Goal: Task Accomplishment & Management: Use online tool/utility

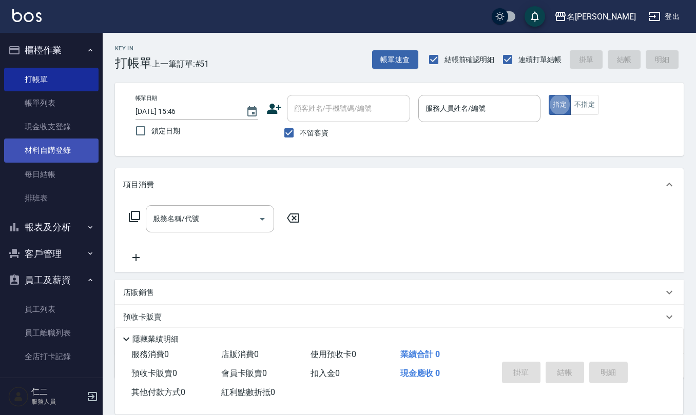
drag, startPoint x: 66, startPoint y: 150, endPoint x: 60, endPoint y: 141, distance: 10.8
click at [66, 150] on link "材料自購登錄" at bounding box center [51, 151] width 94 height 24
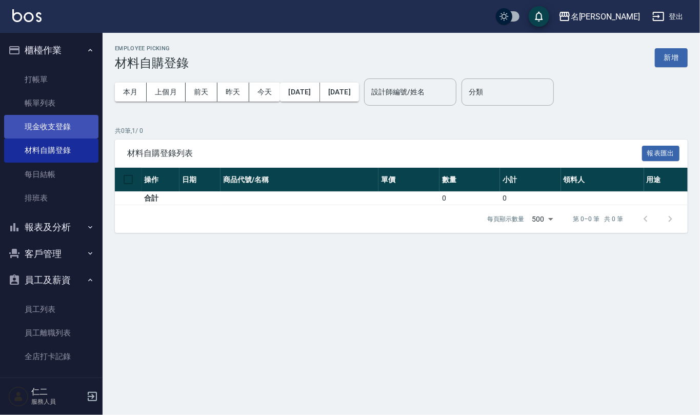
click at [59, 120] on link "現金收支登錄" at bounding box center [51, 127] width 94 height 24
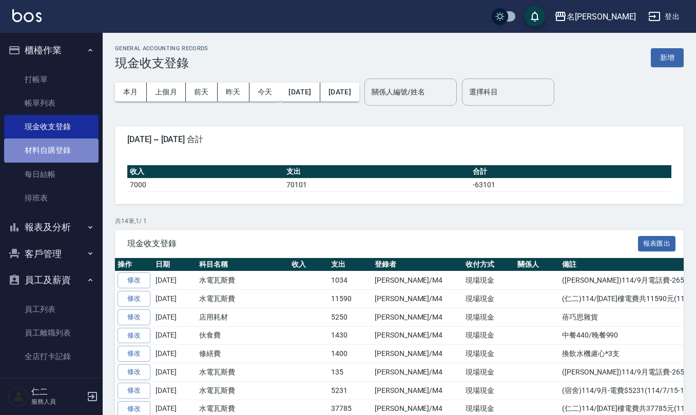
click at [54, 143] on link "材料自購登錄" at bounding box center [51, 151] width 94 height 24
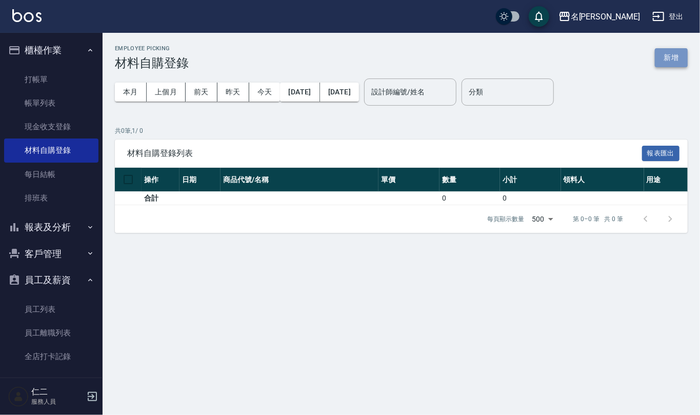
click at [674, 54] on button "新增" at bounding box center [671, 57] width 33 height 19
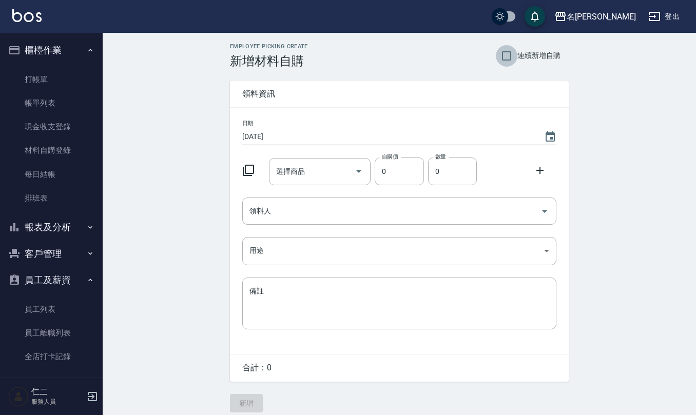
click at [509, 54] on input "連續新增自購" at bounding box center [507, 56] width 22 height 22
checkbox input "true"
click at [544, 128] on button "Choose date, selected date is 2025-10-04" at bounding box center [550, 137] width 25 height 25
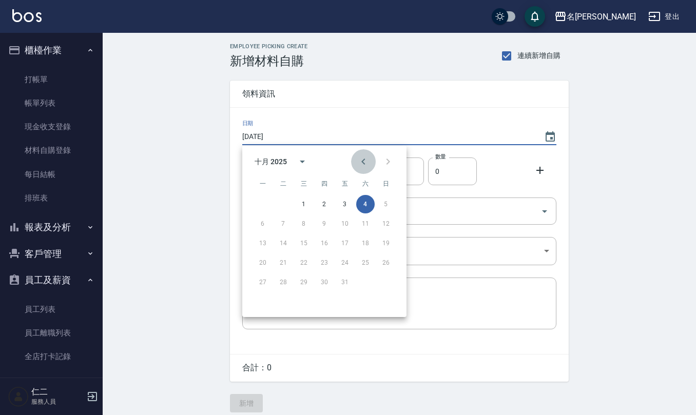
click at [364, 161] on icon "Previous month" at bounding box center [363, 161] width 12 height 12
click at [259, 284] on button "29" at bounding box center [263, 282] width 18 height 18
type input "2025/09/29"
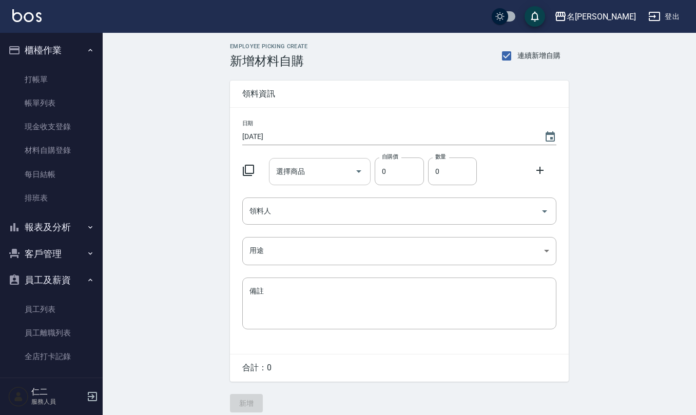
click at [298, 168] on input "選擇商品" at bounding box center [312, 172] width 77 height 18
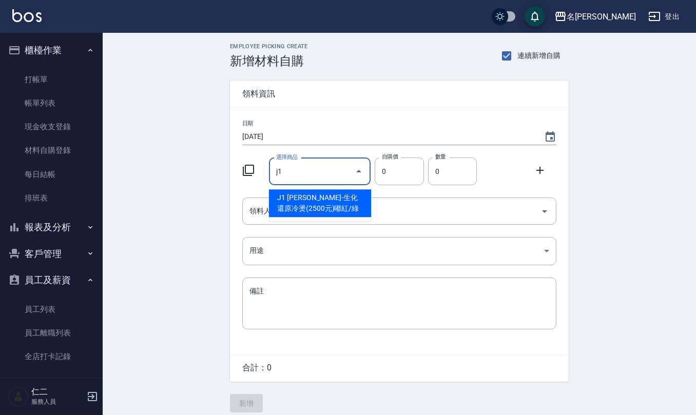
type input "伊黛莉雅-生化還原冷燙(2500元)嘟紅/綠"
type input "120"
type input "1"
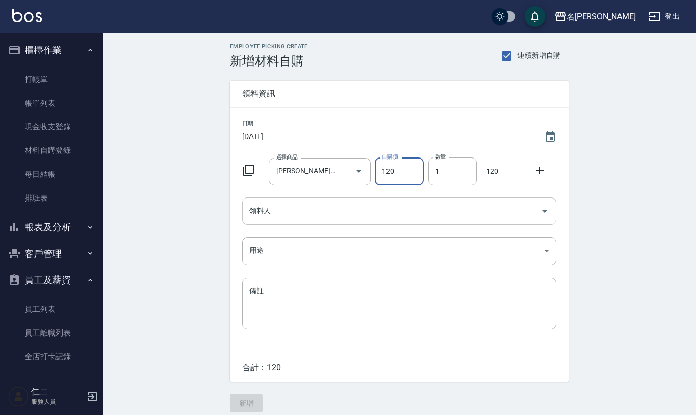
click at [333, 221] on div "領料人" at bounding box center [399, 211] width 314 height 27
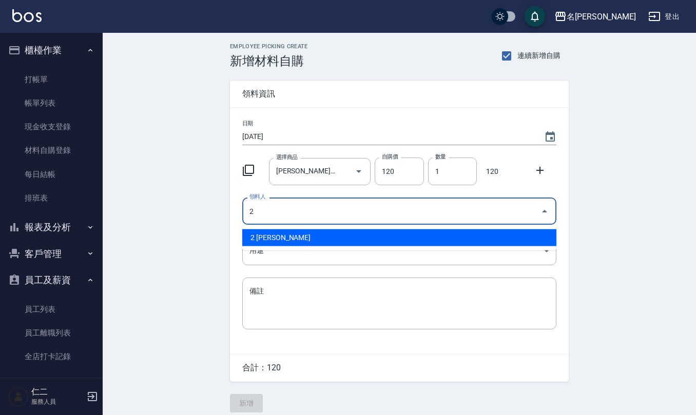
type input "2 [PERSON_NAME]"
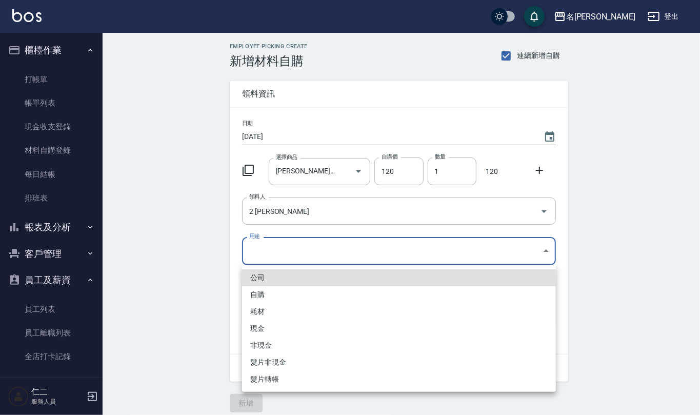
click at [341, 248] on body "名留仁二 登出 櫃檯作業 打帳單 帳單列表 現金收支登錄 材料自購登錄 每日結帳 排班表 報表及分析 報表目錄 店家區間累計表 店家日報表 互助日報表 互助月…" at bounding box center [350, 211] width 700 height 423
click at [279, 291] on li "自購" at bounding box center [399, 294] width 314 height 17
type input "自購"
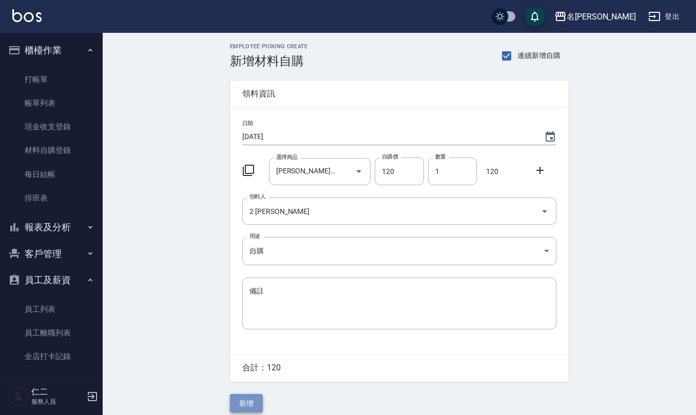
click at [242, 401] on button "新增" at bounding box center [246, 403] width 33 height 19
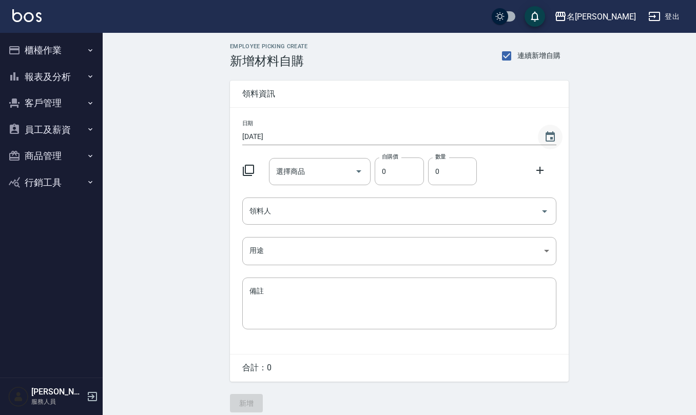
click at [547, 134] on icon "Choose date, selected date is 2025-09-29" at bounding box center [550, 136] width 9 height 10
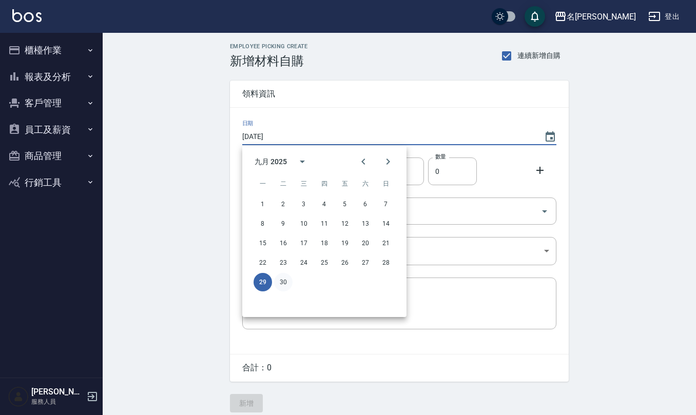
click at [282, 284] on button "30" at bounding box center [283, 282] width 18 height 18
type input "2025/09/30"
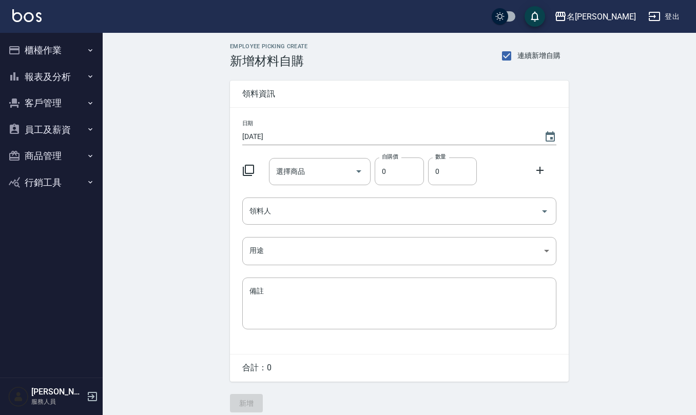
click at [314, 157] on div "選擇商品 選擇商品" at bounding box center [318, 169] width 106 height 31
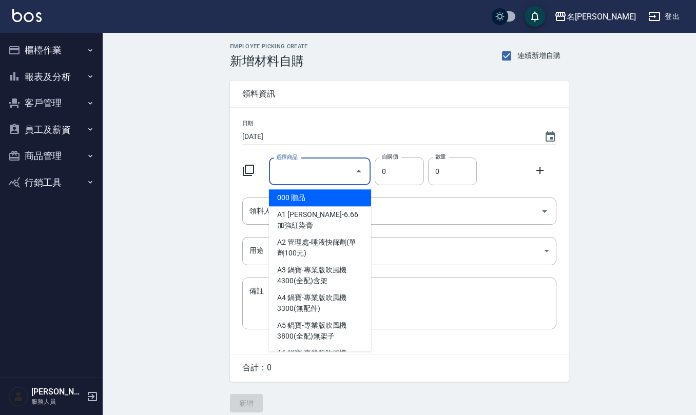
click at [314, 179] on input "選擇商品" at bounding box center [312, 172] width 77 height 18
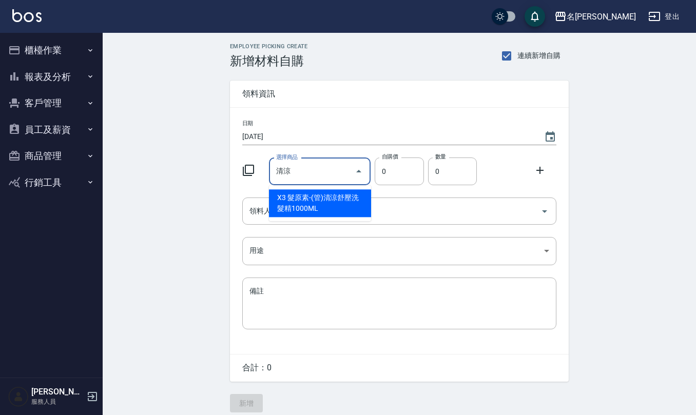
type input "髮原素-(管)清涼舒壓洗髮精1000ML"
type input "483"
type input "1"
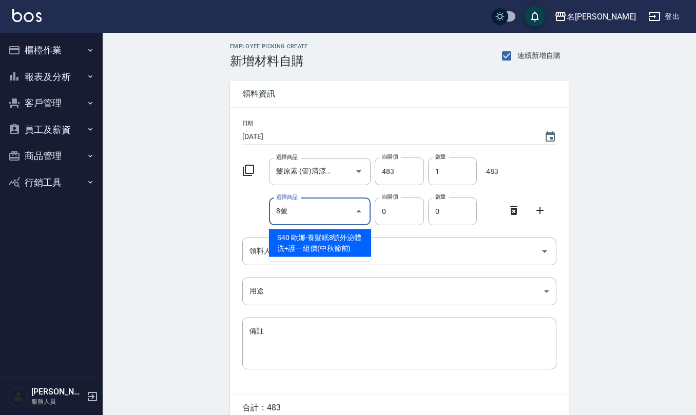
type input "歐娜-養髮眠8號外泌體洗+護一組價(中秋節前)"
type input "900"
type input "1"
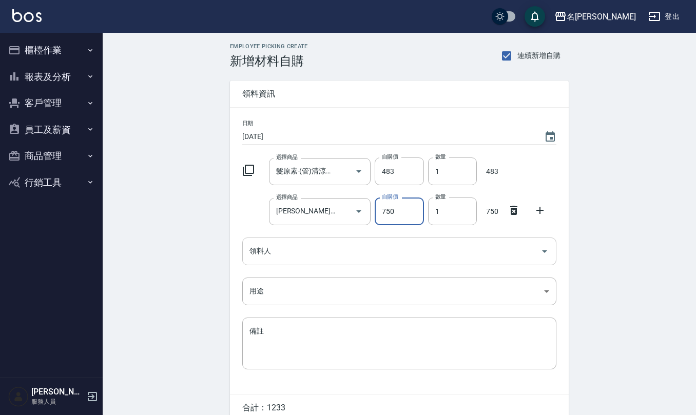
type input "750"
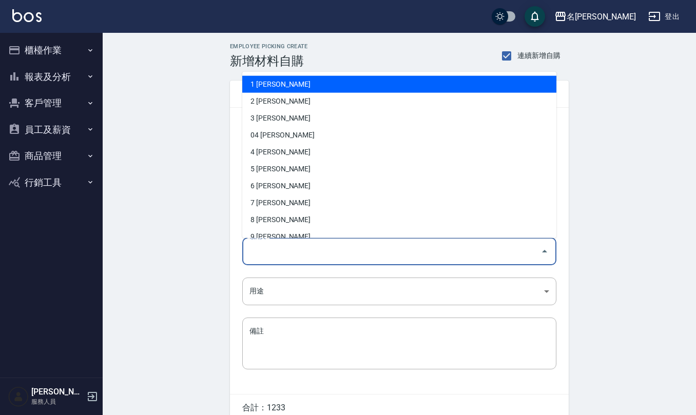
click at [327, 251] on input "領料人" at bounding box center [391, 251] width 289 height 18
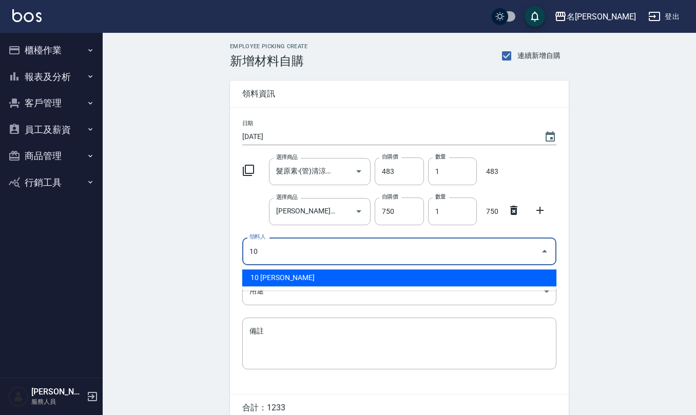
type input "10 [PERSON_NAME]"
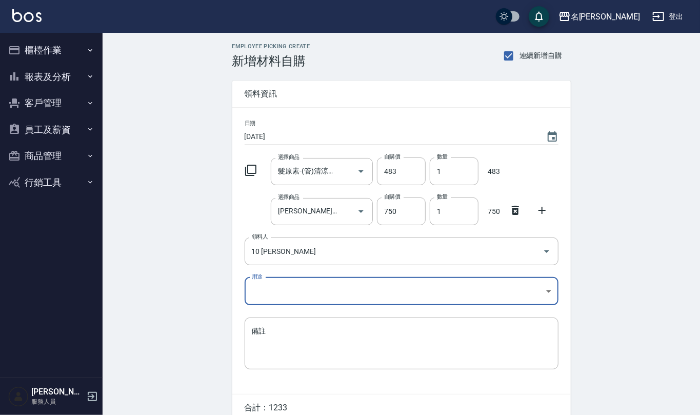
click at [313, 286] on body "名留仁二 登出 櫃檯作業 打帳單 帳單列表 現金收支登錄 材料自購登錄 每日結帳 排班表 報表及分析 報表目錄 店家區間累計表 店家日報表 互助日報表 互助月…" at bounding box center [350, 231] width 700 height 463
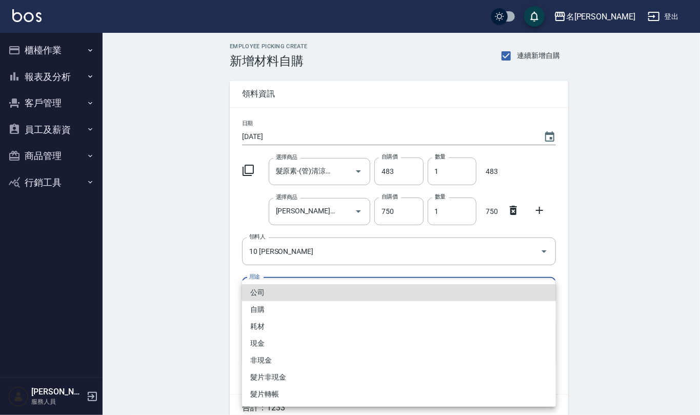
click at [299, 302] on li "自購" at bounding box center [399, 309] width 314 height 17
type input "自購"
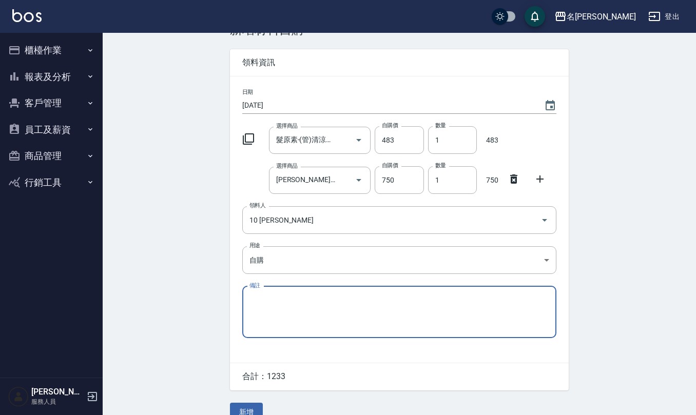
scroll to position [48, 0]
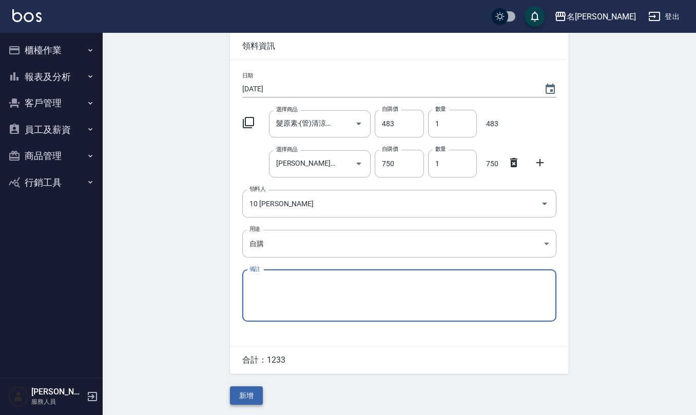
click at [237, 394] on button "新增" at bounding box center [246, 395] width 33 height 19
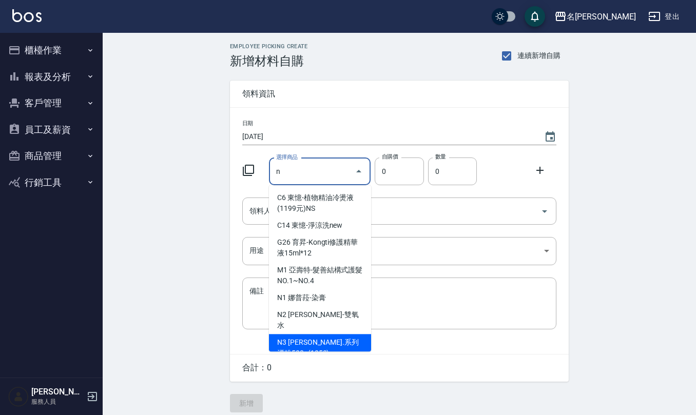
type input "娜普菈-N.系列漂粉500g(1050)"
type input "840"
type input "1"
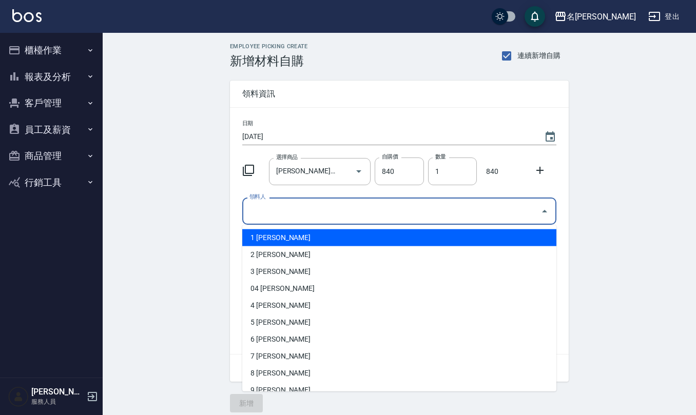
click at [333, 211] on input "領料人" at bounding box center [391, 211] width 289 height 18
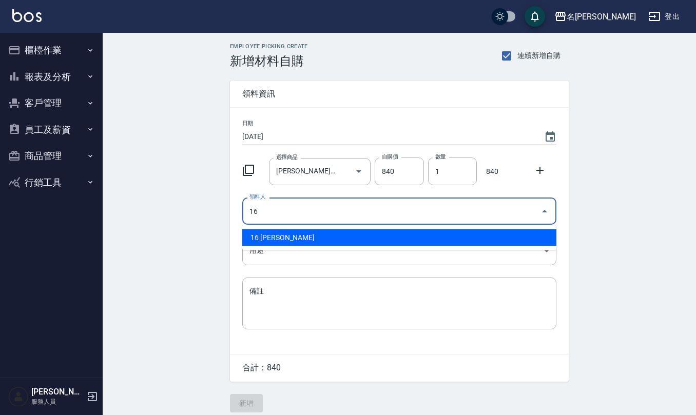
type input "16 [PERSON_NAME]"
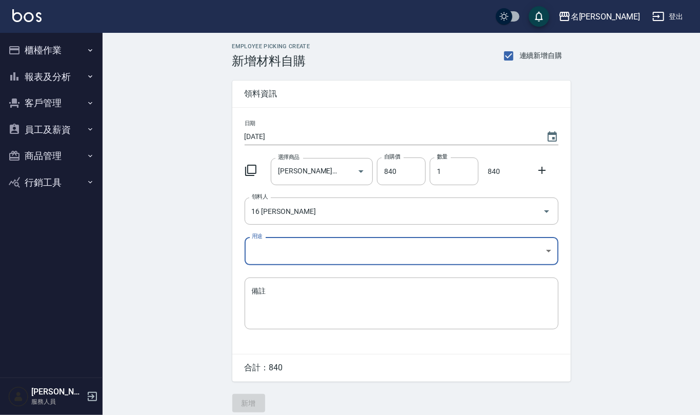
click at [307, 247] on body "名留仁二 登出 櫃檯作業 打帳單 帳單列表 現金收支登錄 材料自購登錄 每日結帳 排班表 報表及分析 報表目錄 店家區間累計表 店家日報表 互助日報表 互助月…" at bounding box center [350, 211] width 700 height 423
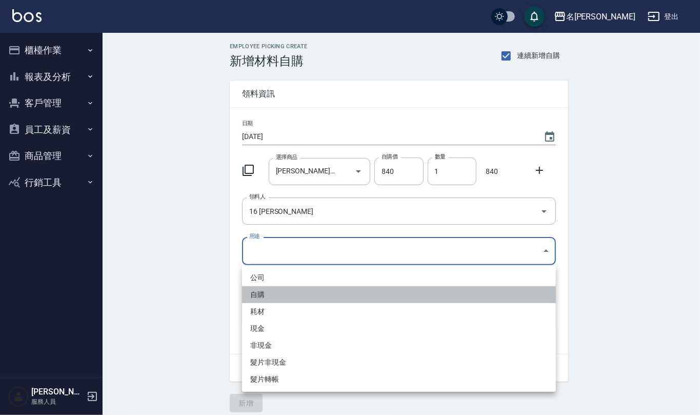
click at [280, 298] on li "自購" at bounding box center [399, 294] width 314 height 17
type input "自購"
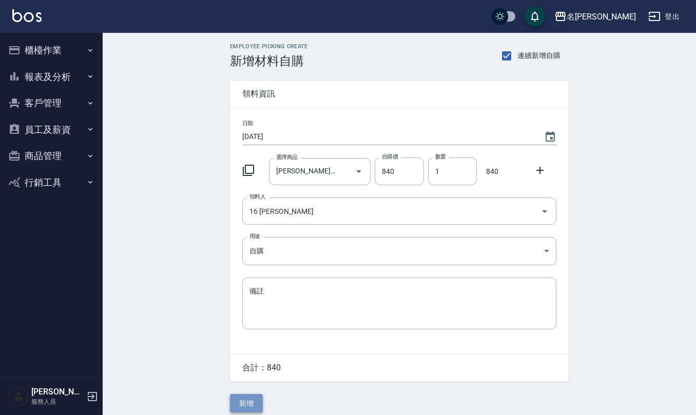
click at [251, 409] on button "新增" at bounding box center [246, 403] width 33 height 19
click at [550, 134] on icon "Choose date, selected date is 2025-09-30" at bounding box center [550, 136] width 9 height 10
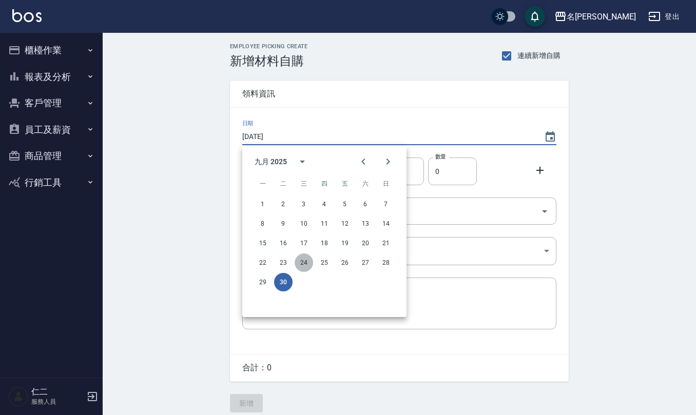
click at [304, 262] on button "24" at bounding box center [304, 263] width 18 height 18
type input "2025/09/24"
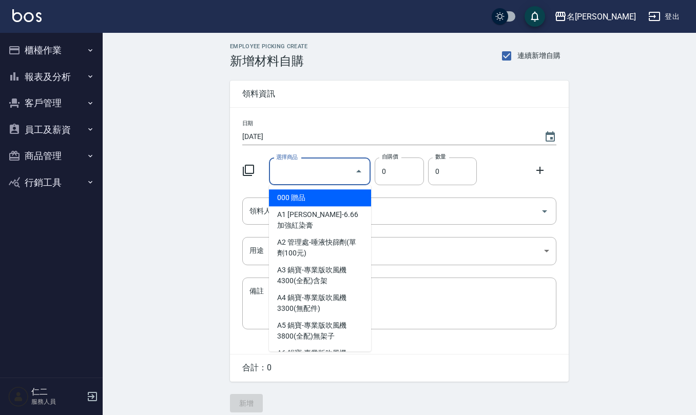
click at [304, 174] on input "選擇商品" at bounding box center [312, 172] width 77 height 18
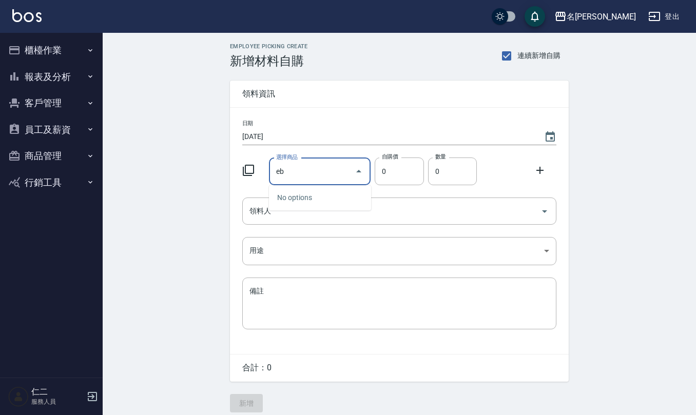
type input "e"
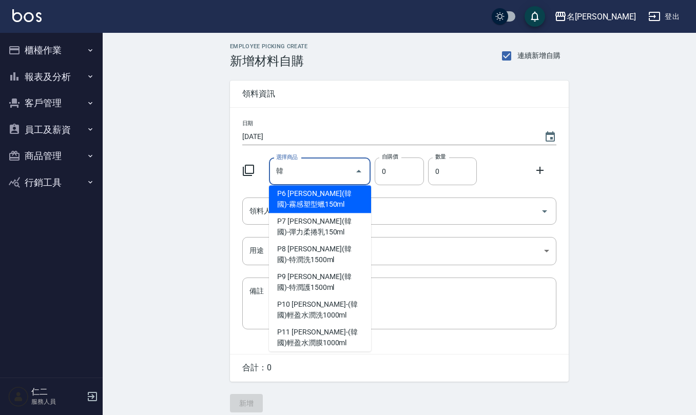
scroll to position [115, 0]
type input "莯生-(韓國)大草本淨屑洗(原沁衡洗)1000ml"
type input "630"
type input "1"
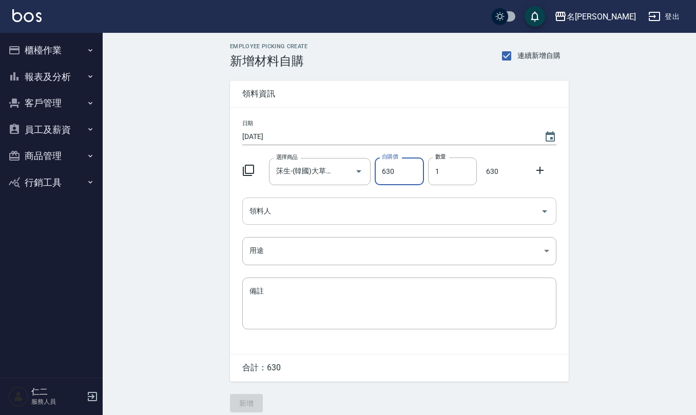
click at [280, 214] on input "領料人" at bounding box center [391, 211] width 289 height 18
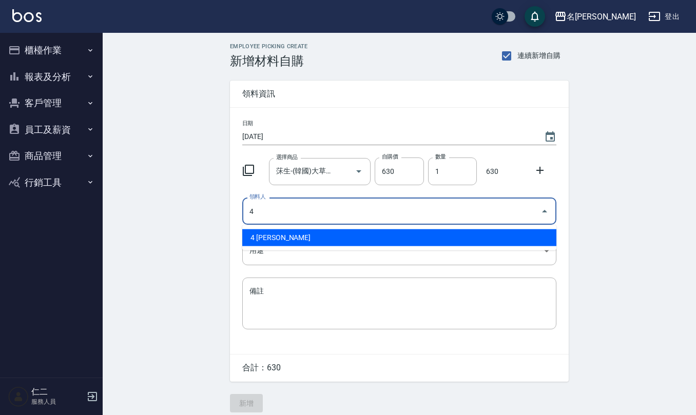
type input "4 [PERSON_NAME]"
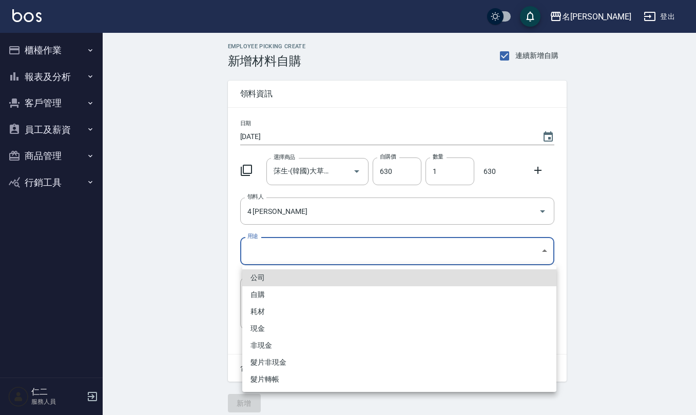
click at [293, 247] on body "名留仁二 登出 櫃檯作業 打帳單 帳單列表 現金收支登錄 材料自購登錄 每日結帳 排班表 報表及分析 報表目錄 店家區間累計表 店家日報表 互助日報表 互助月…" at bounding box center [348, 211] width 696 height 423
click at [263, 298] on li "自購" at bounding box center [399, 294] width 314 height 17
type input "自購"
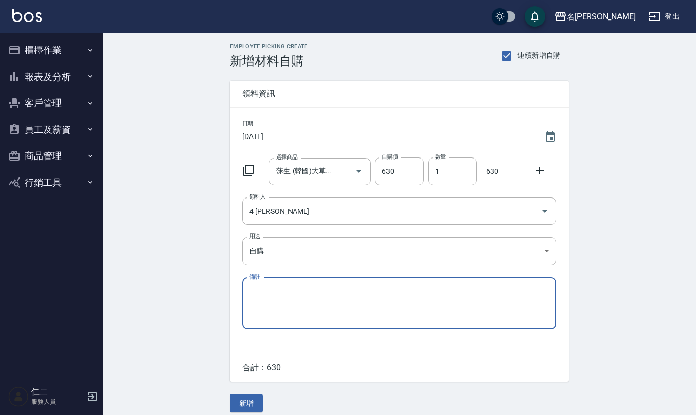
click at [329, 300] on textarea "備註" at bounding box center [399, 303] width 300 height 35
type textarea "e"
type textarea "領深層s"
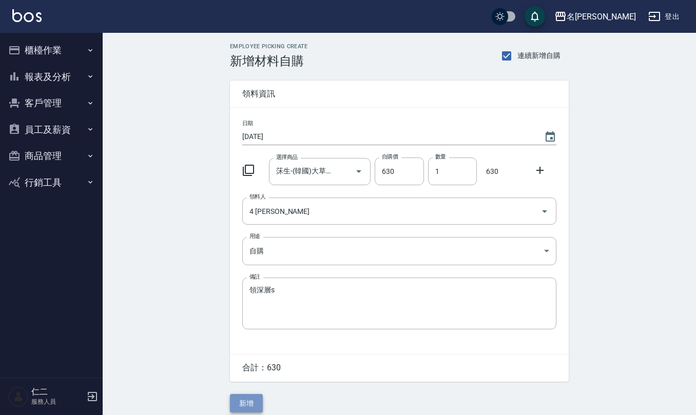
click at [242, 398] on button "新增" at bounding box center [246, 403] width 33 height 19
click at [295, 174] on input "選擇商品" at bounding box center [312, 172] width 77 height 18
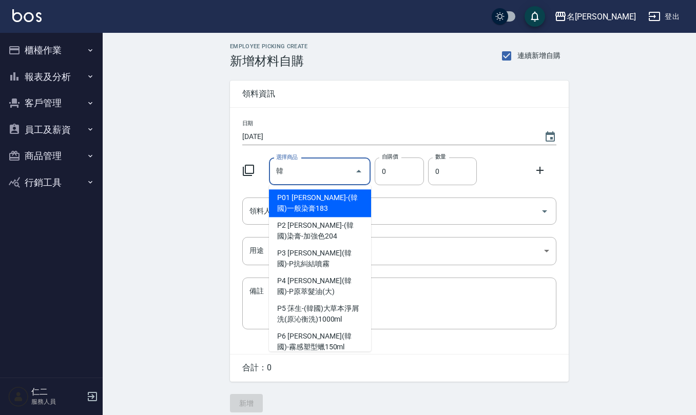
type input "[PERSON_NAME]-(韓國)一般染膏183"
type input "183"
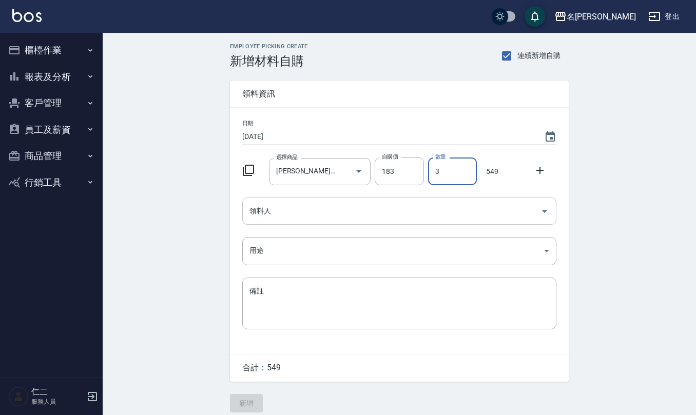
type input "3"
click at [296, 220] on input "領料人" at bounding box center [391, 211] width 289 height 18
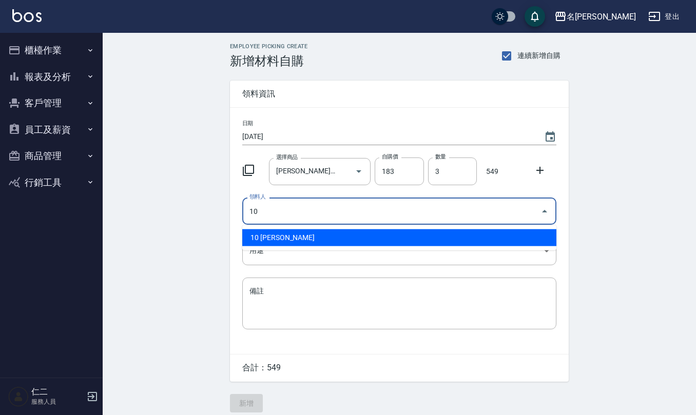
type input "10 [PERSON_NAME]"
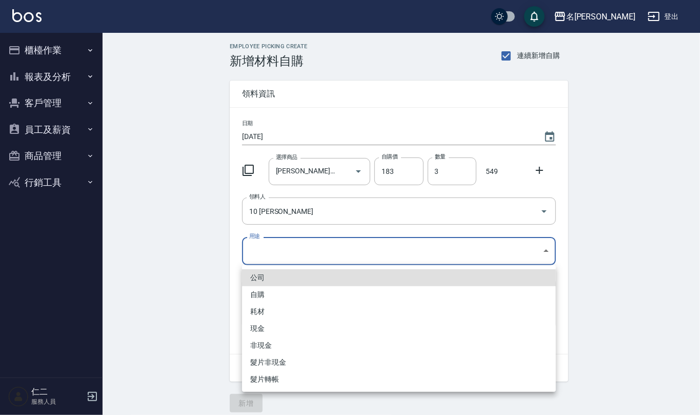
click at [274, 253] on body "名留仁二 登出 櫃檯作業 打帳單 帳單列表 現金收支登錄 材料自購登錄 每日結帳 排班表 報表及分析 報表目錄 店家區間累計表 店家日報表 互助日報表 互助月…" at bounding box center [350, 211] width 700 height 423
click at [288, 293] on li "自購" at bounding box center [399, 294] width 314 height 17
type input "自購"
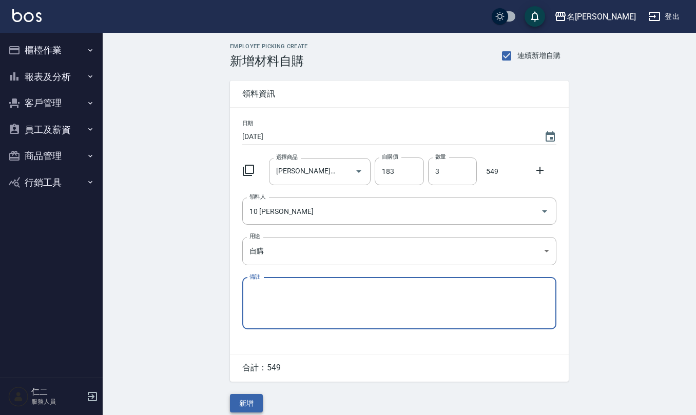
click at [245, 408] on button "新增" at bounding box center [246, 403] width 33 height 19
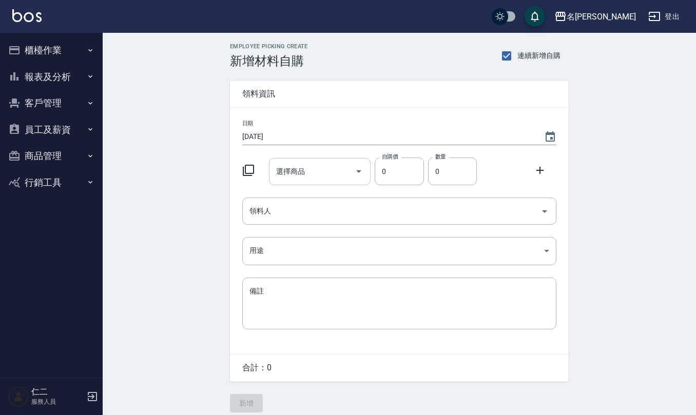
click at [309, 163] on input "選擇商品" at bounding box center [312, 172] width 77 height 18
type input "j"
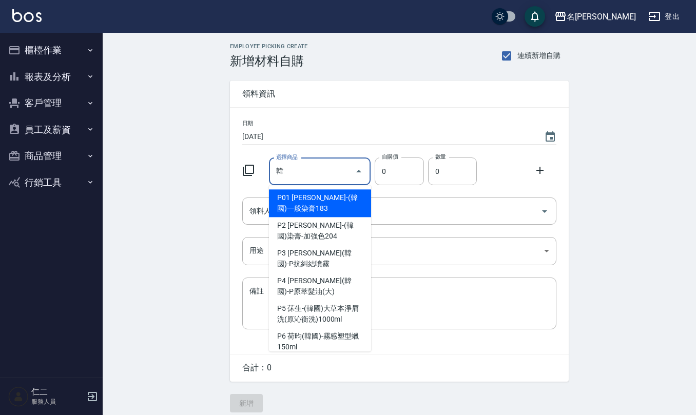
type input "[PERSON_NAME]-(韓國)一般染膏183"
type input "183"
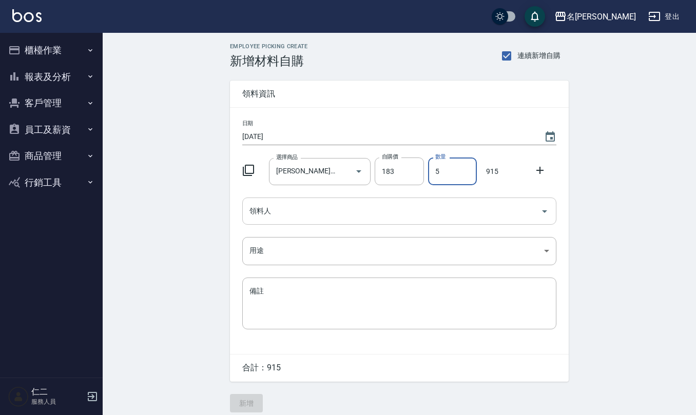
type input "5"
click at [317, 219] on input "領料人" at bounding box center [391, 211] width 289 height 18
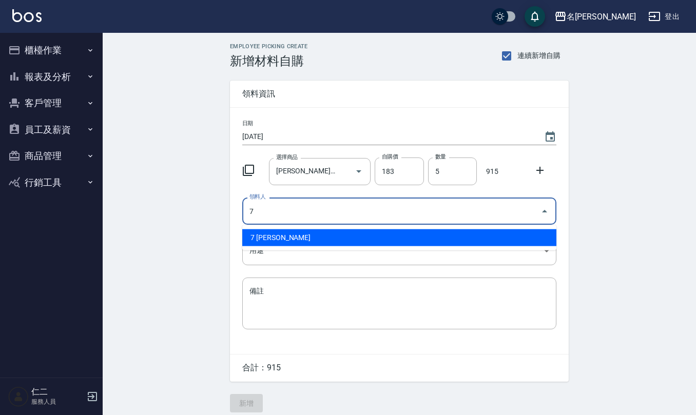
type input "7 [PERSON_NAME]"
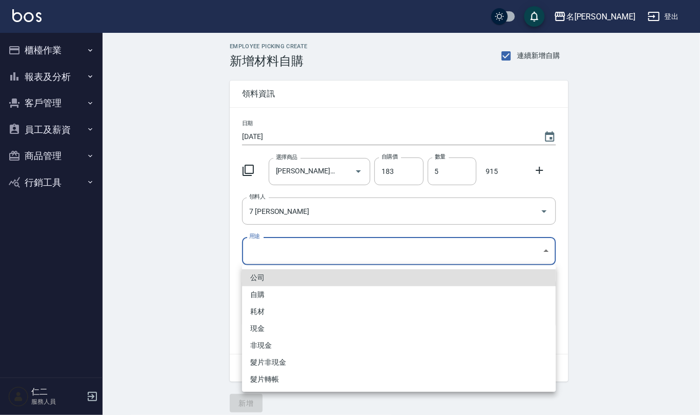
click at [302, 245] on body "名留仁二 登出 櫃檯作業 打帳單 帳單列表 現金收支登錄 材料自購登錄 每日結帳 排班表 報表及分析 報表目錄 店家區間累計表 店家日報表 互助日報表 互助月…" at bounding box center [350, 211] width 700 height 423
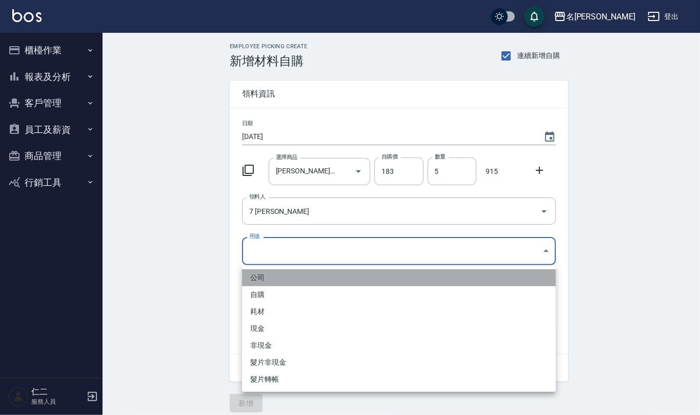
click at [280, 284] on li "公司" at bounding box center [399, 277] width 314 height 17
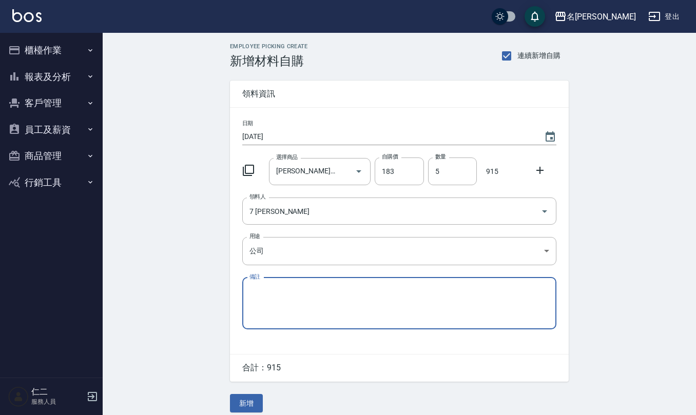
click at [309, 235] on div "日期 [DATE] 選擇商品 [PERSON_NAME]-(韓國)一般染膏183 選擇商品 自購價 183 自購價 數量 5 數量 915 領料人 7 [PE…" at bounding box center [399, 231] width 339 height 246
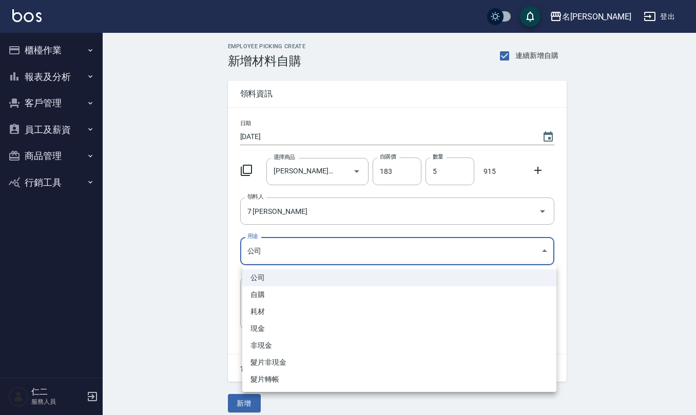
click at [309, 245] on body "名留仁二 登出 櫃檯作業 打帳單 帳單列表 現金收支登錄 材料自購登錄 每日結帳 排班表 報表及分析 報表目錄 店家區間累計表 店家日報表 互助日報表 互助月…" at bounding box center [348, 211] width 696 height 423
drag, startPoint x: 283, startPoint y: 294, endPoint x: 282, endPoint y: 302, distance: 8.4
click at [283, 296] on li "自購" at bounding box center [399, 294] width 314 height 17
type input "自購"
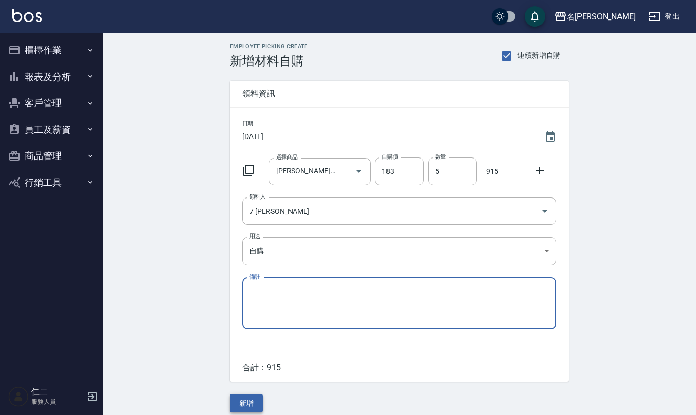
click at [249, 403] on button "新增" at bounding box center [246, 403] width 33 height 19
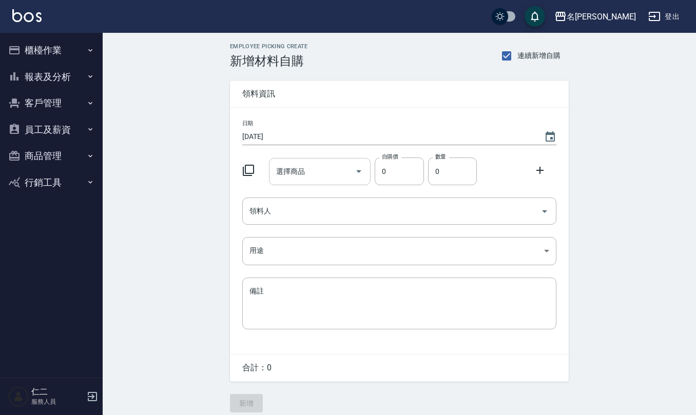
click at [306, 170] on input "選擇商品" at bounding box center [312, 172] width 77 height 18
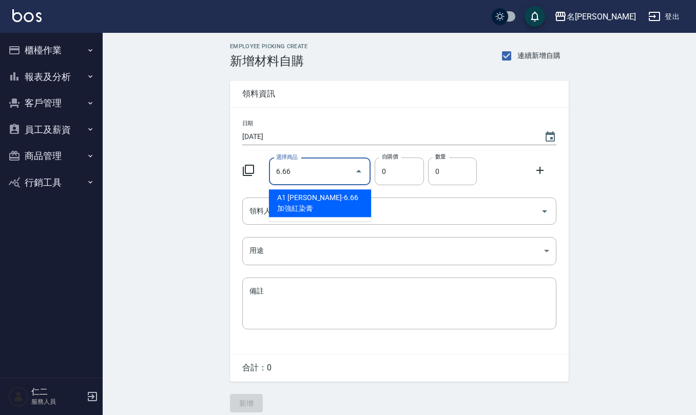
type input "伊詩黛-6.66加強紅染膏"
type input "110"
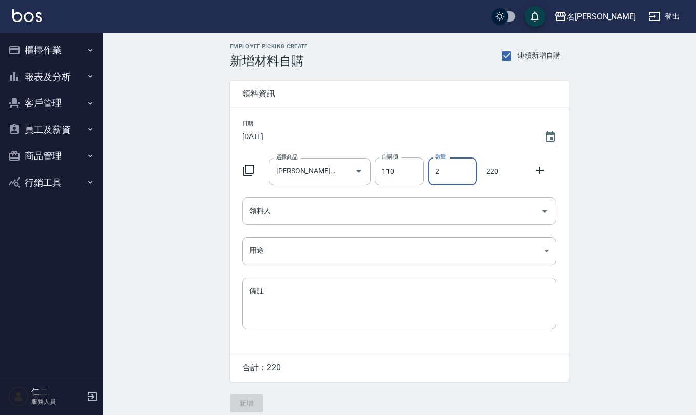
type input "2"
click at [313, 218] on input "領料人" at bounding box center [391, 211] width 289 height 18
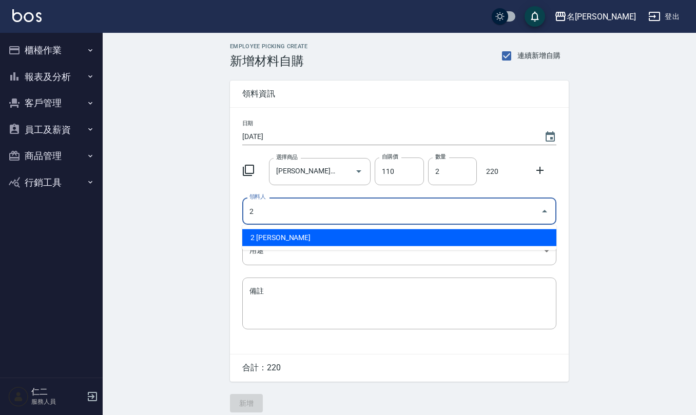
type input "2 [PERSON_NAME]"
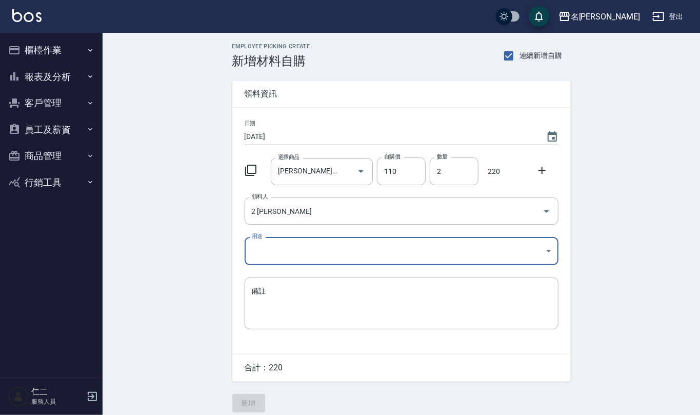
click at [312, 251] on body "名留仁二 登出 櫃檯作業 打帳單 帳單列表 現金收支登錄 材料自購登錄 每日結帳 排班表 報表及分析 報表目錄 店家區間累計表 店家日報表 互助日報表 互助月…" at bounding box center [350, 211] width 700 height 423
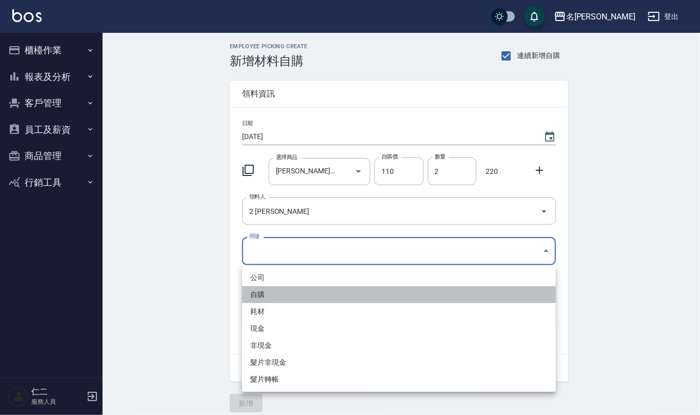
click at [282, 295] on li "自購" at bounding box center [399, 294] width 314 height 17
type input "自購"
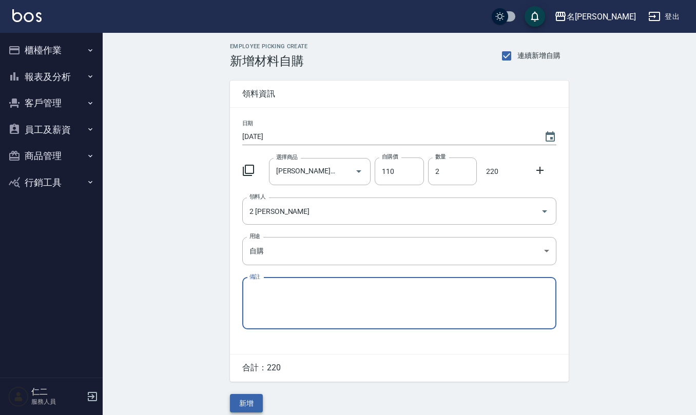
click at [251, 407] on button "新增" at bounding box center [246, 403] width 33 height 19
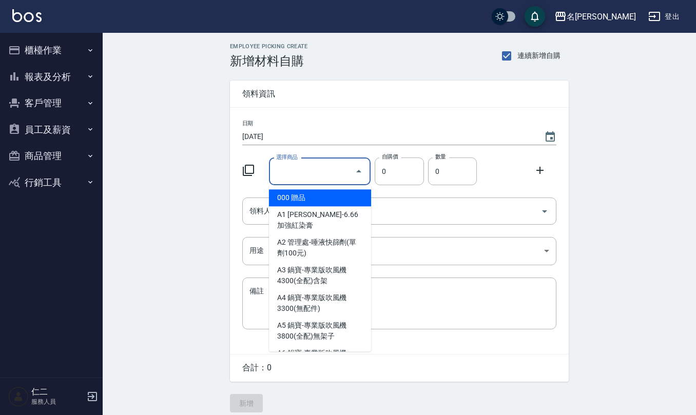
click at [306, 168] on input "選擇商品" at bounding box center [312, 172] width 77 height 18
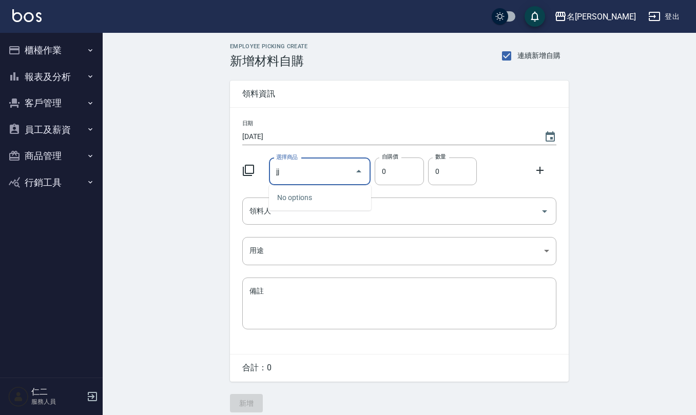
type input "j"
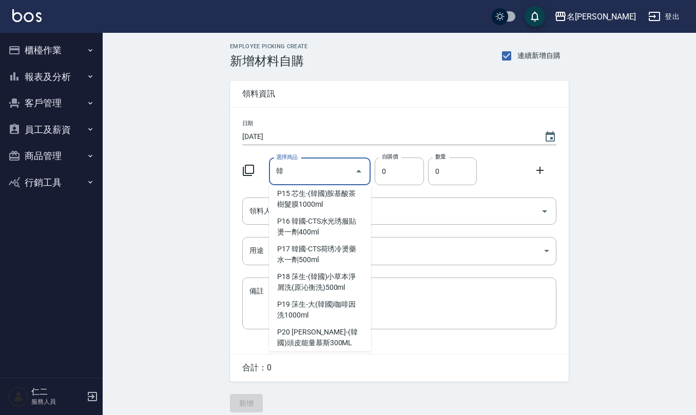
scroll to position [420, 0]
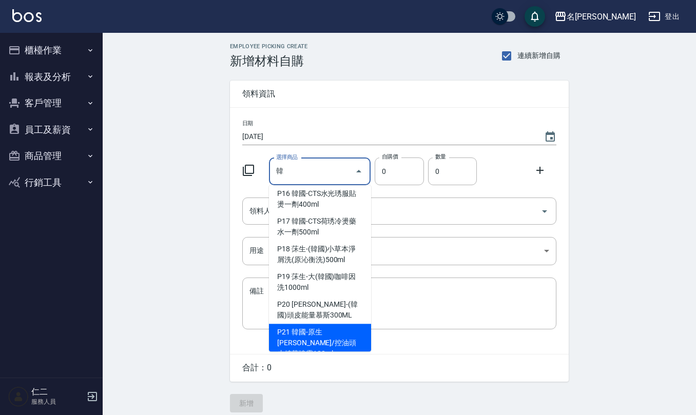
type input "韓國-原生[PERSON_NAME]/控油頭皮精華噴霧100ml"
type input "448"
type input "1"
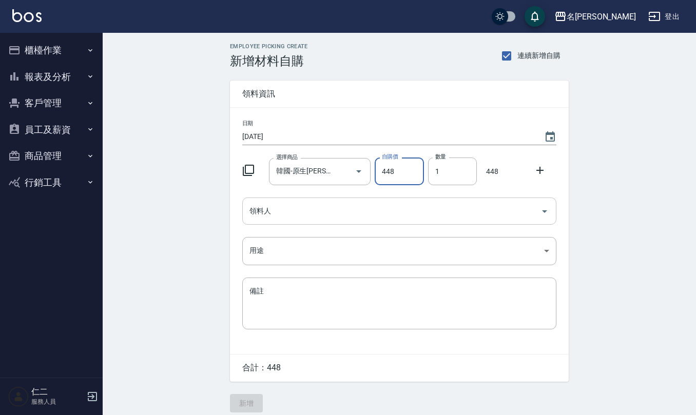
click at [317, 204] on input "領料人" at bounding box center [391, 211] width 289 height 18
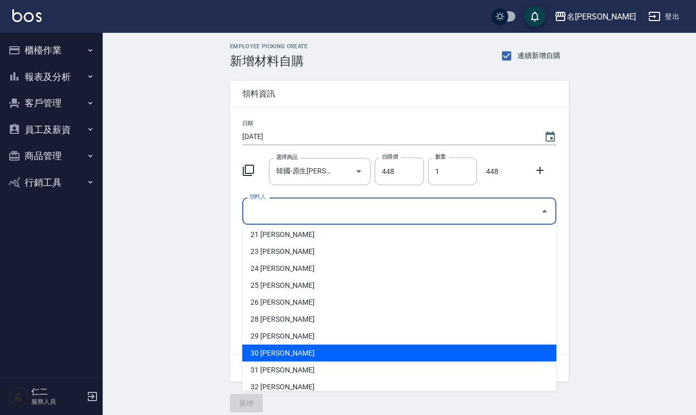
scroll to position [479, 0]
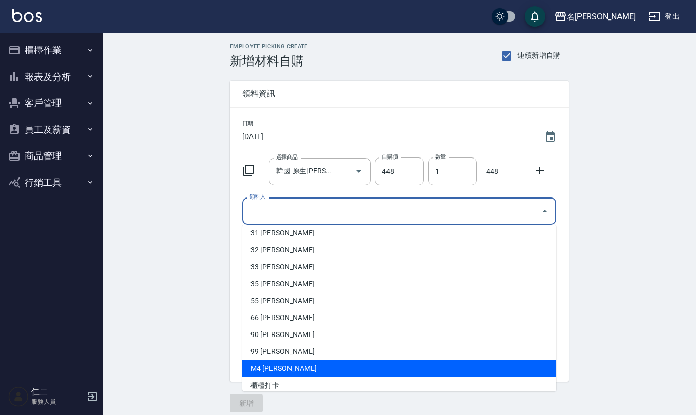
click at [319, 364] on li "M4 [PERSON_NAME]" at bounding box center [399, 368] width 314 height 17
type input "[PERSON_NAME]"
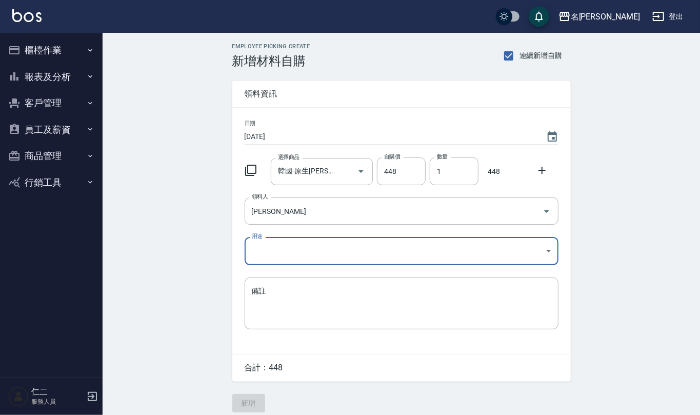
click at [289, 249] on body "名留仁二 登出 櫃檯作業 打帳單 帳單列表 現金收支登錄 材料自購登錄 每日結帳 排班表 報表及分析 報表目錄 店家區間累計表 店家日報表 互助日報表 互助月…" at bounding box center [350, 211] width 700 height 423
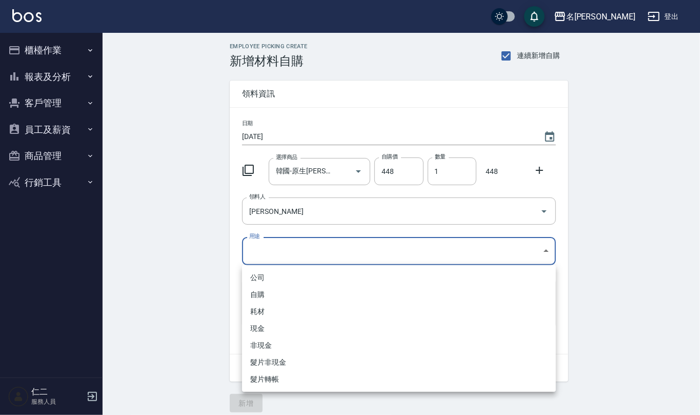
click at [290, 288] on li "自購" at bounding box center [399, 294] width 314 height 17
type input "自購"
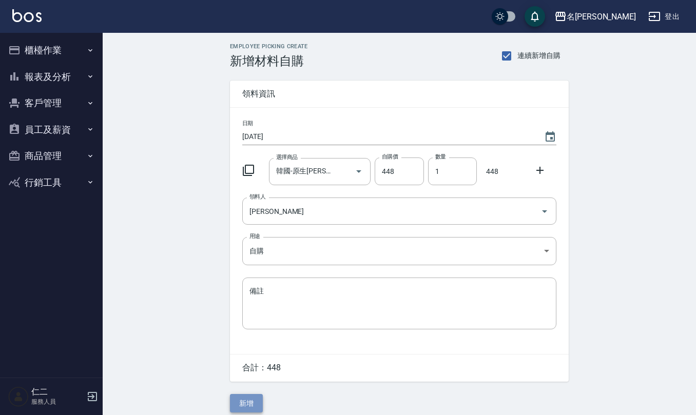
click at [249, 403] on button "新增" at bounding box center [246, 403] width 33 height 19
click at [551, 144] on button "Choose date, selected date is 2025-09-24" at bounding box center [550, 137] width 25 height 25
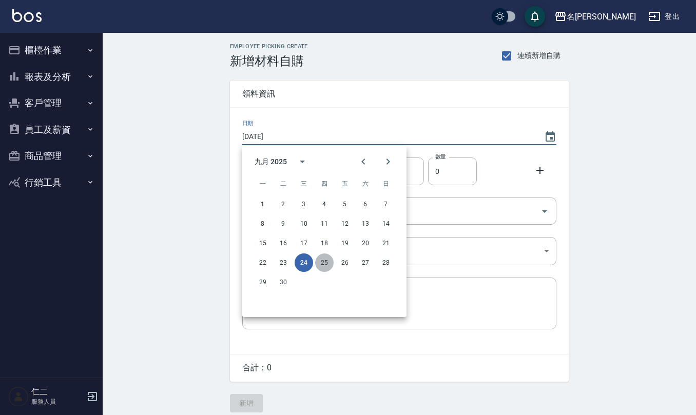
click at [321, 258] on button "25" at bounding box center [324, 263] width 18 height 18
type input "[DATE]"
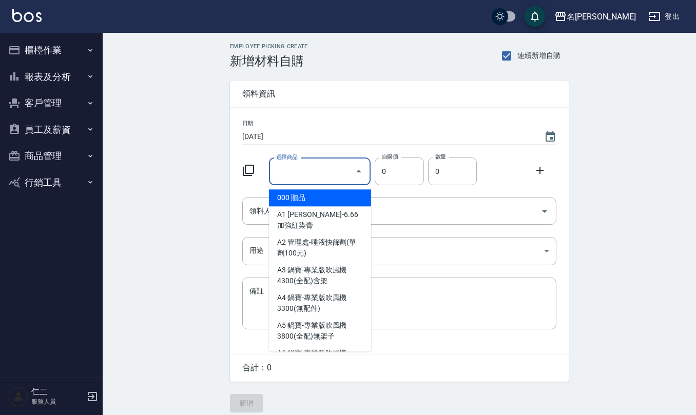
click at [301, 169] on div "選擇商品 選擇商品" at bounding box center [320, 171] width 102 height 27
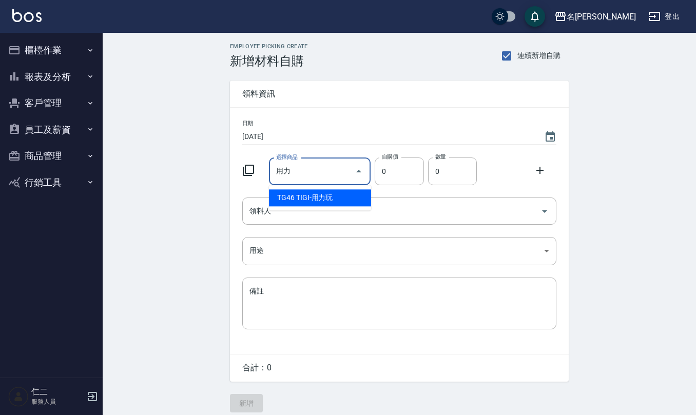
type input "TIGI-用力玩"
type input "340"
type input "1"
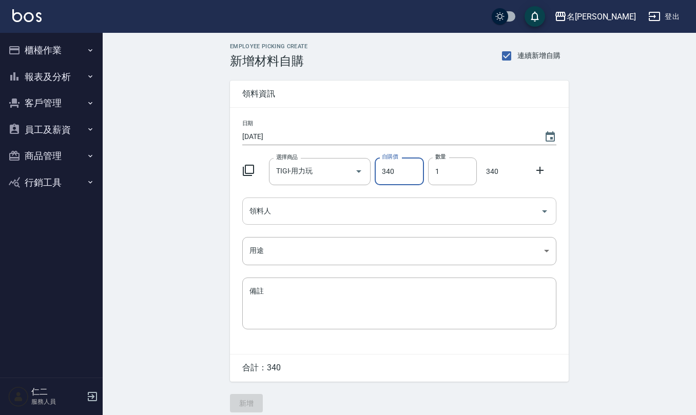
click at [323, 223] on div "領料人" at bounding box center [399, 211] width 314 height 27
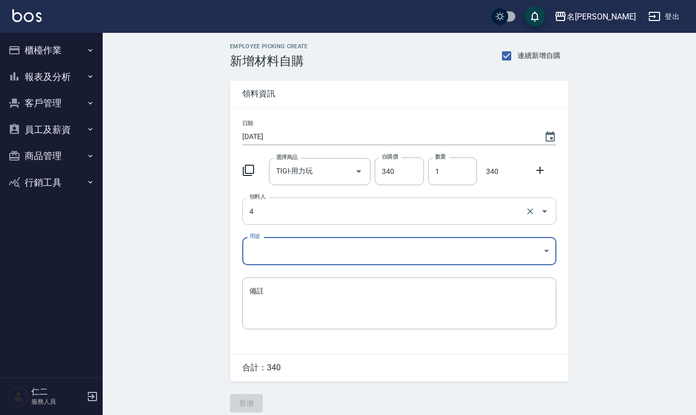
type input "4 [PERSON_NAME]"
drag, startPoint x: 317, startPoint y: 233, endPoint x: 309, endPoint y: 255, distance: 23.5
click at [316, 232] on div "日期 2025/09/25 選擇商品 TIGI-用力玩 選擇商品 自購價 340 自購價 數量 1 數量 340 領料人 4 陳章義 領料人 用途 ​ 用途 …" at bounding box center [399, 231] width 339 height 246
click at [309, 255] on body "名留仁二 登出 櫃檯作業 打帳單 帳單列表 現金收支登錄 材料自購登錄 每日結帳 排班表 報表及分析 報表目錄 店家區間累計表 店家日報表 互助日報表 互助月…" at bounding box center [348, 211] width 696 height 423
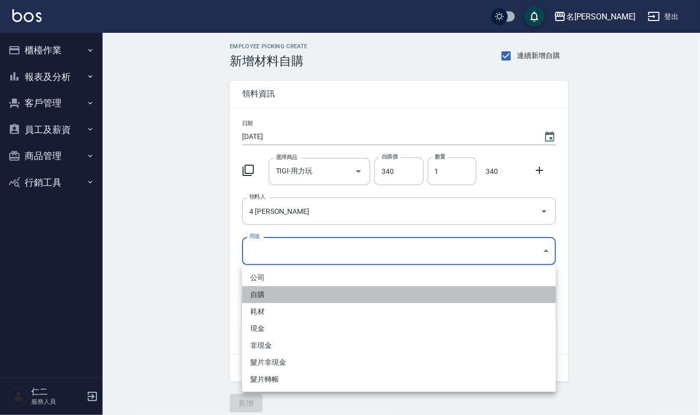
click at [286, 299] on li "自購" at bounding box center [399, 294] width 314 height 17
type input "自購"
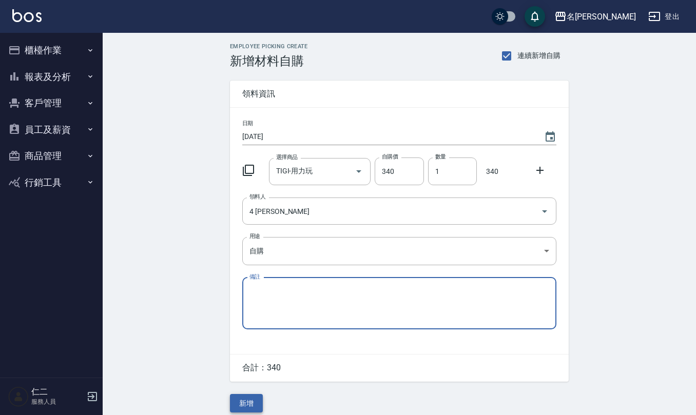
click at [248, 405] on button "新增" at bounding box center [246, 403] width 33 height 19
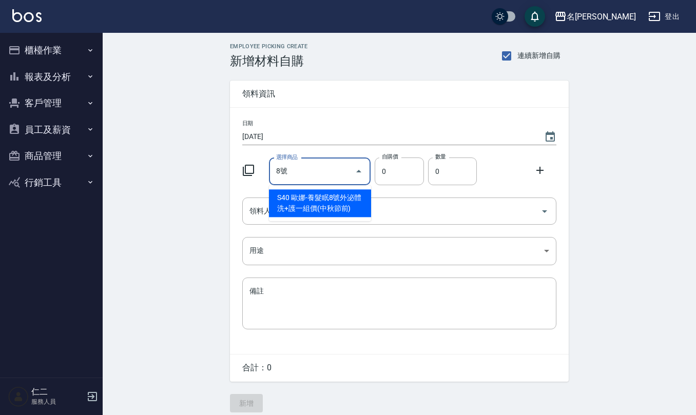
type input "[PERSON_NAME]-養髮眠8號外泌體洗+護一組價(中秋節前)"
type input "900"
type input "1"
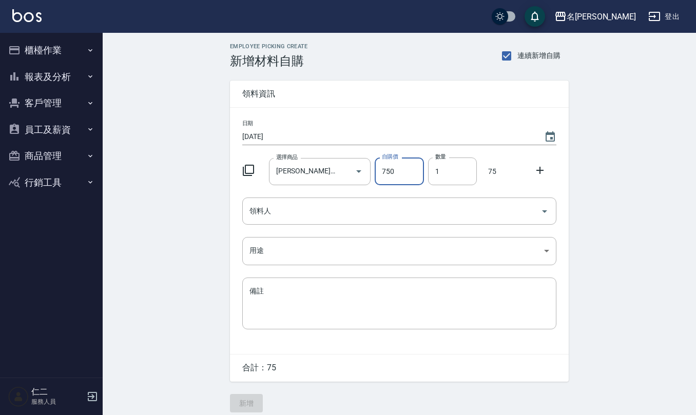
type input "750"
type input "2"
click at [278, 212] on input "領料人" at bounding box center [391, 211] width 289 height 18
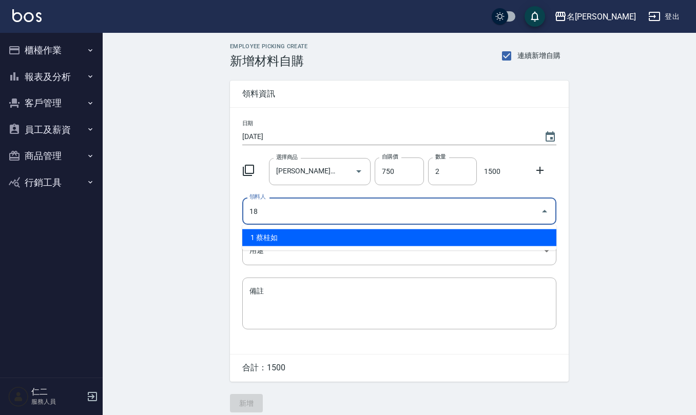
type input "18 [PERSON_NAME]"
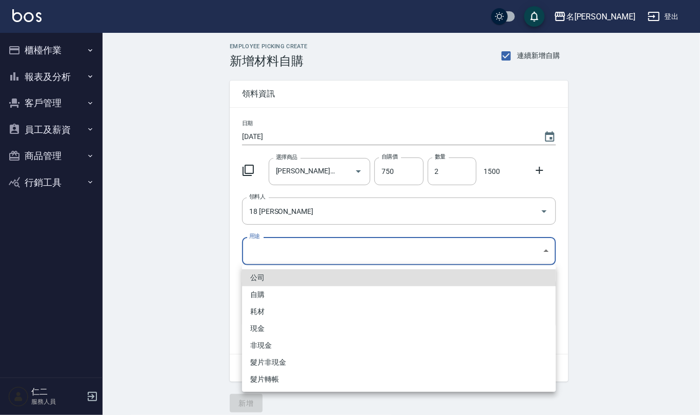
drag, startPoint x: 312, startPoint y: 243, endPoint x: 297, endPoint y: 257, distance: 21.1
click at [311, 243] on body "名留仁二 登出 櫃檯作業 打帳單 帳單列表 現金收支登錄 材料自購登錄 每日結帳 排班表 報表及分析 報表目錄 店家區間累計表 店家日報表 互助日報表 互助月…" at bounding box center [350, 211] width 700 height 423
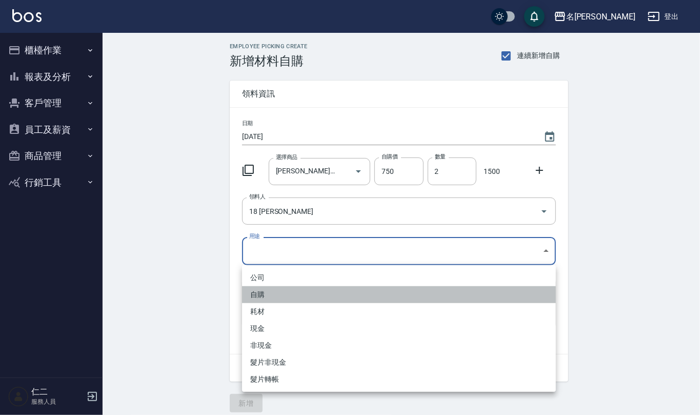
click at [262, 293] on li "自購" at bounding box center [399, 294] width 314 height 17
type input "自購"
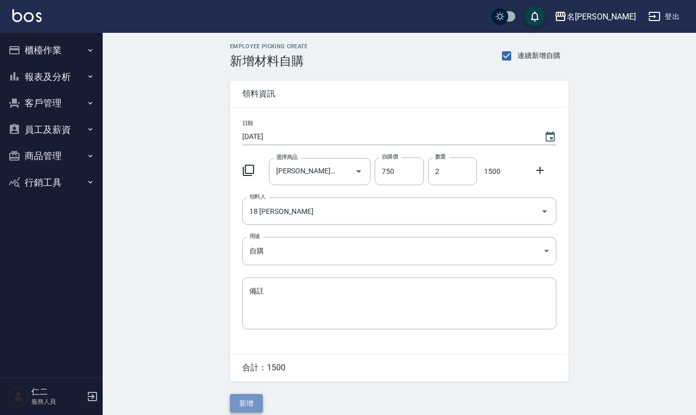
click at [249, 404] on button "新增" at bounding box center [246, 403] width 33 height 19
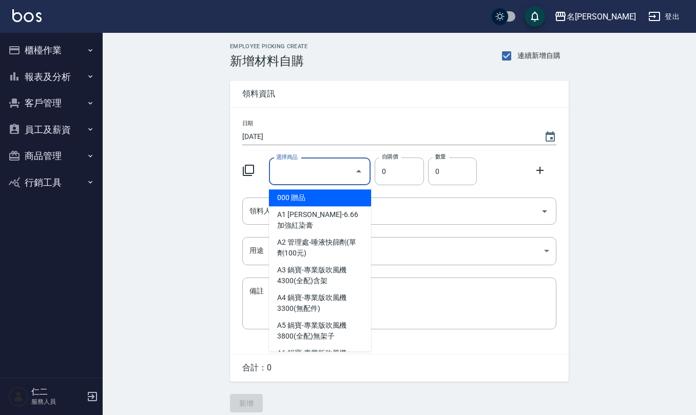
click at [317, 167] on input "選擇商品" at bounding box center [312, 172] width 77 height 18
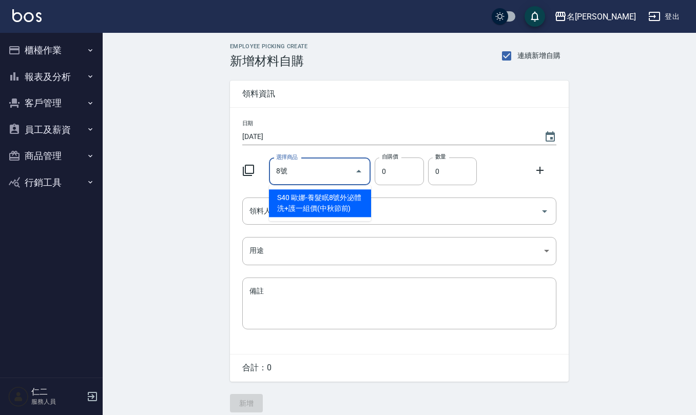
type input "[PERSON_NAME]-養髮眠8號外泌體洗+護一組價(中秋節前)"
type input "900"
type input "1"
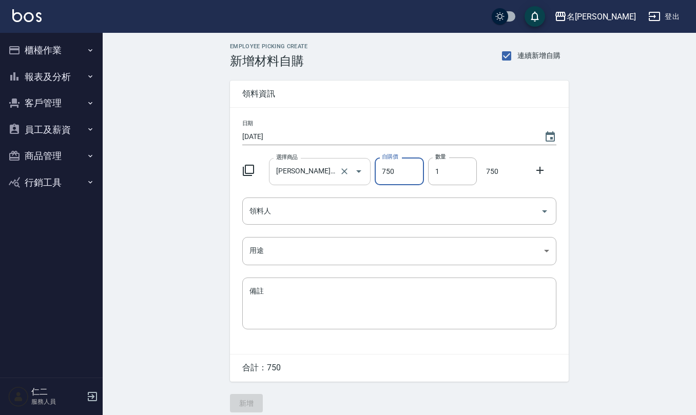
type input "750"
type input "2"
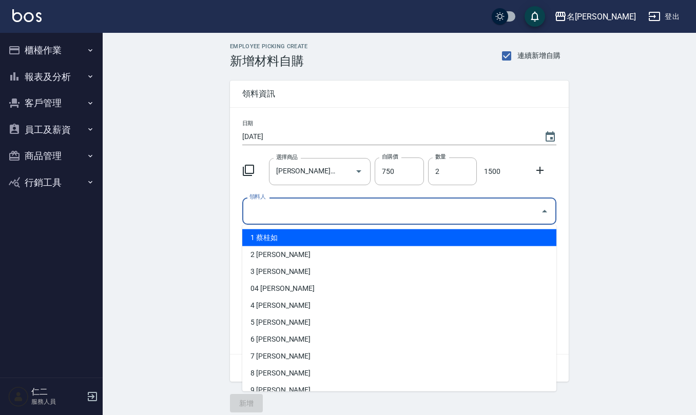
click at [299, 212] on input "領料人" at bounding box center [391, 211] width 289 height 18
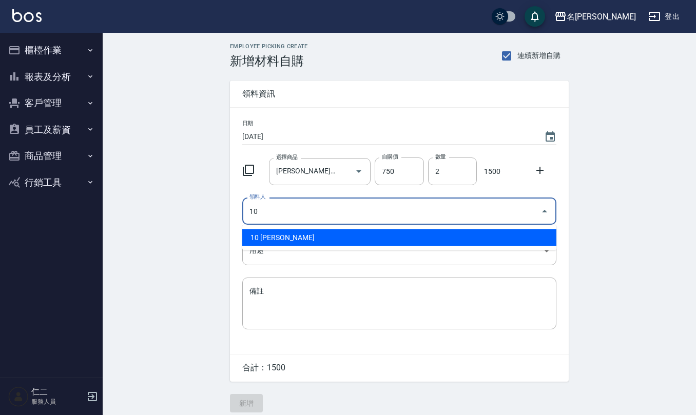
type input "10 [PERSON_NAME]"
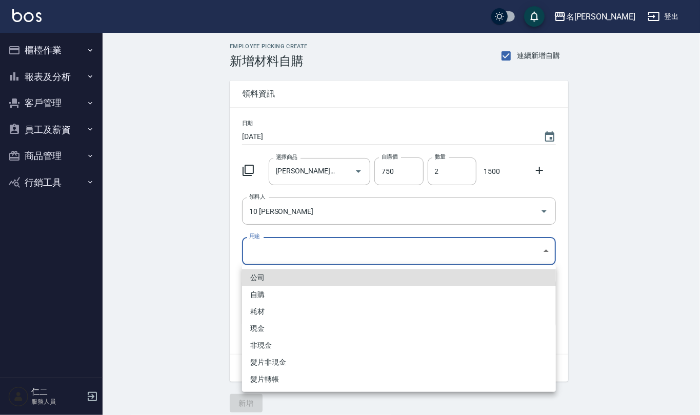
click at [286, 251] on body "名留仁二 登出 櫃檯作業 打帳單 帳單列表 現金收支登錄 材料自購登錄 每日結帳 排班表 報表及分析 報表目錄 店家區間累計表 店家日報表 互助日報表 互助月…" at bounding box center [350, 211] width 700 height 423
click at [282, 294] on li "自購" at bounding box center [399, 294] width 314 height 17
type input "自購"
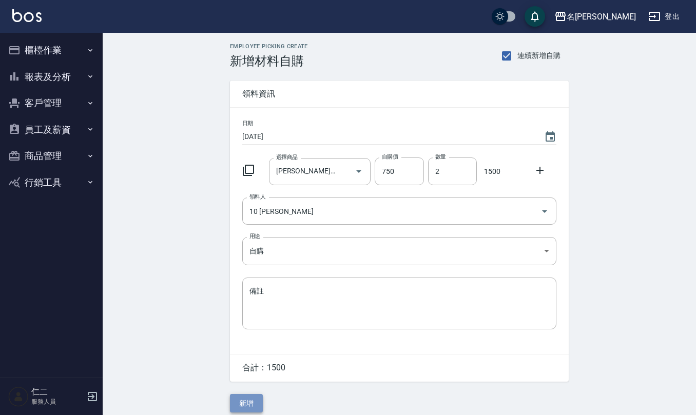
click at [248, 401] on button "新增" at bounding box center [246, 403] width 33 height 19
click at [308, 181] on div "選擇商品" at bounding box center [320, 171] width 102 height 27
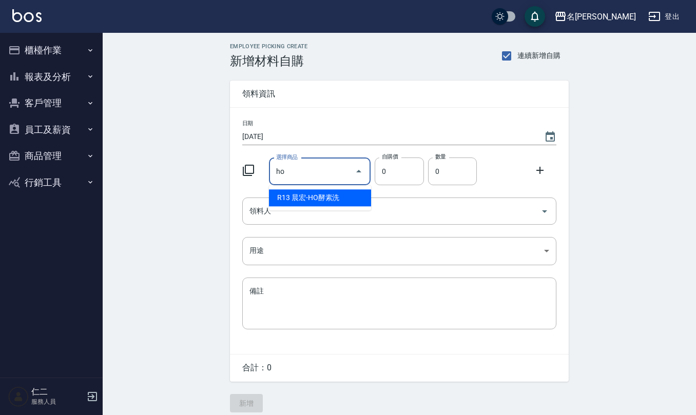
type input "晨宏-HO酵素洗"
type input "400"
type input "1"
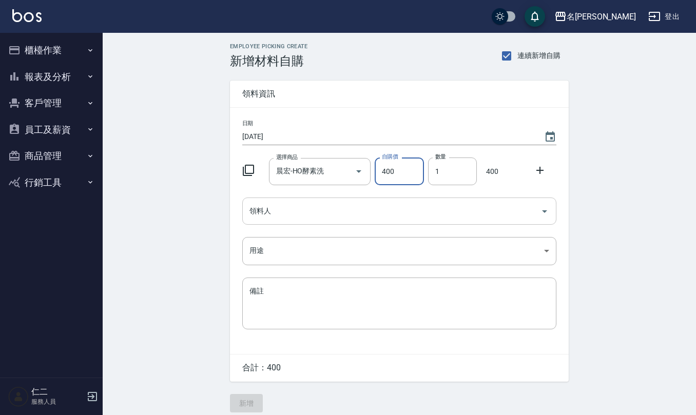
click at [309, 222] on div "領料人" at bounding box center [399, 211] width 314 height 27
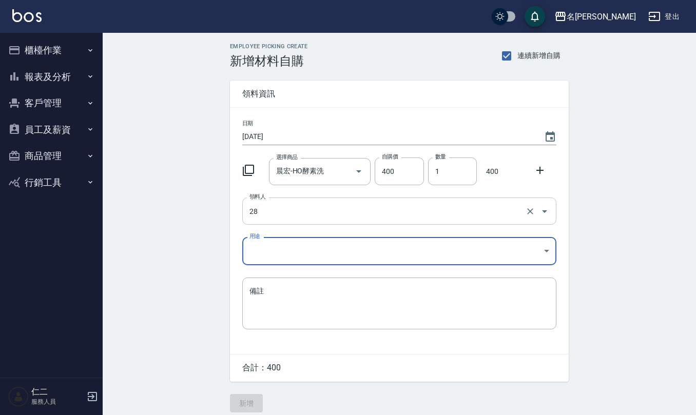
type input "28 [PERSON_NAME]"
click at [297, 249] on body "名留仁二 登出 櫃檯作業 打帳單 帳單列表 現金收支登錄 材料自購登錄 每日結帳 排班表 報表及分析 報表目錄 店家區間累計表 店家日報表 互助日報表 互助月…" at bounding box center [348, 211] width 696 height 423
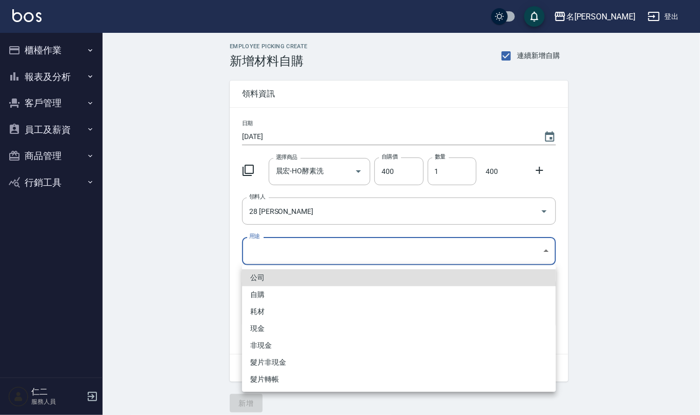
click at [284, 296] on li "自購" at bounding box center [399, 294] width 314 height 17
type input "自購"
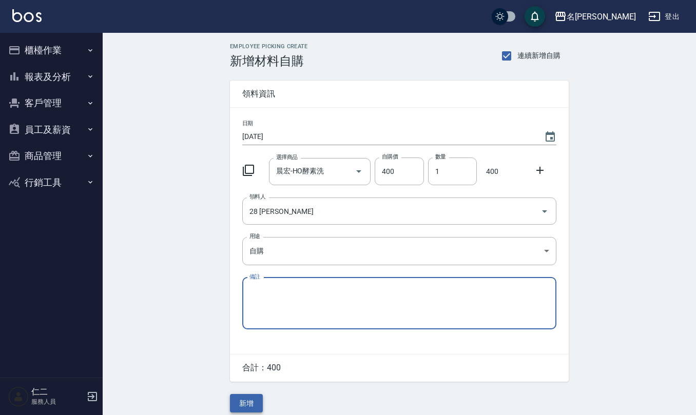
click at [240, 405] on button "新增" at bounding box center [246, 403] width 33 height 19
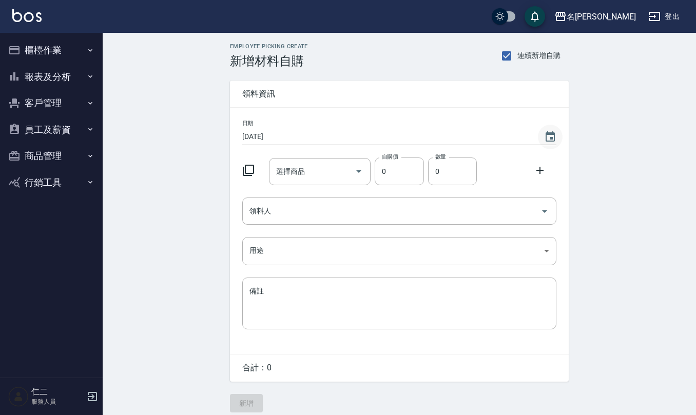
click at [549, 131] on icon "Choose date, selected date is 2025-09-25" at bounding box center [550, 137] width 12 height 12
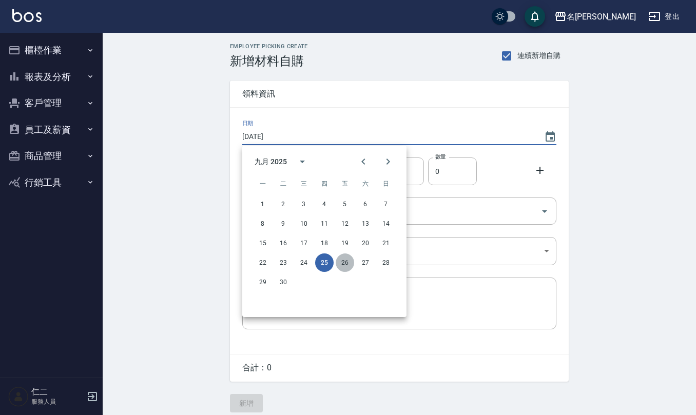
click at [348, 255] on button "26" at bounding box center [345, 263] width 18 height 18
type input "[DATE]"
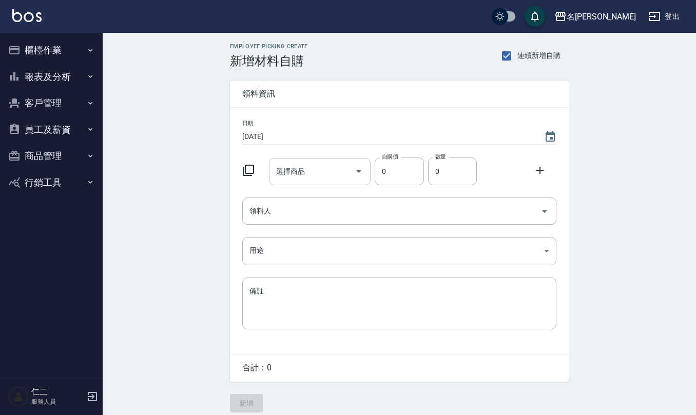
click at [305, 165] on input "選擇商品" at bounding box center [312, 172] width 77 height 18
type input "廿"
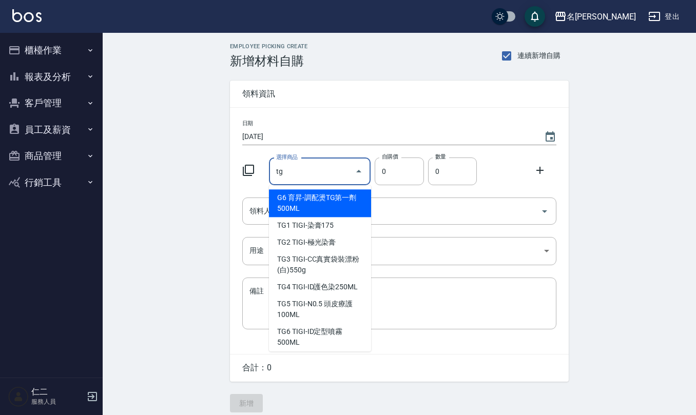
type input "育昇-調配燙TG第一劑500ML"
type input "250"
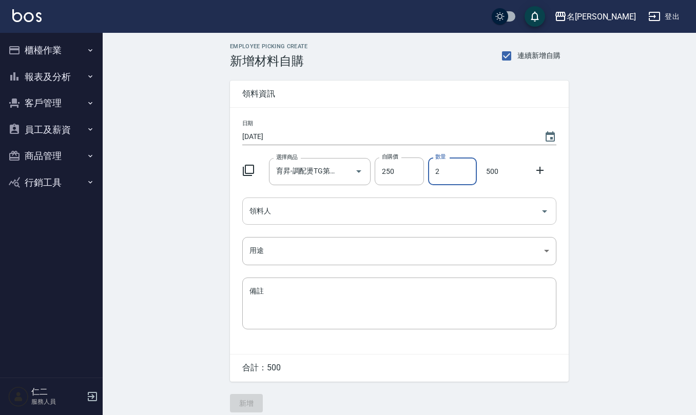
type input "2"
click at [306, 216] on input "領料人" at bounding box center [391, 211] width 289 height 18
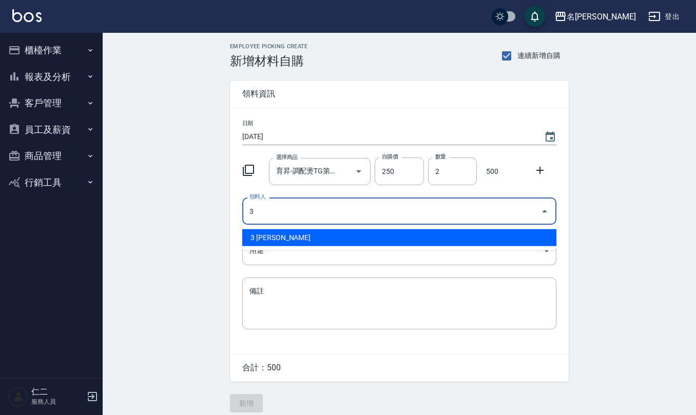
type input "3 [PERSON_NAME]"
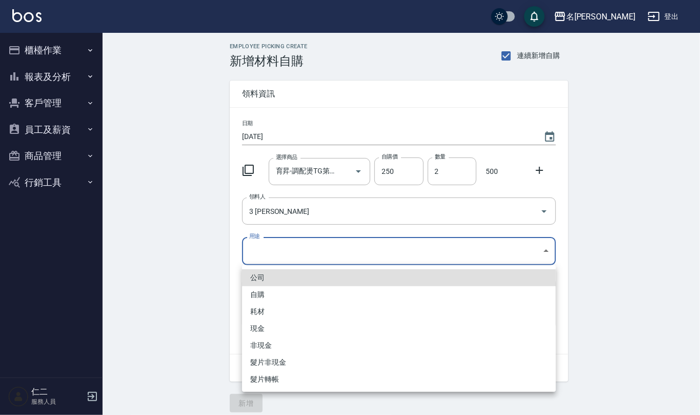
click at [278, 244] on body "名留仁二 登出 櫃檯作業 打帳單 帳單列表 現金收支登錄 材料自購登錄 每日結帳 排班表 報表及分析 報表目錄 店家區間累計表 店家日報表 互助日報表 互助月…" at bounding box center [350, 211] width 700 height 423
click at [277, 302] on li "自購" at bounding box center [399, 294] width 314 height 17
type input "自購"
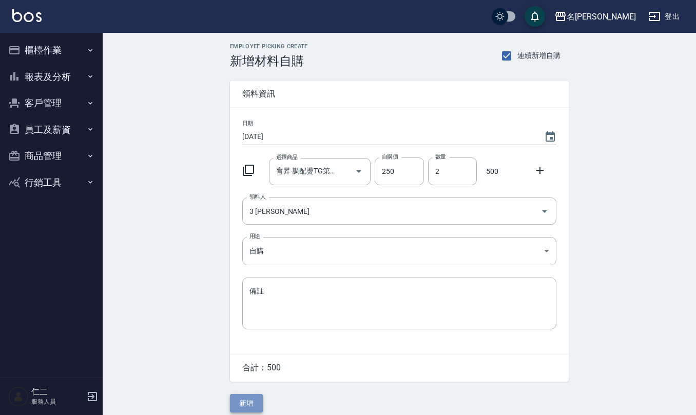
click at [246, 404] on button "新增" at bounding box center [246, 403] width 33 height 19
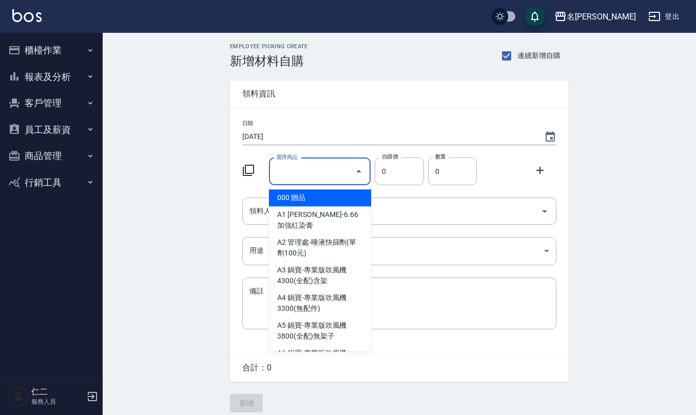
click at [300, 171] on input "選擇商品" at bounding box center [312, 172] width 77 height 18
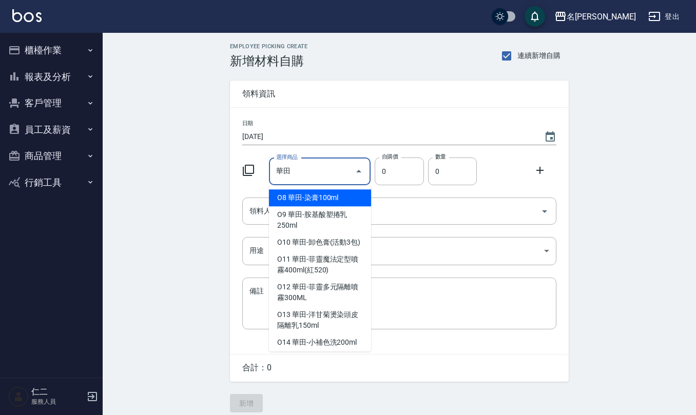
type input "華田-染膏100ml"
type input "120"
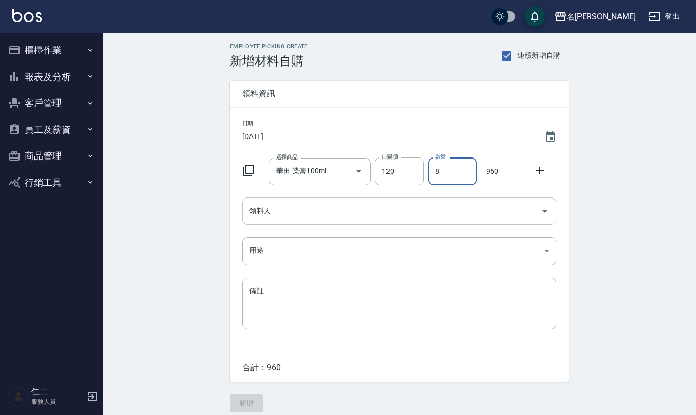
type input "8"
click at [345, 208] on input "領料人" at bounding box center [391, 211] width 289 height 18
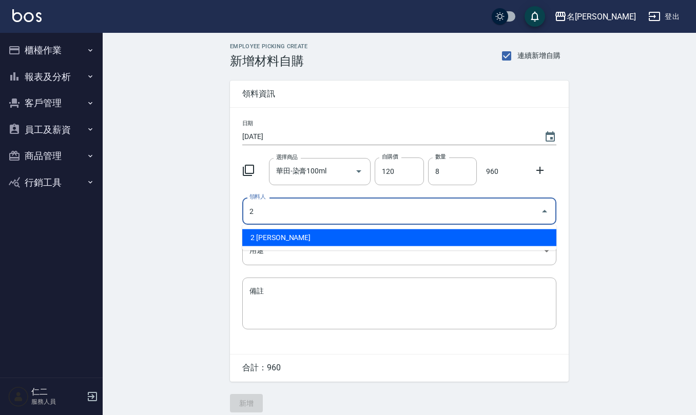
type input "2 [PERSON_NAME]"
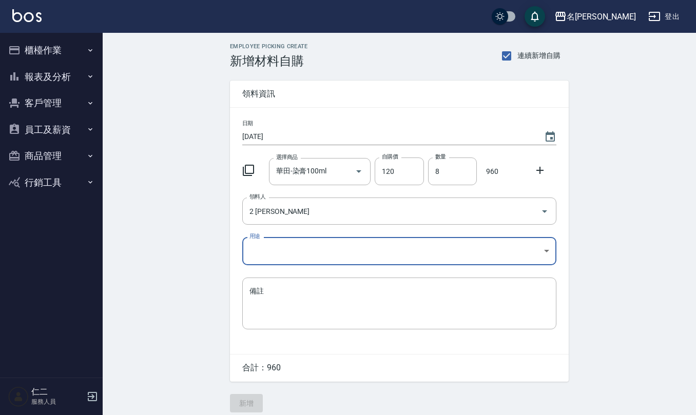
click at [310, 249] on body "名留仁二 登出 櫃檯作業 打帳單 帳單列表 現金收支登錄 材料自購登錄 每日結帳 排班表 報表及分析 報表目錄 店家區間累計表 店家日報表 互助日報表 互助月…" at bounding box center [348, 211] width 696 height 423
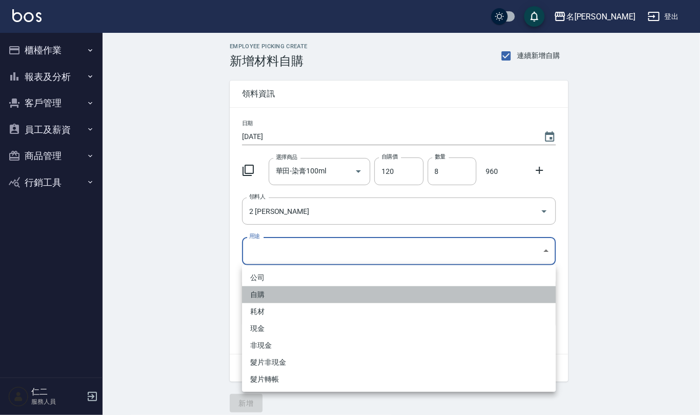
click at [292, 296] on li "自購" at bounding box center [399, 294] width 314 height 17
type input "自購"
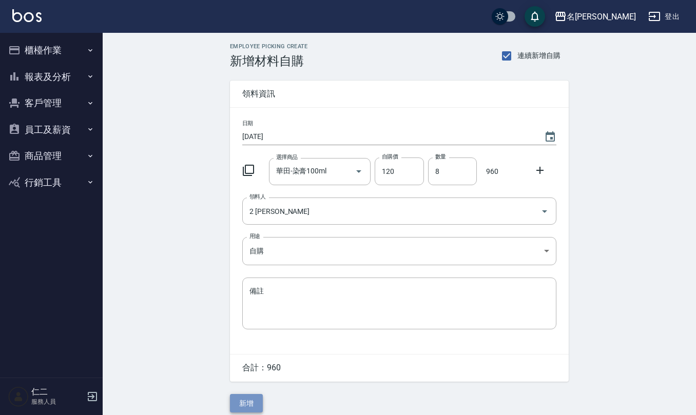
click at [248, 399] on button "新增" at bounding box center [246, 403] width 33 height 19
click at [315, 177] on input "選擇商品" at bounding box center [312, 172] width 77 height 18
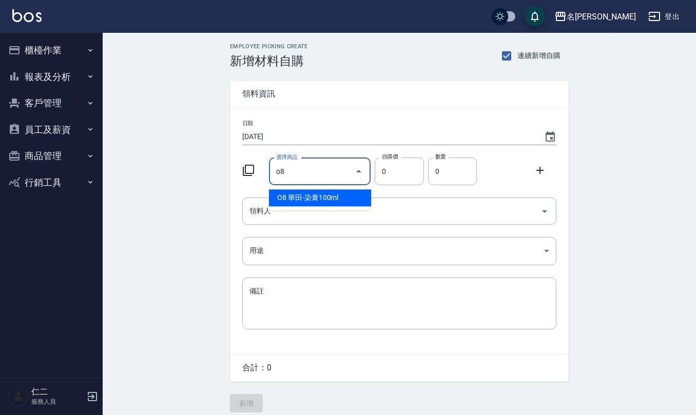
type input "華田-染膏100ml"
type input "120"
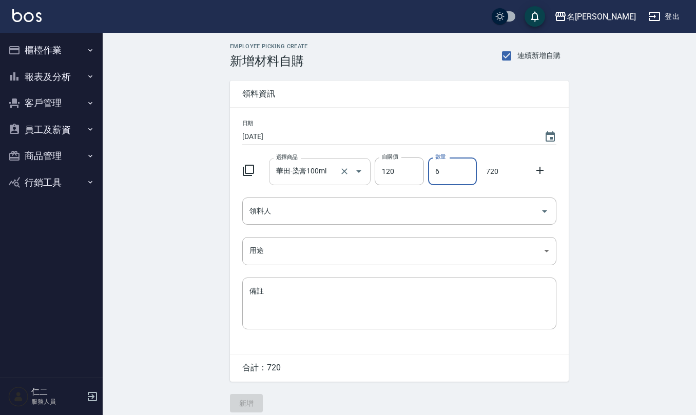
type input "6"
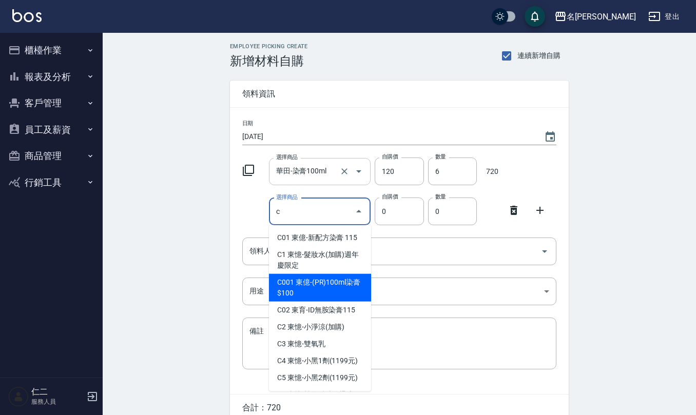
type input "東億-(PR)100ml染膏$100"
type input "100"
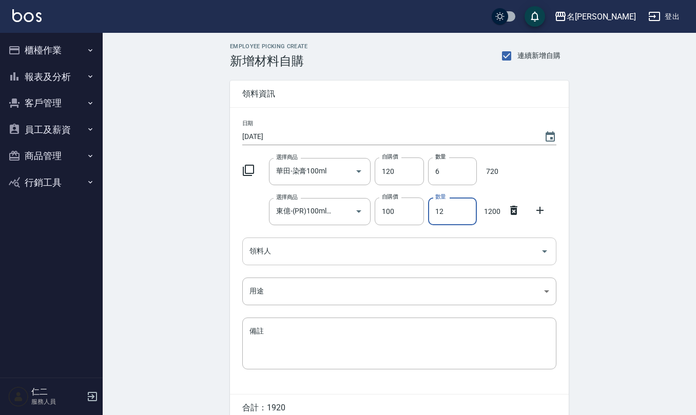
type input "12"
click at [330, 249] on input "領料人" at bounding box center [391, 251] width 289 height 18
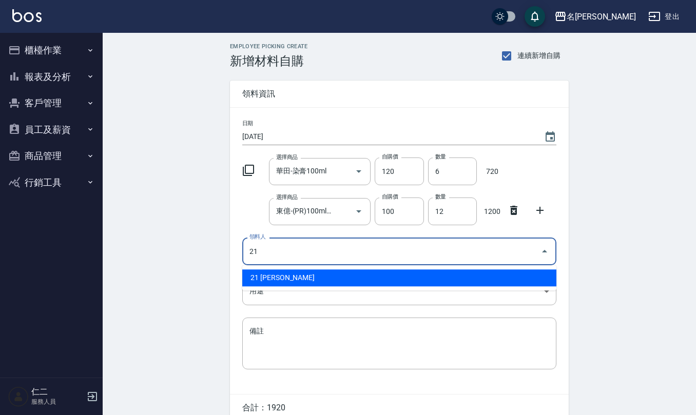
type input "21 [PERSON_NAME]"
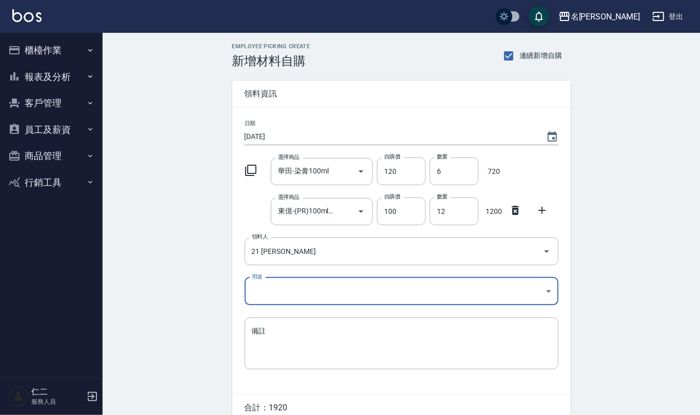
click at [341, 287] on body "名留仁二 登出 櫃檯作業 打帳單 帳單列表 現金收支登錄 材料自購登錄 每日結帳 排班表 報表及分析 報表目錄 店家區間累計表 店家日報表 互助日報表 互助月…" at bounding box center [350, 231] width 700 height 463
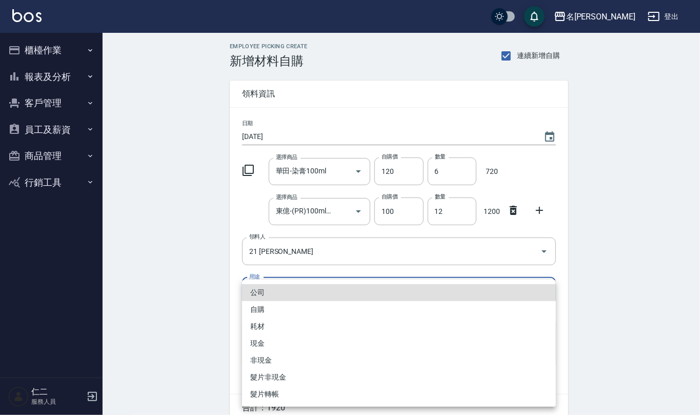
click at [293, 307] on li "自購" at bounding box center [399, 309] width 314 height 17
type input "自購"
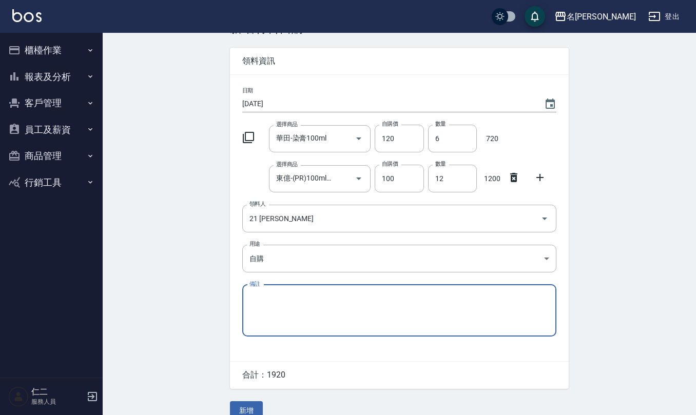
scroll to position [48, 0]
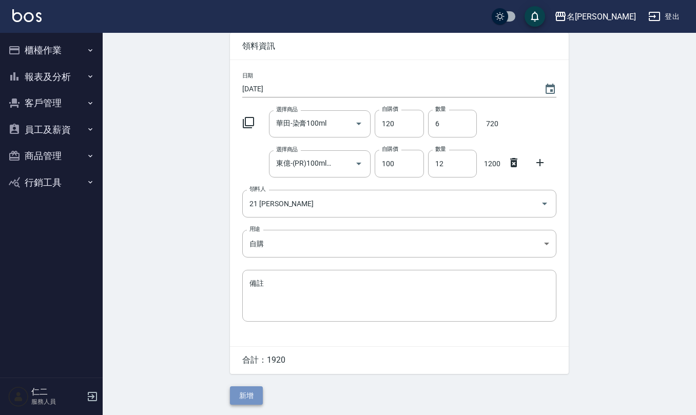
click at [238, 399] on button "新增" at bounding box center [246, 395] width 33 height 19
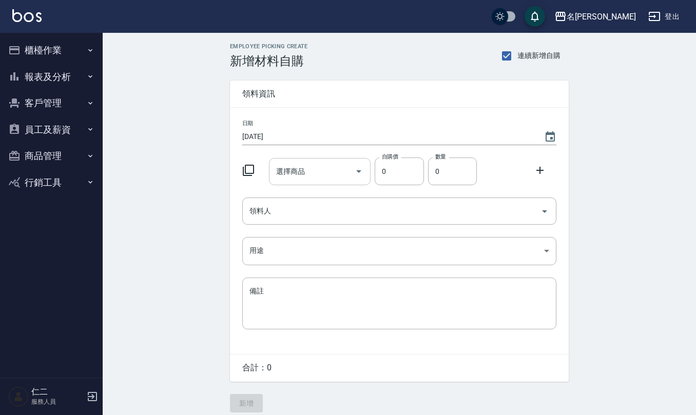
click at [315, 173] on input "選擇商品" at bounding box center [312, 172] width 77 height 18
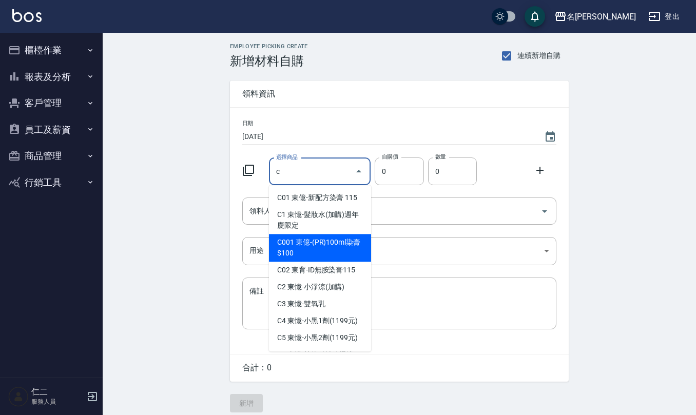
type input "東億-(PR)100ml染膏$100"
type input "100"
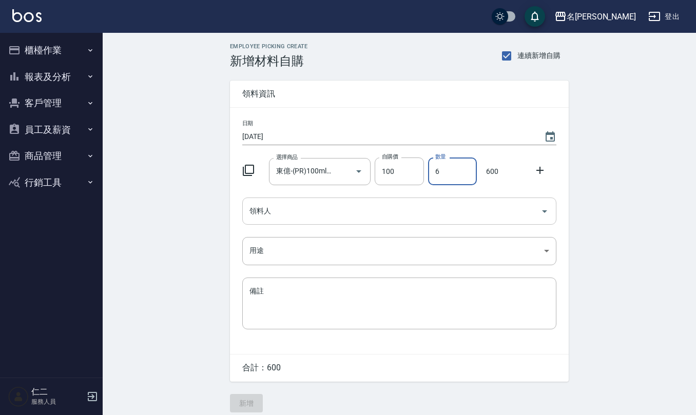
type input "6"
click at [288, 219] on input "領料人" at bounding box center [391, 211] width 289 height 18
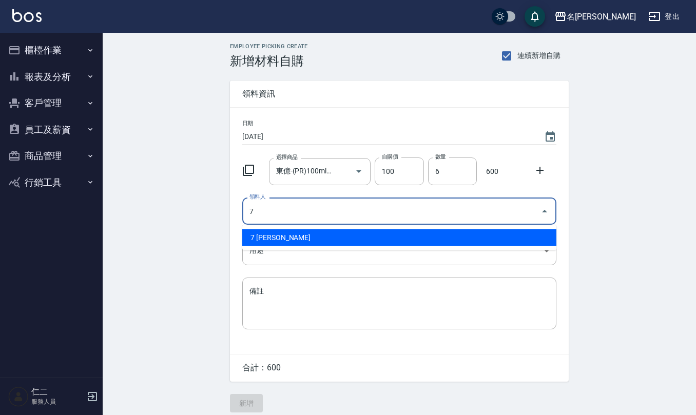
type input "7 [PERSON_NAME]"
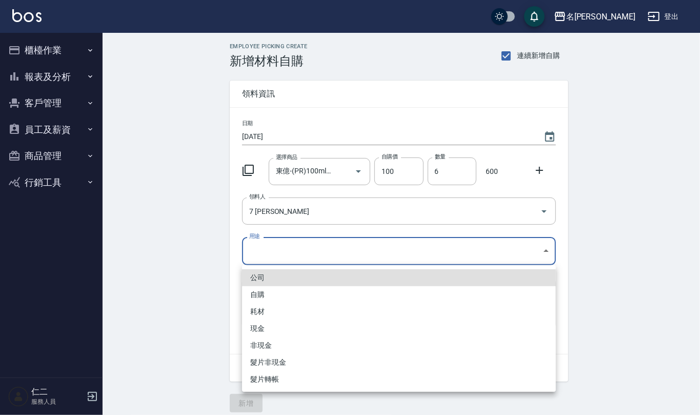
click at [281, 240] on body "名留仁二 登出 櫃檯作業 打帳單 帳單列表 現金收支登錄 材料自購登錄 每日結帳 排班表 報表及分析 報表目錄 店家區間累計表 店家日報表 互助日報表 互助月…" at bounding box center [350, 211] width 700 height 423
click at [292, 297] on li "自購" at bounding box center [399, 294] width 314 height 17
type input "自購"
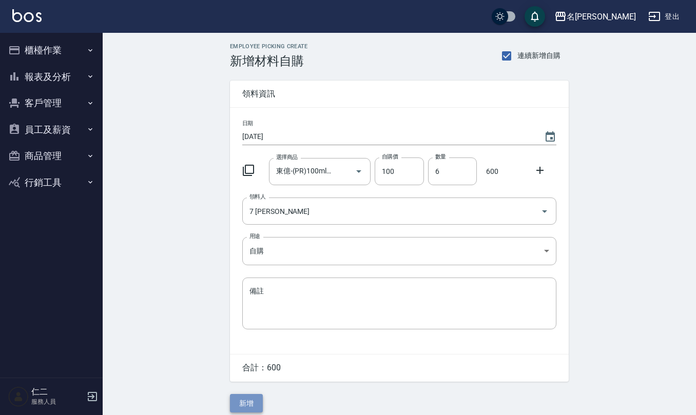
click at [247, 408] on button "新增" at bounding box center [246, 403] width 33 height 19
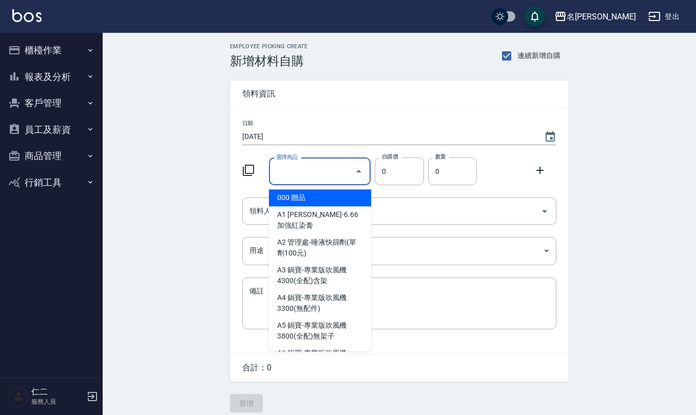
click at [288, 171] on input "選擇商品" at bounding box center [312, 172] width 77 height 18
type input "e"
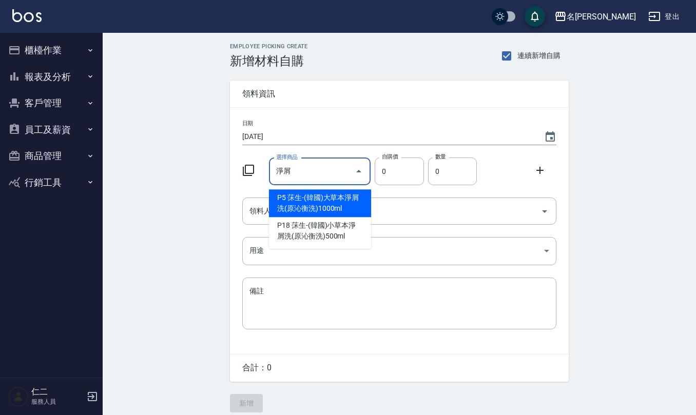
type input "莯生-(韓國)大草本淨屑洗(原沁衡洗)1000ml"
type input "630"
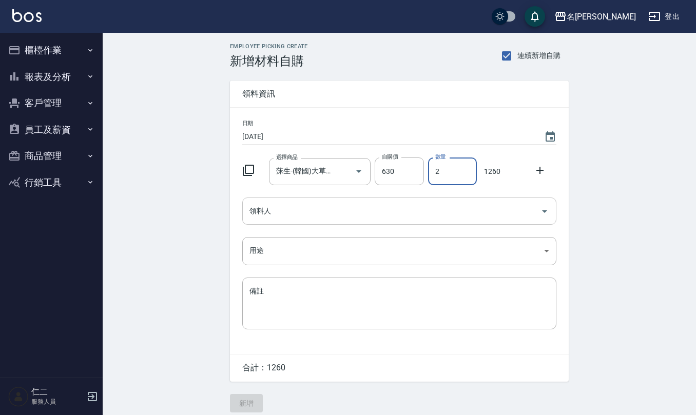
type input "2"
click at [248, 204] on input "領料人" at bounding box center [391, 211] width 289 height 18
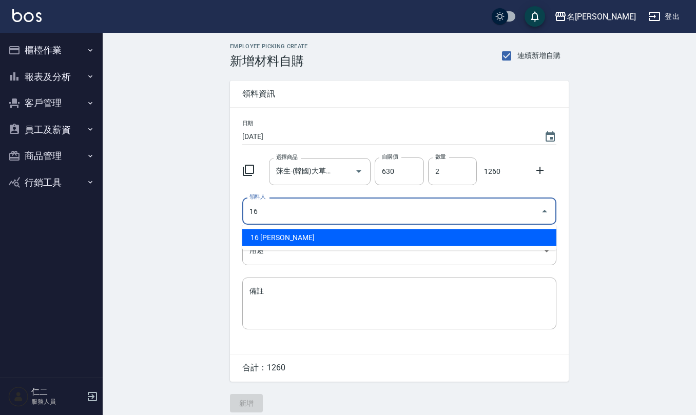
type input "16 [PERSON_NAME]"
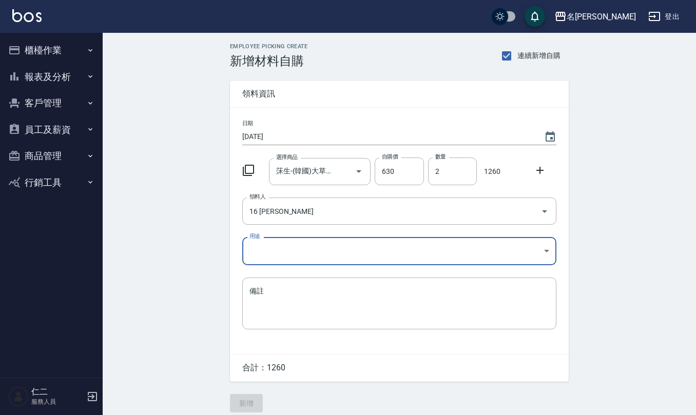
click at [285, 254] on body "名留仁二 登出 櫃檯作業 打帳單 帳單列表 現金收支登錄 材料自購登錄 每日結帳 排班表 報表及分析 報表目錄 店家區間累計表 店家日報表 互助日報表 互助月…" at bounding box center [348, 211] width 696 height 423
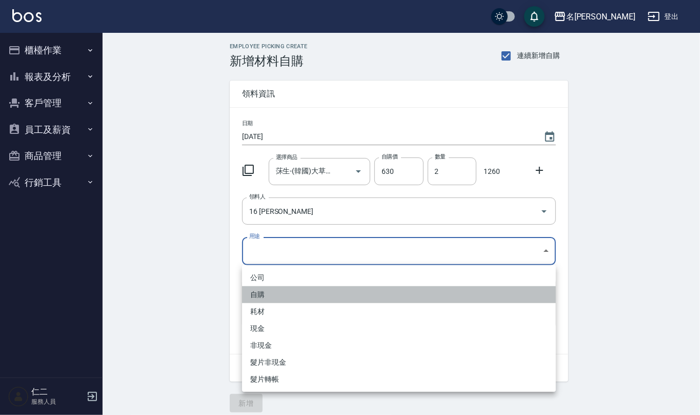
click at [271, 295] on li "自購" at bounding box center [399, 294] width 314 height 17
type input "自購"
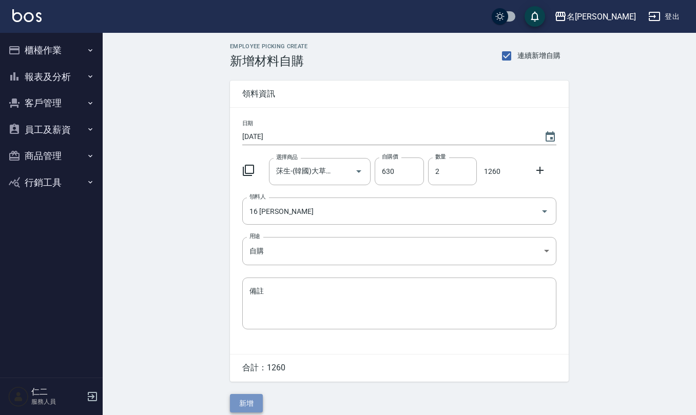
click at [247, 401] on button "新增" at bounding box center [246, 403] width 33 height 19
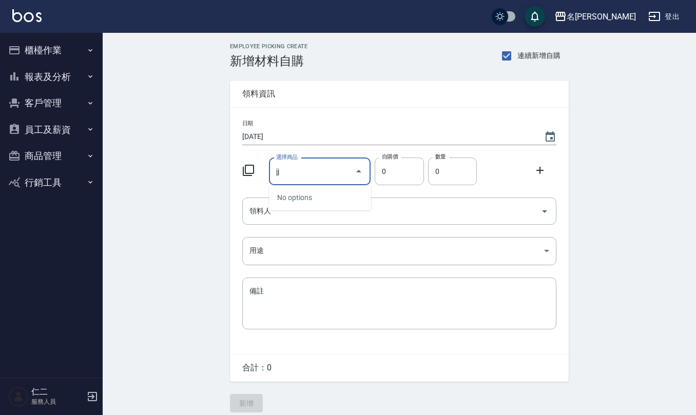
type input "j"
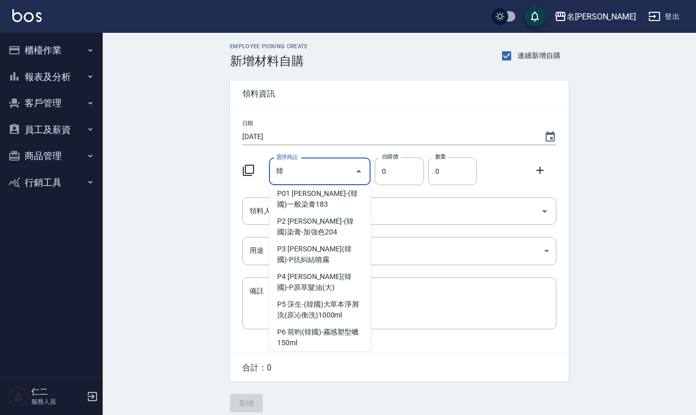
scroll to position [32, 0]
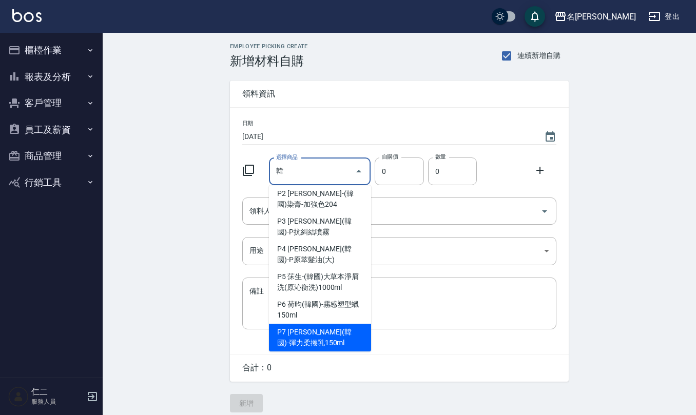
type input "荷昀(韓國)-彈力柔捲乳150ml"
type input "280"
type input "1"
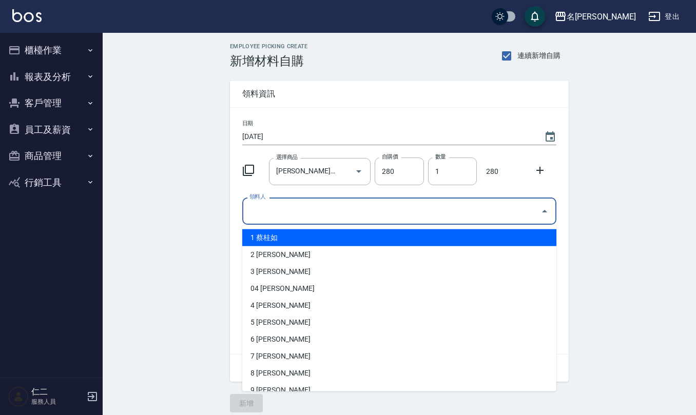
click at [338, 211] on input "領料人" at bounding box center [391, 211] width 289 height 18
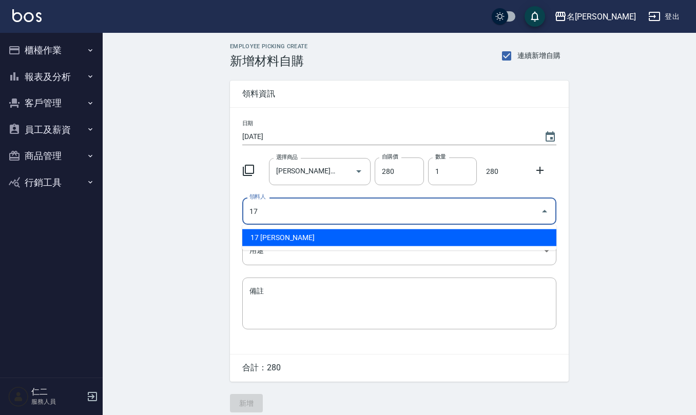
type input "17 [PERSON_NAME]"
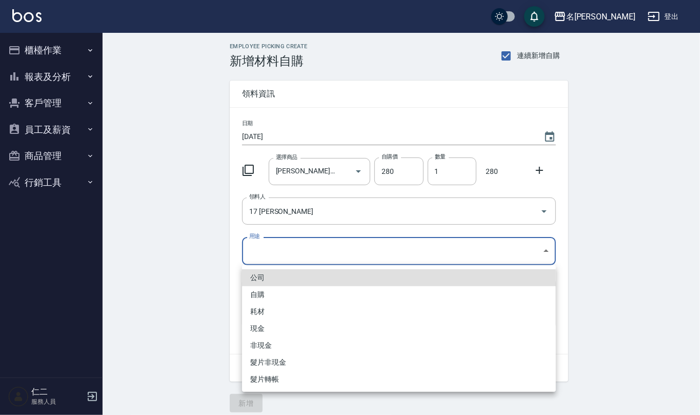
drag, startPoint x: 296, startPoint y: 255, endPoint x: 290, endPoint y: 271, distance: 17.5
click at [295, 254] on body "名留仁二 登出 櫃檯作業 打帳單 帳單列表 現金收支登錄 材料自購登錄 每日結帳 排班表 報表及分析 報表目錄 店家區間累計表 店家日報表 互助日報表 互助月…" at bounding box center [350, 211] width 700 height 423
click at [285, 294] on li "自購" at bounding box center [399, 294] width 314 height 17
type input "自購"
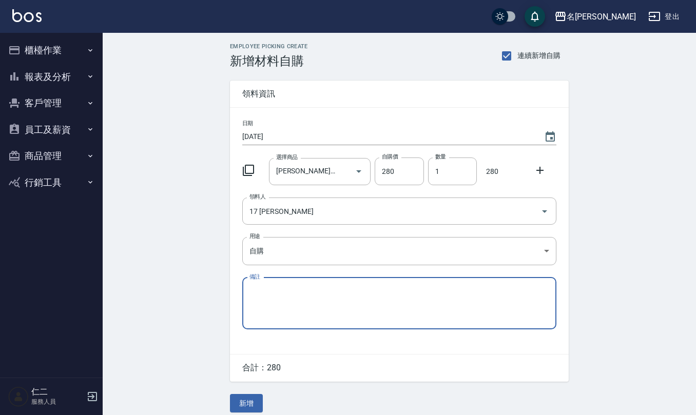
click at [255, 413] on button "新增" at bounding box center [246, 403] width 33 height 19
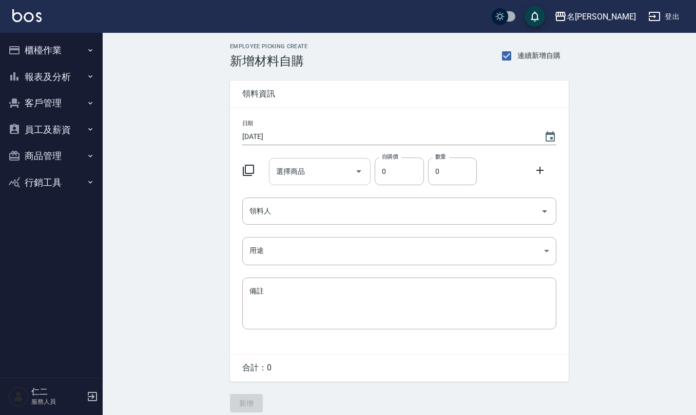
drag, startPoint x: 309, startPoint y: 169, endPoint x: 300, endPoint y: 179, distance: 13.4
click at [304, 175] on input "選擇商品" at bounding box center [312, 172] width 77 height 18
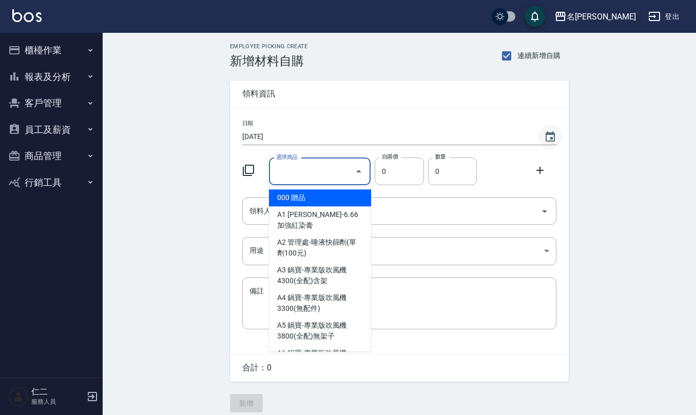
click at [553, 132] on icon "Choose date, selected date is 2025-09-26" at bounding box center [550, 136] width 9 height 10
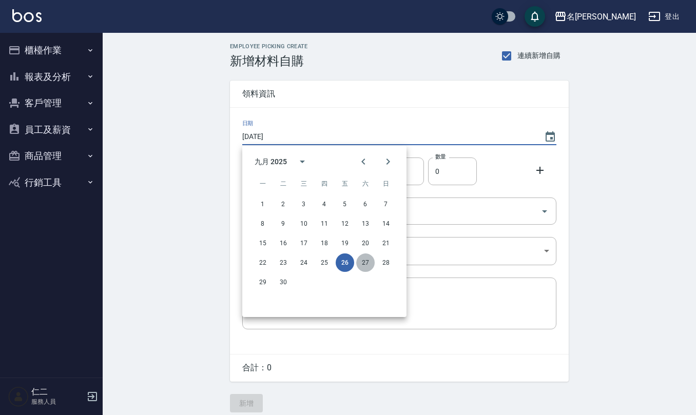
click at [362, 262] on button "27" at bounding box center [365, 263] width 18 height 18
type input "[DATE]"
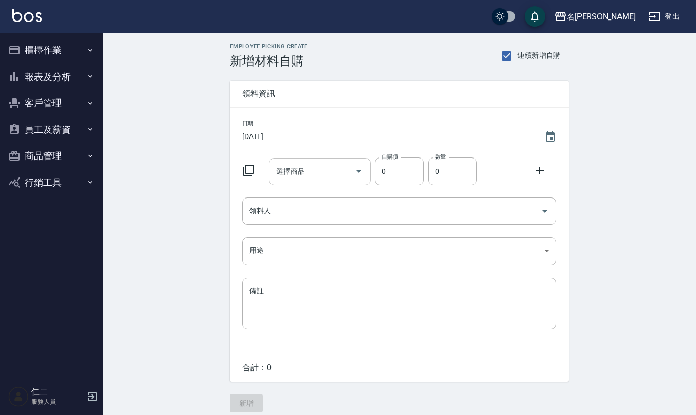
click at [319, 167] on input "選擇商品" at bounding box center [312, 172] width 77 height 18
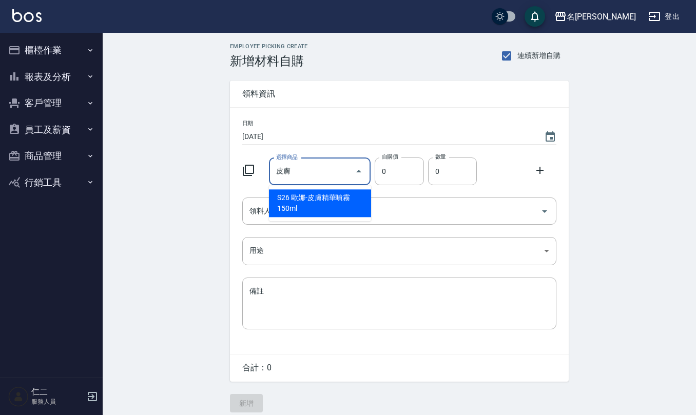
click at [315, 216] on li "S26 歐娜-皮膚精華噴霧150ml" at bounding box center [320, 203] width 102 height 28
type input "歐娜-皮膚精華噴霧150ml"
type input "280"
type input "1"
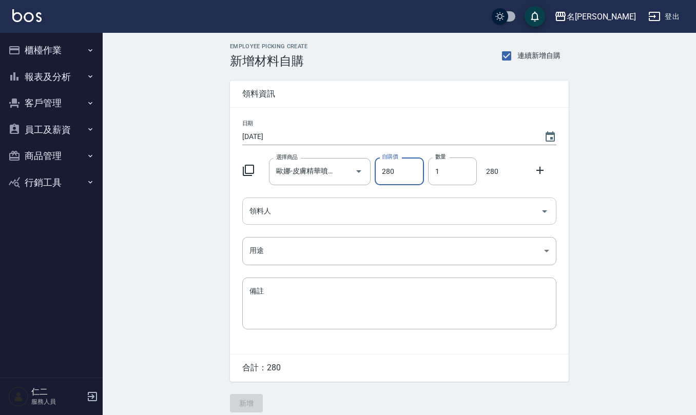
click at [314, 216] on input "領料人" at bounding box center [391, 211] width 289 height 18
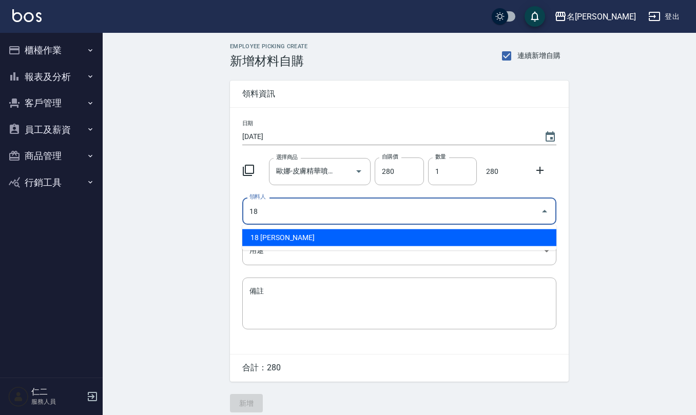
type input "18 [PERSON_NAME]"
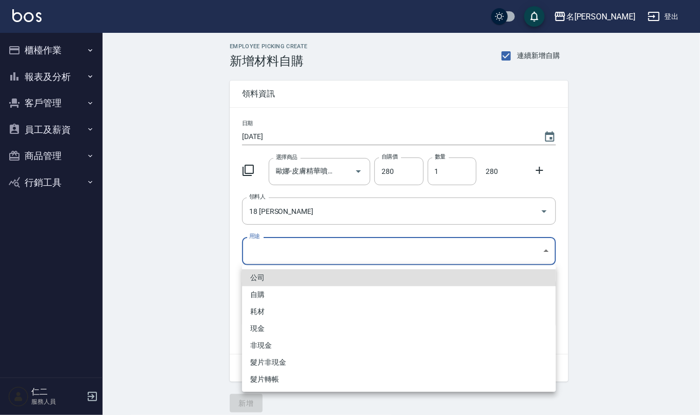
click at [349, 251] on body "名留仁二 登出 櫃檯作業 打帳單 帳單列表 現金收支登錄 材料自購登錄 每日結帳 排班表 報表及分析 報表目錄 店家區間累計表 店家日報表 互助日報表 互助月…" at bounding box center [350, 211] width 700 height 423
click at [299, 294] on li "自購" at bounding box center [399, 294] width 314 height 17
type input "自購"
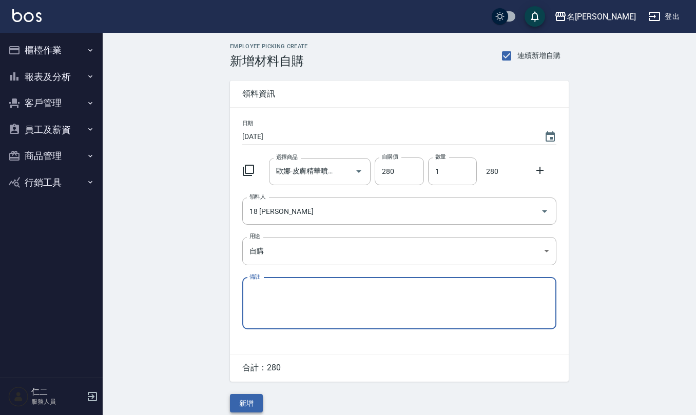
click at [253, 409] on button "新增" at bounding box center [246, 403] width 33 height 19
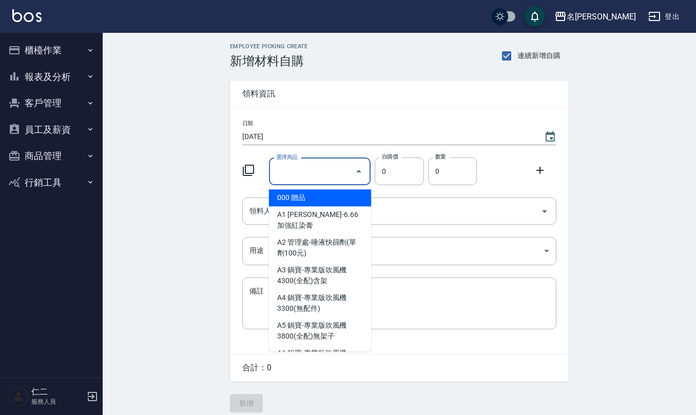
click at [330, 164] on input "選擇商品" at bounding box center [312, 172] width 77 height 18
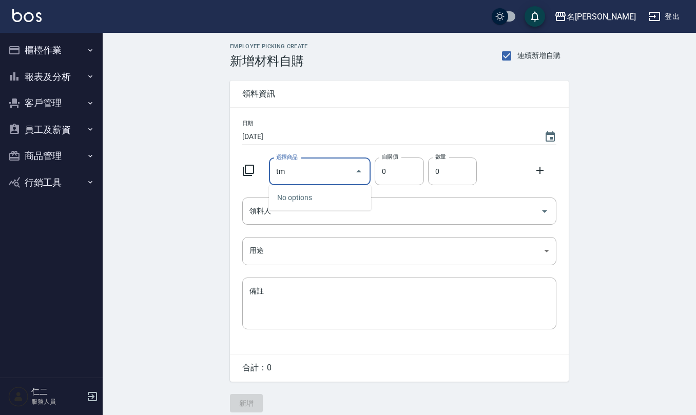
type input "t"
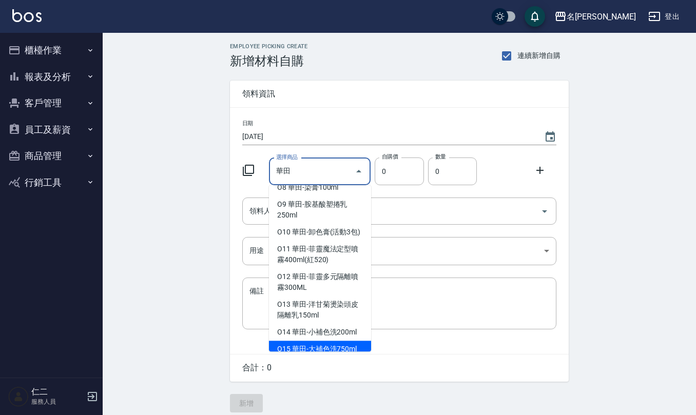
scroll to position [27, 0]
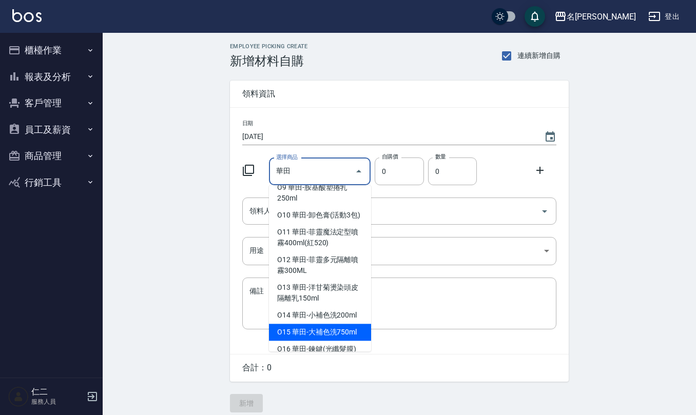
type input "華田-大補色洗750ml"
type input "455"
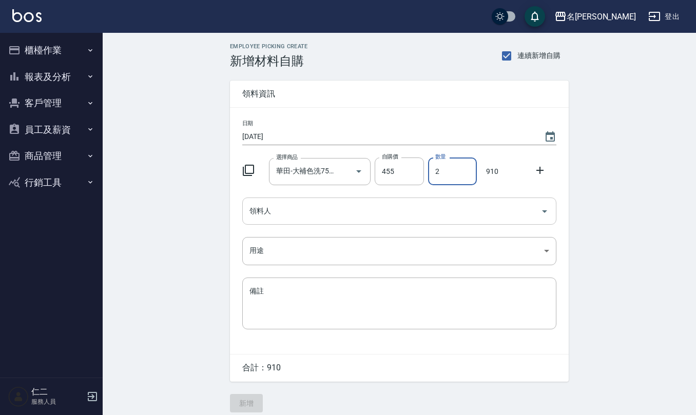
click at [315, 224] on div "領料人" at bounding box center [399, 211] width 314 height 27
type input "2"
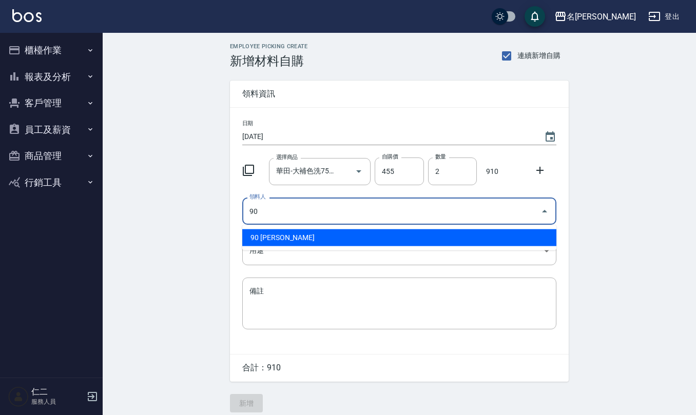
type input "90 [PERSON_NAME]"
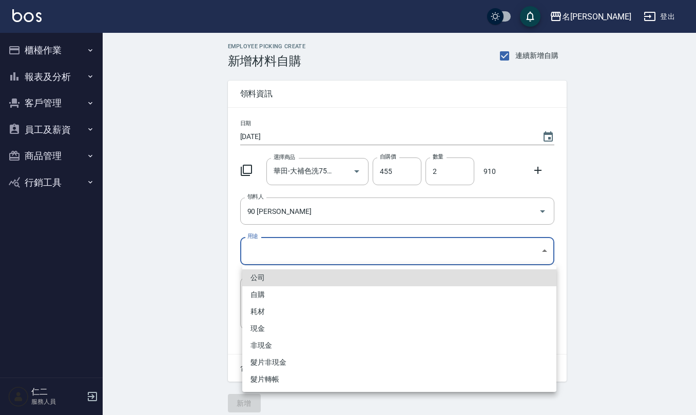
click at [298, 245] on body "名留仁二 登出 櫃檯作業 打帳單 帳單列表 現金收支登錄 材料自購登錄 每日結帳 排班表 報表及分析 報表目錄 店家區間累計表 店家日報表 互助日報表 互助月…" at bounding box center [348, 211] width 696 height 423
drag, startPoint x: 284, startPoint y: 294, endPoint x: 282, endPoint y: 302, distance: 8.0
click at [283, 294] on li "自購" at bounding box center [399, 294] width 314 height 17
type input "自購"
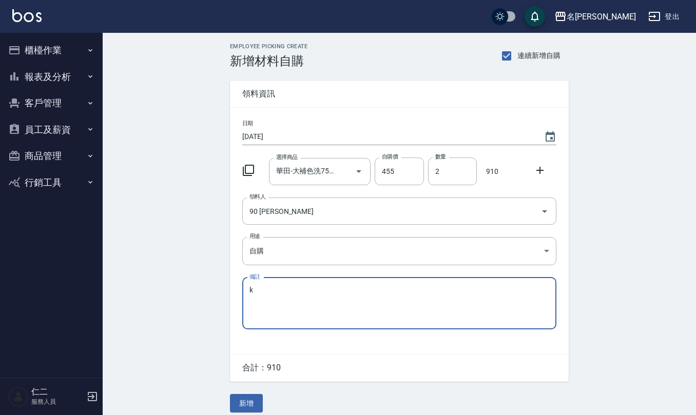
type textarea "k"
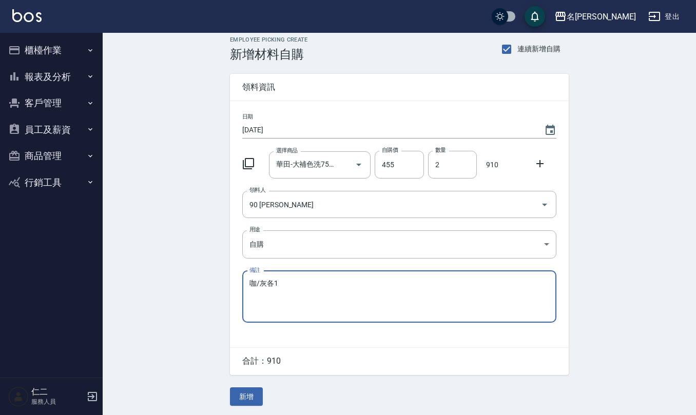
scroll to position [9, 0]
type textarea "咖/灰各1"
click at [248, 397] on button "新增" at bounding box center [246, 395] width 33 height 19
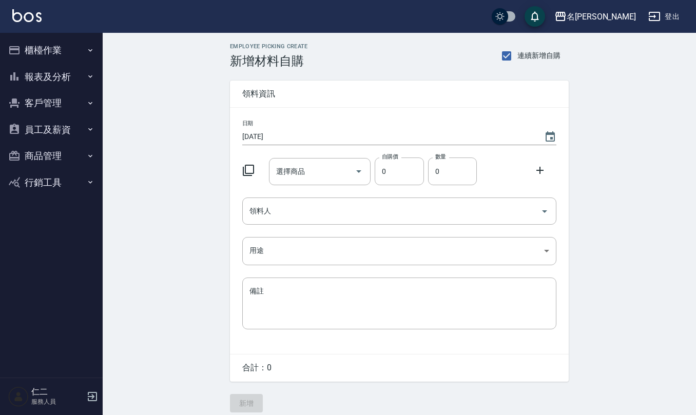
click at [544, 126] on button "Choose date, selected date is 2025-09-27" at bounding box center [550, 137] width 25 height 25
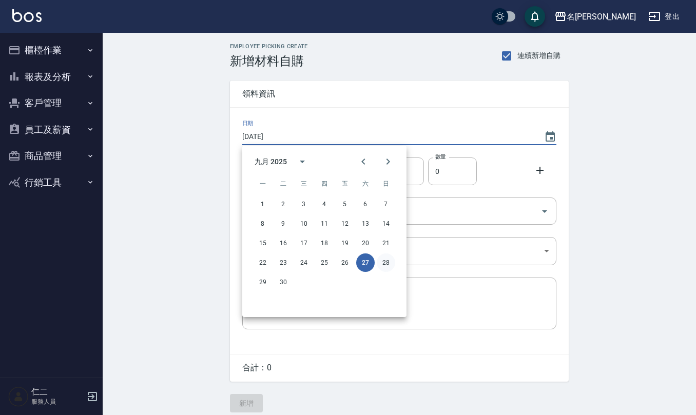
drag, startPoint x: 390, startPoint y: 267, endPoint x: 377, endPoint y: 259, distance: 15.7
click at [391, 267] on button "28" at bounding box center [386, 263] width 18 height 18
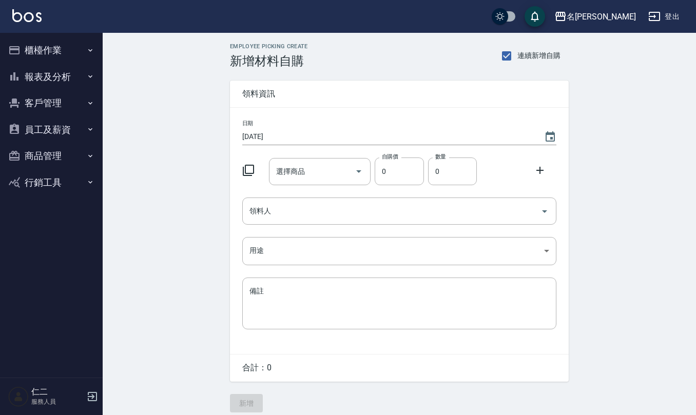
type input "[DATE]"
click at [295, 171] on input "選擇商品" at bounding box center [312, 172] width 77 height 18
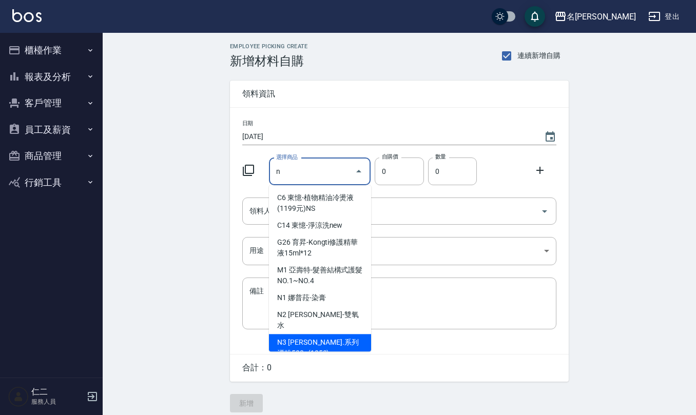
click at [324, 339] on li "N3 [PERSON_NAME].系列漂粉500g(1050)" at bounding box center [320, 348] width 102 height 28
type input "娜普菈-N.系列漂粉500g(1050)"
type input "840"
type input "1"
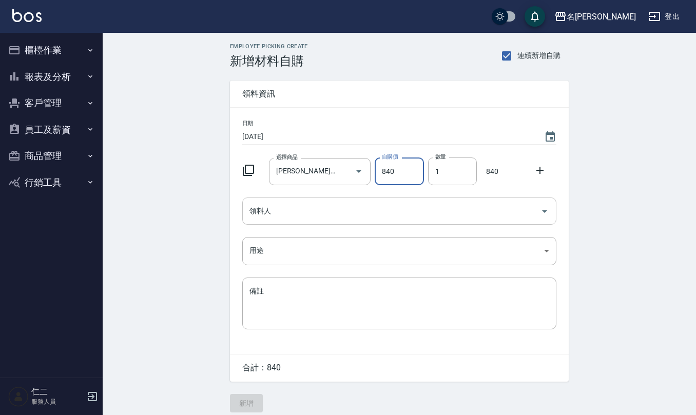
click at [325, 204] on input "領料人" at bounding box center [391, 211] width 289 height 18
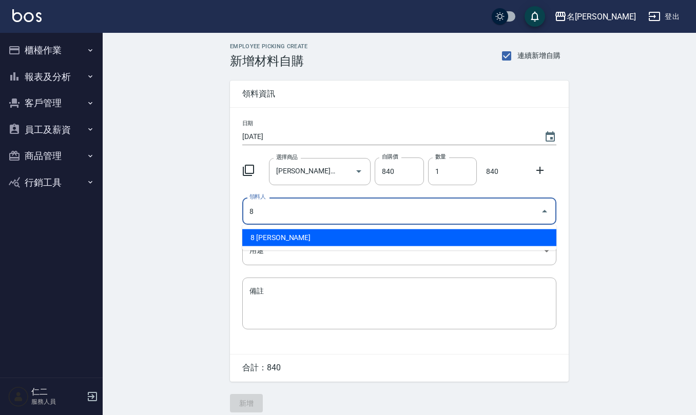
type input "8 [PERSON_NAME]"
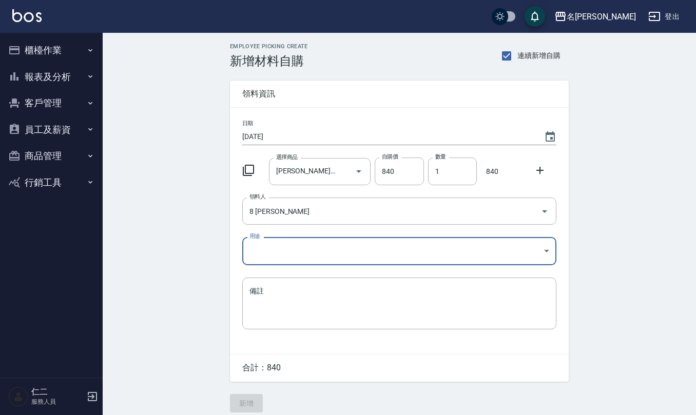
click at [306, 257] on body "名留仁二 登出 櫃檯作業 打帳單 帳單列表 現金收支登錄 材料自購登錄 每日結帳 排班表 報表及分析 報表目錄 店家區間累計表 店家日報表 互助日報表 互助月…" at bounding box center [348, 211] width 696 height 423
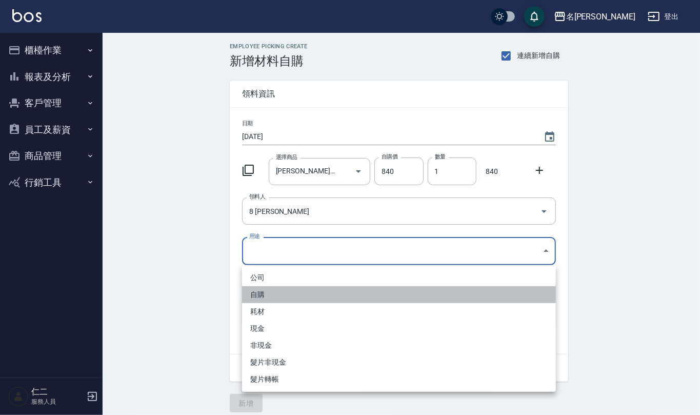
click at [278, 296] on li "自購" at bounding box center [399, 294] width 314 height 17
type input "自購"
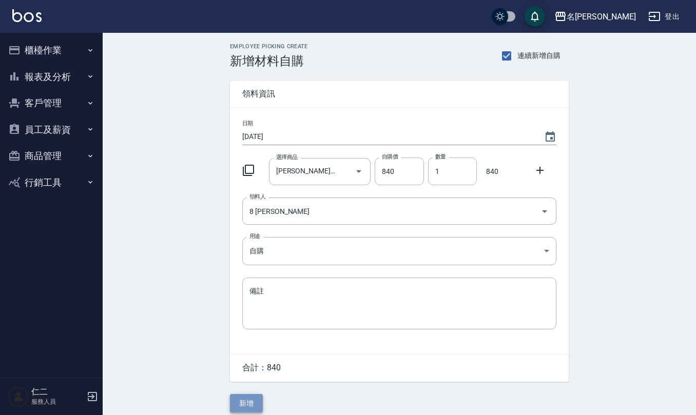
click at [246, 407] on button "新增" at bounding box center [246, 403] width 33 height 19
click at [317, 167] on input "選擇商品" at bounding box center [312, 172] width 77 height 18
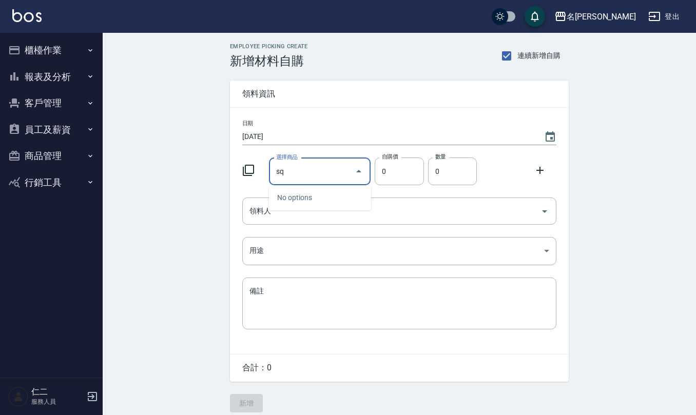
type input "s"
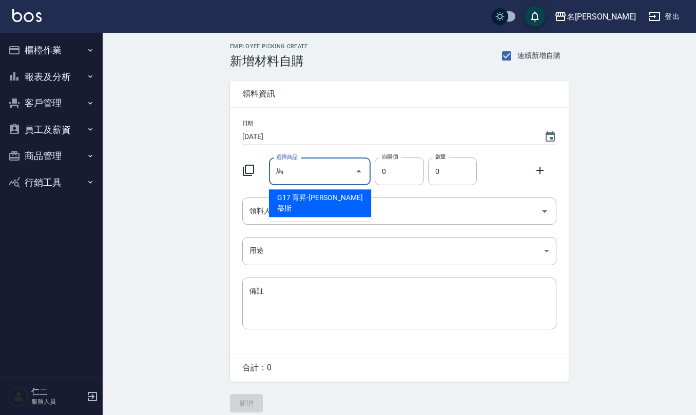
type input "育昇-馬卡龍慕斯"
type input "65"
type input "1"
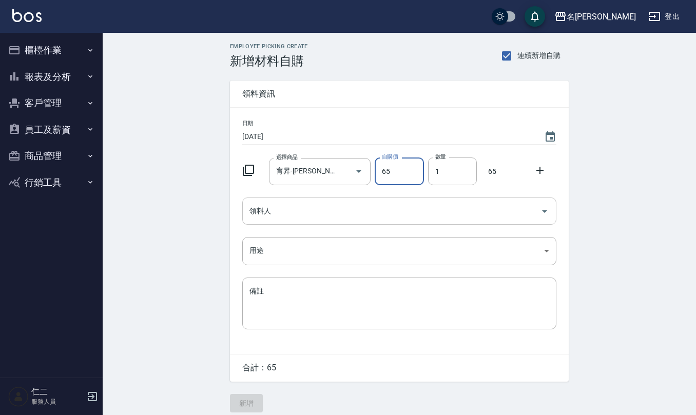
click at [300, 222] on div "領料人" at bounding box center [399, 211] width 314 height 27
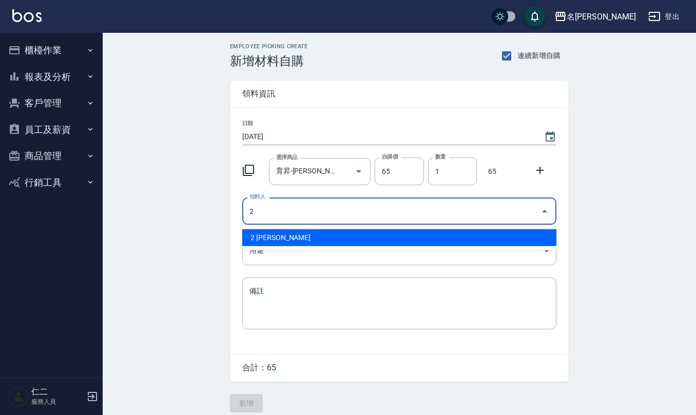
type input "2 [PERSON_NAME]"
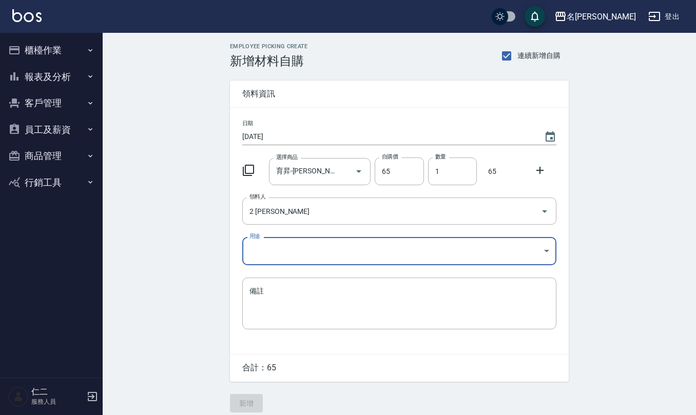
click at [298, 258] on body "名留仁二 登出 櫃檯作業 打帳單 帳單列表 現金收支登錄 材料自購登錄 每日結帳 排班表 報表及分析 報表目錄 店家區間累計表 店家日報表 互助日報表 互助月…" at bounding box center [348, 211] width 696 height 423
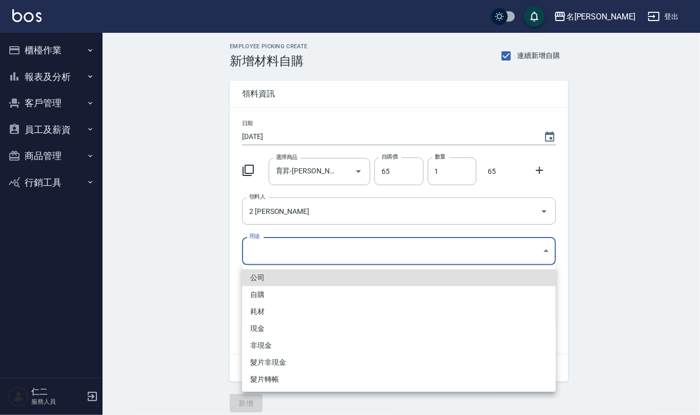
click at [280, 289] on li "自購" at bounding box center [399, 294] width 314 height 17
type input "自購"
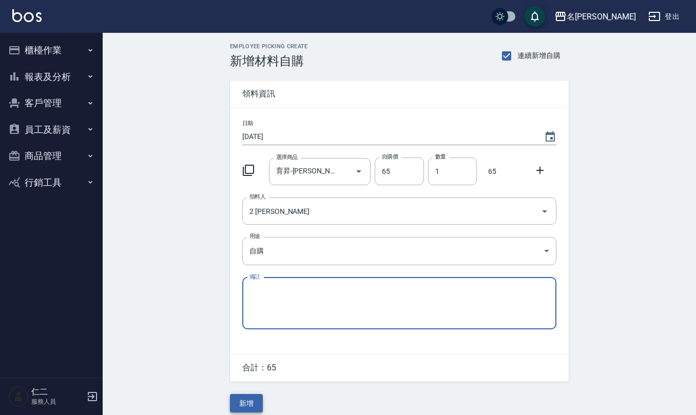
click at [255, 399] on button "新增" at bounding box center [246, 403] width 33 height 19
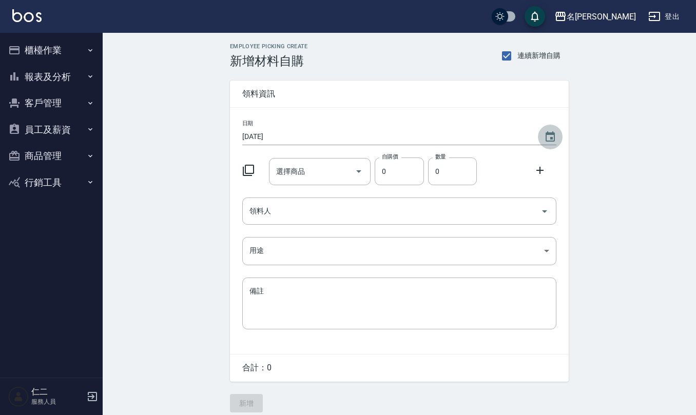
click at [551, 144] on button "Choose date, selected date is 2025-09-28" at bounding box center [550, 137] width 25 height 25
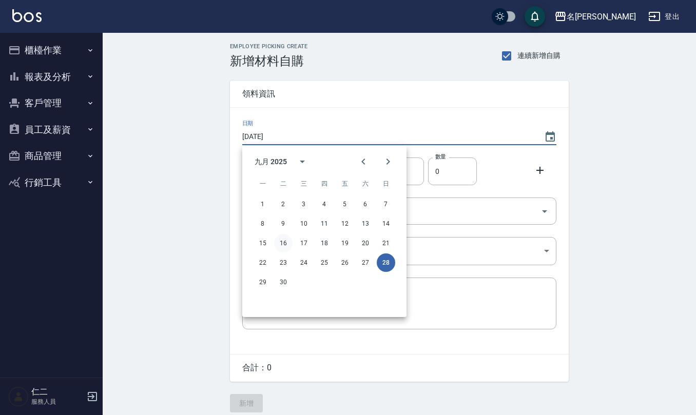
click at [278, 241] on button "16" at bounding box center [283, 243] width 18 height 18
type input "[DATE]"
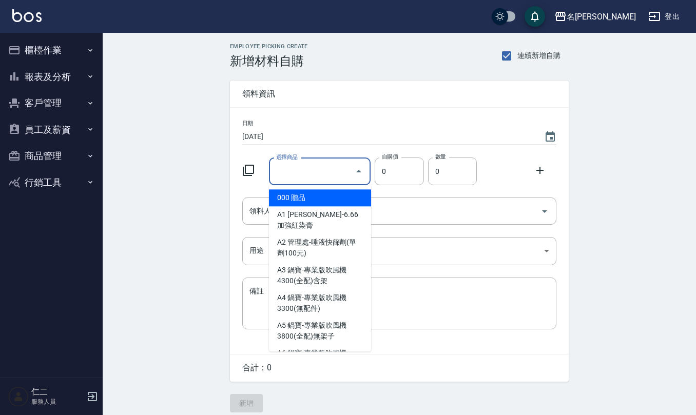
click at [321, 181] on input "選擇商品" at bounding box center [312, 172] width 77 height 18
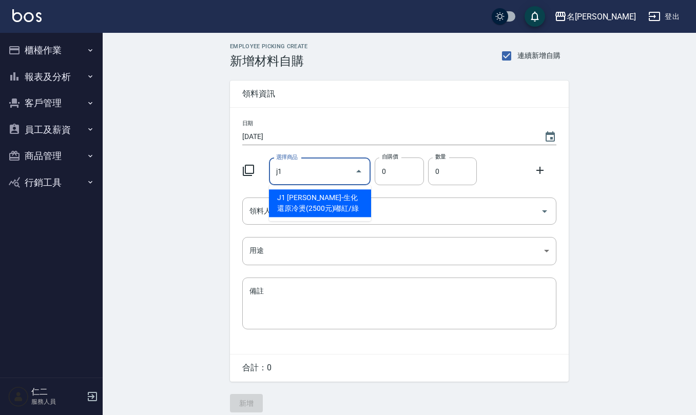
type input "伊黛莉雅-生化還原冷燙(2500元)嘟紅/綠"
type input "120"
type input "1"
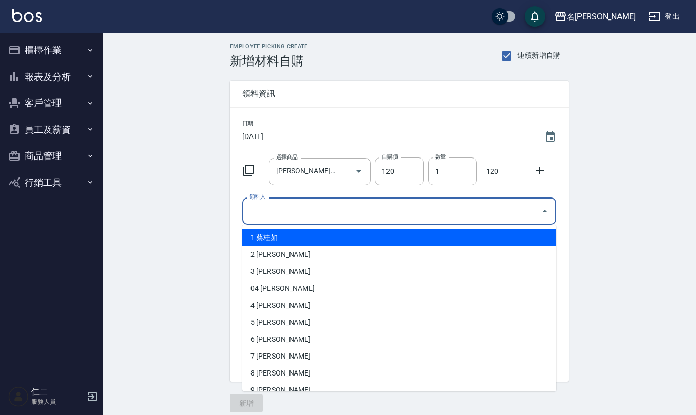
click at [333, 217] on input "領料人" at bounding box center [391, 211] width 289 height 18
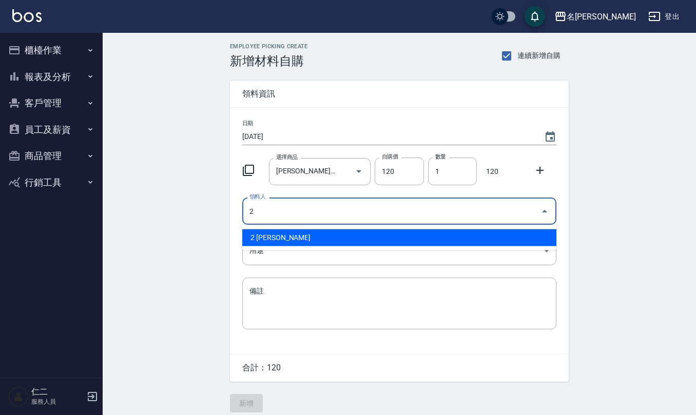
type input "2 [PERSON_NAME]"
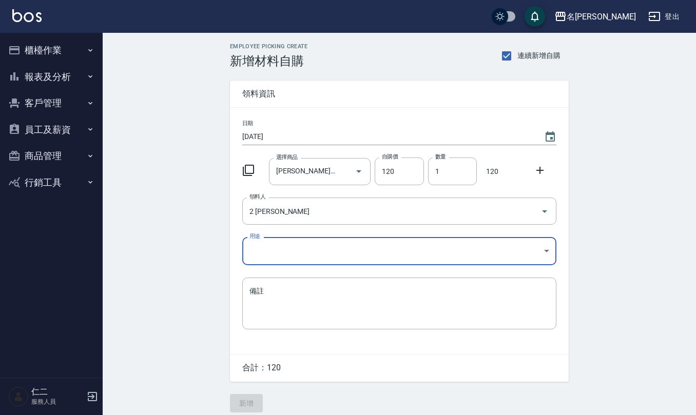
click at [329, 247] on body "名留仁二 登出 櫃檯作業 打帳單 帳單列表 現金收支登錄 材料自購登錄 每日結帳 排班表 報表及分析 報表目錄 店家區間累計表 店家日報表 互助日報表 互助月…" at bounding box center [348, 211] width 696 height 423
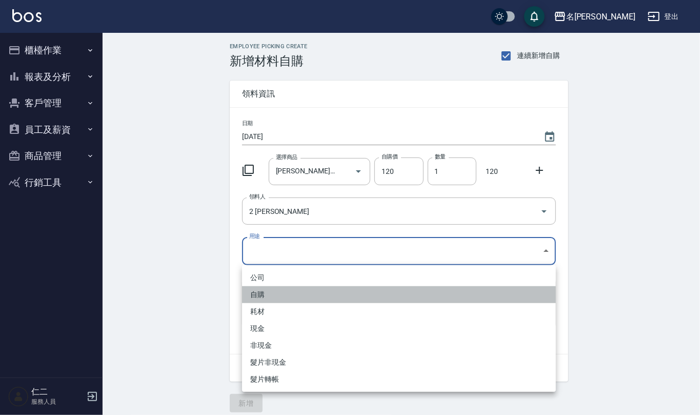
click at [276, 298] on li "自購" at bounding box center [399, 294] width 314 height 17
type input "自購"
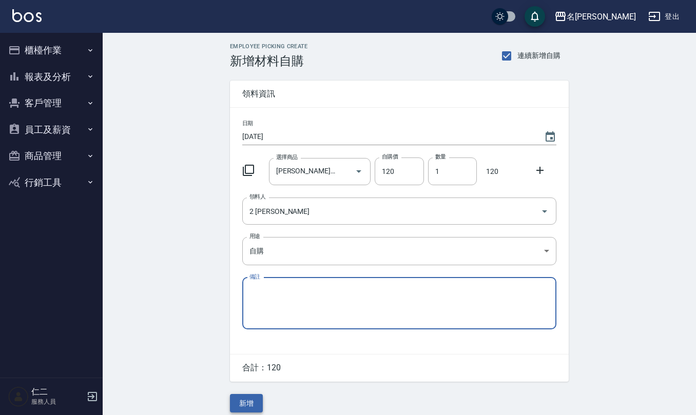
click at [243, 408] on button "新增" at bounding box center [246, 403] width 33 height 19
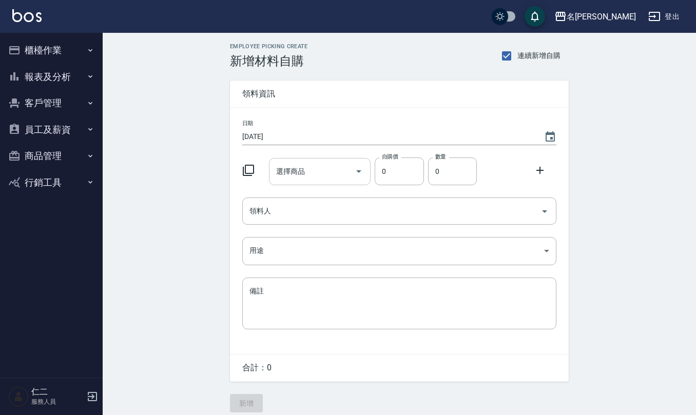
click at [310, 165] on input "選擇商品" at bounding box center [312, 172] width 77 height 18
type input "t"
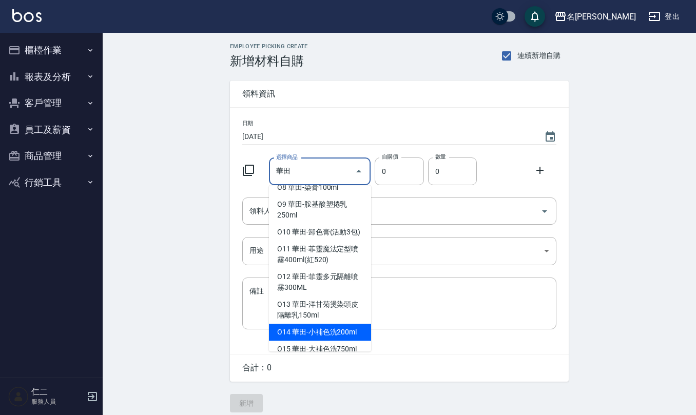
scroll to position [27, 0]
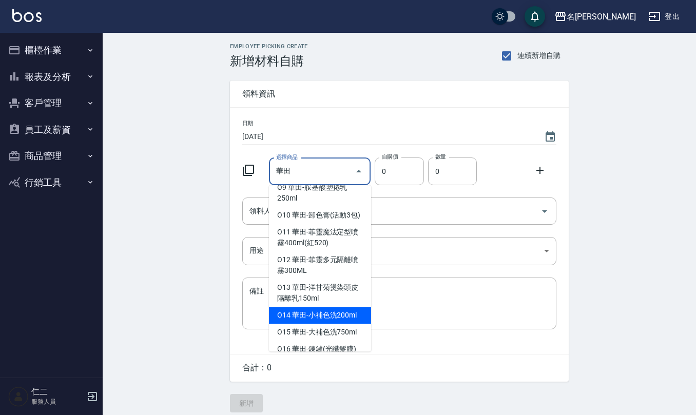
type input "華田-小補色洗200ml"
type input "175"
type input "1"
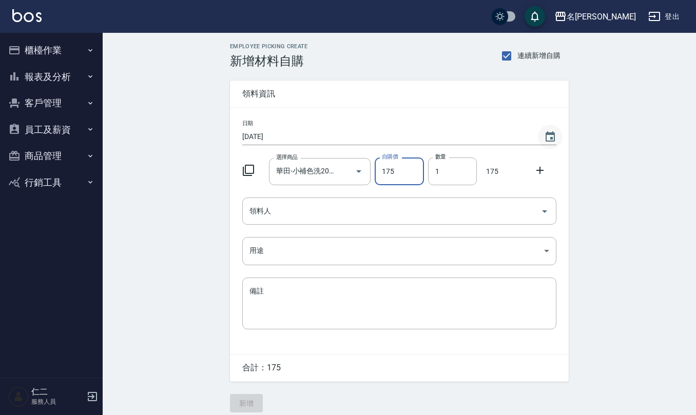
drag, startPoint x: 551, startPoint y: 138, endPoint x: 543, endPoint y: 144, distance: 9.9
click at [551, 138] on icon "Choose date, selected date is 2025-09-16" at bounding box center [550, 136] width 9 height 10
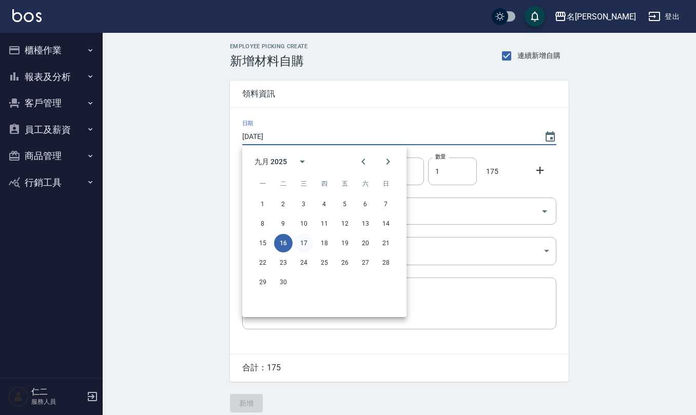
click at [300, 243] on button "17" at bounding box center [304, 243] width 18 height 18
type input "[DATE]"
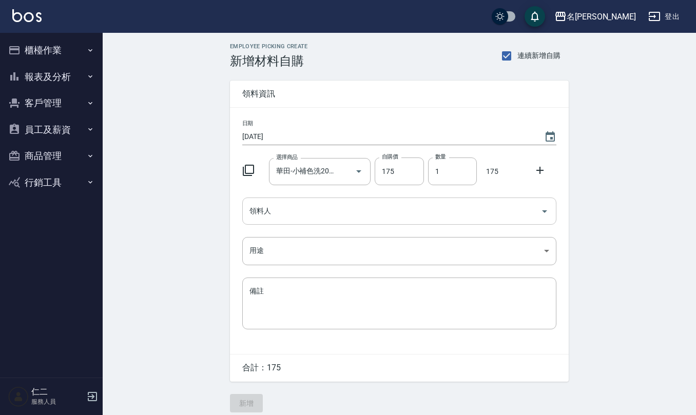
click at [310, 214] on input "領料人" at bounding box center [391, 211] width 289 height 18
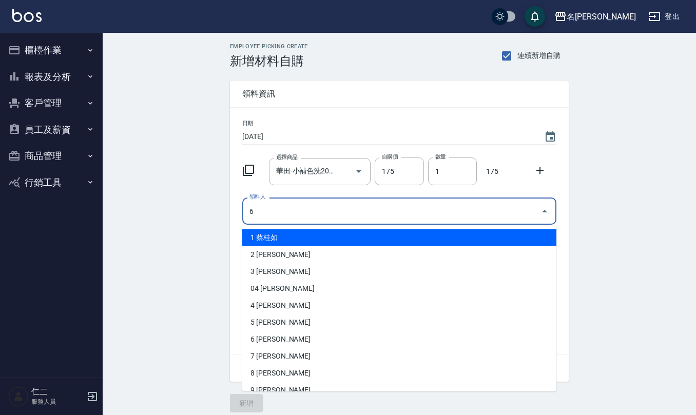
type input "6 [PERSON_NAME]"
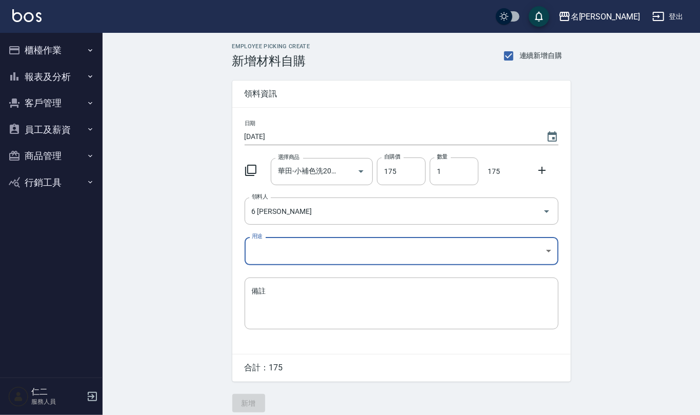
click at [309, 255] on body "名留仁二 登出 櫃檯作業 打帳單 帳單列表 現金收支登錄 材料自購登錄 每日結帳 排班表 報表及分析 報表目錄 店家區間累計表 店家日報表 互助日報表 互助月…" at bounding box center [350, 211] width 700 height 423
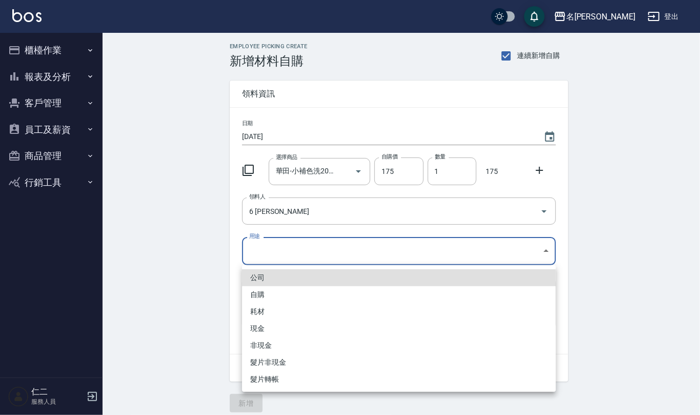
click at [289, 296] on li "自購" at bounding box center [399, 294] width 314 height 17
type input "自購"
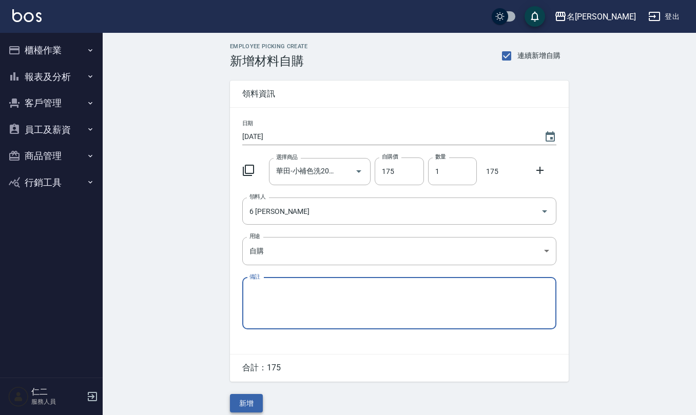
click at [249, 403] on button "新增" at bounding box center [246, 403] width 33 height 19
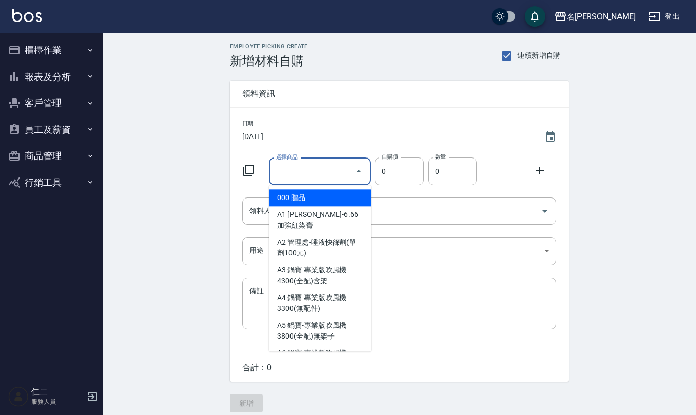
click at [312, 173] on input "選擇商品" at bounding box center [312, 172] width 77 height 18
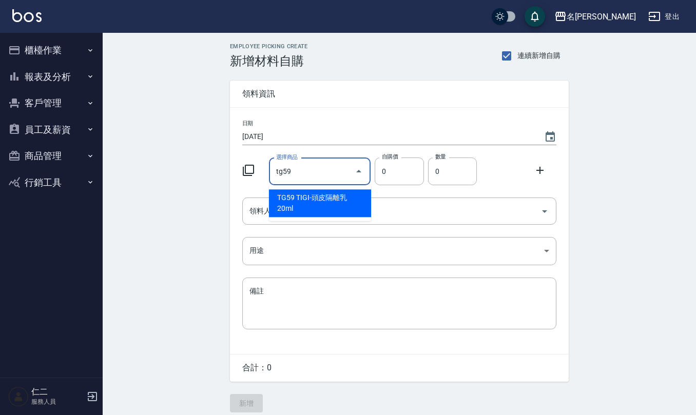
type input "TIGI-頭皮隔離乳20ml"
type input "70"
type input "1"
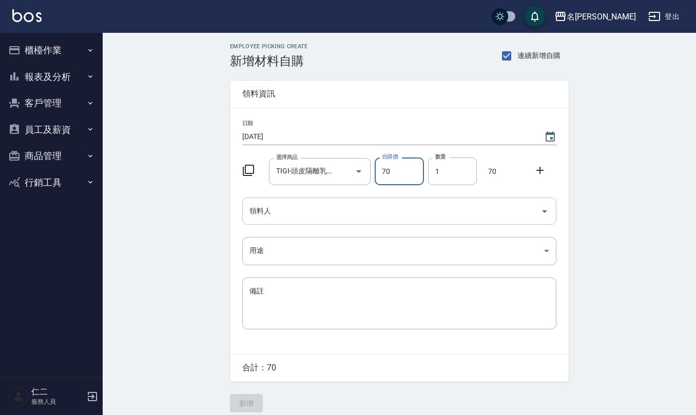
click at [338, 222] on div "領料人" at bounding box center [399, 211] width 314 height 27
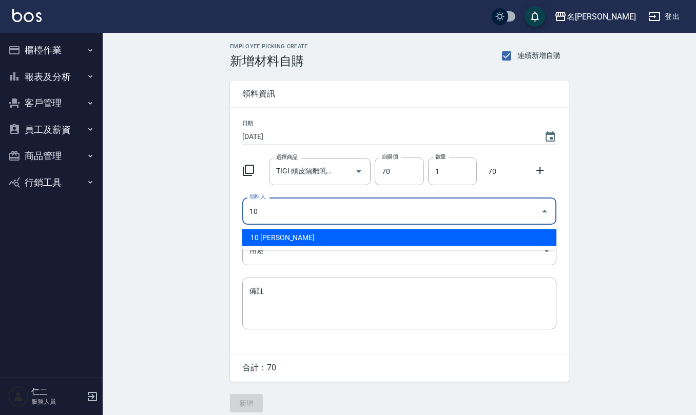
type input "10 [PERSON_NAME]"
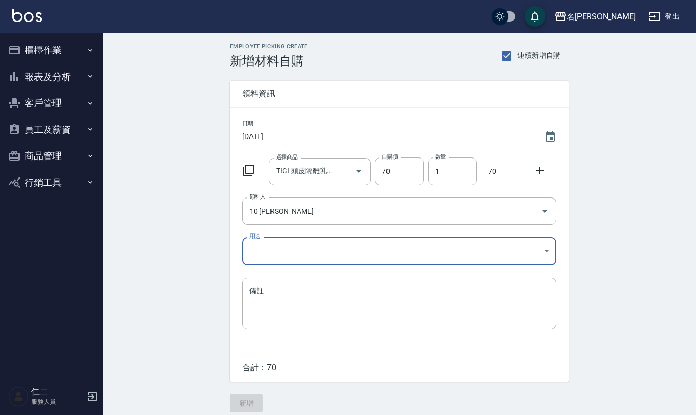
click at [322, 251] on body "名留仁二 登出 櫃檯作業 打帳單 帳單列表 現金收支登錄 材料自購登錄 每日結帳 排班表 報表及分析 報表目錄 店家區間累計表 店家日報表 互助日報表 互助月…" at bounding box center [348, 211] width 696 height 423
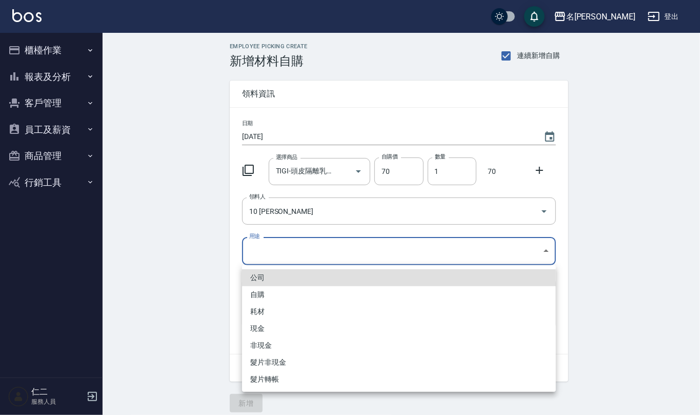
click at [282, 283] on li "公司" at bounding box center [399, 277] width 314 height 17
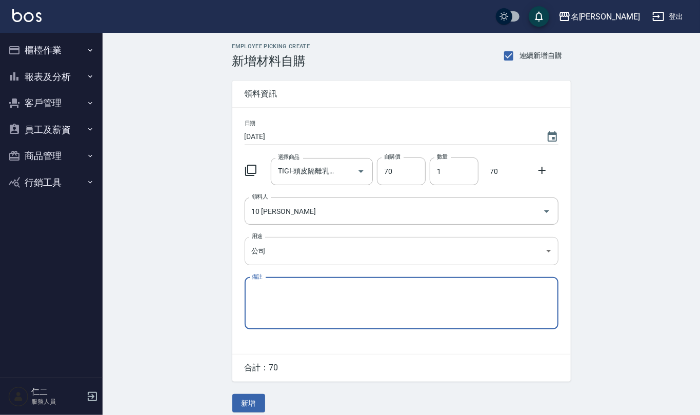
click at [289, 243] on body "名留仁二 登出 櫃檯作業 打帳單 帳單列表 現金收支登錄 材料自購登錄 每日結帳 排班表 報表及分析 報表目錄 店家區間累計表 店家日報表 互助日報表 互助月…" at bounding box center [350, 211] width 700 height 423
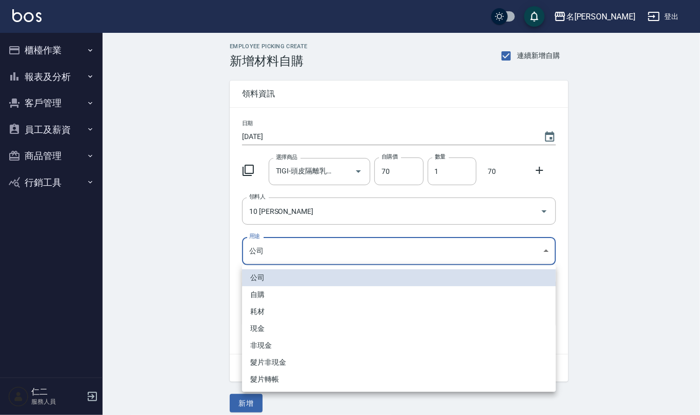
click at [289, 300] on li "自購" at bounding box center [399, 294] width 314 height 17
type input "自購"
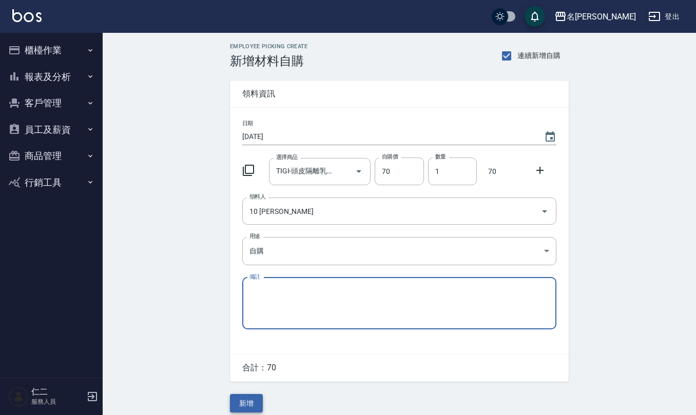
click at [245, 399] on button "新增" at bounding box center [246, 403] width 33 height 19
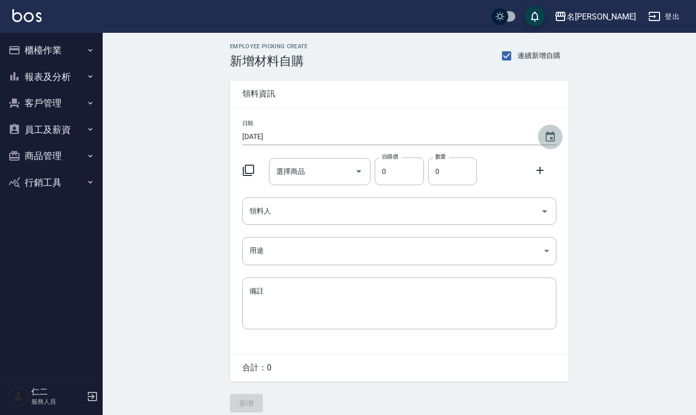
click at [547, 132] on icon "Choose date, selected date is 2025-09-17" at bounding box center [550, 137] width 12 height 12
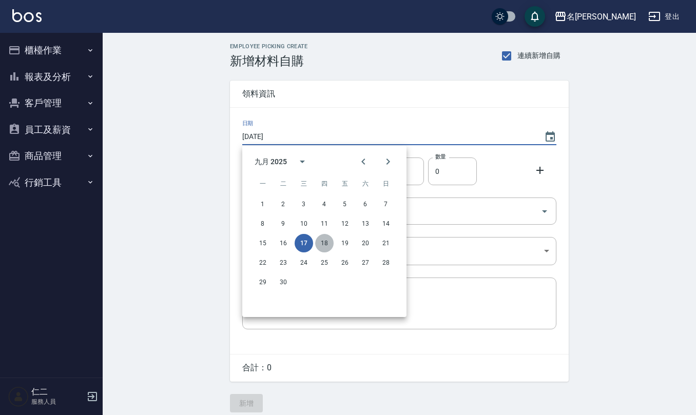
click at [321, 240] on button "18" at bounding box center [324, 243] width 18 height 18
type input "[DATE]"
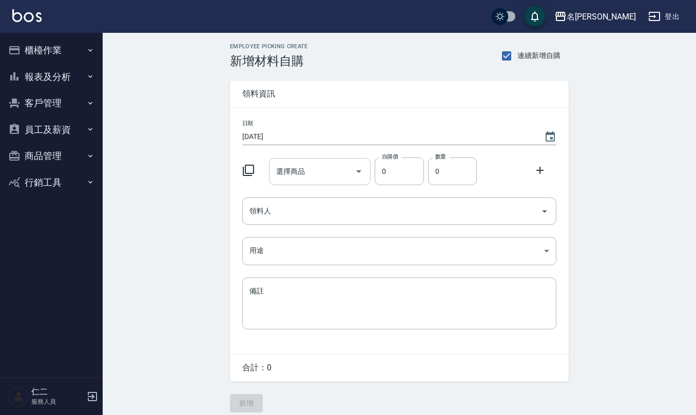
click at [319, 169] on input "選擇商品" at bounding box center [312, 172] width 77 height 18
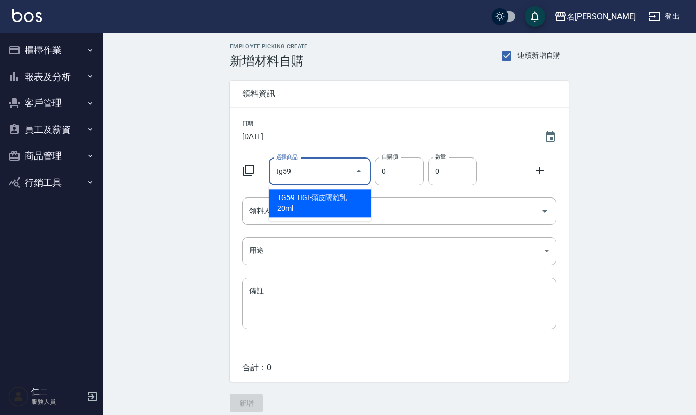
type input "TIGI-頭皮隔離乳20ml"
type input "70"
type input "1"
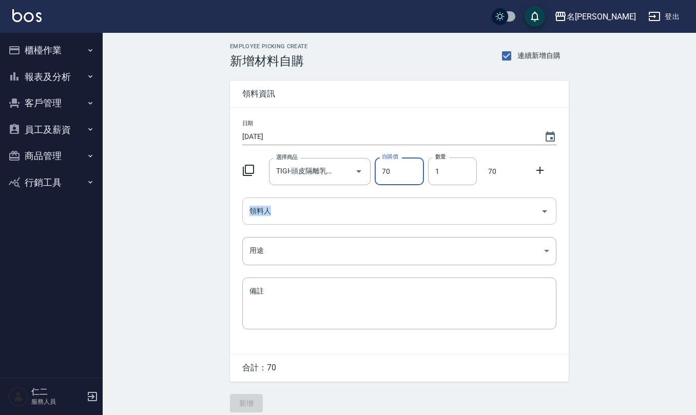
click at [306, 198] on div "日期 [DATE] 選擇商品 TIGI-頭皮隔離乳20ml 選擇商品 自購價 70 自購價 數量 1 數量 70 領料人 領料人 用途 ​ 用途 備註 x 備註" at bounding box center [399, 231] width 339 height 246
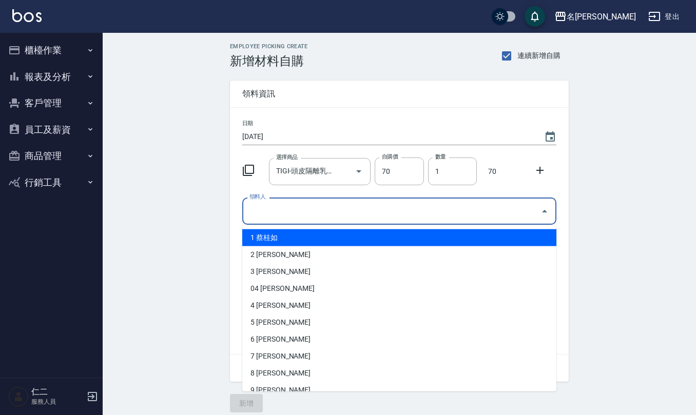
click at [263, 213] on input "領料人" at bounding box center [391, 211] width 289 height 18
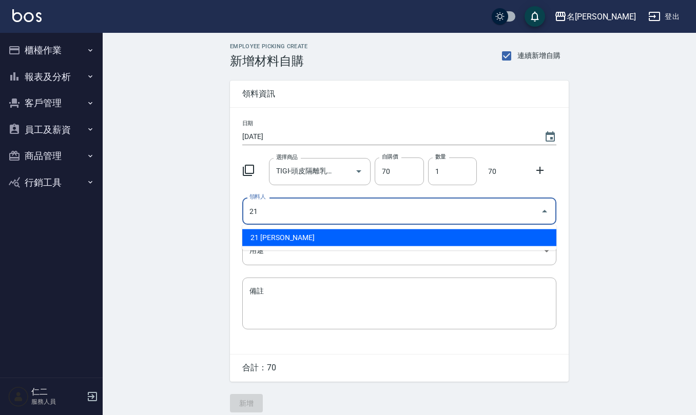
type input "21 [PERSON_NAME]"
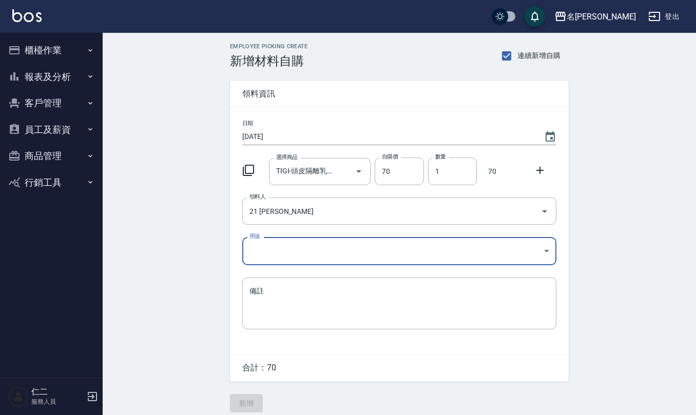
click at [277, 251] on body "名留仁二 登出 櫃檯作業 打帳單 帳單列表 現金收支登錄 材料自購登錄 每日結帳 排班表 報表及分析 報表目錄 店家區間累計表 店家日報表 互助日報表 互助月…" at bounding box center [348, 211] width 696 height 423
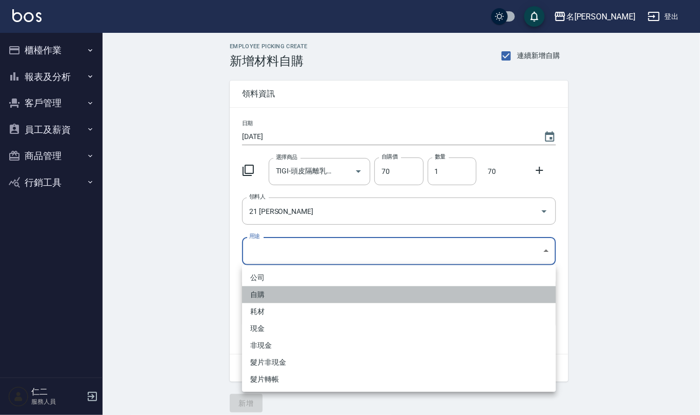
click at [269, 290] on li "自購" at bounding box center [399, 294] width 314 height 17
type input "自購"
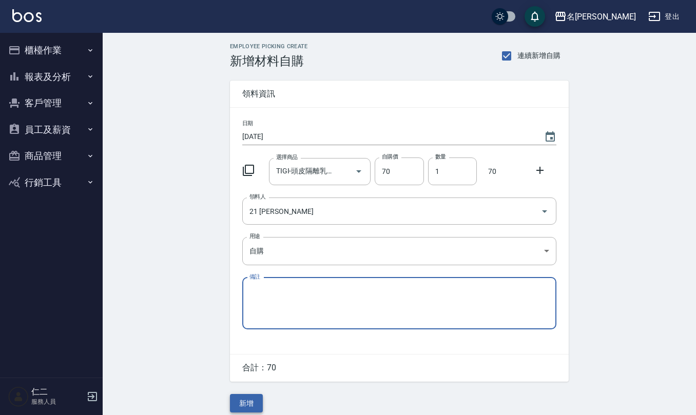
click at [240, 411] on button "新增" at bounding box center [246, 403] width 33 height 19
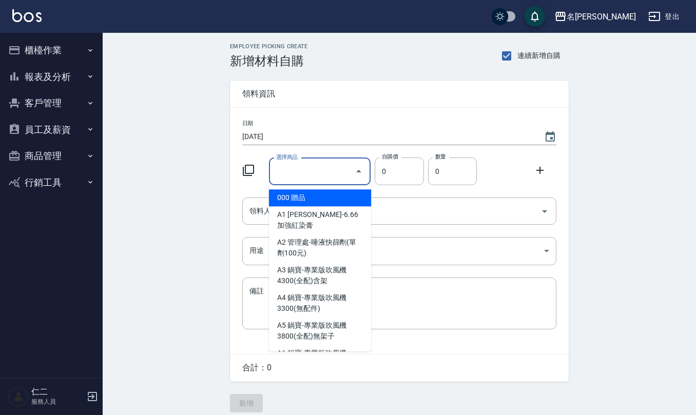
click at [333, 169] on input "選擇商品" at bounding box center [312, 172] width 77 height 18
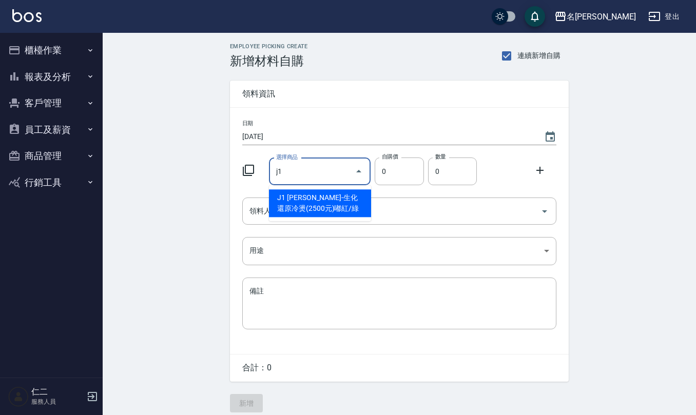
type input "[PERSON_NAME]-生化還原冷燙(2500元)嘟紅/綠"
type input "120"
type input "1"
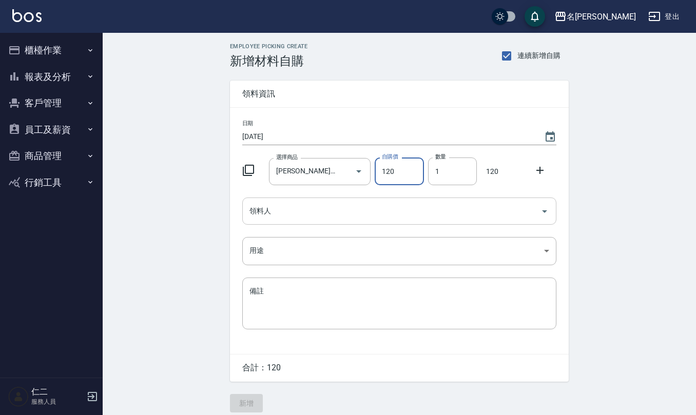
click at [329, 222] on div "領料人" at bounding box center [399, 211] width 314 height 27
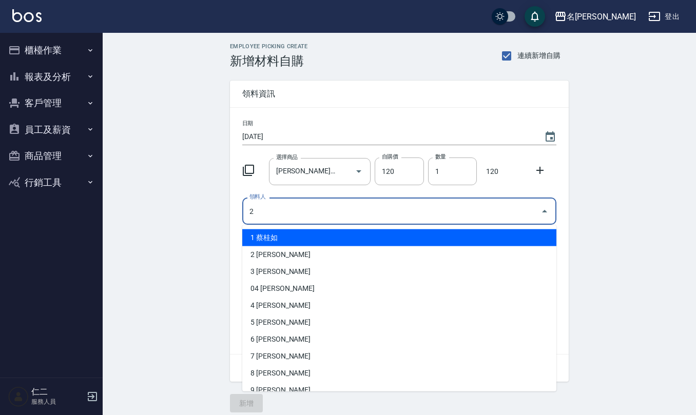
type input "2 [PERSON_NAME]"
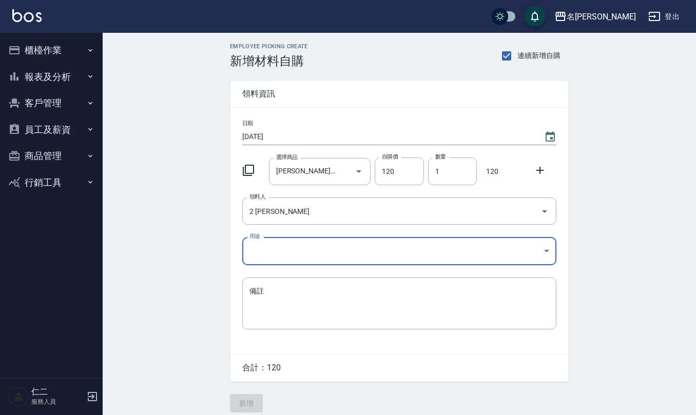
click at [308, 244] on body "名留仁二 登出 櫃檯作業 打帳單 帳單列表 現金收支登錄 材料自購登錄 每日結帳 排班表 報表及分析 報表目錄 店家區間累計表 店家日報表 互助日報表 互助月…" at bounding box center [348, 211] width 696 height 423
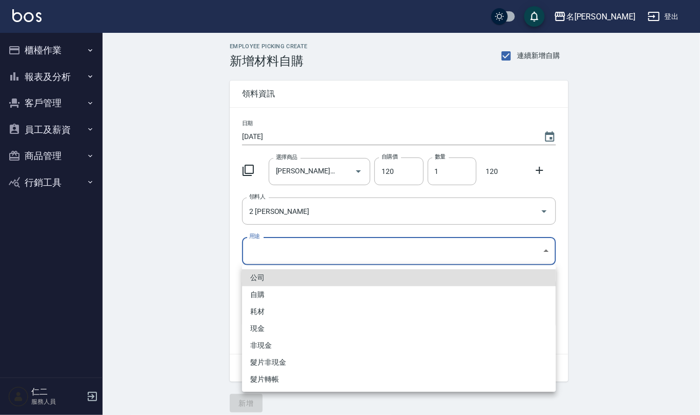
click at [276, 292] on li "自購" at bounding box center [399, 294] width 314 height 17
type input "自購"
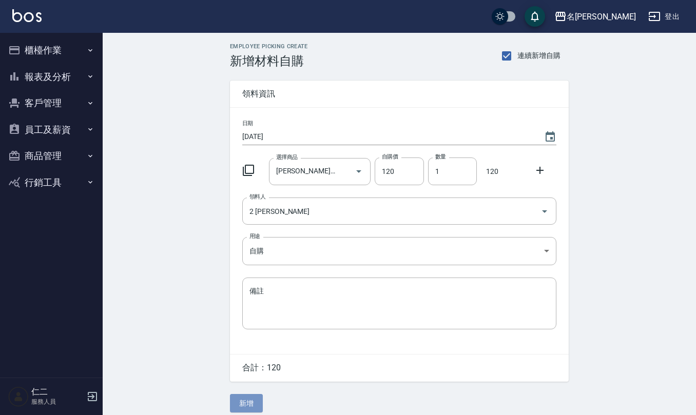
click at [247, 403] on button "新增" at bounding box center [246, 403] width 33 height 19
click at [297, 178] on input "選擇商品" at bounding box center [312, 172] width 77 height 18
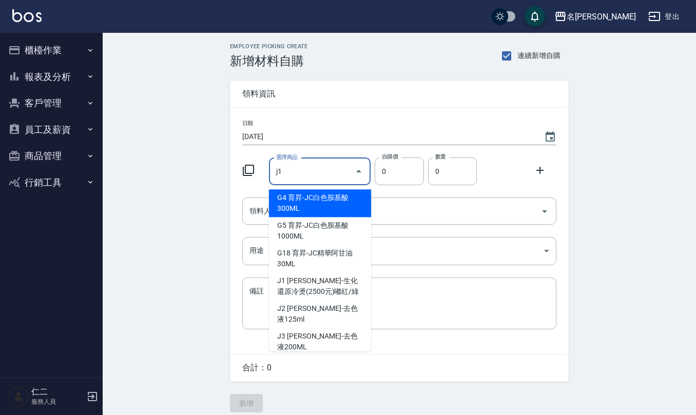
type input "伊黛莉雅-生化還原冷燙(2500元)嘟紅/綠"
type input "120"
type input "1"
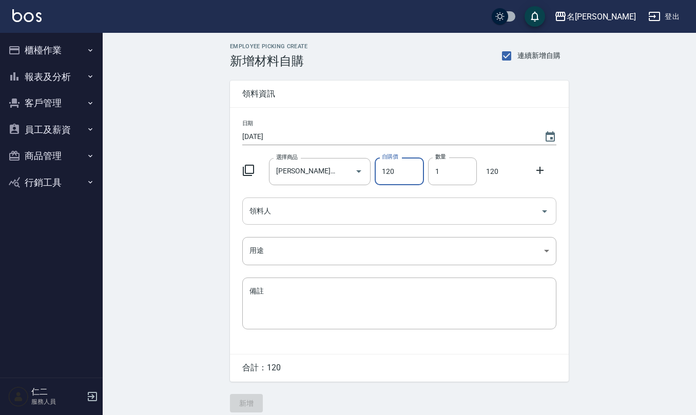
click at [288, 224] on div "領料人" at bounding box center [399, 211] width 314 height 27
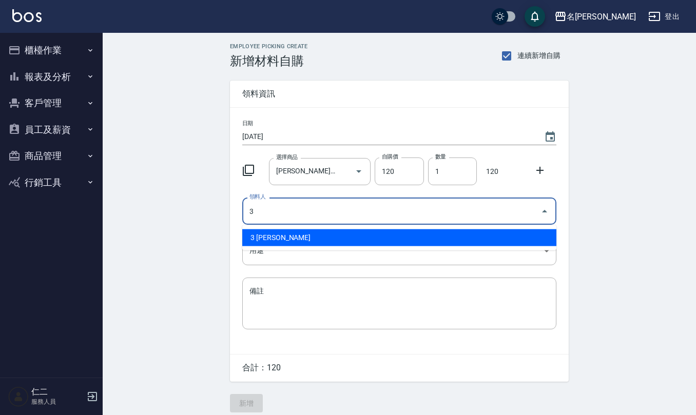
type input "3 [PERSON_NAME]"
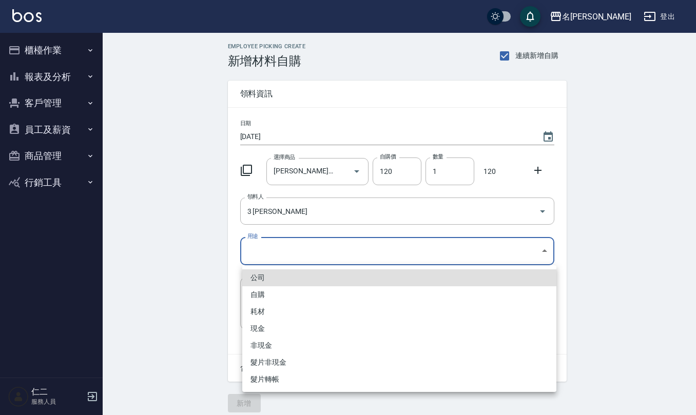
click at [267, 249] on body "名留仁二 登出 櫃檯作業 打帳單 帳單列表 現金收支登錄 材料自購登錄 每日結帳 排班表 報表及分析 報表目錄 店家區間累計表 店家日報表 互助日報表 互助月…" at bounding box center [348, 211] width 696 height 423
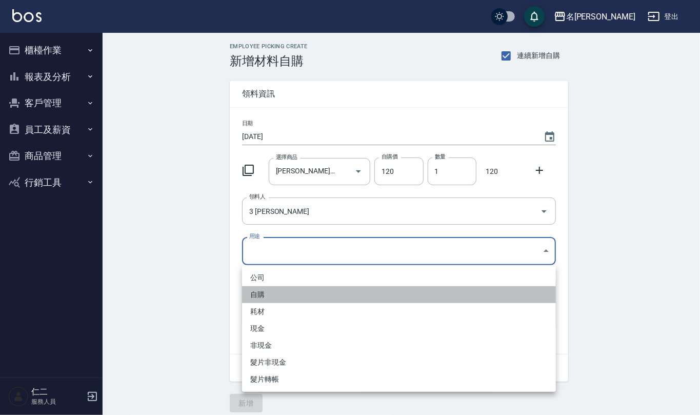
click at [274, 290] on li "自購" at bounding box center [399, 294] width 314 height 17
type input "自購"
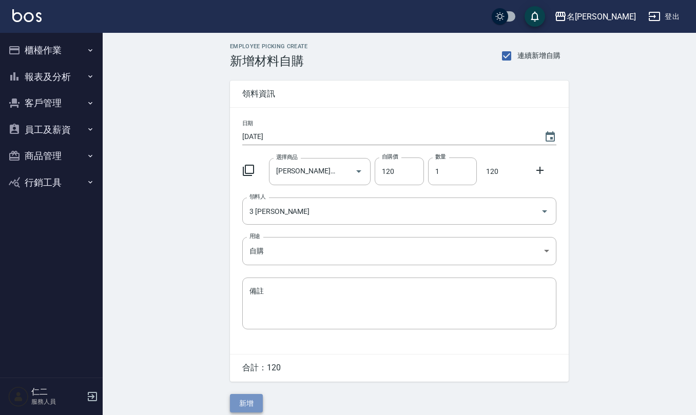
click at [248, 402] on button "新增" at bounding box center [246, 403] width 33 height 19
click at [552, 138] on icon "Choose date, selected date is 2025-09-18" at bounding box center [550, 136] width 9 height 10
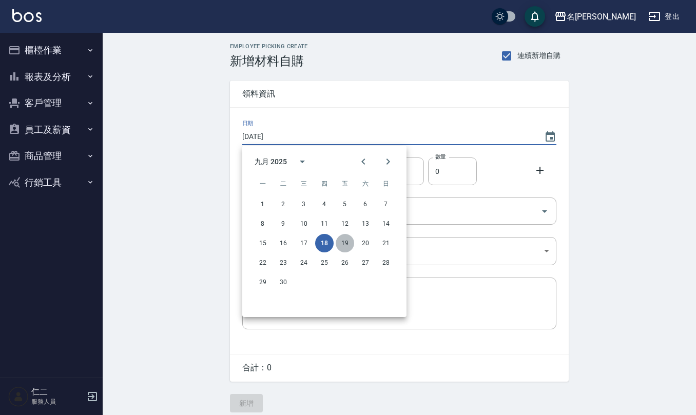
click at [345, 241] on button "19" at bounding box center [345, 243] width 18 height 18
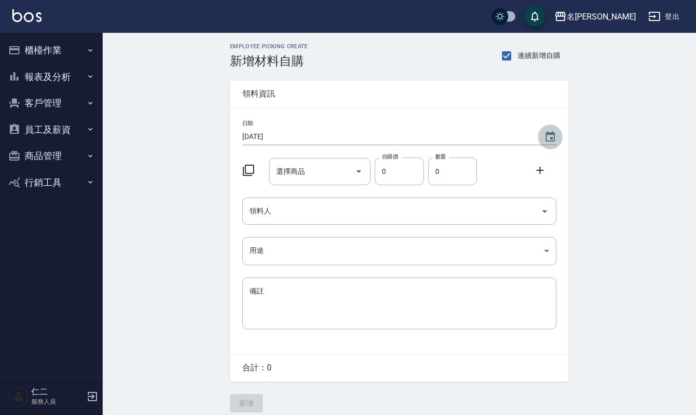
click at [549, 134] on icon "Choose date, selected date is 2025-09-19" at bounding box center [550, 136] width 9 height 10
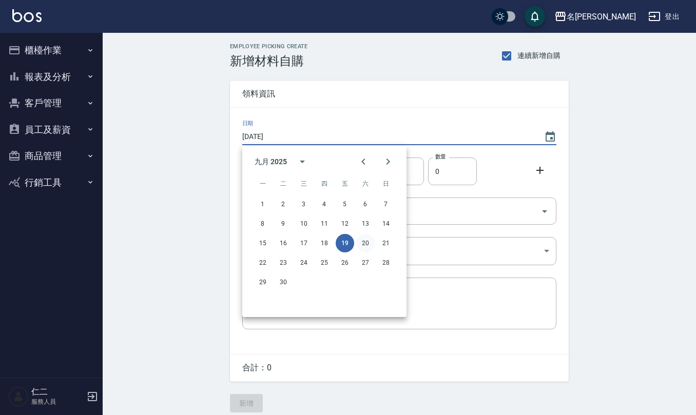
click at [366, 244] on button "20" at bounding box center [365, 243] width 18 height 18
type input "[DATE]"
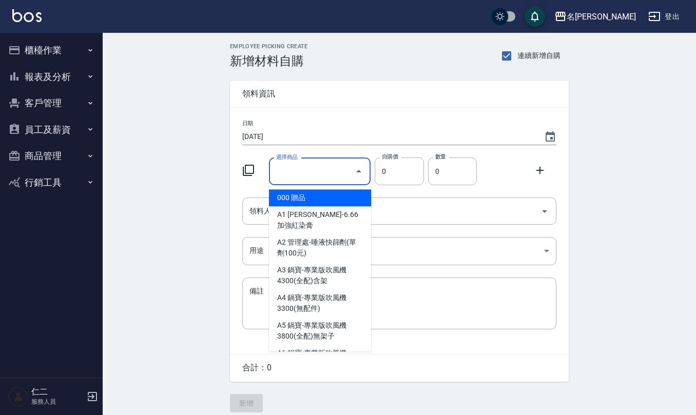
click at [302, 172] on input "選擇商品" at bounding box center [312, 172] width 77 height 18
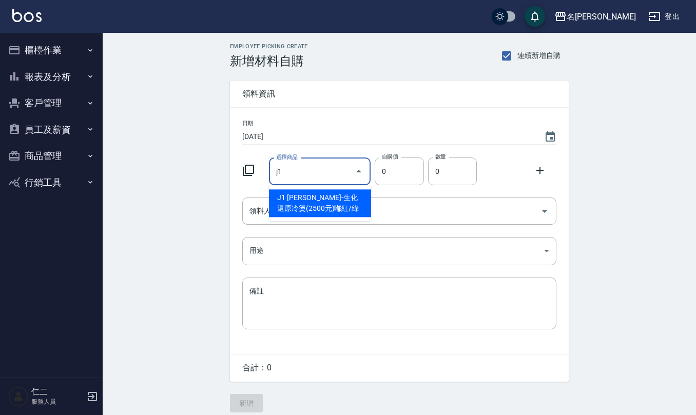
type input "伊黛莉雅-生化還原冷燙(2500元)嘟紅/綠"
type input "120"
type input "1"
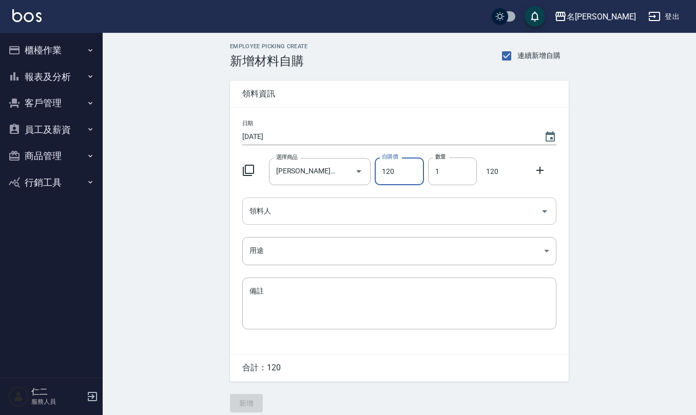
click at [343, 211] on input "領料人" at bounding box center [391, 211] width 289 height 18
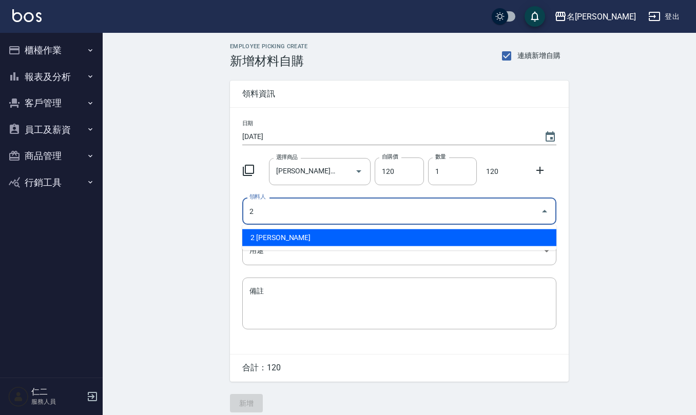
type input "2 [PERSON_NAME]"
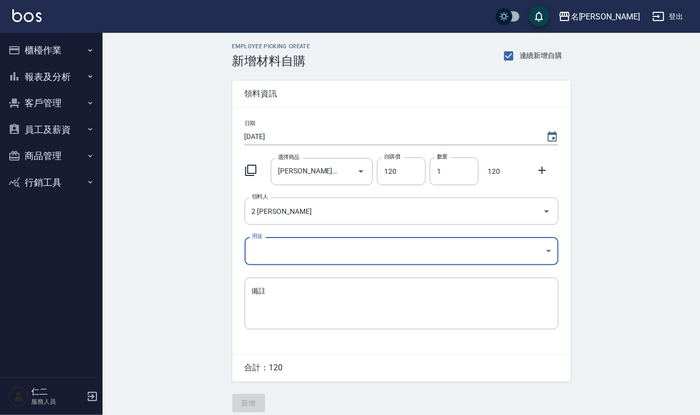
click at [314, 251] on body "名留仁二 登出 櫃檯作業 打帳單 帳單列表 現金收支登錄 材料自購登錄 每日結帳 排班表 報表及分析 報表目錄 店家區間累計表 店家日報表 互助日報表 互助月…" at bounding box center [350, 211] width 700 height 423
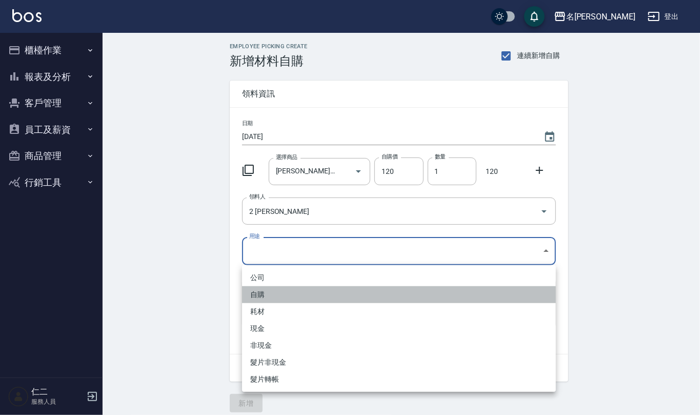
click at [296, 298] on li "自購" at bounding box center [399, 294] width 314 height 17
type input "自購"
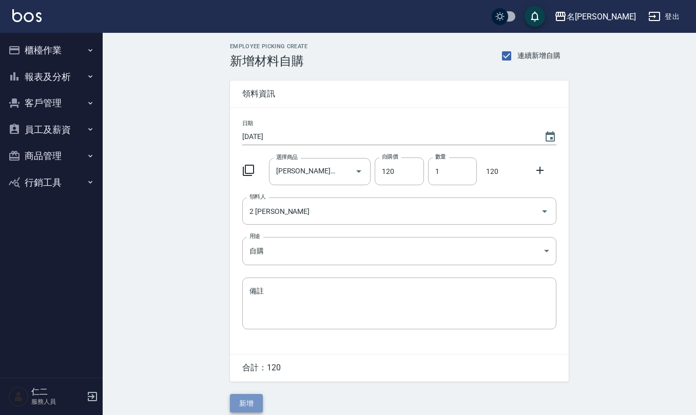
click at [251, 400] on button "新增" at bounding box center [246, 403] width 33 height 19
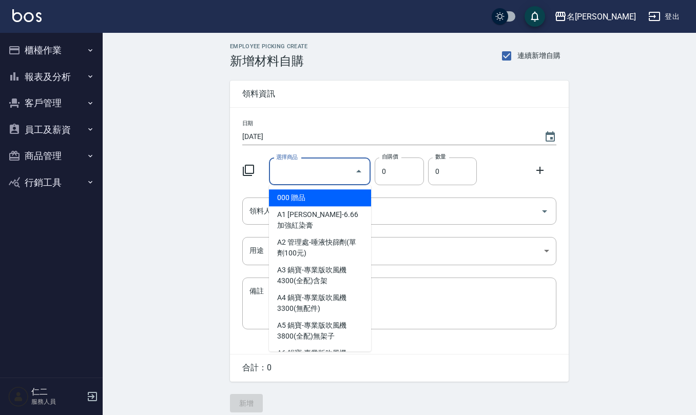
drag, startPoint x: 0, startPoint y: 0, endPoint x: 286, endPoint y: 173, distance: 334.1
click at [311, 171] on input "選擇商品" at bounding box center [312, 172] width 77 height 18
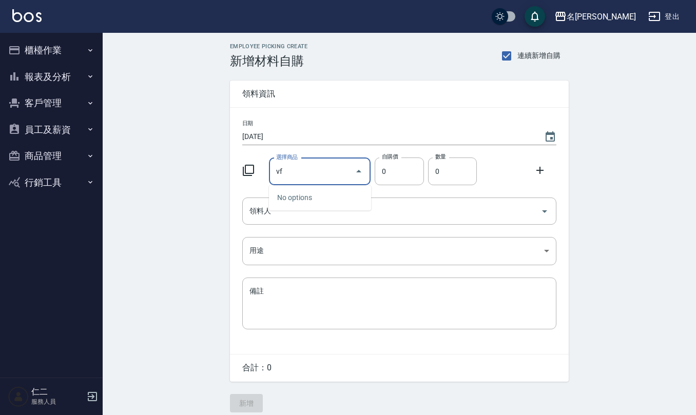
type input "v"
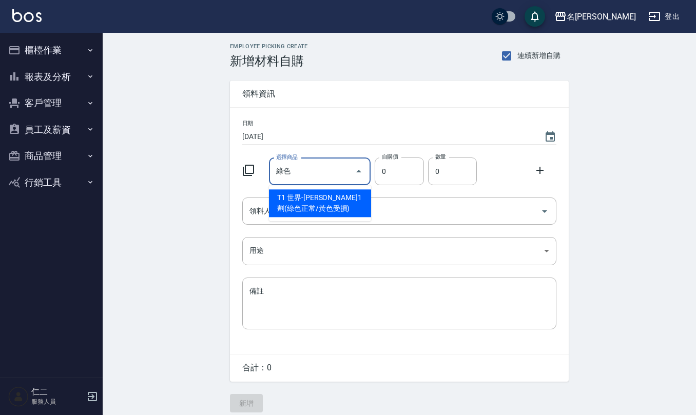
type input "世界-伊媚綺1劑(綠色正常/黃色受損)"
type input "440"
type input "1"
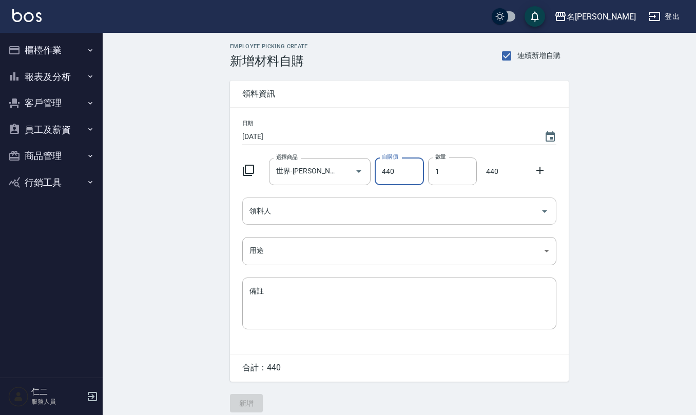
click at [274, 216] on input "領料人" at bounding box center [391, 211] width 289 height 18
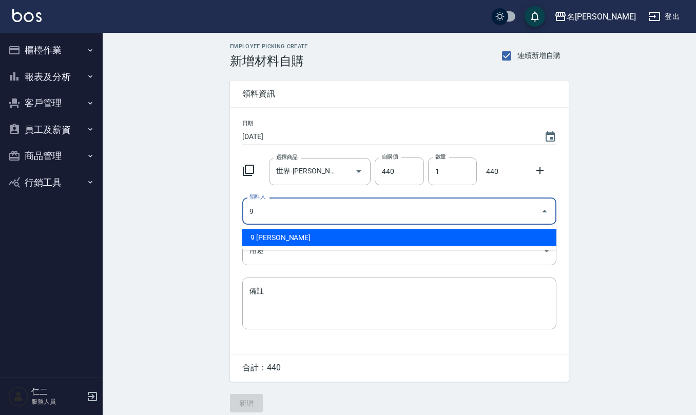
type input "9 [PERSON_NAME]"
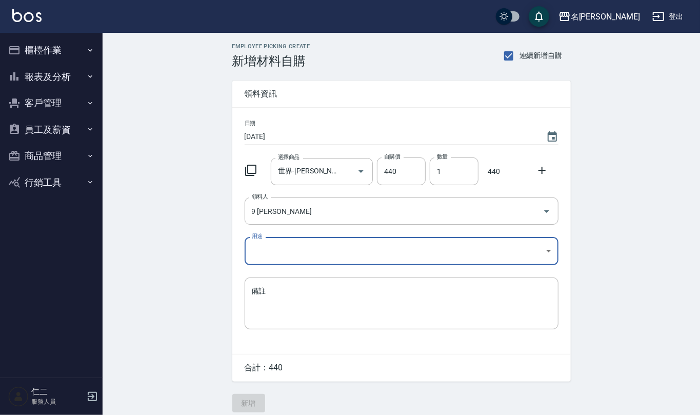
click at [274, 252] on body "名留仁二 登出 櫃檯作業 打帳單 帳單列表 現金收支登錄 材料自購登錄 每日結帳 排班表 報表及分析 報表目錄 店家區間累計表 店家日報表 互助日報表 互助月…" at bounding box center [350, 211] width 700 height 423
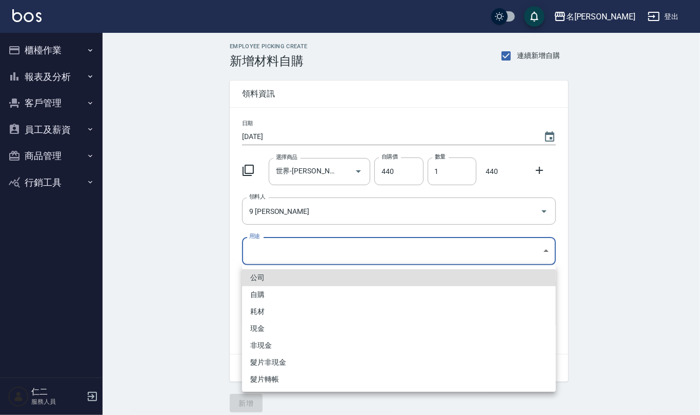
click at [274, 302] on li "自購" at bounding box center [399, 294] width 314 height 17
type input "自購"
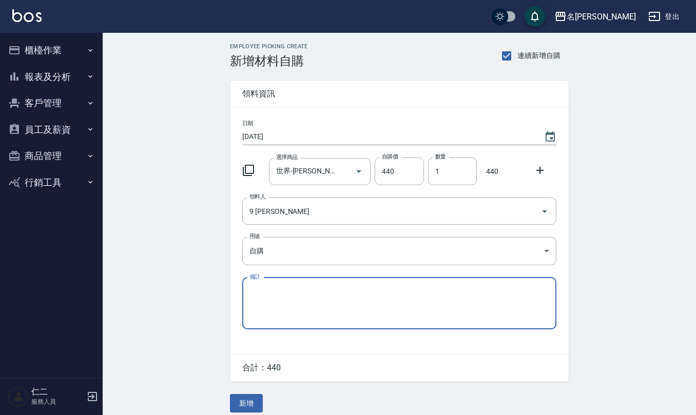
scroll to position [9, 0]
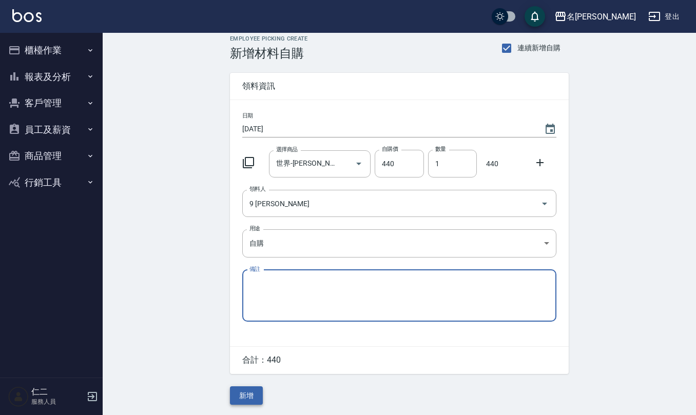
click at [255, 401] on button "新增" at bounding box center [246, 395] width 33 height 19
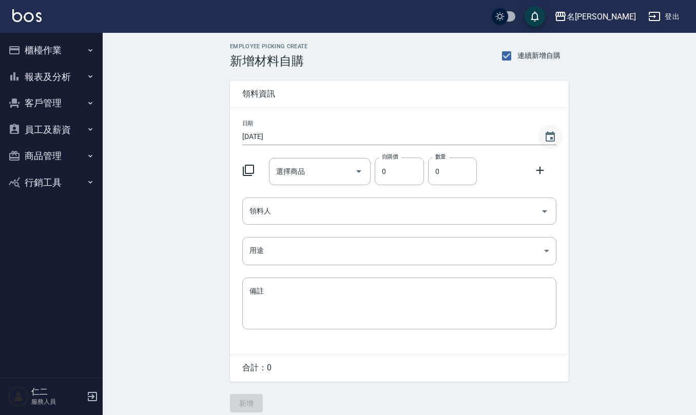
click at [556, 145] on button "Choose date, selected date is 2025-09-20" at bounding box center [550, 137] width 25 height 25
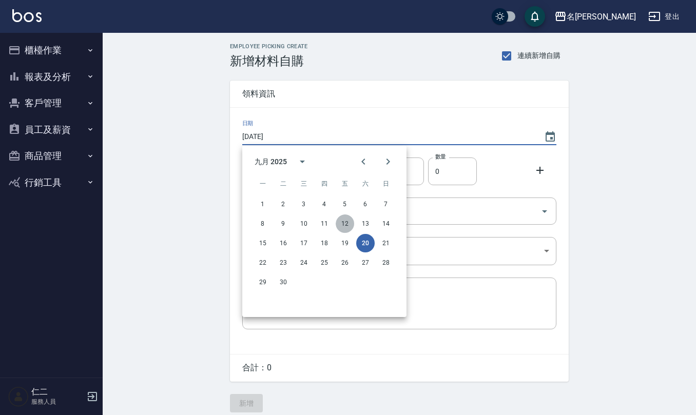
click at [343, 224] on button "12" at bounding box center [345, 224] width 18 height 18
type input "[DATE]"
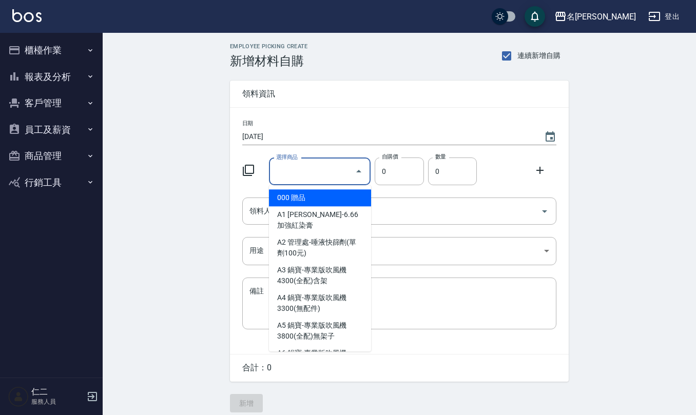
click at [295, 177] on input "選擇商品" at bounding box center [312, 172] width 77 height 18
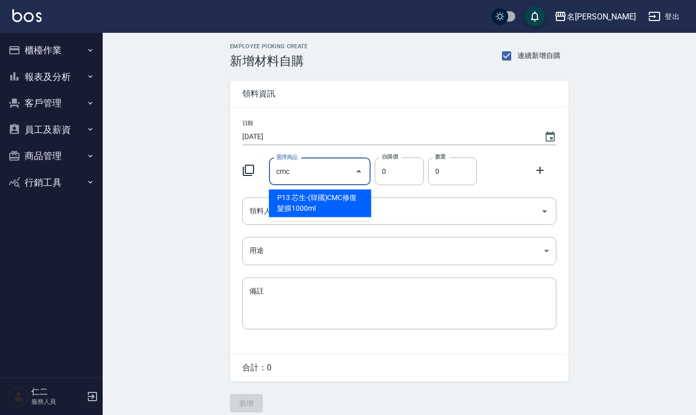
type input "芯生-(韓國)CMC修復髮膜1000ml"
type input "630"
type input "1"
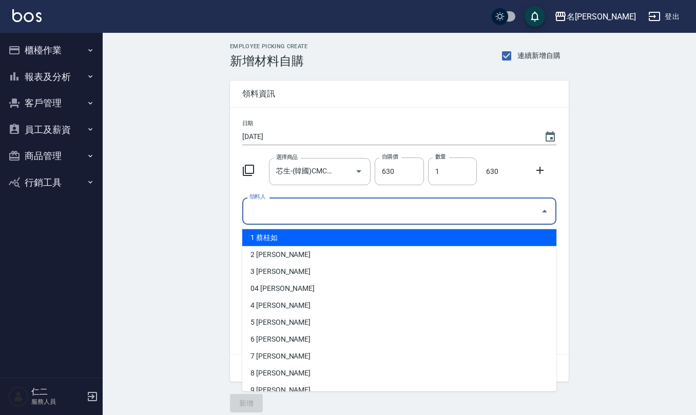
click at [284, 213] on input "領料人" at bounding box center [391, 211] width 289 height 18
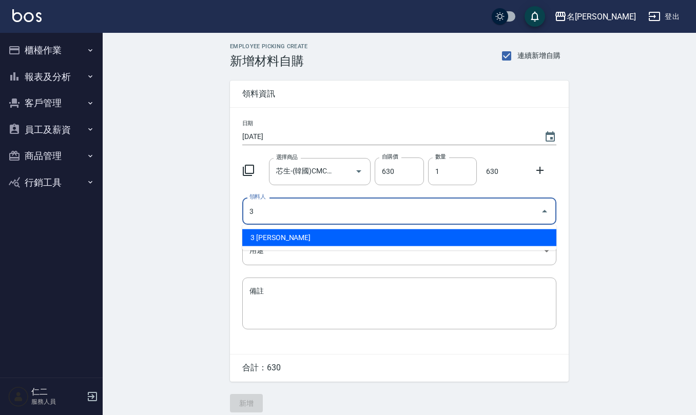
type input "3 [PERSON_NAME]"
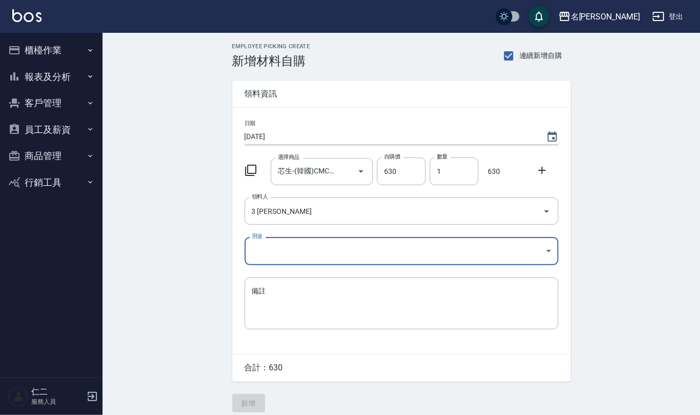
click at [294, 256] on body "名留仁二 登出 櫃檯作業 打帳單 帳單列表 現金收支登錄 材料自購登錄 每日結帳 排班表 報表及分析 報表目錄 店家區間累計表 店家日報表 互助日報表 互助月…" at bounding box center [350, 211] width 700 height 423
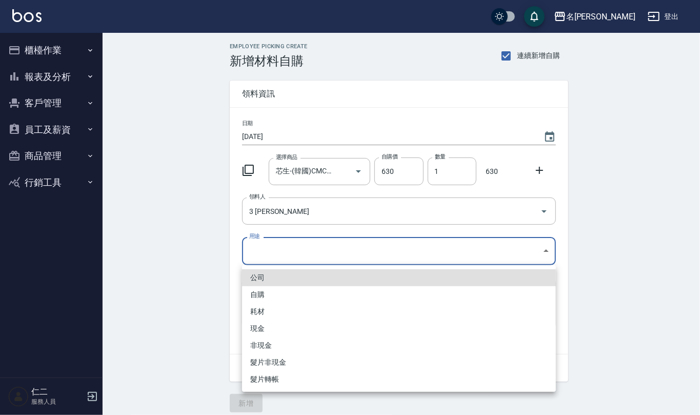
click at [276, 298] on li "自購" at bounding box center [399, 294] width 314 height 17
type input "自購"
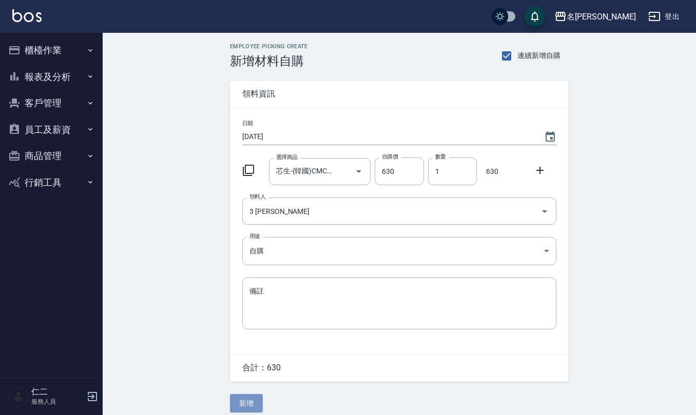
drag, startPoint x: 245, startPoint y: 408, endPoint x: 245, endPoint y: 417, distance: 8.2
click at [245, 415] on html "名留仁二 登出 櫃檯作業 打帳單 帳單列表 現金收支登錄 材料自購登錄 每日結帳 排班表 報表及分析 報表目錄 店家區間累計表 店家日報表 互助日報表 互助月…" at bounding box center [348, 211] width 696 height 423
click at [249, 410] on button "新增" at bounding box center [246, 403] width 33 height 19
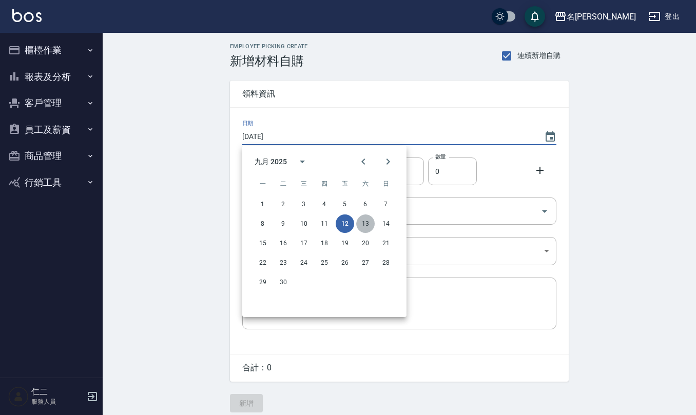
drag, startPoint x: 360, startPoint y: 229, endPoint x: 358, endPoint y: 218, distance: 11.1
click at [360, 228] on button "13" at bounding box center [365, 224] width 18 height 18
type input "[DATE]"
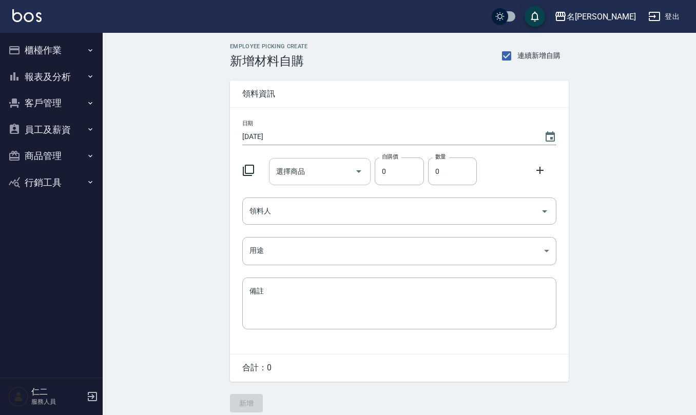
click at [321, 165] on input "選擇商品" at bounding box center [312, 172] width 77 height 18
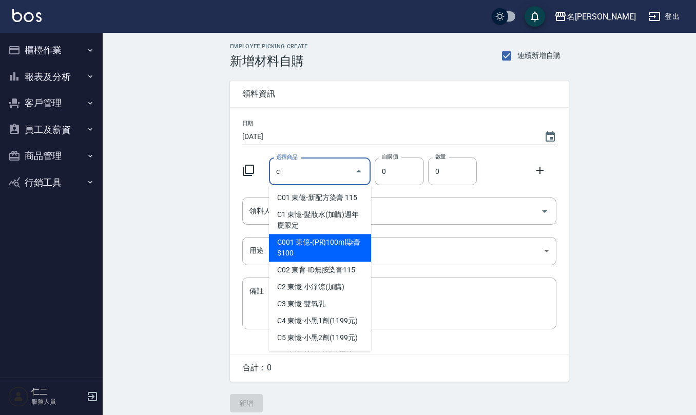
type input "東億-(PR)100ml染膏$100"
type input "100"
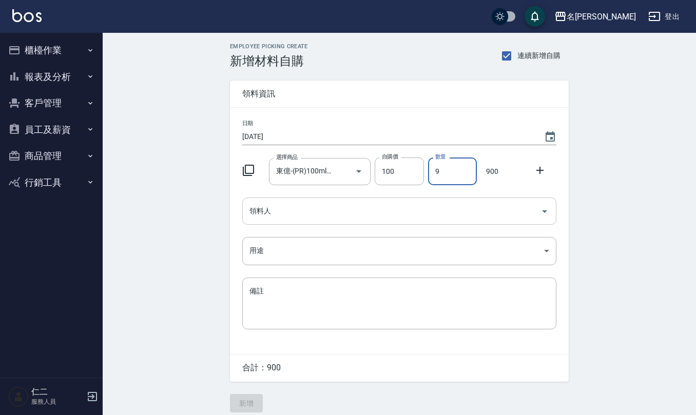
type input "9"
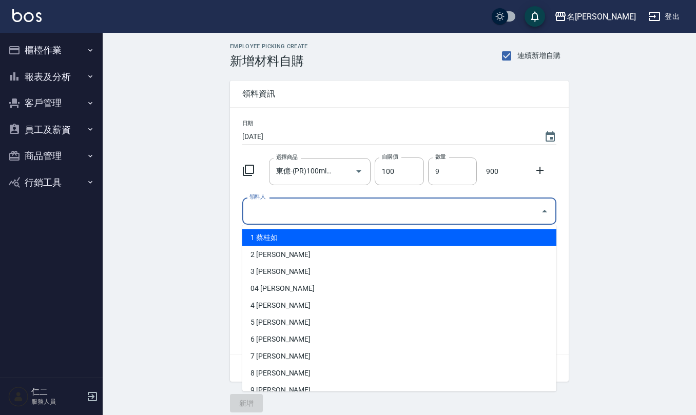
click at [327, 216] on input "領料人" at bounding box center [391, 211] width 289 height 18
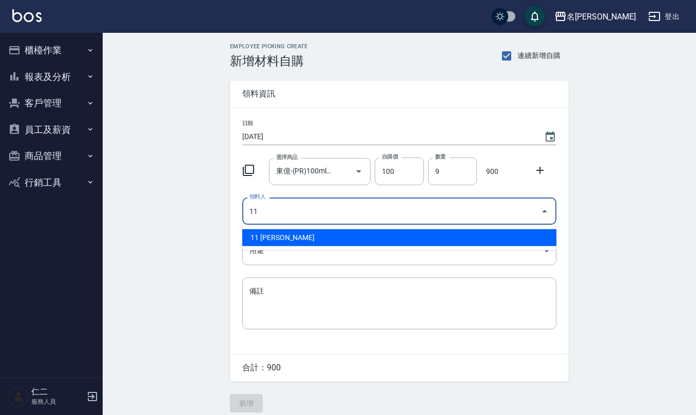
type input "11 [PERSON_NAME]"
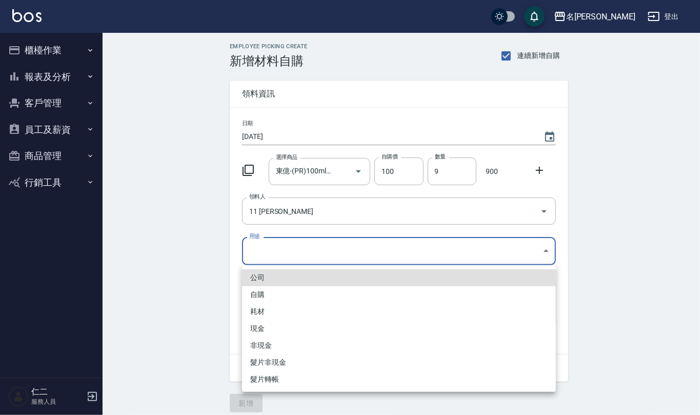
drag, startPoint x: 320, startPoint y: 248, endPoint x: 317, endPoint y: 278, distance: 29.4
click at [319, 250] on body "名留仁二 登出 櫃檯作業 打帳單 帳單列表 現金收支登錄 材料自購登錄 每日結帳 排班表 報表及分析 報表目錄 店家區間累計表 店家日報表 互助日報表 互助月…" at bounding box center [350, 211] width 700 height 423
drag, startPoint x: 304, startPoint y: 297, endPoint x: 298, endPoint y: 305, distance: 10.3
click at [302, 297] on li "自購" at bounding box center [399, 294] width 314 height 17
type input "自購"
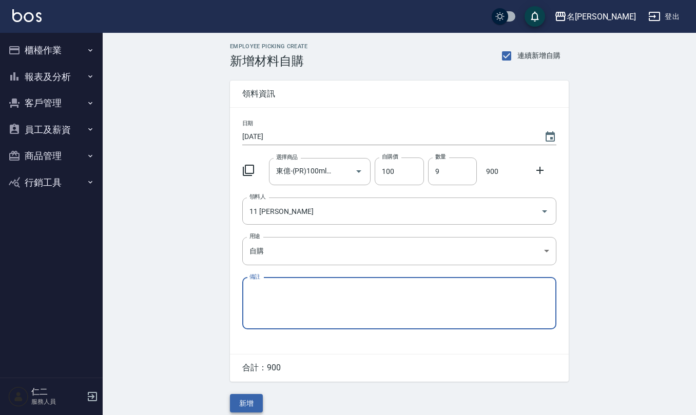
click at [255, 401] on button "新增" at bounding box center [246, 403] width 33 height 19
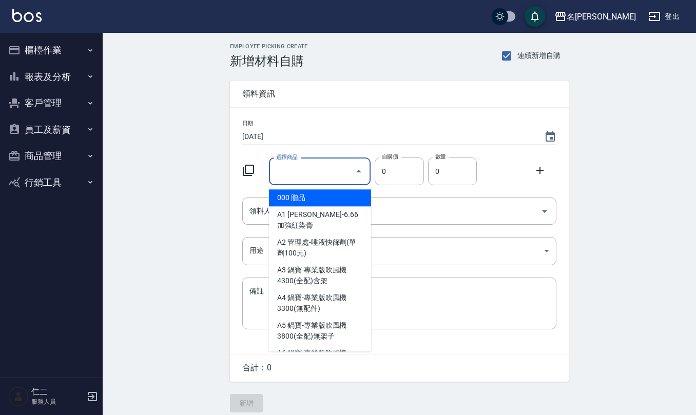
click at [307, 167] on input "選擇商品" at bounding box center [312, 172] width 77 height 18
type input "t"
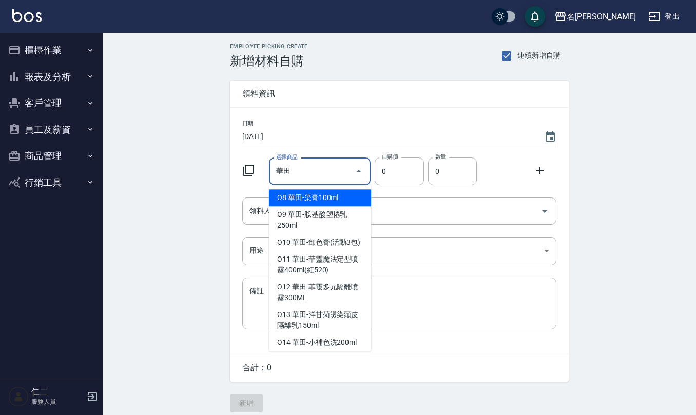
type input "華田-染膏100ml"
type input "120"
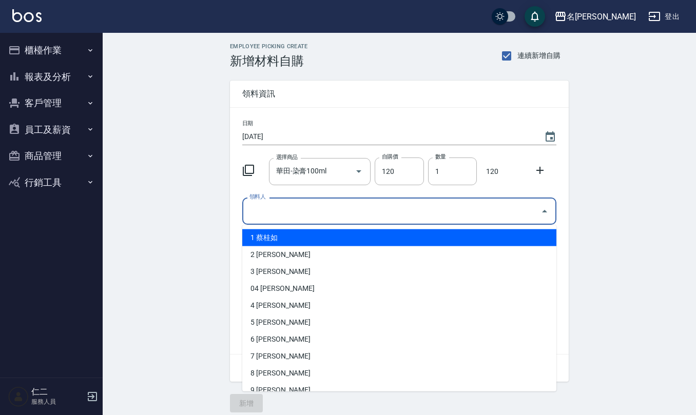
click at [310, 208] on input "領料人" at bounding box center [391, 211] width 289 height 18
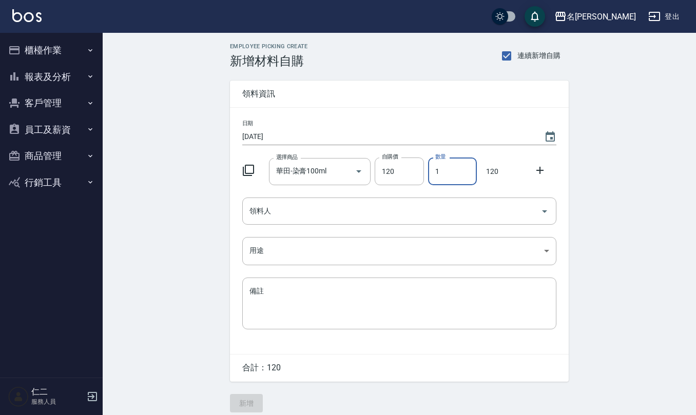
click at [451, 165] on input "1" at bounding box center [452, 172] width 49 height 28
click at [423, 171] on div "選擇商品 華田-染膏100ml 選擇商品 自購價 120 自購價 數量 1 數量 120" at bounding box center [397, 169] width 318 height 32
type input "3"
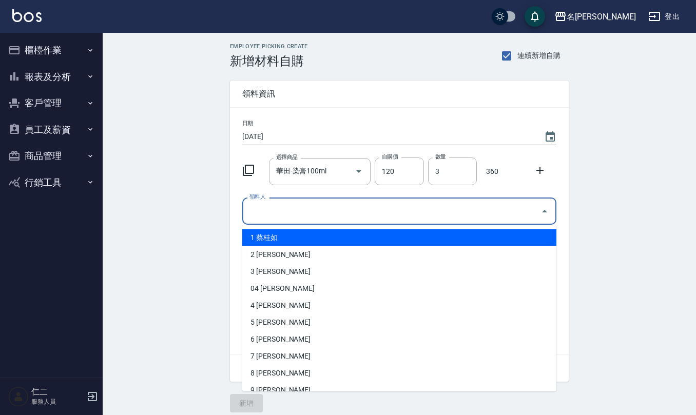
click at [394, 205] on input "領料人" at bounding box center [391, 211] width 289 height 18
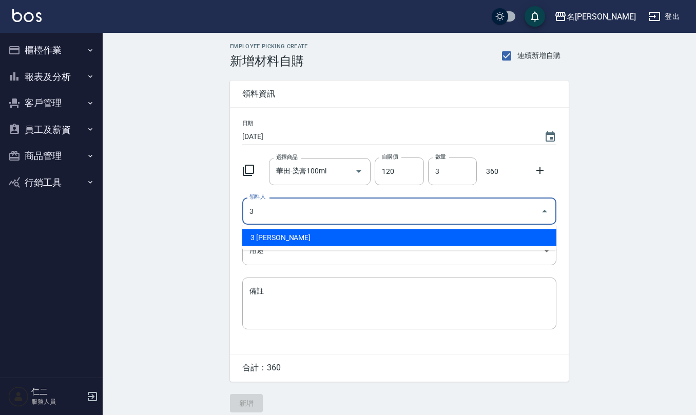
type input "3 [PERSON_NAME]"
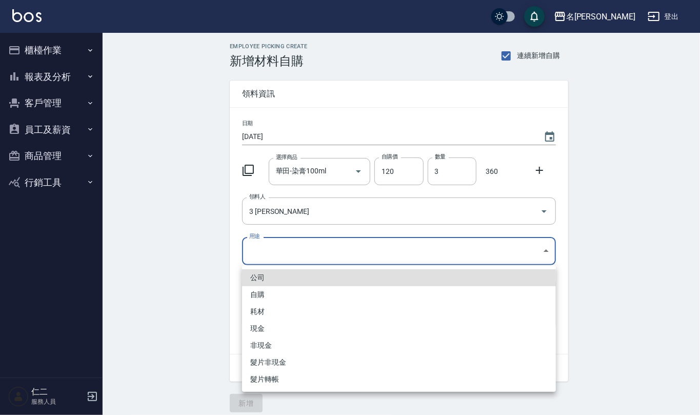
drag, startPoint x: 321, startPoint y: 247, endPoint x: 309, endPoint y: 271, distance: 26.6
click at [321, 248] on body "名留仁二 登出 櫃檯作業 打帳單 帳單列表 現金收支登錄 材料自購登錄 每日結帳 排班表 報表及分析 報表目錄 店家區間累計表 店家日報表 互助日報表 互助月…" at bounding box center [350, 211] width 700 height 423
click at [286, 300] on li "自購" at bounding box center [399, 294] width 314 height 17
type input "自購"
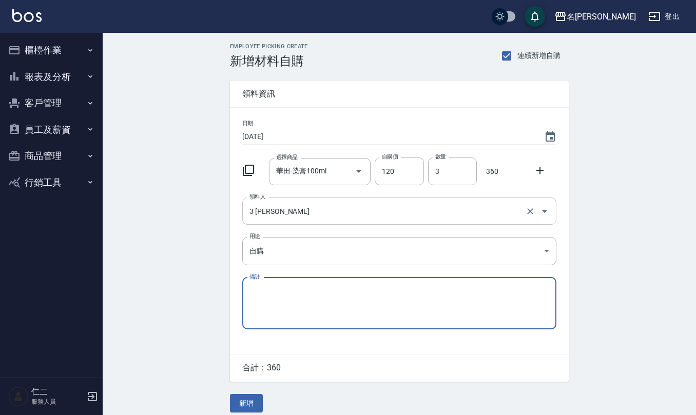
click at [322, 213] on input "3 [PERSON_NAME]" at bounding box center [385, 211] width 276 height 18
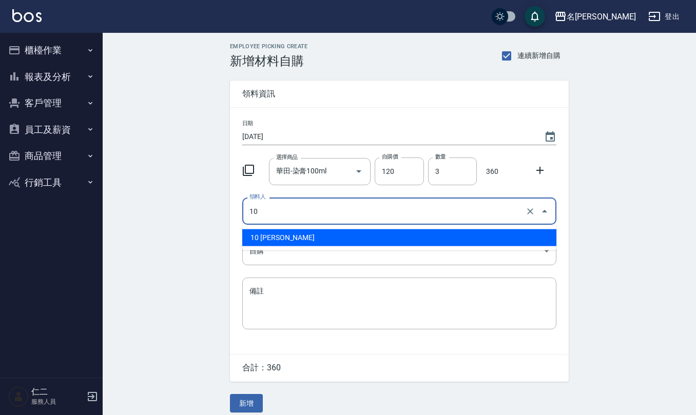
type input "10 [PERSON_NAME]"
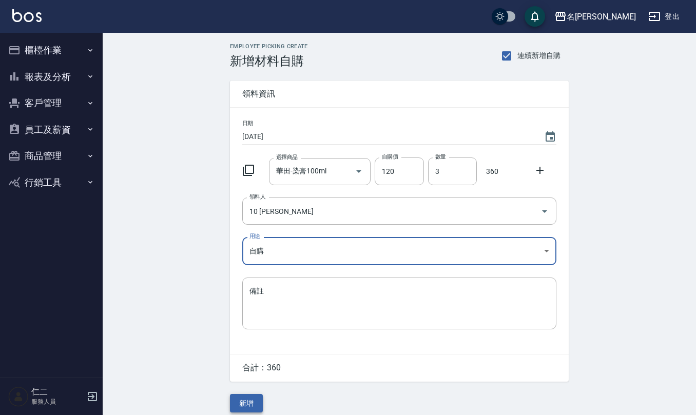
click at [248, 402] on button "新增" at bounding box center [246, 403] width 33 height 19
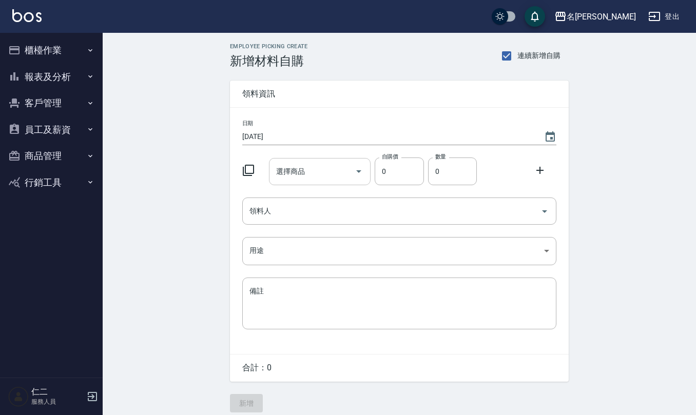
click at [313, 172] on input "選擇商品" at bounding box center [312, 172] width 77 height 18
type input "j"
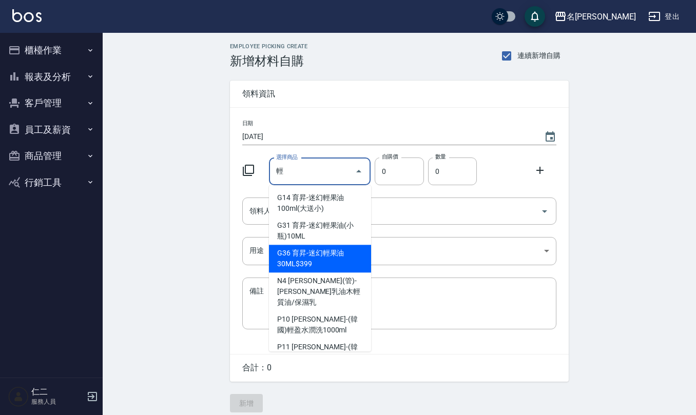
type input "育昇-迷幻輕果油30ML$399"
type input "53"
type input "1"
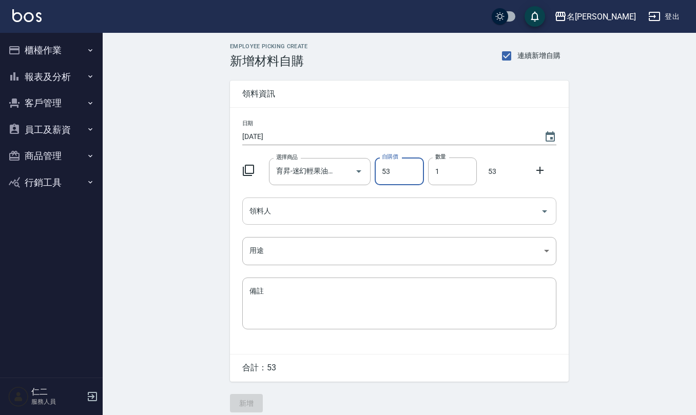
click at [295, 211] on input "領料人" at bounding box center [391, 211] width 289 height 18
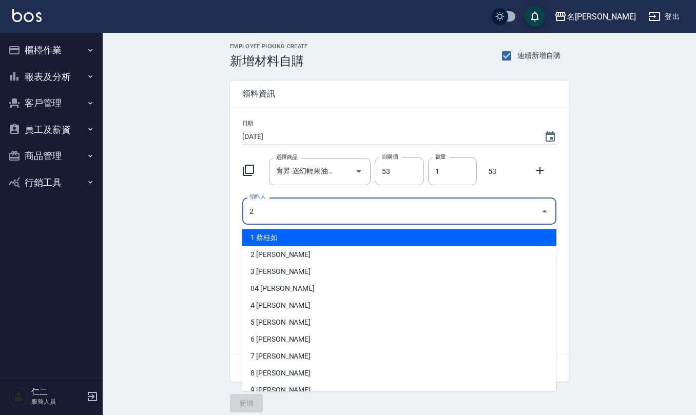
type input "2 [PERSON_NAME]"
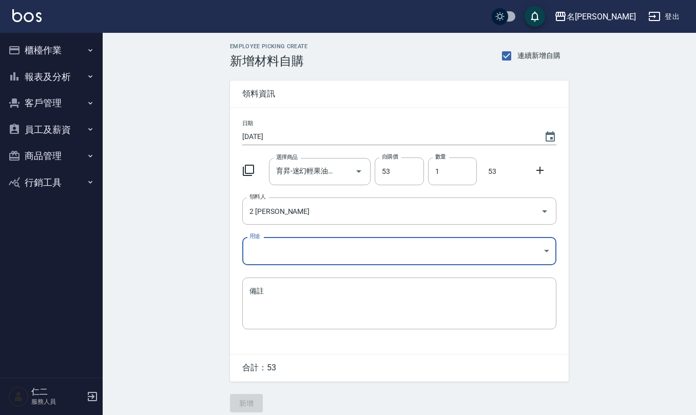
click at [288, 254] on body "名留仁二 登出 櫃檯作業 打帳單 帳單列表 現金收支登錄 材料自購登錄 每日結帳 排班表 報表及分析 報表目錄 店家區間累計表 店家日報表 互助日報表 互助月…" at bounding box center [348, 211] width 696 height 423
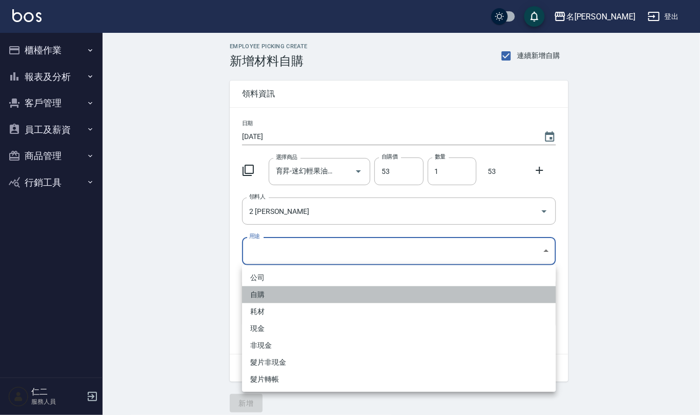
click at [260, 300] on li "自購" at bounding box center [399, 294] width 314 height 17
type input "自購"
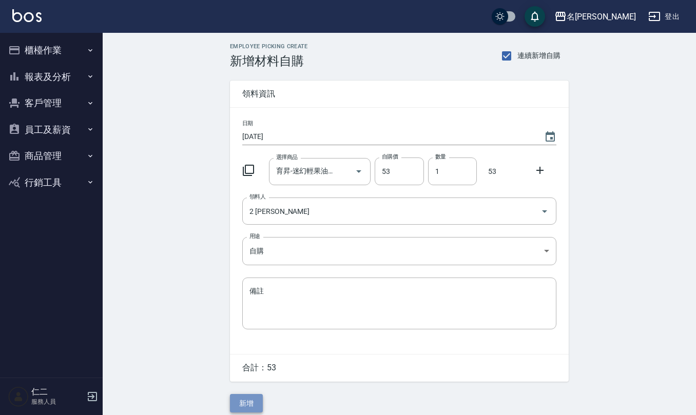
click at [253, 403] on button "新增" at bounding box center [246, 403] width 33 height 19
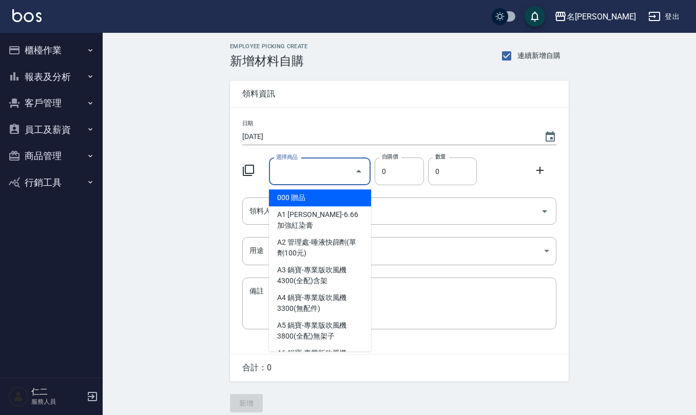
click at [306, 163] on input "選擇商品" at bounding box center [312, 172] width 77 height 18
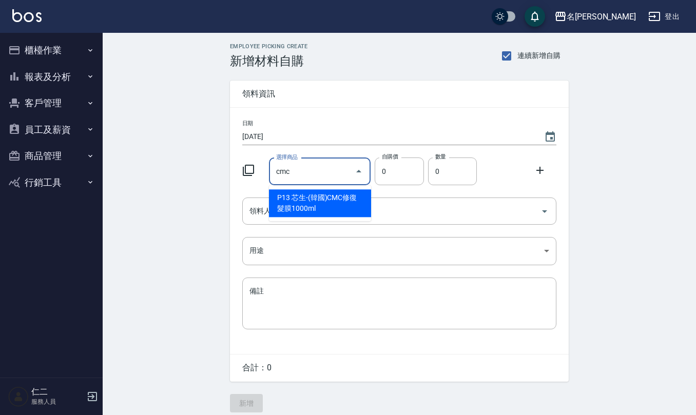
type input "芯生-(韓國)CMC修復髮膜1000ml"
type input "630"
type input "1"
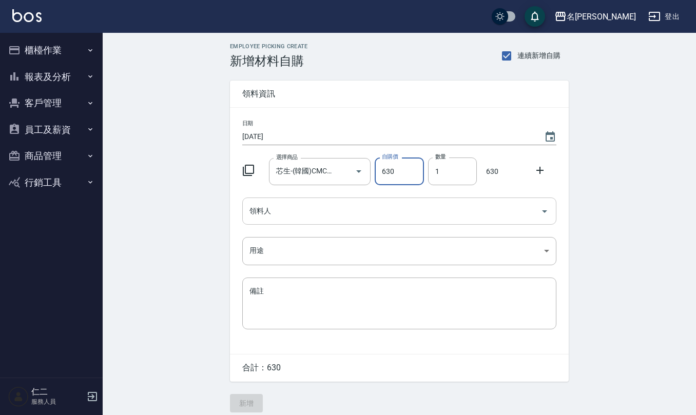
click at [302, 220] on input "領料人" at bounding box center [391, 211] width 289 height 18
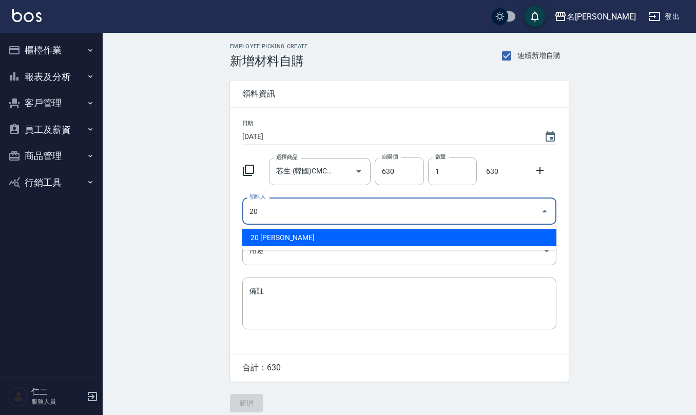
type input "20 [PERSON_NAME]"
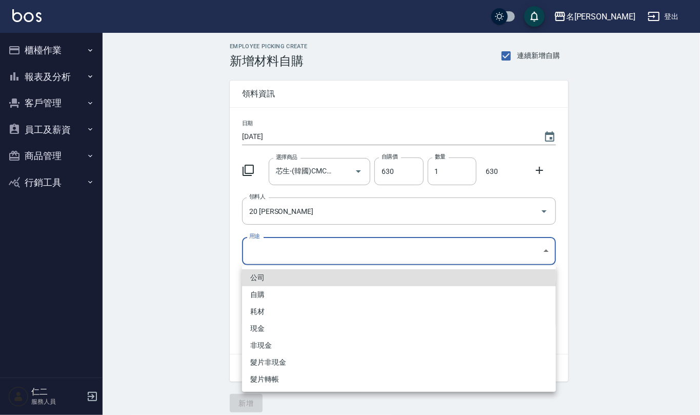
click at [290, 243] on body "名留仁二 登出 櫃檯作業 打帳單 帳單列表 現金收支登錄 材料自購登錄 每日結帳 排班表 報表及分析 報表目錄 店家區間累計表 店家日報表 互助日報表 互助月…" at bounding box center [350, 211] width 700 height 423
click at [286, 300] on li "自購" at bounding box center [399, 294] width 314 height 17
type input "自購"
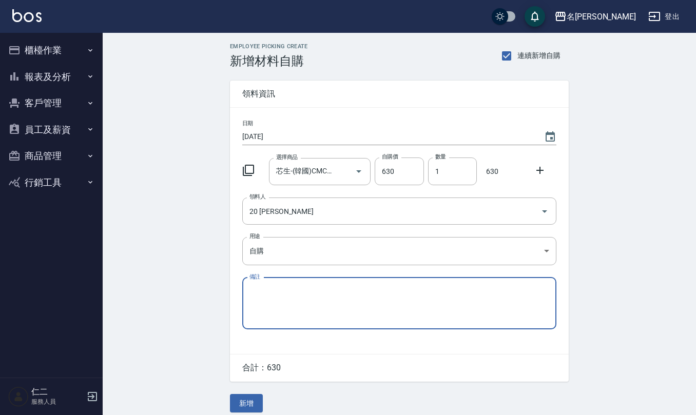
click at [242, 397] on button "新增" at bounding box center [246, 403] width 33 height 19
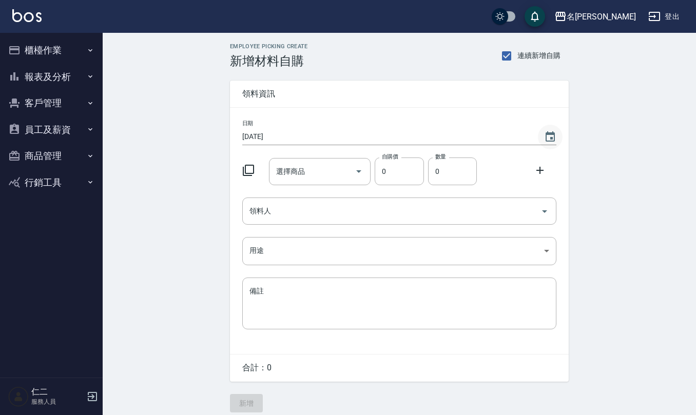
click at [549, 136] on icon "Choose date, selected date is 2025-09-13" at bounding box center [550, 137] width 12 height 12
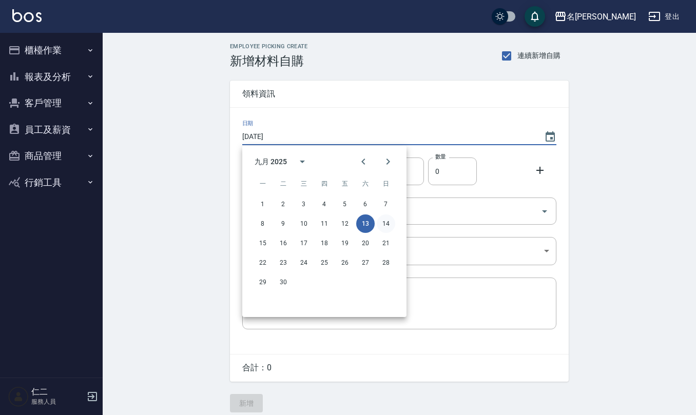
click at [382, 226] on button "14" at bounding box center [386, 224] width 18 height 18
type input "[DATE]"
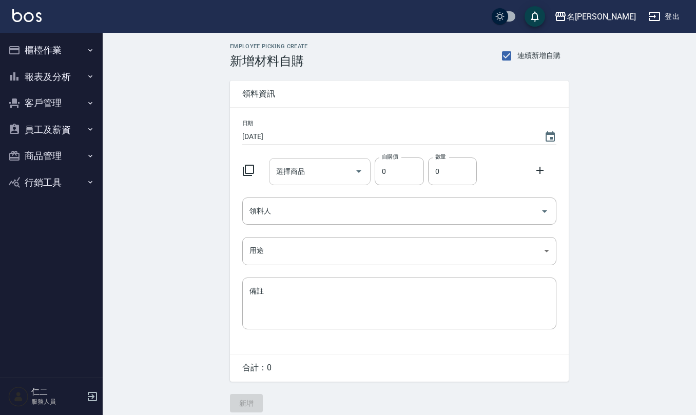
click at [319, 169] on input "選擇商品" at bounding box center [312, 172] width 77 height 18
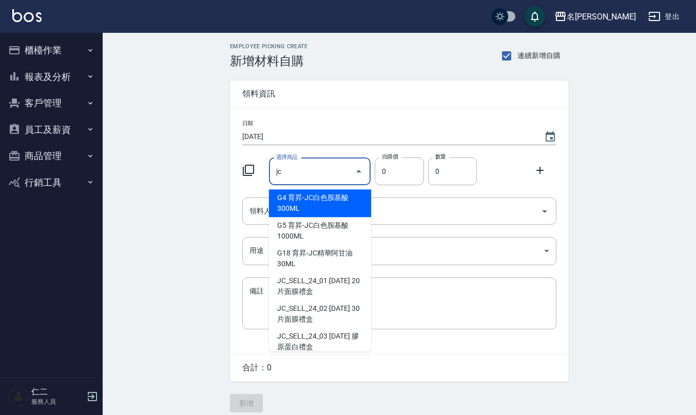
type input "j"
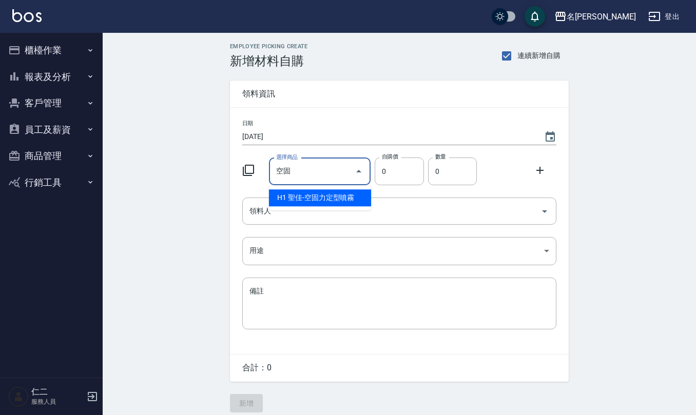
type input "聖佳-空固力定型噴霧"
type input "245"
type input "1"
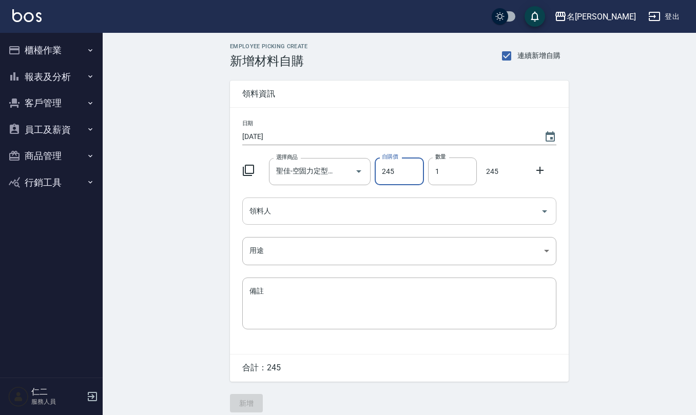
click at [308, 215] on input "領料人" at bounding box center [391, 211] width 289 height 18
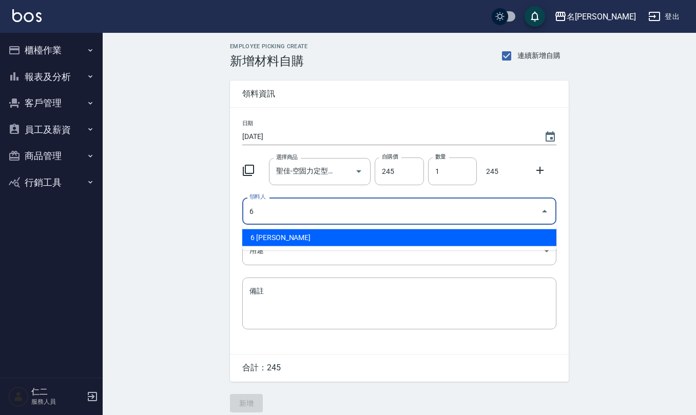
type input "6 [PERSON_NAME]"
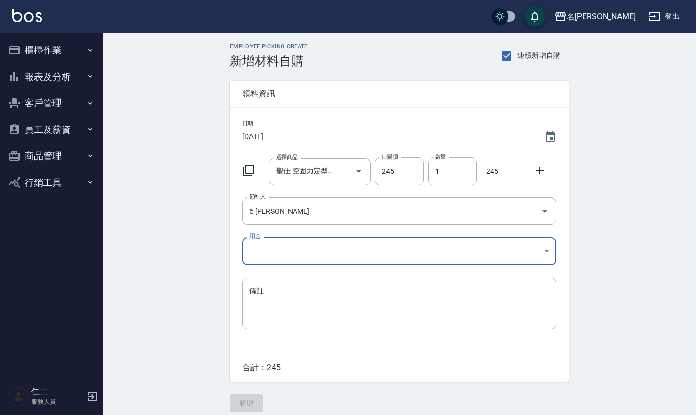
click at [311, 247] on body "名留仁二 登出 櫃檯作業 打帳單 帳單列表 現金收支登錄 材料自購登錄 每日結帳 排班表 報表及分析 報表目錄 店家區間累計表 店家日報表 互助日報表 互助月…" at bounding box center [348, 211] width 696 height 423
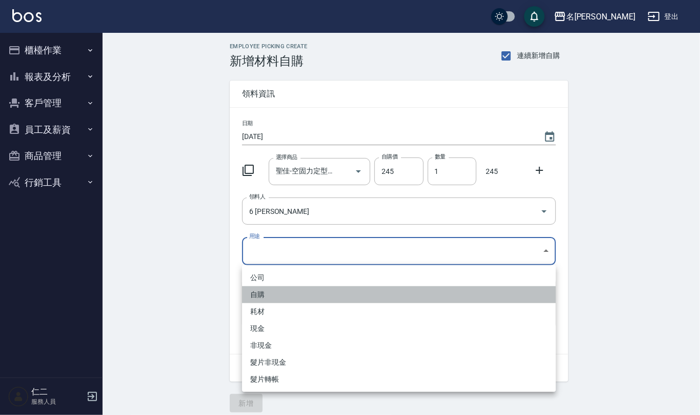
drag, startPoint x: 275, startPoint y: 296, endPoint x: 265, endPoint y: 313, distance: 19.8
click at [272, 297] on li "自購" at bounding box center [399, 294] width 314 height 17
type input "自購"
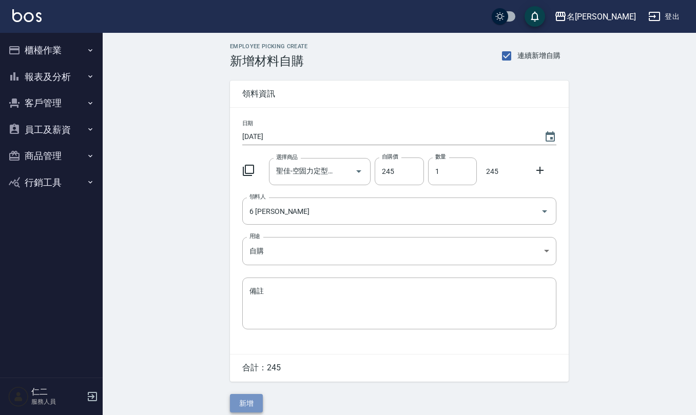
click at [243, 405] on button "新增" at bounding box center [246, 403] width 33 height 19
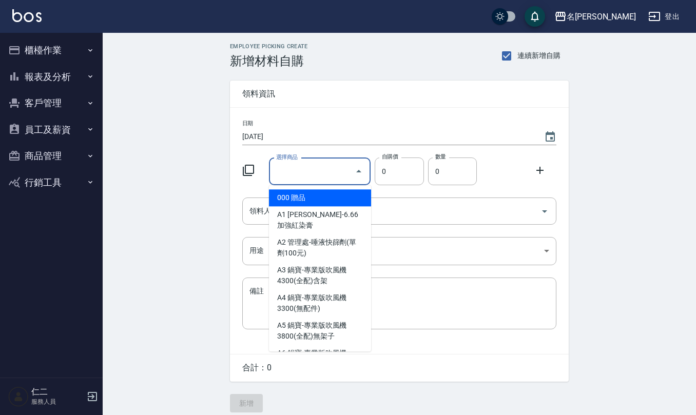
click at [319, 169] on input "選擇商品" at bounding box center [312, 172] width 77 height 18
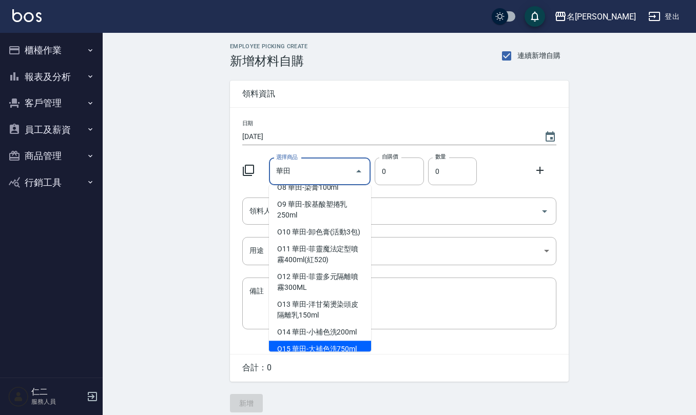
scroll to position [27, 0]
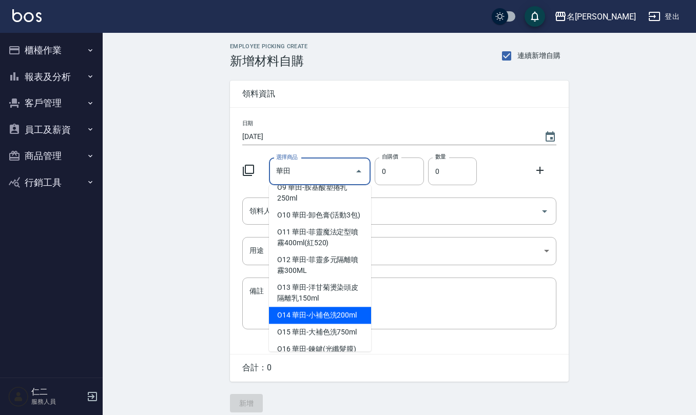
type input "華田-小補色洗200ml"
type input "175"
type input "1"
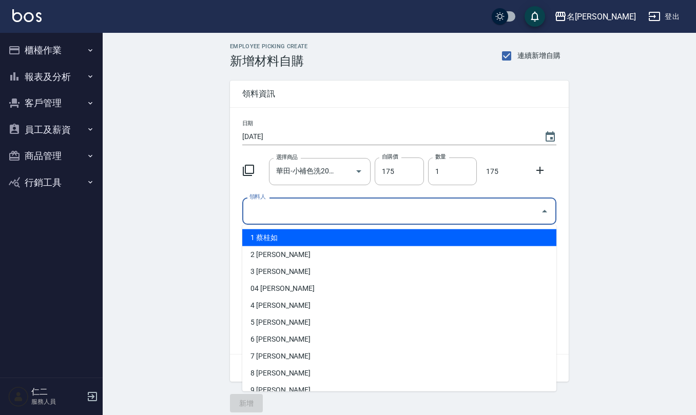
click at [306, 200] on div "領料人" at bounding box center [399, 211] width 314 height 27
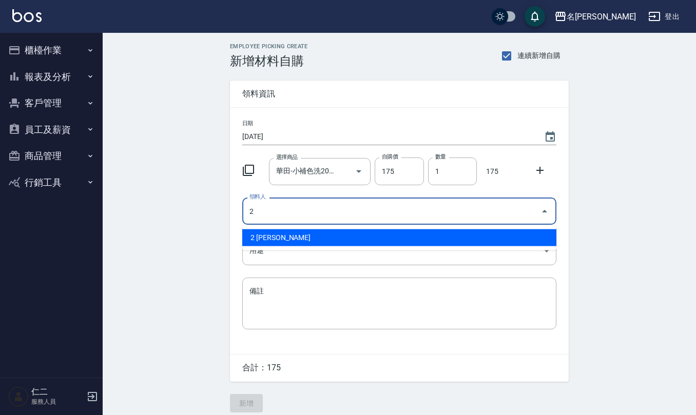
type input "2 [PERSON_NAME]"
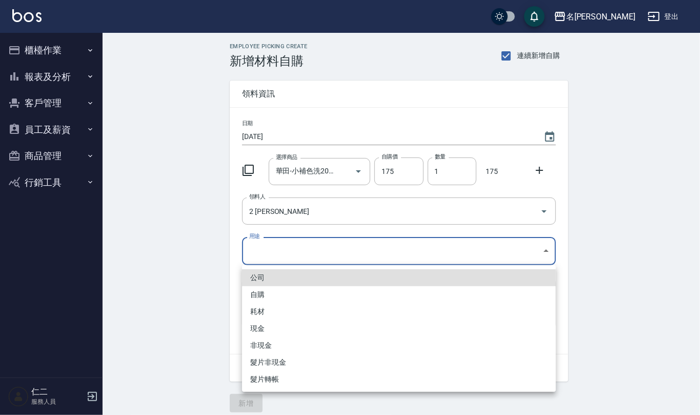
click at [293, 256] on body "名留仁二 登出 櫃檯作業 打帳單 帳單列表 現金收支登錄 材料自購登錄 每日結帳 排班表 報表及分析 報表目錄 店家區間累計表 店家日報表 互助日報表 互助月…" at bounding box center [350, 211] width 700 height 423
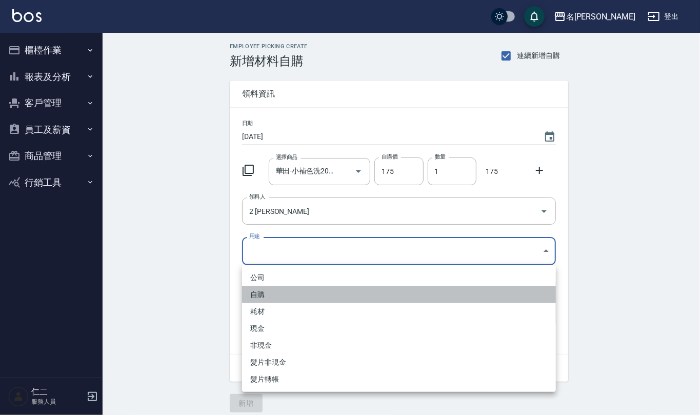
drag, startPoint x: 279, startPoint y: 294, endPoint x: 259, endPoint y: 327, distance: 39.3
click at [278, 294] on li "自購" at bounding box center [399, 294] width 314 height 17
type input "自購"
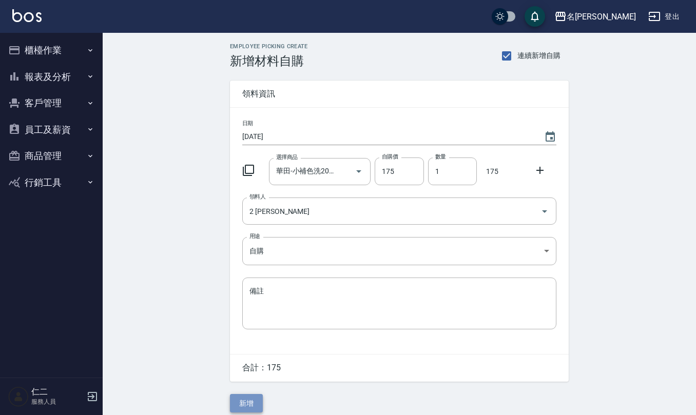
click at [246, 403] on button "新增" at bounding box center [246, 403] width 33 height 19
click at [551, 130] on button "Choose date, selected date is 2025-09-14" at bounding box center [550, 137] width 25 height 25
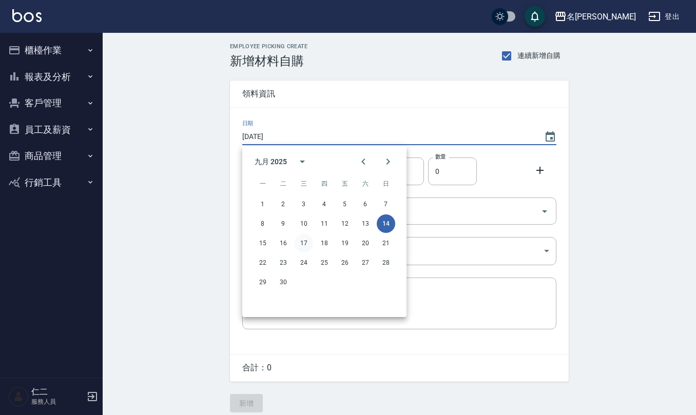
click at [302, 247] on button "17" at bounding box center [304, 243] width 18 height 18
type input "2025/09/17"
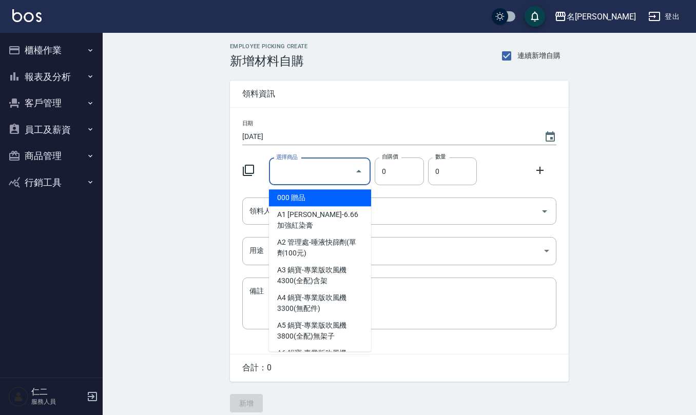
click at [317, 171] on input "選擇商品" at bounding box center [312, 172] width 77 height 18
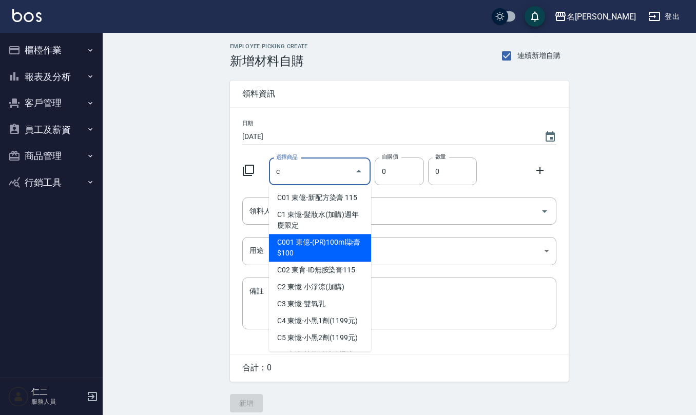
type input "東億-(PR)100ml染膏$100"
type input "100"
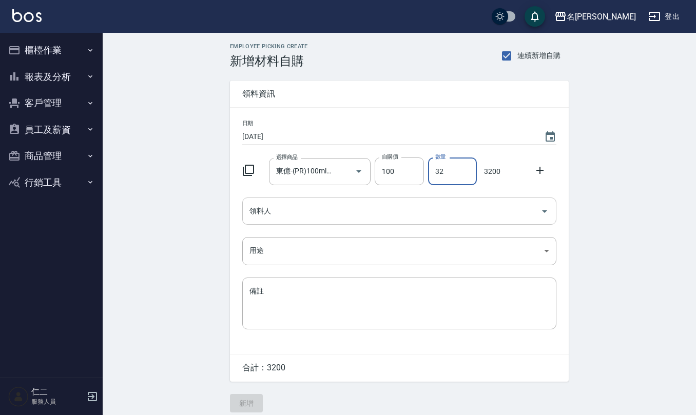
click at [289, 224] on div "領料人" at bounding box center [399, 211] width 314 height 27
type input "32"
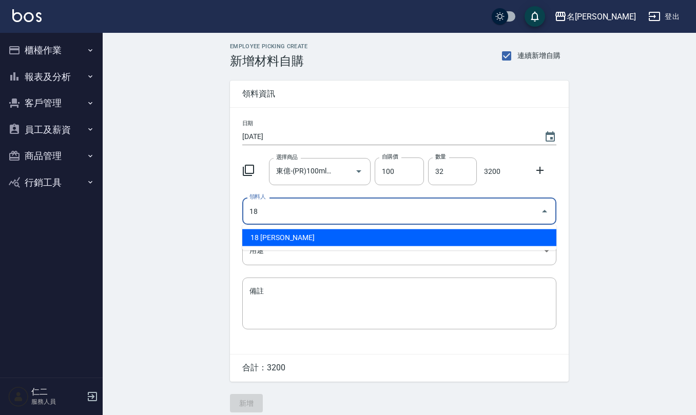
type input "18 [PERSON_NAME]"
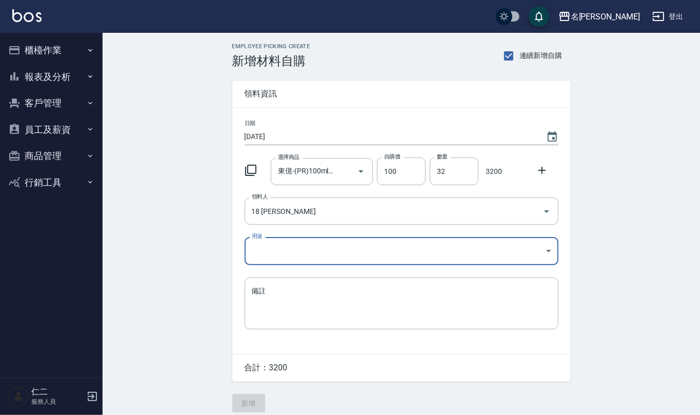
click at [295, 245] on body "名留仁二 登出 櫃檯作業 打帳單 帳單列表 現金收支登錄 材料自購登錄 每日結帳 排班表 報表及分析 報表目錄 店家區間累計表 店家日報表 互助日報表 互助月…" at bounding box center [350, 211] width 700 height 423
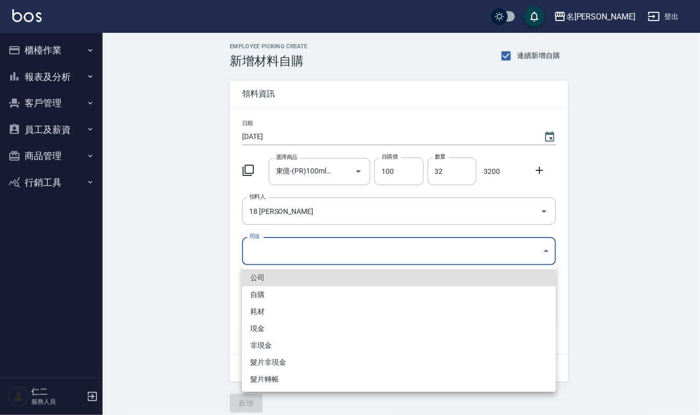
click at [279, 301] on li "自購" at bounding box center [399, 294] width 314 height 17
type input "自購"
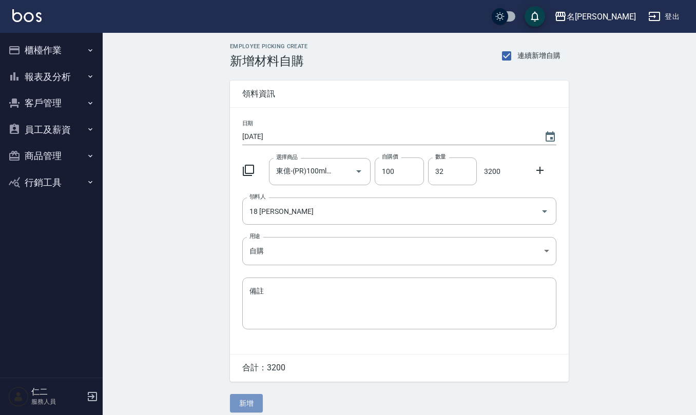
click at [246, 403] on button "新增" at bounding box center [246, 403] width 33 height 19
click at [321, 171] on input "選擇商品" at bounding box center [312, 172] width 77 height 18
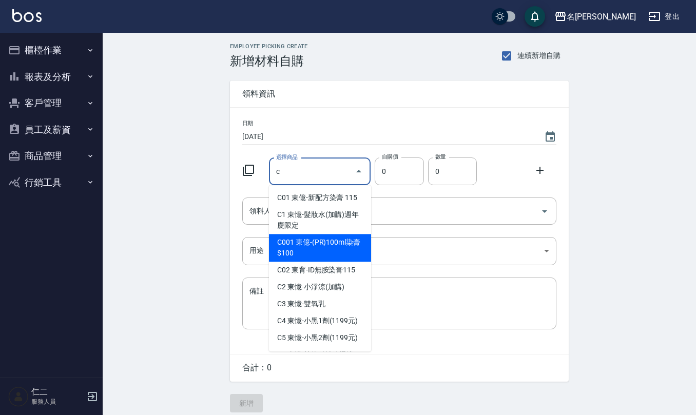
type input "東億-(PR)100ml染膏$100"
type input "100"
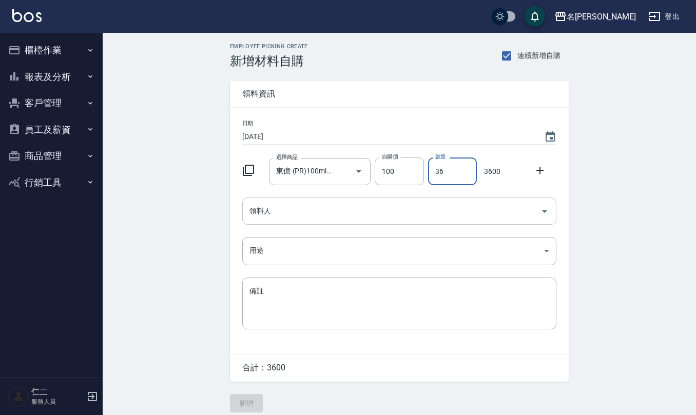
click at [321, 223] on div "領料人" at bounding box center [399, 211] width 314 height 27
type input "36"
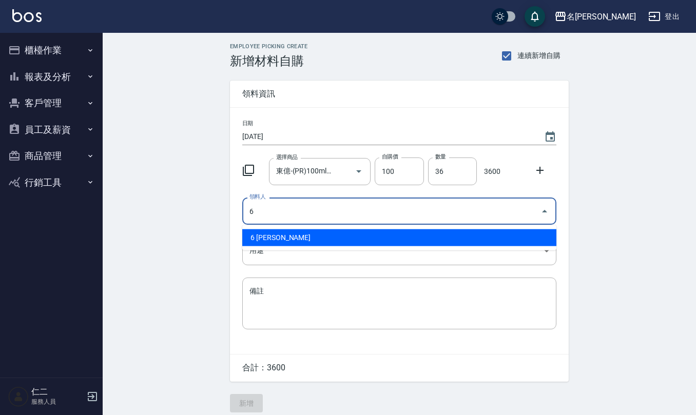
type input "6 [PERSON_NAME]"
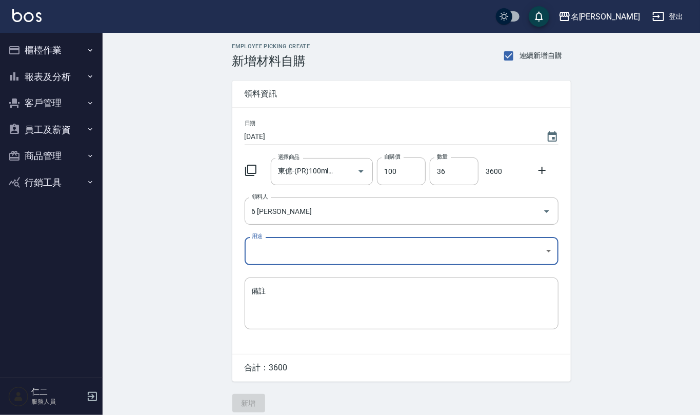
click at [300, 254] on body "名留仁二 登出 櫃檯作業 打帳單 帳單列表 現金收支登錄 材料自購登錄 每日結帳 排班表 報表及分析 報表目錄 店家區間累計表 店家日報表 互助日報表 互助月…" at bounding box center [350, 211] width 700 height 423
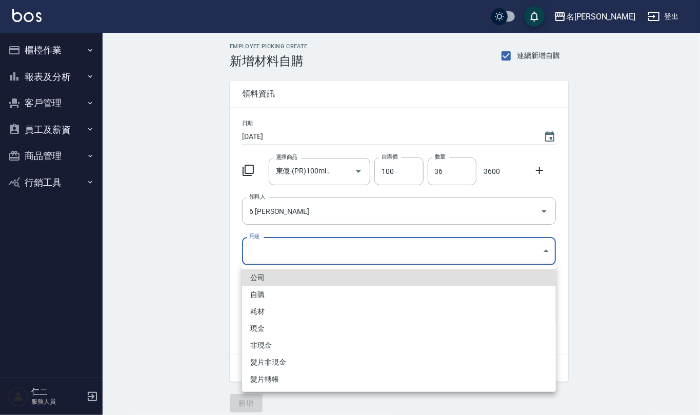
click at [272, 293] on li "自購" at bounding box center [399, 294] width 314 height 17
type input "自購"
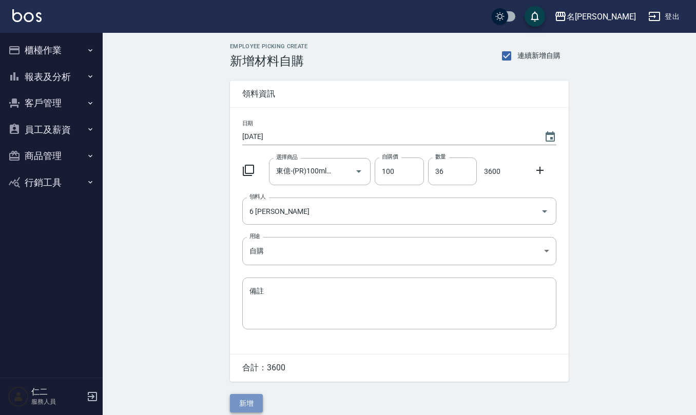
click at [242, 406] on button "新增" at bounding box center [246, 403] width 33 height 19
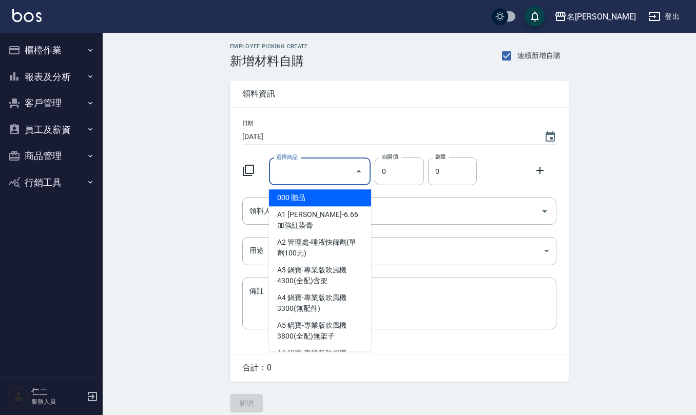
click at [315, 163] on input "選擇商品" at bounding box center [312, 172] width 77 height 18
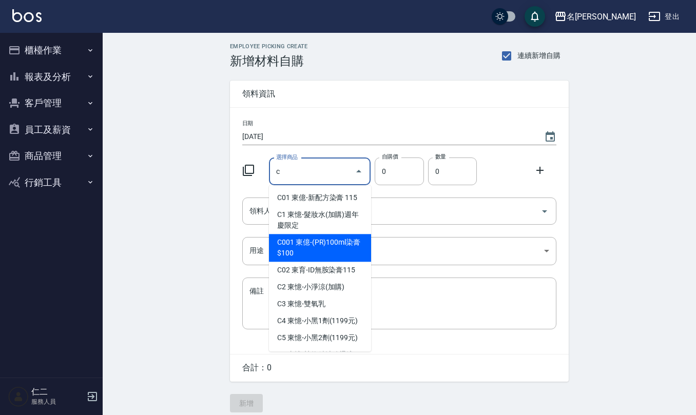
type input "東億-(PR)100ml染膏$100"
type input "100"
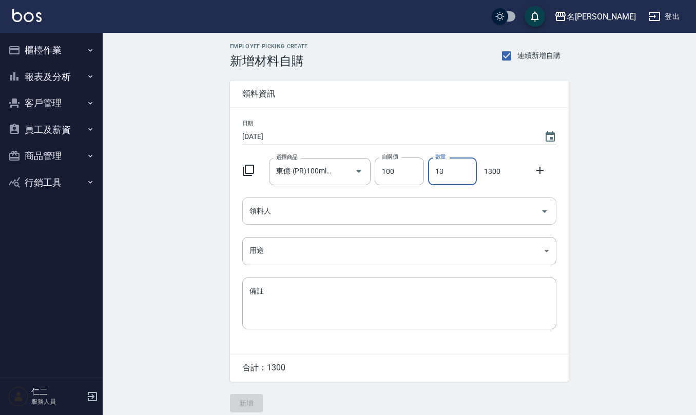
type input "13"
click at [294, 211] on input "領料人" at bounding box center [391, 211] width 289 height 18
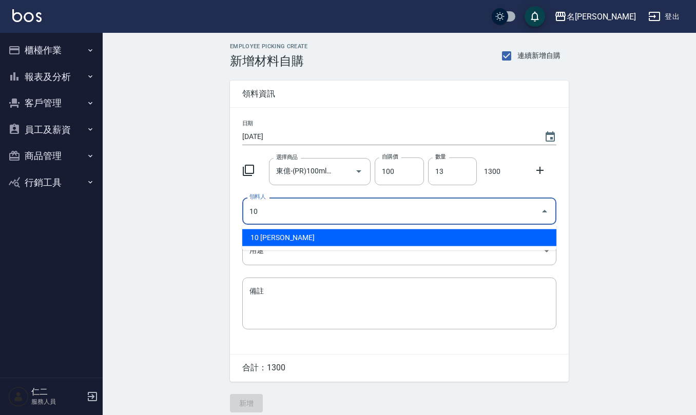
type input "10 [PERSON_NAME]"
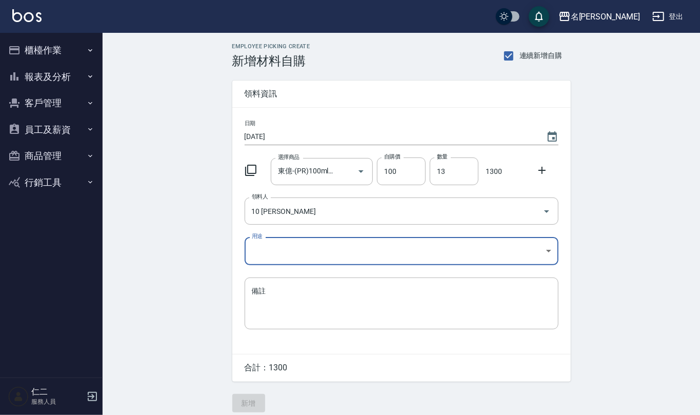
click at [306, 247] on body "名留仁二 登出 櫃檯作業 打帳單 帳單列表 現金收支登錄 材料自購登錄 每日結帳 排班表 報表及分析 報表目錄 店家區間累計表 店家日報表 互助日報表 互助月…" at bounding box center [350, 211] width 700 height 423
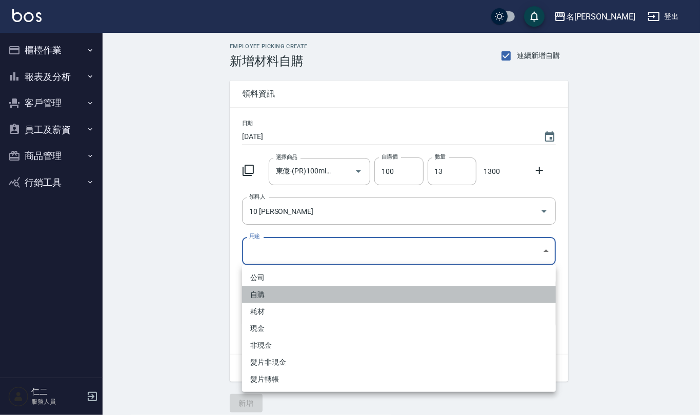
click at [296, 295] on li "自購" at bounding box center [399, 294] width 314 height 17
type input "自購"
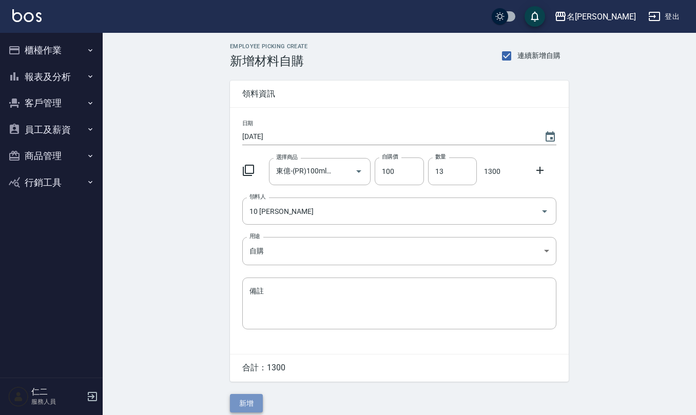
click at [248, 404] on button "新增" at bounding box center [246, 403] width 33 height 19
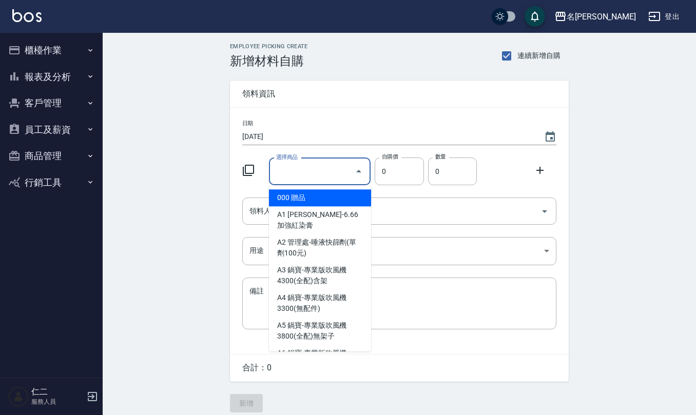
click at [301, 171] on input "選擇商品" at bounding box center [312, 172] width 77 height 18
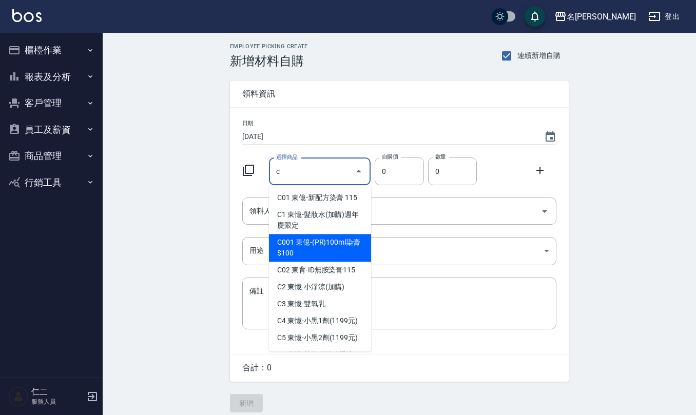
type input "東億-(PR)100ml染膏$100"
type input "100"
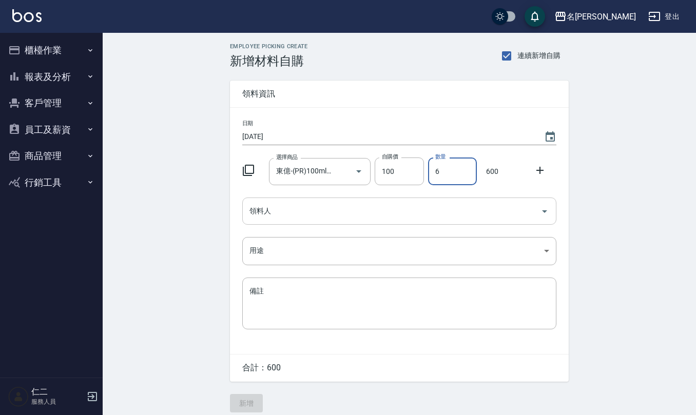
type input "6"
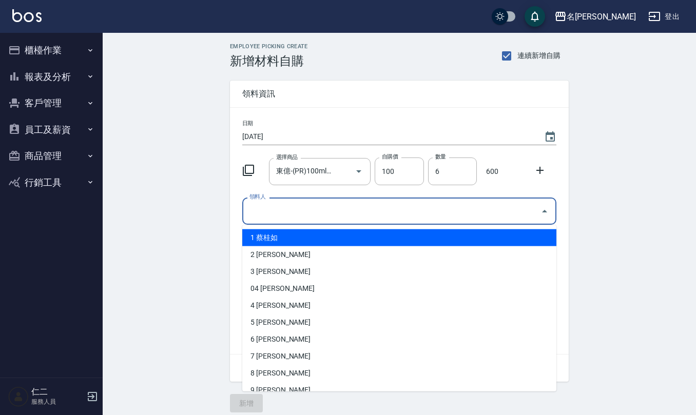
click at [329, 212] on input "領料人" at bounding box center [391, 211] width 289 height 18
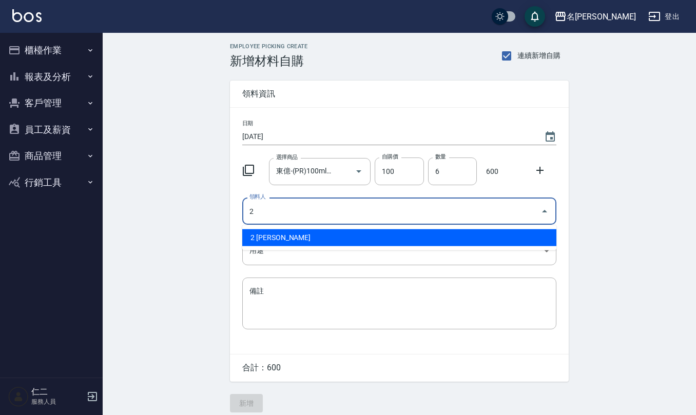
type input "2 [PERSON_NAME]"
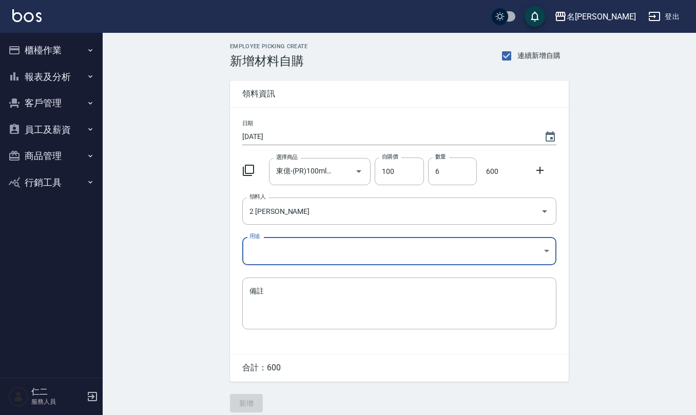
click at [319, 243] on body "名留仁二 登出 櫃檯作業 打帳單 帳單列表 現金收支登錄 材料自購登錄 每日結帳 排班表 報表及分析 報表目錄 店家區間累計表 店家日報表 互助日報表 互助月…" at bounding box center [348, 211] width 696 height 423
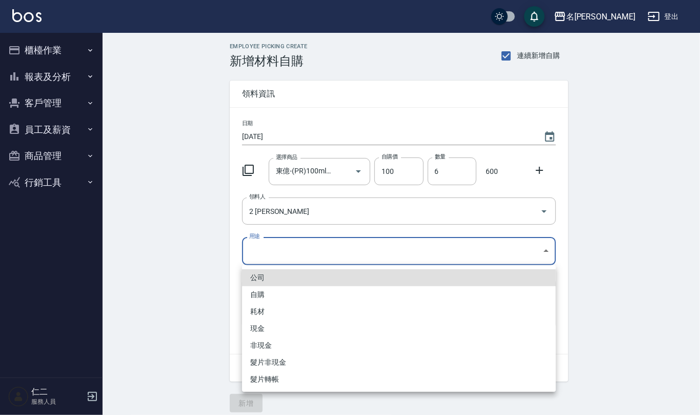
drag, startPoint x: 285, startPoint y: 289, endPoint x: 273, endPoint y: 333, distance: 45.3
click at [284, 290] on li "自購" at bounding box center [399, 294] width 314 height 17
type input "自購"
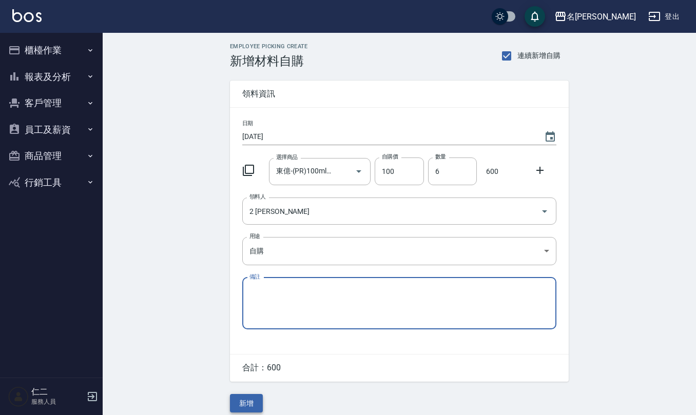
click at [245, 404] on button "新增" at bounding box center [246, 403] width 33 height 19
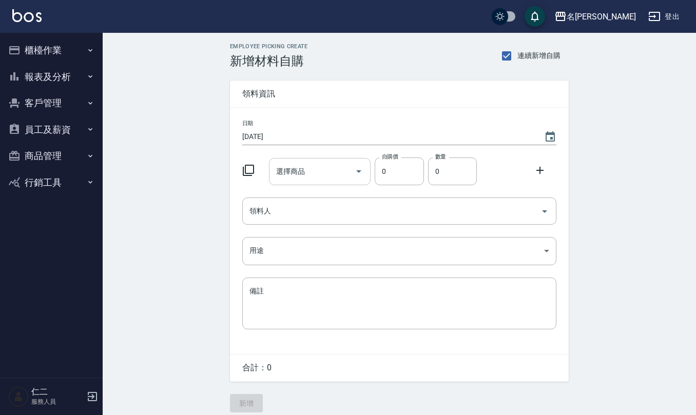
click at [333, 163] on input "選擇商品" at bounding box center [312, 172] width 77 height 18
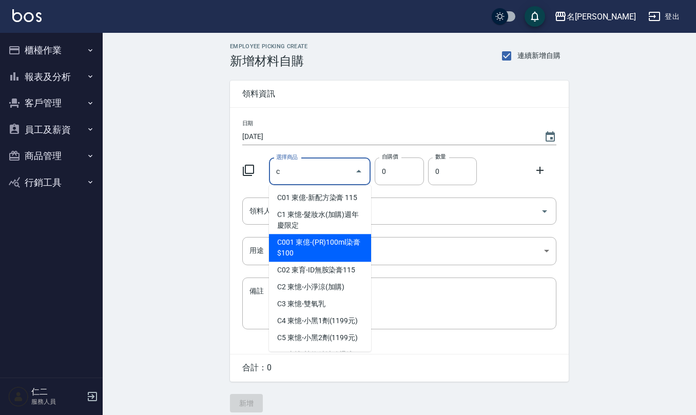
type input "東億-(PR)100ml染膏$100"
type input "100"
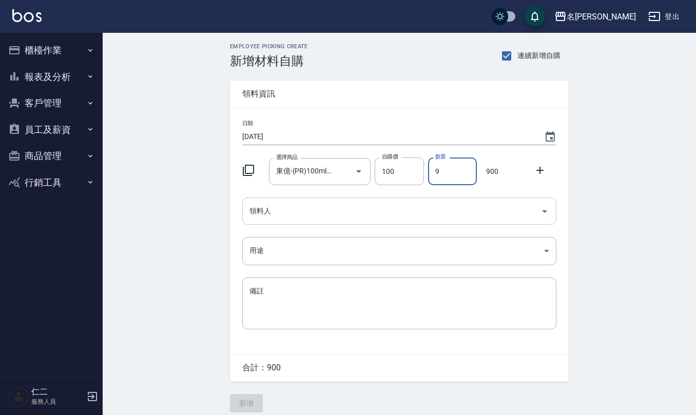
type input "9"
click at [319, 218] on input "領料人" at bounding box center [391, 211] width 289 height 18
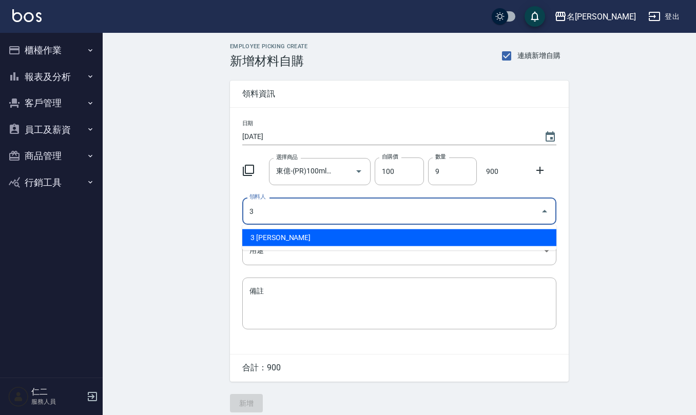
type input "3 [PERSON_NAME]"
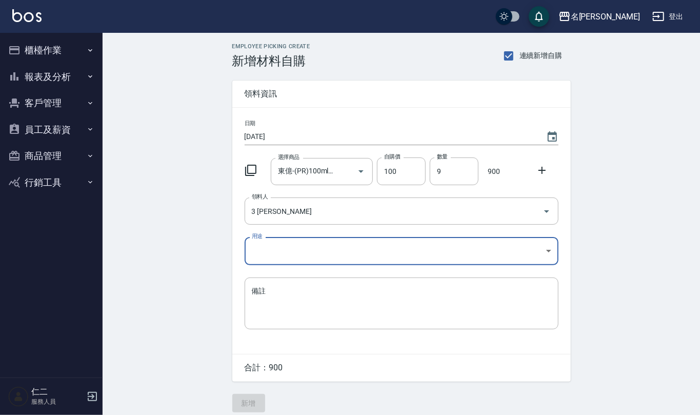
click at [320, 254] on body "名留仁二 登出 櫃檯作業 打帳單 帳單列表 現金收支登錄 材料自購登錄 每日結帳 排班表 報表及分析 報表目錄 店家區間累計表 店家日報表 互助日報表 互助月…" at bounding box center [350, 211] width 700 height 423
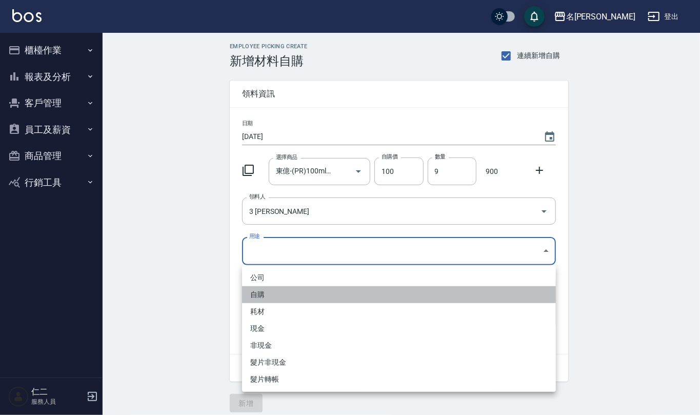
click at [263, 294] on li "自購" at bounding box center [399, 294] width 314 height 17
type input "自購"
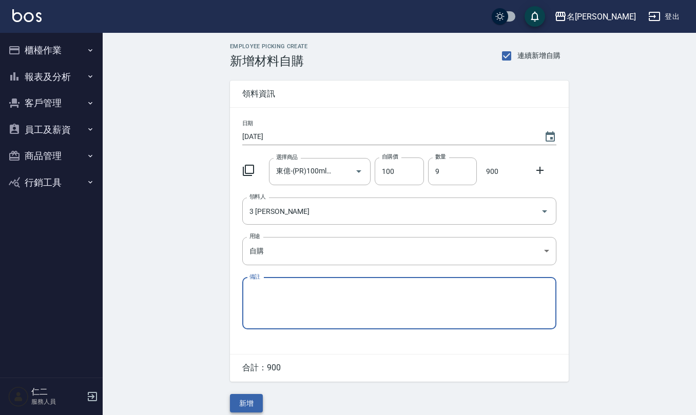
click at [250, 403] on button "新增" at bounding box center [246, 403] width 33 height 19
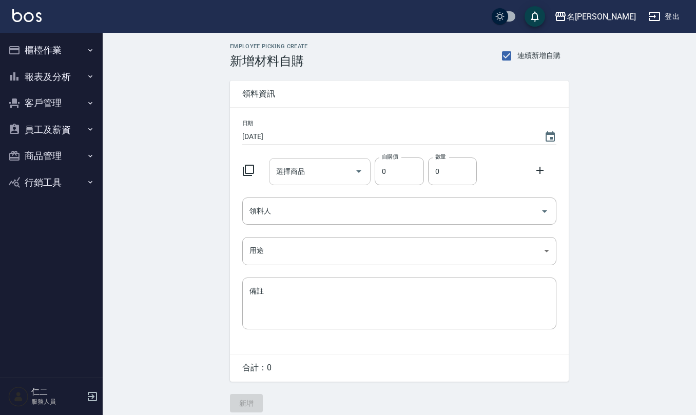
click at [285, 161] on div "選擇商品" at bounding box center [320, 171] width 102 height 27
click at [550, 138] on icon "Choose date, selected date is 2025-09-17" at bounding box center [550, 136] width 9 height 10
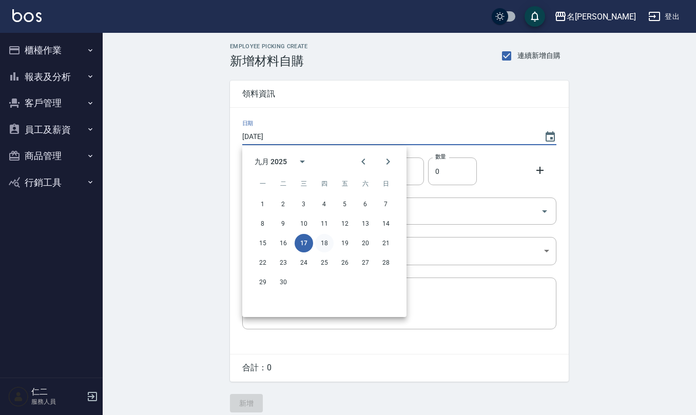
drag, startPoint x: 325, startPoint y: 243, endPoint x: 324, endPoint y: 234, distance: 9.3
click at [324, 243] on button "18" at bounding box center [324, 243] width 18 height 18
type input "[DATE]"
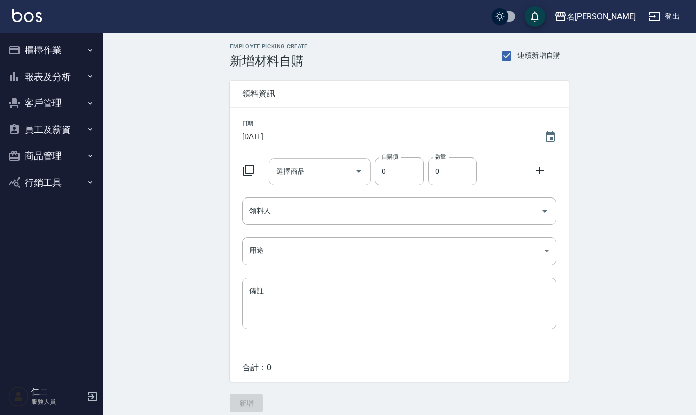
click at [301, 172] on div "選擇商品 選擇商品" at bounding box center [320, 171] width 102 height 27
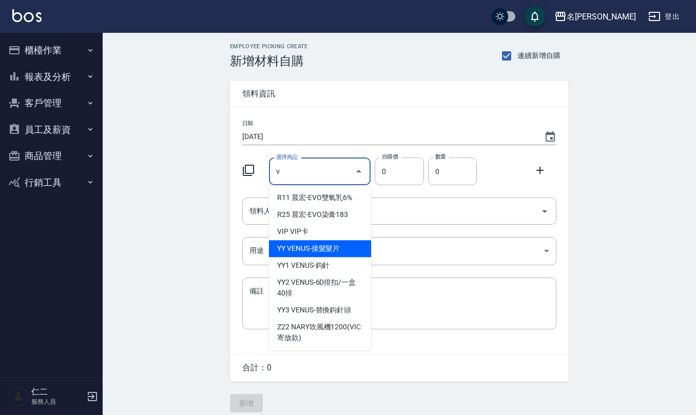
type input "VENUS-接髮髮片"
type input "1"
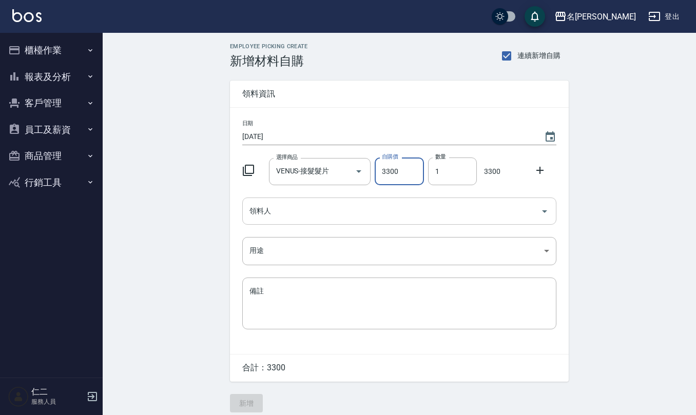
type input "3300"
click at [308, 219] on input "領料人" at bounding box center [391, 211] width 289 height 18
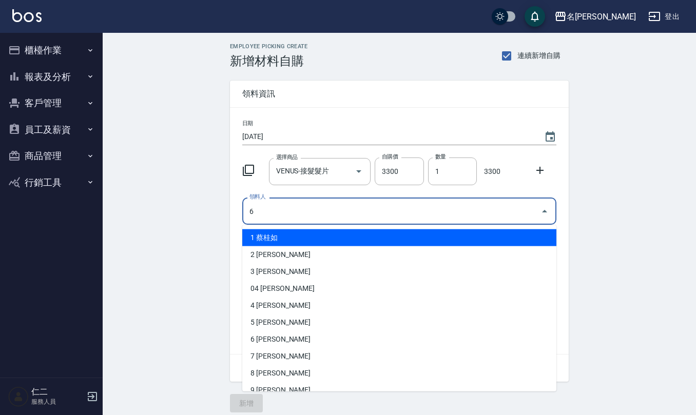
type input "6 [PERSON_NAME]"
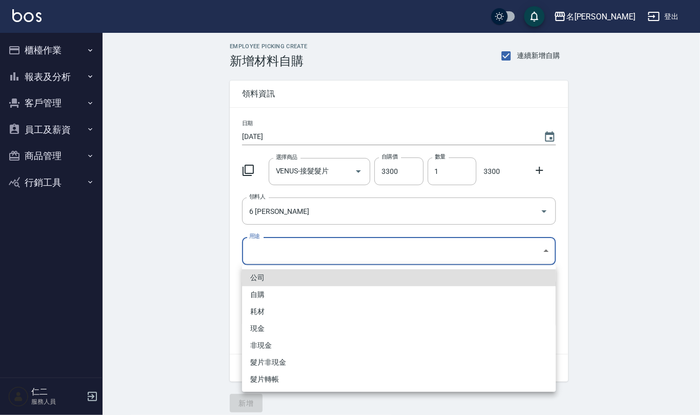
click at [302, 245] on body "名留仁二 登出 櫃檯作業 打帳單 帳單列表 現金收支登錄 材料自購登錄 每日結帳 排班表 報表及分析 報表目錄 店家區間累計表 店家日報表 互助日報表 互助月…" at bounding box center [350, 211] width 700 height 423
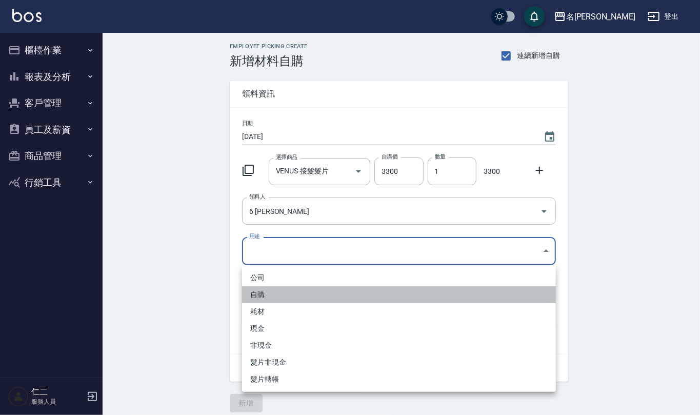
click at [288, 290] on li "自購" at bounding box center [399, 294] width 314 height 17
type input "自購"
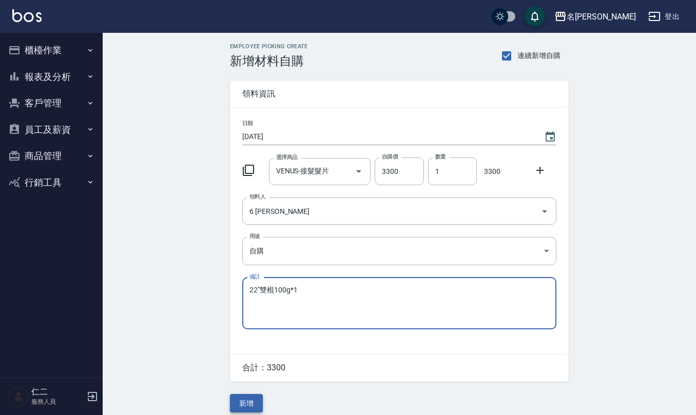
type textarea "22"雙棍100g*1"
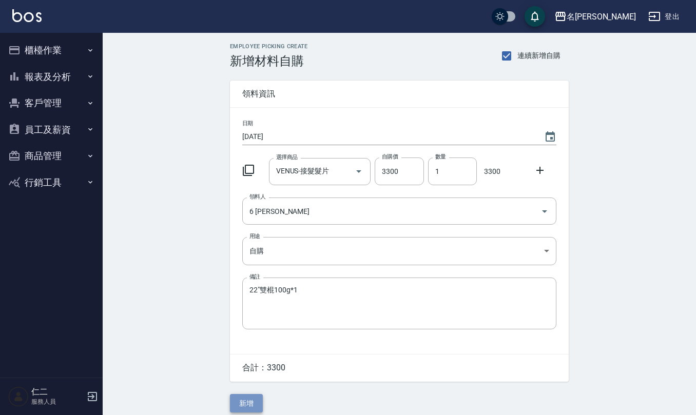
click at [249, 402] on button "新增" at bounding box center [246, 403] width 33 height 19
click at [322, 163] on input "選擇商品" at bounding box center [312, 172] width 77 height 18
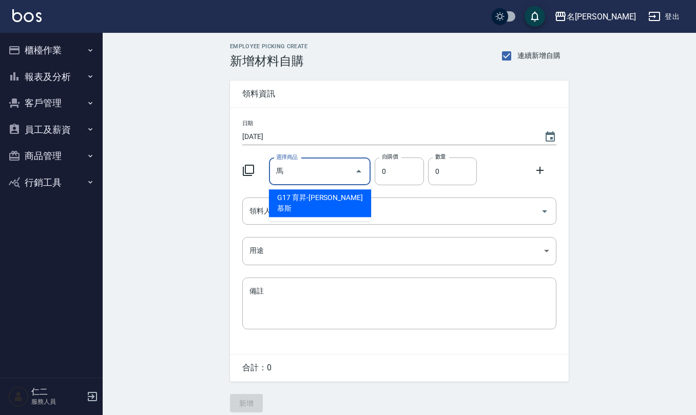
type input "育昇-馬卡龍慕斯"
type input "65"
type input "1"
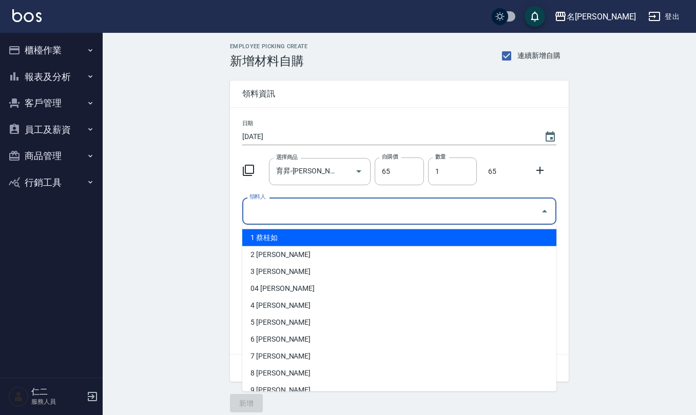
click at [270, 220] on input "領料人" at bounding box center [391, 211] width 289 height 18
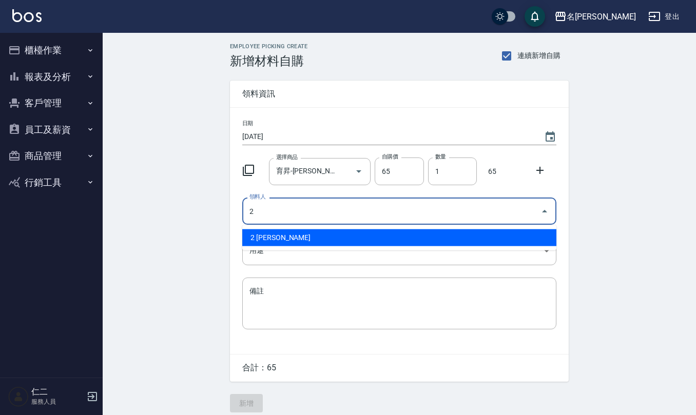
type input "2 [PERSON_NAME]"
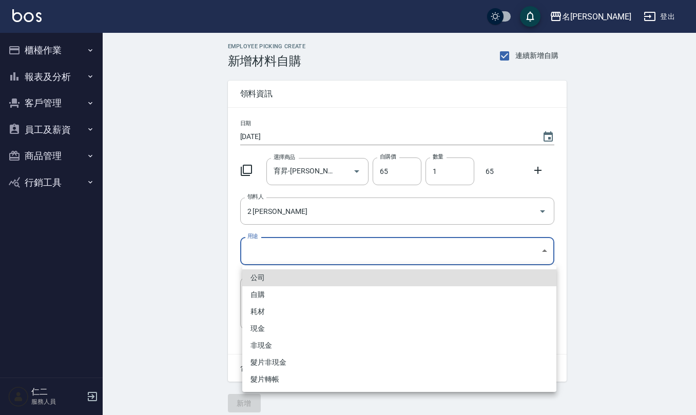
click at [263, 239] on body "名留仁二 登出 櫃檯作業 打帳單 帳單列表 現金收支登錄 材料自購登錄 每日結帳 排班表 報表及分析 報表目錄 店家區間累計表 店家日報表 互助日報表 互助月…" at bounding box center [348, 211] width 696 height 423
click at [286, 290] on li "自購" at bounding box center [399, 294] width 314 height 17
type input "自購"
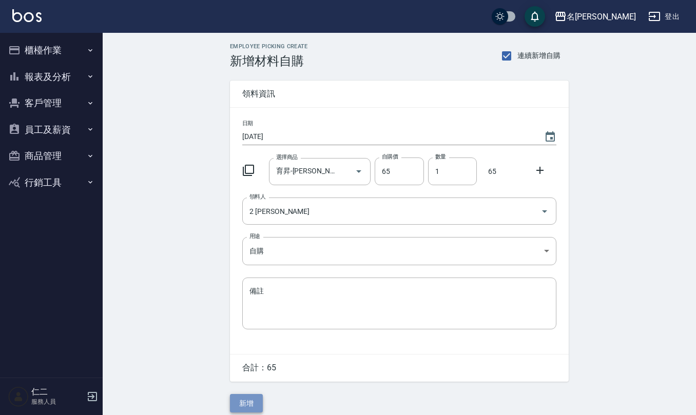
click at [243, 405] on button "新增" at bounding box center [246, 403] width 33 height 19
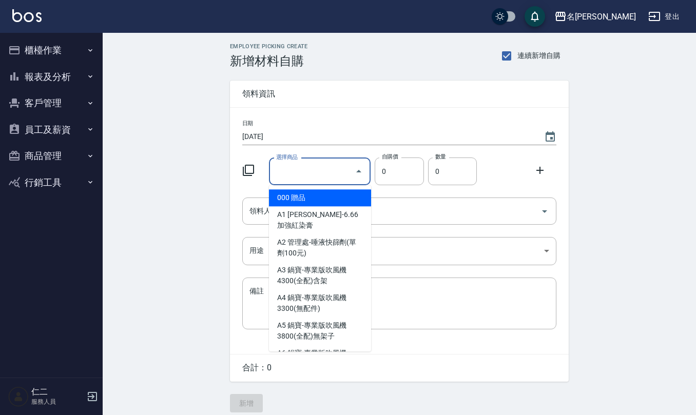
click at [314, 173] on input "選擇商品" at bounding box center [312, 172] width 77 height 18
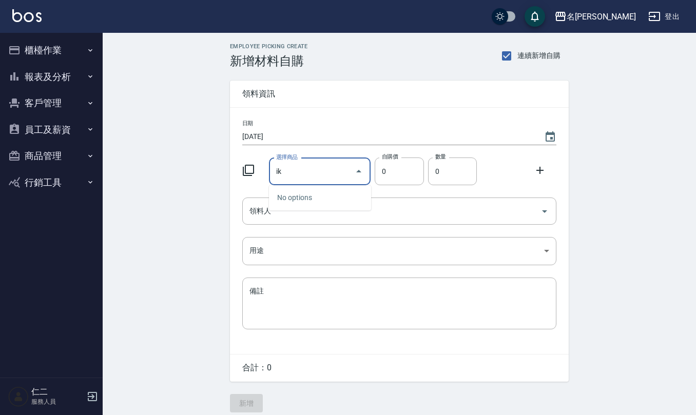
type input "i"
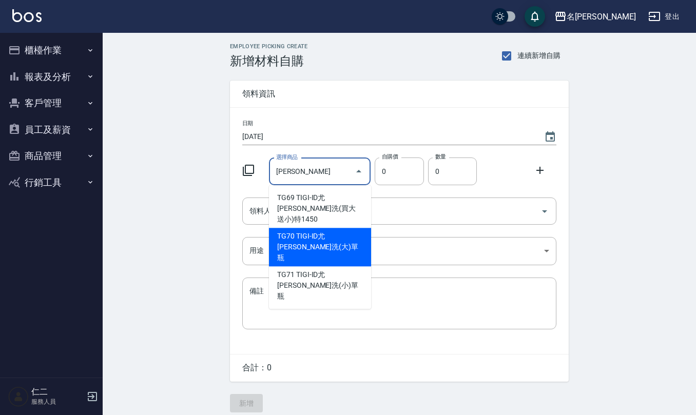
type input "TIGI-ID尤[PERSON_NAME]洗(大)單瓶"
type input "760"
type input "1"
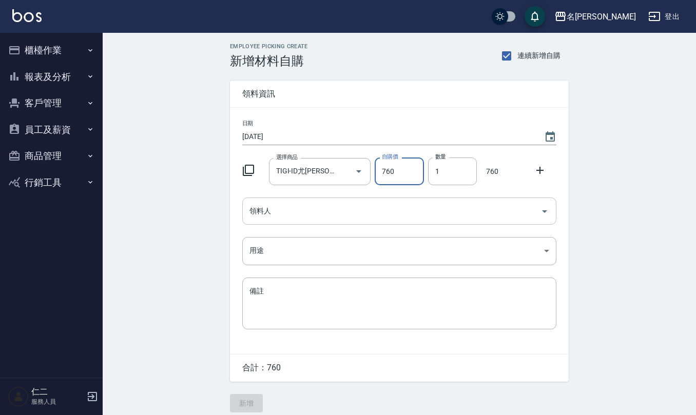
click at [324, 212] on input "領料人" at bounding box center [391, 211] width 289 height 18
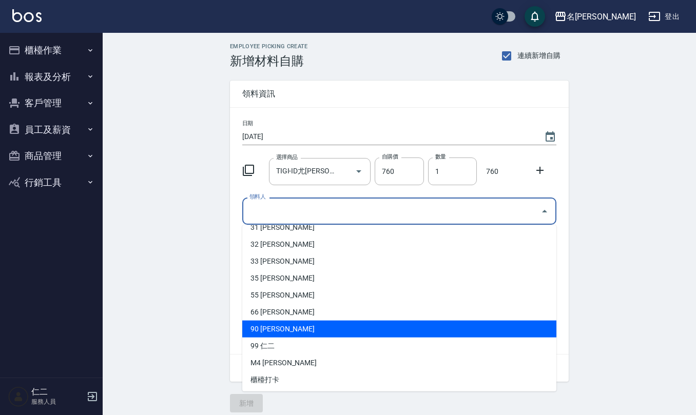
scroll to position [485, 0]
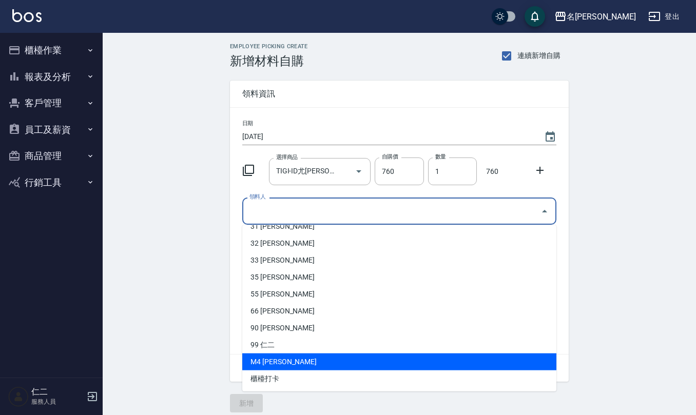
click at [303, 360] on li "M4 [PERSON_NAME]" at bounding box center [399, 362] width 314 height 17
type input "[PERSON_NAME]"
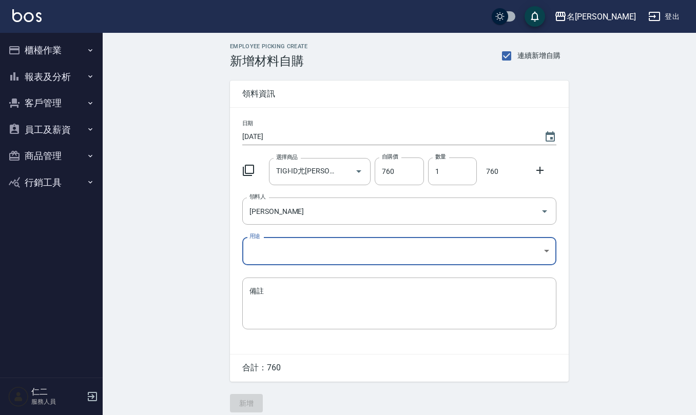
click at [540, 170] on icon at bounding box center [539, 170] width 7 height 7
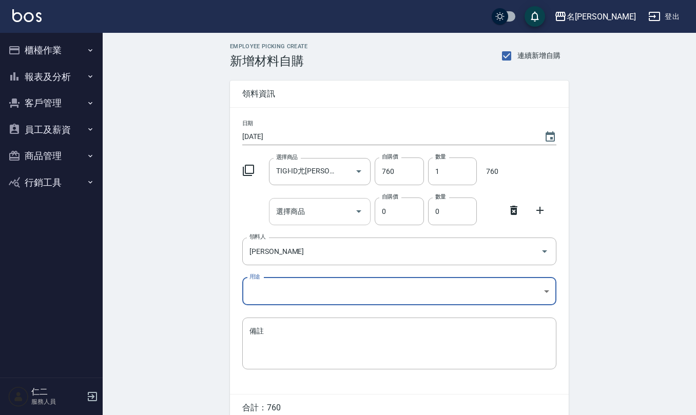
click at [302, 207] on input "選擇商品" at bounding box center [312, 212] width 77 height 18
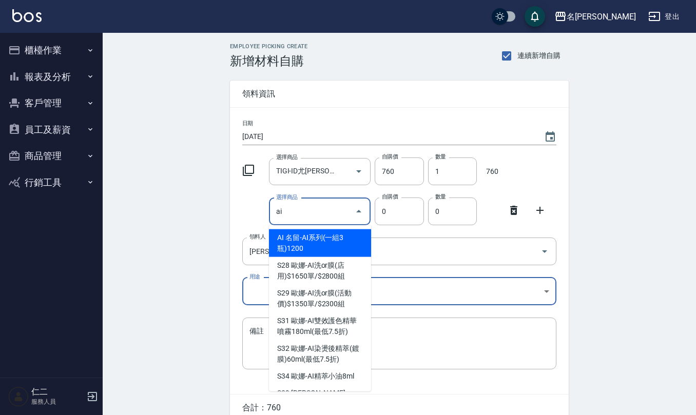
type input "名留-AI系列(一組3瓶)1200"
type input "600"
type input "1"
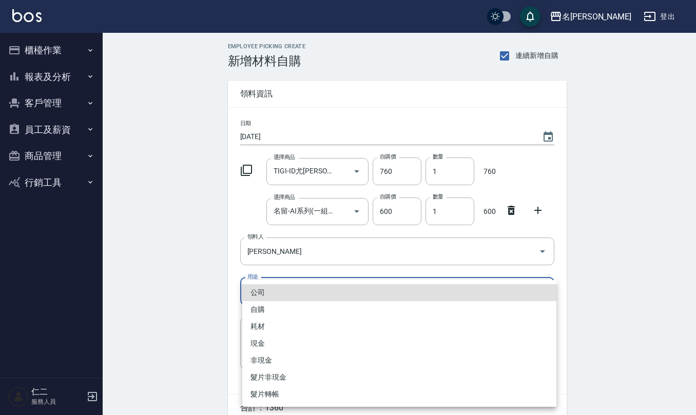
click at [333, 290] on body "名留仁二 登出 櫃檯作業 打帳單 帳單列表 現金收支登錄 材料自購登錄 每日結帳 排班表 報表及分析 報表目錄 店家區間累計表 店家日報表 互助日報表 互助月…" at bounding box center [348, 231] width 696 height 463
click at [296, 312] on li "自購" at bounding box center [399, 309] width 314 height 17
type input "自購"
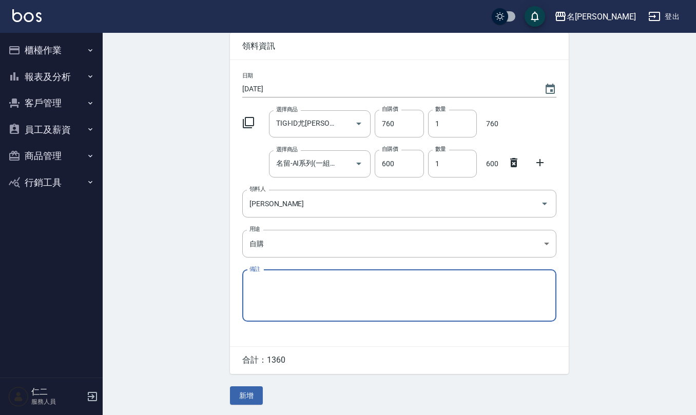
scroll to position [48, 0]
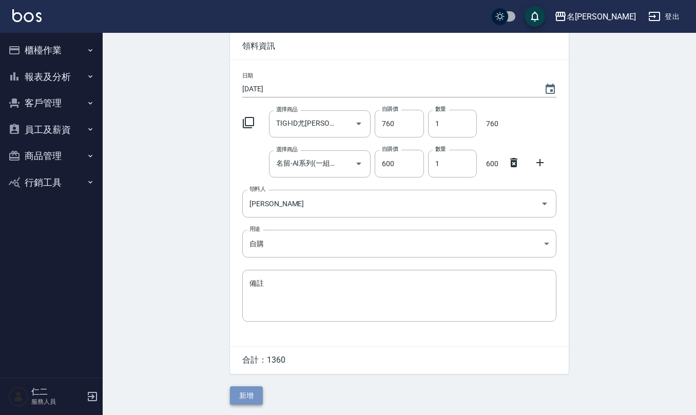
click at [245, 395] on button "新增" at bounding box center [246, 395] width 33 height 19
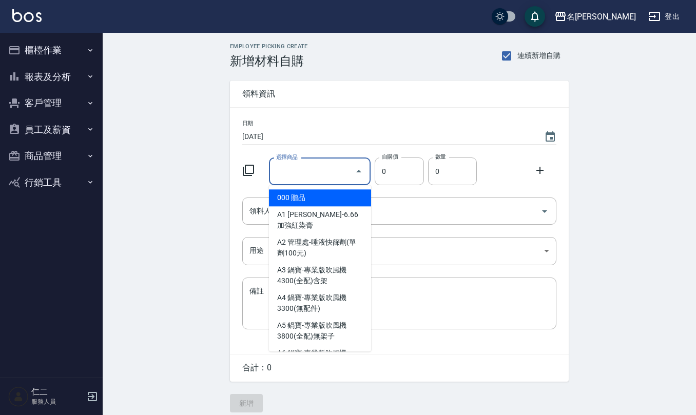
click at [345, 173] on input "選擇商品" at bounding box center [312, 172] width 77 height 18
click at [553, 134] on icon "Choose date, selected date is 2025-09-18" at bounding box center [550, 136] width 9 height 10
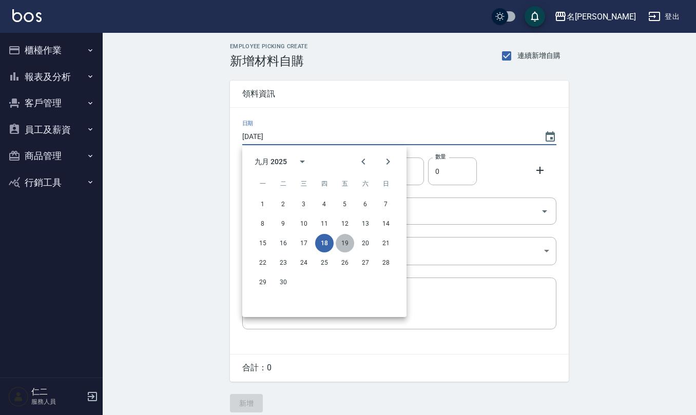
drag, startPoint x: 341, startPoint y: 245, endPoint x: 341, endPoint y: 237, distance: 8.2
click at [341, 244] on button "19" at bounding box center [345, 243] width 18 height 18
type input "[DATE]"
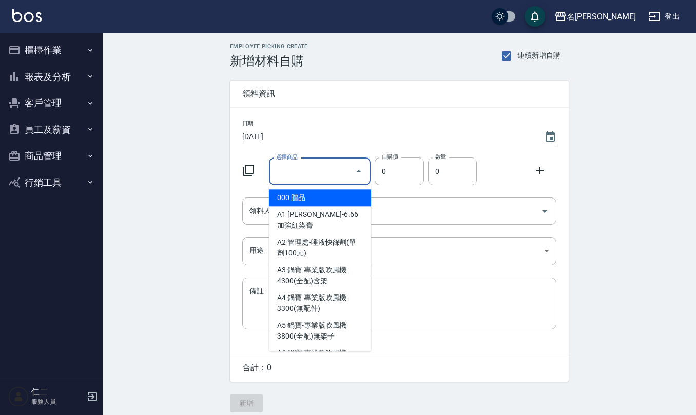
click at [310, 172] on input "選擇商品" at bounding box center [312, 172] width 77 height 18
type input "女"
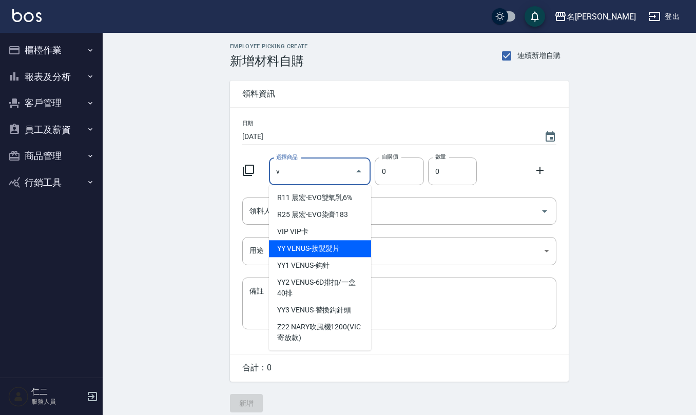
type input "VENUS-接髮髮片"
type input "1"
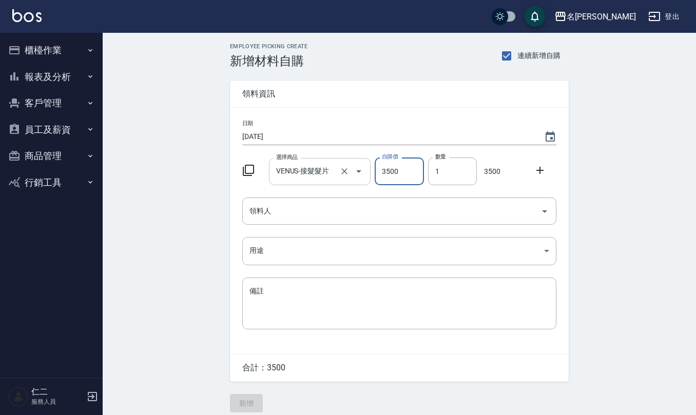
type input "3500"
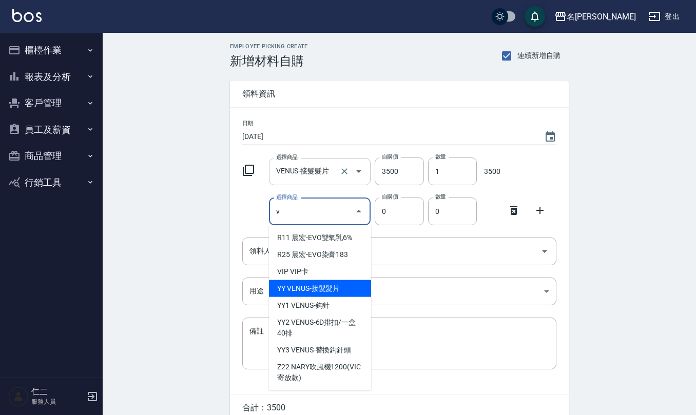
type input "VENUS-接髮髮片"
type input "1"
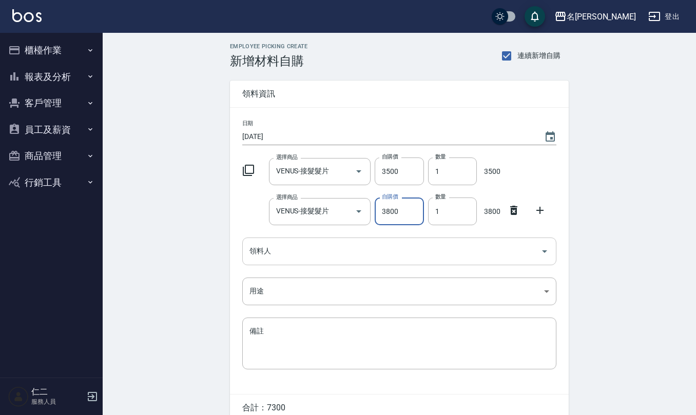
type input "3800"
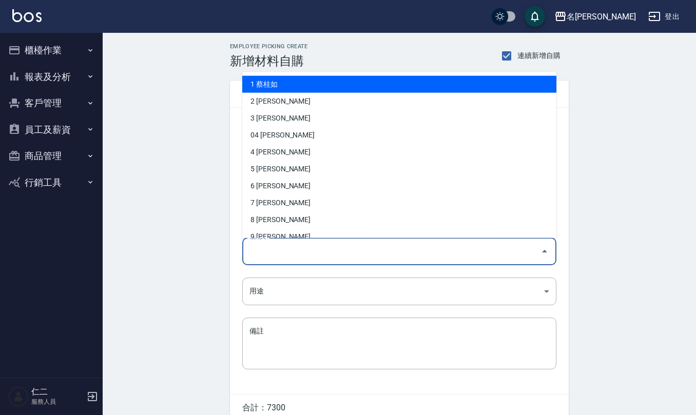
click at [323, 259] on input "領料人" at bounding box center [391, 251] width 289 height 18
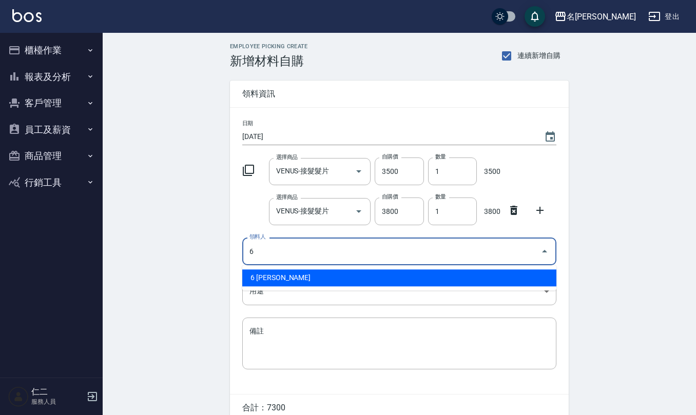
type input "6 [PERSON_NAME]"
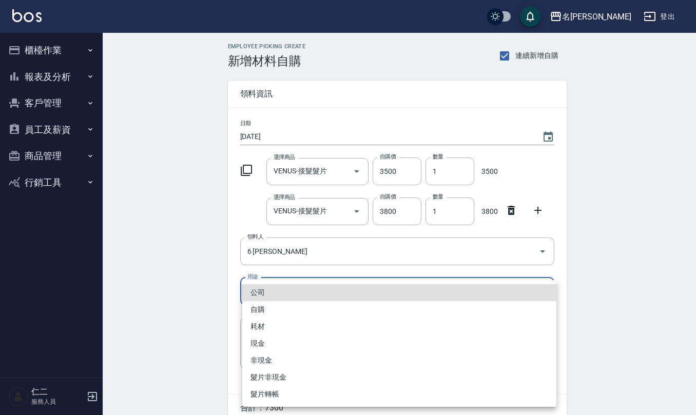
drag, startPoint x: 325, startPoint y: 288, endPoint x: 313, endPoint y: 302, distance: 18.5
click at [324, 288] on body "名留仁二 登出 櫃檯作業 打帳單 帳單列表 現金收支登錄 材料自購登錄 每日結帳 排班表 報表及分析 報表目錄 店家區間累計表 店家日報表 互助日報表 互助月…" at bounding box center [348, 231] width 696 height 463
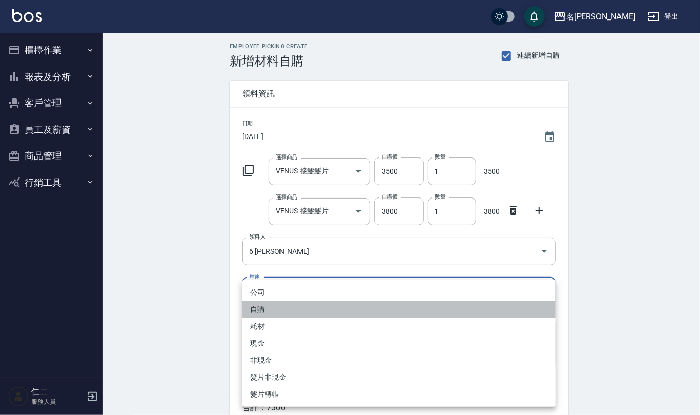
click at [304, 314] on li "自購" at bounding box center [399, 309] width 314 height 17
type input "自購"
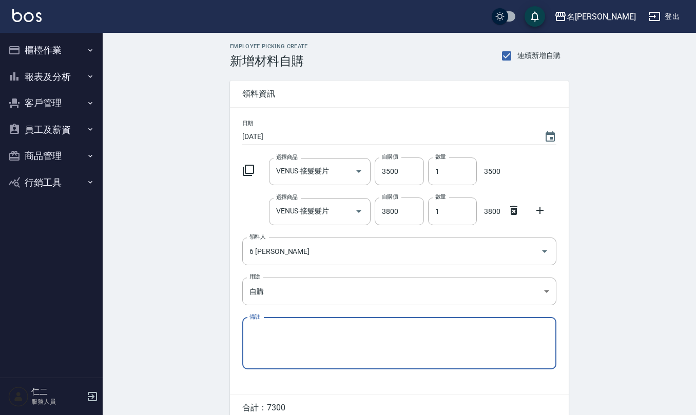
click at [306, 329] on textarea "備註" at bounding box center [399, 343] width 300 height 35
type textarea "d"
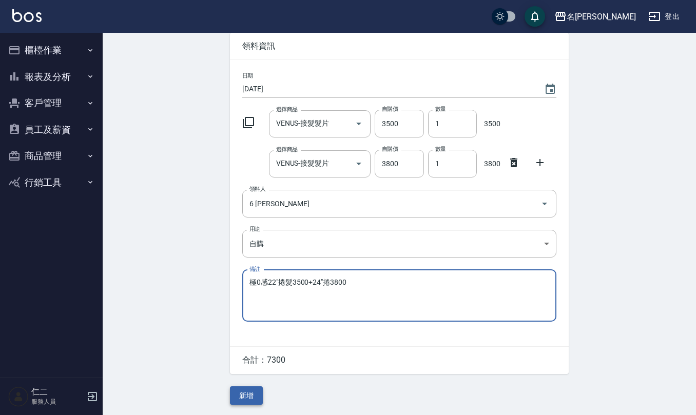
type textarea "極0感22"捲髮3500+24"捲3800"
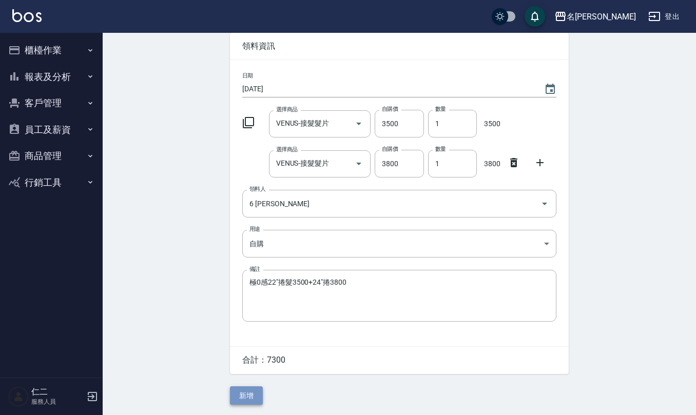
click at [245, 393] on button "新增" at bounding box center [246, 395] width 33 height 19
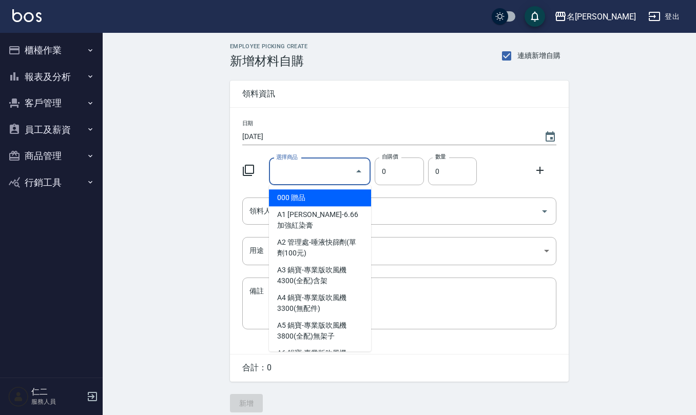
click at [327, 168] on input "選擇商品" at bounding box center [312, 172] width 77 height 18
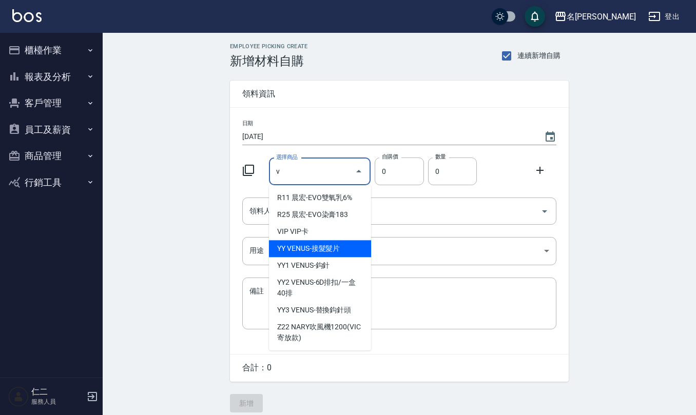
type input "VENUS-接髮髮片"
type input "1"
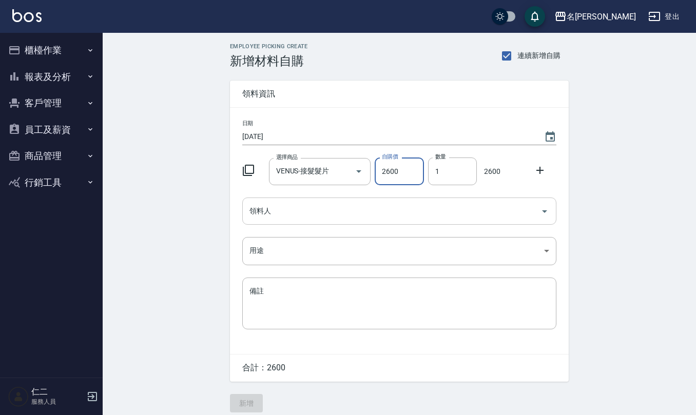
type input "2600"
type input "2"
click at [333, 214] on input "領料人" at bounding box center [391, 211] width 289 height 18
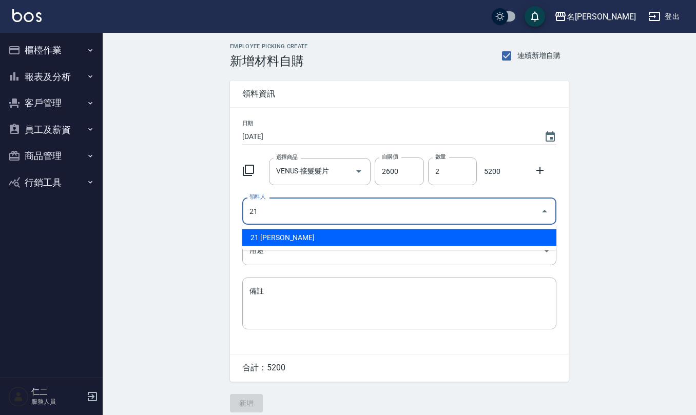
type input "21 [PERSON_NAME]"
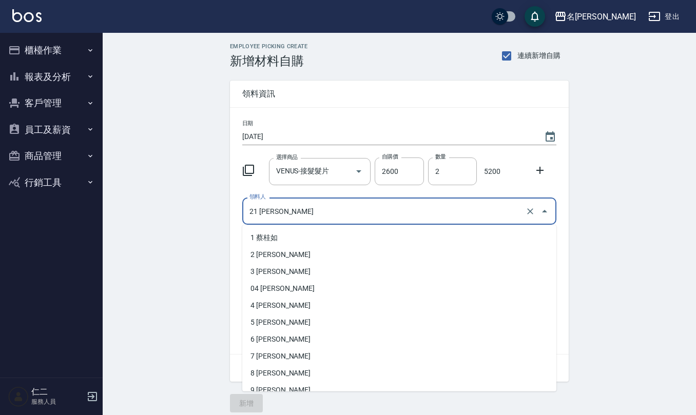
click at [334, 218] on input "21 [PERSON_NAME]" at bounding box center [385, 211] width 276 height 18
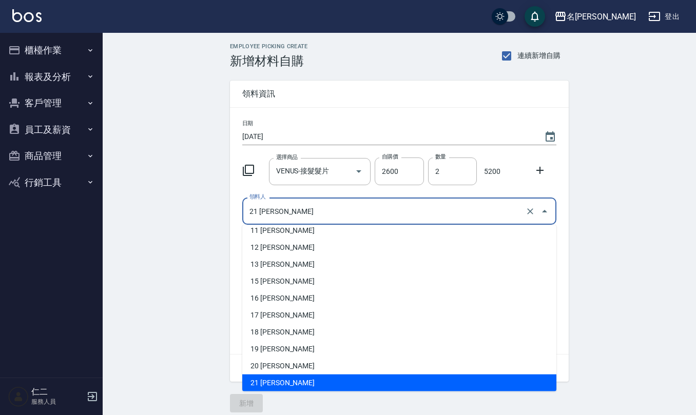
click at [155, 201] on div "Employee Picking Create 新增材料自購 連續新增自購 領料資訊 日期 [DATE] 選擇商品 VENUS-接髮髮片 選擇商品 自購價 2…" at bounding box center [399, 228] width 593 height 390
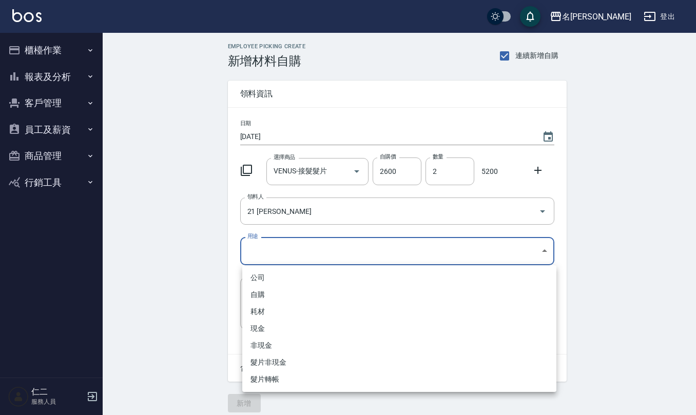
click at [308, 246] on body "名留仁二 登出 櫃檯作業 打帳單 帳單列表 現金收支登錄 材料自購登錄 每日結帳 排班表 報表及分析 報表目錄 店家區間累計表 店家日報表 互助日報表 互助月…" at bounding box center [348, 211] width 696 height 423
click at [302, 288] on li "自購" at bounding box center [399, 294] width 314 height 17
type input "自購"
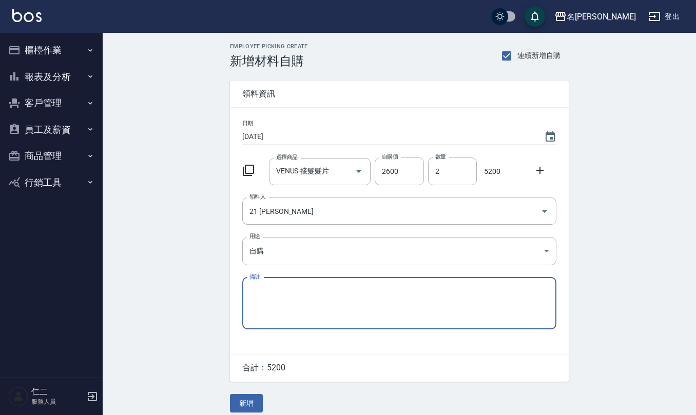
type textarea "d"
type textarea "極0感20吋*2包"
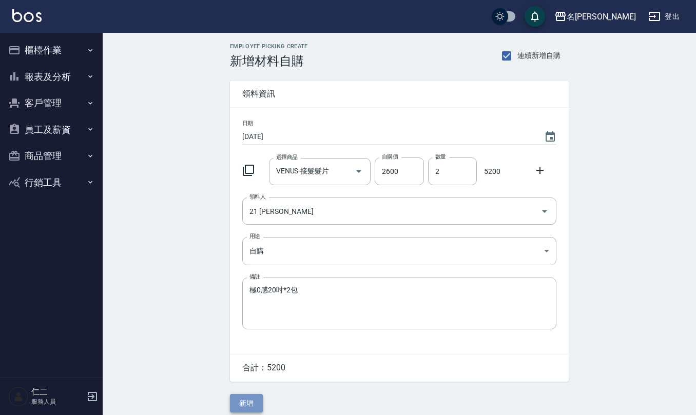
click at [241, 399] on button "新增" at bounding box center [246, 403] width 33 height 19
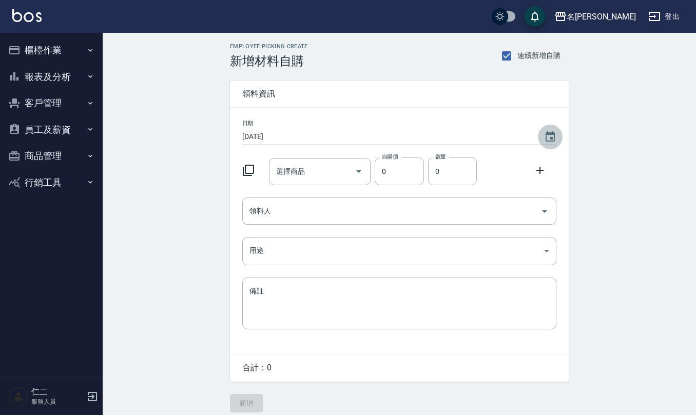
click at [551, 141] on icon "Choose date, selected date is 2025-09-19" at bounding box center [550, 136] width 9 height 10
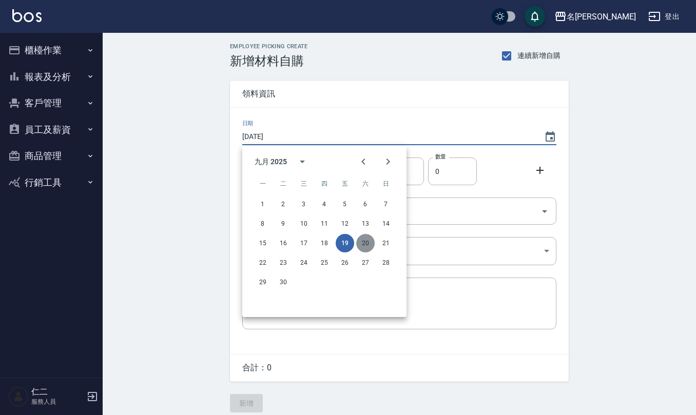
click at [368, 245] on button "20" at bounding box center [365, 243] width 18 height 18
type input "[DATE]"
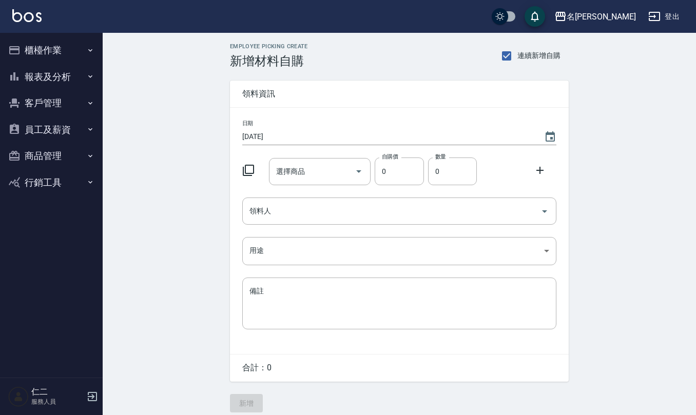
drag, startPoint x: 368, startPoint y: 245, endPoint x: 328, endPoint y: 155, distance: 98.1
click at [328, 155] on div "選擇商品 選擇商品" at bounding box center [318, 169] width 106 height 31
click at [306, 183] on div "選擇商品" at bounding box center [320, 171] width 102 height 27
type input "[PERSON_NAME]-染膏"
type input "121"
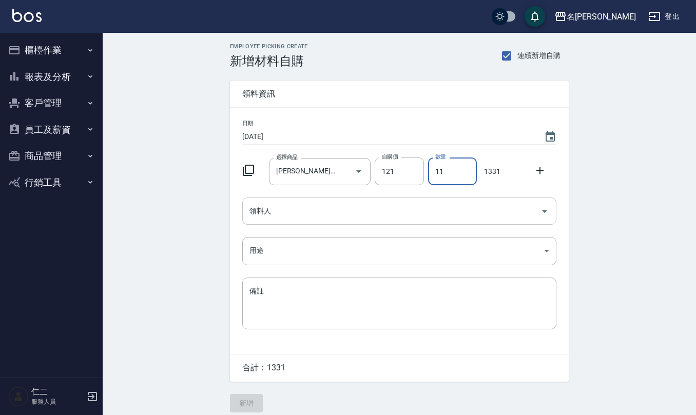
type input "11"
click at [397, 214] on input "領料人" at bounding box center [391, 211] width 289 height 18
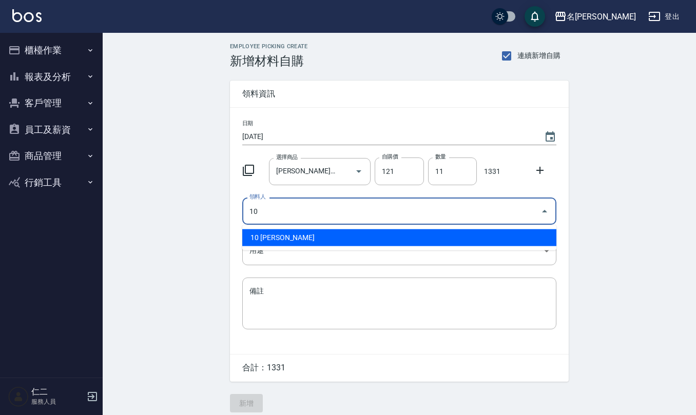
type input "10 [PERSON_NAME]"
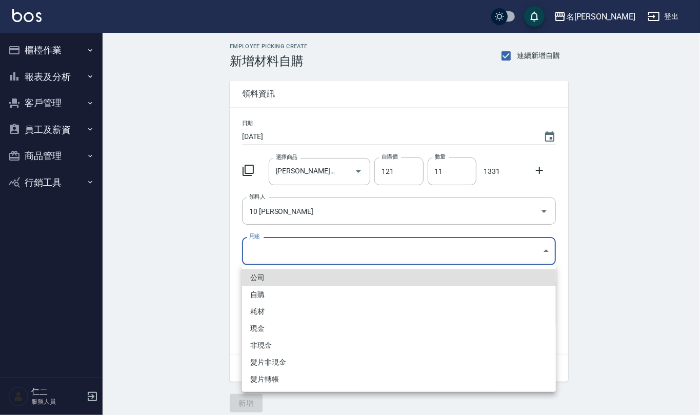
click at [364, 250] on body "名留仁二 登出 櫃檯作業 打帳單 帳單列表 現金收支登錄 材料自購登錄 每日結帳 排班表 報表及分析 報表目錄 店家區間累計表 店家日報表 互助日報表 互助月…" at bounding box center [350, 211] width 700 height 423
click at [286, 294] on li "自購" at bounding box center [399, 294] width 314 height 17
type input "自購"
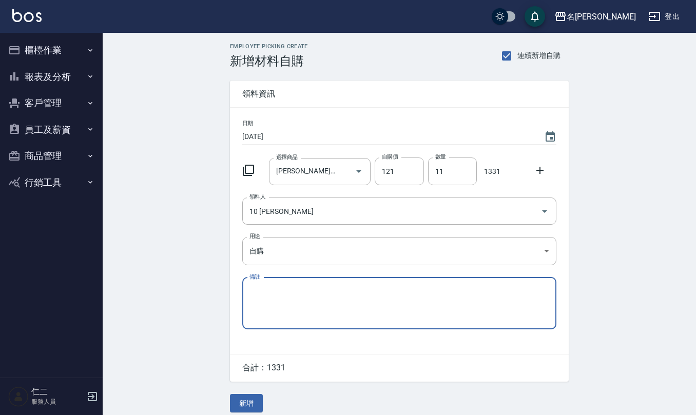
click at [538, 171] on icon at bounding box center [540, 170] width 12 height 12
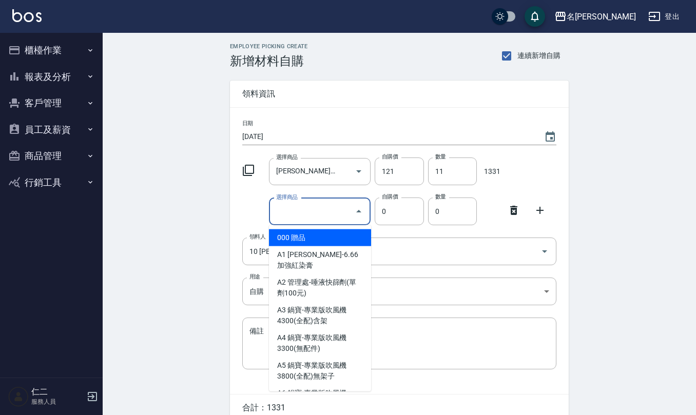
drag, startPoint x: 316, startPoint y: 208, endPoint x: 308, endPoint y: 200, distance: 11.6
click at [315, 208] on input "選擇商品" at bounding box center [312, 212] width 77 height 18
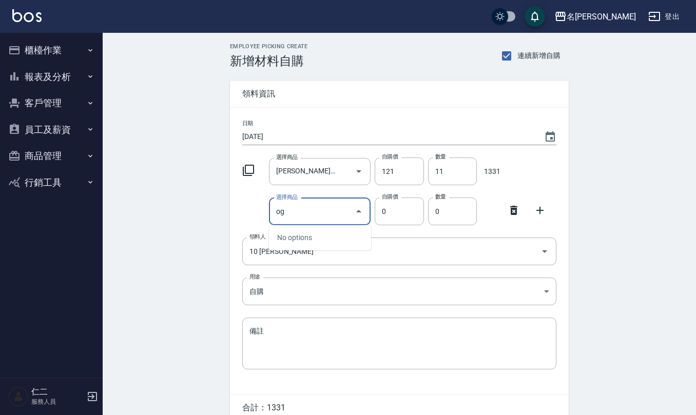
type input "o"
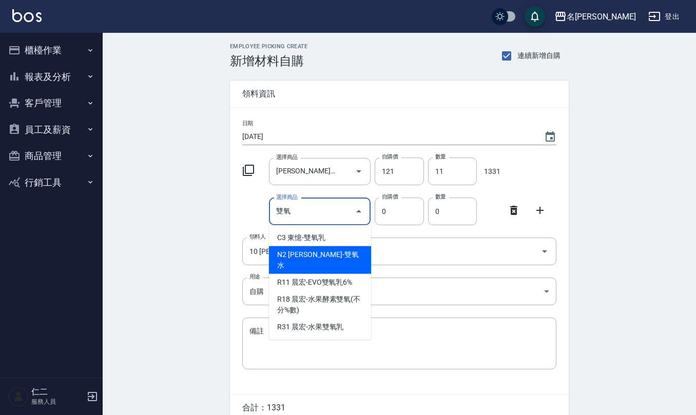
type input "娜普菈-雙氧水"
type input "222"
type input "1"
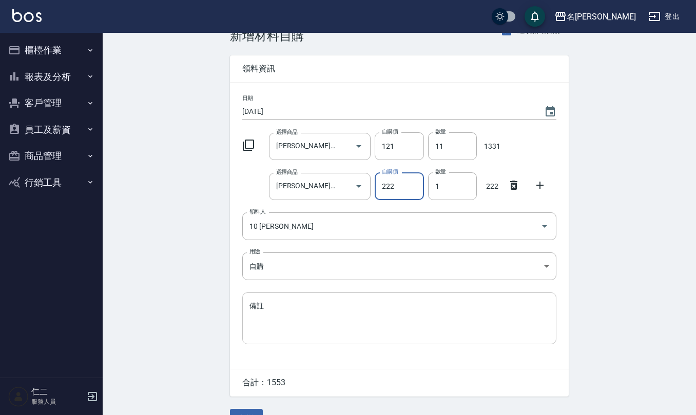
scroll to position [48, 0]
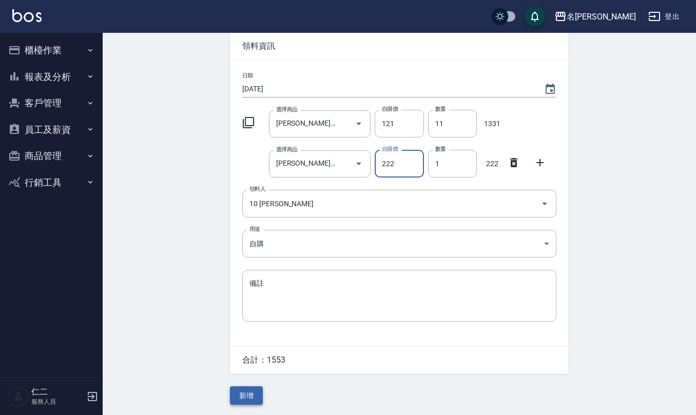
click at [255, 399] on button "新增" at bounding box center [246, 395] width 33 height 19
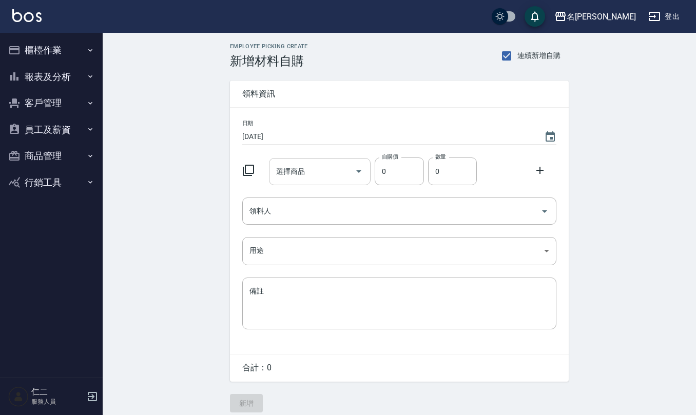
click at [323, 165] on input "選擇商品" at bounding box center [312, 172] width 77 height 18
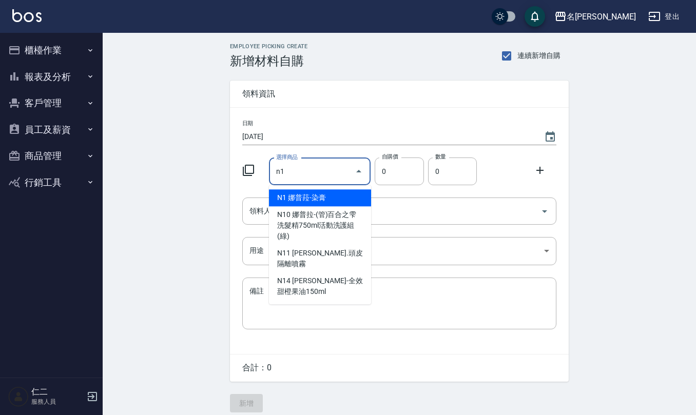
type input "[PERSON_NAME]-染膏"
type input "121"
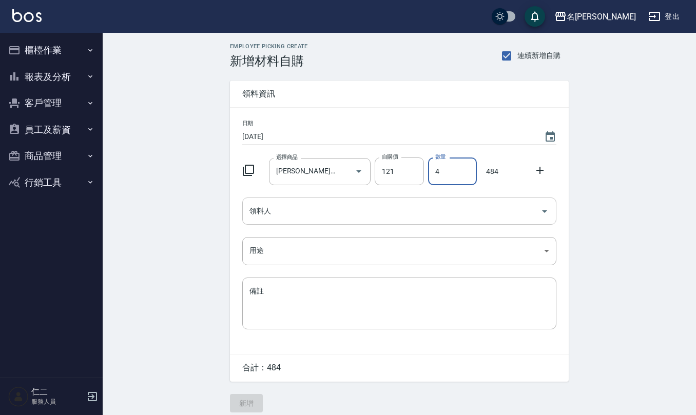
type input "4"
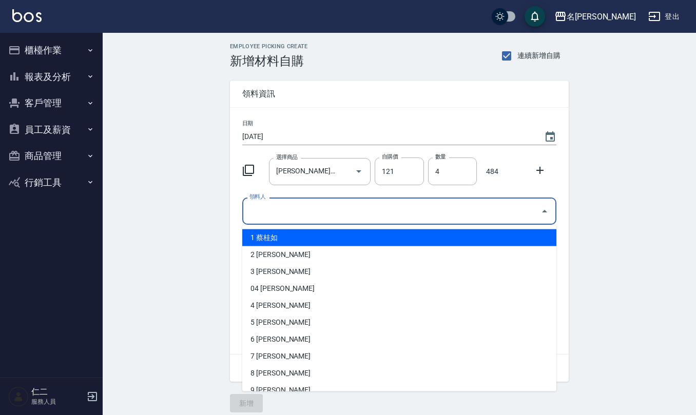
click at [290, 218] on input "領料人" at bounding box center [391, 211] width 289 height 18
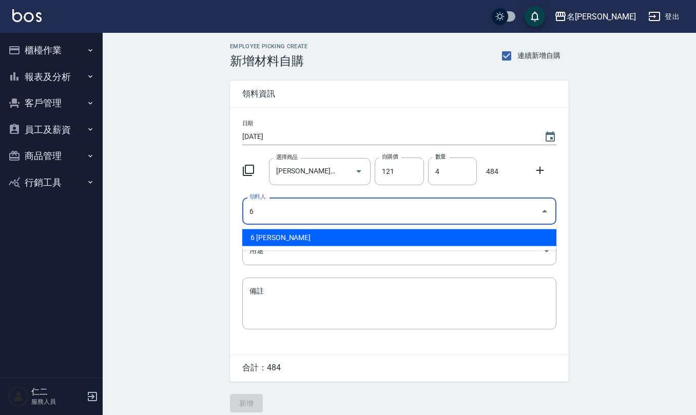
type input "6 [PERSON_NAME]"
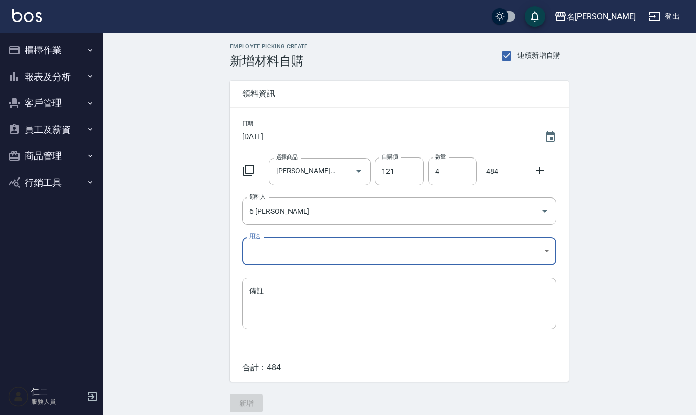
click at [292, 255] on body "名留仁二 登出 櫃檯作業 打帳單 帳單列表 現金收支登錄 材料自購登錄 每日結帳 排班表 報表及分析 報表目錄 店家區間累計表 店家日報表 互助日報表 互助月…" at bounding box center [348, 211] width 696 height 423
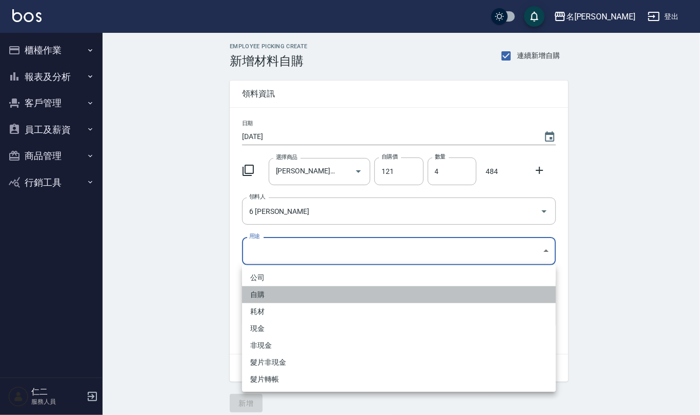
click at [262, 289] on li "自購" at bounding box center [399, 294] width 314 height 17
type input "自購"
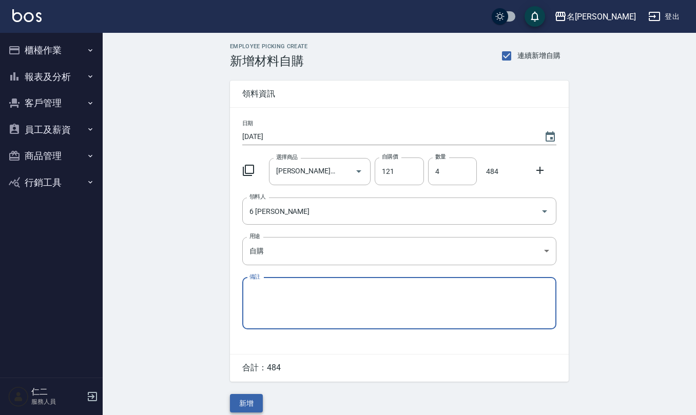
click at [251, 409] on button "新增" at bounding box center [246, 403] width 33 height 19
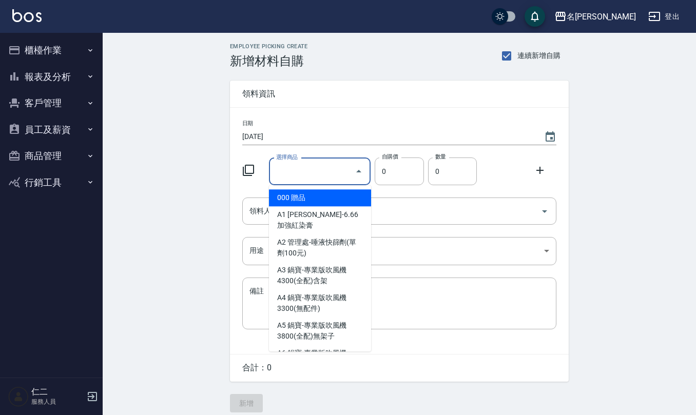
click at [298, 163] on div "選擇商品 選擇商品" at bounding box center [320, 171] width 102 height 27
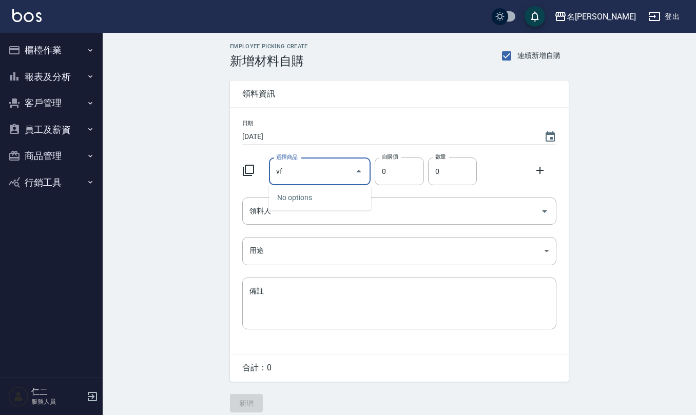
type input "v"
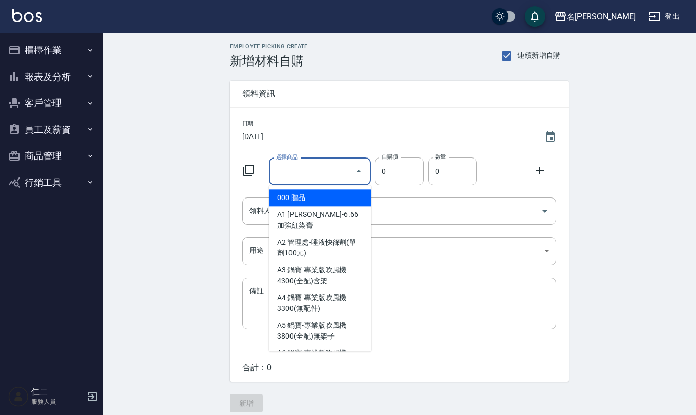
type input "v"
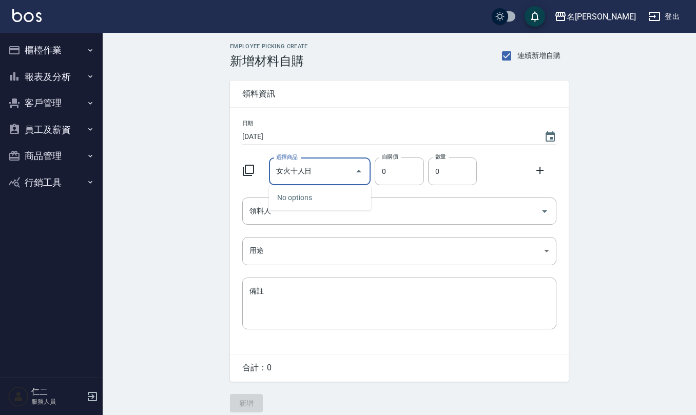
type input "縮"
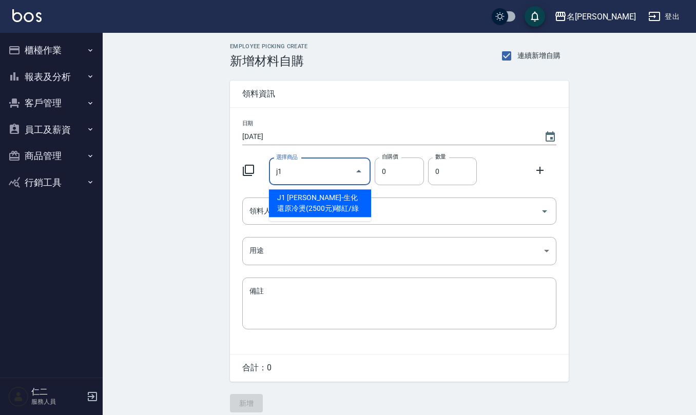
type input "伊黛莉雅-生化還原冷燙(2500元)嘟紅/綠"
type input "120"
type input "1"
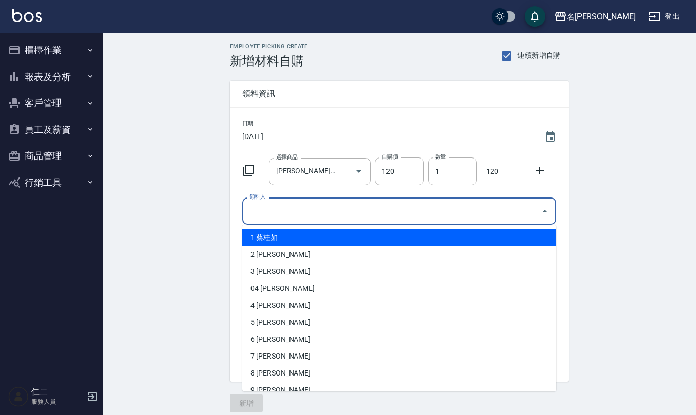
click at [303, 221] on div "領料人" at bounding box center [399, 211] width 314 height 27
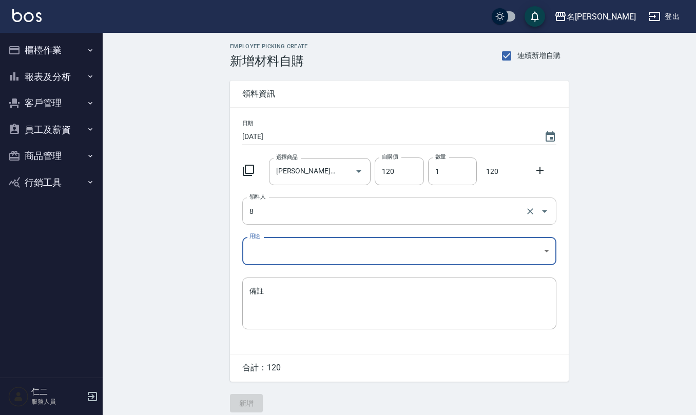
type input "8 [PERSON_NAME]"
click at [286, 252] on body "名留仁二 登出 櫃檯作業 打帳單 帳單列表 現金收支登錄 材料自購登錄 每日結帳 排班表 報表及分析 報表目錄 店家區間累計表 店家日報表 互助日報表 互助月…" at bounding box center [350, 211] width 700 height 423
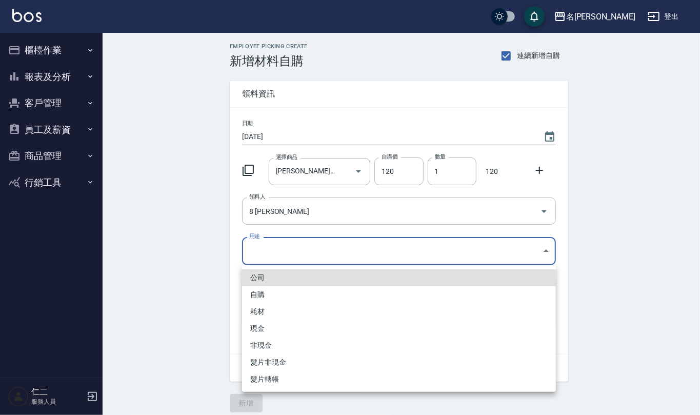
click at [274, 290] on li "自購" at bounding box center [399, 294] width 314 height 17
type input "自購"
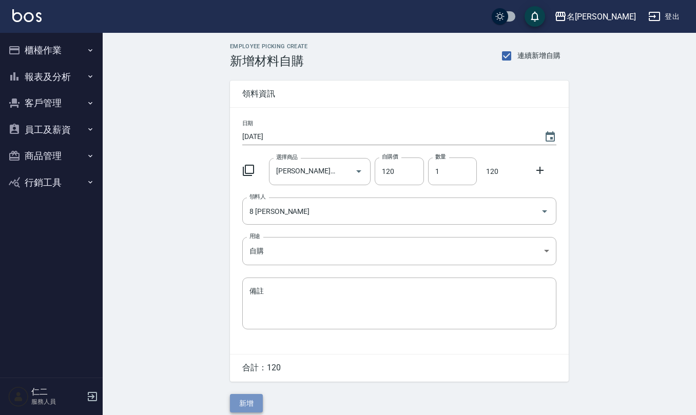
click at [251, 406] on button "新增" at bounding box center [246, 403] width 33 height 19
click at [553, 134] on icon "Choose date, selected date is 2025-09-20" at bounding box center [550, 136] width 9 height 10
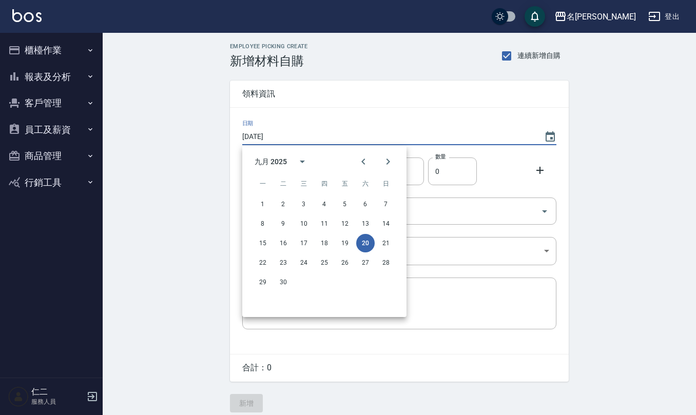
click at [376, 245] on div "15 16 17 18 19 20 21" at bounding box center [324, 243] width 164 height 18
click at [391, 245] on button "21" at bounding box center [386, 243] width 18 height 18
type input "[DATE]"
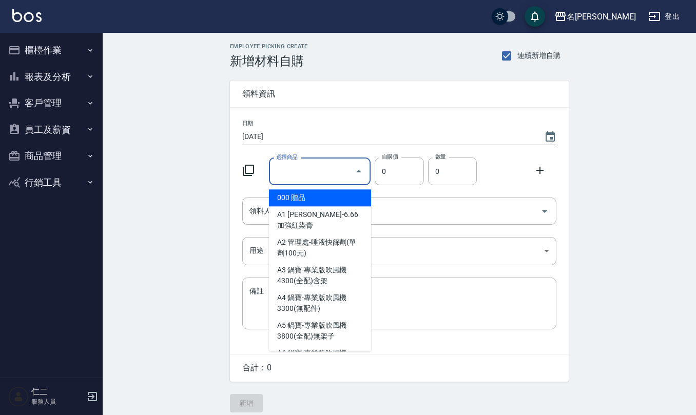
click at [318, 167] on input "選擇商品" at bounding box center [312, 172] width 77 height 18
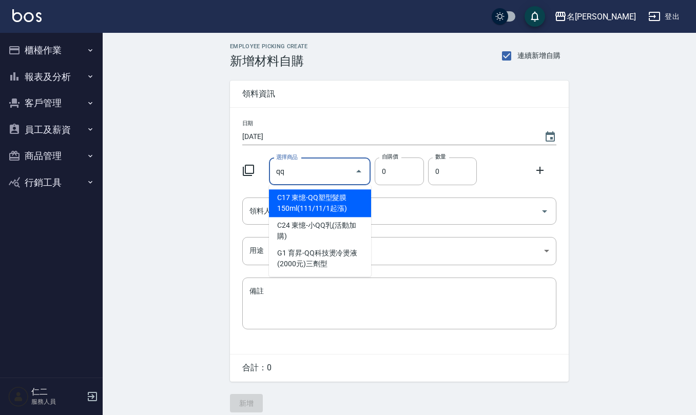
type input "東憶-QQ塑型髮膜150ml(111/11/1起漲)"
type input "120"
type input "1"
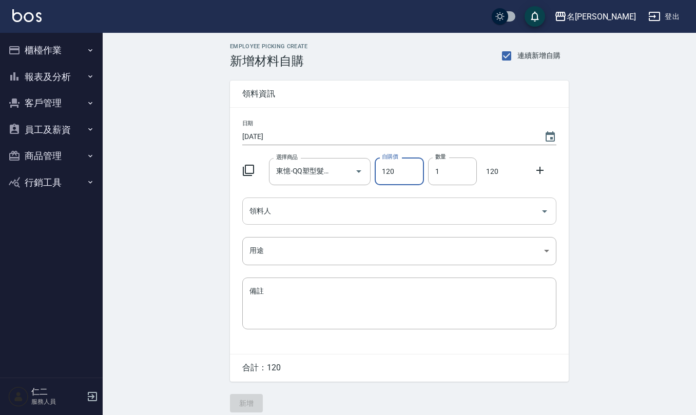
click at [297, 218] on input "領料人" at bounding box center [391, 211] width 289 height 18
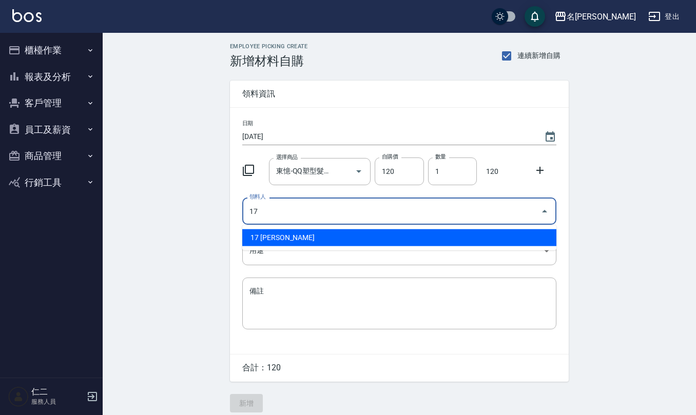
type input "17 [PERSON_NAME]"
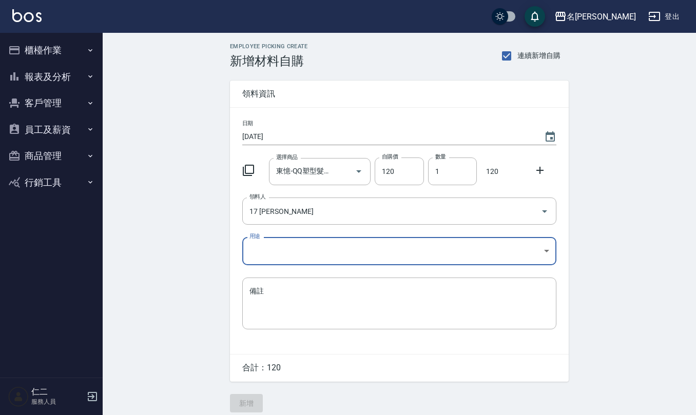
click at [296, 241] on body "名留仁二 登出 櫃檯作業 打帳單 帳單列表 現金收支登錄 材料自購登錄 每日結帳 排班表 報表及分析 報表目錄 店家區間累計表 店家日報表 互助日報表 互助月…" at bounding box center [348, 211] width 696 height 423
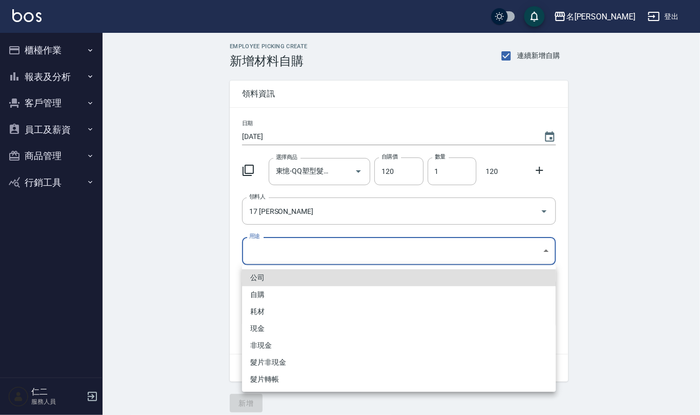
click at [280, 294] on li "自購" at bounding box center [399, 294] width 314 height 17
type input "自購"
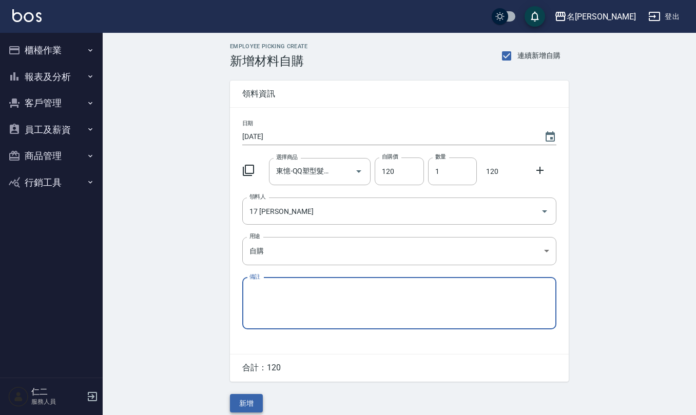
click at [247, 400] on button "新增" at bounding box center [246, 403] width 33 height 19
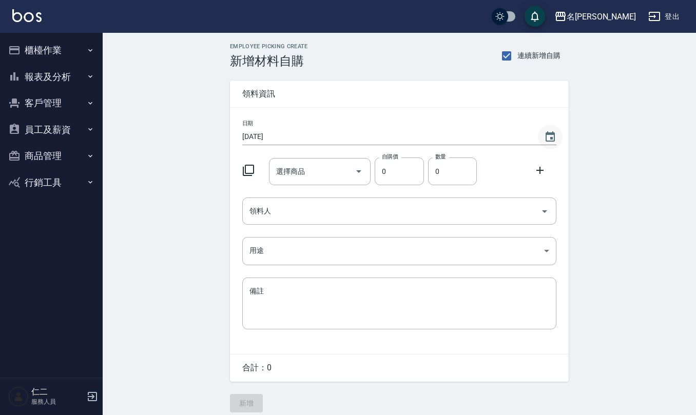
click at [552, 134] on icon "Choose date, selected date is 2025-09-21" at bounding box center [550, 136] width 9 height 10
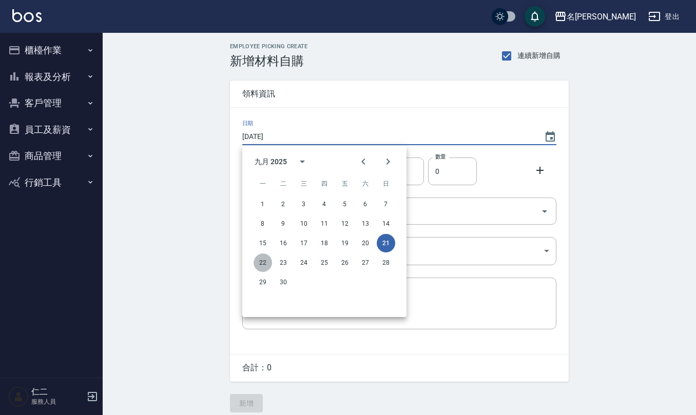
click at [258, 269] on button "22" at bounding box center [263, 263] width 18 height 18
type input "[DATE]"
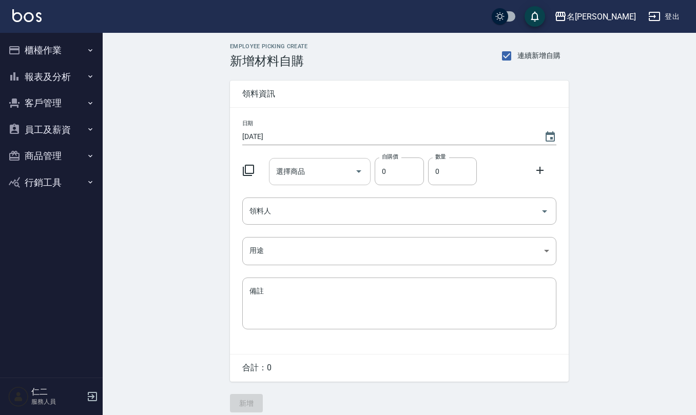
click at [303, 170] on input "選擇商品" at bounding box center [312, 172] width 77 height 18
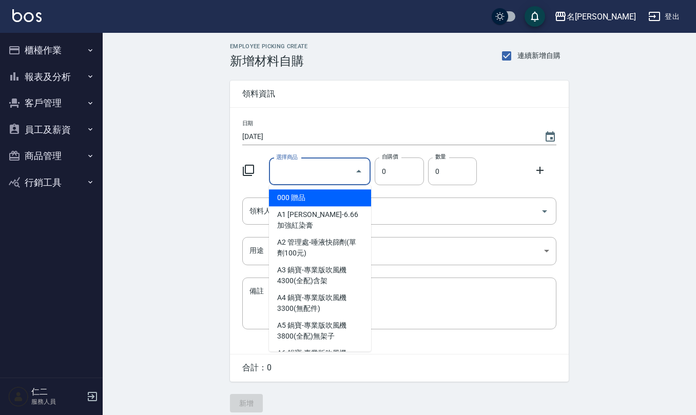
type input "s"
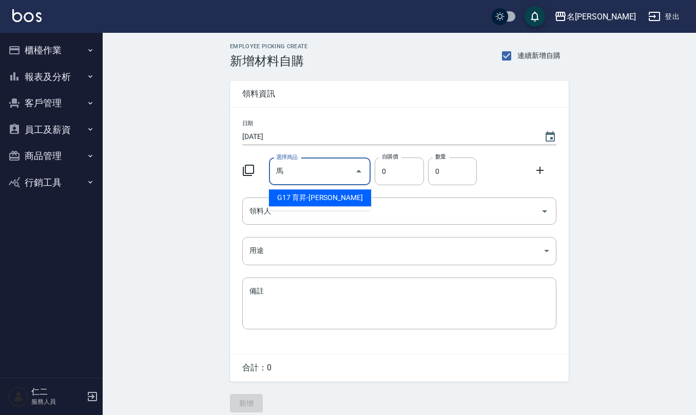
type input "育昇-馬卡龍慕斯"
type input "65"
type input "1"
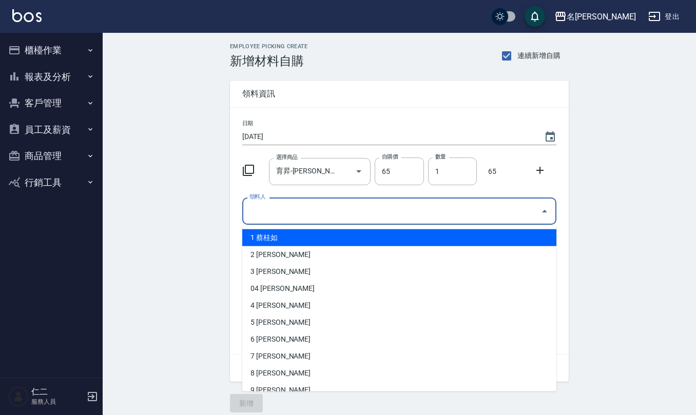
click at [287, 209] on input "領料人" at bounding box center [391, 211] width 289 height 18
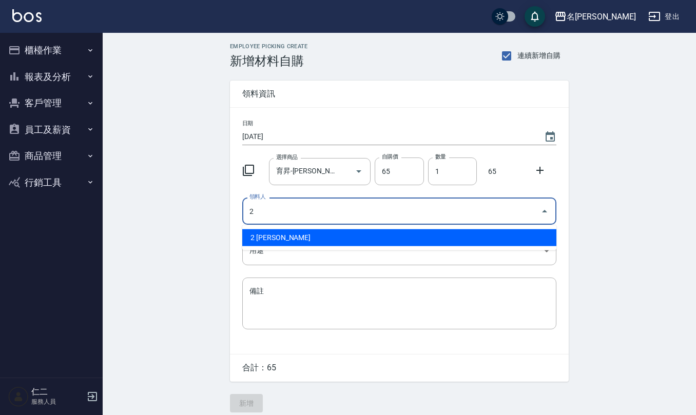
type input "2 [PERSON_NAME]"
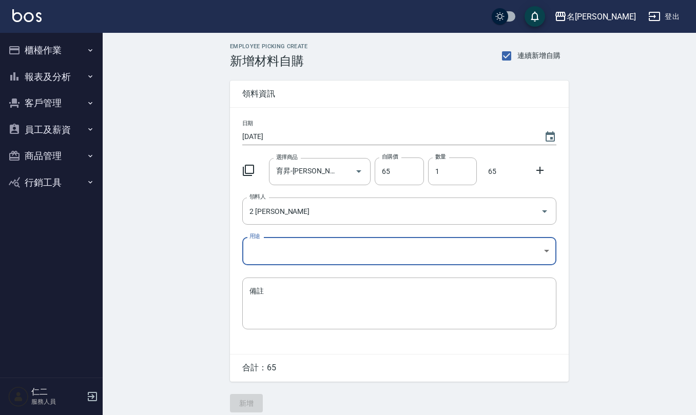
click at [546, 167] on icon at bounding box center [540, 170] width 12 height 12
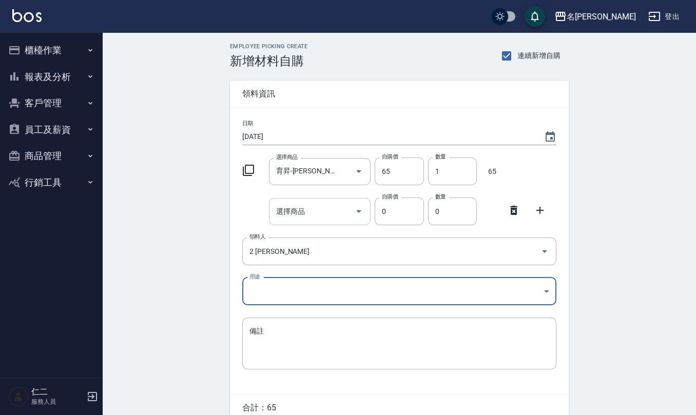
click at [306, 211] on input "選擇商品" at bounding box center [312, 212] width 77 height 18
type input "t"
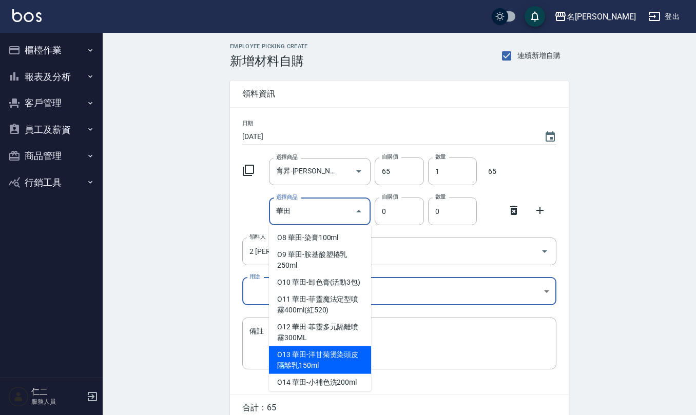
scroll to position [10, 0]
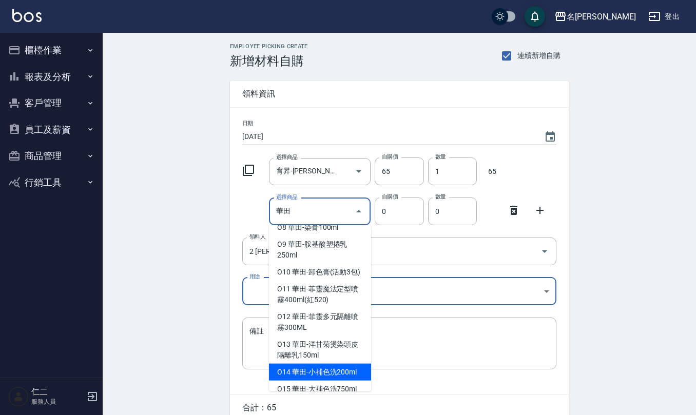
type input "華田-小補色洗200ml"
type input "175"
type input "1"
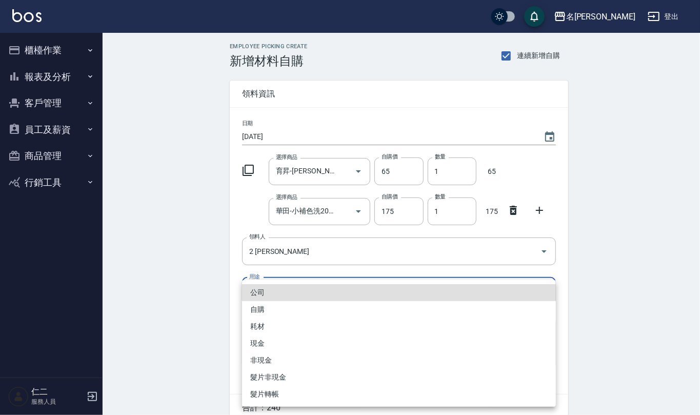
click at [280, 295] on body "名留仁二 登出 櫃檯作業 打帳單 帳單列表 現金收支登錄 材料自購登錄 每日結帳 排班表 報表及分析 報表目錄 店家區間累計表 店家日報表 互助日報表 互助月…" at bounding box center [350, 231] width 700 height 463
click at [284, 306] on li "自購" at bounding box center [399, 309] width 314 height 17
type input "自購"
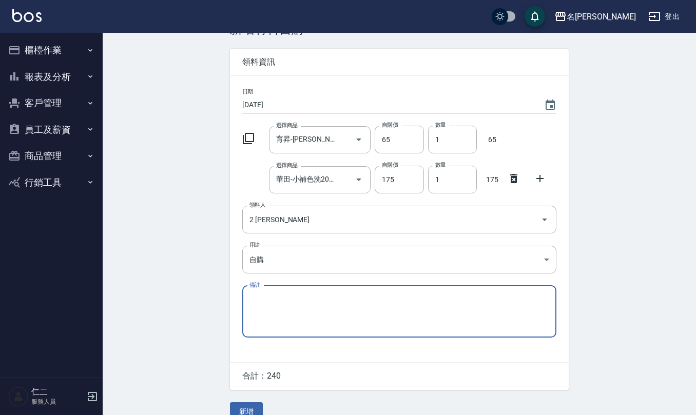
scroll to position [48, 0]
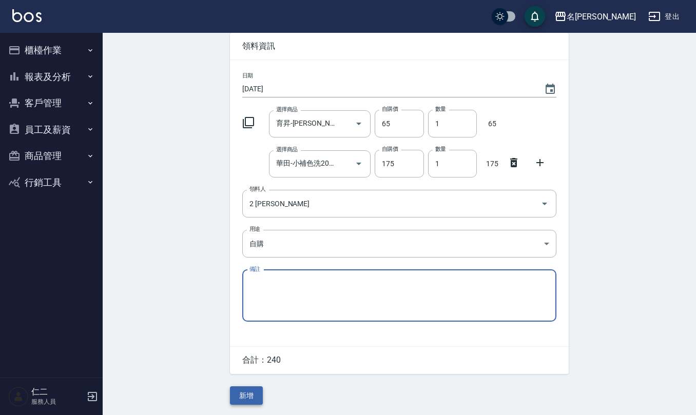
click at [245, 395] on button "新增" at bounding box center [246, 395] width 33 height 19
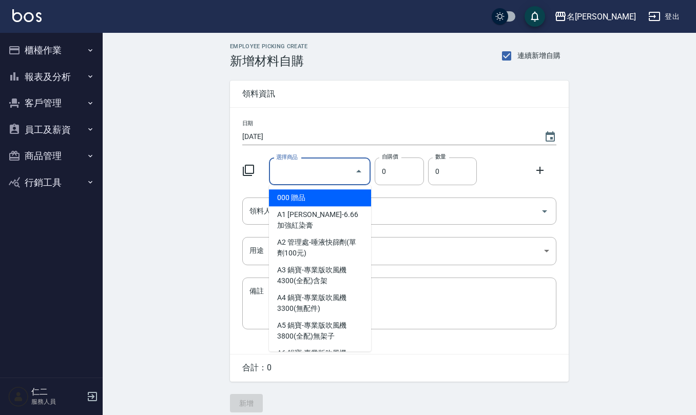
click at [301, 172] on div "選擇商品 選擇商品" at bounding box center [320, 171] width 102 height 27
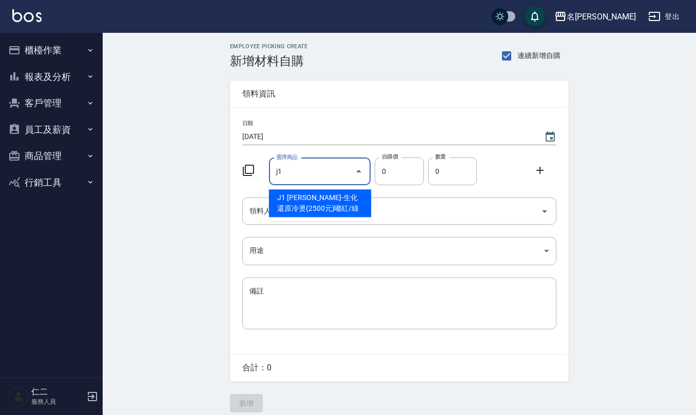
type input "伊黛莉雅-生化還原冷燙(2500元)嘟紅/綠"
type input "120"
type input "1"
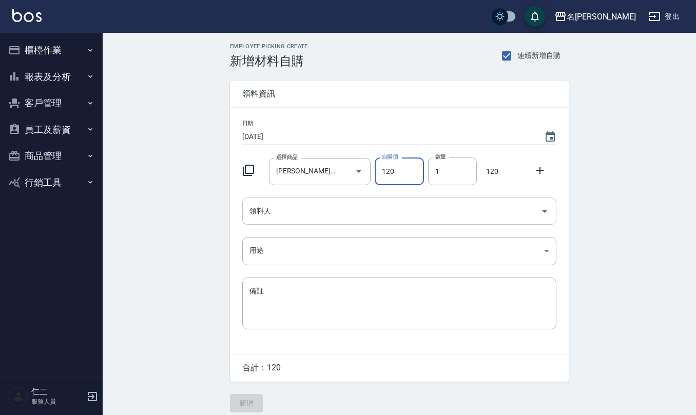
click at [313, 213] on input "領料人" at bounding box center [391, 211] width 289 height 18
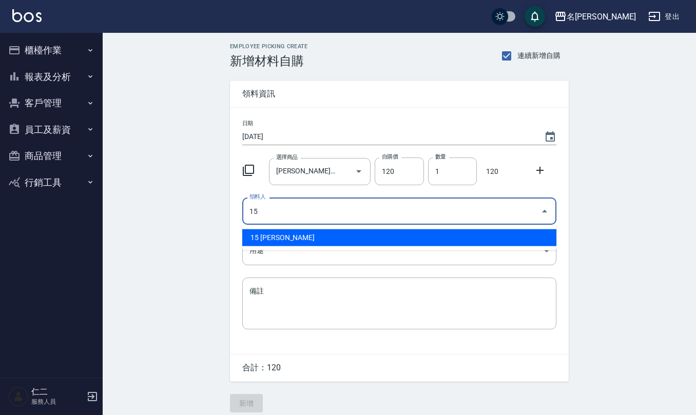
type input "15 [PERSON_NAME]"
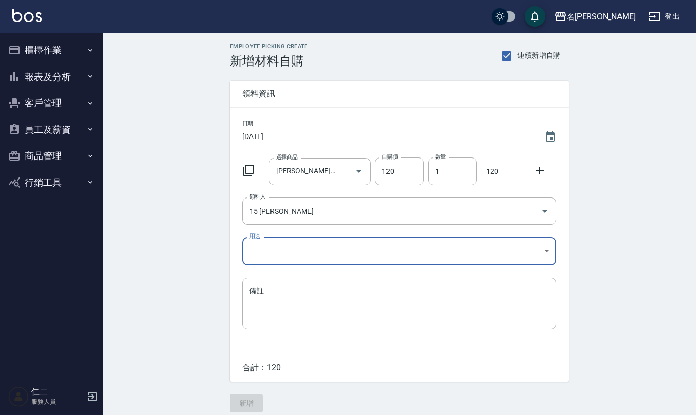
click at [306, 251] on body "名留仁二 登出 櫃檯作業 打帳單 帳單列表 現金收支登錄 材料自購登錄 每日結帳 排班表 報表及分析 報表目錄 店家區間累計表 店家日報表 互助日報表 互助月…" at bounding box center [348, 211] width 696 height 423
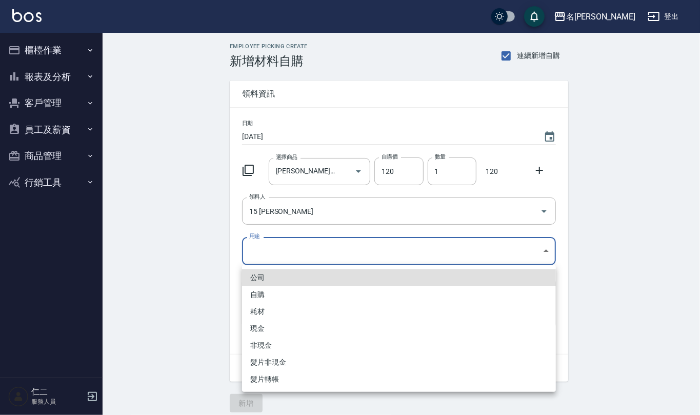
click at [290, 293] on li "自購" at bounding box center [399, 294] width 314 height 17
type input "自購"
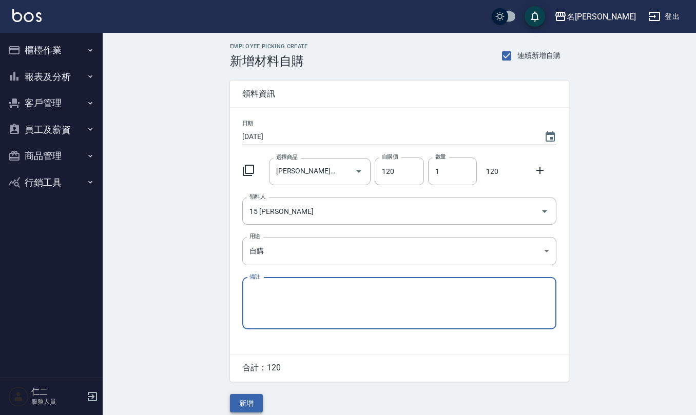
click at [257, 397] on button "新增" at bounding box center [246, 403] width 33 height 19
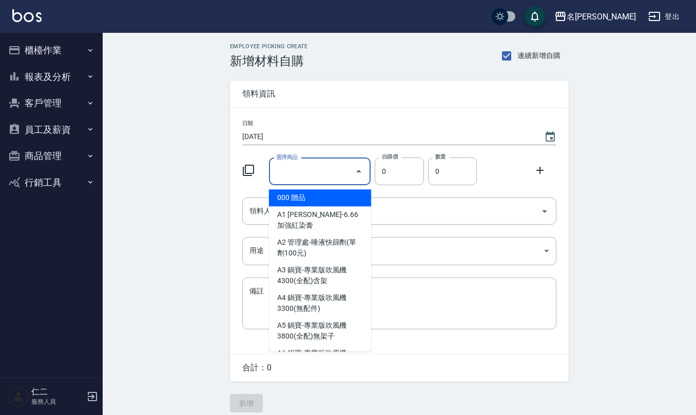
click at [305, 170] on input "選擇商品" at bounding box center [312, 172] width 77 height 18
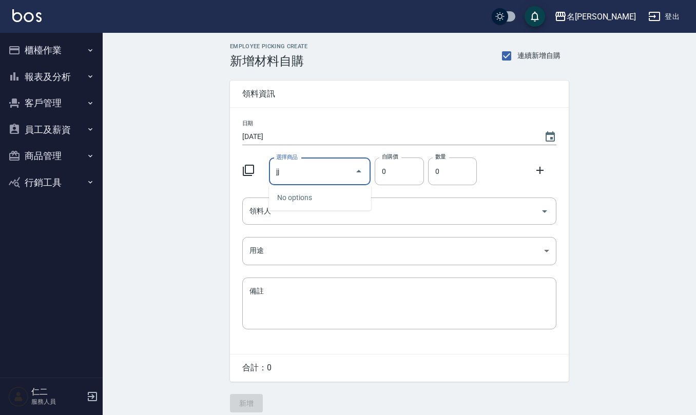
type input "j"
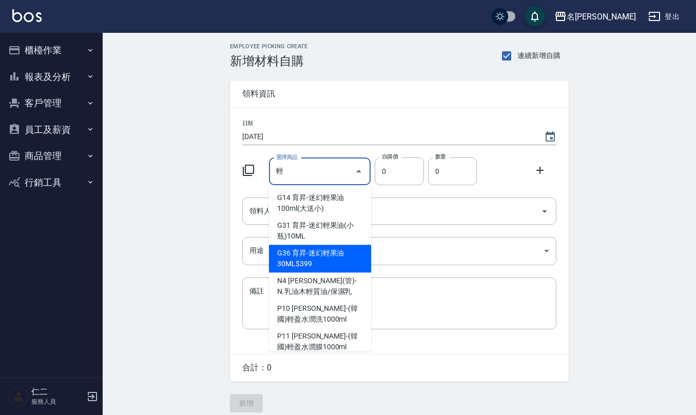
type input "育昇-迷幻輕果油30ML$399"
type input "53"
type input "1"
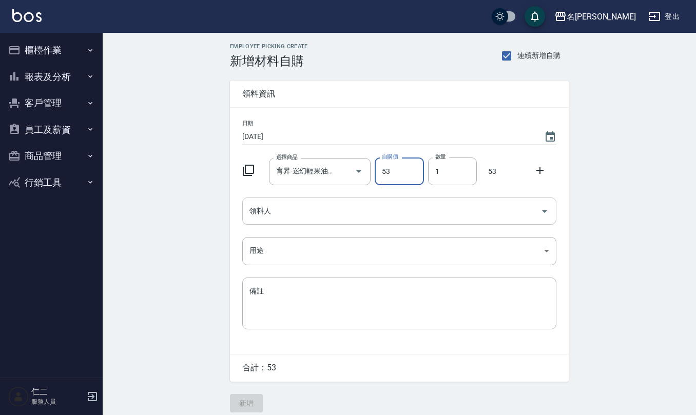
click at [310, 215] on input "領料人" at bounding box center [391, 211] width 289 height 18
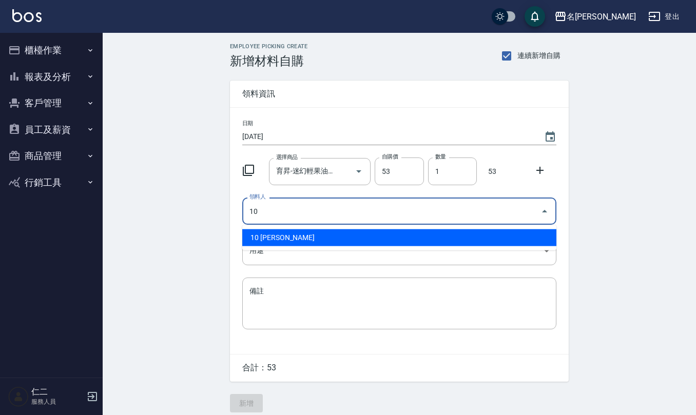
type input "10 [PERSON_NAME]"
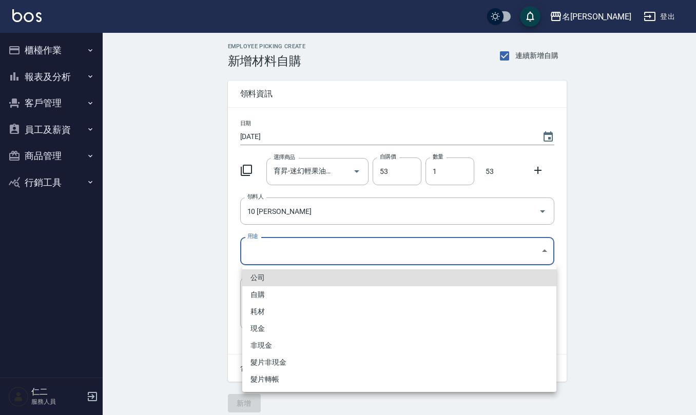
click at [287, 242] on body "名留仁二 登出 櫃檯作業 打帳單 帳單列表 現金收支登錄 材料自購登錄 每日結帳 排班表 報表及分析 報表目錄 店家區間累計表 店家日報表 互助日報表 互助月…" at bounding box center [348, 211] width 696 height 423
click at [288, 300] on li "自購" at bounding box center [399, 294] width 314 height 17
type input "自購"
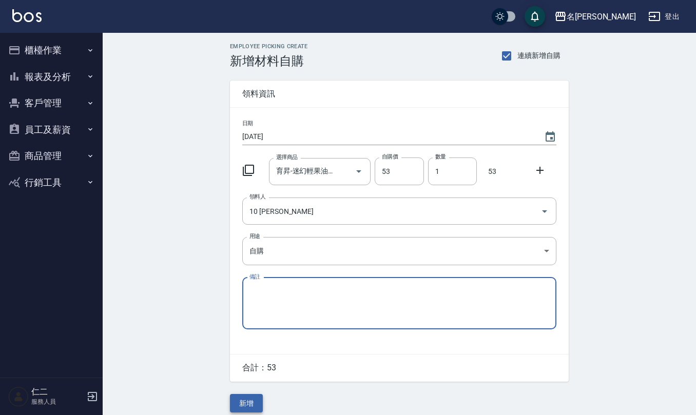
click at [252, 403] on button "新增" at bounding box center [246, 403] width 33 height 19
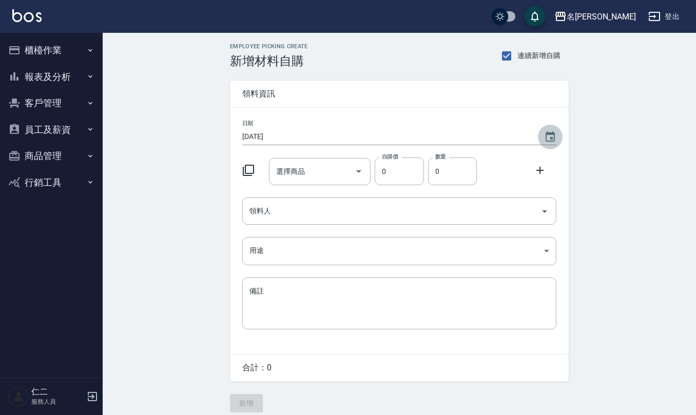
click at [553, 138] on icon "Choose date, selected date is 2025-09-22" at bounding box center [550, 137] width 12 height 12
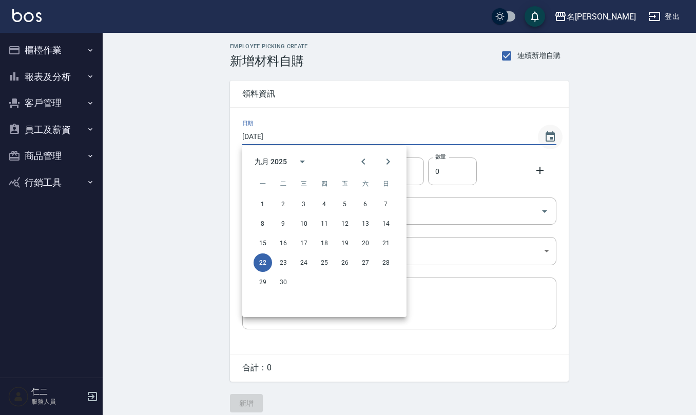
click at [254, 254] on button "22" at bounding box center [263, 263] width 18 height 18
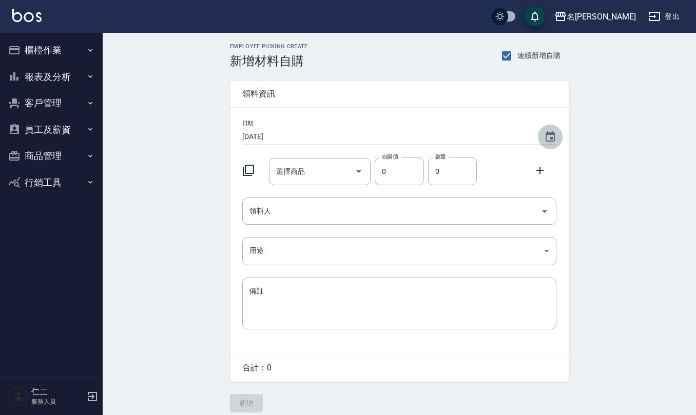
click at [542, 137] on button "Choose date, selected date is 2025-09-22" at bounding box center [550, 137] width 25 height 25
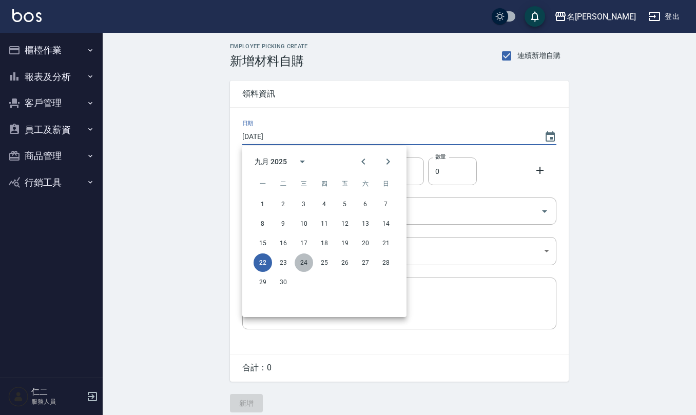
click at [302, 261] on button "24" at bounding box center [304, 263] width 18 height 18
type input "2025/09/24"
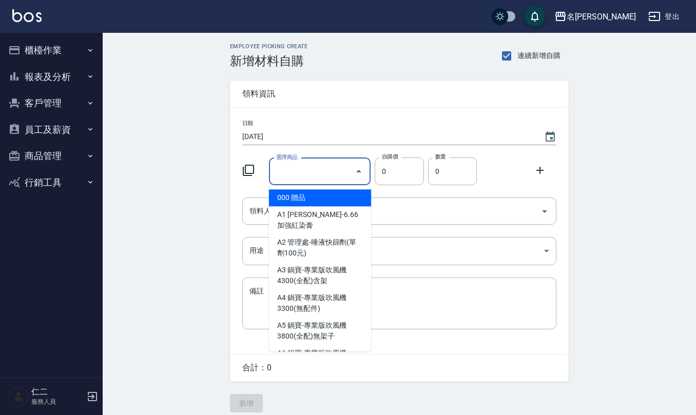
click at [304, 173] on input "選擇商品" at bounding box center [312, 172] width 77 height 18
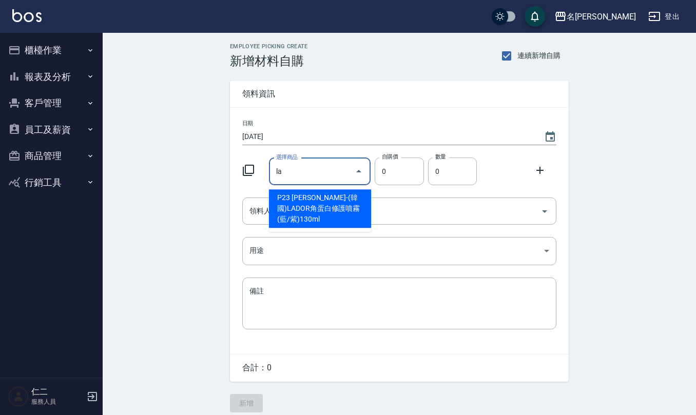
type input "荷琇-(韓國)LADOR角蛋白修護噴霧(藍/紫)130ml"
type input "700"
type input "1"
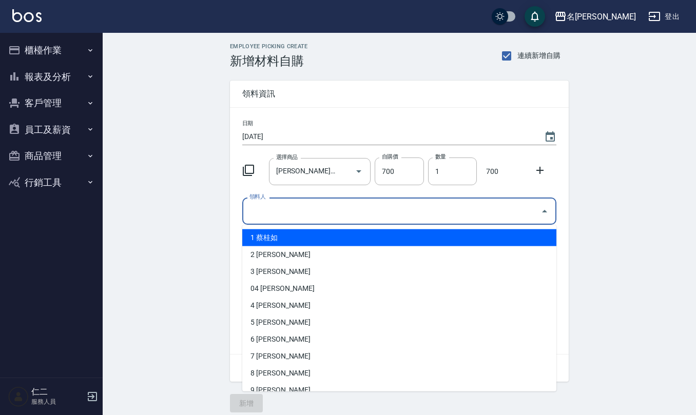
click at [303, 213] on input "領料人" at bounding box center [391, 211] width 289 height 18
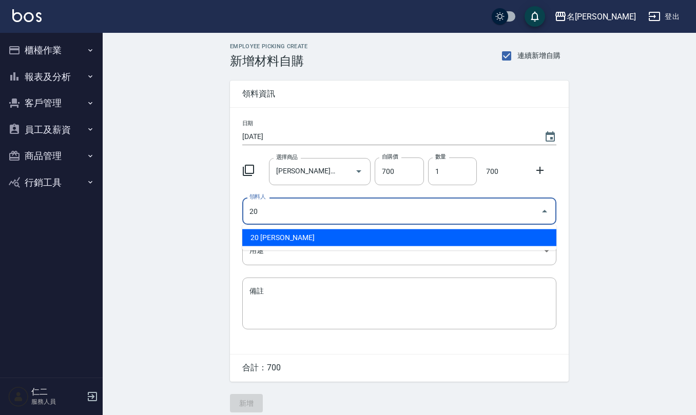
type input "20 [PERSON_NAME]"
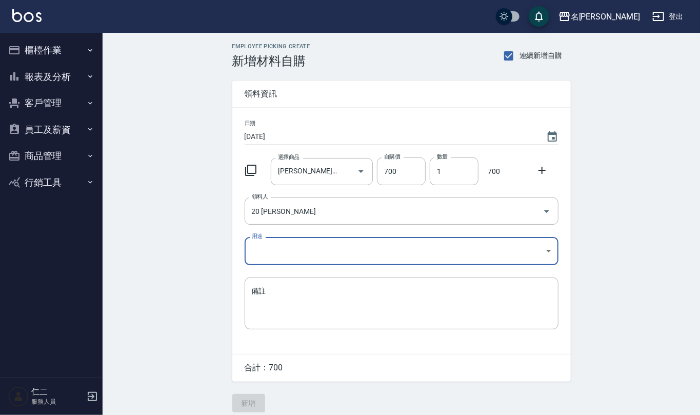
click at [298, 259] on body "名留仁二 登出 櫃檯作業 打帳單 帳單列表 現金收支登錄 材料自購登錄 每日結帳 排班表 報表及分析 報表目錄 店家區間累計表 店家日報表 互助日報表 互助月…" at bounding box center [350, 211] width 700 height 423
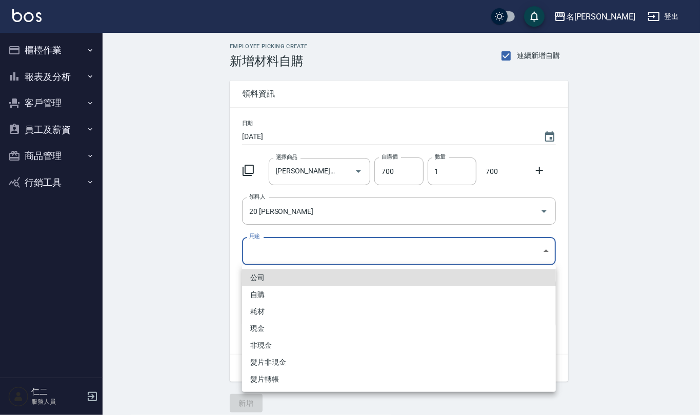
click at [284, 290] on li "自購" at bounding box center [399, 294] width 314 height 17
type input "自購"
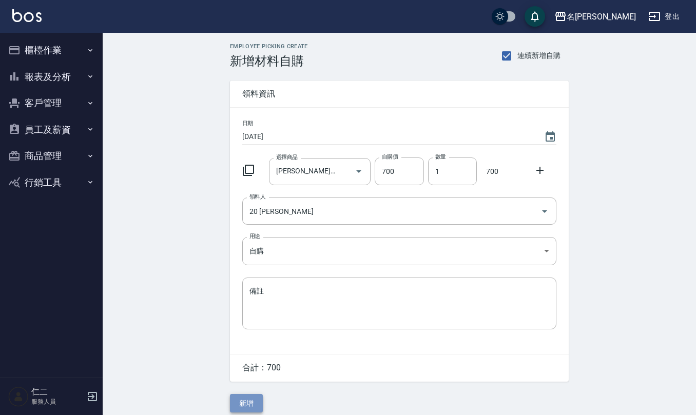
click at [249, 401] on button "新增" at bounding box center [246, 403] width 33 height 19
click at [548, 136] on icon "Choose date, selected date is 2025-09-24" at bounding box center [550, 137] width 12 height 12
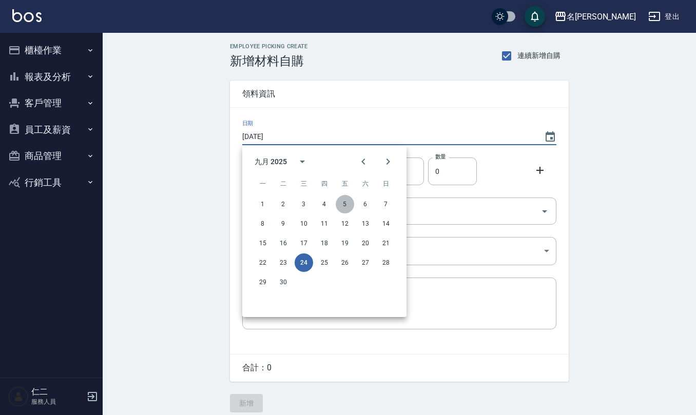
click at [339, 205] on button "5" at bounding box center [345, 204] width 18 height 18
type input "[DATE]"
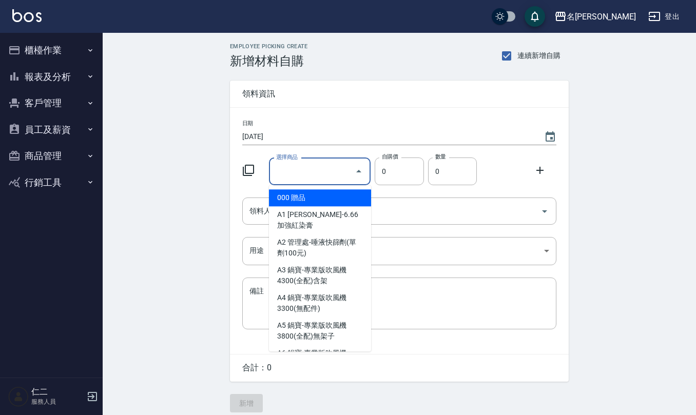
click at [332, 170] on input "選擇商品" at bounding box center [312, 172] width 77 height 18
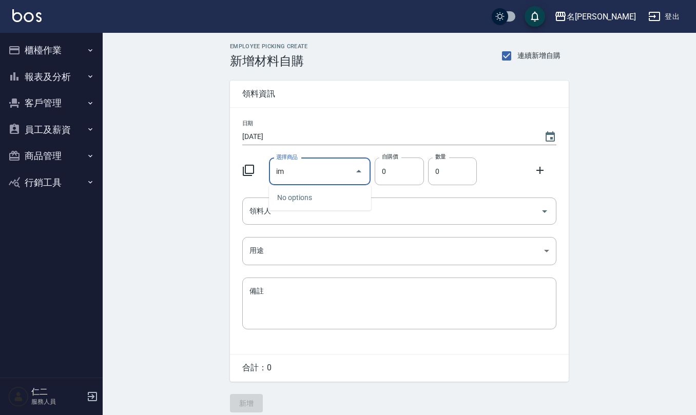
type input "i"
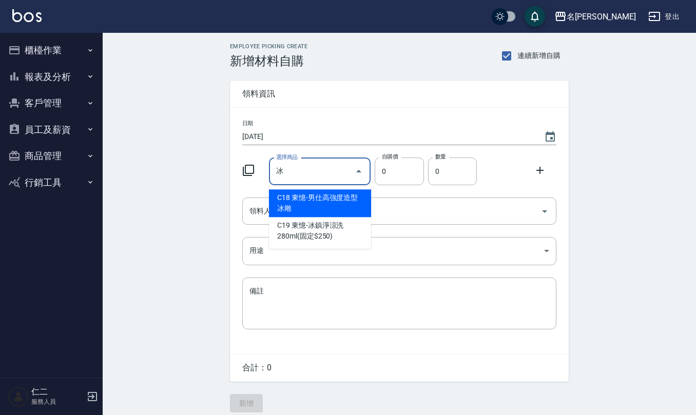
type input "東憶-男仕高強度造型冰雕"
type input "170"
type input "1"
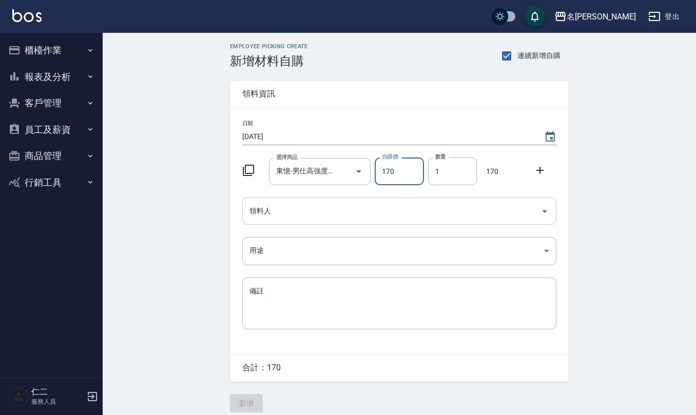
click at [318, 210] on input "領料人" at bounding box center [391, 211] width 289 height 18
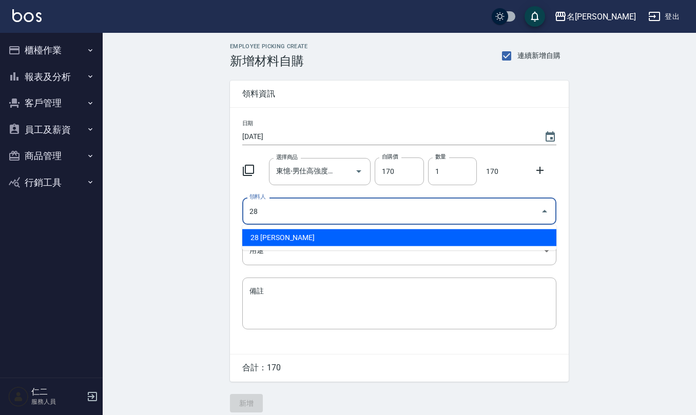
type input "28 [PERSON_NAME]"
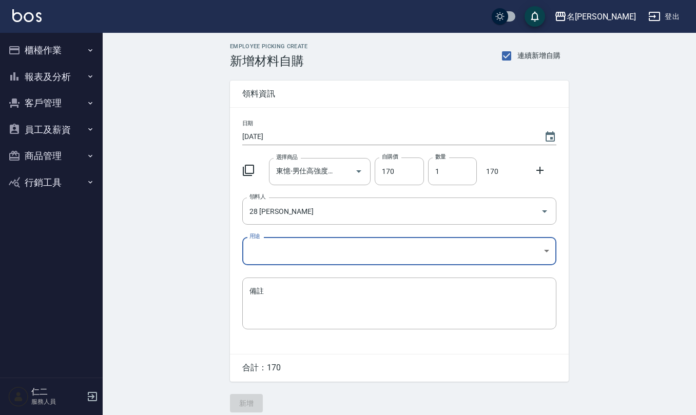
click at [305, 247] on body "名留仁二 登出 櫃檯作業 打帳單 帳單列表 現金收支登錄 材料自購登錄 每日結帳 排班表 報表及分析 報表目錄 店家區間累計表 店家日報表 互助日報表 互助月…" at bounding box center [348, 211] width 696 height 423
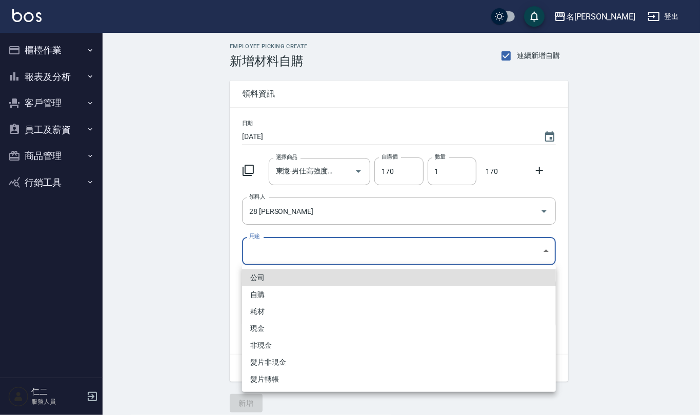
click at [271, 298] on li "自購" at bounding box center [399, 294] width 314 height 17
type input "自購"
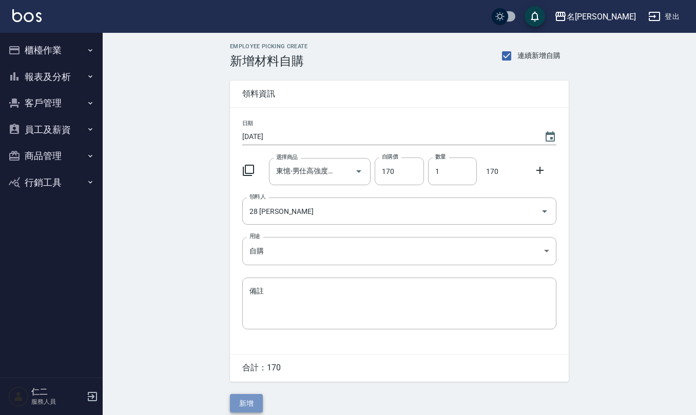
click at [247, 400] on button "新增" at bounding box center [246, 403] width 33 height 19
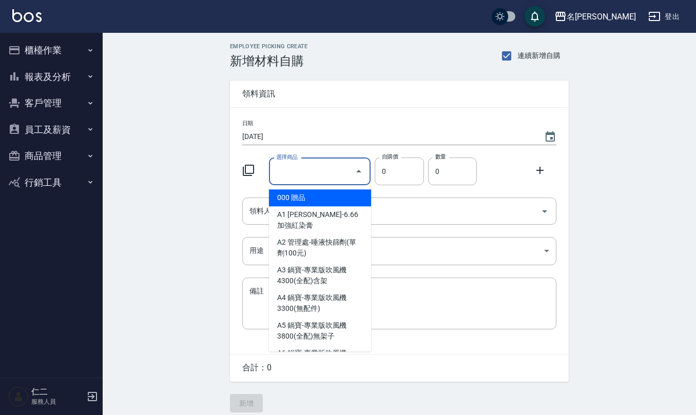
click at [327, 178] on input "選擇商品" at bounding box center [312, 172] width 77 height 18
type input "t"
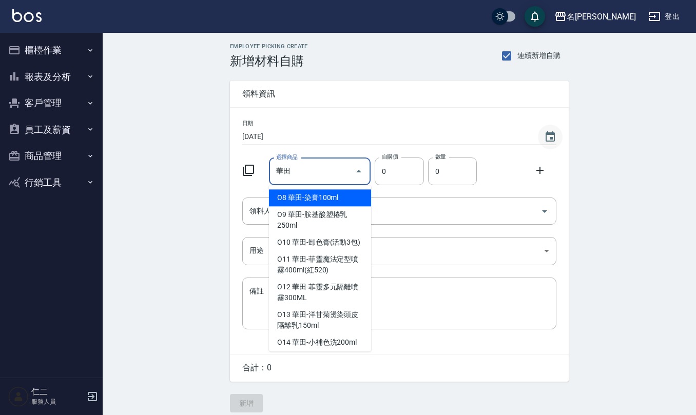
type input "華田"
click at [553, 144] on button "Choose date, selected date is 2025-09-05" at bounding box center [550, 137] width 25 height 25
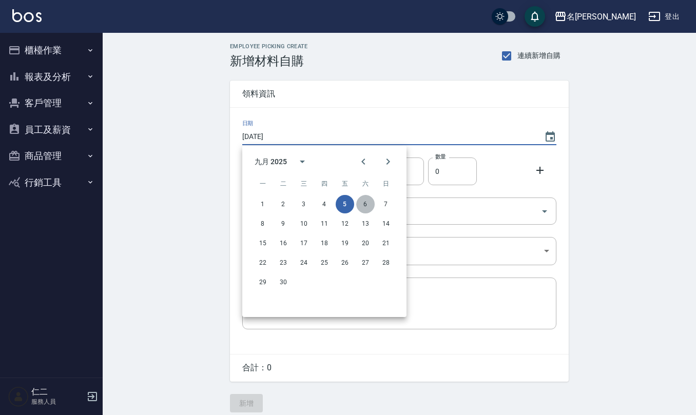
click at [360, 202] on button "6" at bounding box center [365, 204] width 18 height 18
type input "[DATE]"
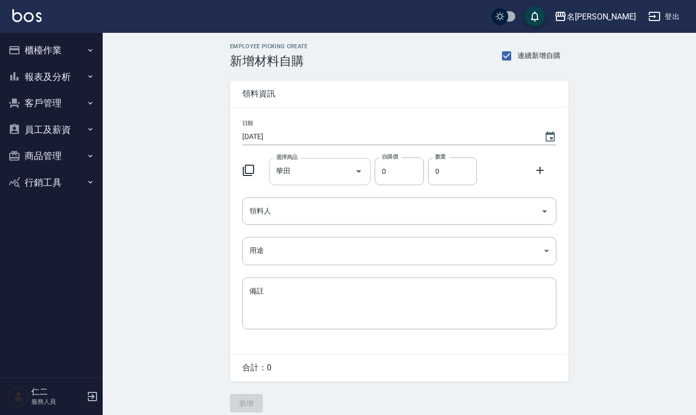
click at [314, 173] on input "華田" at bounding box center [312, 172] width 77 height 18
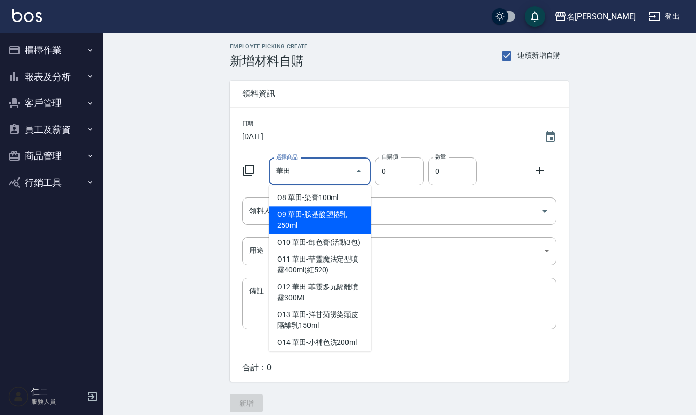
click at [327, 220] on li "O9 華田-胺基酸塑捲乳250ml" at bounding box center [320, 220] width 102 height 28
type input "華田-胺基酸塑捲乳250ml"
type input "90"
type input "1"
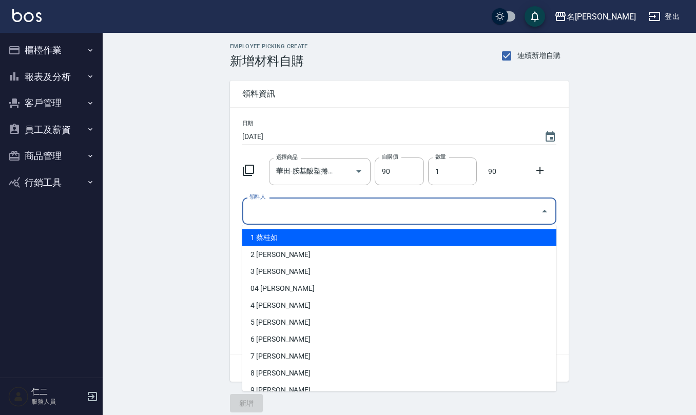
click at [327, 213] on input "領料人" at bounding box center [391, 211] width 289 height 18
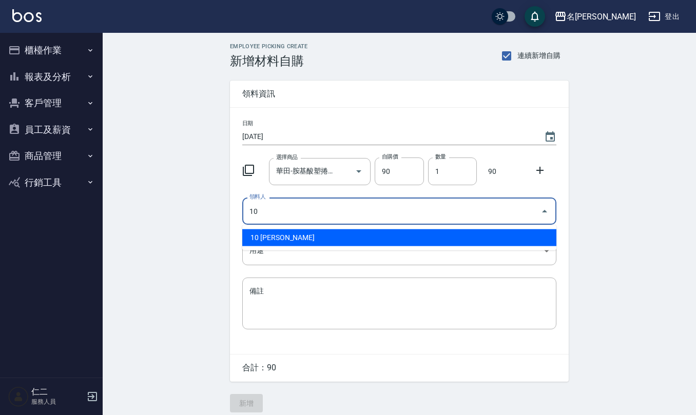
type input "10 [PERSON_NAME]"
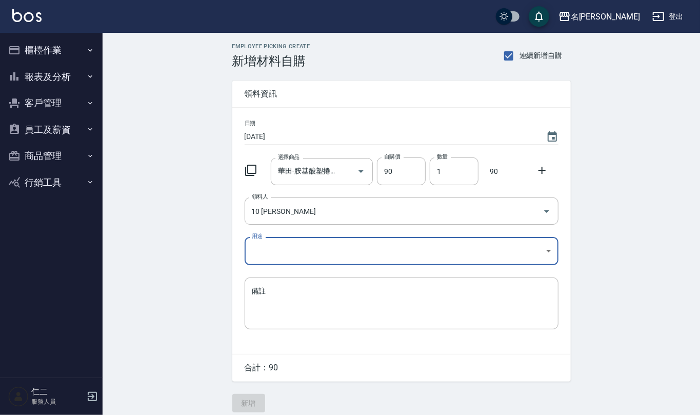
click at [311, 249] on body "名留仁二 登出 櫃檯作業 打帳單 帳單列表 現金收支登錄 材料自購登錄 每日結帳 排班表 報表及分析 報表目錄 店家區間累計表 店家日報表 互助日報表 互助月…" at bounding box center [350, 211] width 700 height 423
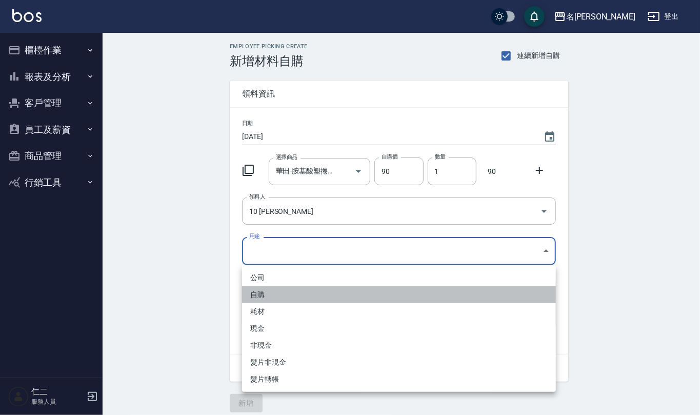
click at [277, 290] on li "自購" at bounding box center [399, 294] width 314 height 17
type input "自購"
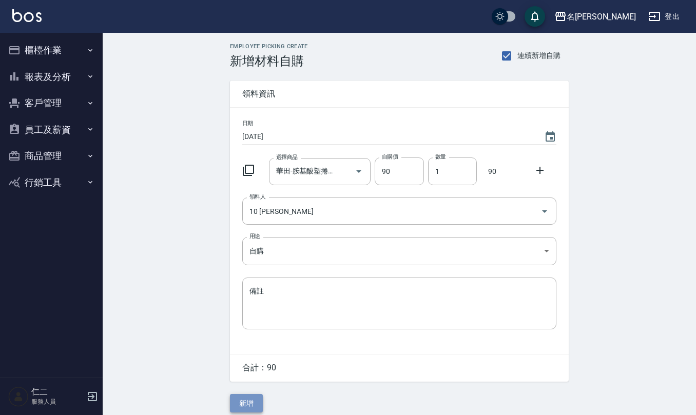
click at [251, 406] on button "新增" at bounding box center [246, 403] width 33 height 19
drag, startPoint x: 291, startPoint y: 170, endPoint x: 278, endPoint y: 167, distance: 14.2
click at [288, 170] on input "選擇商品" at bounding box center [312, 172] width 77 height 18
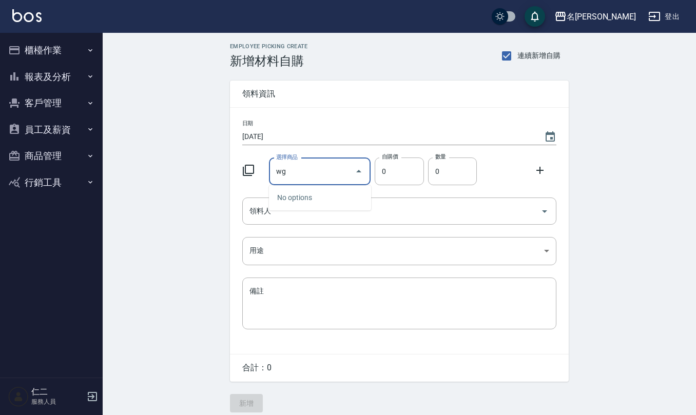
type input "w"
type input "雜貨-黑手套10雙180"
type input "180"
type input "1"
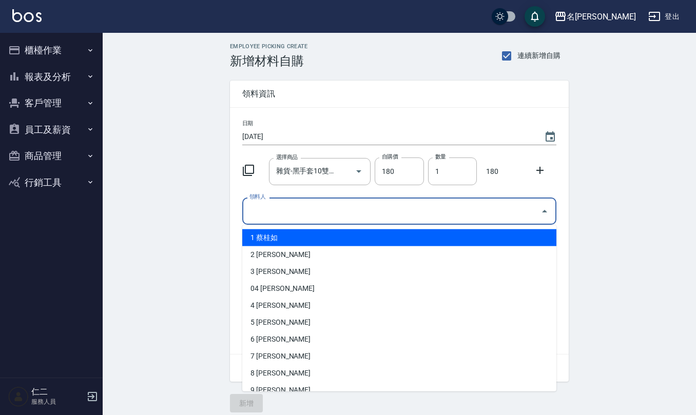
click at [287, 214] on input "領料人" at bounding box center [391, 211] width 289 height 18
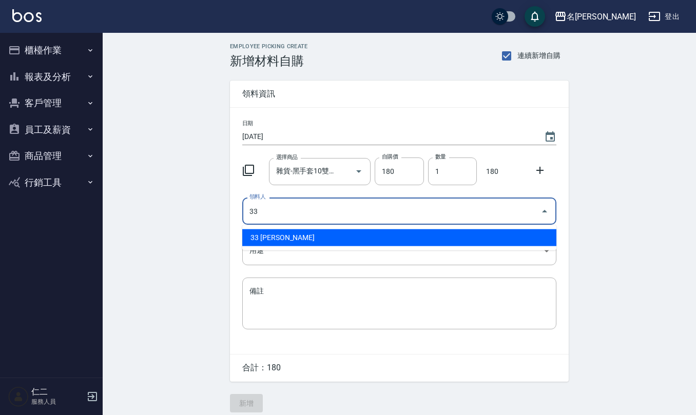
type input "33 [PERSON_NAME]"
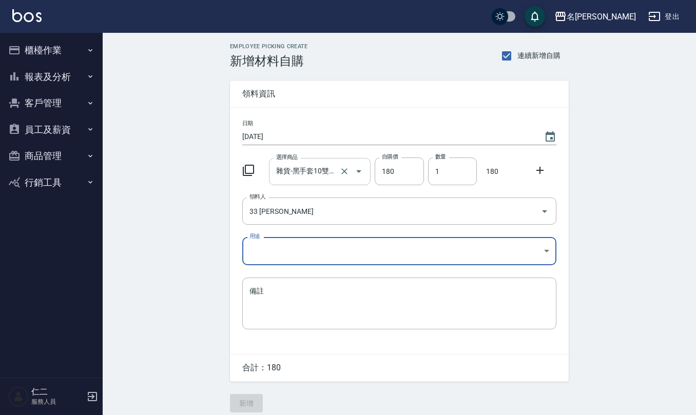
click at [322, 176] on input "雜貨-黑手套10雙180" at bounding box center [306, 172] width 64 height 18
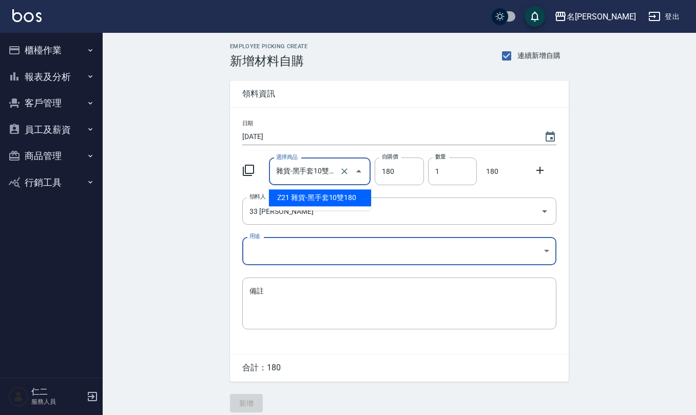
click at [300, 243] on body "名留仁二 登出 櫃檯作業 打帳單 帳單列表 現金收支登錄 材料自購登錄 每日結帳 排班表 報表及分析 報表目錄 店家區間累計表 店家日報表 互助日報表 互助月…" at bounding box center [348, 211] width 696 height 423
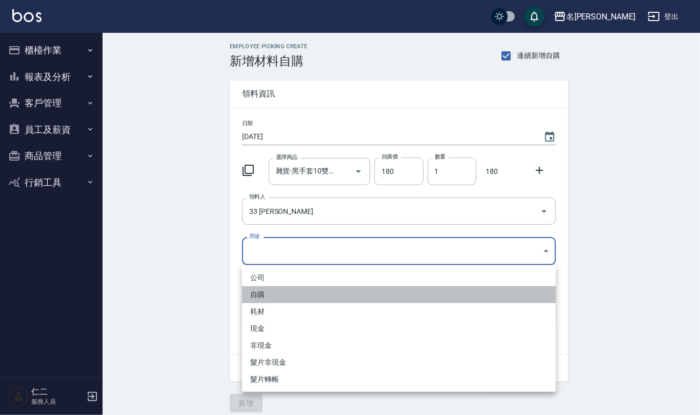
drag, startPoint x: 287, startPoint y: 286, endPoint x: 333, endPoint y: 318, distance: 55.5
click at [287, 286] on li "自購" at bounding box center [399, 294] width 314 height 17
type input "自購"
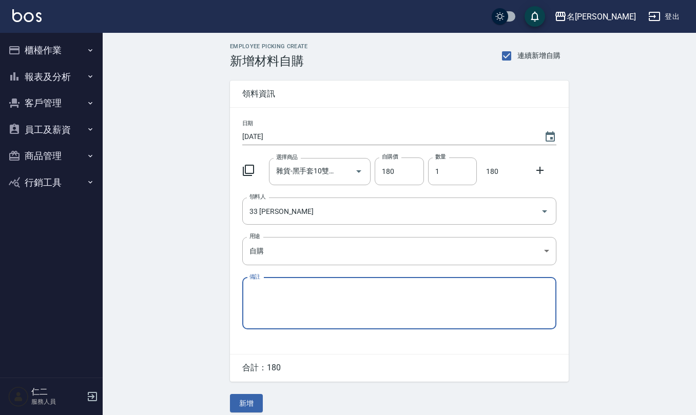
click at [538, 170] on icon at bounding box center [539, 170] width 7 height 7
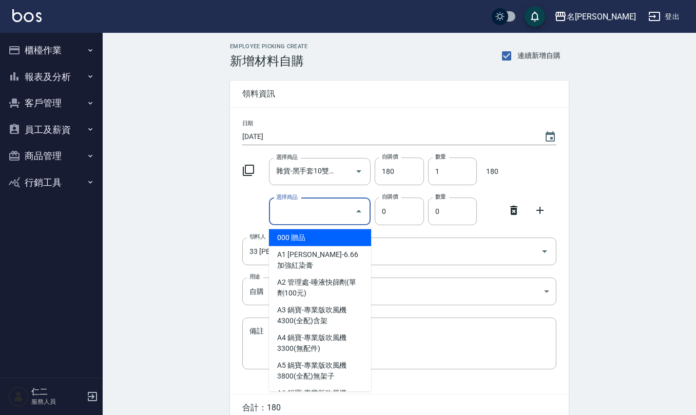
drag, startPoint x: 327, startPoint y: 208, endPoint x: 319, endPoint y: 204, distance: 8.7
click at [322, 207] on input "選擇商品" at bounding box center [312, 212] width 77 height 18
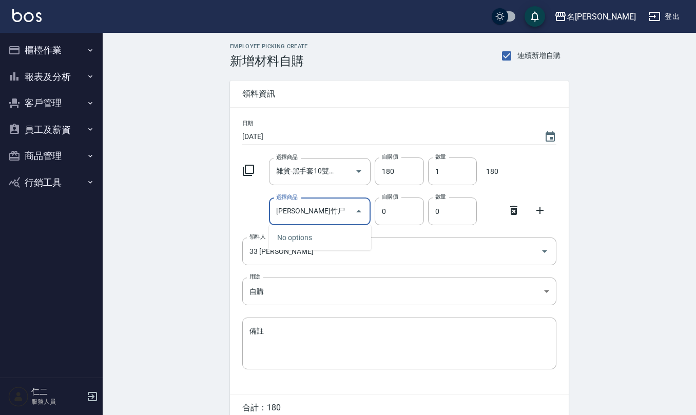
type input "秀"
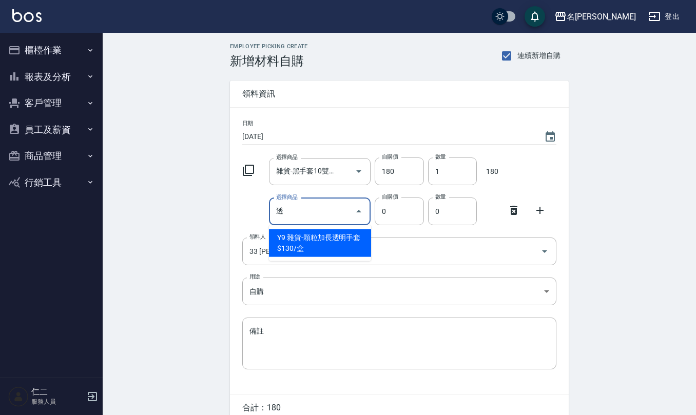
type input "雜貨-顆粒加長透明手套$130/盒"
type input "130"
type input "1"
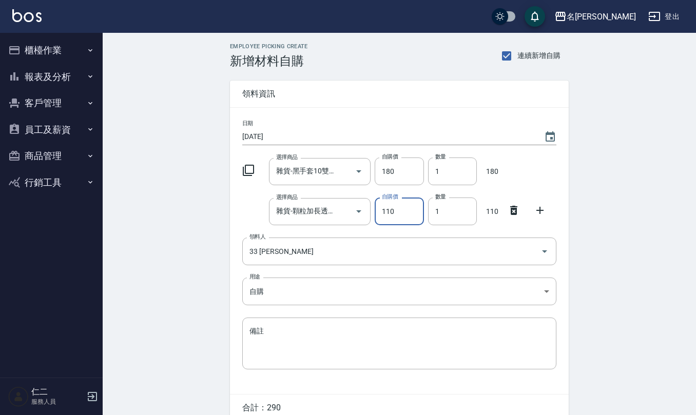
drag, startPoint x: 387, startPoint y: 201, endPoint x: 373, endPoint y: 200, distance: 14.4
click at [373, 200] on div "自購價 110 自購價" at bounding box center [397, 209] width 53 height 32
type input "130"
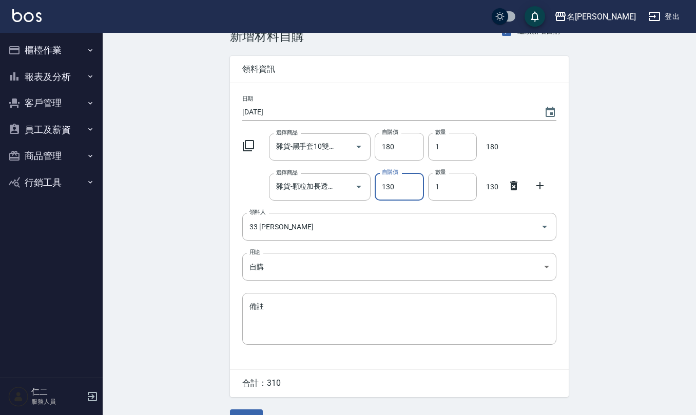
scroll to position [48, 0]
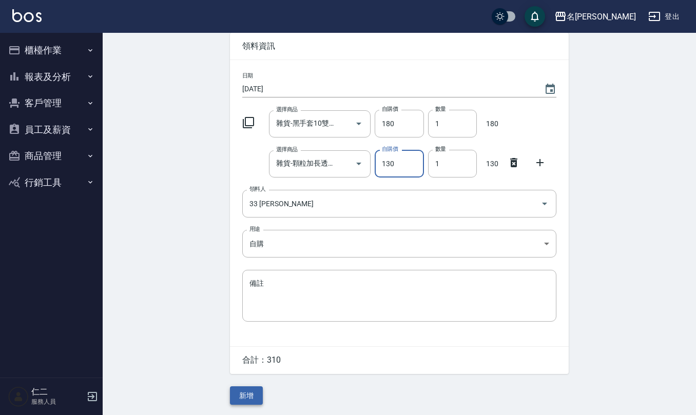
click at [235, 396] on button "新增" at bounding box center [246, 395] width 33 height 19
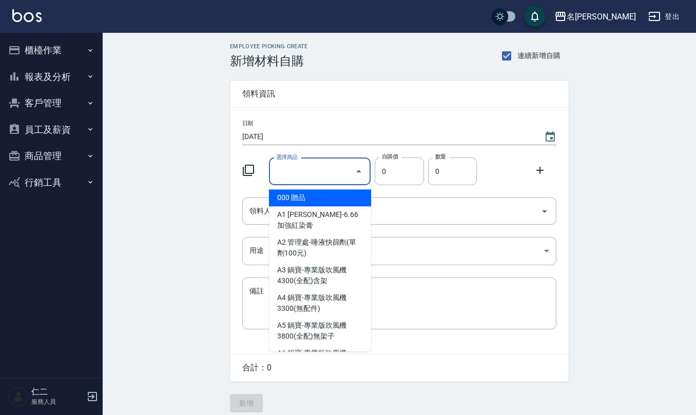
click at [314, 173] on input "選擇商品" at bounding box center [312, 172] width 77 height 18
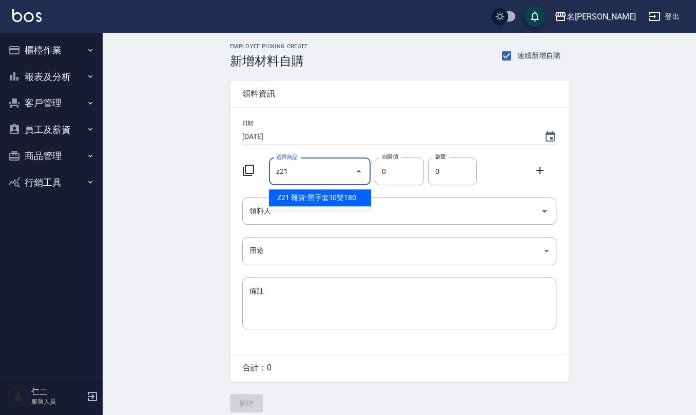
type input "雜貨-黑手套10雙180"
type input "180"
type input "1"
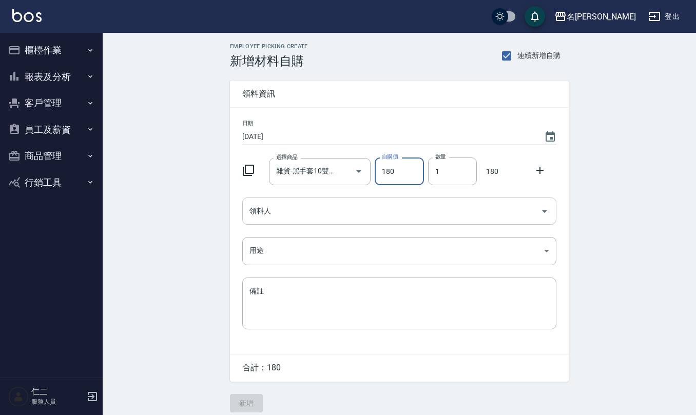
click at [311, 211] on input "領料人" at bounding box center [391, 211] width 289 height 18
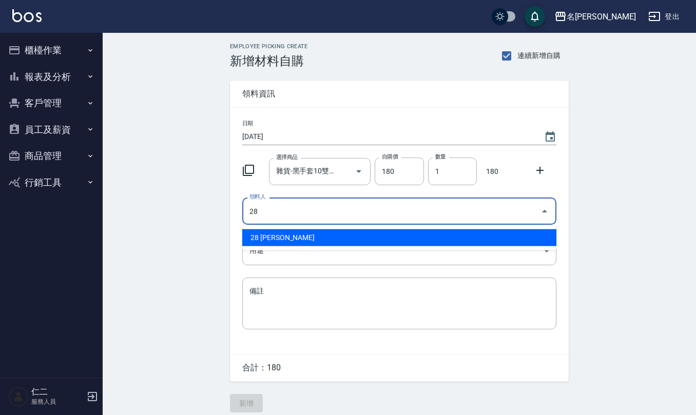
type input "28 [PERSON_NAME]"
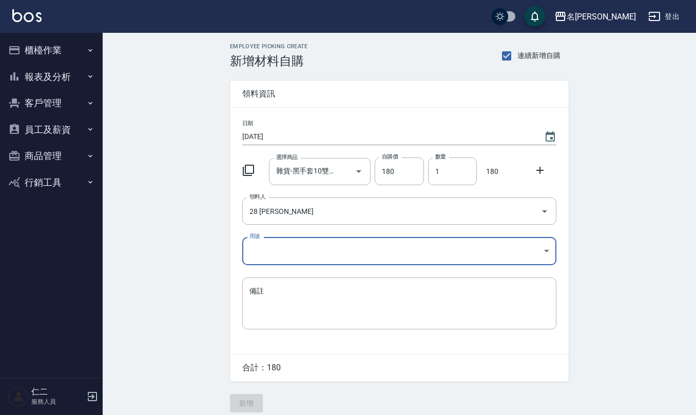
click at [304, 250] on body "名留仁二 登出 櫃檯作業 打帳單 帳單列表 現金收支登錄 材料自購登錄 每日結帳 排班表 報表及分析 報表目錄 店家區間累計表 店家日報表 互助日報表 互助月…" at bounding box center [348, 211] width 696 height 423
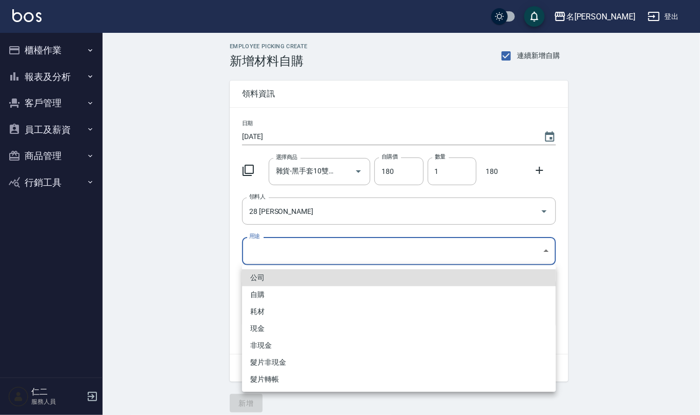
drag, startPoint x: 261, startPoint y: 289, endPoint x: 274, endPoint y: 301, distance: 16.7
click at [262, 290] on li "自購" at bounding box center [399, 294] width 314 height 17
type input "自購"
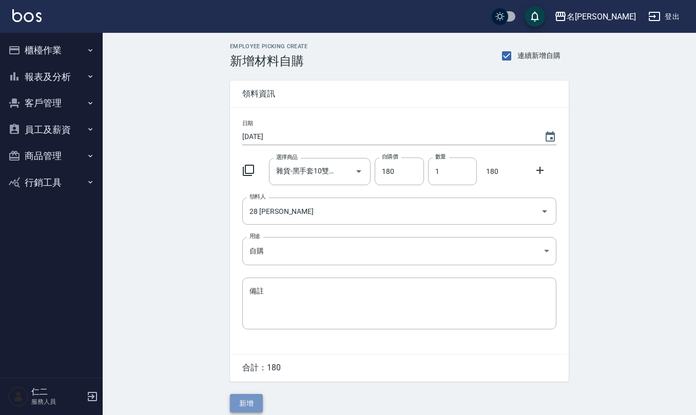
click at [249, 403] on button "新增" at bounding box center [246, 403] width 33 height 19
click at [322, 170] on input "選擇商品" at bounding box center [312, 172] width 77 height 18
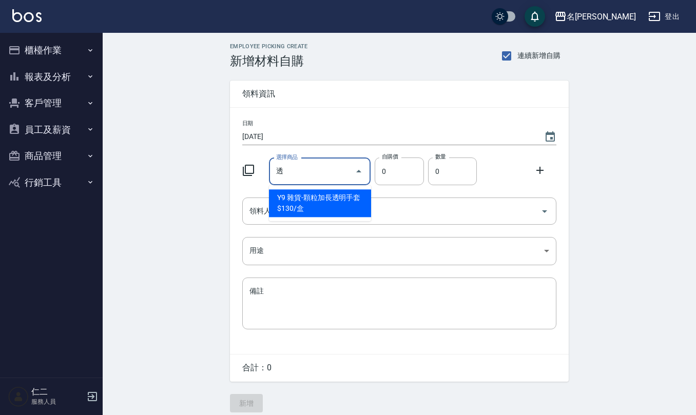
type input "雜貨-顆粒加長透明手套$130/盒"
type input "130"
type input "1"
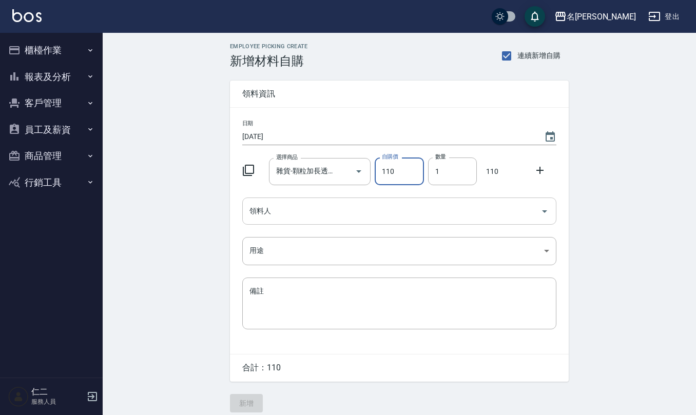
type input "110"
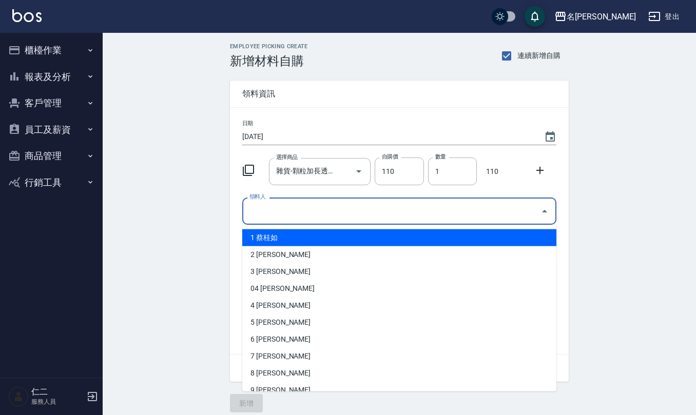
click at [290, 206] on input "領料人" at bounding box center [391, 211] width 289 height 18
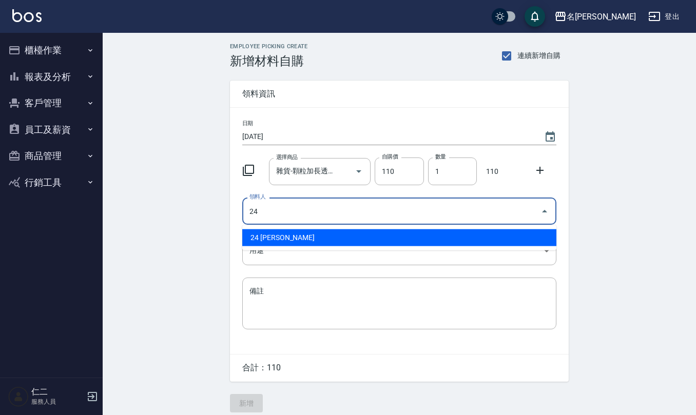
type input "24 [PERSON_NAME]"
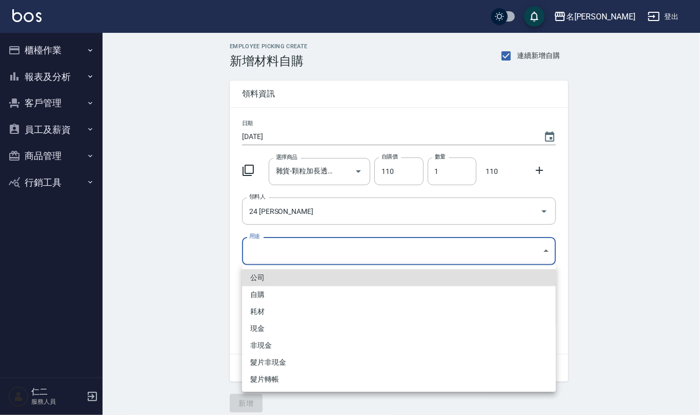
click at [280, 255] on body "名留仁二 登出 櫃檯作業 打帳單 帳單列表 現金收支登錄 材料自購登錄 每日結帳 排班表 報表及分析 報表目錄 店家區間累計表 店家日報表 互助日報表 互助月…" at bounding box center [350, 211] width 700 height 423
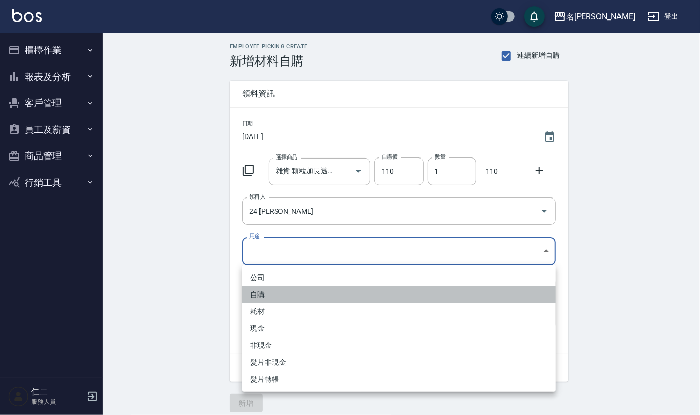
drag, startPoint x: 280, startPoint y: 290, endPoint x: 280, endPoint y: 296, distance: 5.6
click at [280, 291] on li "自購" at bounding box center [399, 294] width 314 height 17
type input "自購"
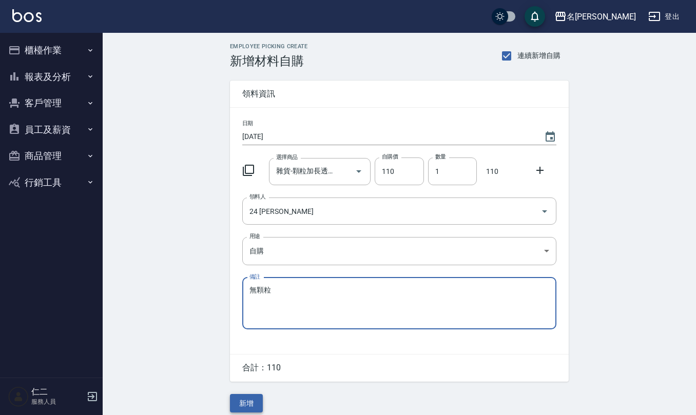
type textarea "無顆粒"
click at [242, 407] on button "新增" at bounding box center [246, 403] width 33 height 19
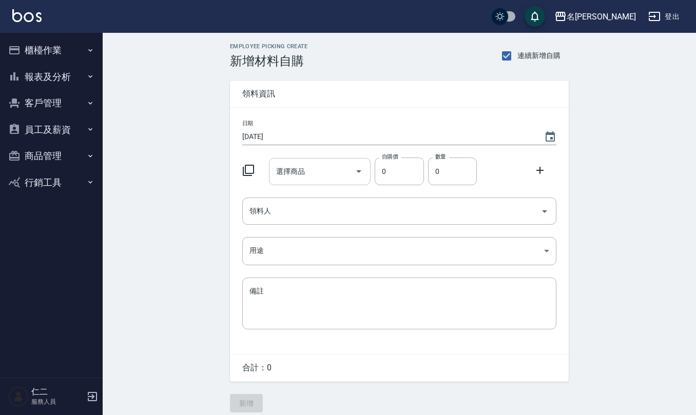
click at [334, 170] on input "選擇商品" at bounding box center [312, 172] width 77 height 18
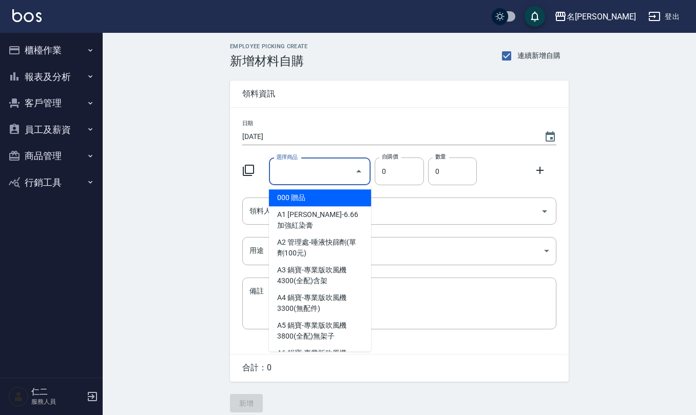
type input "中"
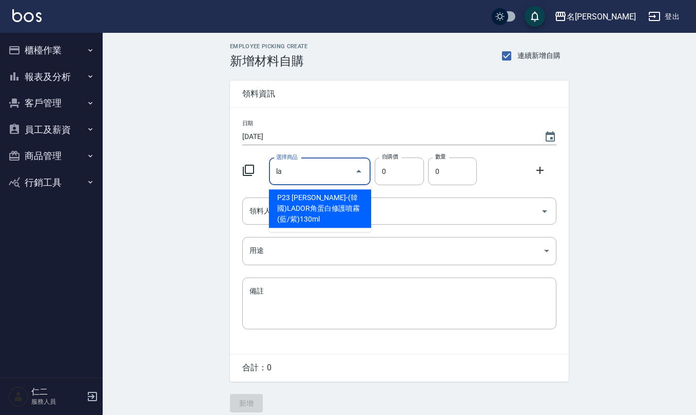
type input "荷琇-(韓國)LADOR角蛋白修護噴霧(藍/紫)130ml"
type input "700"
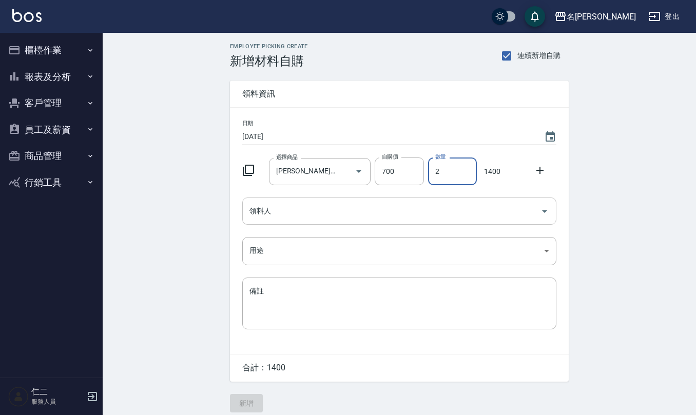
type input "2"
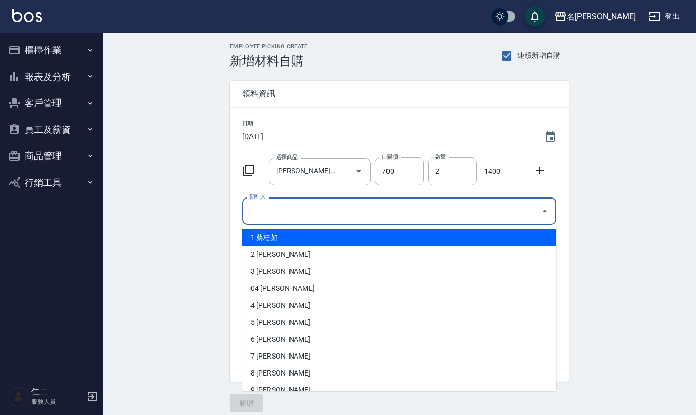
click at [299, 208] on input "領料人" at bounding box center [391, 211] width 289 height 18
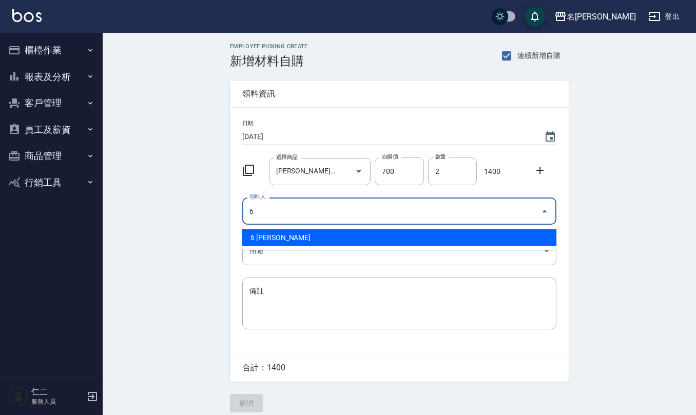
type input "6 [PERSON_NAME]"
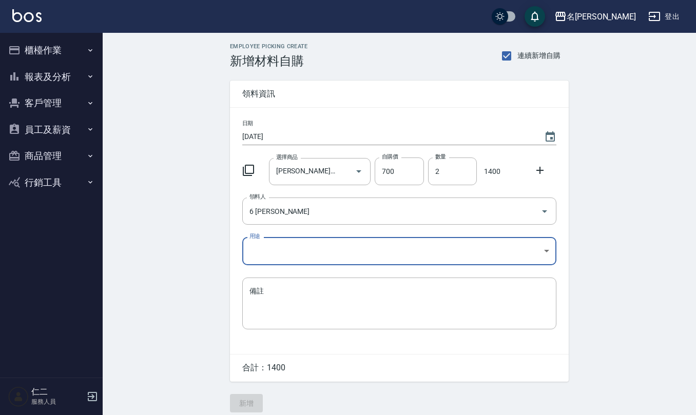
click at [309, 249] on body "名留仁二 登出 櫃檯作業 打帳單 帳單列表 現金收支登錄 材料自購登錄 每日結帳 排班表 報表及分析 報表目錄 店家區間累計表 店家日報表 互助日報表 互助月…" at bounding box center [348, 211] width 696 height 423
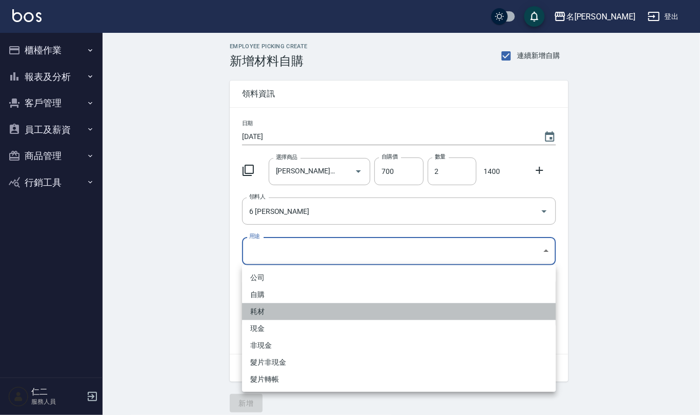
drag, startPoint x: 298, startPoint y: 306, endPoint x: 294, endPoint y: 298, distance: 9.0
click at [297, 306] on li "耗材" at bounding box center [399, 311] width 314 height 17
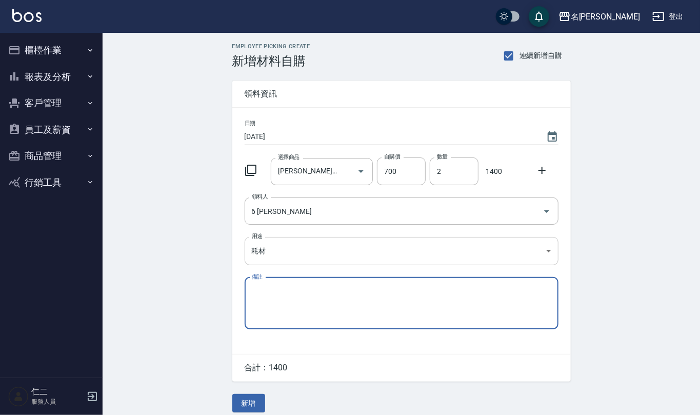
click at [282, 259] on body "名留仁二 登出 櫃檯作業 打帳單 帳單列表 現金收支登錄 材料自購登錄 每日結帳 排班表 報表及分析 報表目錄 店家區間累計表 店家日報表 互助日報表 互助月…" at bounding box center [350, 211] width 700 height 423
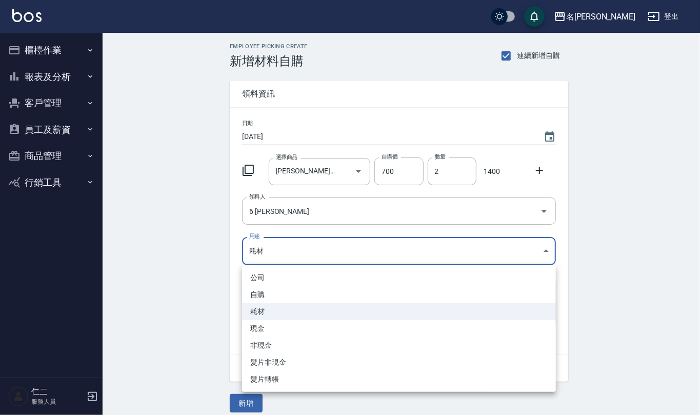
click at [284, 290] on li "自購" at bounding box center [399, 294] width 314 height 17
type input "自購"
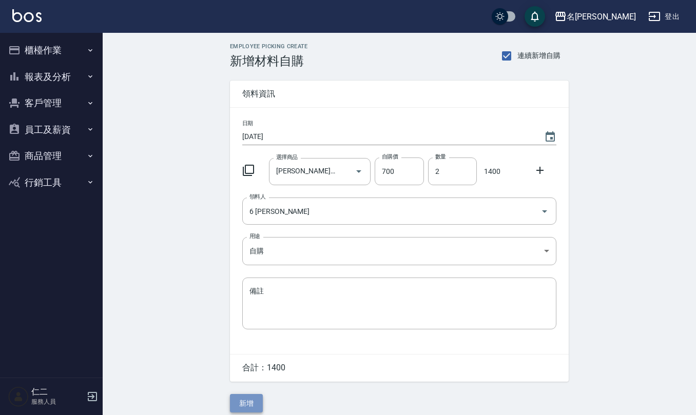
click at [247, 399] on button "新增" at bounding box center [246, 403] width 33 height 19
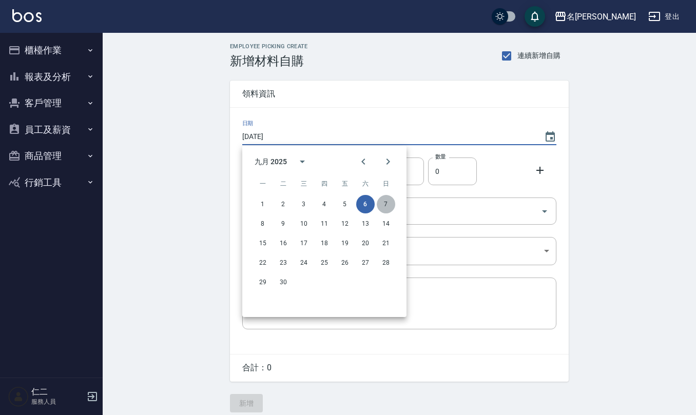
click at [384, 203] on button "7" at bounding box center [386, 204] width 18 height 18
type input "[DATE]"
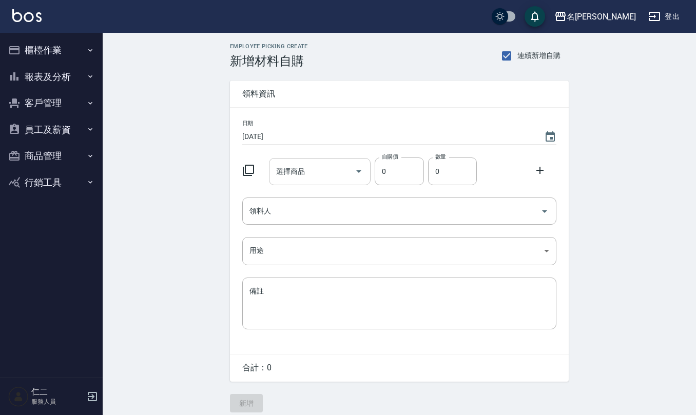
click at [304, 169] on input "選擇商品" at bounding box center [312, 172] width 77 height 18
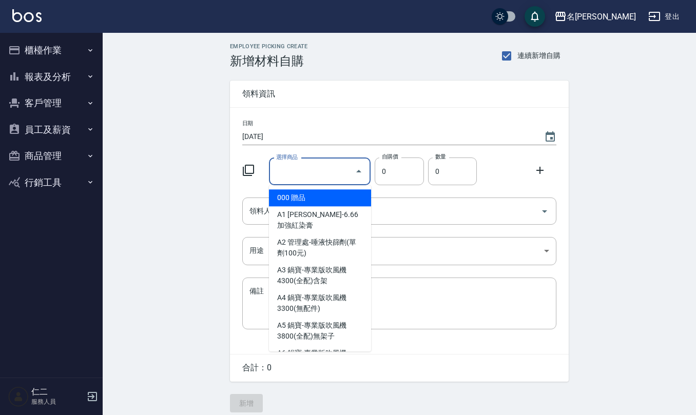
type input "木"
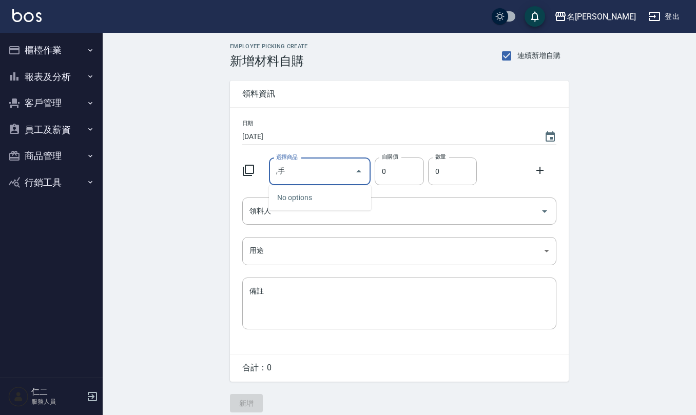
type input ","
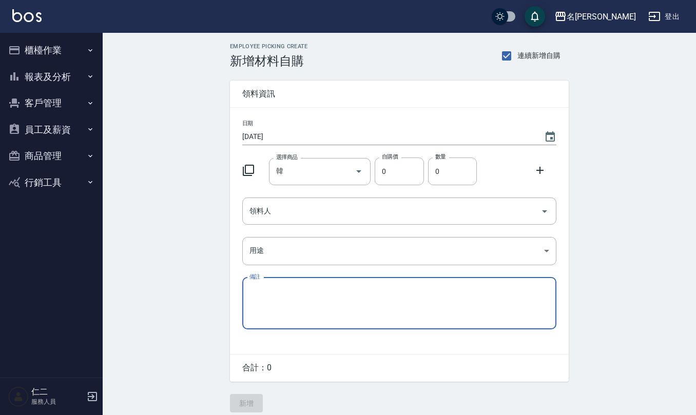
click at [449, 299] on textarea "備註" at bounding box center [399, 303] width 300 height 35
click at [321, 173] on input "韓" at bounding box center [312, 172] width 77 height 18
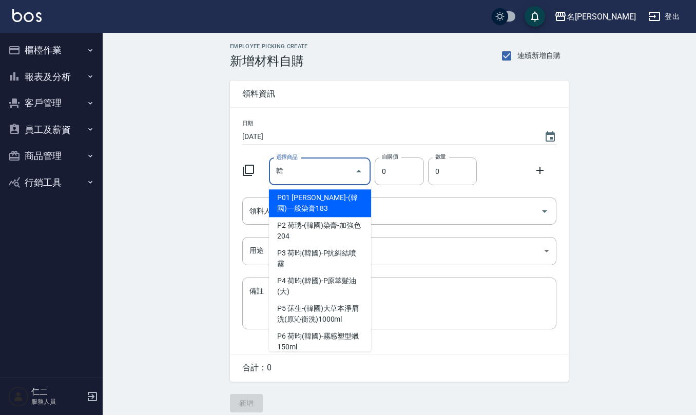
click at [332, 197] on li "P01 [PERSON_NAME]-(韓國)一般染膏183" at bounding box center [320, 203] width 102 height 28
type input "荷琇-(韓國)一般染膏183"
type input "183"
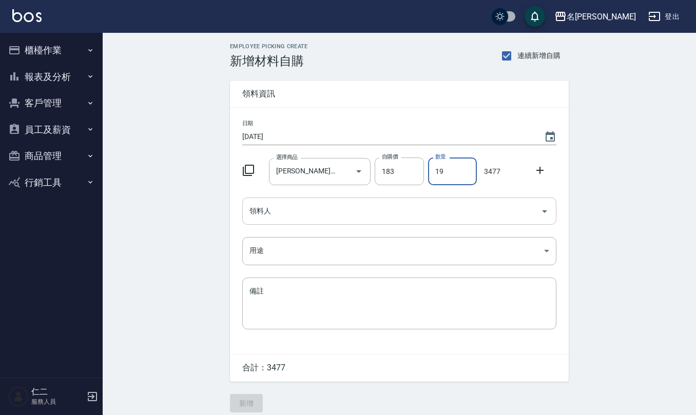
click at [342, 222] on div "領料人" at bounding box center [399, 211] width 314 height 27
type input "19"
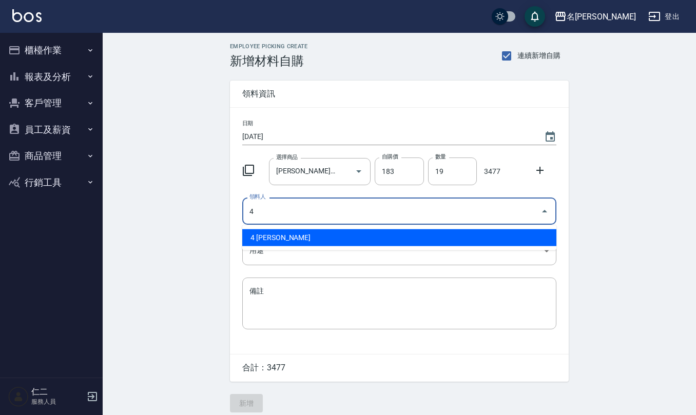
type input "4 [PERSON_NAME]"
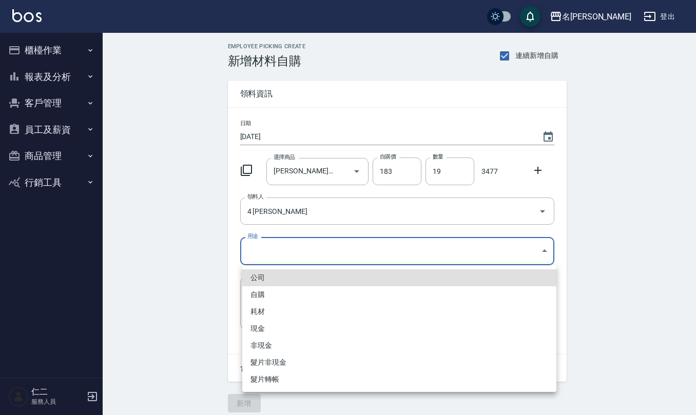
click at [335, 243] on body "名留仁二 登出 櫃檯作業 打帳單 帳單列表 現金收支登錄 材料自購登錄 每日結帳 排班表 報表及分析 報表目錄 店家區間累計表 店家日報表 互助日報表 互助月…" at bounding box center [348, 211] width 696 height 423
click at [294, 288] on li "自購" at bounding box center [399, 294] width 314 height 17
type input "自購"
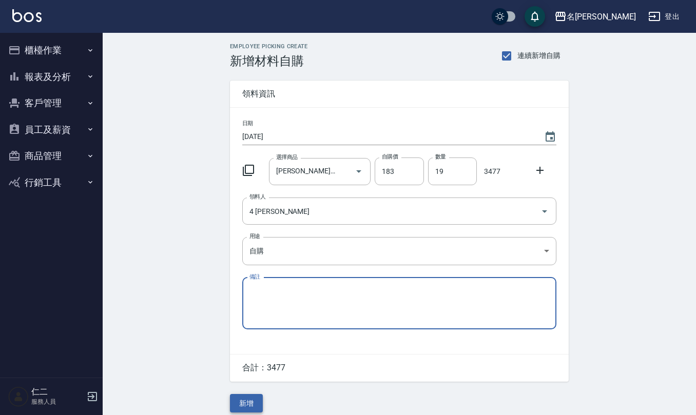
click at [255, 397] on button "新增" at bounding box center [246, 403] width 33 height 19
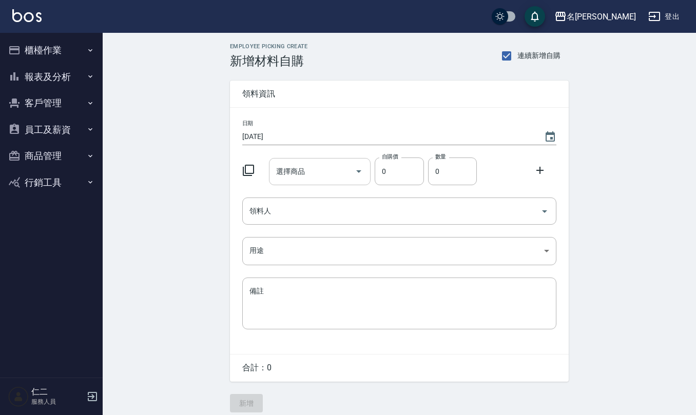
click at [306, 173] on input "選擇商品" at bounding box center [312, 172] width 77 height 18
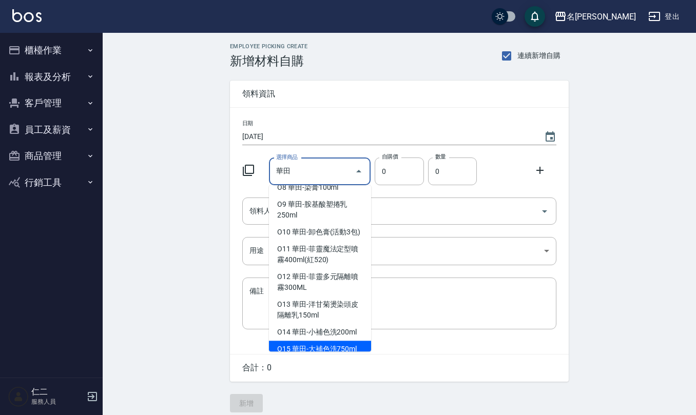
scroll to position [27, 0]
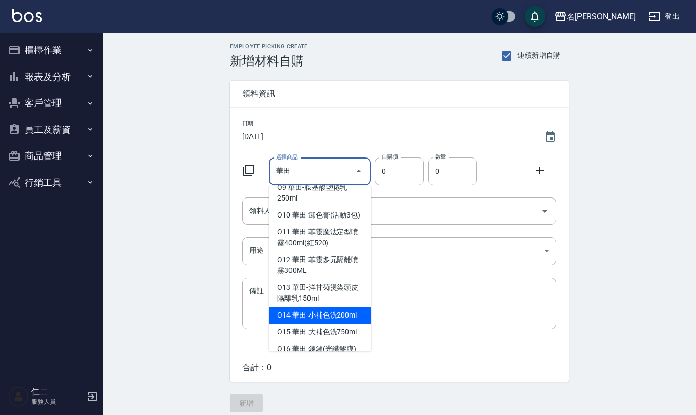
type input "華田-小補色洗200ml"
type input "175"
type input "1"
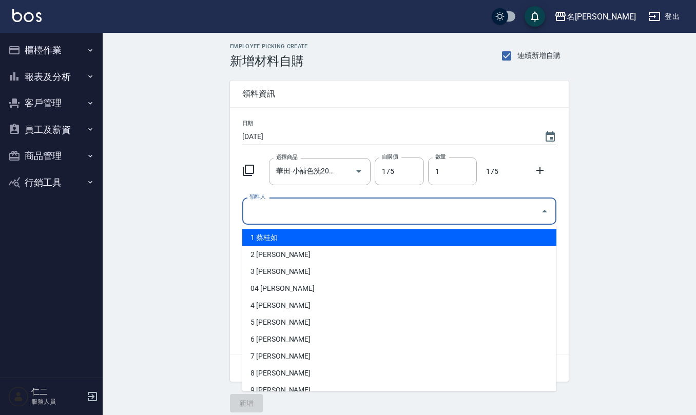
click at [300, 213] on input "領料人" at bounding box center [391, 211] width 289 height 18
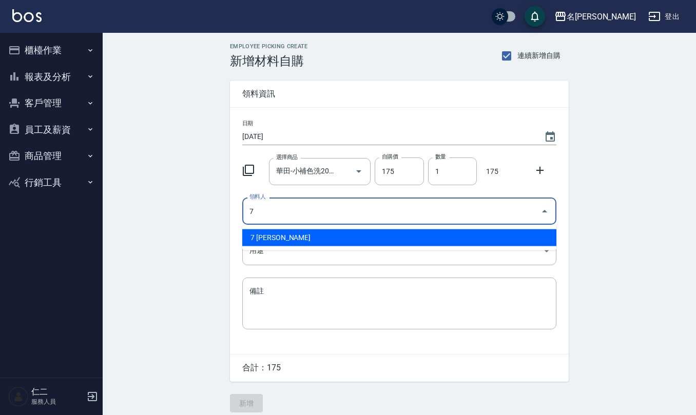
type input "7 [PERSON_NAME]"
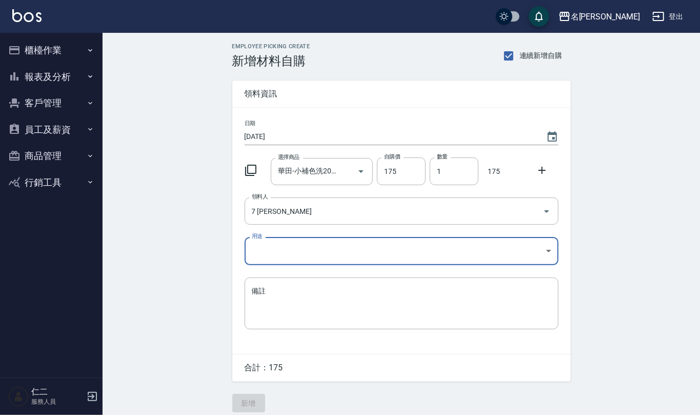
click at [263, 246] on body "名留仁二 登出 櫃檯作業 打帳單 帳單列表 現金收支登錄 材料自購登錄 每日結帳 排班表 報表及分析 報表目錄 店家區間累計表 店家日報表 互助日報表 互助月…" at bounding box center [350, 211] width 700 height 423
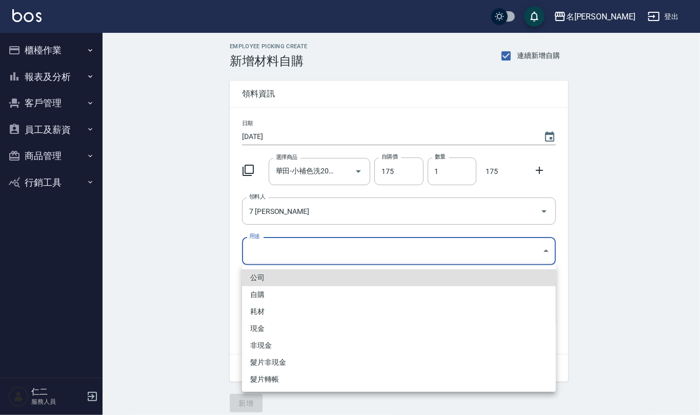
click at [271, 300] on li "自購" at bounding box center [399, 294] width 314 height 17
type input "自購"
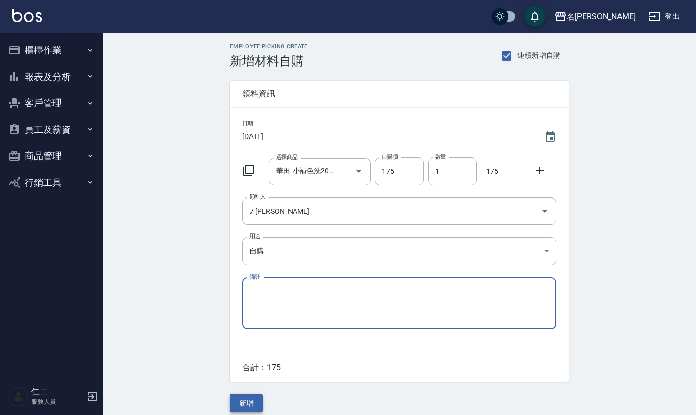
click at [253, 400] on button "新增" at bounding box center [246, 403] width 33 height 19
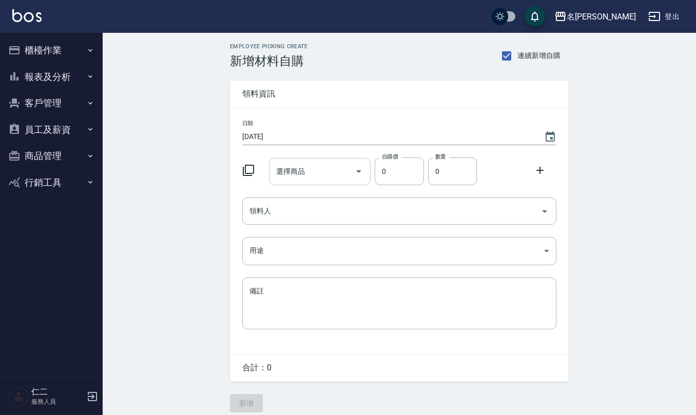
click at [306, 166] on input "選擇商品" at bounding box center [312, 172] width 77 height 18
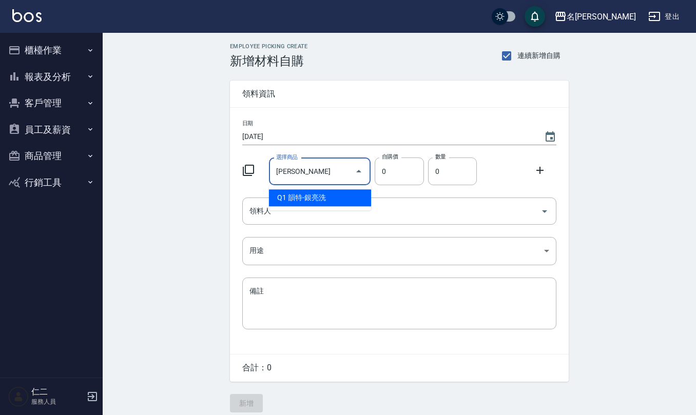
type input "韻特-銀亮洗"
type input "308"
type input "1"
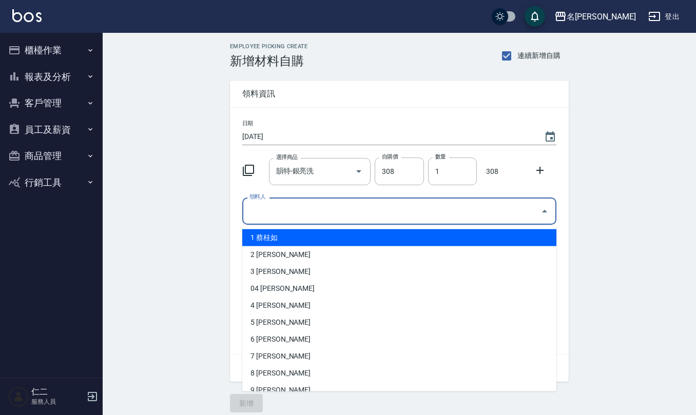
click at [288, 216] on input "領料人" at bounding box center [391, 211] width 289 height 18
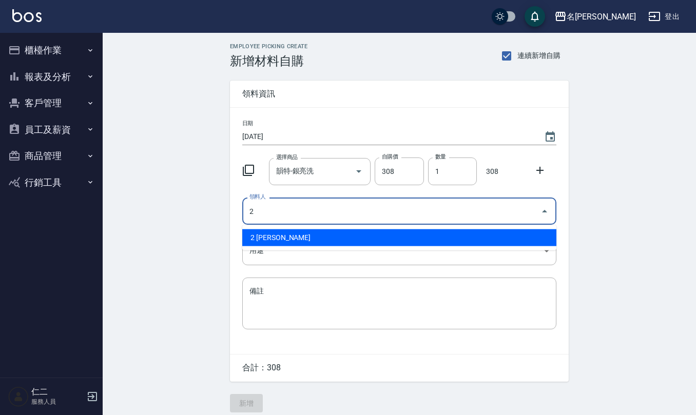
type input "2 [PERSON_NAME]"
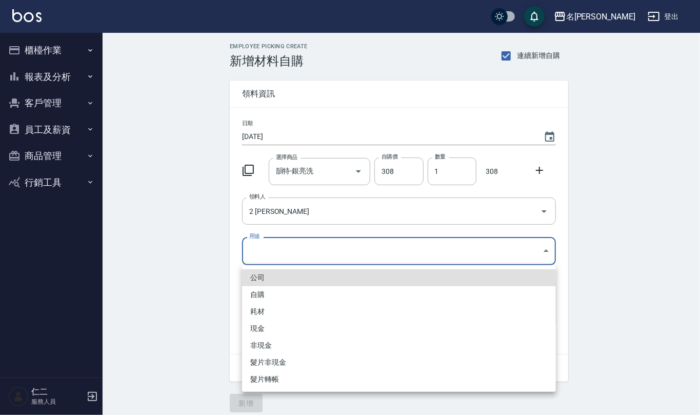
click at [308, 251] on body "名留仁二 登出 櫃檯作業 打帳單 帳單列表 現金收支登錄 材料自購登錄 每日結帳 排班表 報表及分析 報表目錄 店家區間累計表 店家日報表 互助日報表 互助月…" at bounding box center [350, 211] width 700 height 423
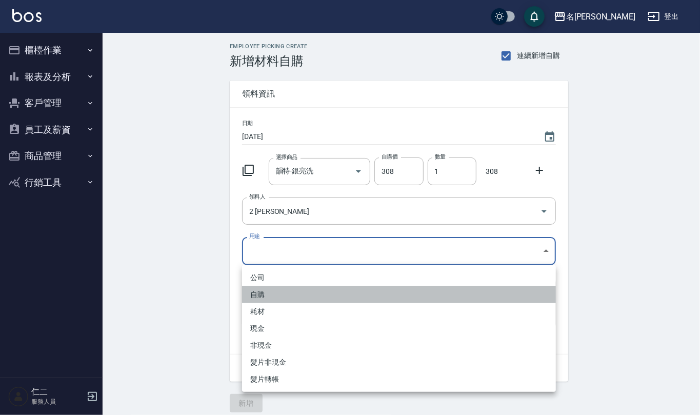
click at [289, 296] on li "自購" at bounding box center [399, 294] width 314 height 17
type input "自購"
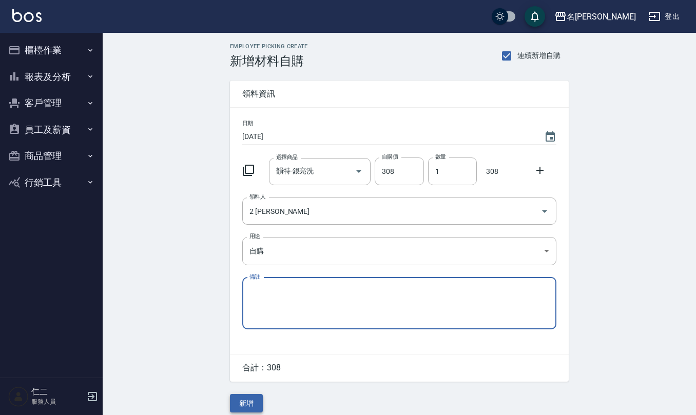
click at [254, 403] on button "新增" at bounding box center [246, 403] width 33 height 19
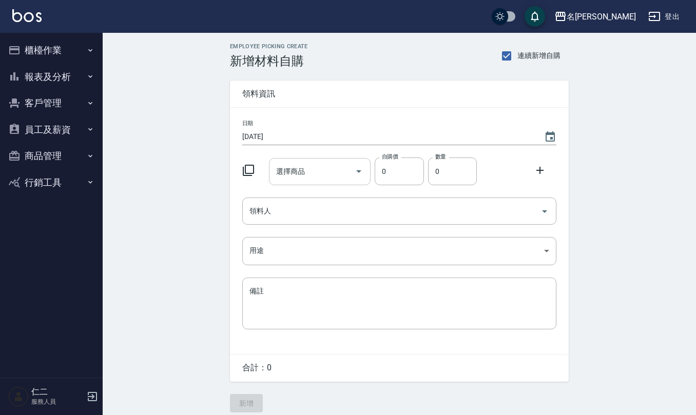
drag, startPoint x: 299, startPoint y: 172, endPoint x: 296, endPoint y: 166, distance: 6.7
click at [299, 169] on div "選擇商品 選擇商品" at bounding box center [320, 171] width 102 height 27
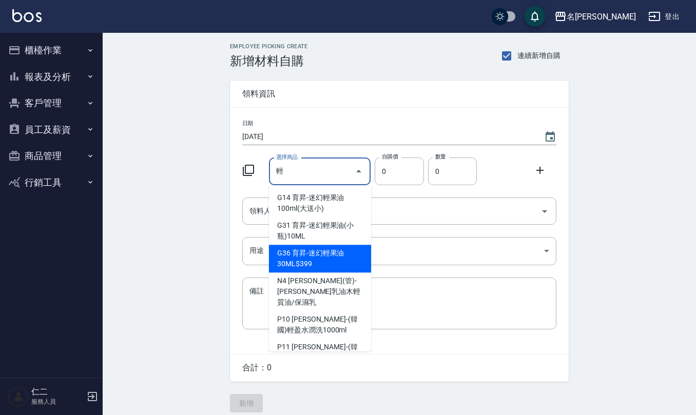
type input "育昇-迷幻輕果油30ML$399"
type input "53"
type input "1"
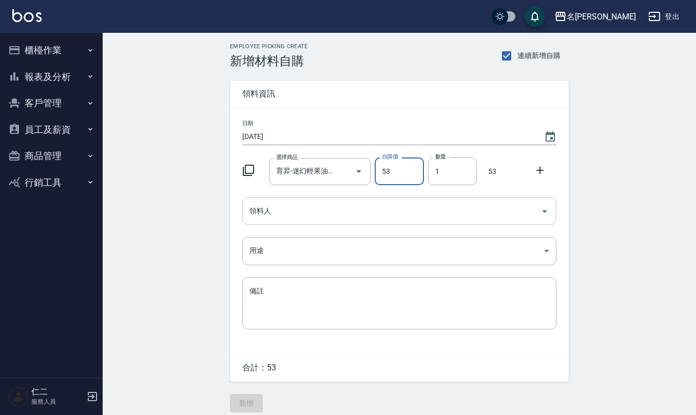
click at [302, 198] on div "領料人" at bounding box center [399, 211] width 314 height 27
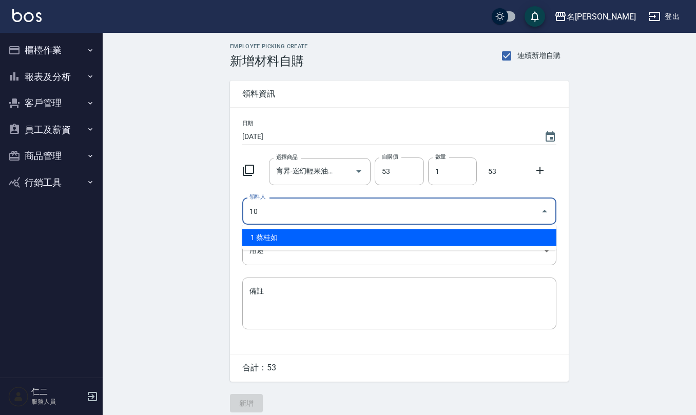
type input "10 [PERSON_NAME]"
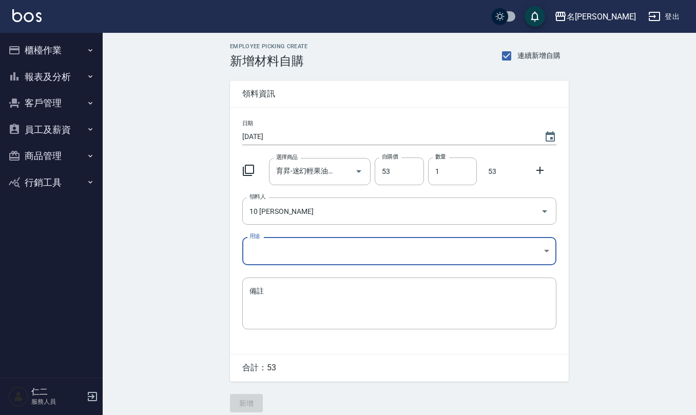
click at [296, 241] on body "名[PERSON_NAME] 登出 櫃檯作業 打帳單 帳單列表 現金收支登錄 材料自購登錄 每日結帳 排班表 報表及分析 報表目錄 店家區間累計表 店家日報表…" at bounding box center [348, 211] width 696 height 423
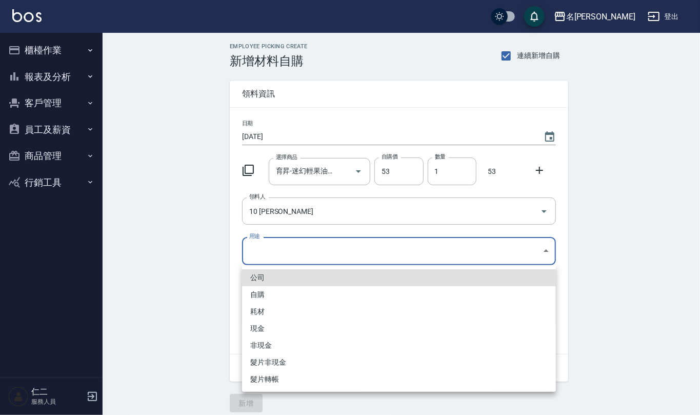
click at [283, 294] on li "自購" at bounding box center [399, 294] width 314 height 17
type input "自購"
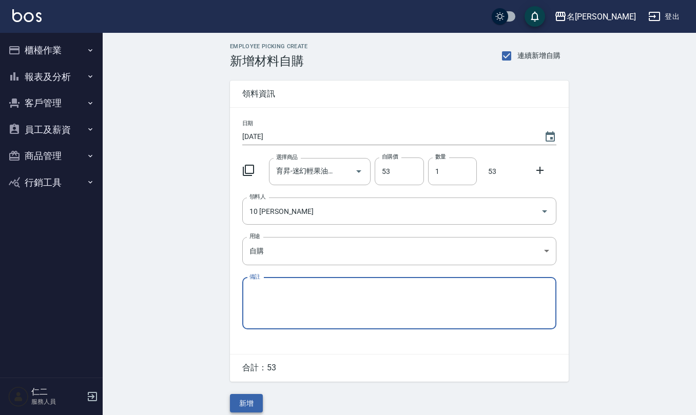
click at [247, 407] on button "新增" at bounding box center [246, 403] width 33 height 19
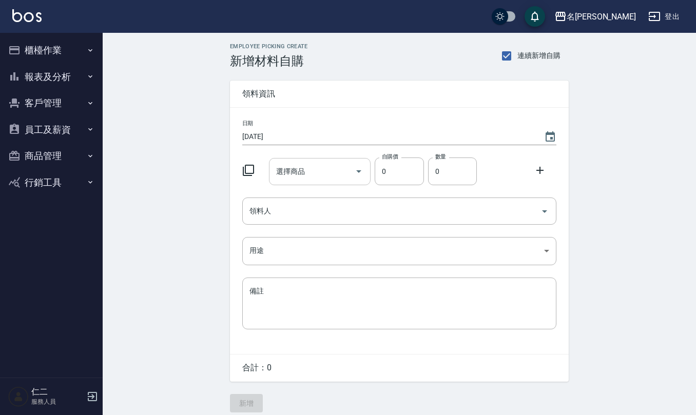
click at [322, 178] on input "選擇商品" at bounding box center [312, 172] width 77 height 18
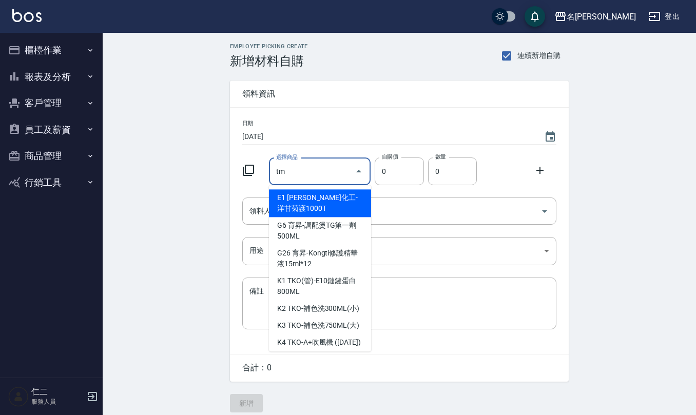
type input "t"
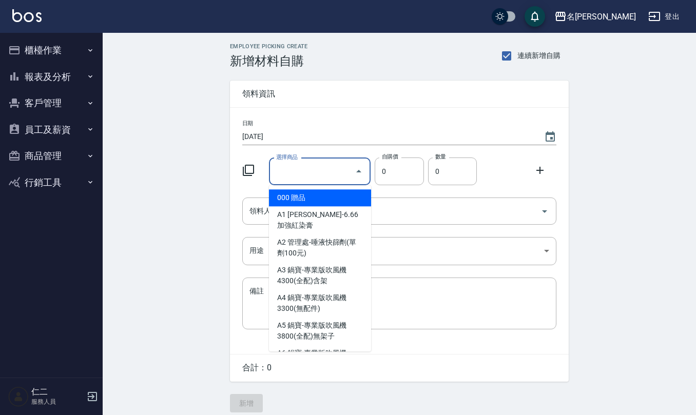
type input "t"
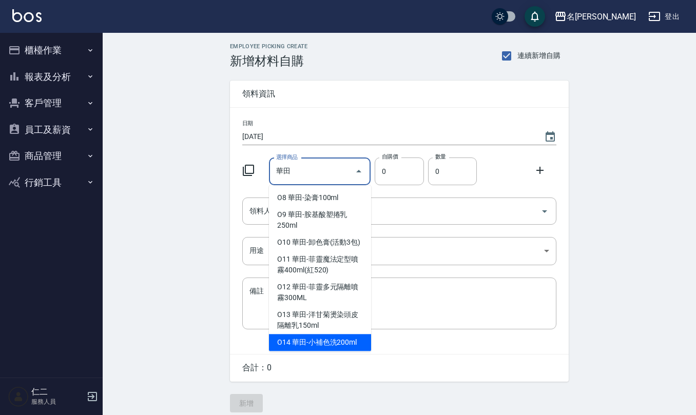
scroll to position [10, 0]
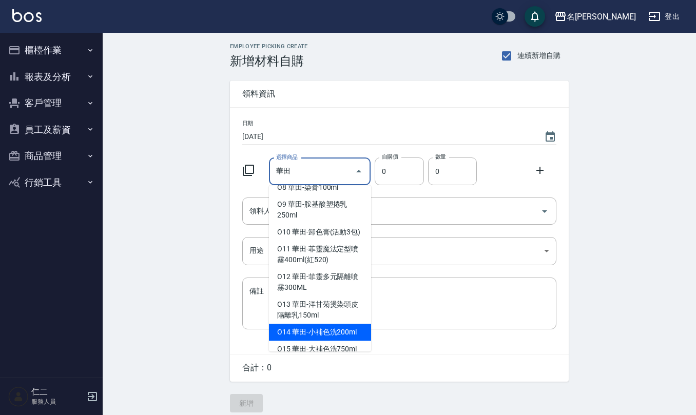
type input "華田-小補色洗200ml"
type input "175"
type input "1"
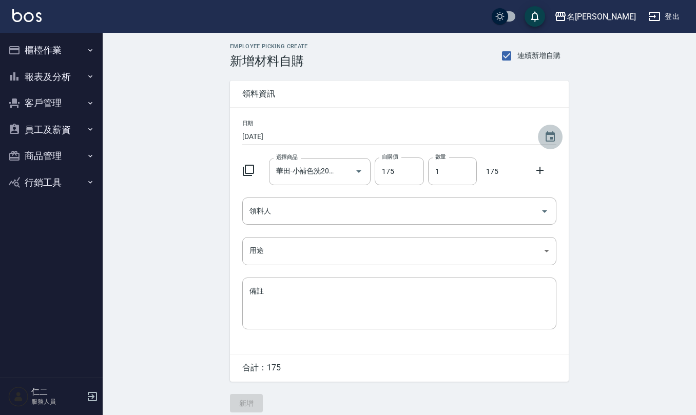
click at [551, 128] on button "Choose date, selected date is 2025-09-07" at bounding box center [550, 137] width 25 height 25
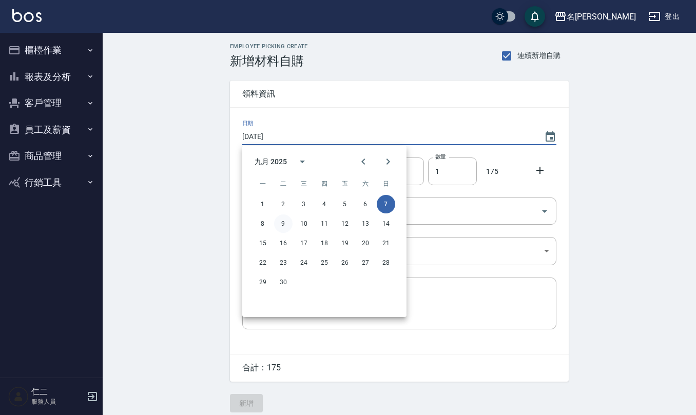
click at [286, 232] on button "9" at bounding box center [283, 224] width 18 height 18
type input "2025/09/09"
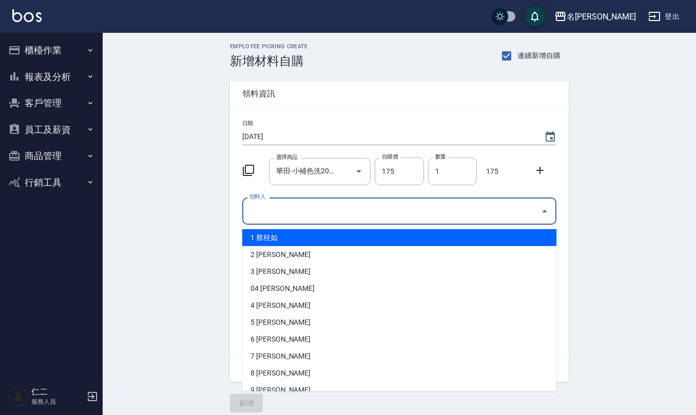
click at [349, 216] on input "領料人" at bounding box center [391, 211] width 289 height 18
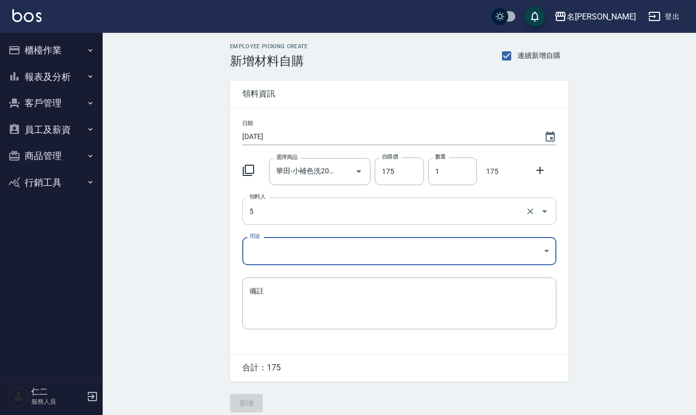
type input "5 [PERSON_NAME]"
click at [326, 250] on body "名留仁二 登出 櫃檯作業 打帳單 帳單列表 現金收支登錄 材料自購登錄 每日結帳 排班表 報表及分析 報表目錄 店家區間累計表 店家日報表 互助日報表 互助月…" at bounding box center [350, 211] width 700 height 423
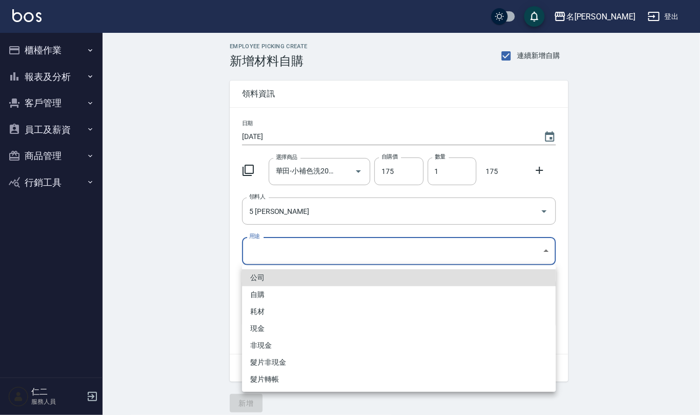
click at [304, 291] on li "自購" at bounding box center [399, 294] width 314 height 17
type input "自購"
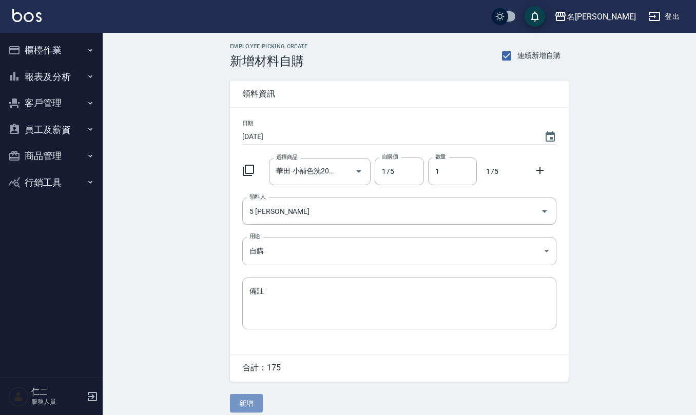
drag, startPoint x: 248, startPoint y: 409, endPoint x: 241, endPoint y: 408, distance: 7.2
click at [245, 410] on button "新增" at bounding box center [246, 403] width 33 height 19
click at [550, 131] on icon "Choose date, selected date is 2025-09-09" at bounding box center [550, 137] width 12 height 12
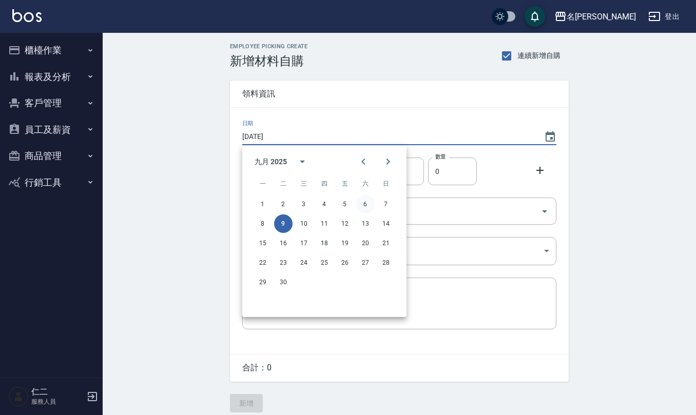
click at [366, 202] on button "6" at bounding box center [365, 204] width 18 height 18
type input "[DATE]"
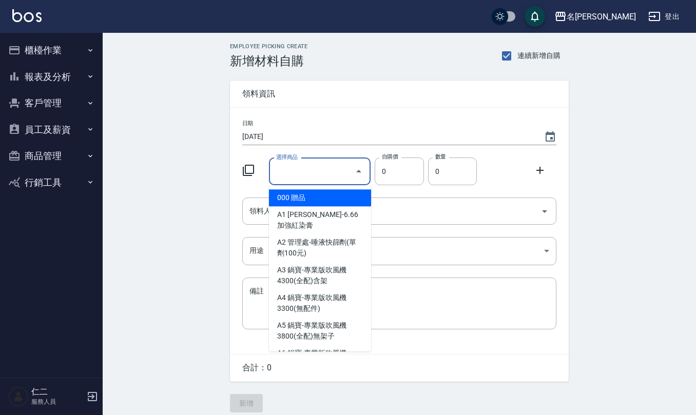
click at [297, 179] on input "選擇商品" at bounding box center [312, 172] width 77 height 18
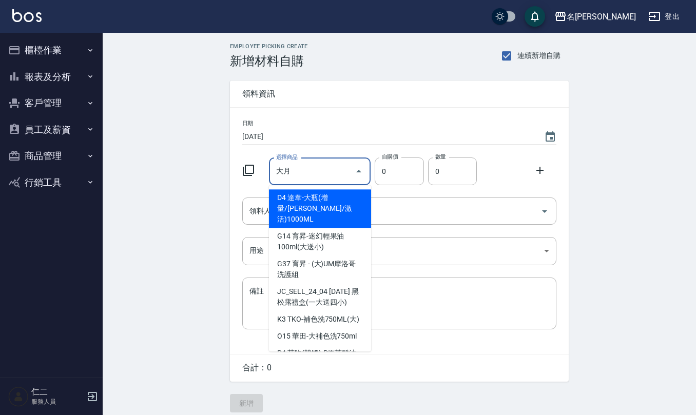
type input "有"
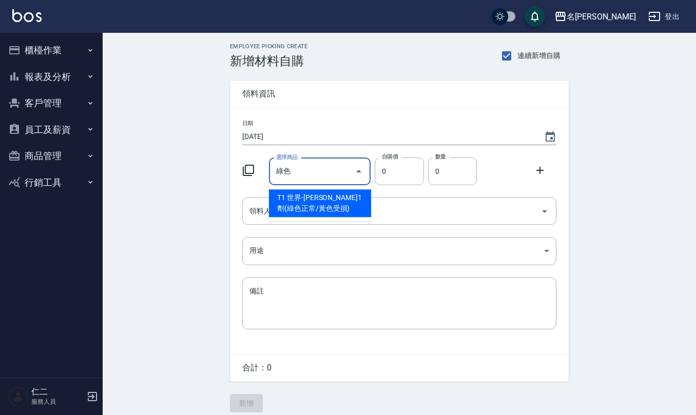
type input "世界-伊媚綺1劑(綠色正常/黃色受損)"
type input "440"
type input "1"
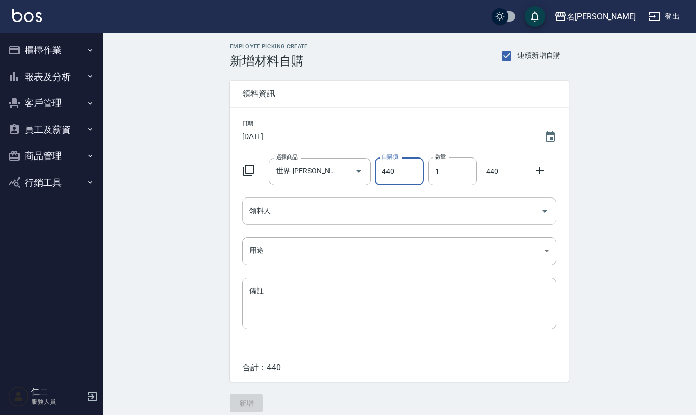
click at [294, 208] on input "領料人" at bounding box center [391, 211] width 289 height 18
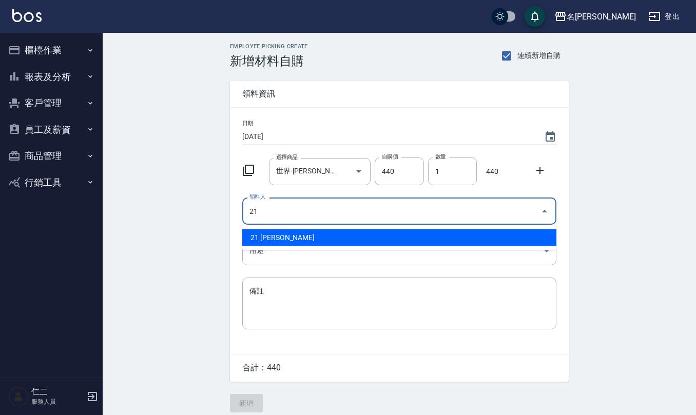
type input "21 [PERSON_NAME]"
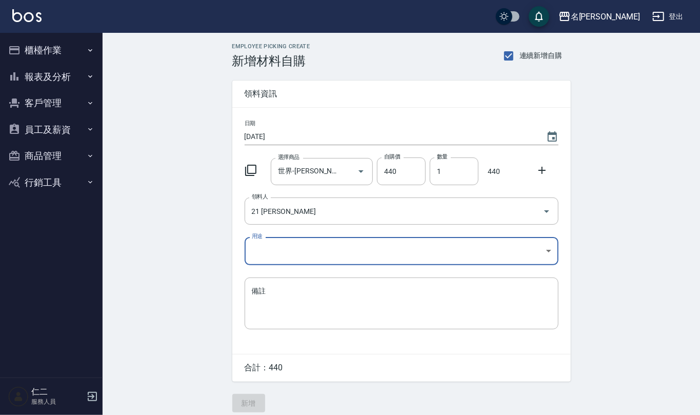
click at [276, 259] on body "名留仁二 登出 櫃檯作業 打帳單 帳單列表 現金收支登錄 材料自購登錄 每日結帳 排班表 報表及分析 報表目錄 店家區間累計表 店家日報表 互助日報表 互助月…" at bounding box center [350, 211] width 700 height 423
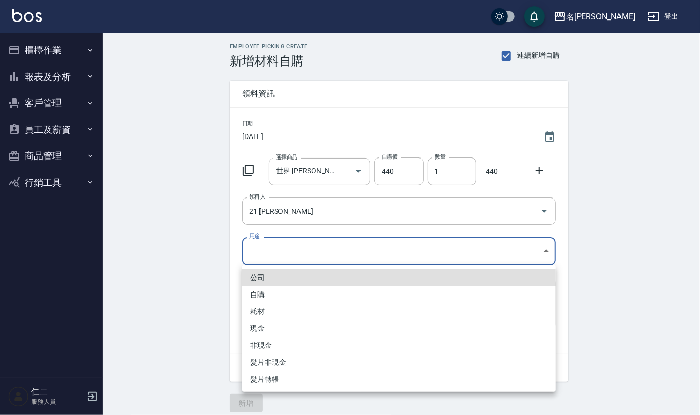
click at [283, 289] on li "自購" at bounding box center [399, 294] width 314 height 17
type input "自購"
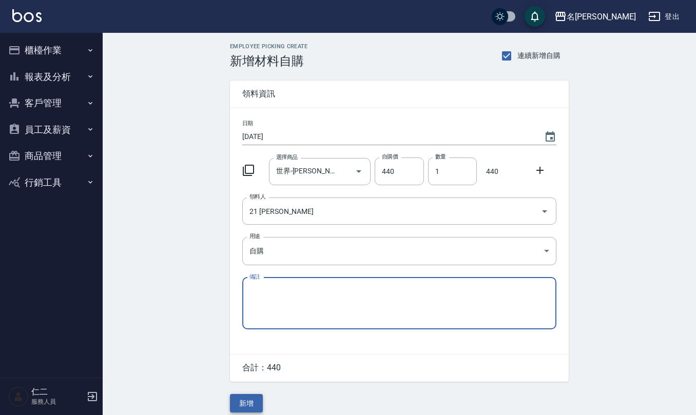
click at [245, 402] on button "新增" at bounding box center [246, 403] width 33 height 19
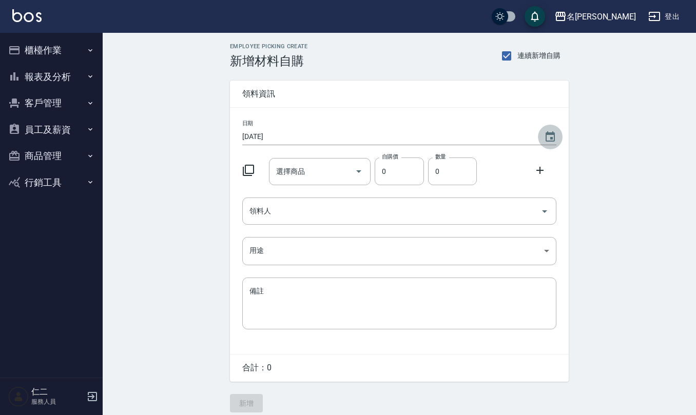
drag, startPoint x: 553, startPoint y: 138, endPoint x: 547, endPoint y: 142, distance: 7.0
click at [551, 138] on icon "Choose date, selected date is 2025-09-06" at bounding box center [550, 137] width 12 height 12
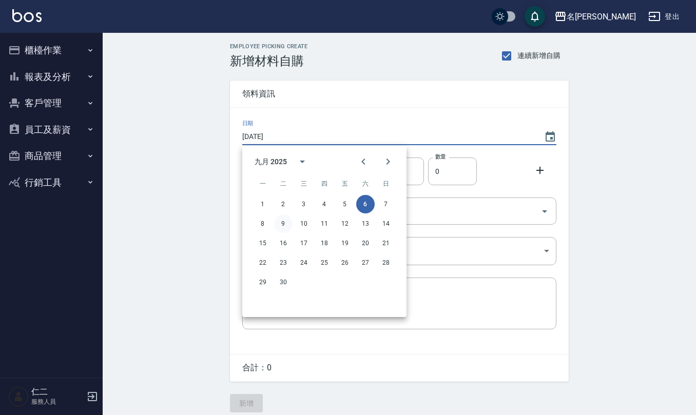
click at [284, 223] on button "9" at bounding box center [283, 224] width 18 height 18
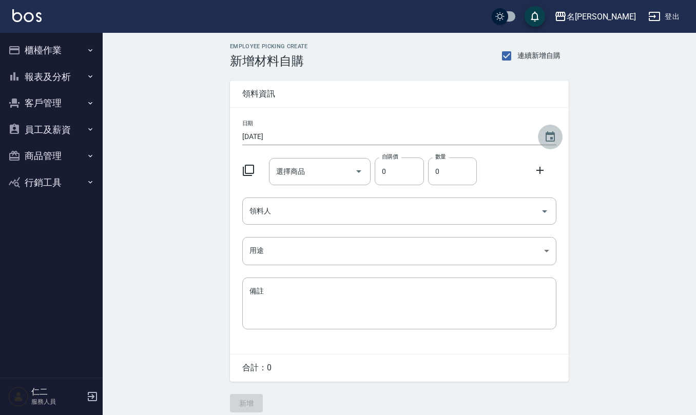
click at [553, 142] on icon "Choose date, selected date is 2025-09-09" at bounding box center [550, 137] width 12 height 12
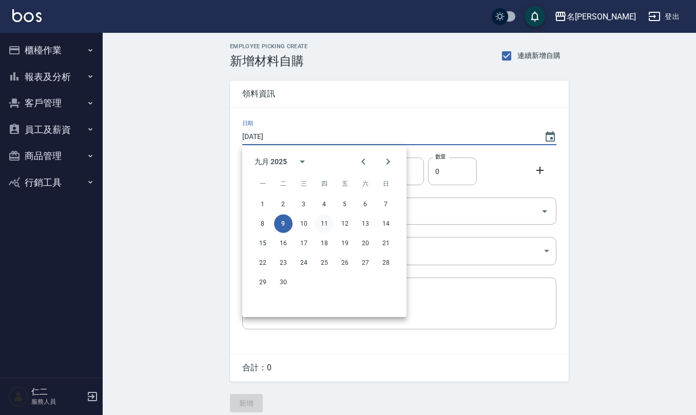
click at [326, 220] on button "11" at bounding box center [324, 224] width 18 height 18
type input "[DATE]"
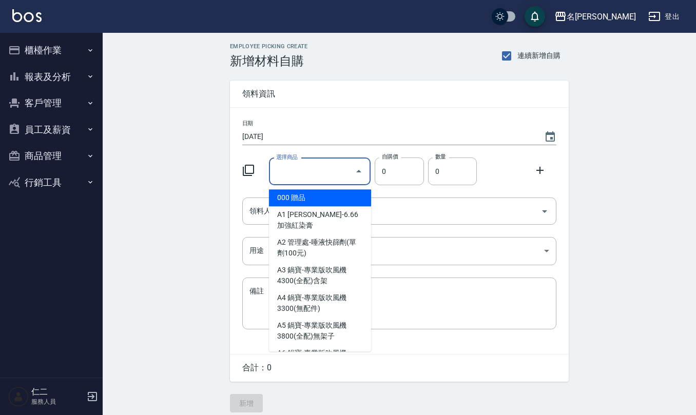
click at [315, 173] on input "選擇商品" at bounding box center [312, 172] width 77 height 18
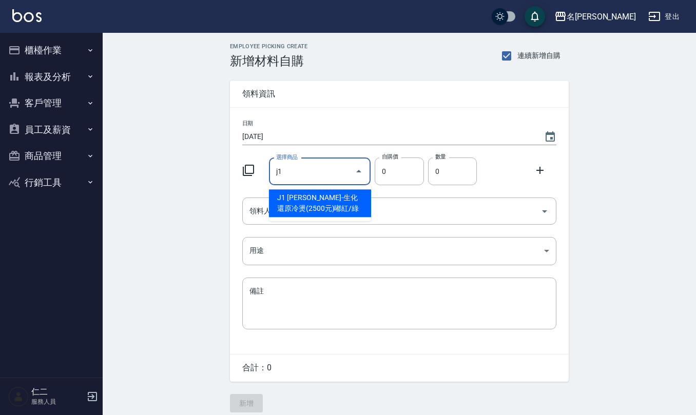
type input "[PERSON_NAME]-生化還原冷燙(2500元)嘟紅/綠"
type input "120"
type input "1"
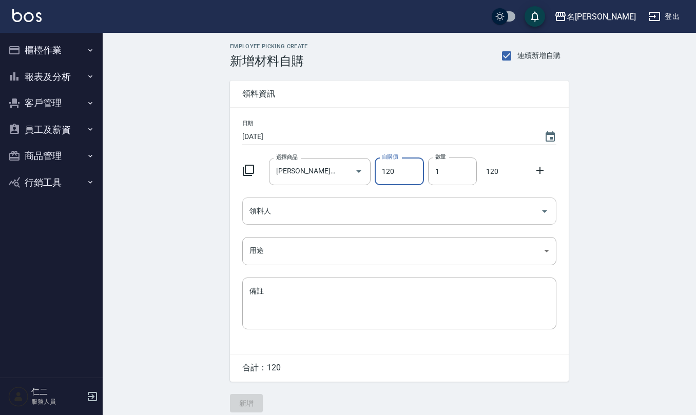
click at [312, 220] on input "領料人" at bounding box center [391, 211] width 289 height 18
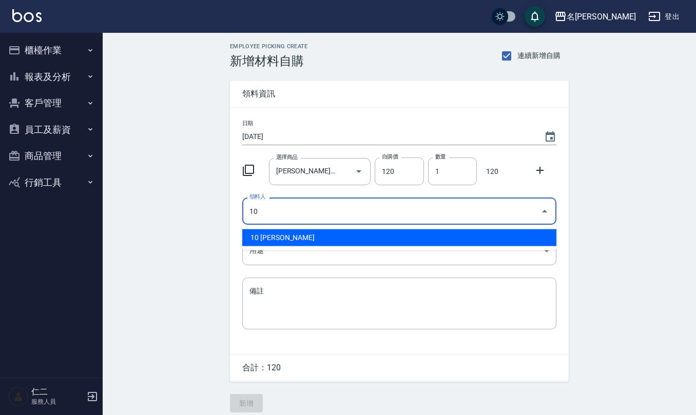
type input "10 [PERSON_NAME]"
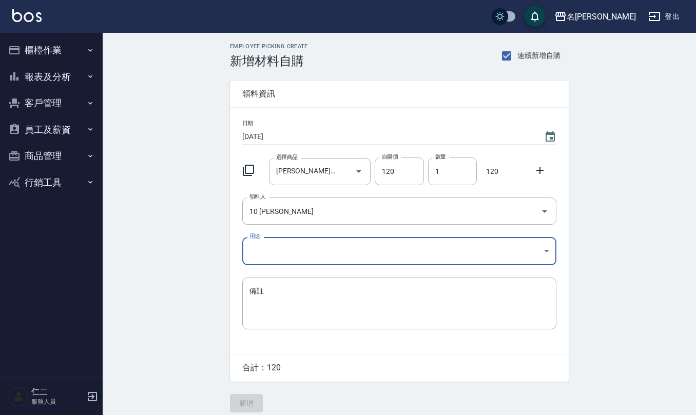
click at [299, 256] on body "名留仁二 登出 櫃檯作業 打帳單 帳單列表 現金收支登錄 材料自購登錄 每日結帳 排班表 報表及分析 報表目錄 店家區間累計表 店家日報表 互助日報表 互助月…" at bounding box center [348, 211] width 696 height 423
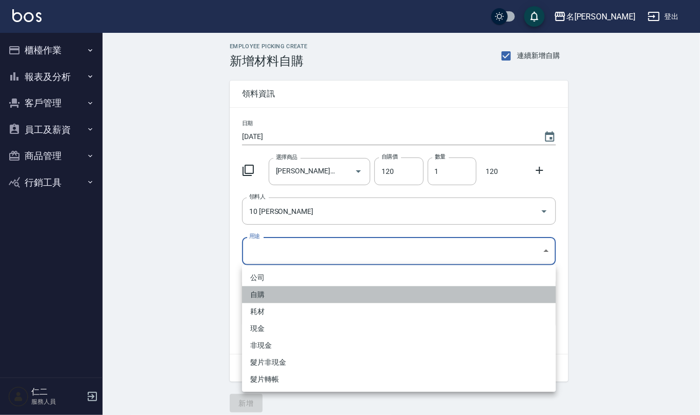
click at [276, 291] on li "自購" at bounding box center [399, 294] width 314 height 17
type input "自購"
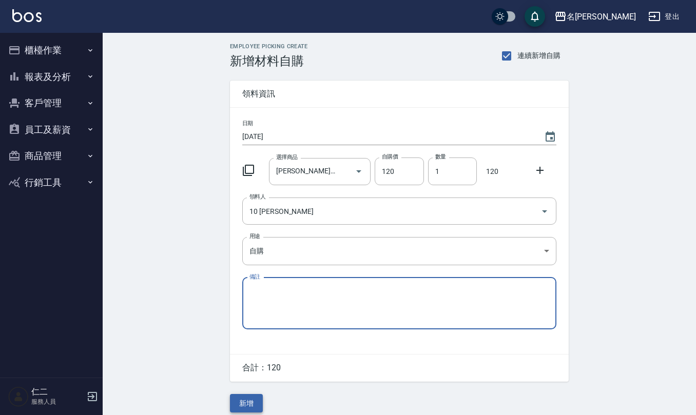
click at [251, 405] on button "新增" at bounding box center [246, 403] width 33 height 19
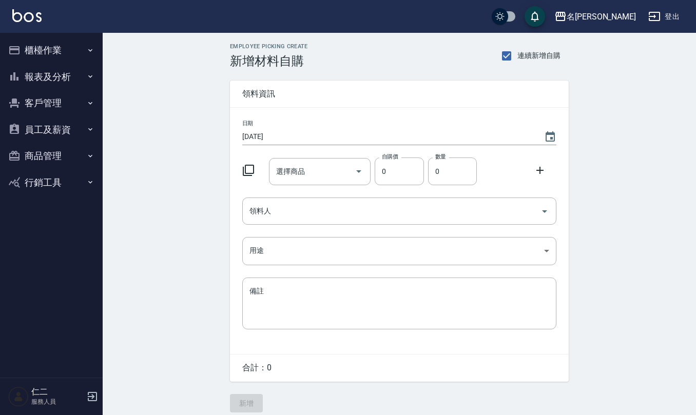
click at [318, 185] on div "選擇商品 選擇商品 自購價 0 自購價 數量 0 數量" at bounding box center [397, 169] width 318 height 32
click at [313, 163] on input "選擇商品" at bounding box center [312, 172] width 77 height 18
type input "m"
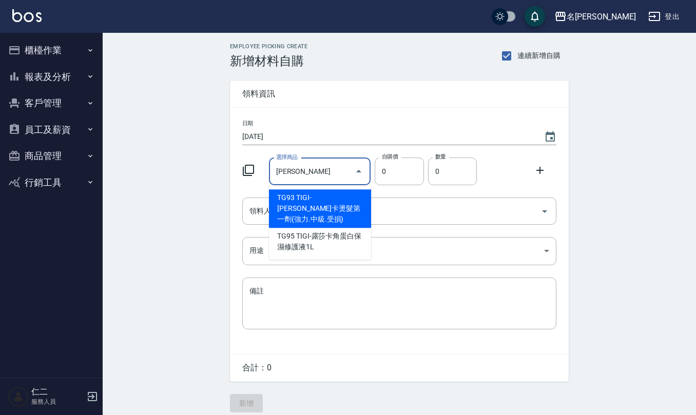
type input "TIGI-[PERSON_NAME]卡燙髮第一劑(強力.中級.受損)"
type input "455"
type input "1"
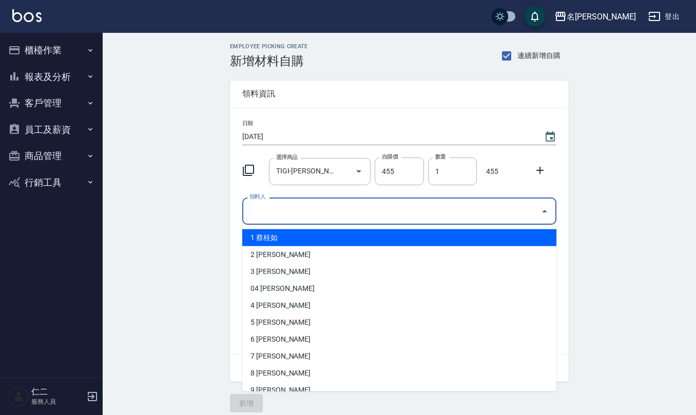
click at [377, 204] on input "領料人" at bounding box center [391, 211] width 289 height 18
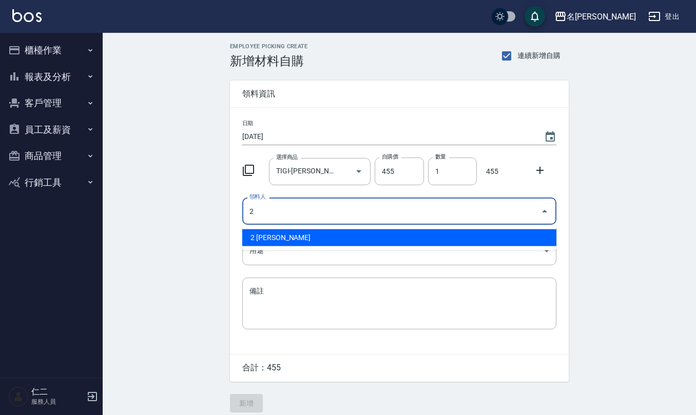
type input "2 [PERSON_NAME]"
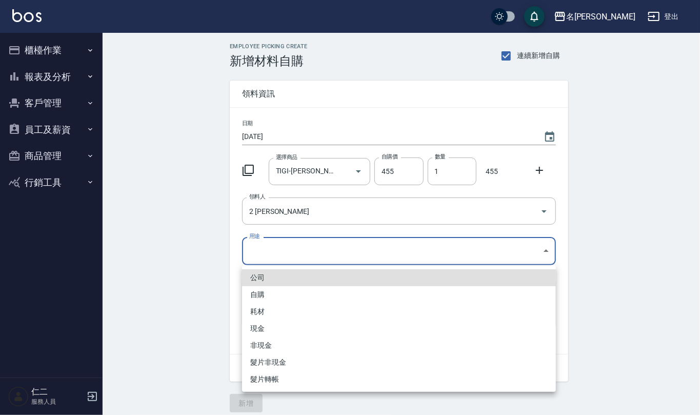
click at [355, 246] on body "名留仁二 登出 櫃檯作業 打帳單 帳單列表 現金收支登錄 材料自購登錄 每日結帳 排班表 報表及分析 報表目錄 店家區間累計表 店家日報表 互助日報表 互助月…" at bounding box center [350, 211] width 700 height 423
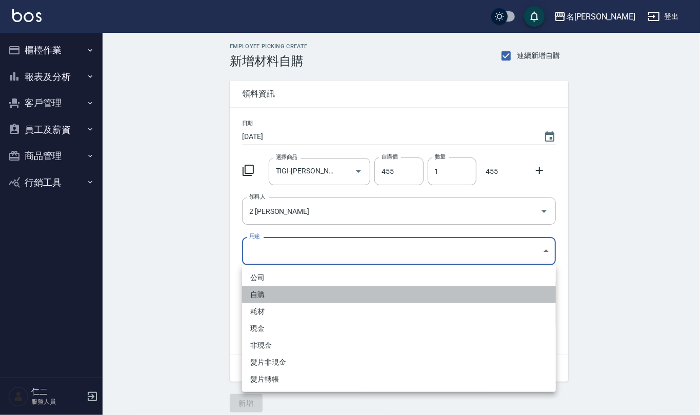
click at [281, 293] on li "自購" at bounding box center [399, 294] width 314 height 17
type input "自購"
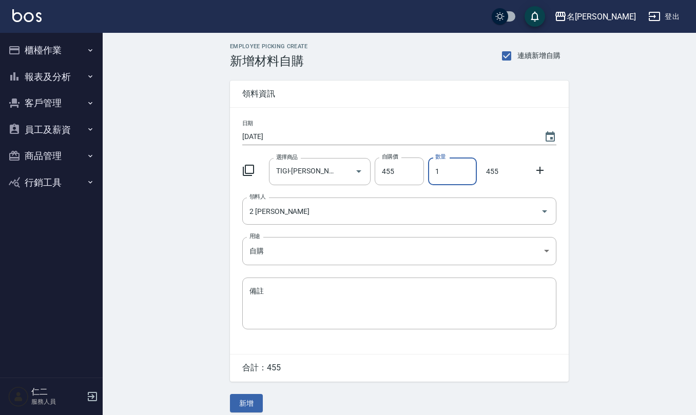
click at [456, 167] on input "1" at bounding box center [452, 172] width 49 height 28
drag, startPoint x: 443, startPoint y: 168, endPoint x: 427, endPoint y: 176, distance: 17.9
click at [427, 173] on div "數量 1 數量" at bounding box center [450, 169] width 53 height 32
type input "2"
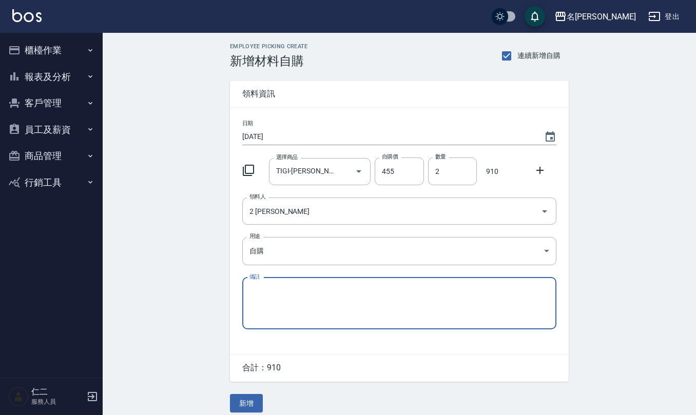
click at [315, 298] on textarea "備註" at bounding box center [399, 303] width 300 height 35
click at [275, 296] on textarea "強力+受損各1" at bounding box center [399, 303] width 300 height 35
click at [330, 293] on textarea "強力+中等各1" at bounding box center [399, 303] width 300 height 35
type textarea "強力+中等各1(24幫領的)"
click at [247, 397] on button "新增" at bounding box center [246, 403] width 33 height 19
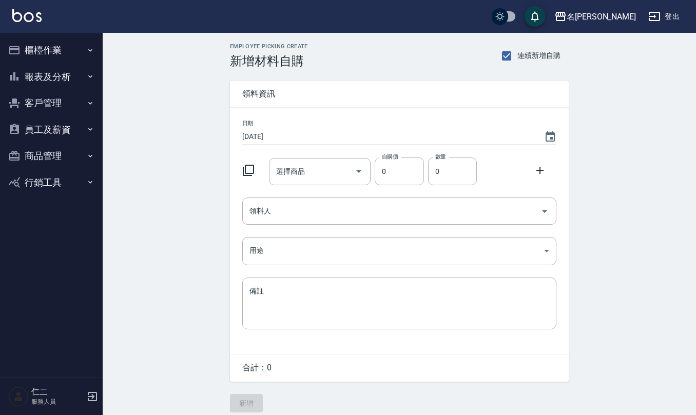
click at [307, 167] on input "選擇商品" at bounding box center [312, 172] width 77 height 18
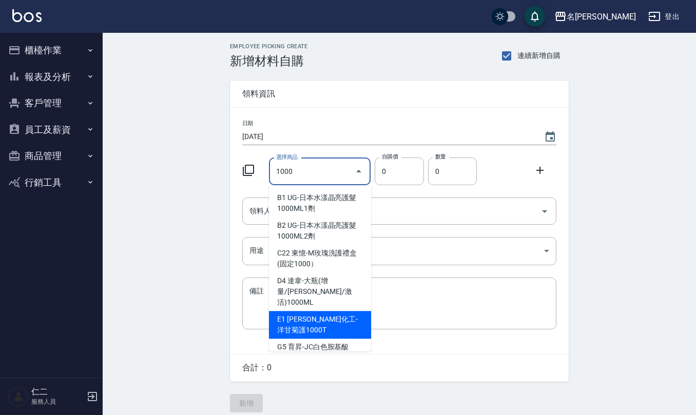
type input "[PERSON_NAME]化工-洋甘菊護1000T"
type input "95"
type input "1"
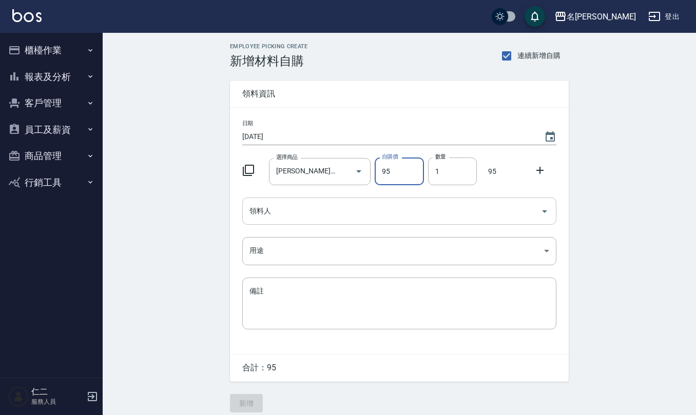
click at [326, 208] on input "領料人" at bounding box center [391, 211] width 289 height 18
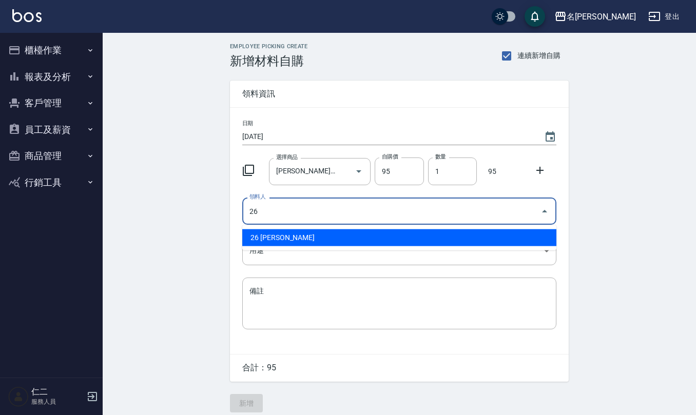
type input "26 [PERSON_NAME]"
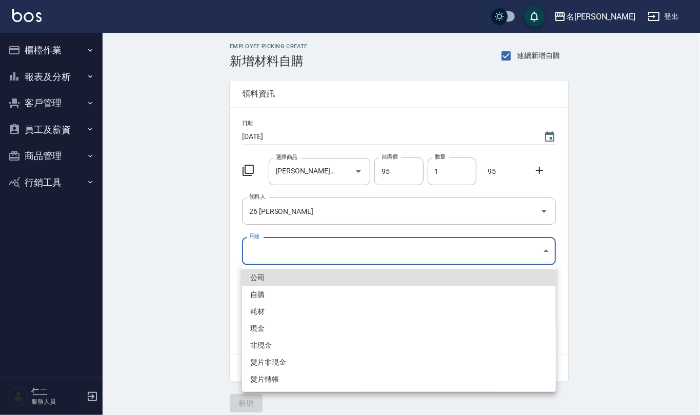
click at [322, 247] on body "名留仁二 登出 櫃檯作業 打帳單 帳單列表 現金收支登錄 材料自購登錄 每日結帳 排班表 報表及分析 報表目錄 店家區間累計表 店家日報表 互助日報表 互助月…" at bounding box center [350, 211] width 700 height 423
click at [273, 292] on li "自購" at bounding box center [399, 294] width 314 height 17
type input "自購"
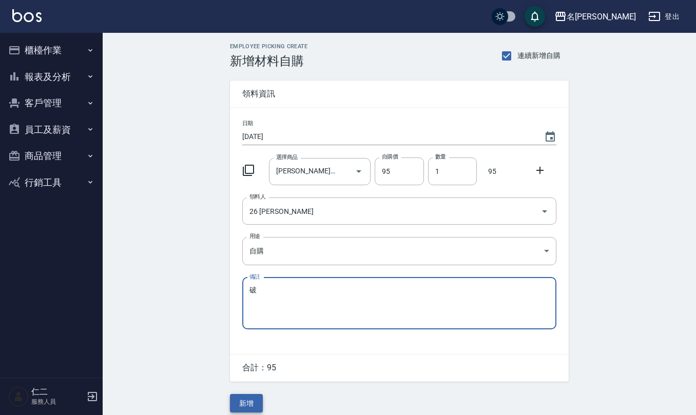
type textarea "破"
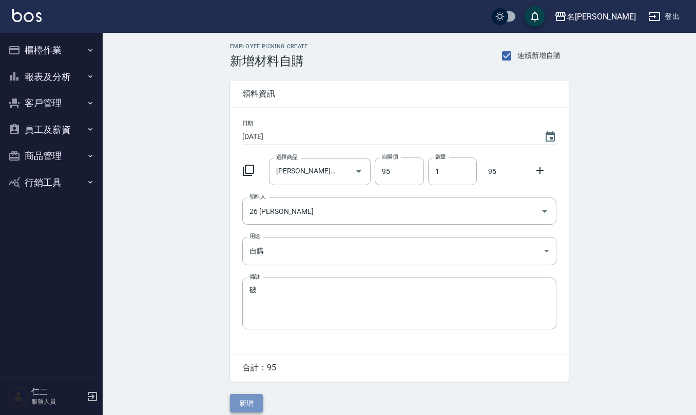
click at [248, 403] on button "新增" at bounding box center [246, 403] width 33 height 19
click at [549, 131] on icon "Choose date, selected date is 2025-09-11" at bounding box center [550, 137] width 12 height 12
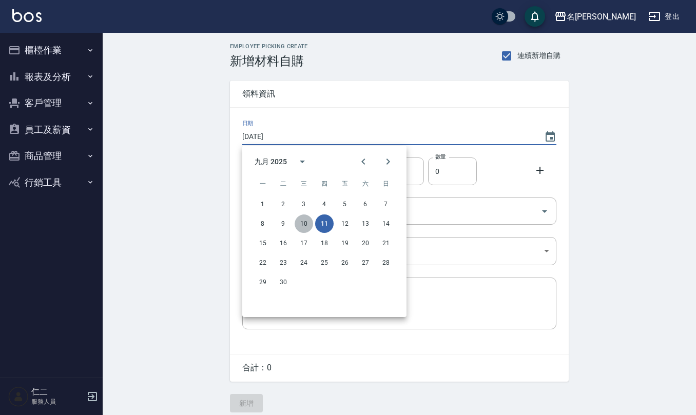
click at [304, 216] on button "10" at bounding box center [304, 224] width 18 height 18
type input "[DATE]"
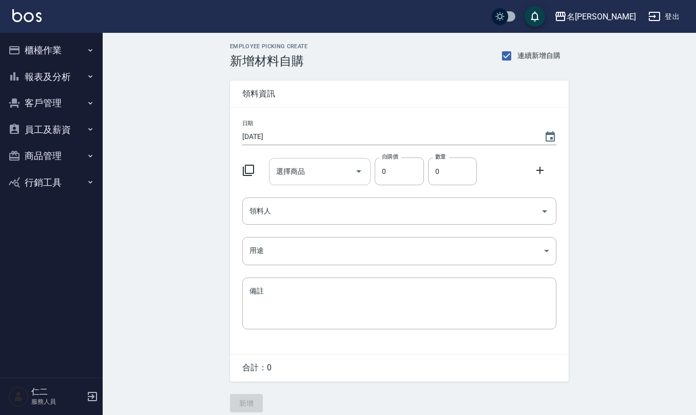
click at [317, 169] on input "選擇商品" at bounding box center [312, 172] width 77 height 18
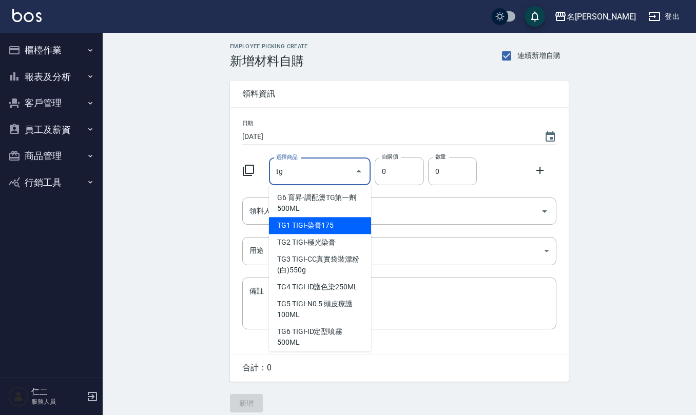
type input "TIGI-染膏175"
type input "175"
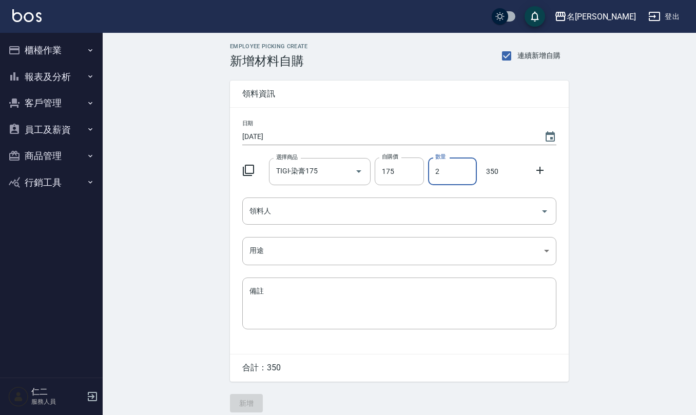
type input "2"
click at [303, 224] on div "日期 2025/09/10 選擇商品 TIGI-染膏175 選擇商品 自購價 175 自購價 數量 2 數量 350 領料人 領料人 用途 ​ 用途 備註 x…" at bounding box center [399, 231] width 339 height 246
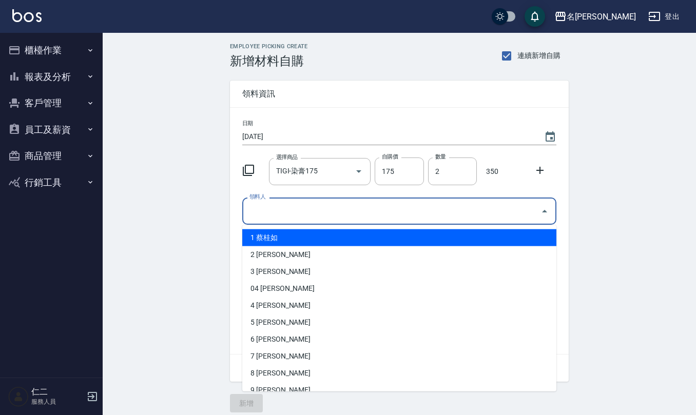
click at [302, 216] on input "領料人" at bounding box center [391, 211] width 289 height 18
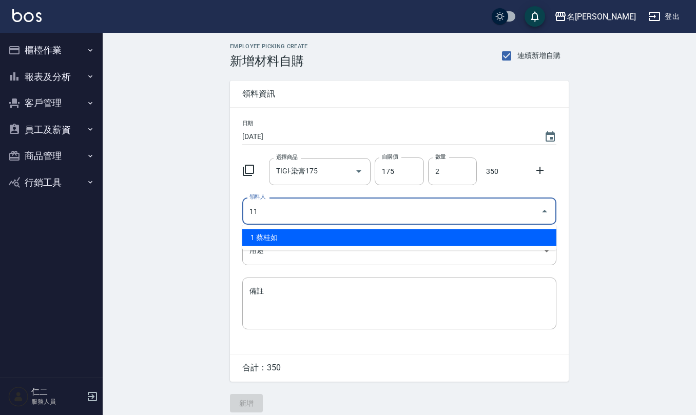
type input "11 [PERSON_NAME]"
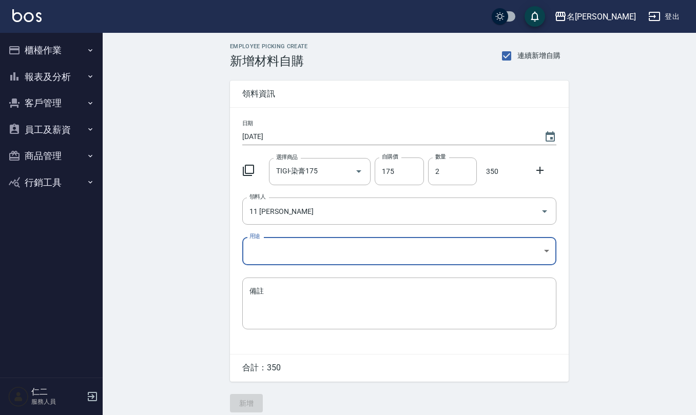
click at [331, 246] on body "名留仁二 登出 櫃檯作業 打帳單 帳單列表 現金收支登錄 材料自購登錄 每日結帳 排班表 報表及分析 報表目錄 店家區間累計表 店家日報表 互助日報表 互助月…" at bounding box center [348, 211] width 696 height 423
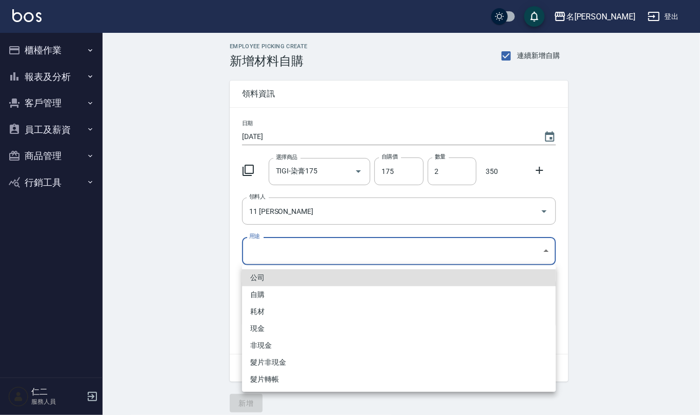
click at [259, 291] on li "自購" at bounding box center [399, 294] width 314 height 17
type input "自購"
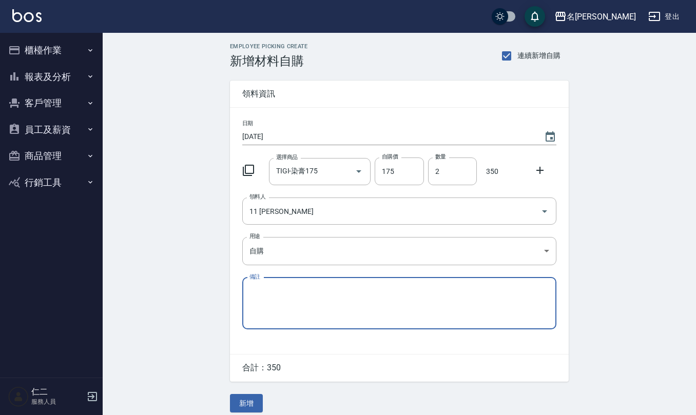
click at [538, 173] on icon at bounding box center [540, 170] width 12 height 12
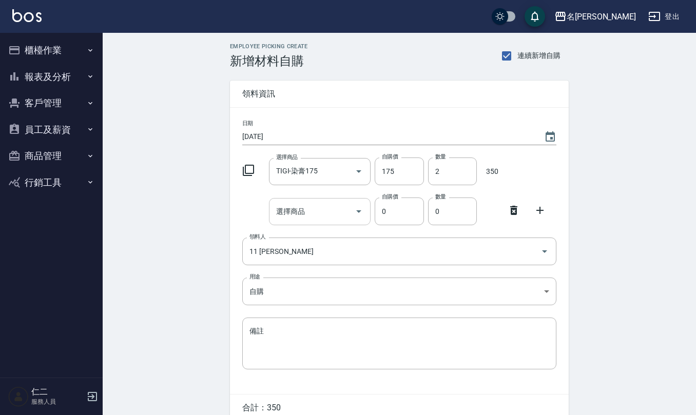
click at [325, 202] on div "選擇商品" at bounding box center [320, 211] width 102 height 27
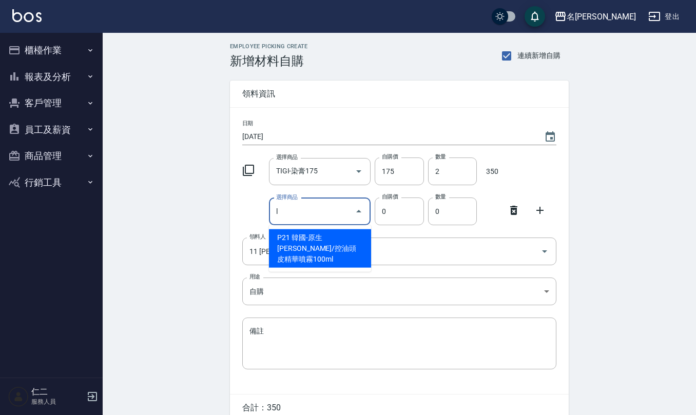
type input "l"
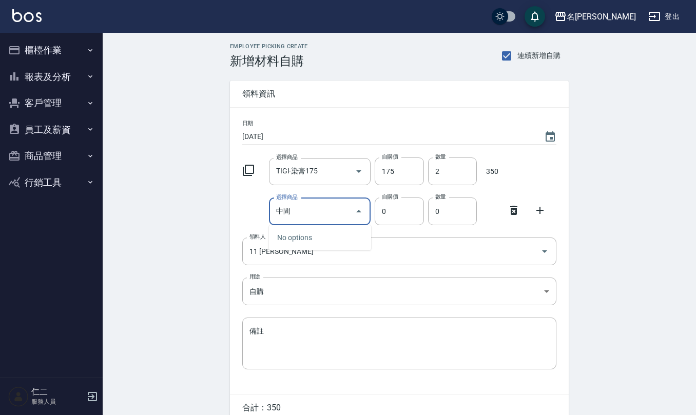
type input "中"
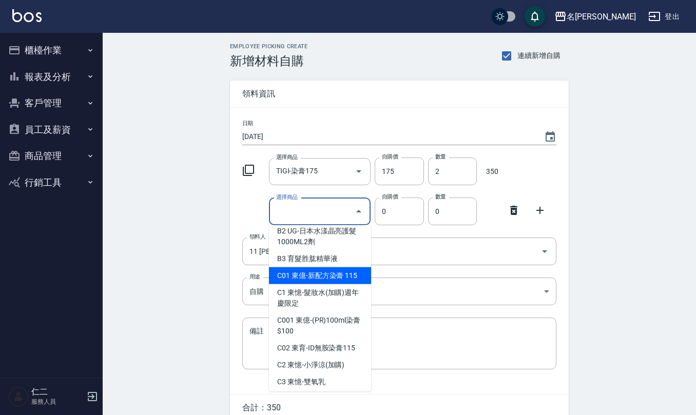
scroll to position [274, 0]
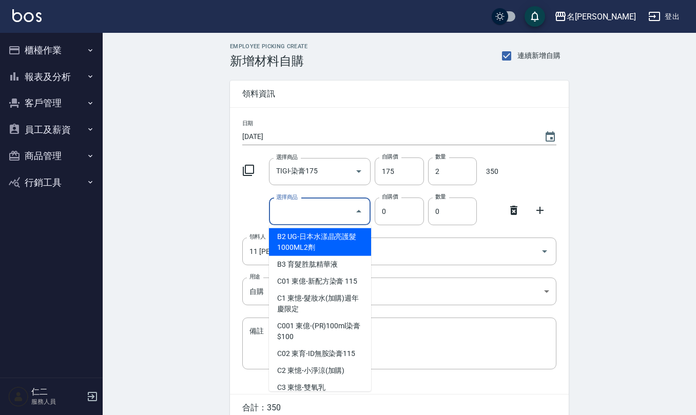
click at [300, 208] on input "選擇商品" at bounding box center [312, 212] width 77 height 18
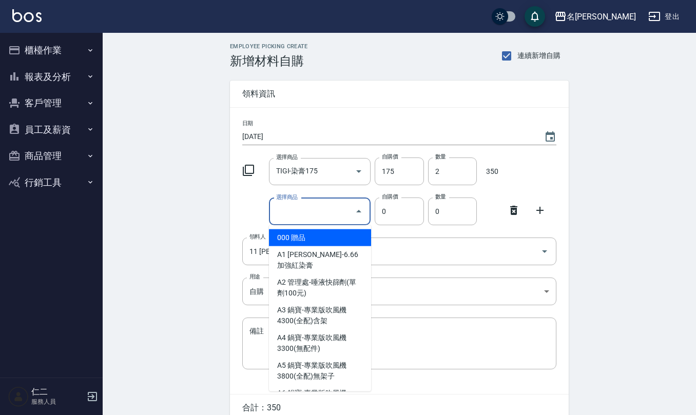
click at [301, 206] on input "選擇商品" at bounding box center [312, 212] width 77 height 18
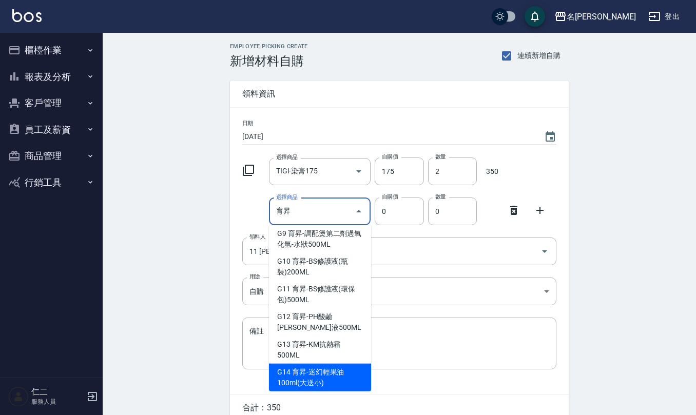
scroll to position [254, 0]
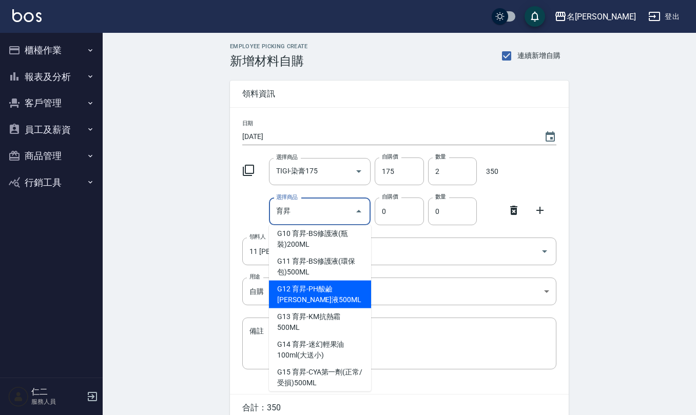
type input "育昇-PH酸鹼平衡液500ML"
type input "220"
type input "1"
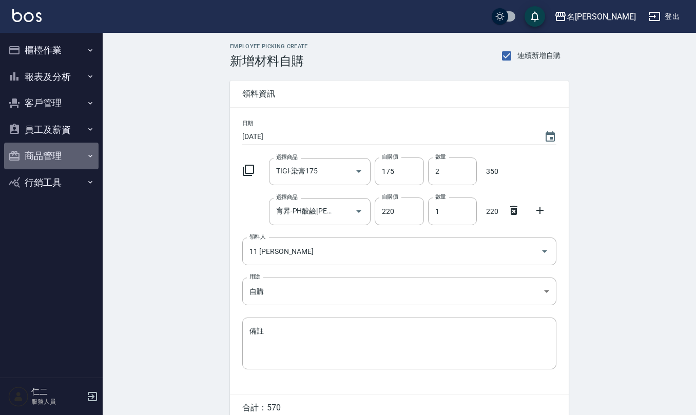
click at [46, 162] on button "商品管理" at bounding box center [51, 156] width 94 height 27
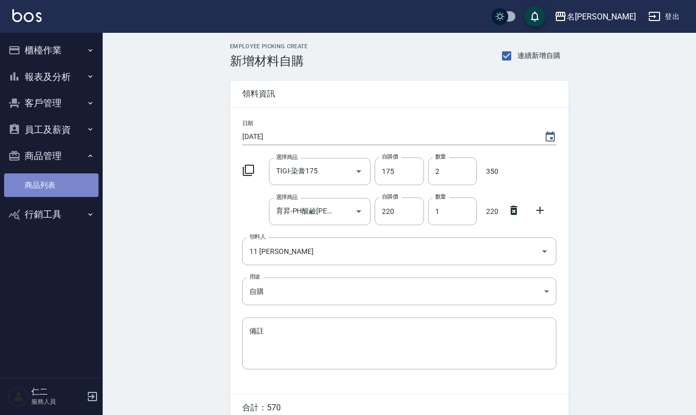
click at [55, 189] on link "商品列表" at bounding box center [51, 185] width 94 height 24
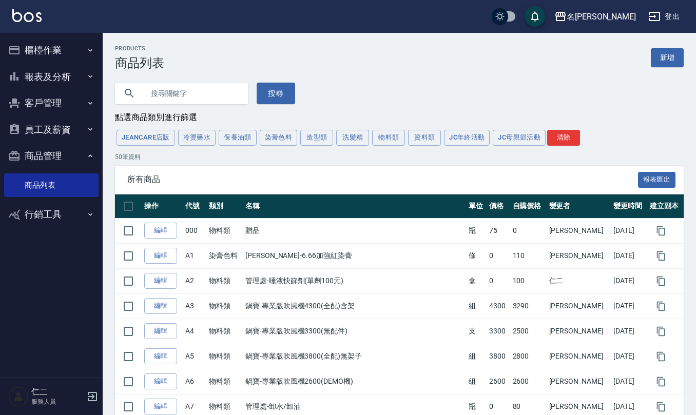
click at [171, 76] on div "搜尋" at bounding box center [199, 87] width 192 height 34
click at [171, 100] on input "text" at bounding box center [192, 94] width 96 height 28
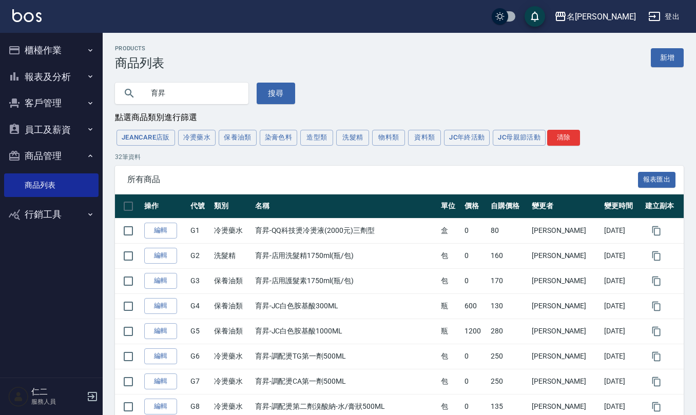
drag, startPoint x: 183, startPoint y: 93, endPoint x: 13, endPoint y: 90, distance: 169.9
type input "g20"
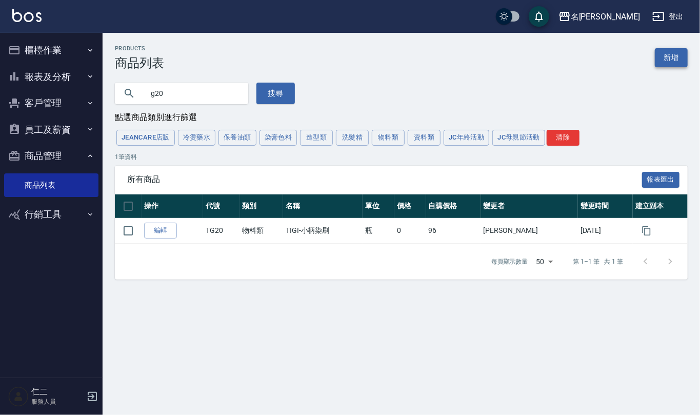
click at [672, 64] on link "新增" at bounding box center [671, 57] width 33 height 19
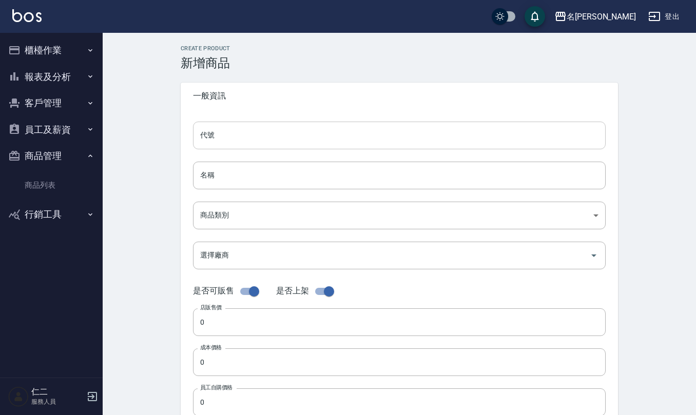
click at [228, 142] on input "代號" at bounding box center [399, 136] width 413 height 28
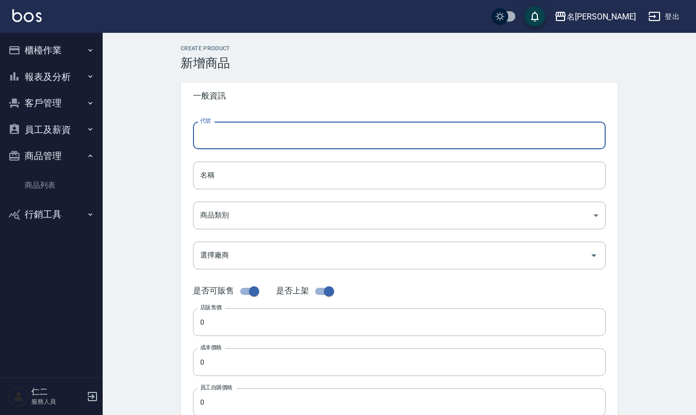
type input "T"
type input "G20"
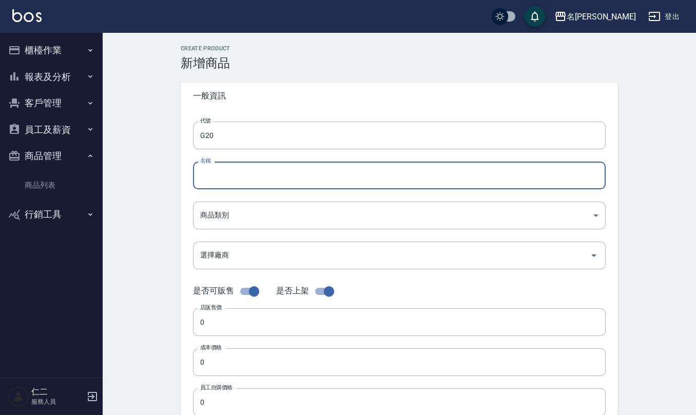
click at [243, 189] on input "名稱" at bounding box center [399, 176] width 413 height 28
type input "育昇-中間酸"
click at [277, 216] on body "名留仁二 登出 櫃檯作業 打帳單 帳單列表 現金收支登錄 材料自購登錄 每日結帳 排班表 報表及分析 報表目錄 店家區間累計表 店家日報表 互助日報表 互助月…" at bounding box center [350, 354] width 700 height 708
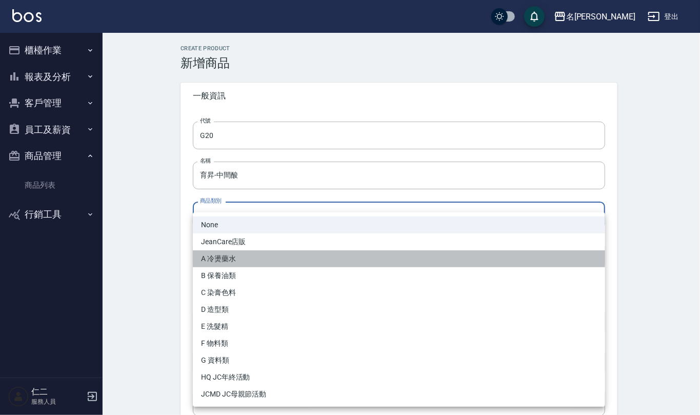
click at [239, 263] on li "A 冷燙藥水" at bounding box center [399, 258] width 413 height 17
type input "f78e4713-f176-40d1-a102-882b0e69429f"
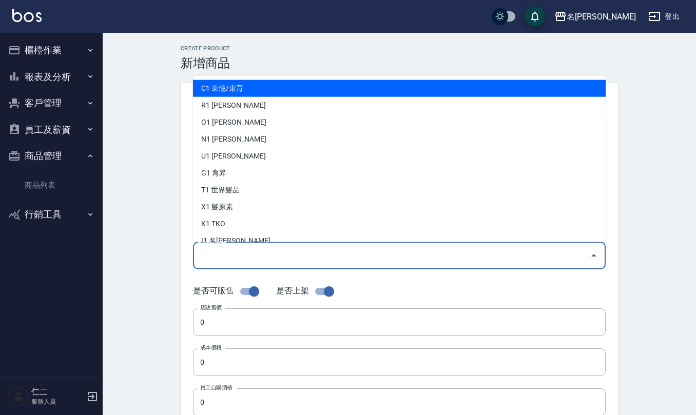
click at [242, 259] on input "選擇廠商" at bounding box center [392, 255] width 388 height 18
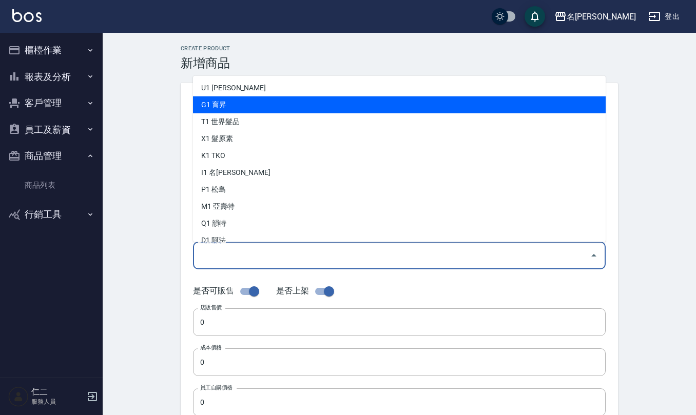
scroll to position [13, 0]
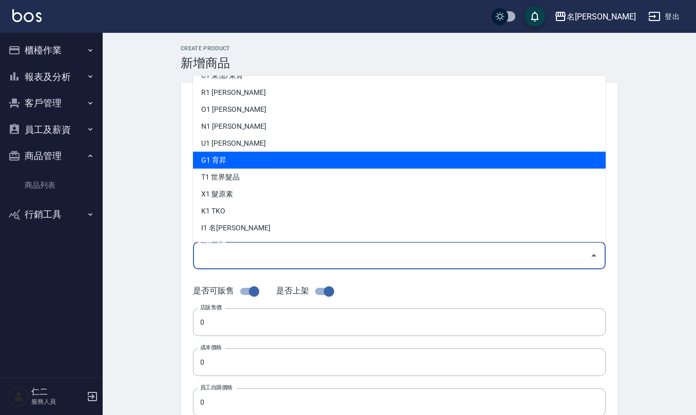
click at [261, 101] on ul "C1 東憶/東育 R1 晨宏 O1 華旭 N1 娜普菈 U1 里歐 G1 育昇 T1 世界髮品 X1 髮原素 K1 TKO I1 名麗 P1 松島 M1 亞壽…" at bounding box center [399, 159] width 413 height 166
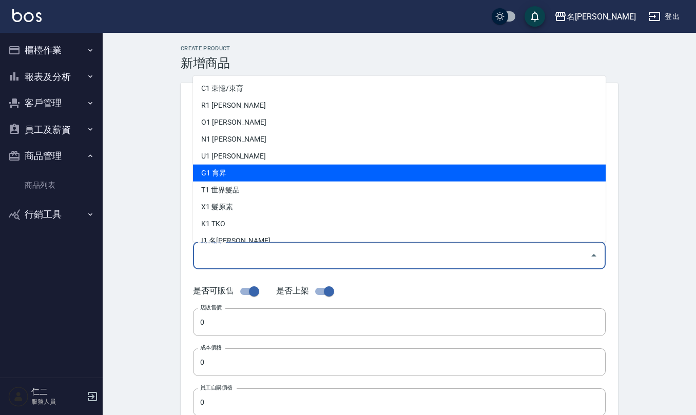
click at [248, 165] on li "G1 育昇" at bounding box center [399, 173] width 413 height 17
type input "G1 育昇"
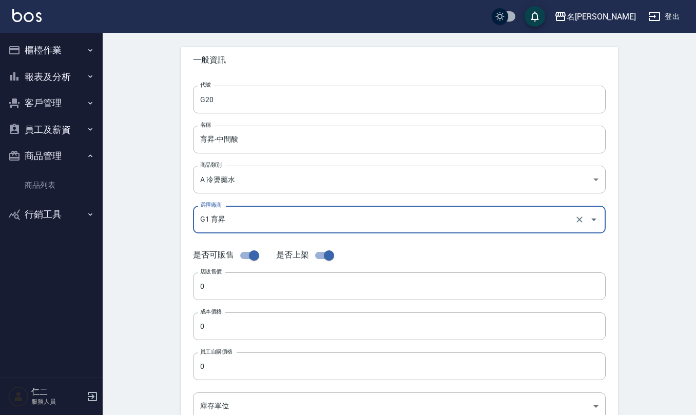
scroll to position [68, 0]
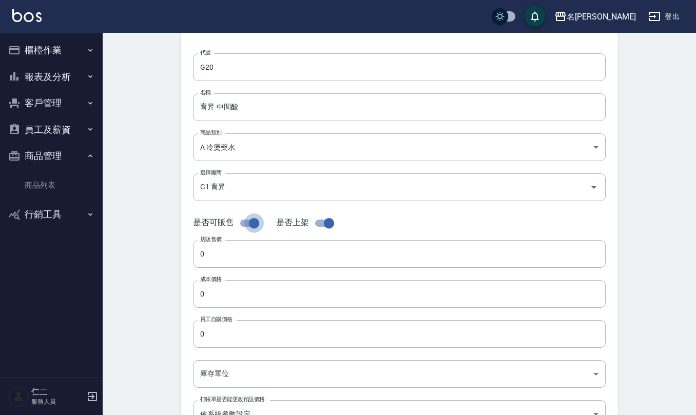
click at [255, 226] on input "checkbox" at bounding box center [254, 223] width 59 height 20
checkbox input "false"
click at [249, 259] on input "0" at bounding box center [399, 254] width 413 height 28
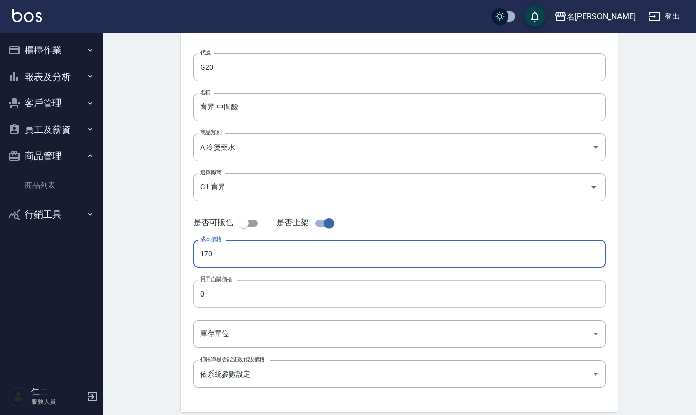
type input "170"
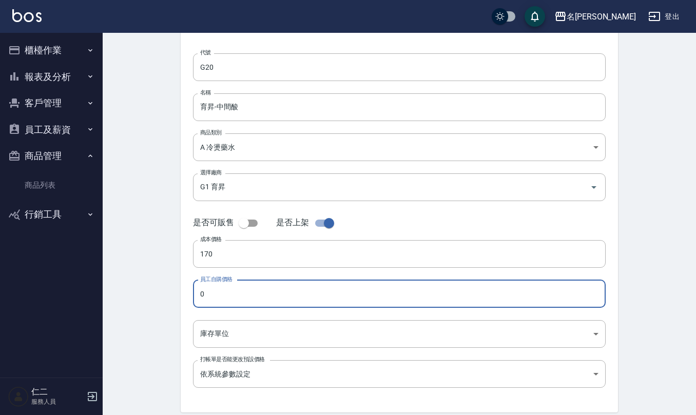
click at [229, 294] on input "0" at bounding box center [399, 294] width 413 height 28
type input "170"
click at [239, 332] on body "名留仁二 登出 櫃檯作業 打帳單 帳單列表 現金收支登錄 材料自購登錄 每日結帳 排班表 報表及分析 報表目錄 店家區間累計表 店家日報表 互助日報表 互助月…" at bounding box center [350, 194] width 700 height 524
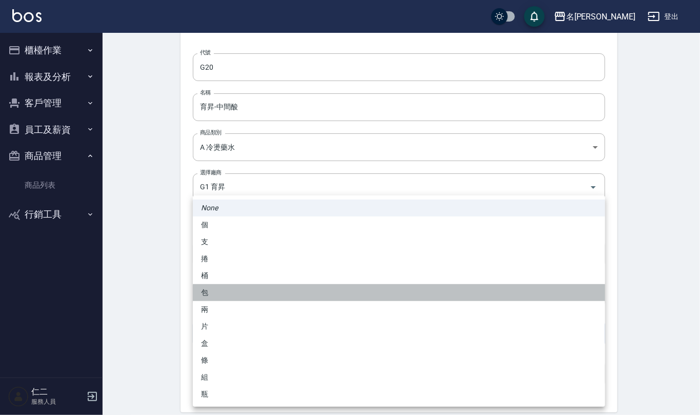
click at [221, 293] on li "包" at bounding box center [399, 292] width 413 height 17
type input "包"
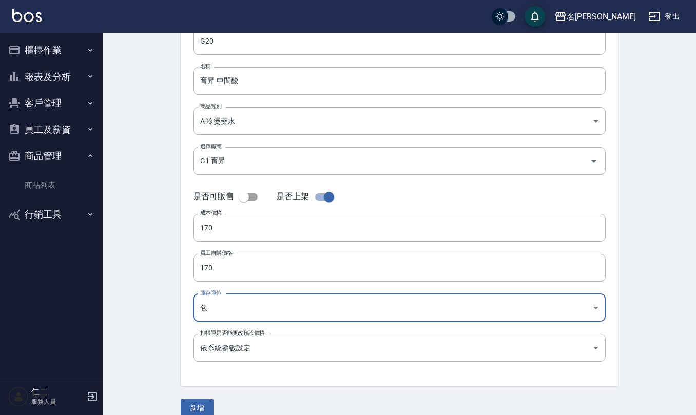
scroll to position [109, 0]
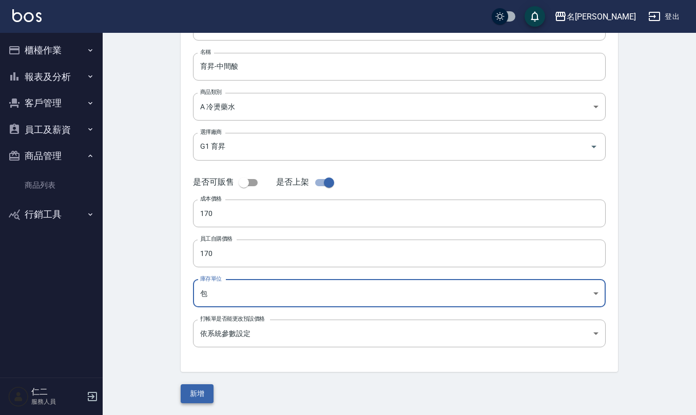
click at [187, 400] on button "新增" at bounding box center [197, 393] width 33 height 19
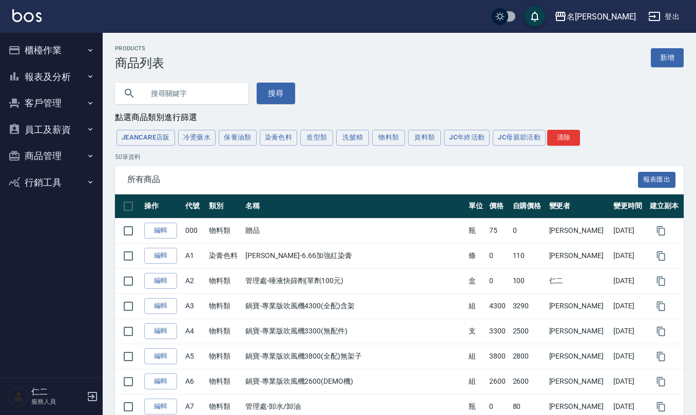
click at [150, 99] on input "text" at bounding box center [192, 94] width 96 height 28
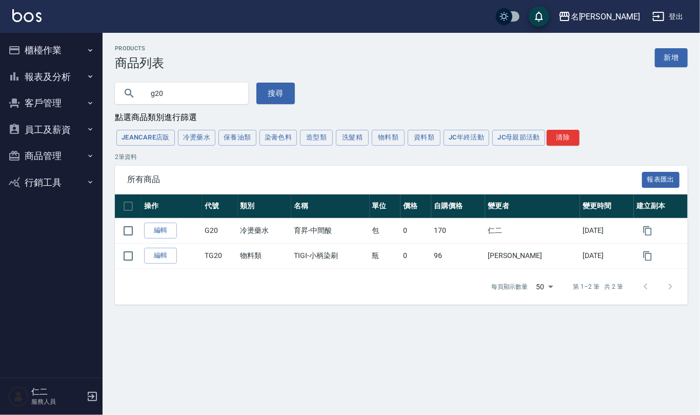
drag, startPoint x: 173, startPoint y: 89, endPoint x: 0, endPoint y: 63, distance: 175.4
click at [0, 63] on div "名留仁二 登出 櫃檯作業 打帳單 帳單列表 現金收支登錄 材料自購登錄 每日結帳 排班表 報表及分析 報表目錄 店家區間累計表 店家日報表 互助日報表 互助月…" at bounding box center [350, 207] width 700 height 415
type input "育昇"
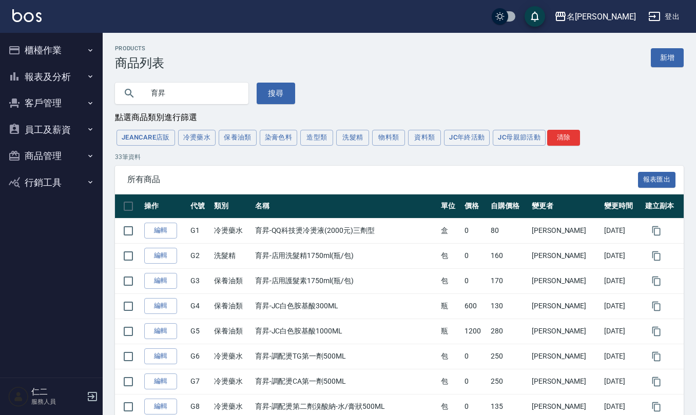
click at [49, 54] on button "櫃檯作業" at bounding box center [51, 50] width 94 height 27
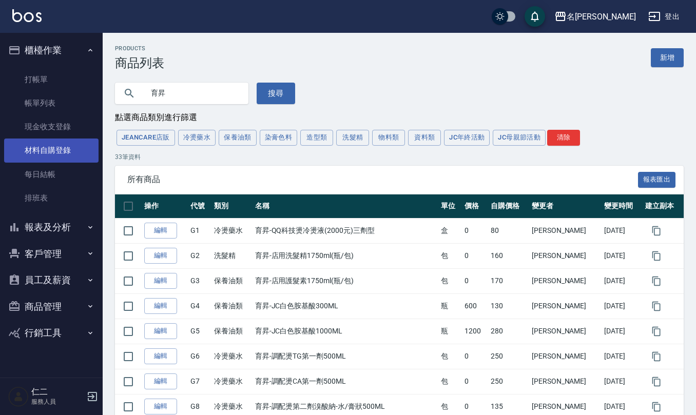
click at [69, 149] on link "材料自購登錄" at bounding box center [51, 151] width 94 height 24
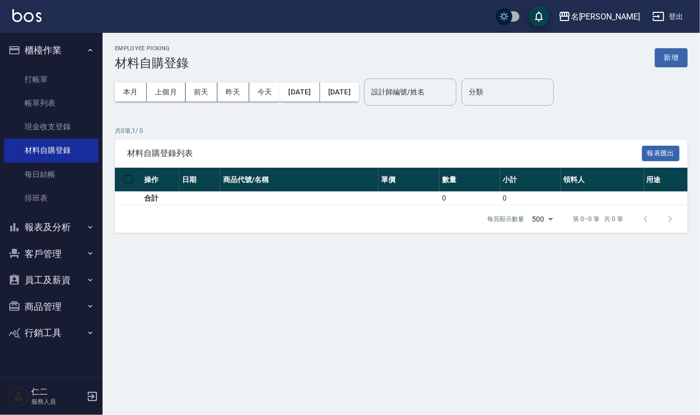
click at [666, 48] on button "新增" at bounding box center [671, 57] width 33 height 19
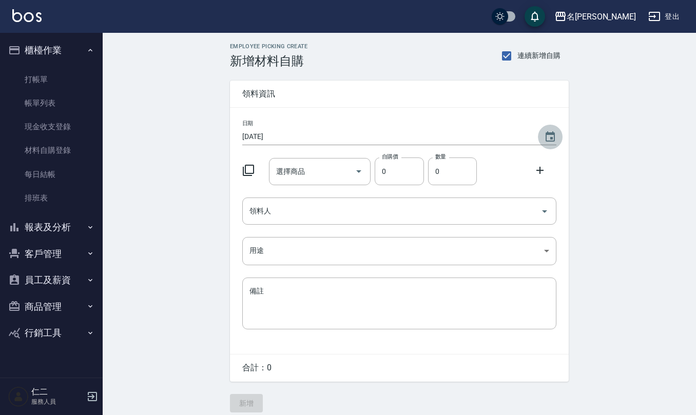
click at [552, 142] on icon "Choose date, selected date is 2025-10-04" at bounding box center [550, 137] width 12 height 12
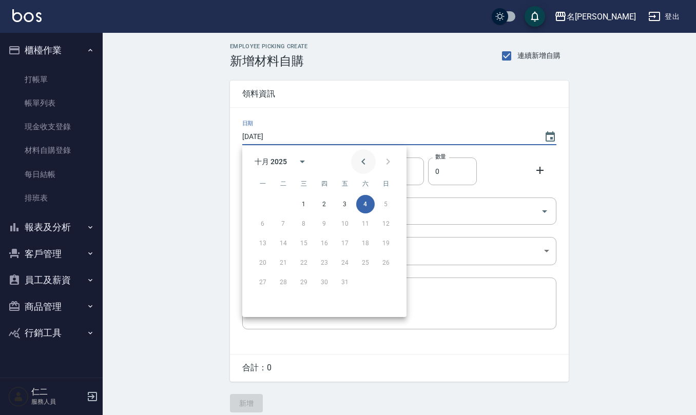
click at [361, 157] on icon "Previous month" at bounding box center [363, 161] width 12 height 12
click at [304, 221] on button "10" at bounding box center [304, 224] width 18 height 18
type input "[DATE]"
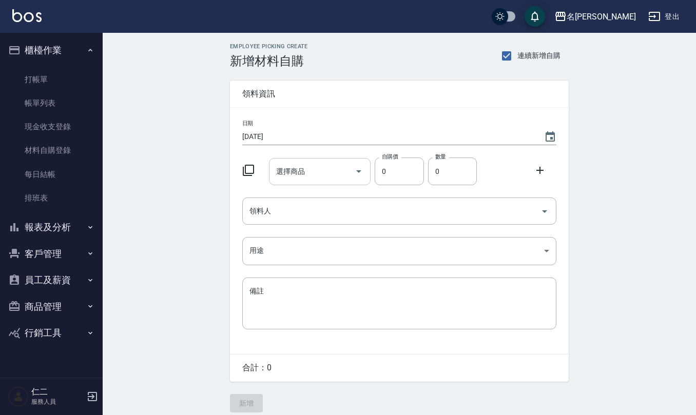
click at [326, 173] on input "選擇商品" at bounding box center [312, 172] width 77 height 18
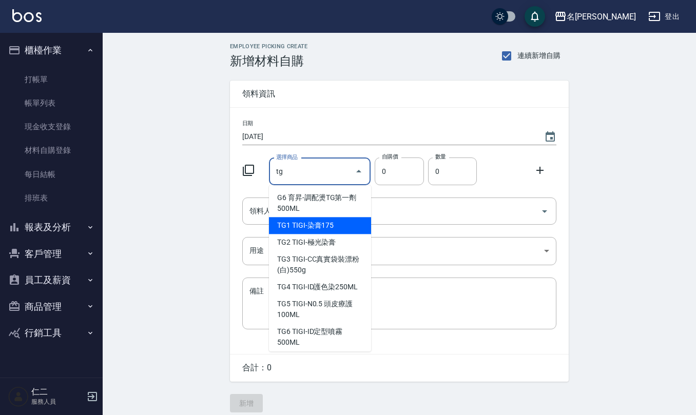
type input "TIGI-染膏175"
type input "175"
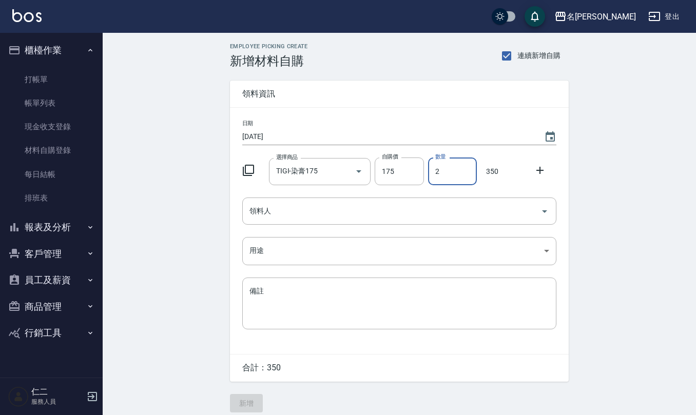
type input "2"
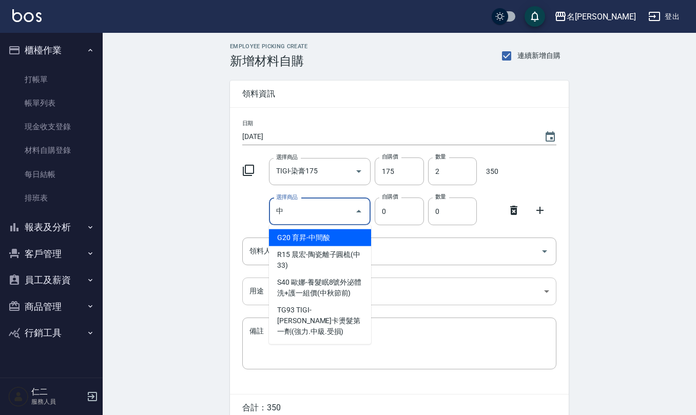
type input "育昇-中間酸"
type input "170"
type input "1"
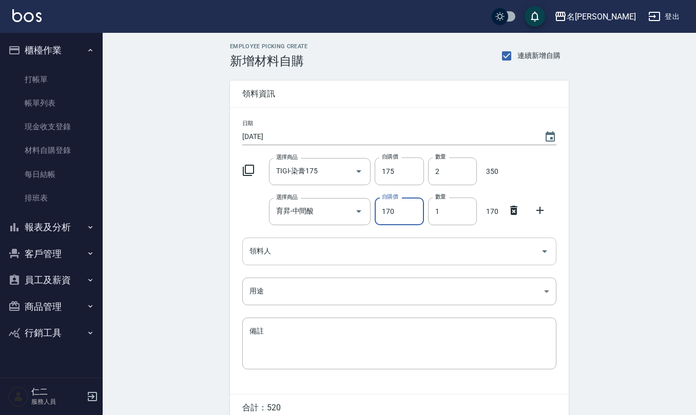
click at [317, 245] on input "領料人" at bounding box center [391, 251] width 289 height 18
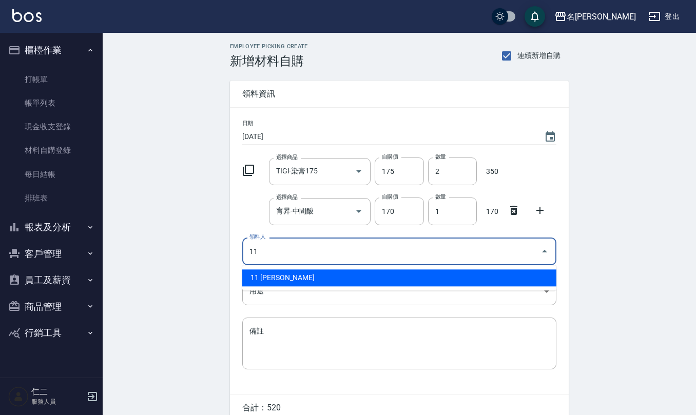
type input "11 [PERSON_NAME]"
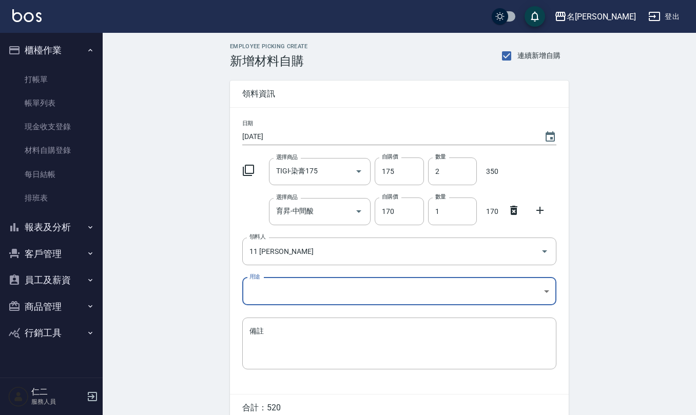
click at [328, 287] on body "名留仁二 登出 櫃檯作業 打帳單 帳單列表 現金收支登錄 材料自購登錄 每日結帳 排班表 報表及分析 報表目錄 店家區間累計表 店家日報表 互助日報表 互助月…" at bounding box center [348, 231] width 696 height 463
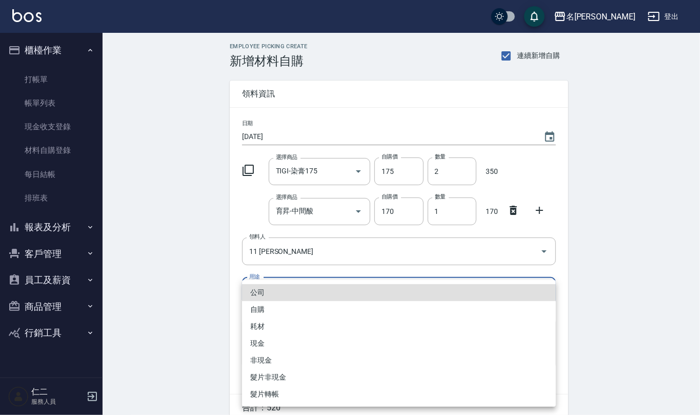
click at [292, 310] on li "自購" at bounding box center [399, 309] width 314 height 17
type input "自購"
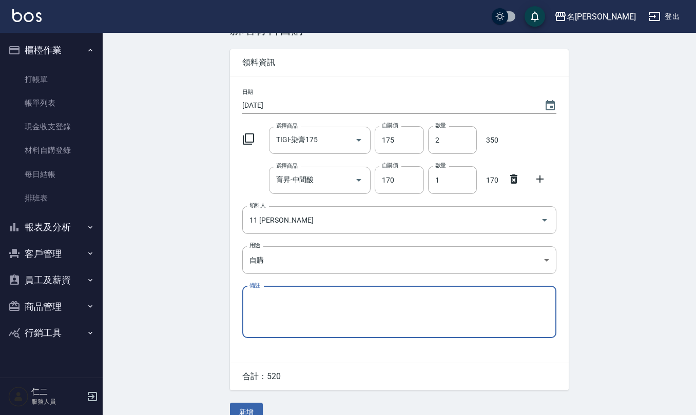
scroll to position [48, 0]
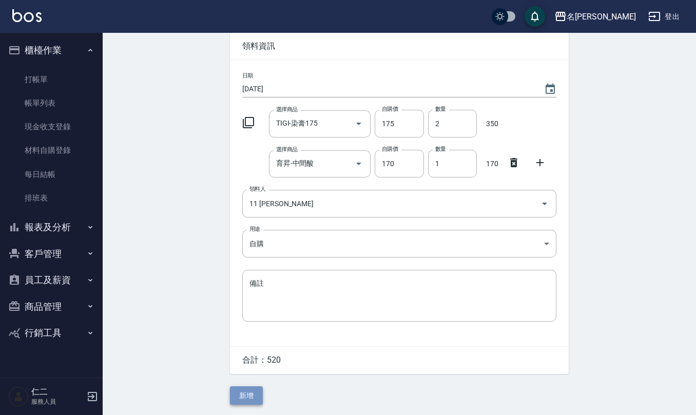
click at [247, 394] on button "新增" at bounding box center [246, 395] width 33 height 19
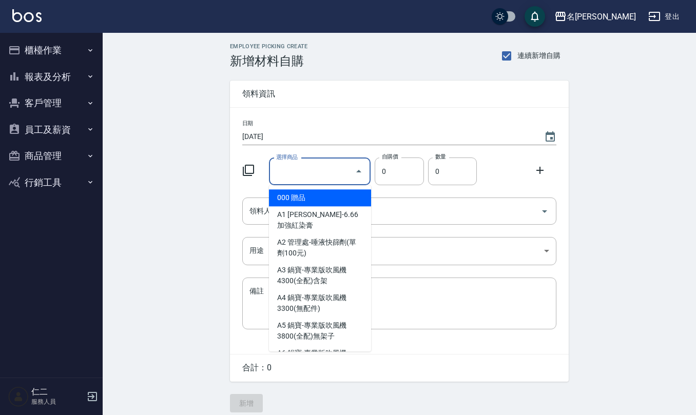
click at [335, 174] on input "選擇商品" at bounding box center [312, 172] width 77 height 18
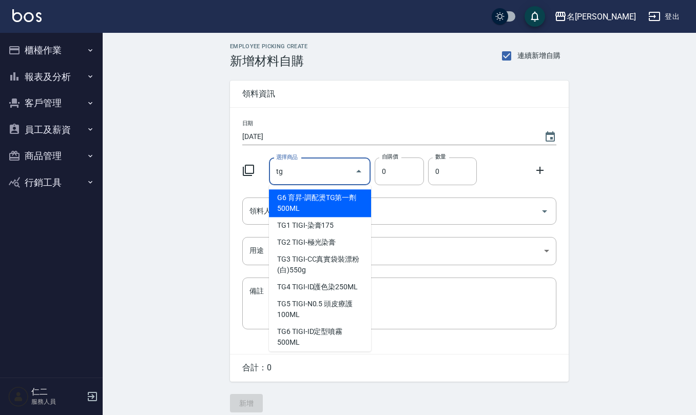
type input "育昇-調配燙TG第一劑500ML"
type input "250"
type input "1"
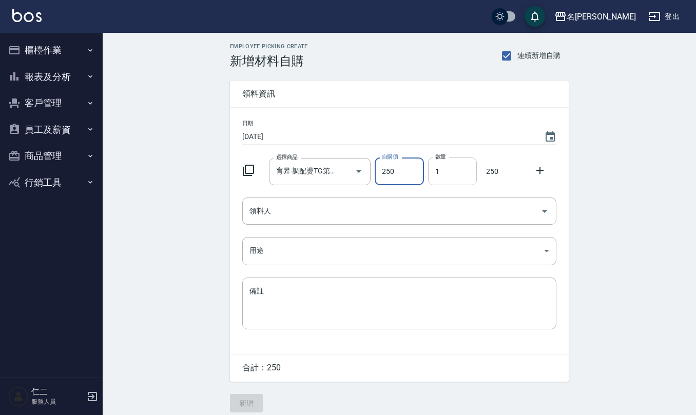
click at [443, 171] on input "1" at bounding box center [452, 172] width 49 height 28
click at [338, 169] on button "Clear" at bounding box center [344, 171] width 14 height 14
type input "0"
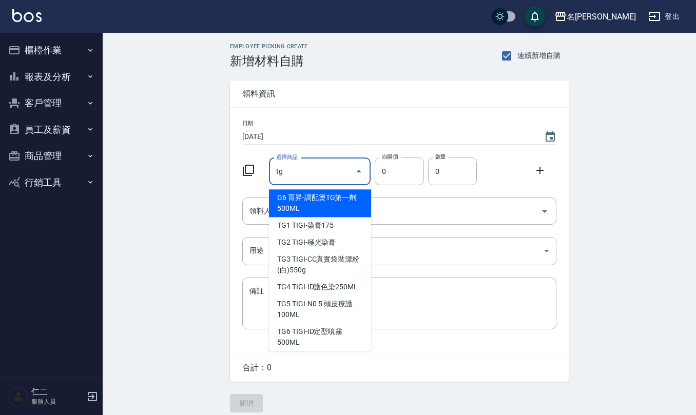
type input "育昇-調配燙TG第一劑500ML"
type input "250"
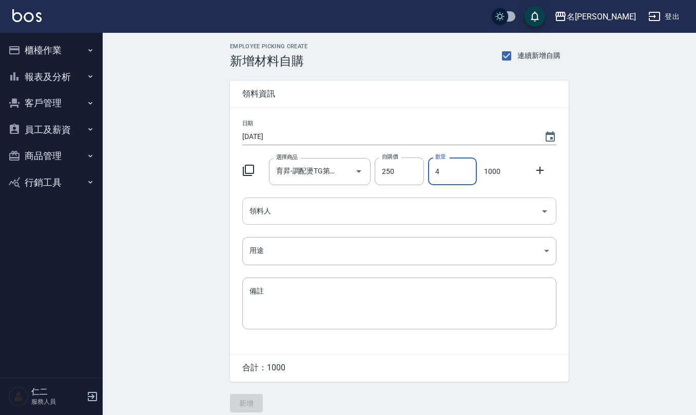
type input "4"
click at [298, 205] on input "領料人" at bounding box center [391, 211] width 289 height 18
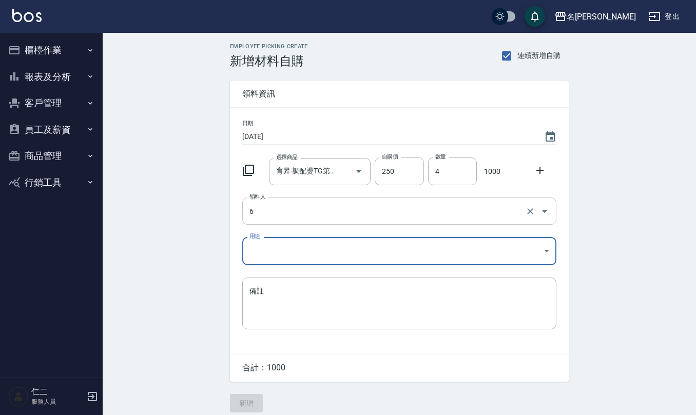
type input "6 [PERSON_NAME]"
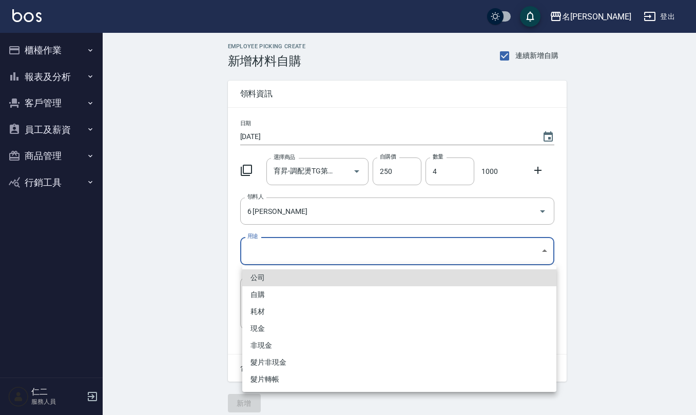
click at [329, 257] on body "名留仁二 登出 櫃檯作業 打帳單 帳單列表 現金收支登錄 材料自購登錄 每日結帳 排班表 報表及分析 報表目錄 店家區間累計表 店家日報表 互助日報表 互助月…" at bounding box center [348, 211] width 696 height 423
click at [259, 298] on li "自購" at bounding box center [399, 294] width 314 height 17
type input "自購"
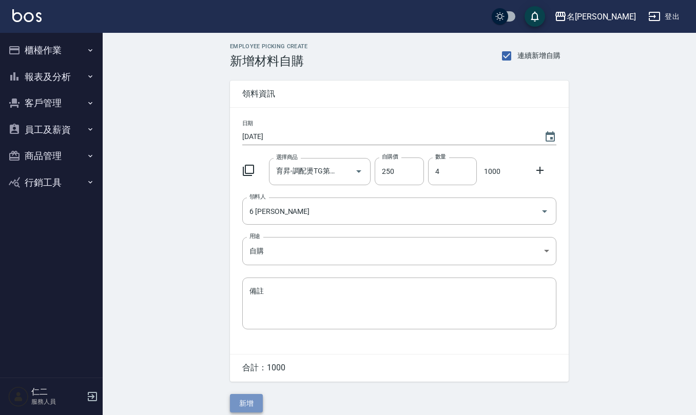
click at [251, 406] on button "新增" at bounding box center [246, 403] width 33 height 19
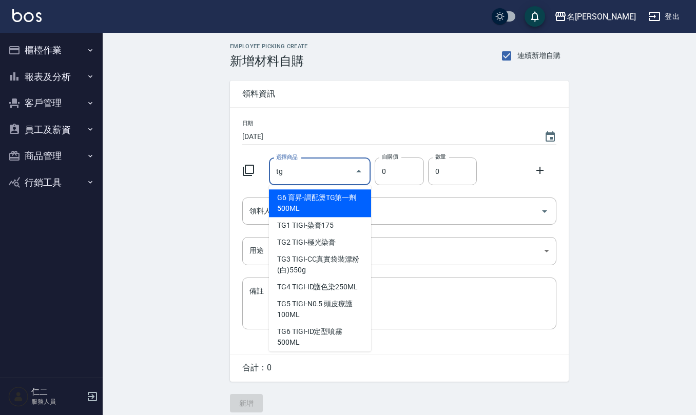
type input "育昇-調配燙TG第一劑500ML"
type input "250"
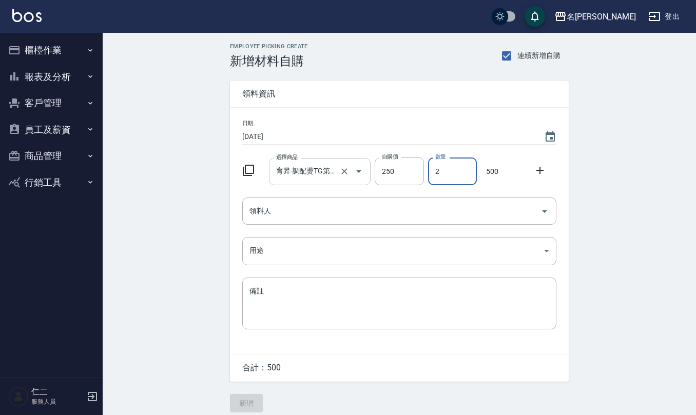
type input "2"
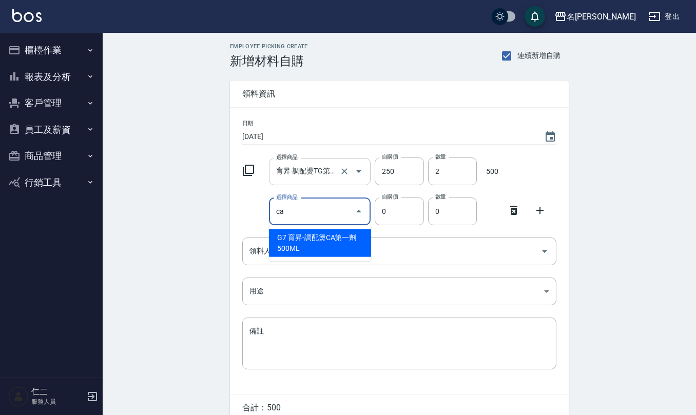
type input "育昇-調配燙CA第一劑500ML"
type input "250"
type input "1"
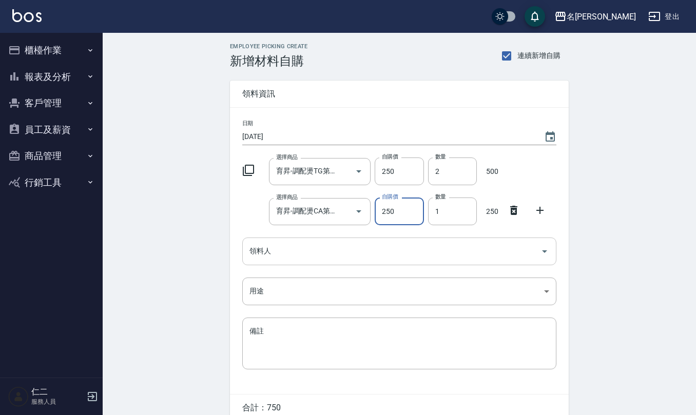
click at [286, 257] on input "領料人" at bounding box center [391, 251] width 289 height 18
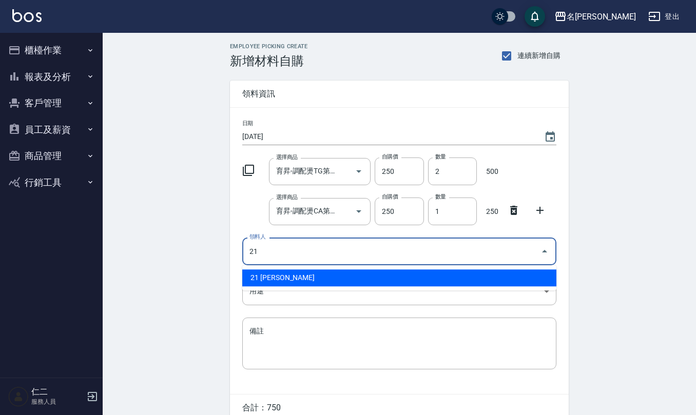
type input "21 [PERSON_NAME]"
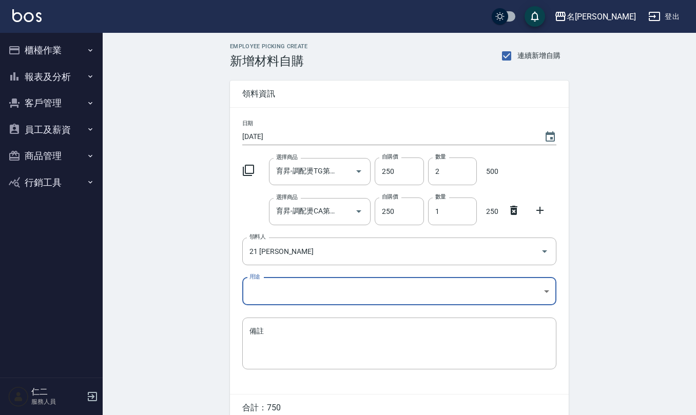
click at [280, 291] on body "名留仁二 登出 櫃檯作業 打帳單 帳單列表 現金收支登錄 材料自購登錄 每日結帳 排班表 報表及分析 報表目錄 店家區間累計表 店家日報表 互助日報表 互助月…" at bounding box center [348, 231] width 696 height 463
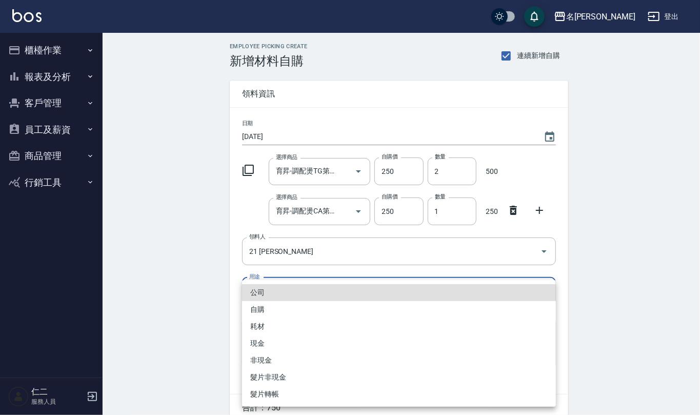
click at [276, 312] on li "自購" at bounding box center [399, 309] width 314 height 17
type input "自購"
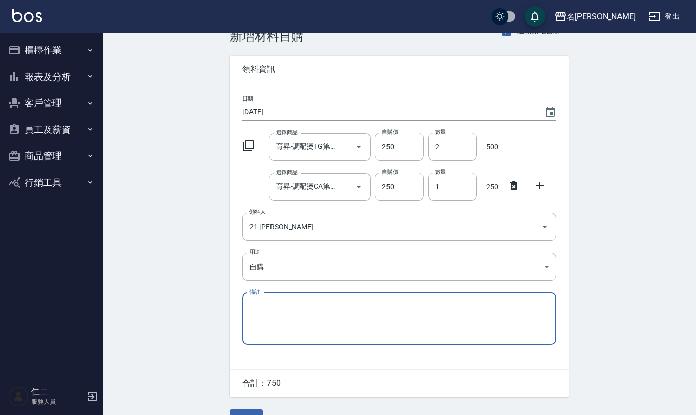
scroll to position [48, 0]
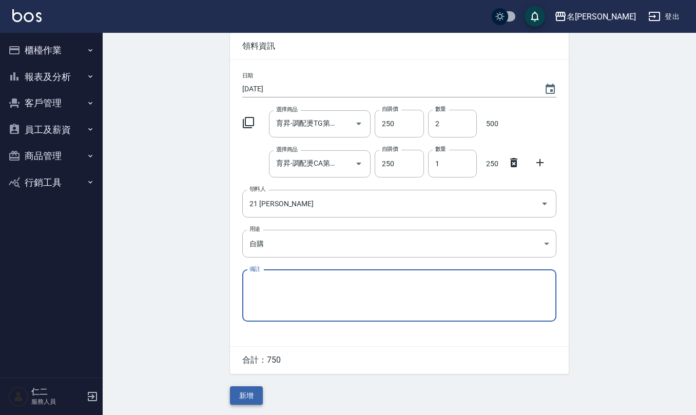
click at [245, 393] on button "新增" at bounding box center [246, 395] width 33 height 19
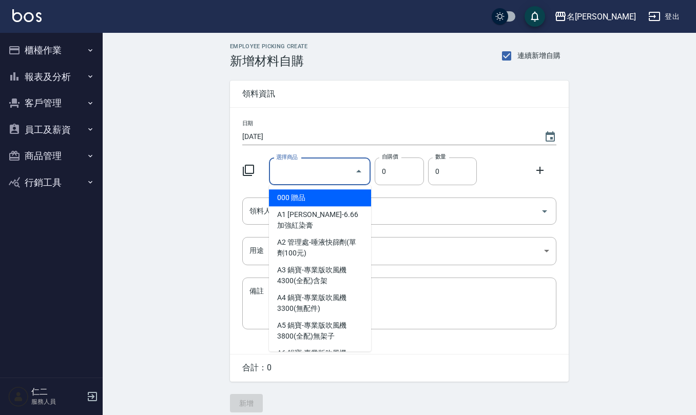
click at [318, 173] on input "選擇商品" at bounding box center [312, 172] width 77 height 18
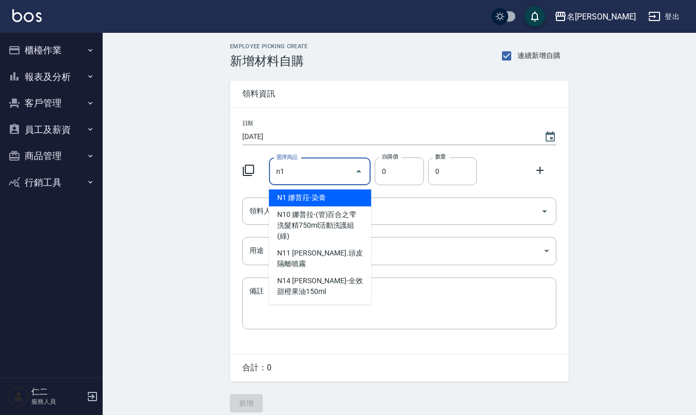
type input "[PERSON_NAME]-染膏"
type input "121"
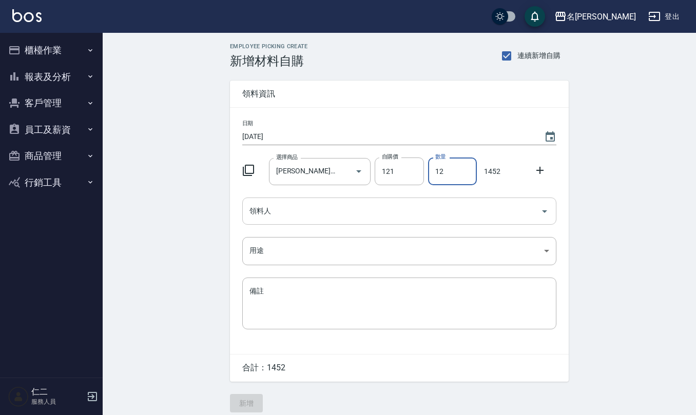
type input "12"
click at [299, 212] on input "領料人" at bounding box center [391, 211] width 289 height 18
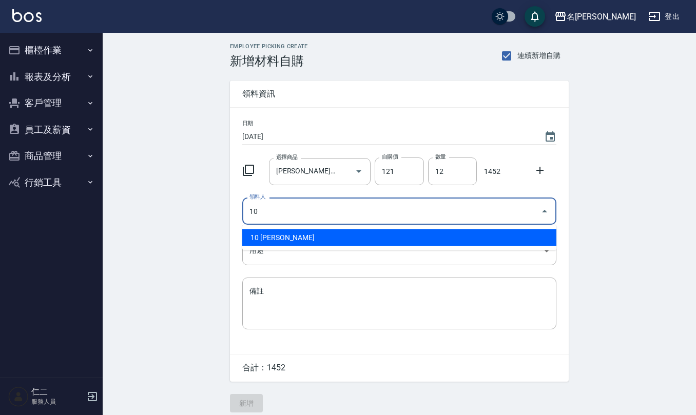
type input "10 [PERSON_NAME]"
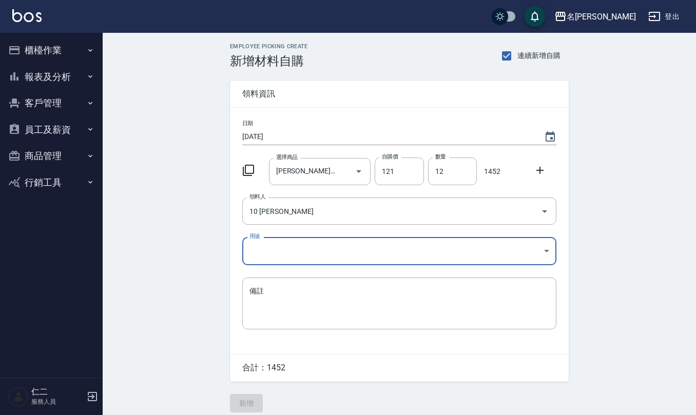
click at [299, 254] on body "名留仁二 登出 櫃檯作業 打帳單 帳單列表 現金收支登錄 材料自購登錄 每日結帳 排班表 報表及分析 報表目錄 店家區間累計表 店家日報表 互助日報表 互助月…" at bounding box center [348, 211] width 696 height 423
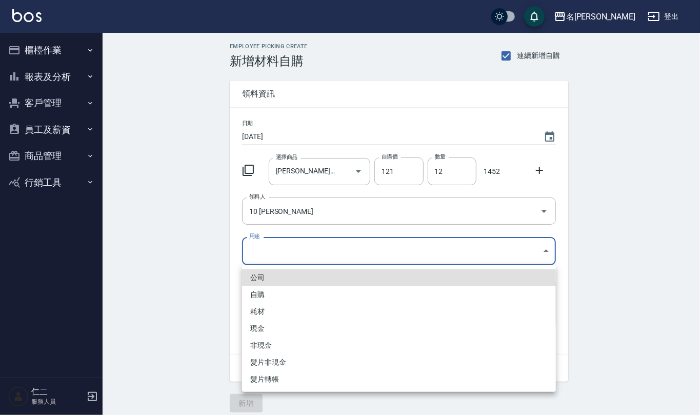
click at [307, 293] on li "自購" at bounding box center [399, 294] width 314 height 17
type input "自購"
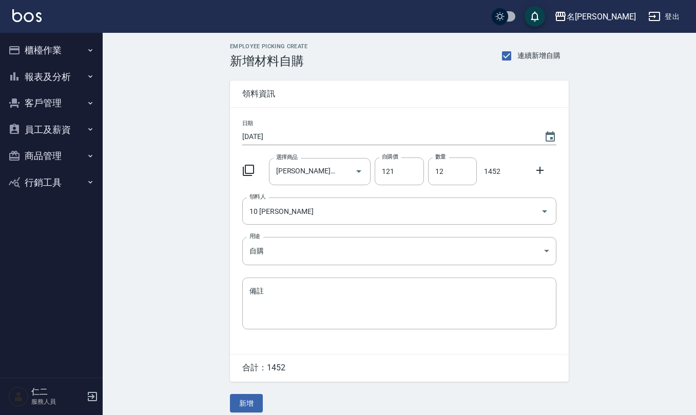
click at [535, 170] on icon at bounding box center [540, 170] width 12 height 12
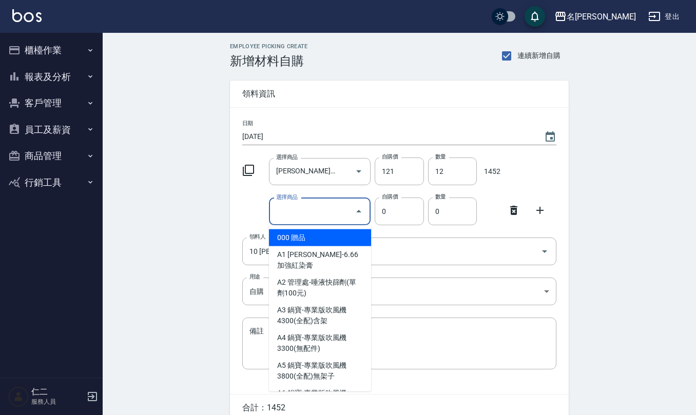
click at [278, 206] on div "選擇商品 選擇商品" at bounding box center [320, 211] width 102 height 27
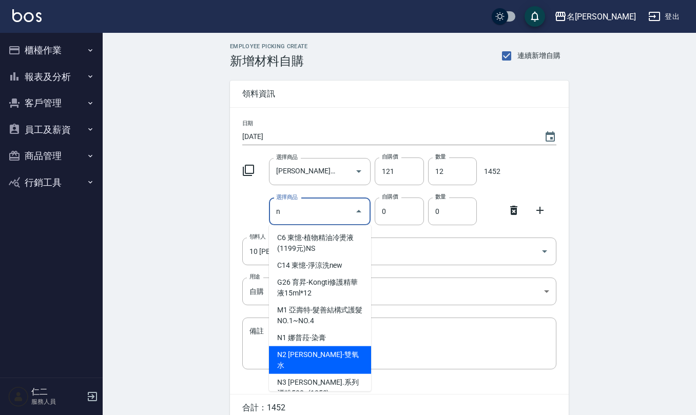
type input "娜普菈-雙氧水"
type input "222"
type input "1"
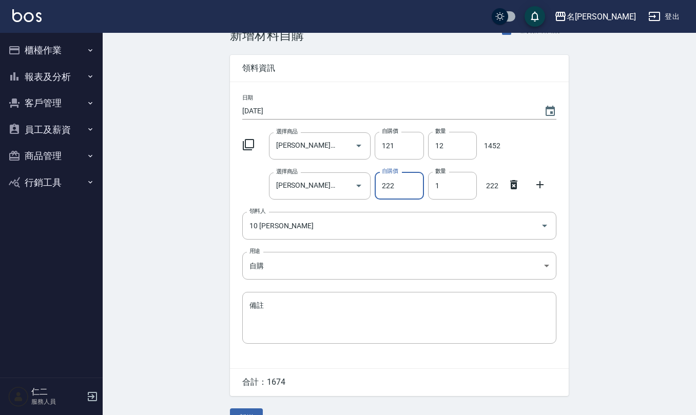
scroll to position [48, 0]
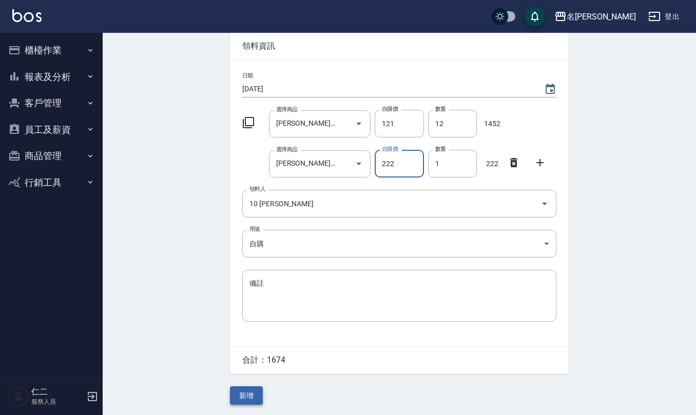
click at [251, 399] on button "新增" at bounding box center [246, 395] width 33 height 19
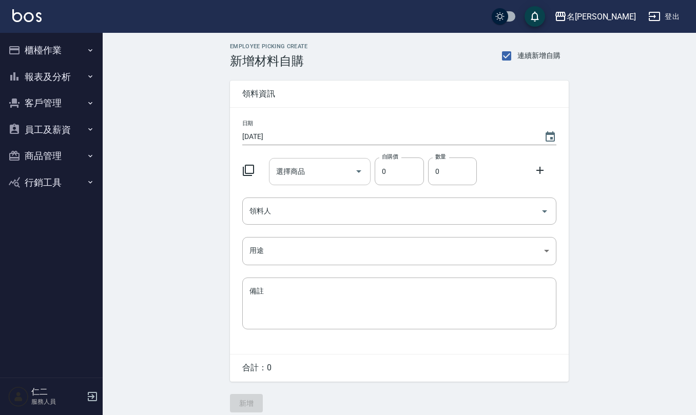
click at [309, 176] on input "選擇商品" at bounding box center [312, 172] width 77 height 18
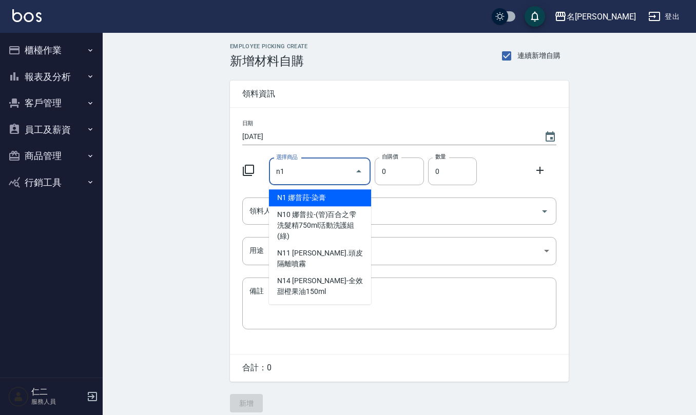
type input "娜普菈-染膏"
type input "121"
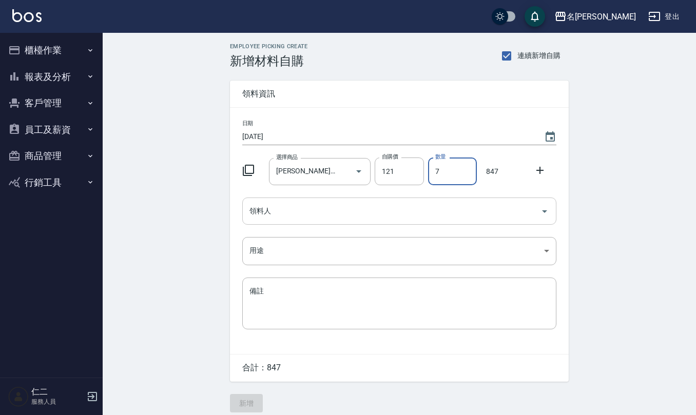
type input "7"
click at [300, 208] on input "領料人" at bounding box center [391, 211] width 289 height 18
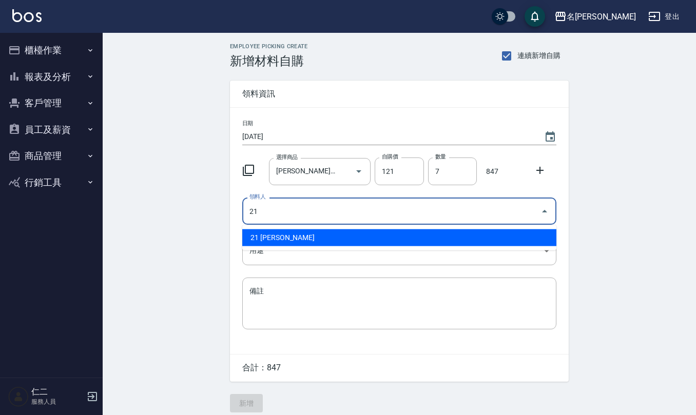
type input "21 [PERSON_NAME]"
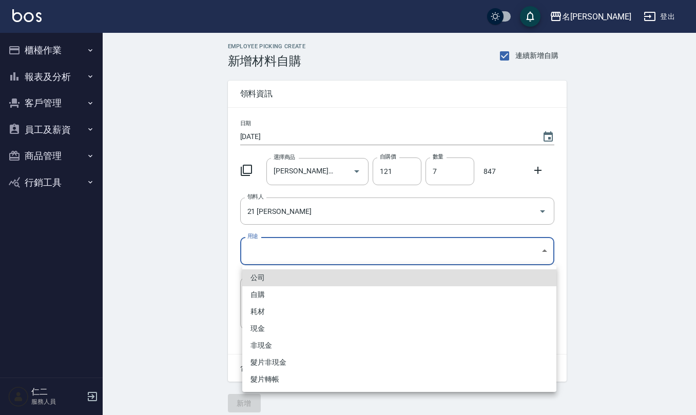
click at [298, 248] on body "名留仁二 登出 櫃檯作業 打帳單 帳單列表 現金收支登錄 材料自購登錄 每日結帳 排班表 報表及分析 報表目錄 店家區間累計表 店家日報表 互助日報表 互助月…" at bounding box center [348, 211] width 696 height 423
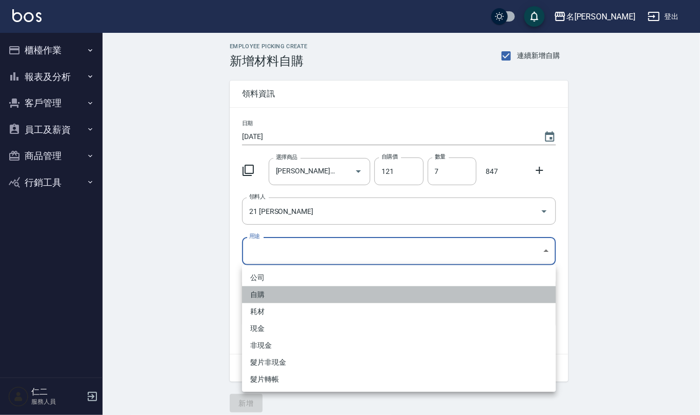
click at [284, 293] on li "自購" at bounding box center [399, 294] width 314 height 17
type input "自購"
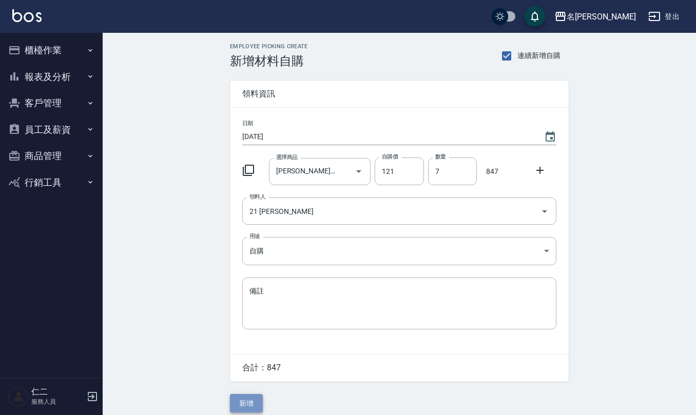
click at [245, 407] on button "新增" at bounding box center [246, 403] width 33 height 19
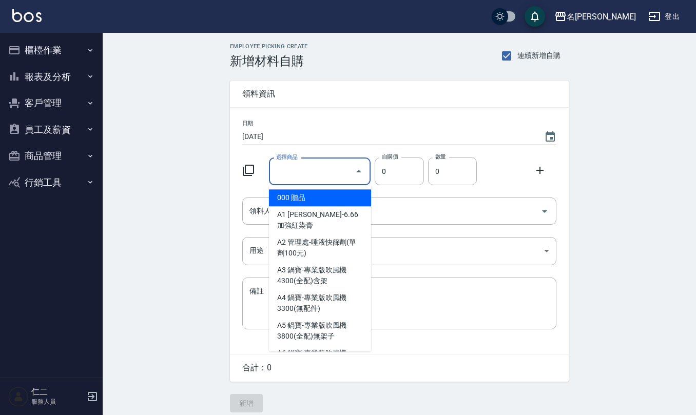
click at [314, 172] on input "選擇商品" at bounding box center [312, 172] width 77 height 18
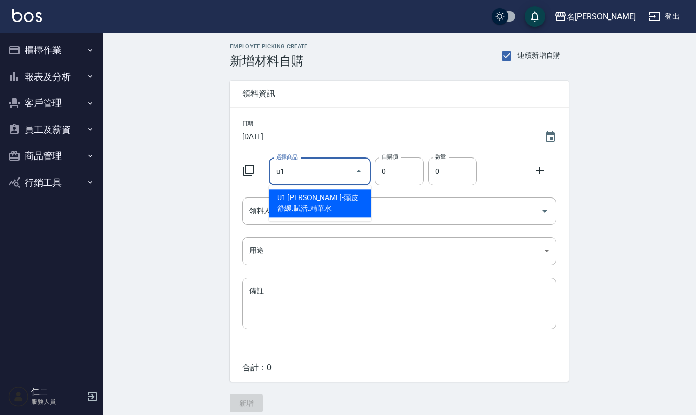
type input "[PERSON_NAME]-頭皮舒緩.賦活.精華水"
type input "280"
type input "1"
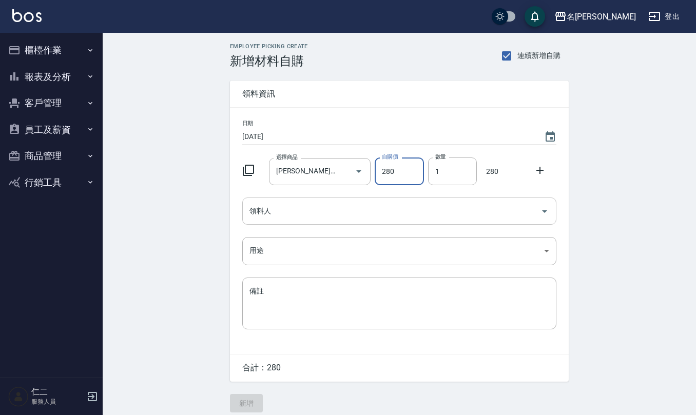
click at [322, 204] on input "領料人" at bounding box center [391, 211] width 289 height 18
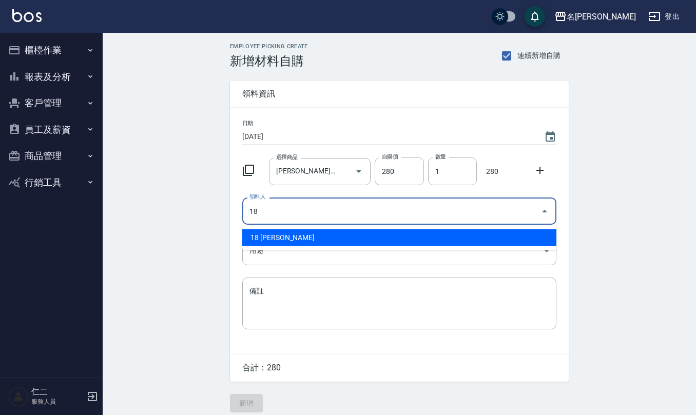
type input "18 [PERSON_NAME]"
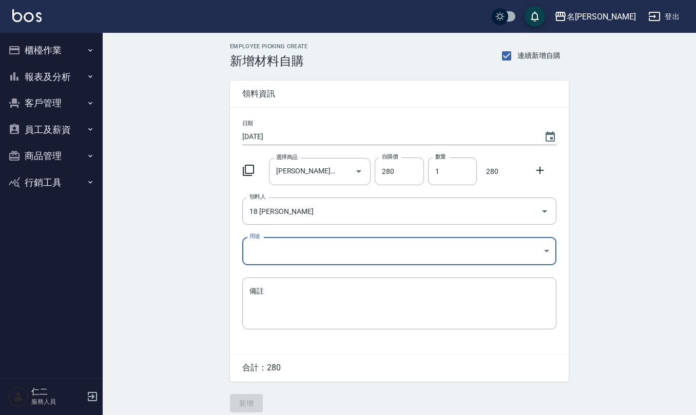
click at [317, 254] on body "名留仁二 登出 櫃檯作業 打帳單 帳單列表 現金收支登錄 材料自購登錄 每日結帳 排班表 報表及分析 報表目錄 店家區間累計表 店家日報表 互助日報表 互助月…" at bounding box center [348, 211] width 696 height 423
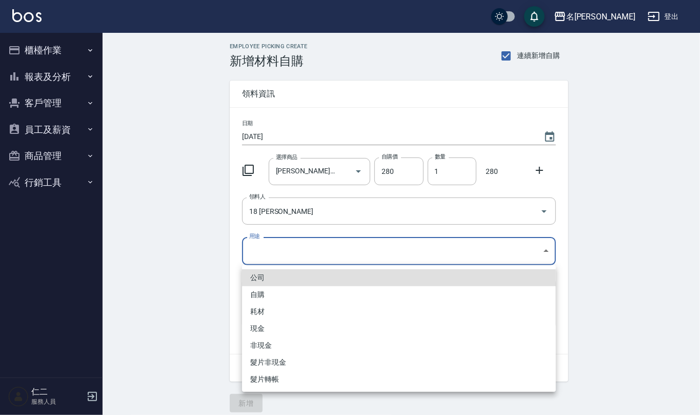
click at [297, 294] on li "自購" at bounding box center [399, 294] width 314 height 17
type input "自購"
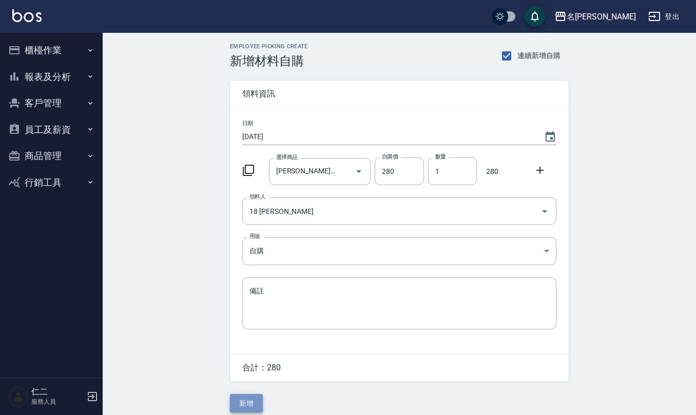
click at [240, 397] on button "新增" at bounding box center [246, 403] width 33 height 19
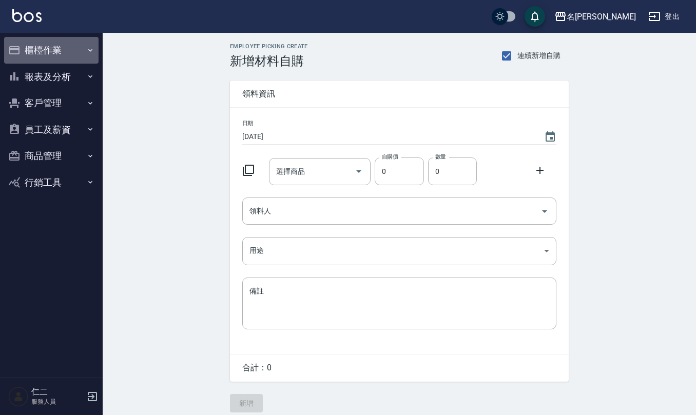
click at [44, 52] on button "櫃檯作業" at bounding box center [51, 50] width 94 height 27
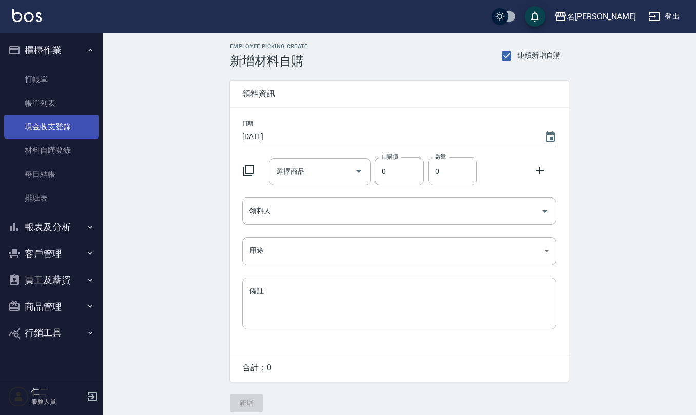
click at [44, 124] on link "現金收支登錄" at bounding box center [51, 127] width 94 height 24
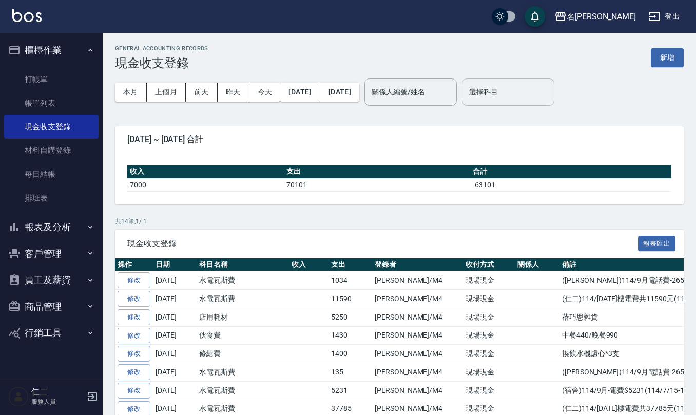
click at [529, 94] on input "選擇科目" at bounding box center [507, 92] width 83 height 18
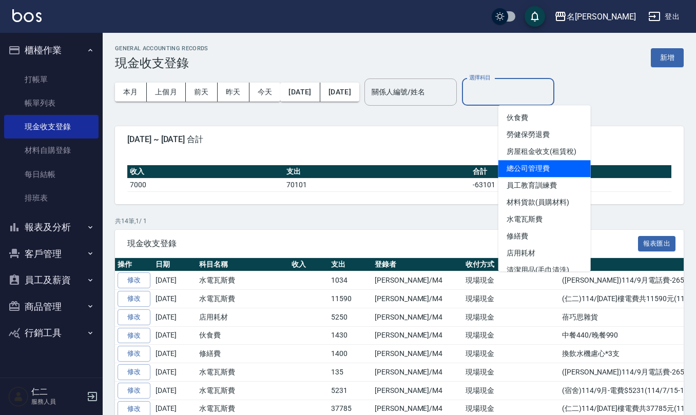
scroll to position [137, 0]
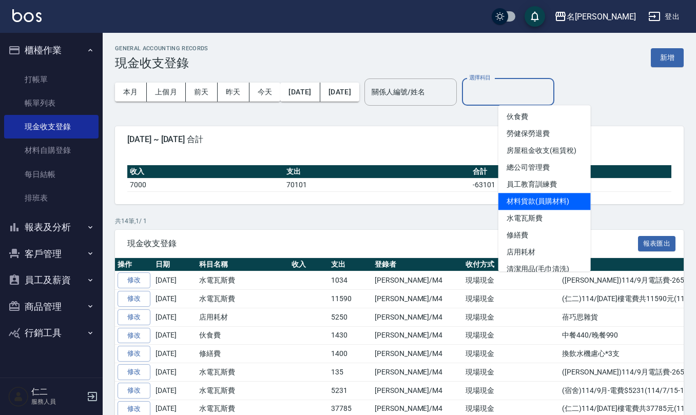
click at [545, 201] on li "材料貨款(員購材料)" at bounding box center [544, 201] width 92 height 17
type input "材料貨款(員購材料)"
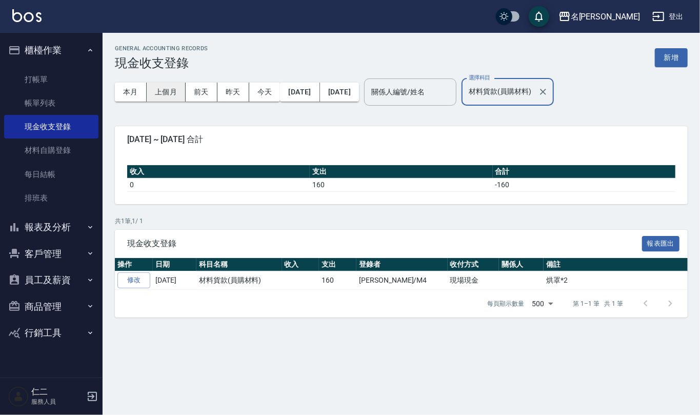
click at [160, 89] on button "上個月" at bounding box center [166, 92] width 39 height 19
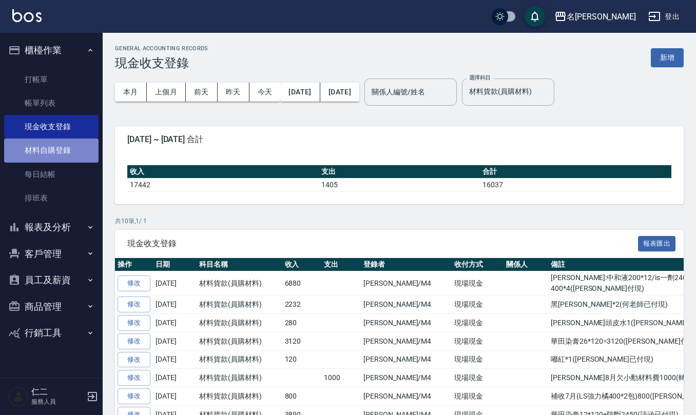
click at [56, 149] on link "材料自購登錄" at bounding box center [51, 151] width 94 height 24
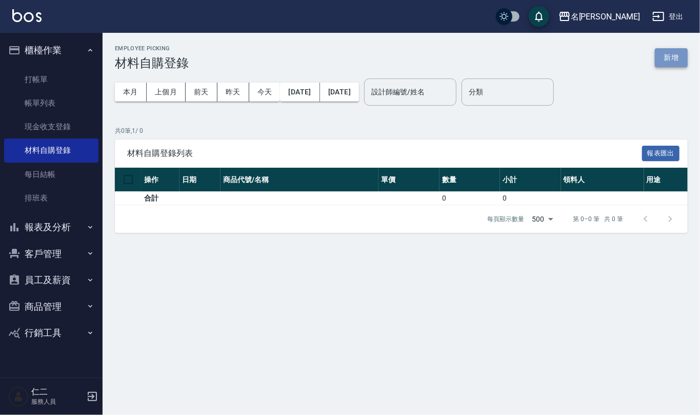
click at [676, 59] on button "新增" at bounding box center [671, 57] width 33 height 19
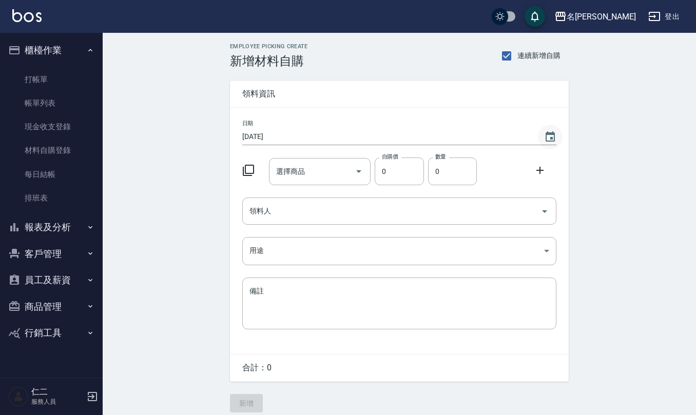
click at [555, 144] on button "Choose date, selected date is 2025-10-04" at bounding box center [550, 137] width 25 height 25
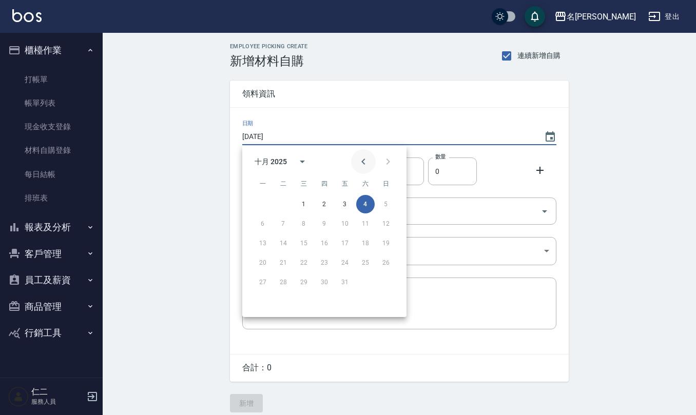
click at [362, 161] on icon "Previous month" at bounding box center [363, 162] width 4 height 6
click at [305, 224] on button "10" at bounding box center [304, 224] width 18 height 18
type input "[DATE]"
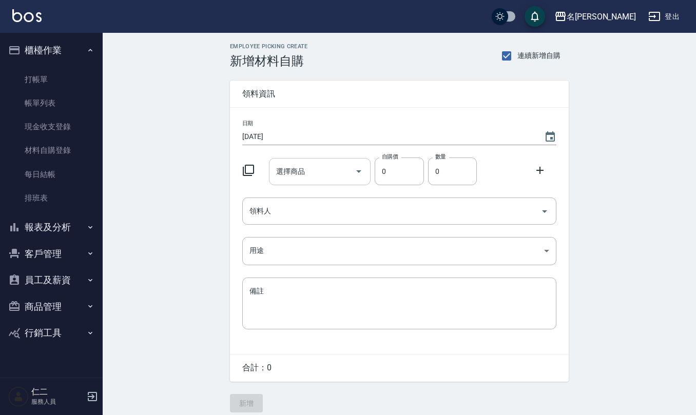
click at [325, 173] on input "選擇商品" at bounding box center [312, 172] width 77 height 18
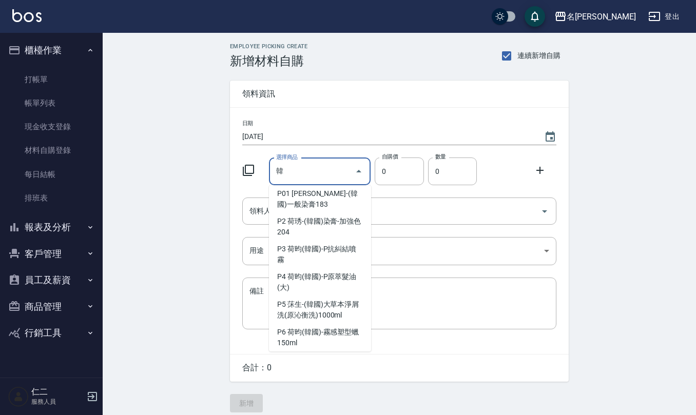
scroll to position [32, 0]
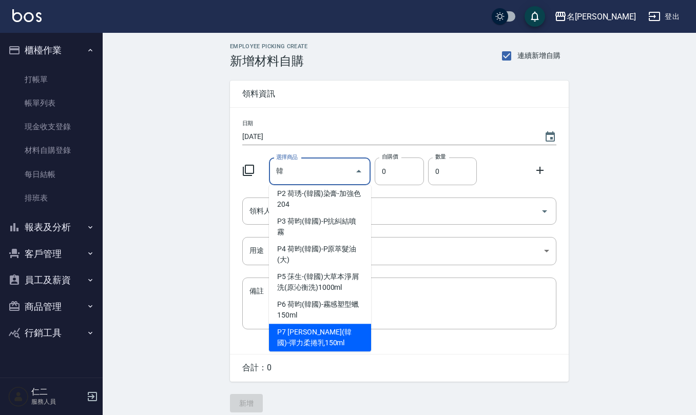
type input "荷昀(韓國)-彈力柔捲乳150ml"
type input "280"
type input "1"
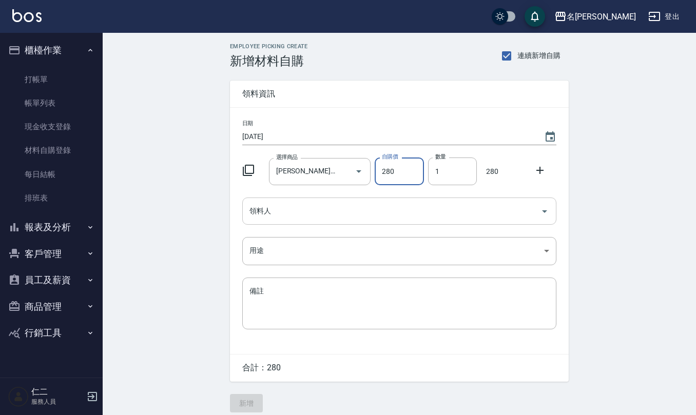
click at [335, 217] on input "領料人" at bounding box center [391, 211] width 289 height 18
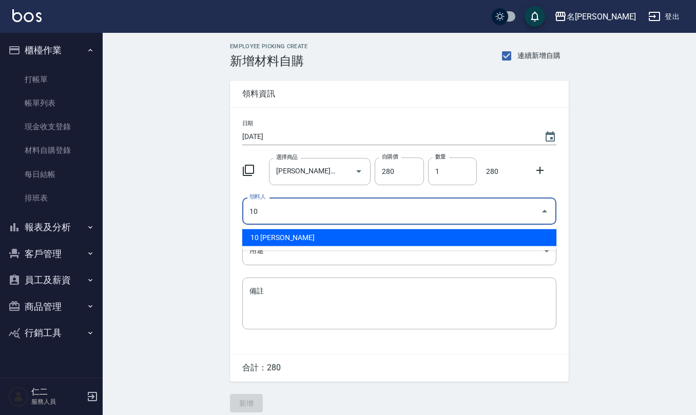
type input "10 [PERSON_NAME]"
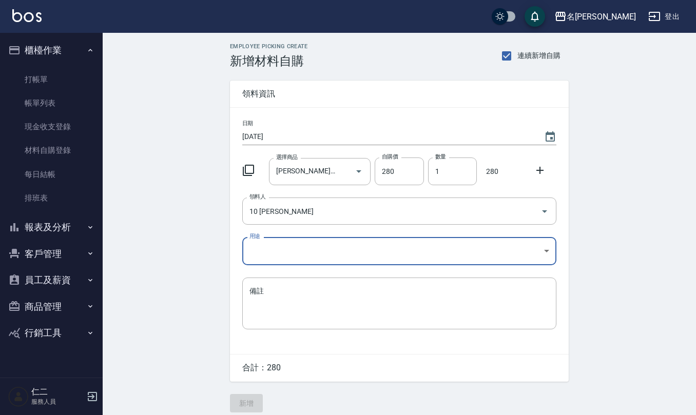
click at [318, 256] on body "名留仁二 登出 櫃檯作業 打帳單 帳單列表 現金收支登錄 材料自購登錄 每日結帳 排班表 報表及分析 報表目錄 店家區間累計表 店家日報表 互助日報表 互助月…" at bounding box center [348, 211] width 696 height 423
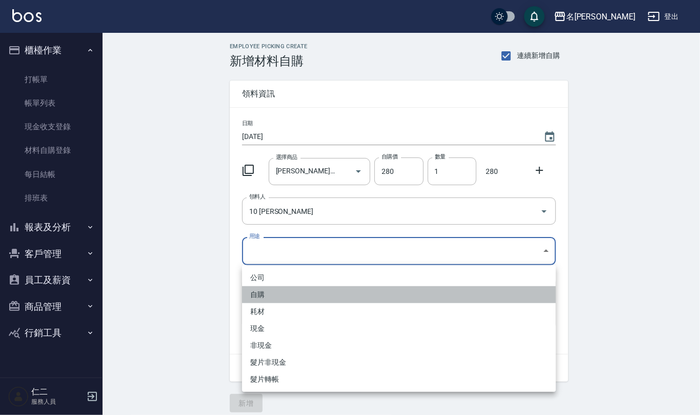
click at [286, 299] on li "自購" at bounding box center [399, 294] width 314 height 17
type input "自購"
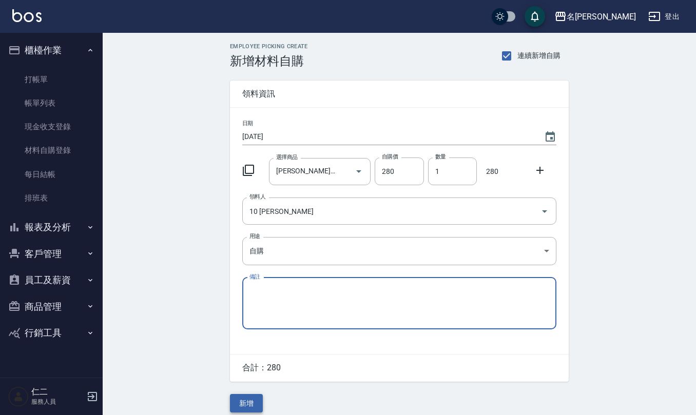
click at [249, 403] on button "新增" at bounding box center [246, 403] width 33 height 19
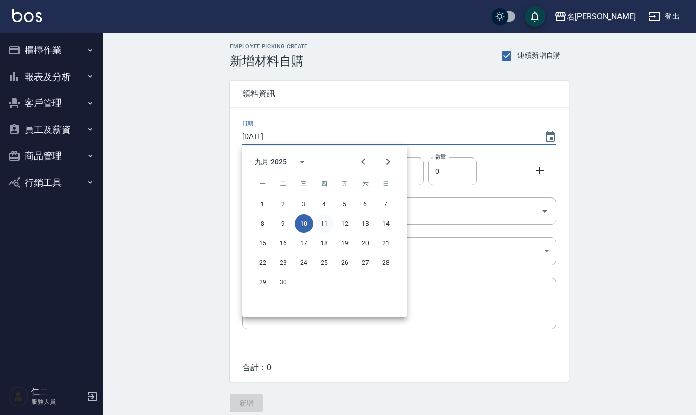
click at [327, 221] on button "11" at bounding box center [324, 224] width 18 height 18
type input "[DATE]"
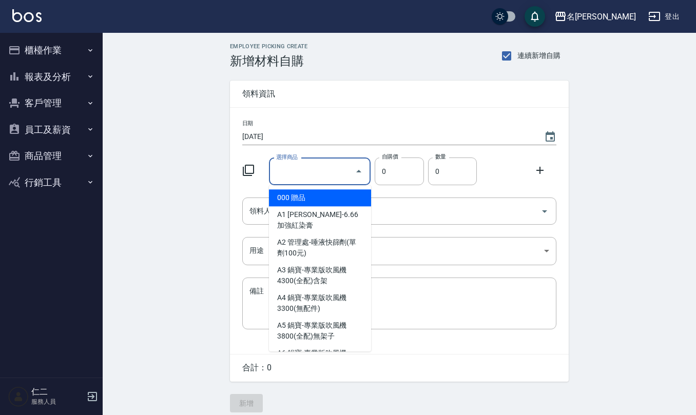
click at [298, 174] on input "選擇商品" at bounding box center [312, 172] width 77 height 18
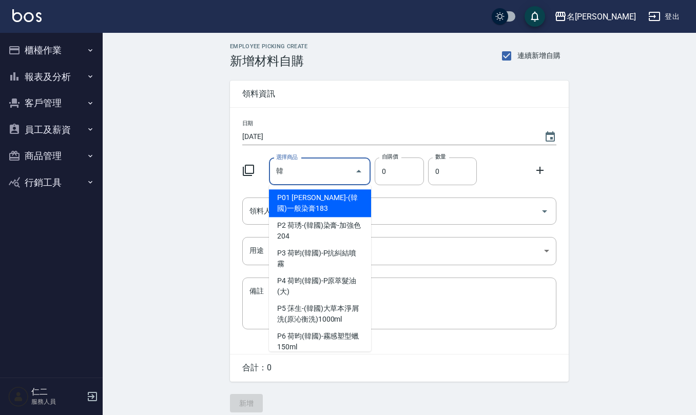
type input "[PERSON_NAME]-(韓國)一般染膏183"
type input "183"
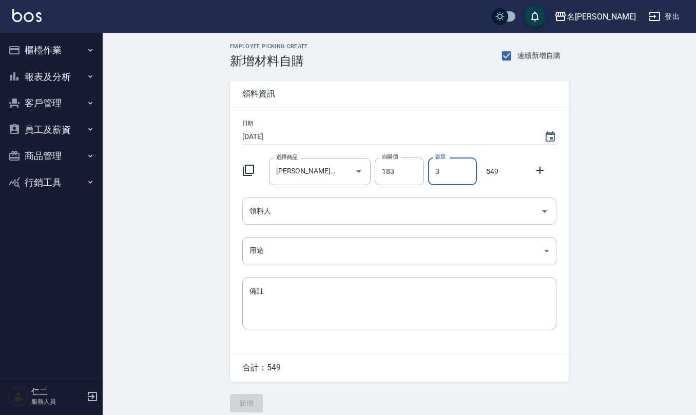
type input "3"
click at [319, 218] on input "領料人" at bounding box center [391, 211] width 289 height 18
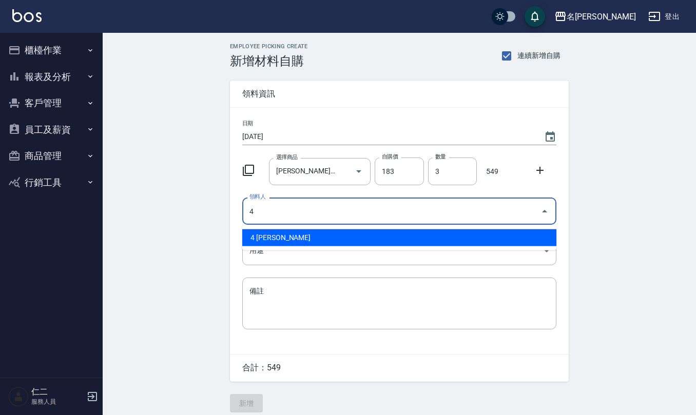
type input "4 [PERSON_NAME]"
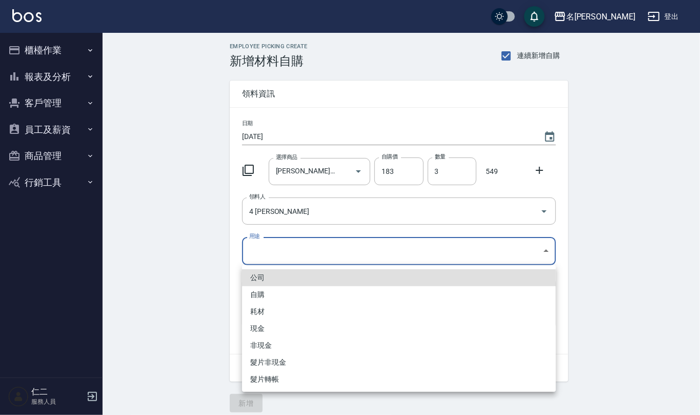
click at [318, 251] on body "名留仁二 登出 櫃檯作業 打帳單 帳單列表 現金收支登錄 材料自購登錄 每日結帳 排班表 報表及分析 報表目錄 店家區間累計表 店家日報表 互助日報表 互助月…" at bounding box center [350, 211] width 700 height 423
click at [280, 293] on li "自購" at bounding box center [399, 294] width 314 height 17
type input "自購"
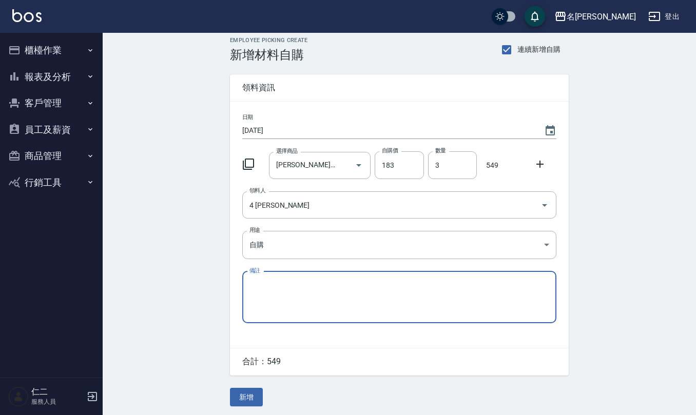
scroll to position [9, 0]
click at [241, 395] on button "新增" at bounding box center [246, 395] width 33 height 19
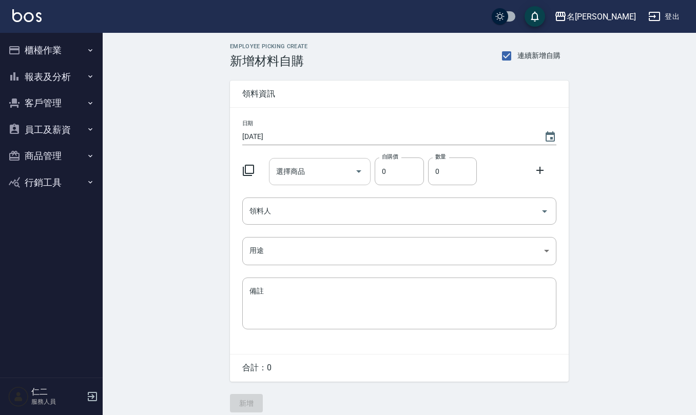
click at [311, 166] on input "選擇商品" at bounding box center [312, 172] width 77 height 18
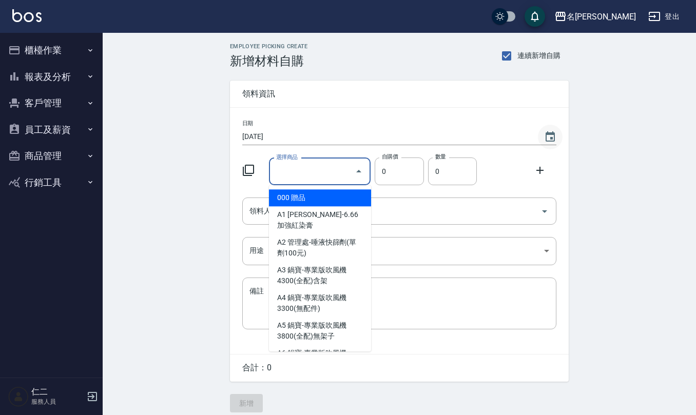
click at [549, 130] on button "Choose date, selected date is 2025-09-11" at bounding box center [550, 137] width 25 height 25
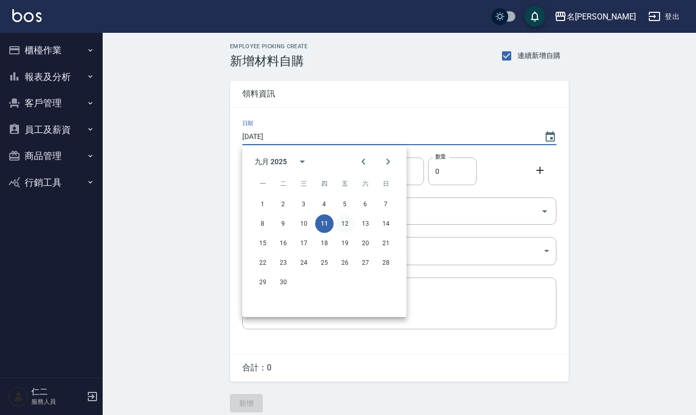
click at [345, 228] on button "12" at bounding box center [345, 224] width 18 height 18
type input "[DATE]"
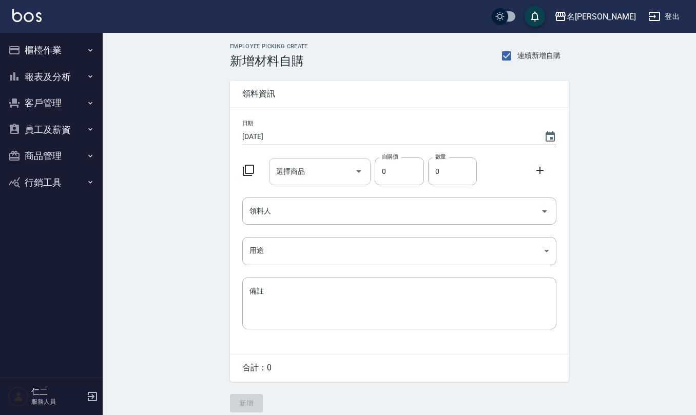
click at [306, 171] on input "選擇商品" at bounding box center [312, 172] width 77 height 18
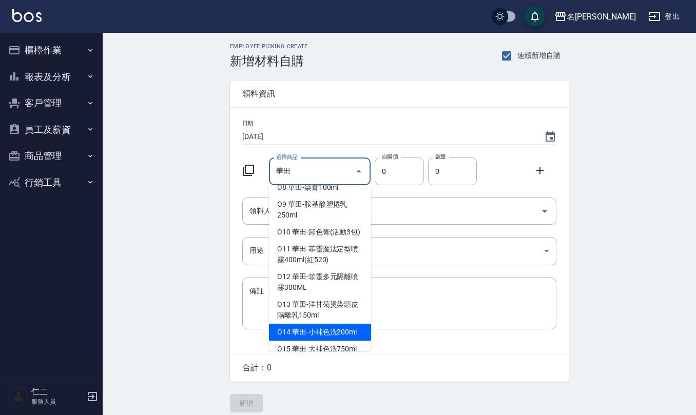
scroll to position [27, 0]
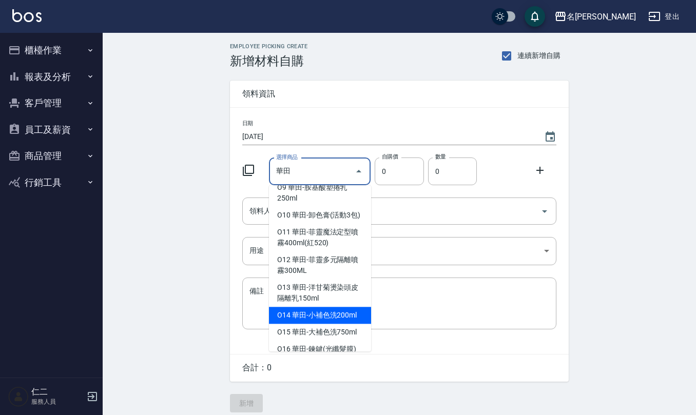
type input "華田-小補色洗200ml"
type input "175"
type input "1"
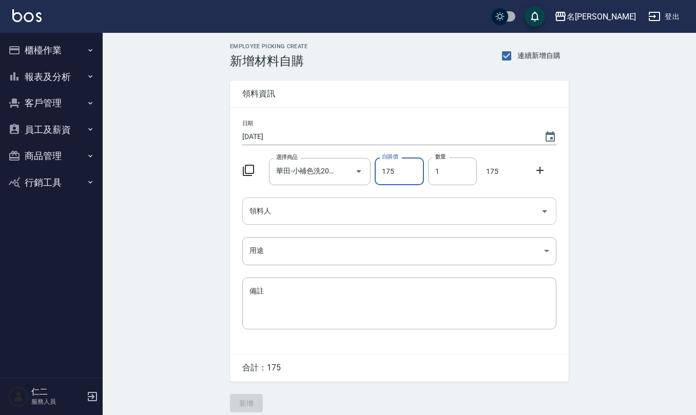
click at [298, 206] on input "領料人" at bounding box center [391, 211] width 289 height 18
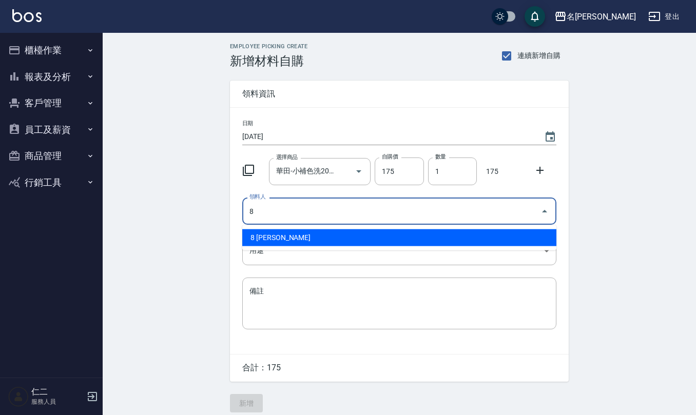
type input "8 [PERSON_NAME]"
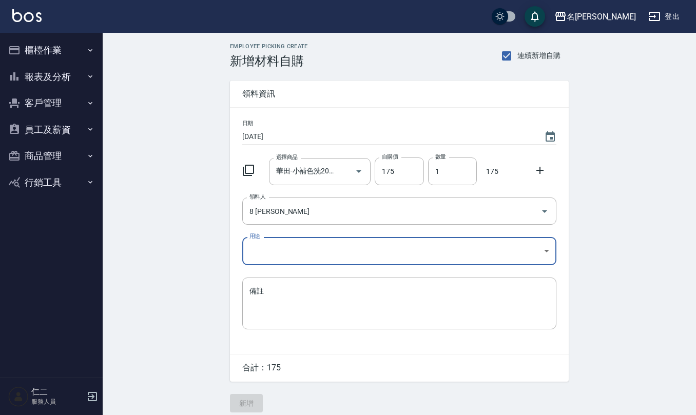
click at [294, 240] on body "名留仁二 登出 櫃檯作業 打帳單 帳單列表 現金收支登錄 材料自購登錄 每日結帳 排班表 報表及分析 報表目錄 店家區間累計表 店家日報表 互助日報表 互助月…" at bounding box center [348, 211] width 696 height 423
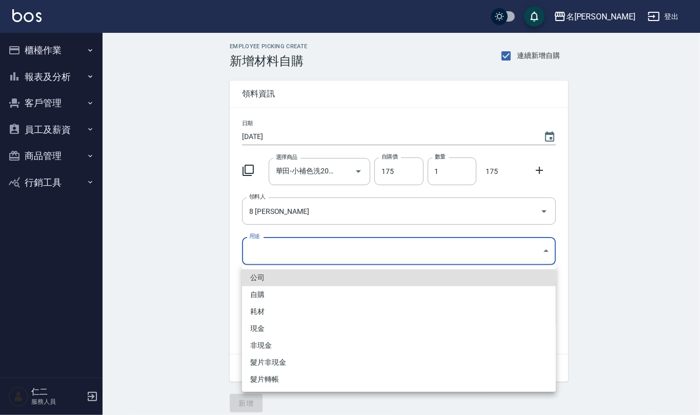
click at [278, 288] on li "自購" at bounding box center [399, 294] width 314 height 17
type input "自購"
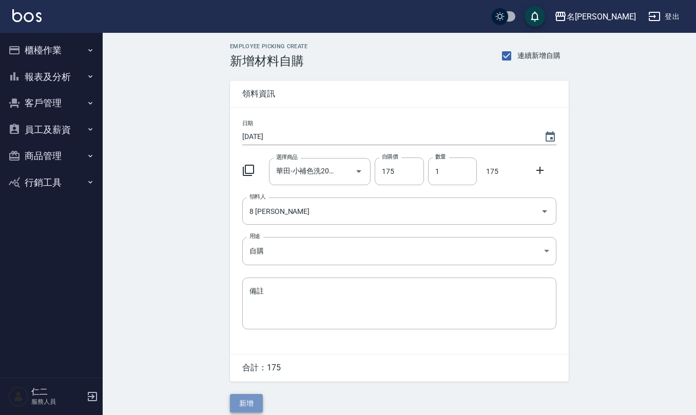
click at [251, 398] on button "新增" at bounding box center [246, 403] width 33 height 19
click at [556, 133] on button "Choose date, selected date is 2025-09-12" at bounding box center [550, 137] width 25 height 25
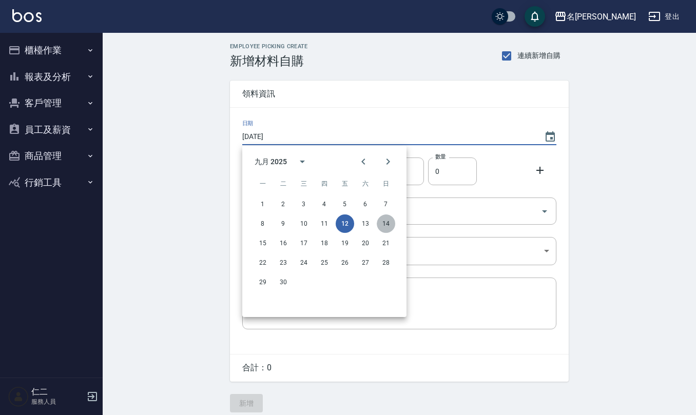
click at [386, 222] on button "14" at bounding box center [386, 224] width 18 height 18
type input "[DATE]"
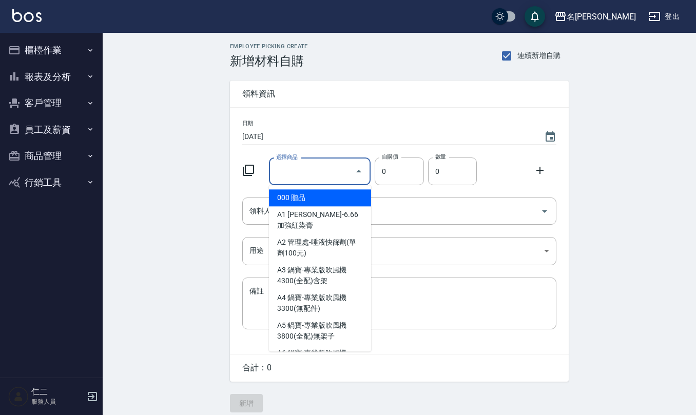
click at [323, 171] on input "選擇商品" at bounding box center [312, 172] width 77 height 18
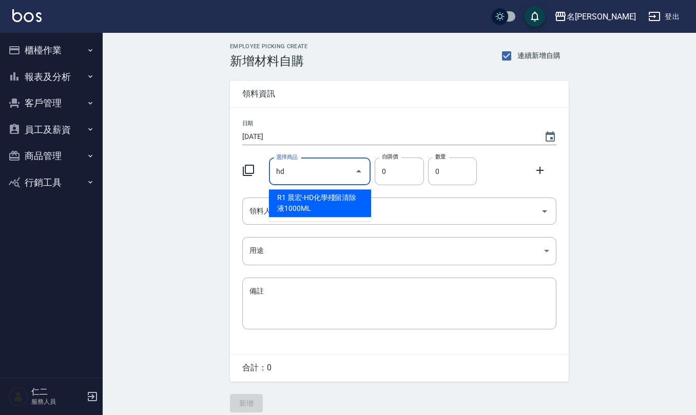
type input "h"
type input "世界-伊媚綺2劑(紅色稠狀)"
type input "256"
type input "1"
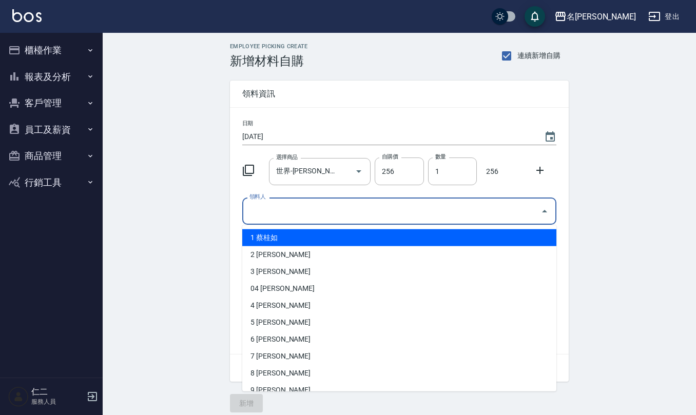
click at [345, 203] on input "領料人" at bounding box center [391, 211] width 289 height 18
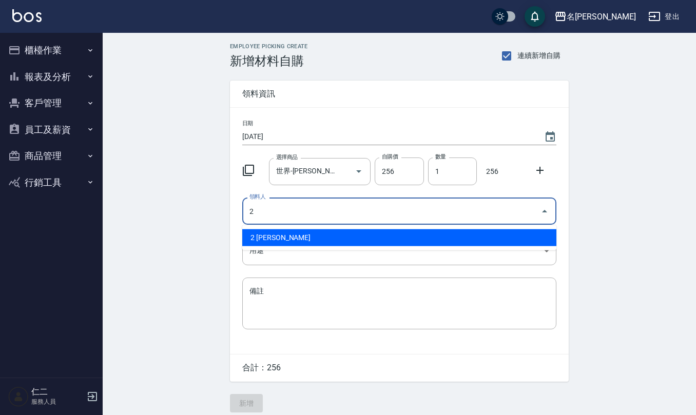
type input "2 黃慧敏"
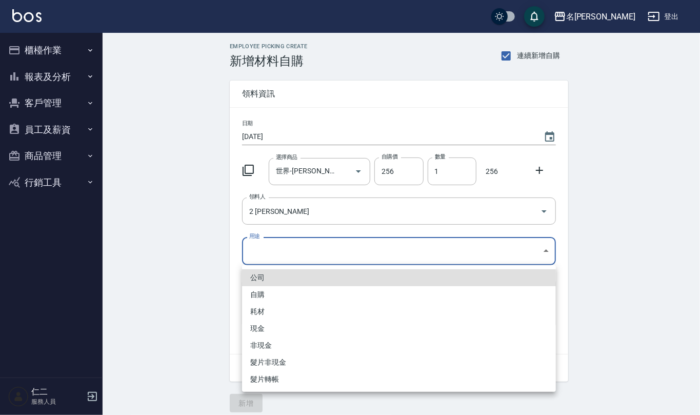
click at [315, 253] on body "名留仁二 登出 櫃檯作業 打帳單 帳單列表 現金收支登錄 材料自購登錄 每日結帳 排班表 報表及分析 報表目錄 店家區間累計表 店家日報表 互助日報表 互助月…" at bounding box center [350, 211] width 700 height 423
click at [304, 291] on li "自購" at bounding box center [399, 294] width 314 height 17
type input "自購"
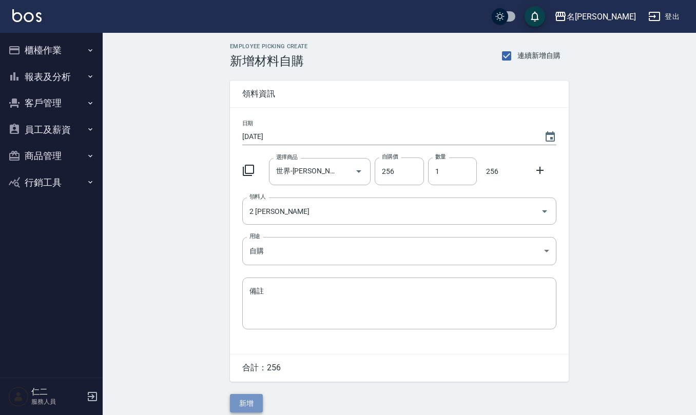
click at [249, 406] on button "新增" at bounding box center [246, 403] width 33 height 19
click at [51, 128] on button "員工及薪資" at bounding box center [51, 129] width 94 height 27
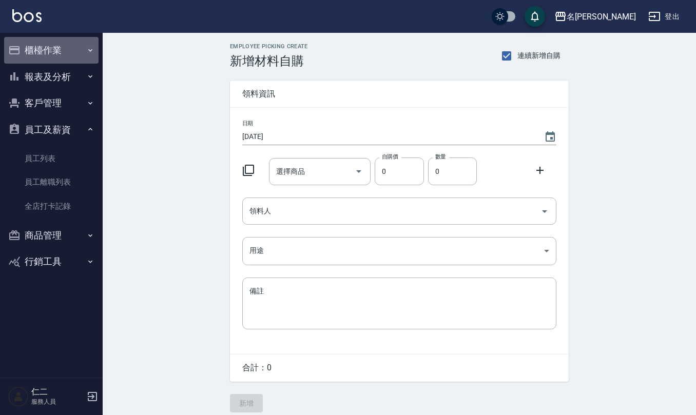
click at [54, 49] on button "櫃檯作業" at bounding box center [51, 50] width 94 height 27
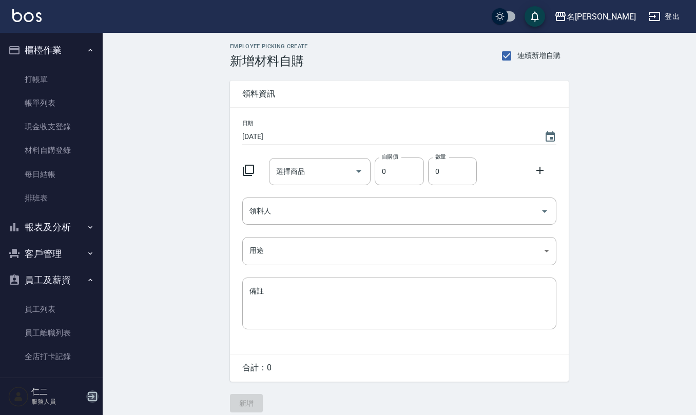
click at [95, 394] on icon "button" at bounding box center [92, 397] width 12 height 12
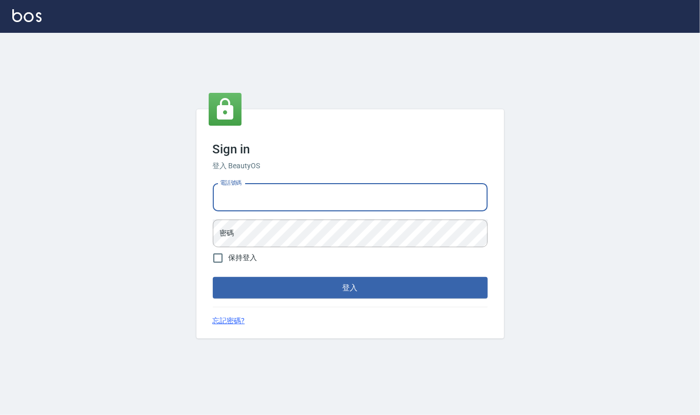
click at [284, 196] on input "電話號碼" at bounding box center [350, 198] width 275 height 28
type input "0919522862"
click at [213, 277] on button "登入" at bounding box center [350, 288] width 275 height 22
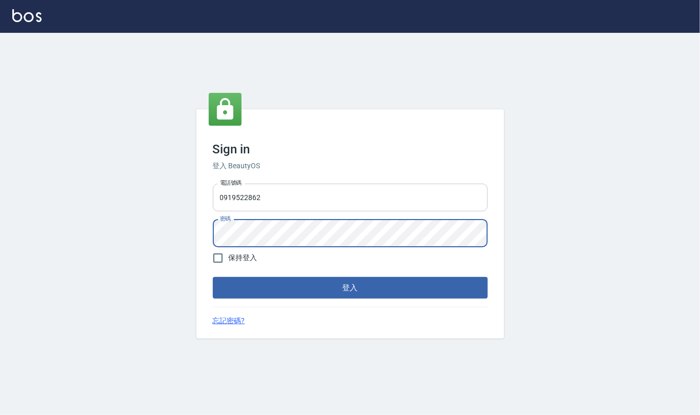
click at [213, 277] on button "登入" at bounding box center [350, 288] width 275 height 22
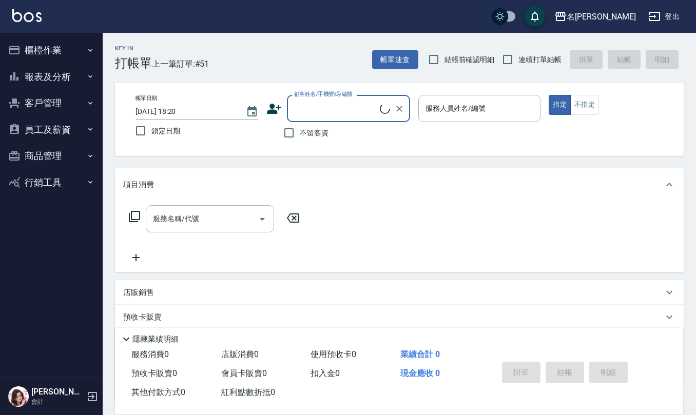
click at [59, 52] on button "櫃檯作業" at bounding box center [51, 50] width 94 height 27
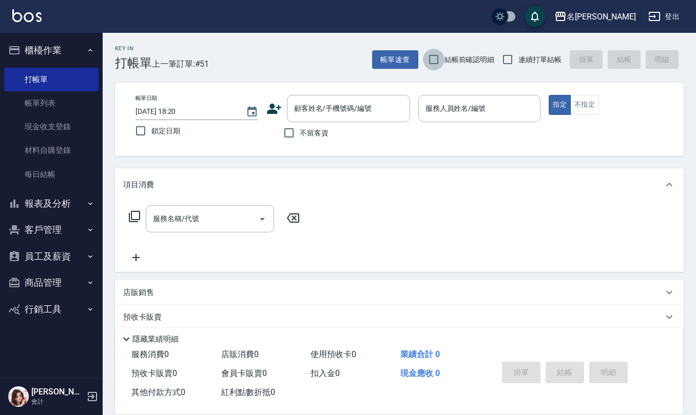
click at [439, 57] on input "結帳前確認明細" at bounding box center [434, 60] width 22 height 22
checkbox input "true"
drag, startPoint x: 514, startPoint y: 57, endPoint x: 436, endPoint y: 115, distance: 97.6
click at [514, 58] on input "連續打單結帳" at bounding box center [508, 60] width 22 height 22
checkbox input "true"
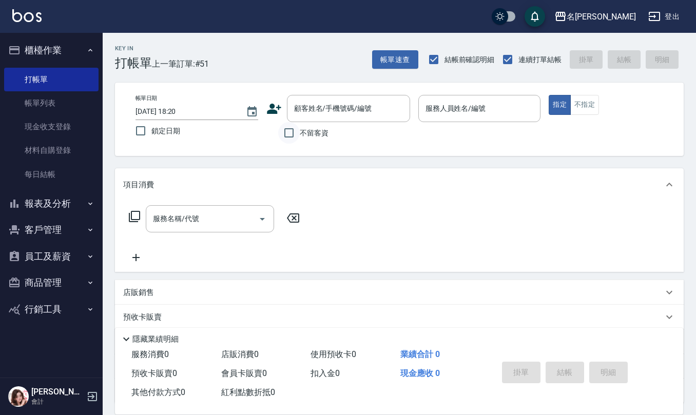
click at [292, 132] on input "不留客資" at bounding box center [289, 133] width 22 height 22
checkbox input "true"
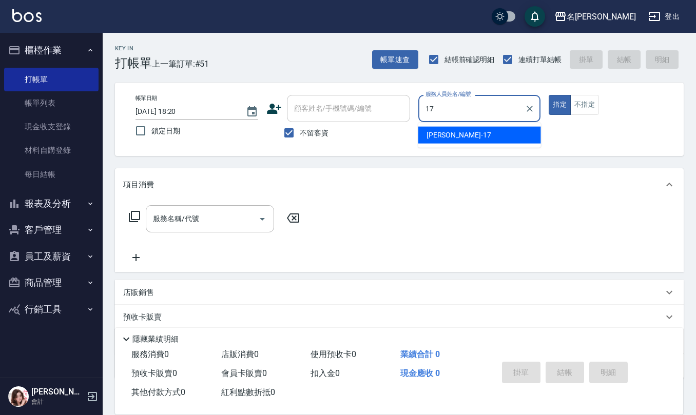
type input "[PERSON_NAME]-17"
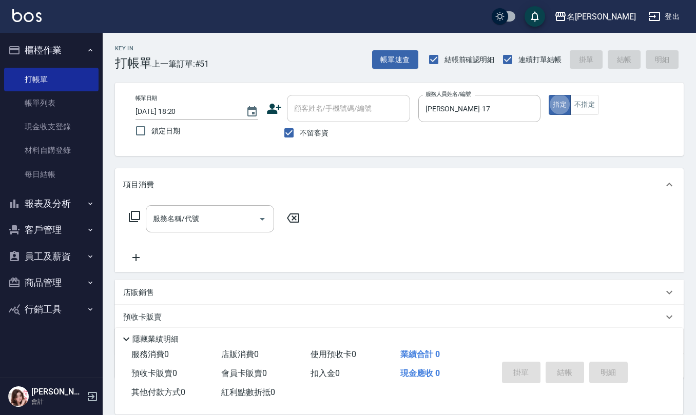
type button "true"
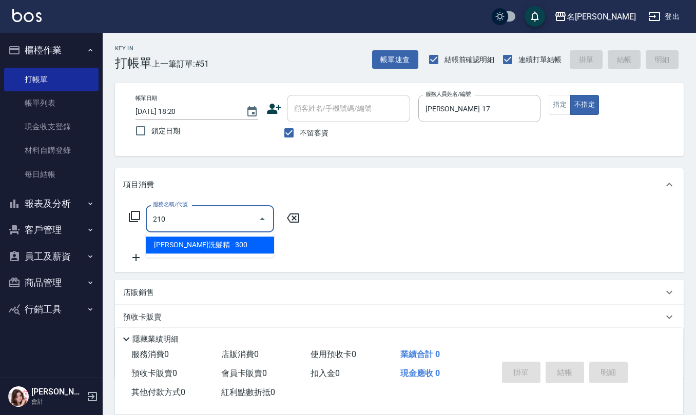
type input "[PERSON_NAME]洗髮精(210)"
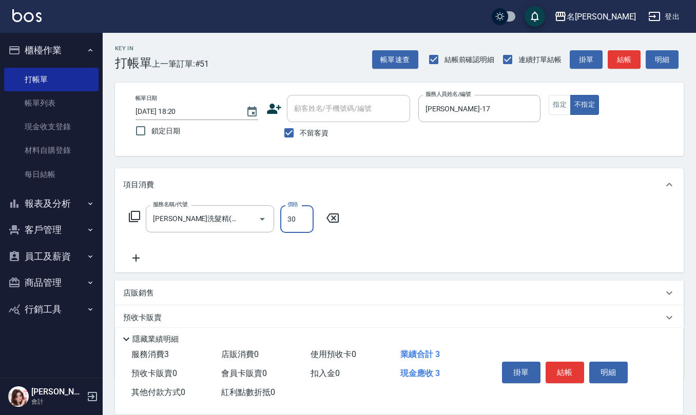
type input "300"
click at [339, 223] on input "洗-1" at bounding box center [350, 219] width 52 height 18
type input "[PERSON_NAME]-17"
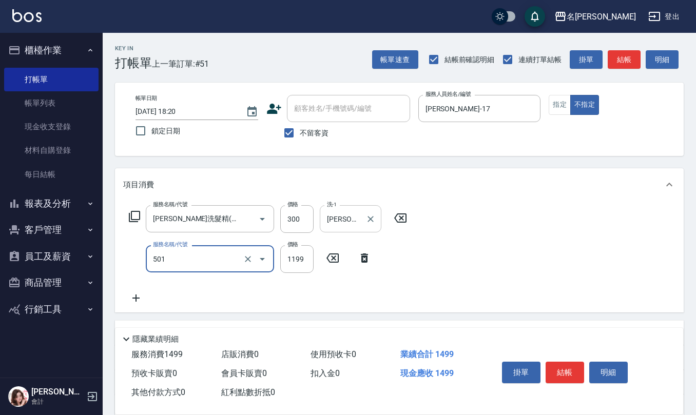
type input "染髮(501)"
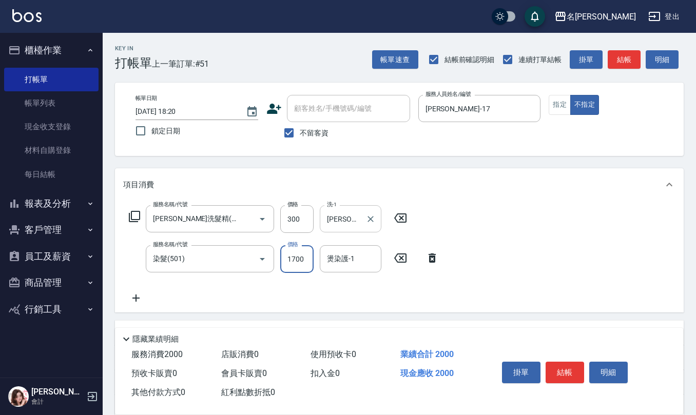
type input "1700"
type input "[PERSON_NAME]-17"
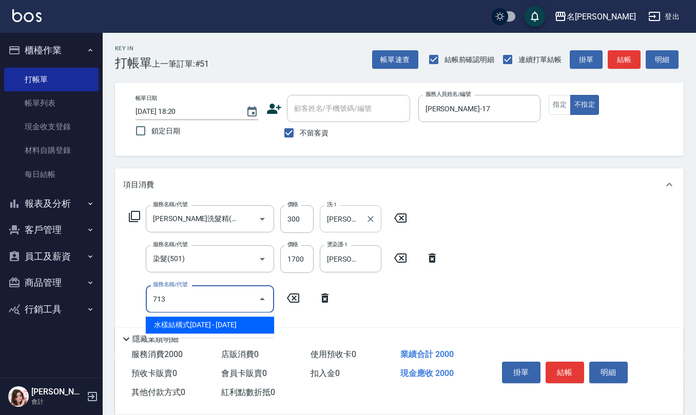
type input "水樣結構式1200(713)"
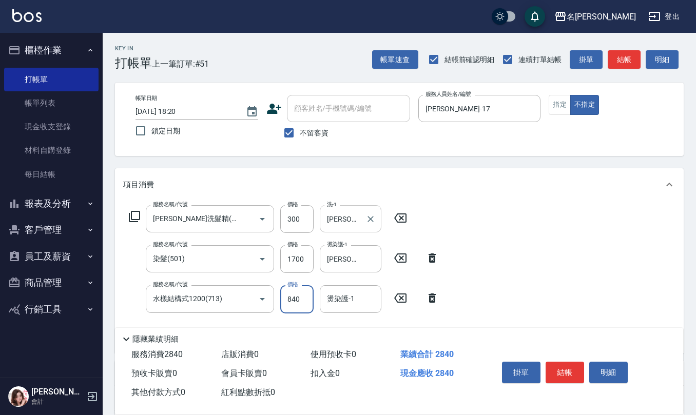
type input "840"
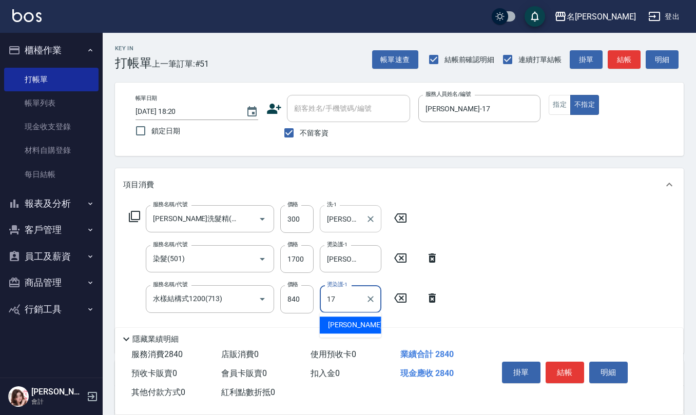
type input "[PERSON_NAME]-17"
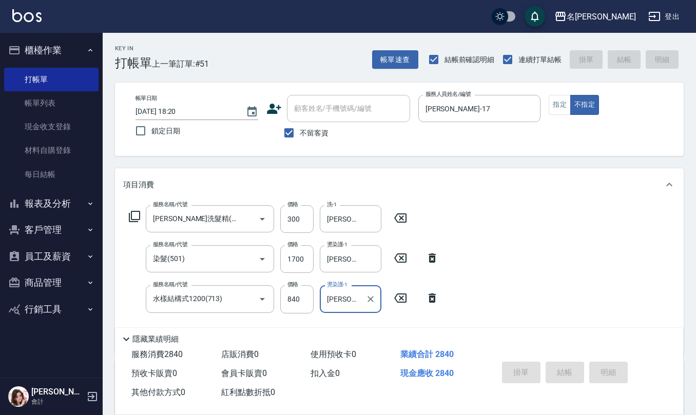
type input "2025/10/04 18:25"
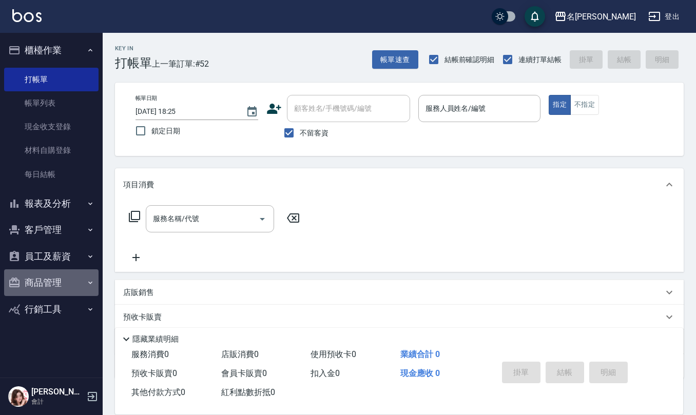
click at [55, 278] on button "商品管理" at bounding box center [51, 282] width 94 height 27
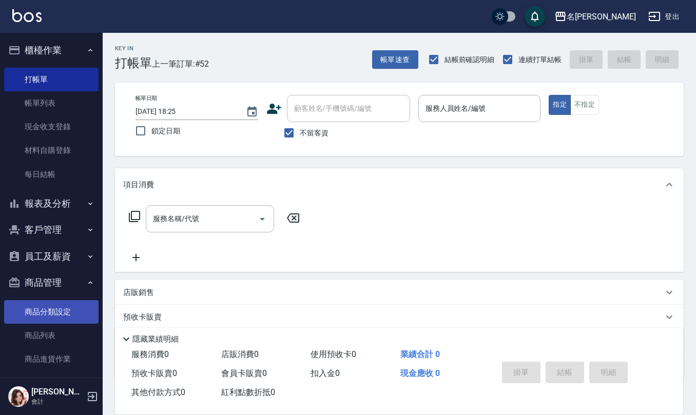
click at [62, 317] on link "商品分類設定" at bounding box center [51, 312] width 94 height 24
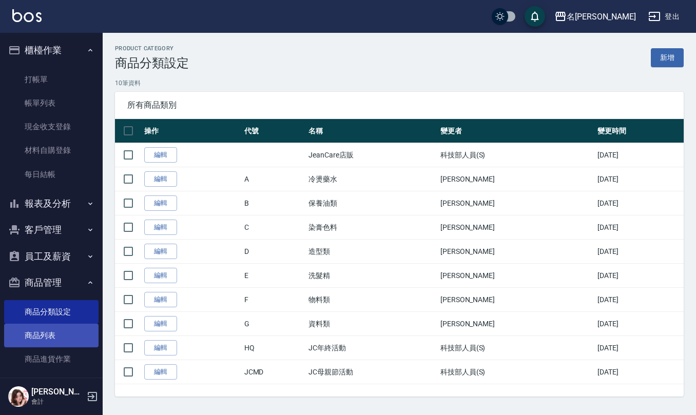
click at [60, 336] on link "商品列表" at bounding box center [51, 336] width 94 height 24
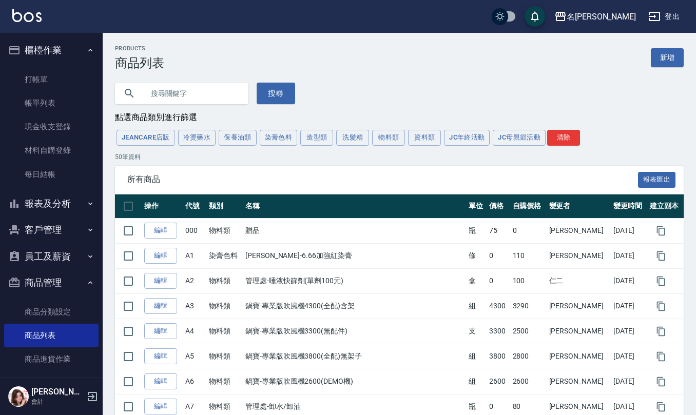
click at [217, 94] on input "text" at bounding box center [192, 94] width 96 height 28
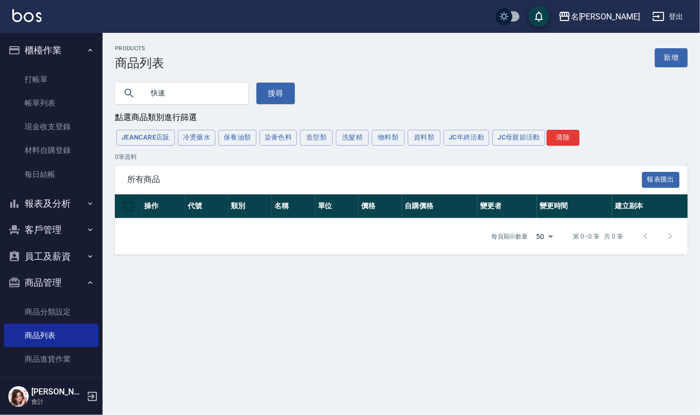
click at [173, 88] on input "快速" at bounding box center [192, 94] width 96 height 28
type input "快"
type input "昙"
type input "晨宏"
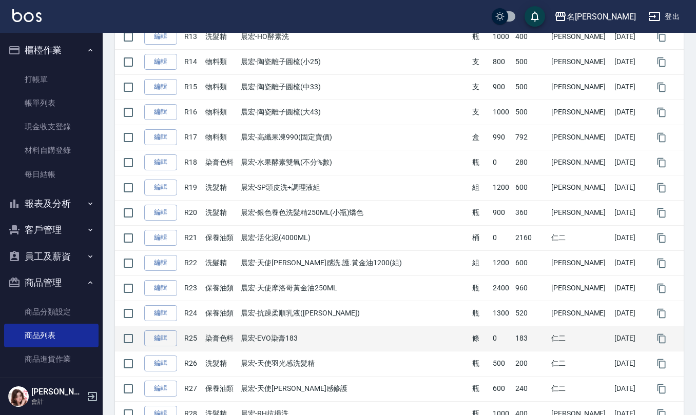
scroll to position [422, 0]
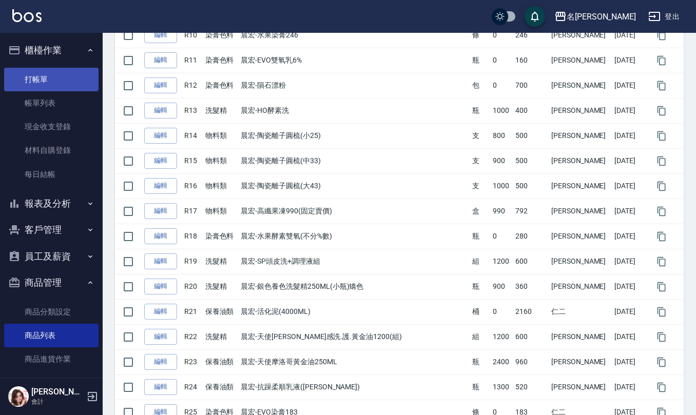
click at [27, 77] on link "打帳單" at bounding box center [51, 80] width 94 height 24
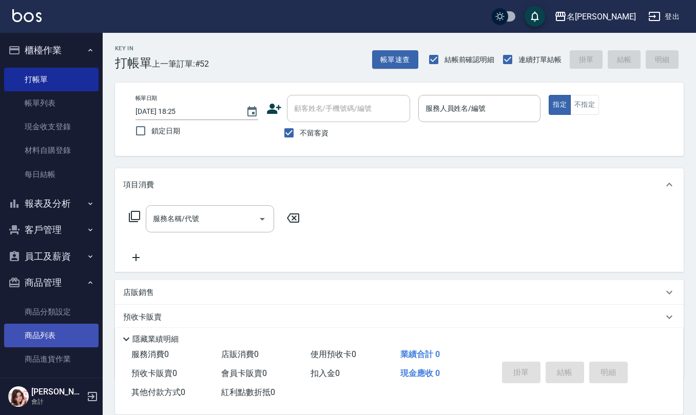
click at [47, 339] on link "商品列表" at bounding box center [51, 336] width 94 height 24
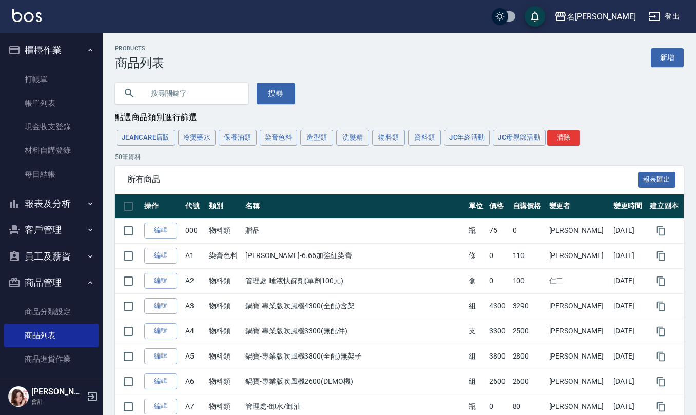
click at [208, 93] on input "text" at bounding box center [192, 94] width 96 height 28
type input "宏"
type input "晨宏"
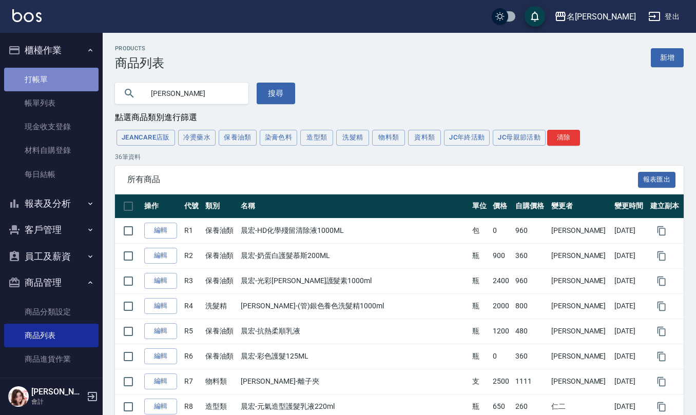
click at [54, 76] on link "打帳單" at bounding box center [51, 80] width 94 height 24
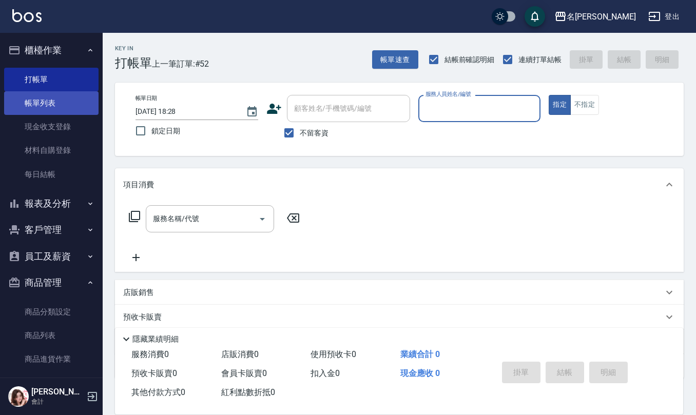
click at [50, 110] on link "帳單列表" at bounding box center [51, 103] width 94 height 24
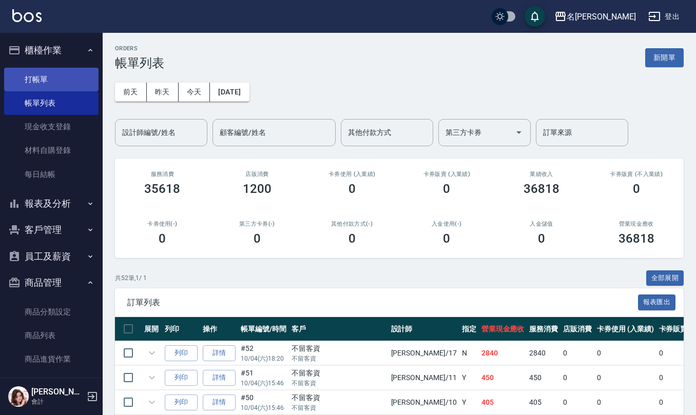
click at [60, 75] on link "打帳單" at bounding box center [51, 80] width 94 height 24
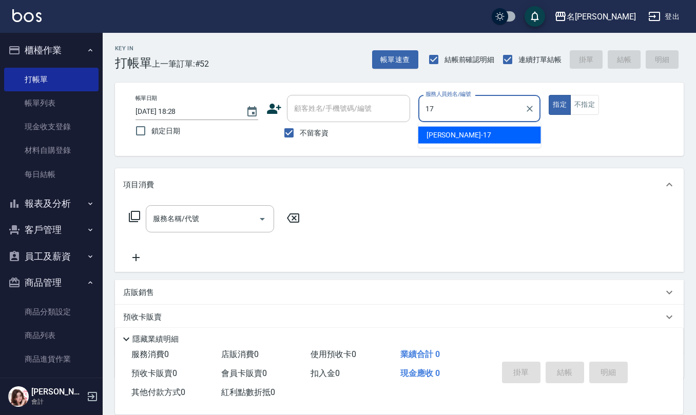
type input "李俞玫-17"
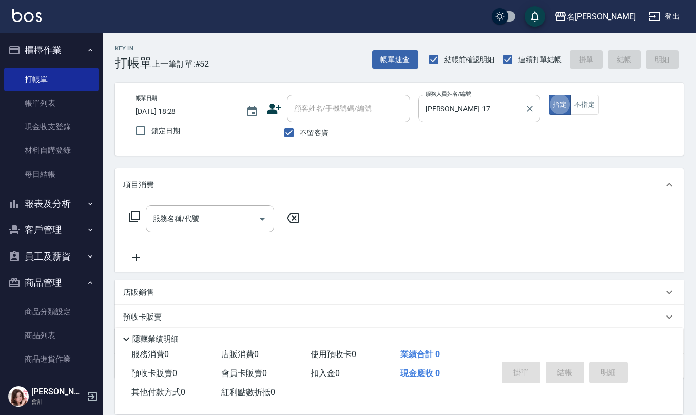
type button "true"
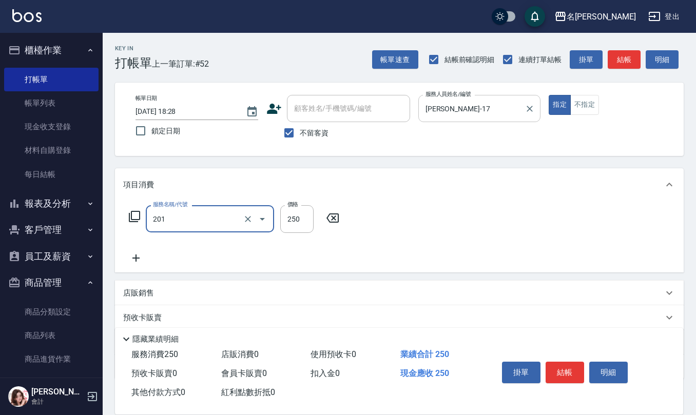
type input "洗髮(201)"
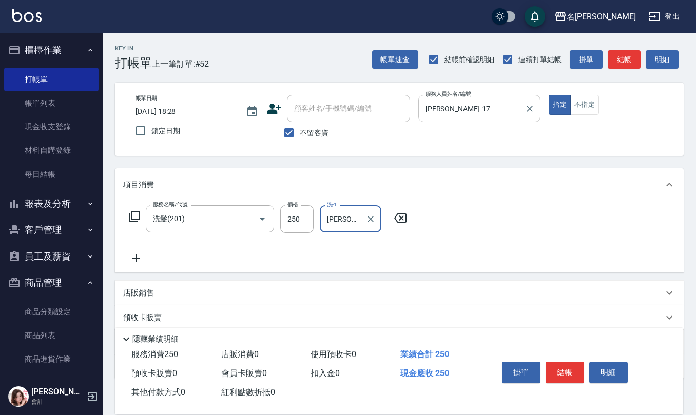
type input "李俞玫-17"
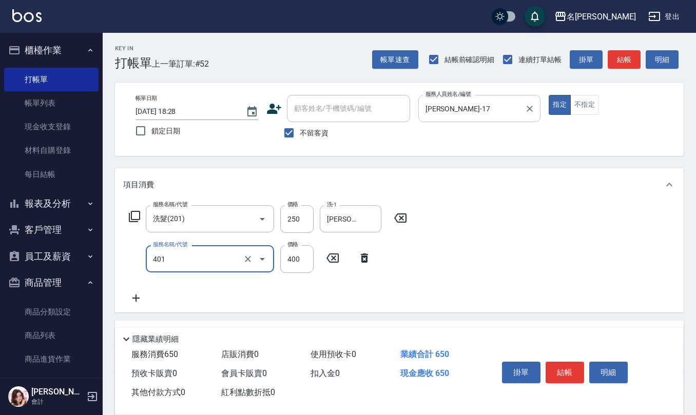
type input "剪髮(401)"
type input "350"
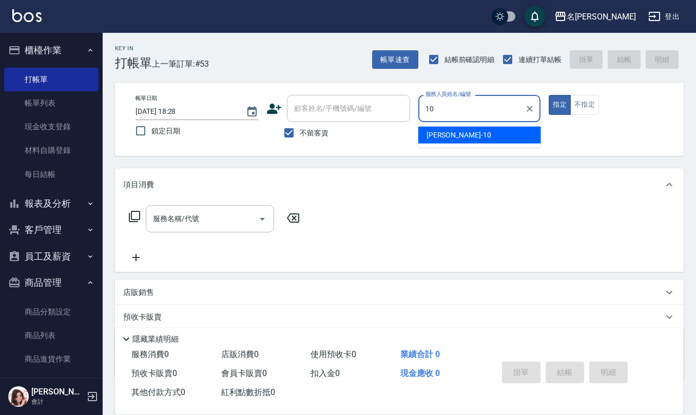
type input "胡淑雲-10"
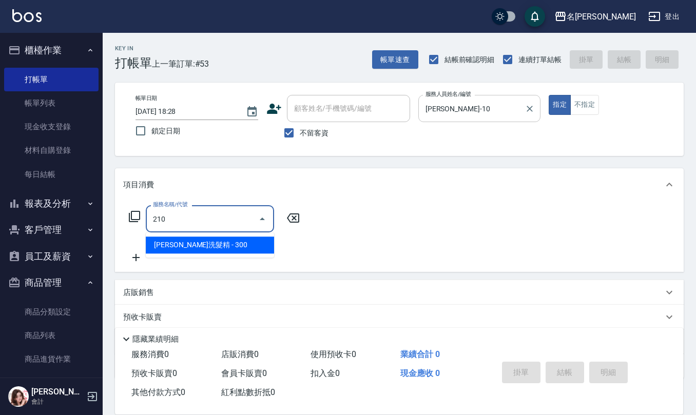
type input "歐娜洗髮精(210)"
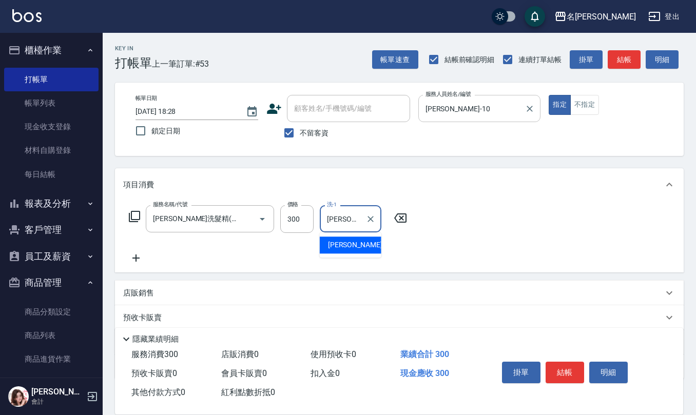
type input "陳珮君-21"
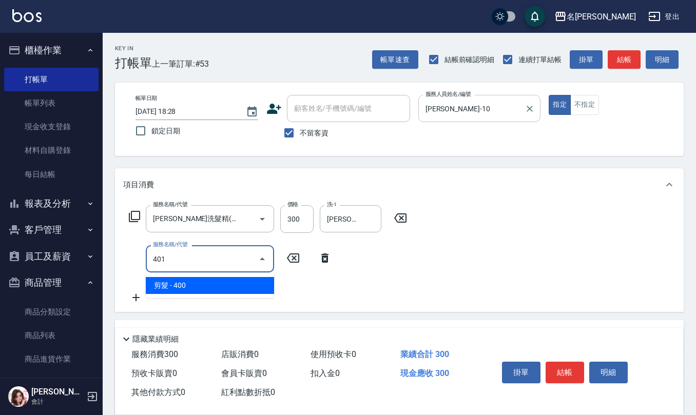
type input "剪髮(401)"
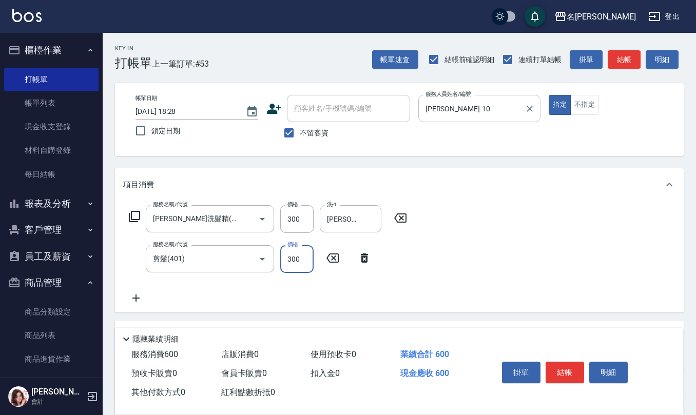
type input "300"
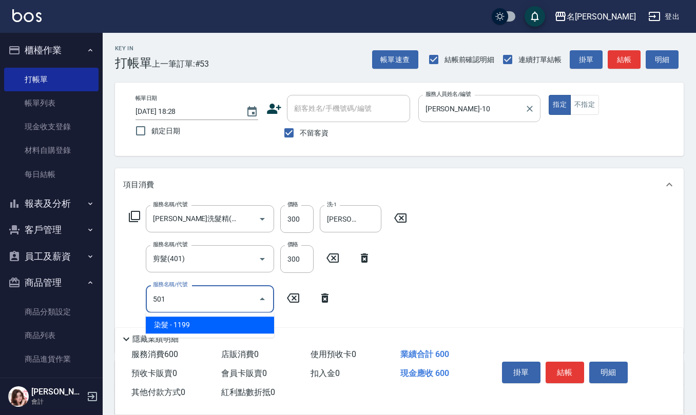
type input "染髮(501)"
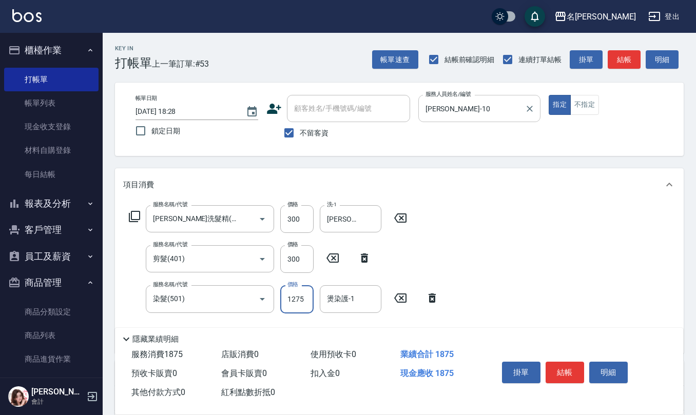
type input "1275"
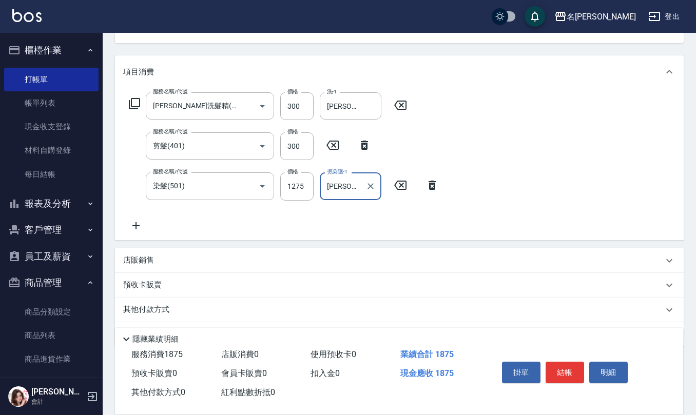
scroll to position [137, 0]
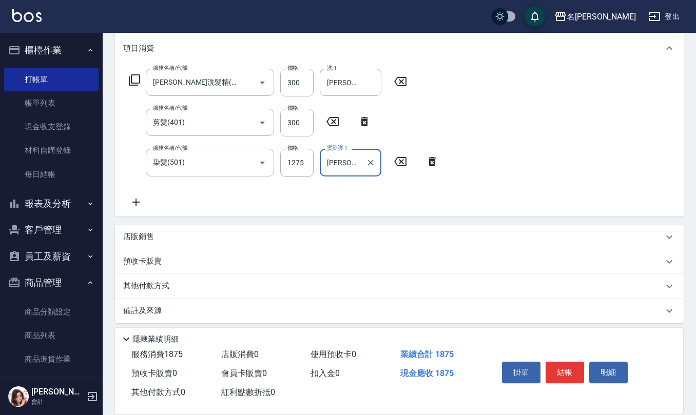
type input "陳珮君-21"
click at [146, 243] on div "店販銷售" at bounding box center [399, 237] width 569 height 25
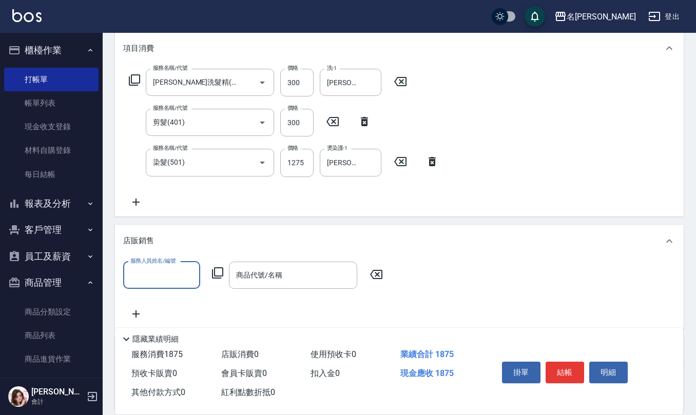
scroll to position [0, 0]
type input "胡淑雲-10"
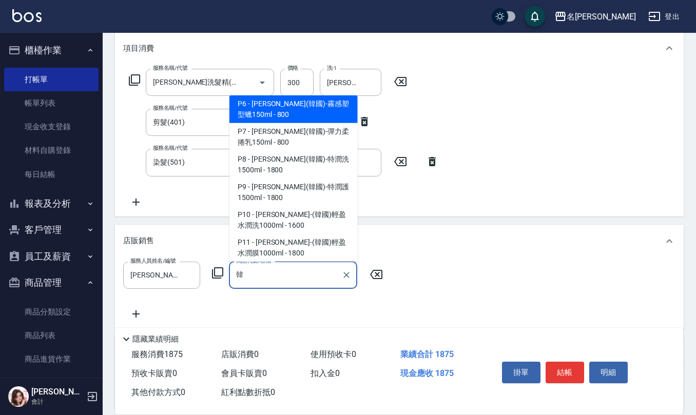
scroll to position [60, 0]
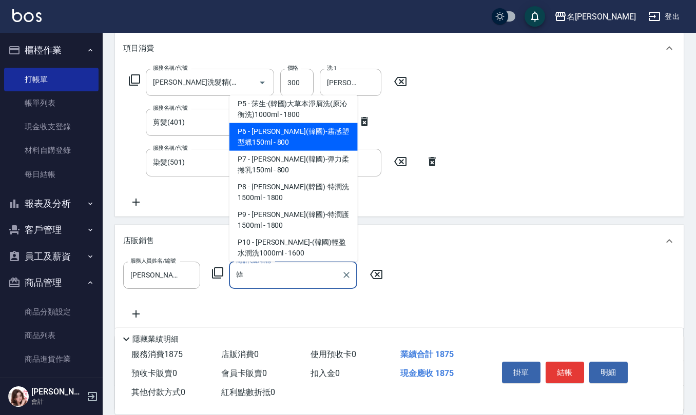
type input "荷昀(韓國)-霧感塑型蠟150ml"
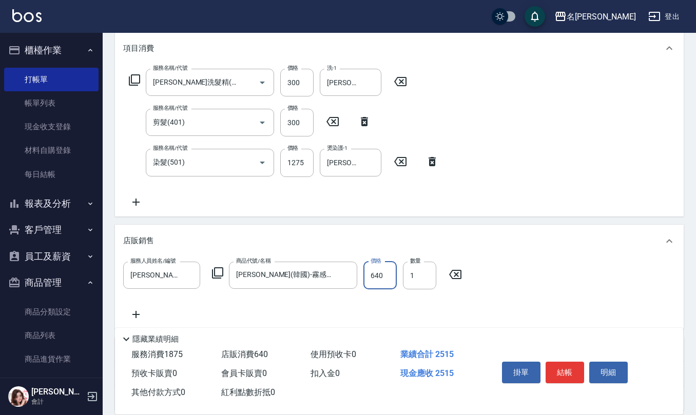
type input "640"
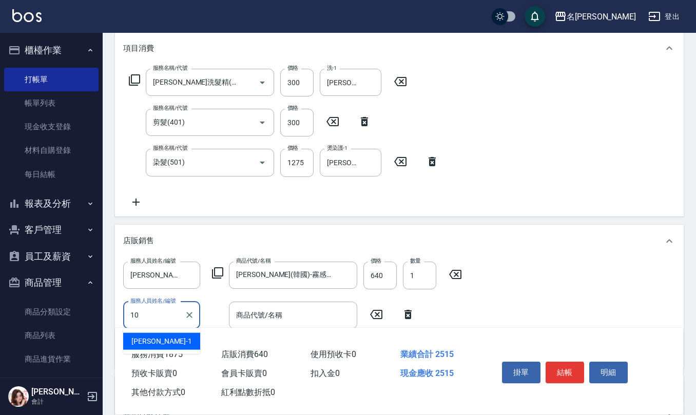
type input "胡淑雲-10"
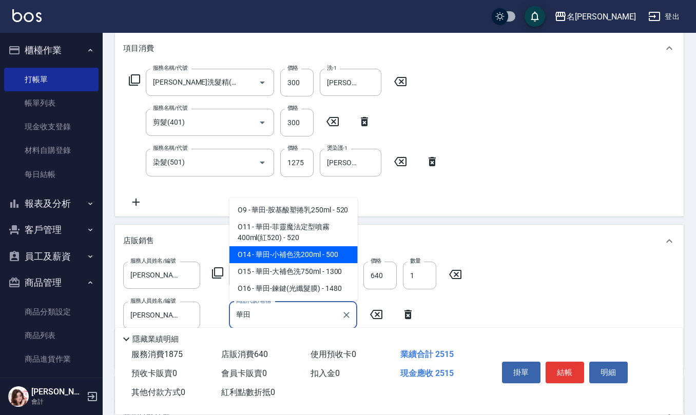
type input "華田-小補色洗200ml"
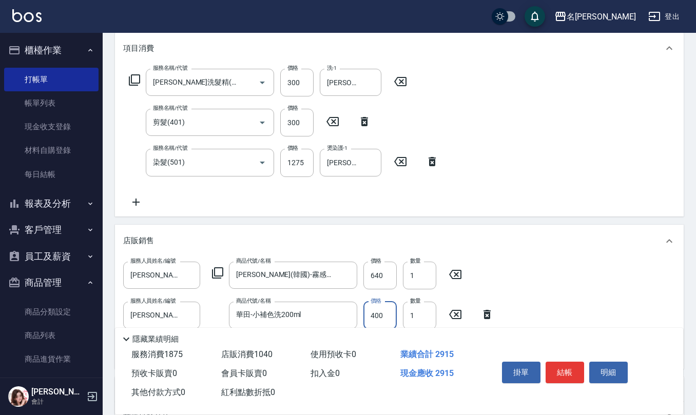
type input "400"
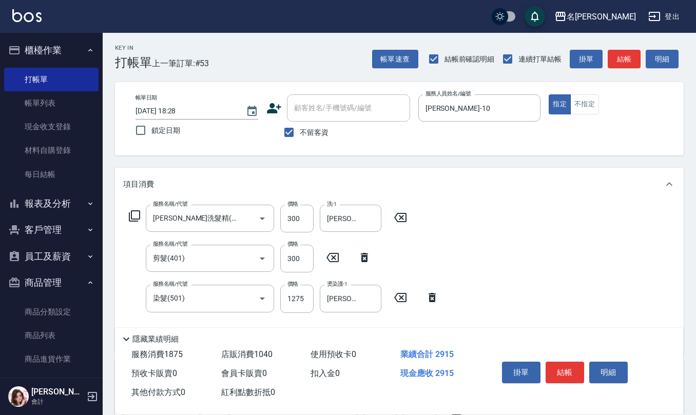
scroll to position [0, 0]
drag, startPoint x: 285, startPoint y: 131, endPoint x: 298, endPoint y: 123, distance: 14.8
click at [285, 131] on input "不留客資" at bounding box center [289, 133] width 22 height 22
checkbox input "false"
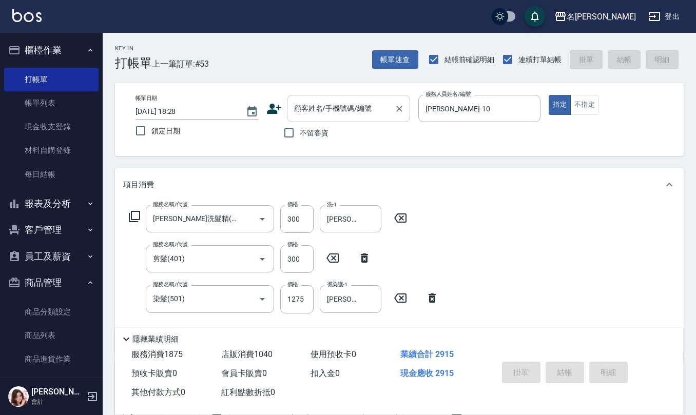
click at [310, 113] on div "顧客姓名/手機號碼/編號 顧客姓名/手機號碼/編號" at bounding box center [348, 108] width 123 height 27
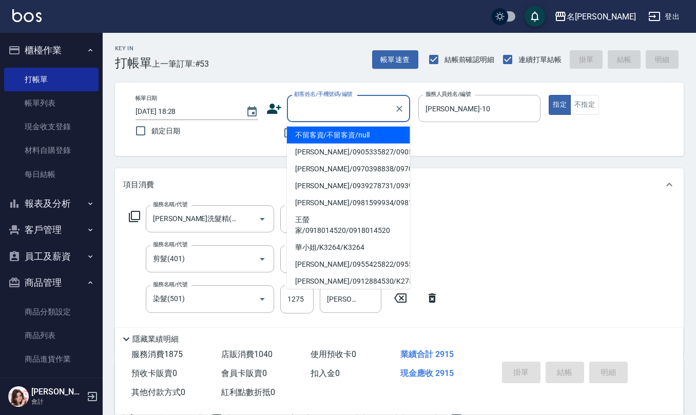
type input "0"
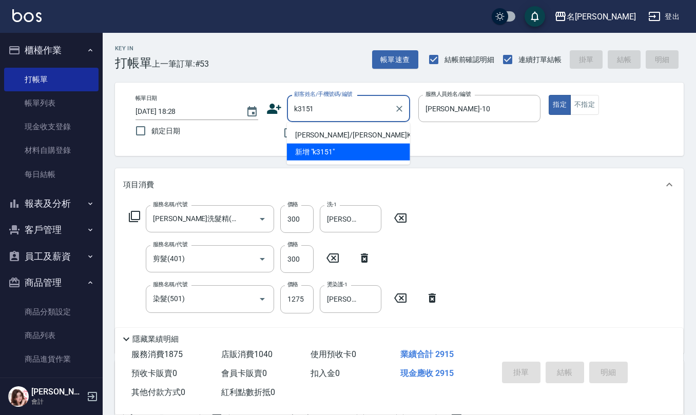
click at [313, 139] on li "李易珅/李易珅K3151/K3151" at bounding box center [348, 135] width 123 height 17
type input "李易珅/李易珅K3151/K3151"
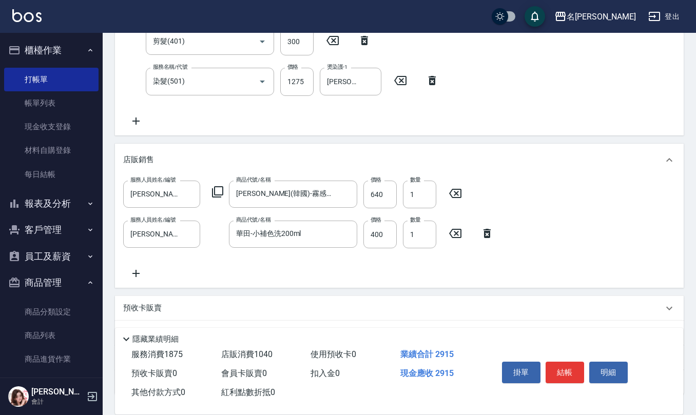
scroll to position [294, 0]
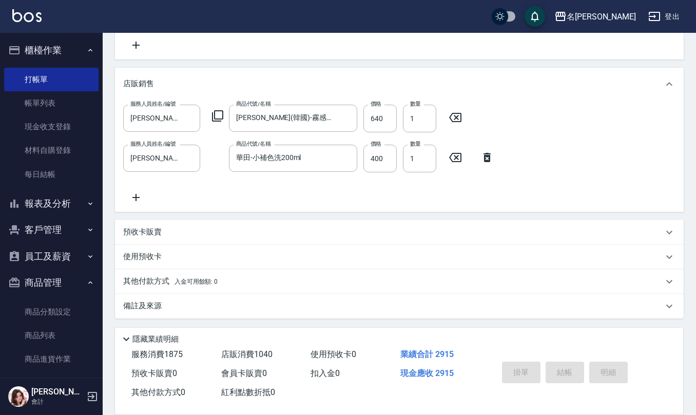
type input "2025/10/04 18:30"
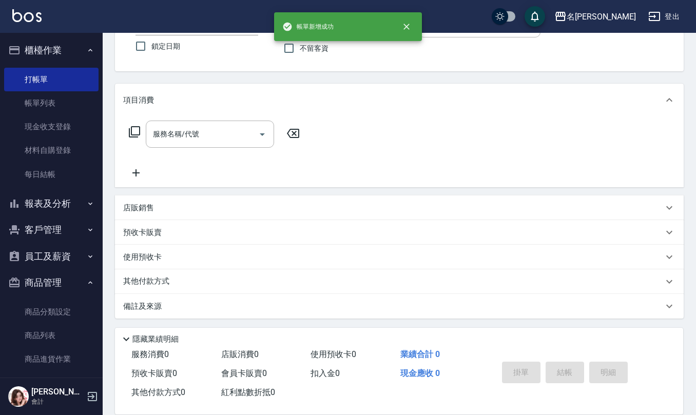
scroll to position [0, 0]
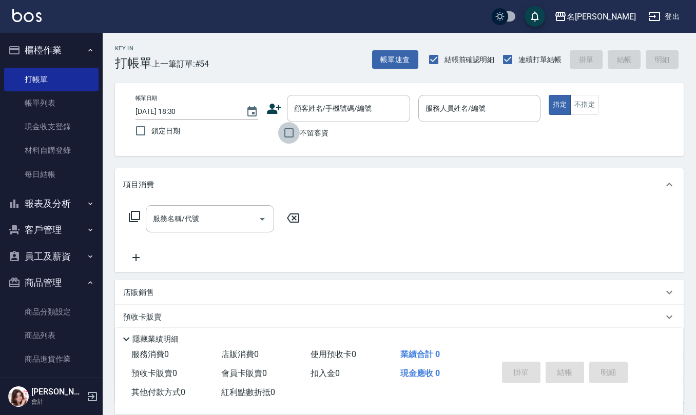
click at [290, 124] on input "不留客資" at bounding box center [289, 133] width 22 height 22
checkbox input "true"
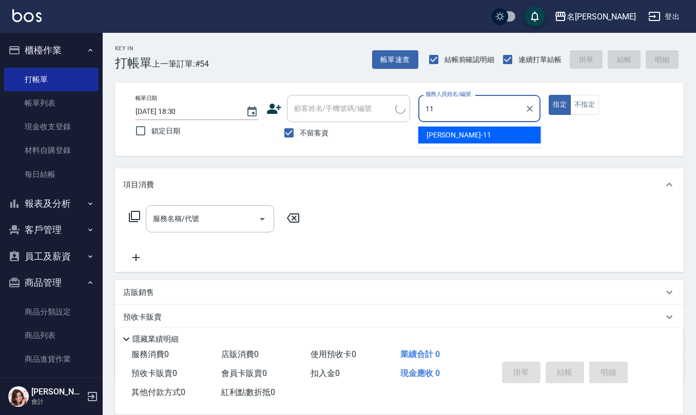
type input "詹沛橙-11"
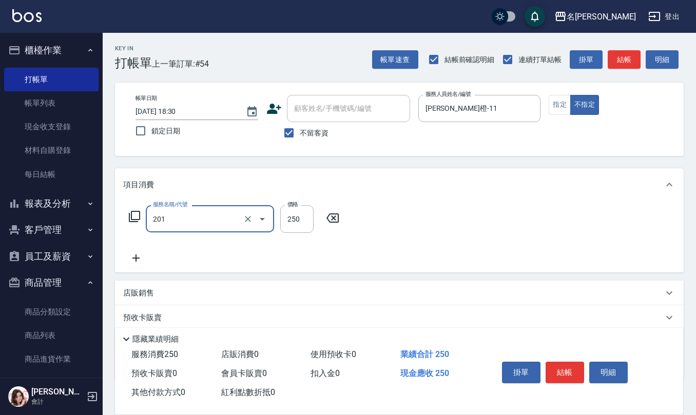
type input "洗髮(201)"
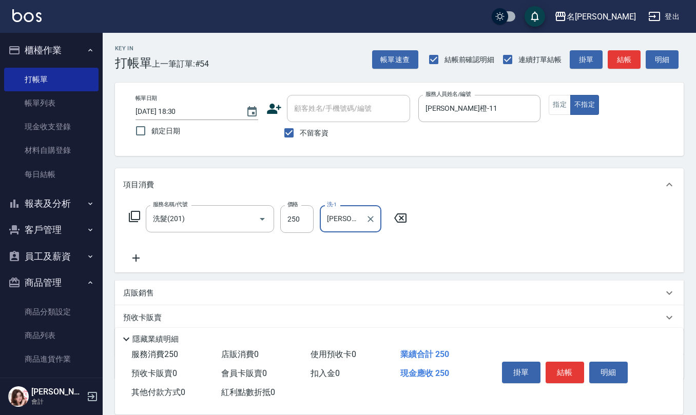
type input "詹沛橙-11"
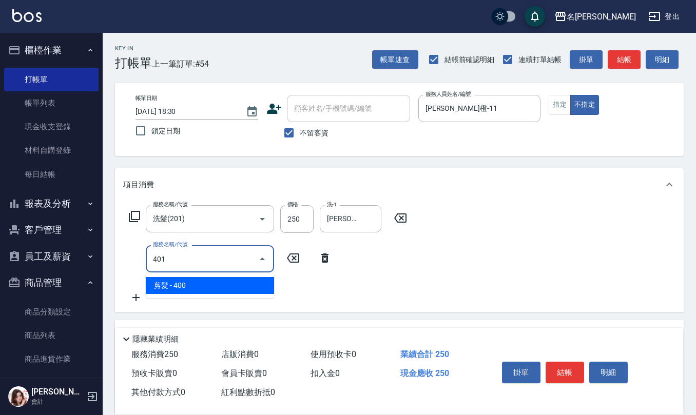
type input "剪髮(401)"
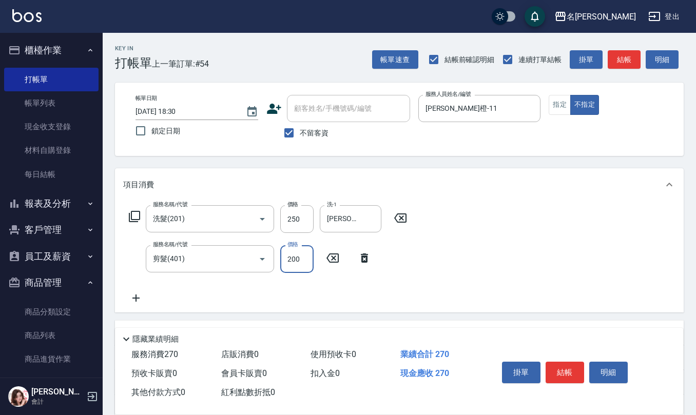
type input "200"
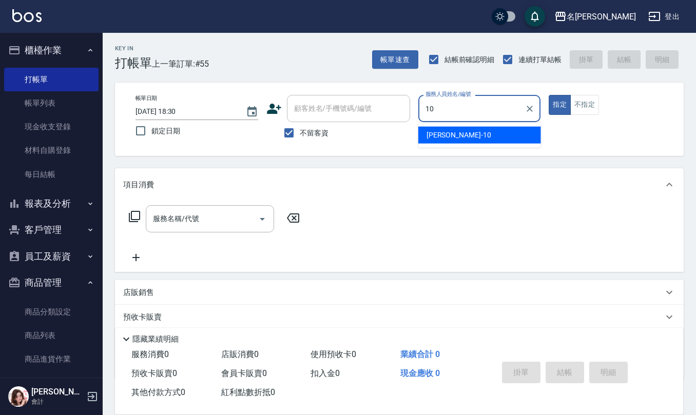
type input "胡淑雲-10"
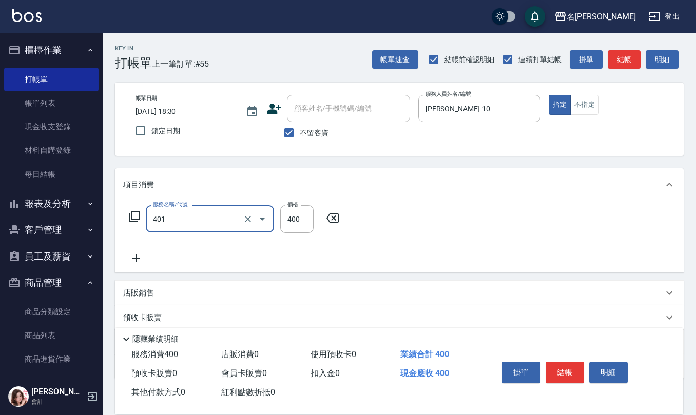
type input "剪髮(401)"
type input "360"
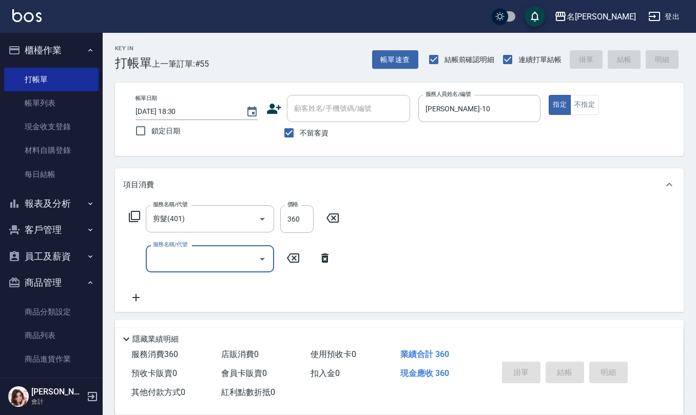
type input "2025/10/04 18:31"
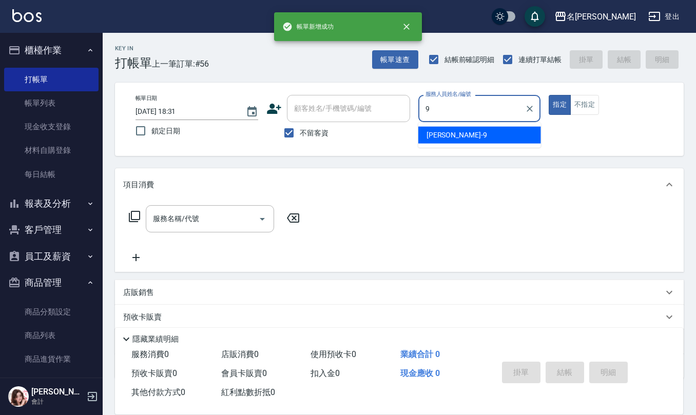
type input "江依潔-9"
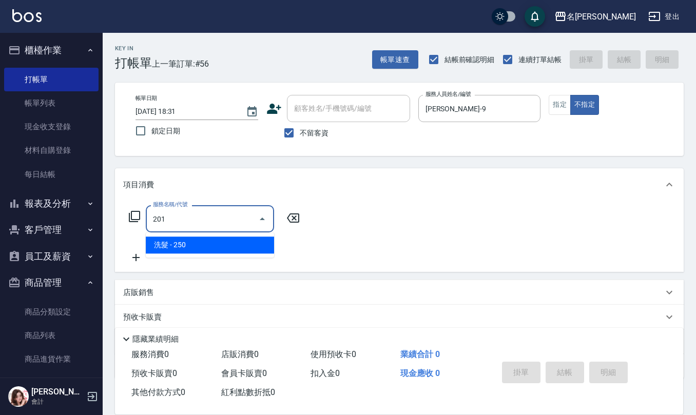
type input "洗髮(201)"
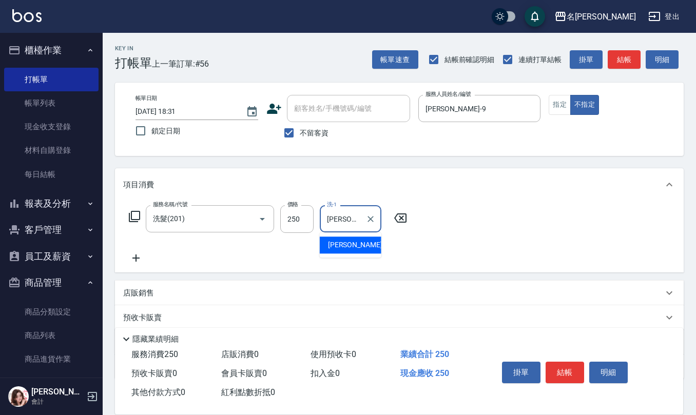
type input "陳珮君-21"
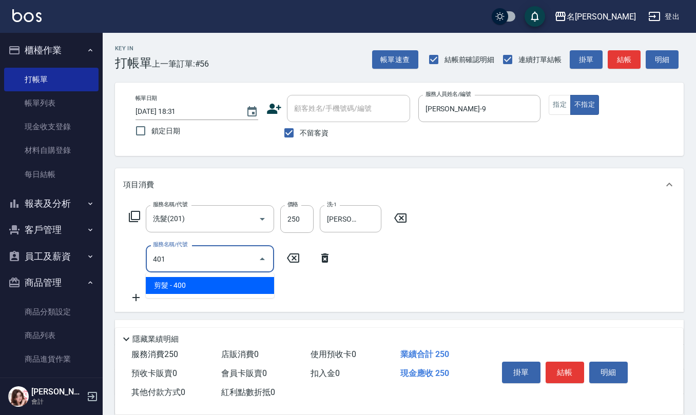
type input "剪髮(401)"
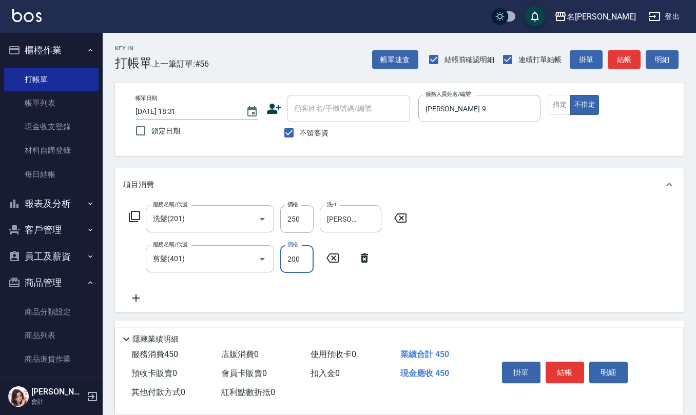
type input "200"
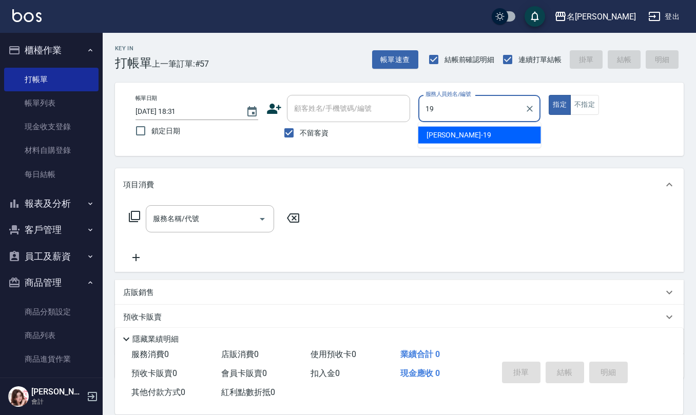
type input "林語涵-19"
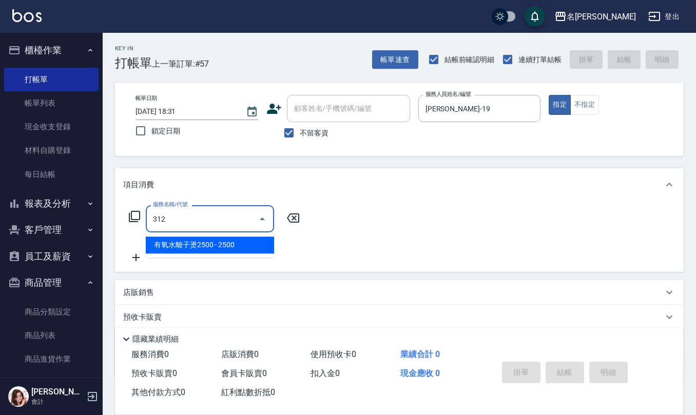
type input "有氧水離子燙2500(312)"
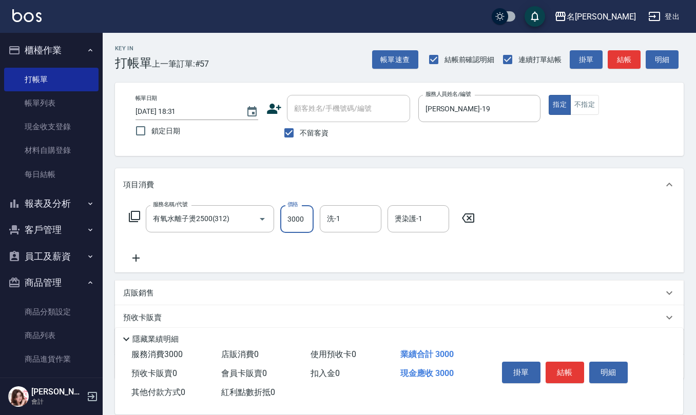
type input "3000"
type input "杜芊彤-20"
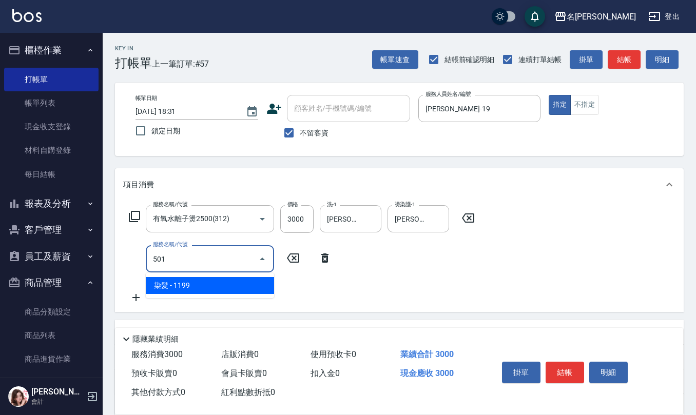
type input "染髮(501)"
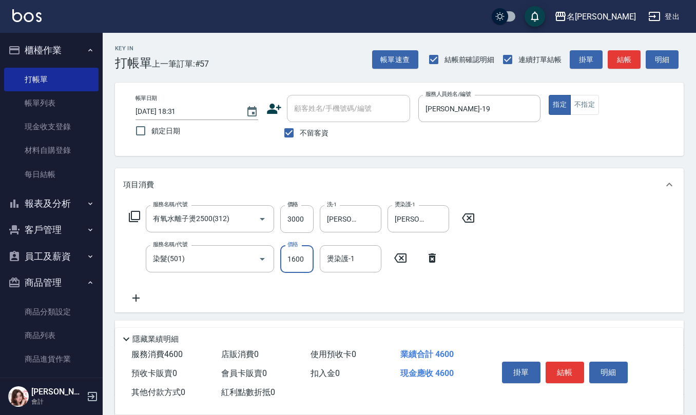
type input "1600"
type input "杜芊彤-20"
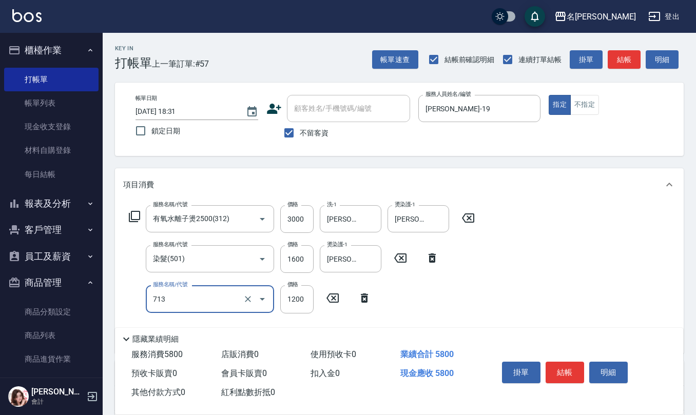
type input "水樣結構式1200(713)"
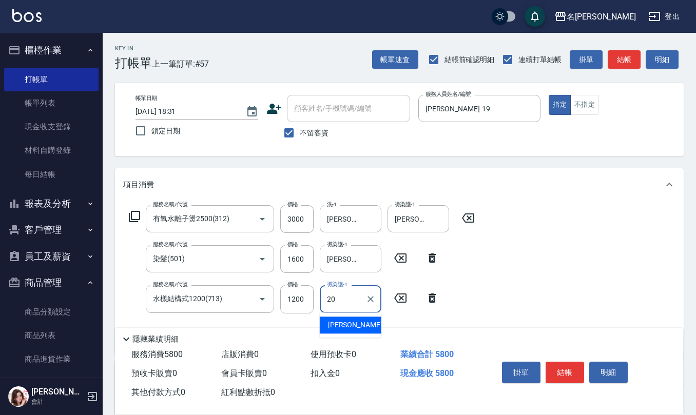
type input "杜芊彤-20"
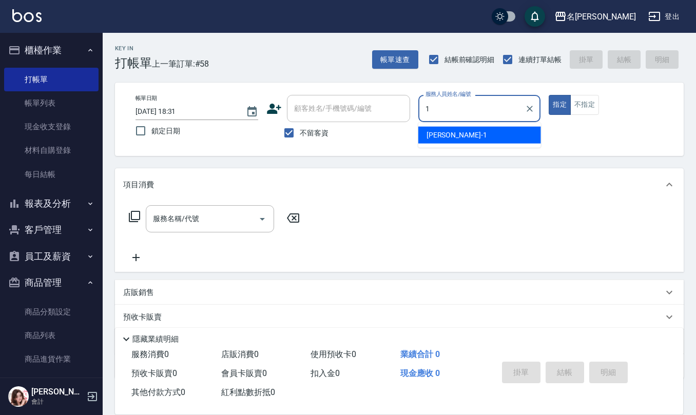
type input "蔡桂如-1"
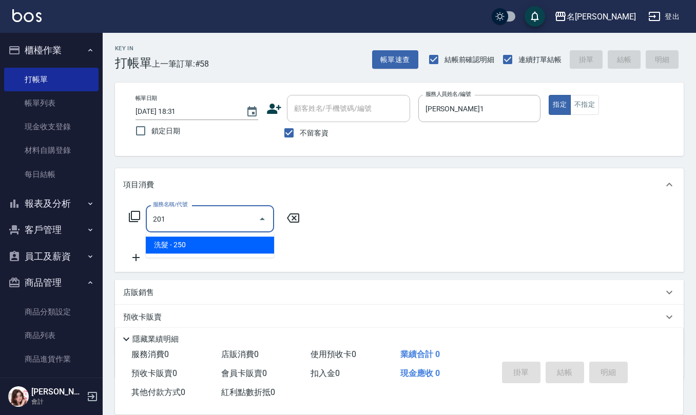
type input "洗髮(201)"
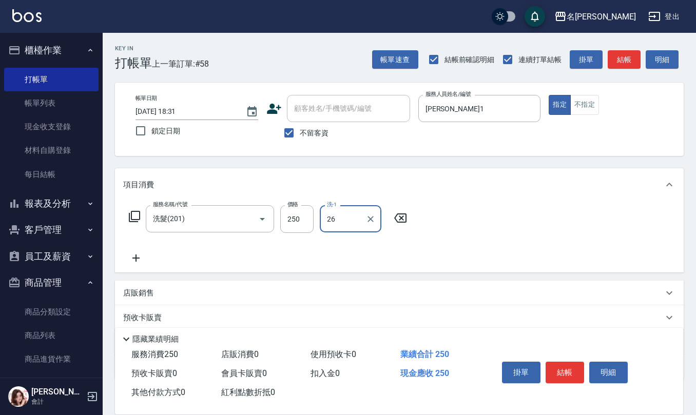
type input "陳欣妤-26"
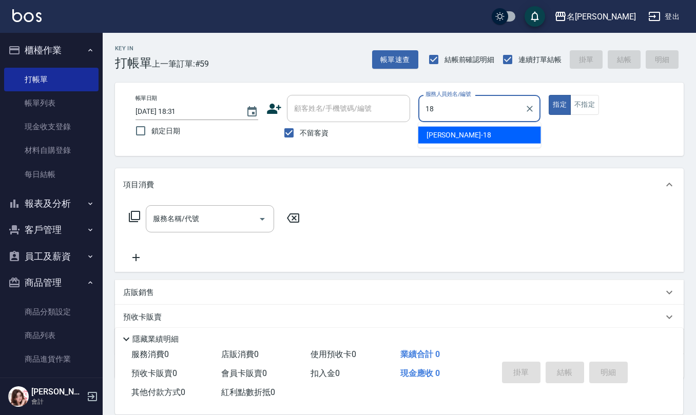
type input "吳婉如-18"
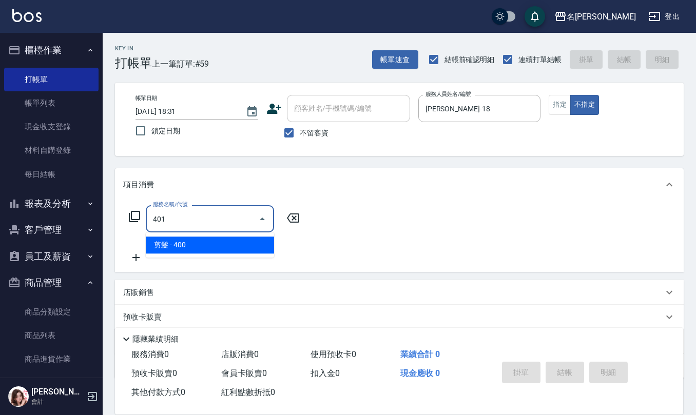
type input "剪髮(401)"
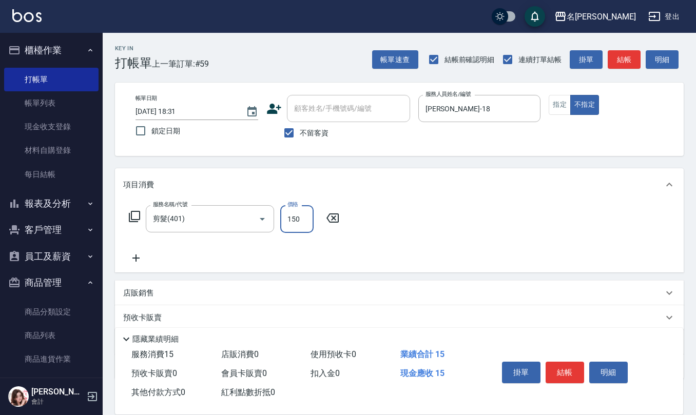
type input "150"
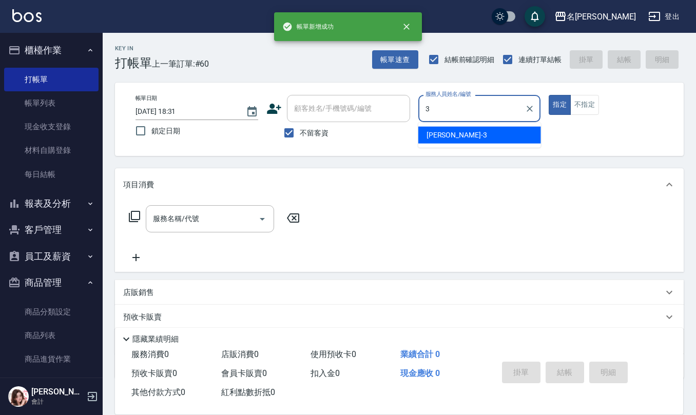
type input "陳旅玨-3"
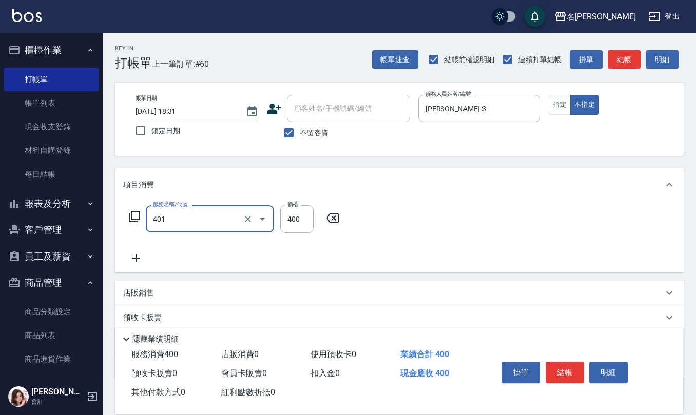
type input "剪髮(401)"
type input "200"
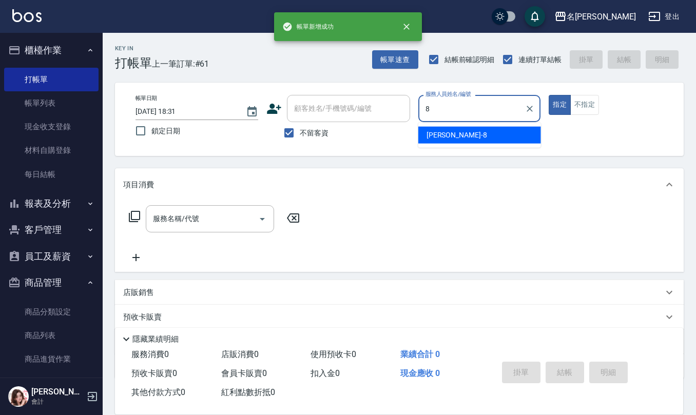
type input "楊馨嵐-8"
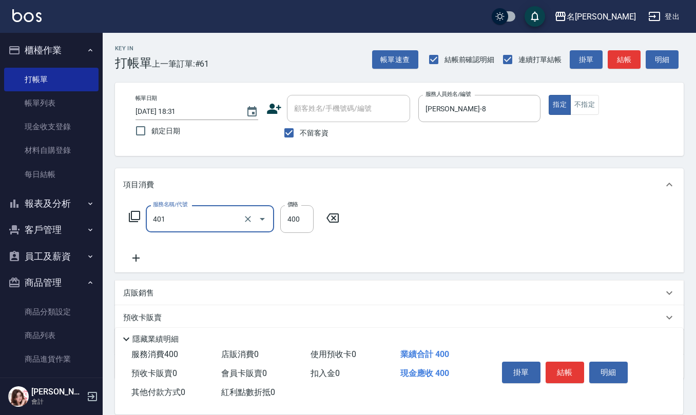
type input "剪髮(401)"
type input "400"
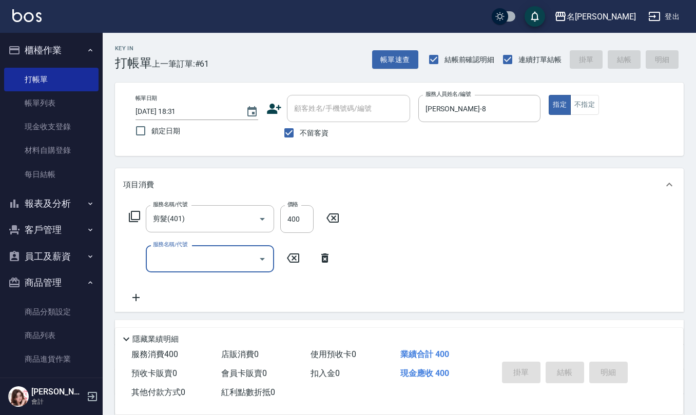
type input "2025/10/04 18:32"
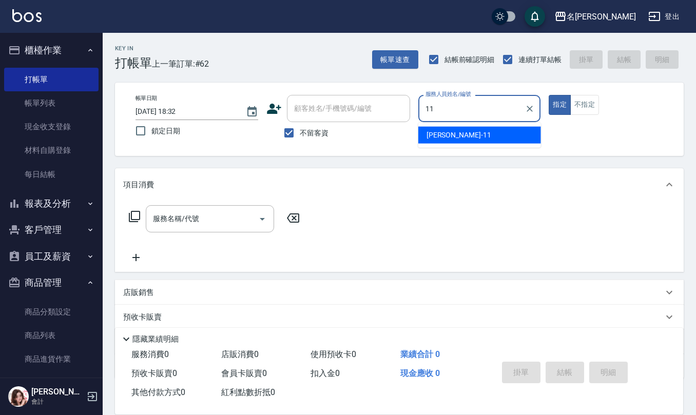
type input "詹沛橙-11"
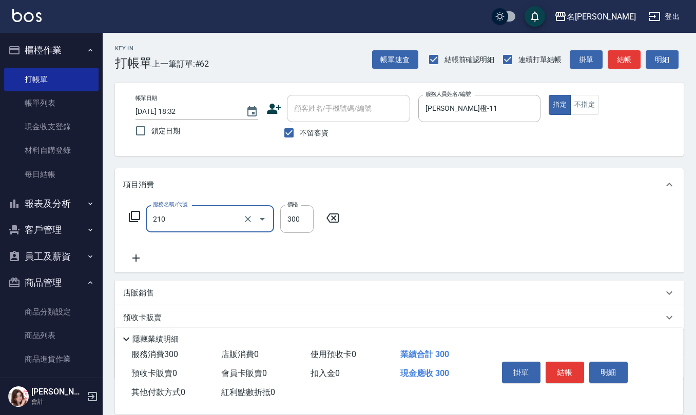
type input "歐娜洗髮精(210)"
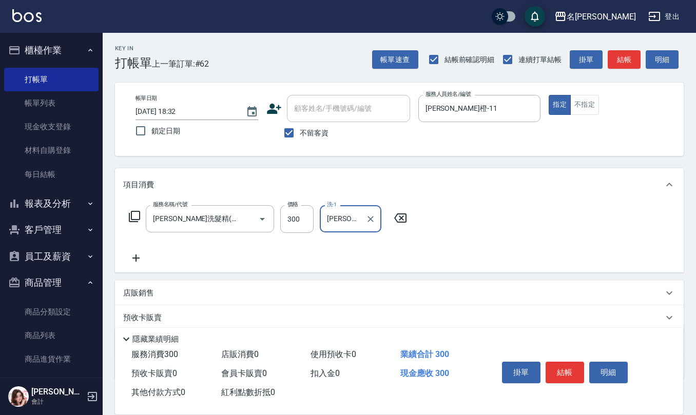
type input "詹沛橙-11"
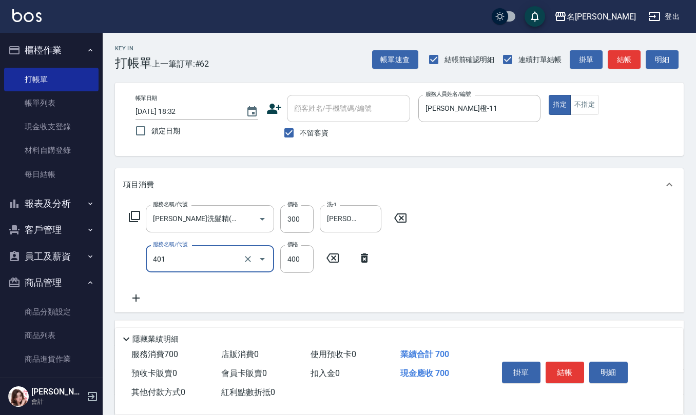
type input "剪髮(401)"
type input "200"
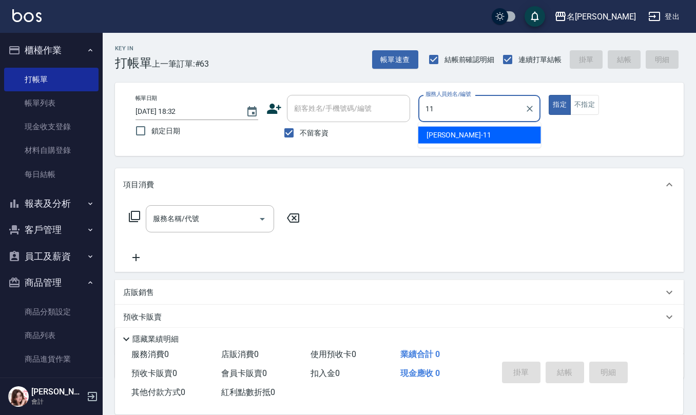
type input "詹沛橙-11"
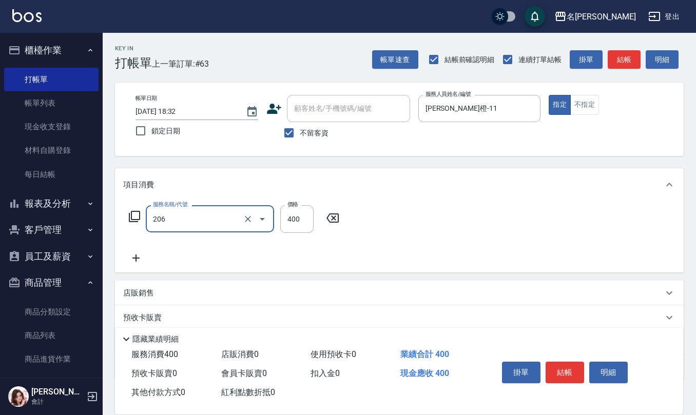
type input "健康洗(206)"
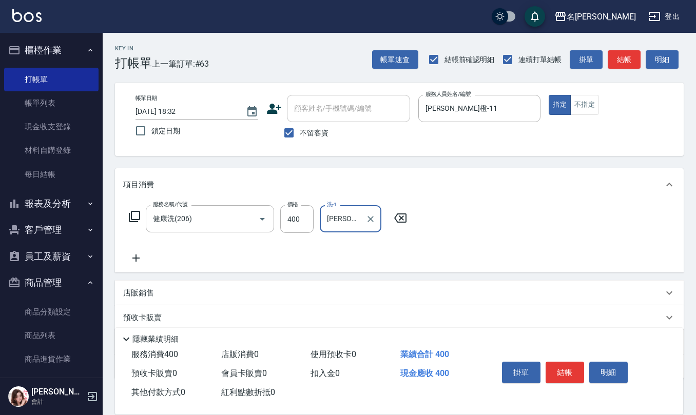
type input "詹沛橙-11"
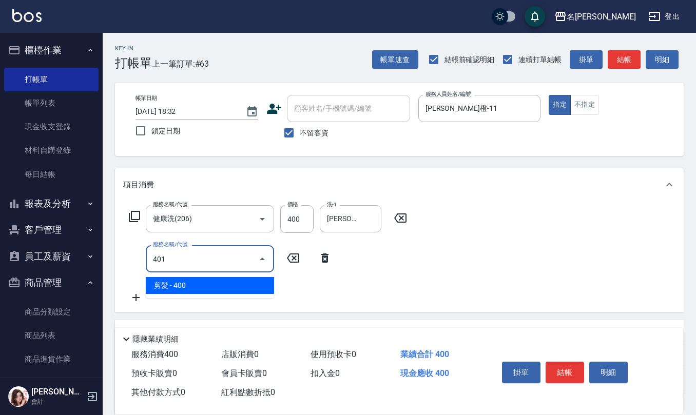
type input "剪髮(401)"
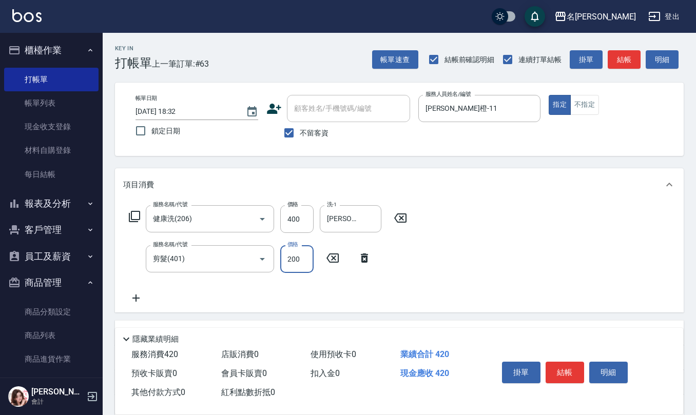
type input "200"
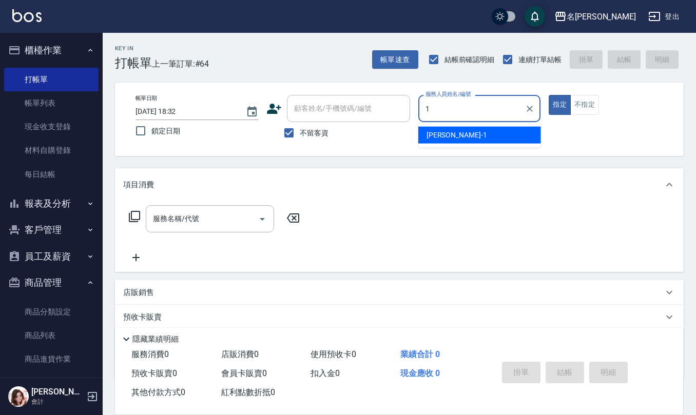
type input "蔡桂如-1"
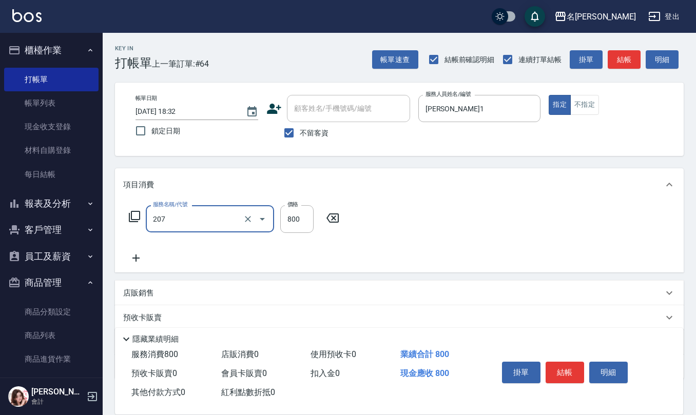
type input "清潔洗(207)"
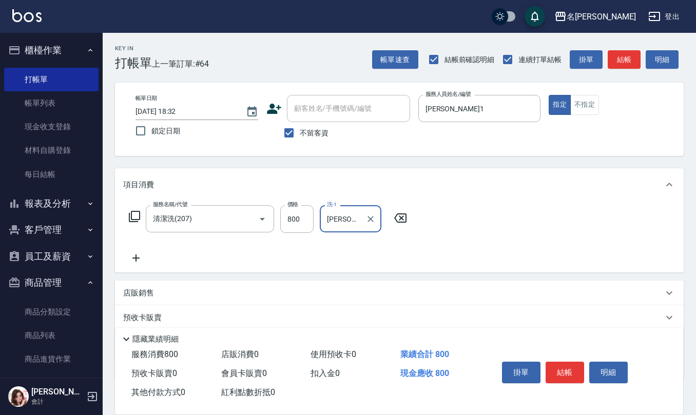
type input "蘇亭云-24"
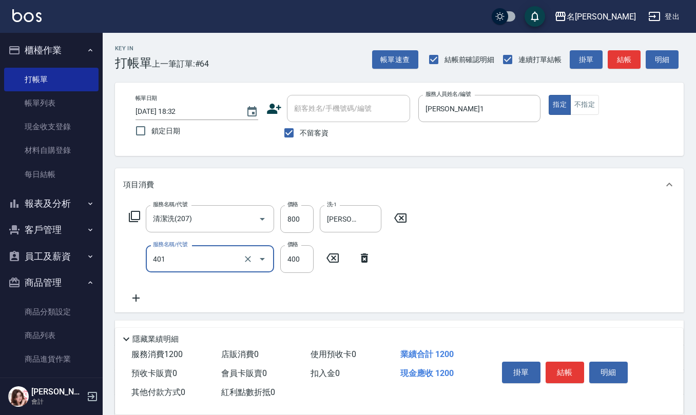
type input "剪髮(401)"
type input "200"
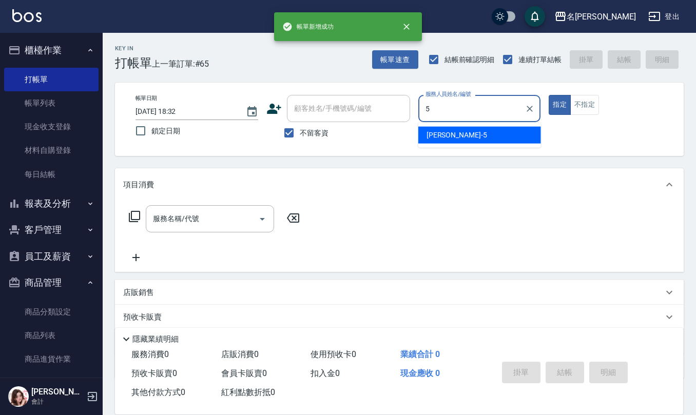
type input "趙妍妮-5"
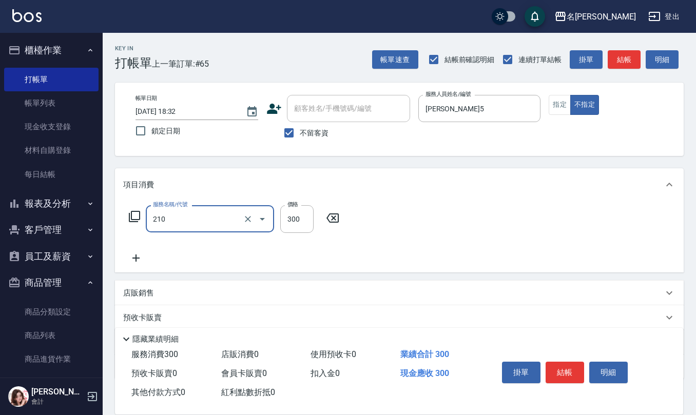
type input "歐娜洗髮精(210)"
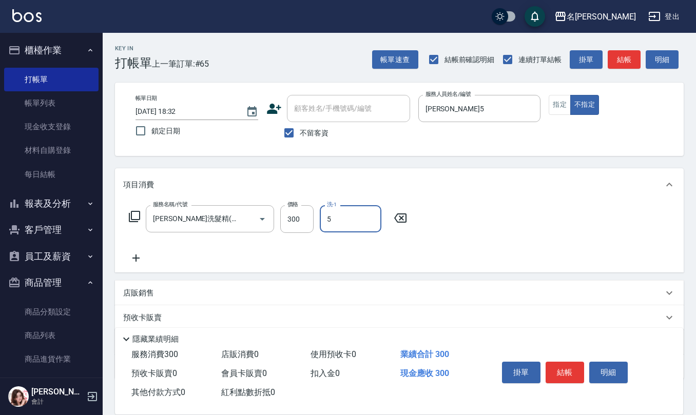
type input "趙妍妮-5"
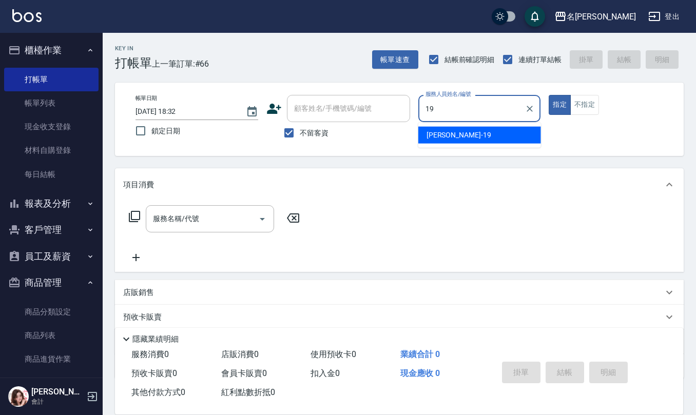
type input "林語涵-19"
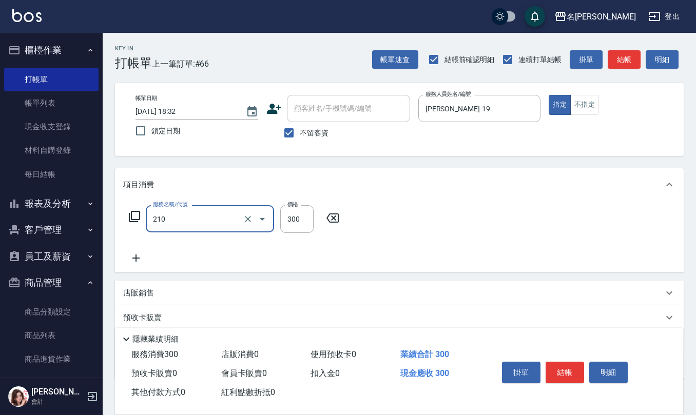
type input "歐娜洗髮精(210)"
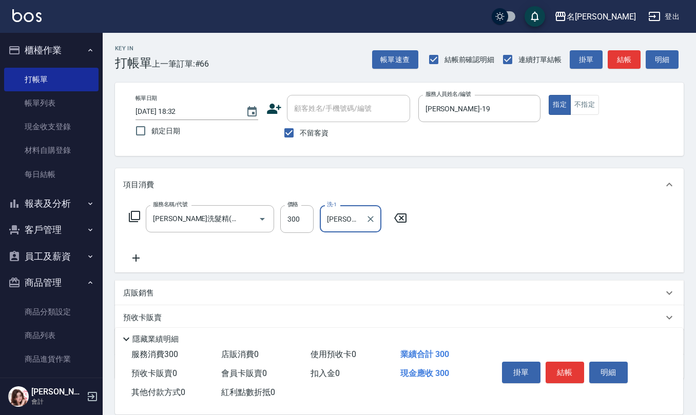
type input "葉冠佑-32"
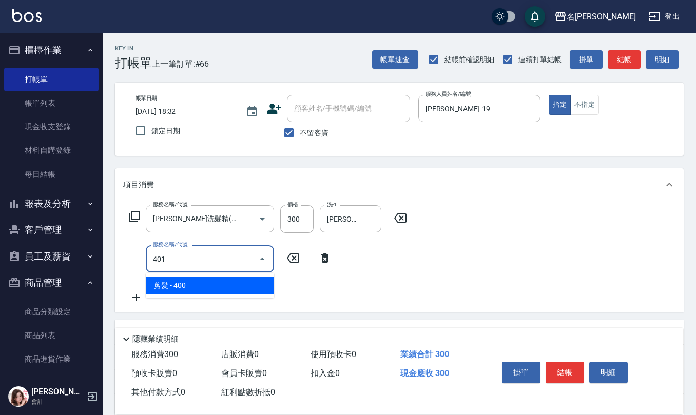
type input "剪髮(401)"
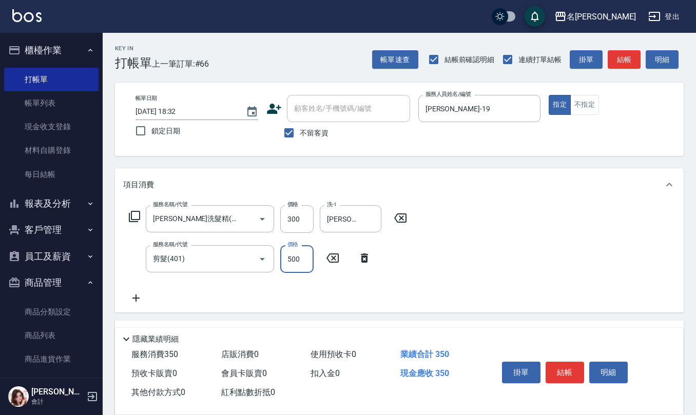
type input "500"
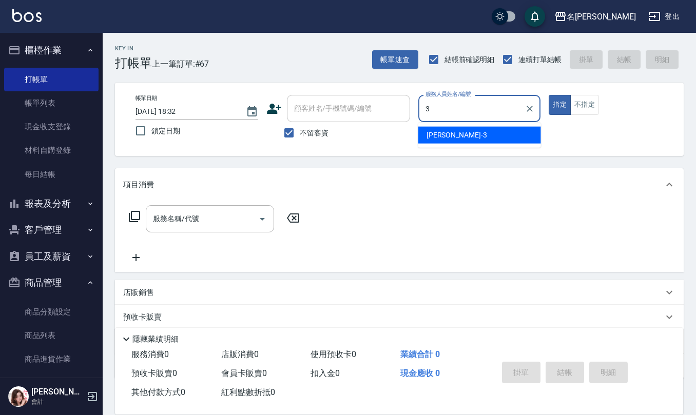
type input "陳旅玨-3"
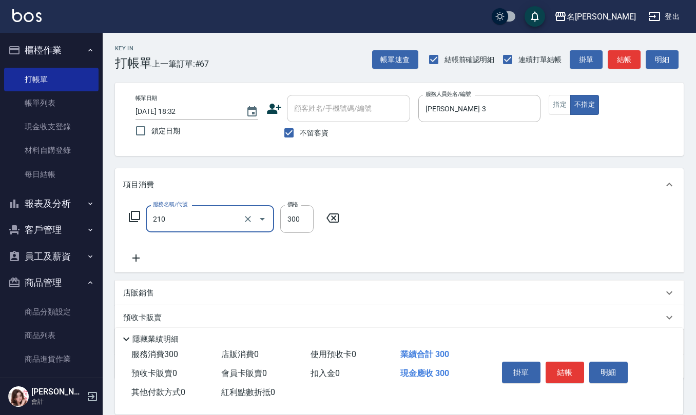
type input "歐娜洗髮精(210)"
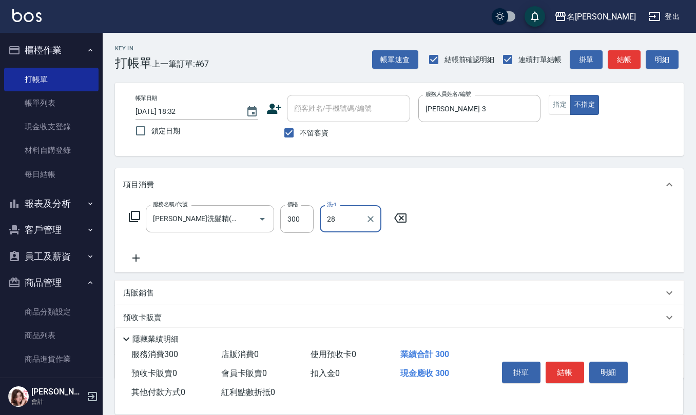
type input "陳柏暽-28"
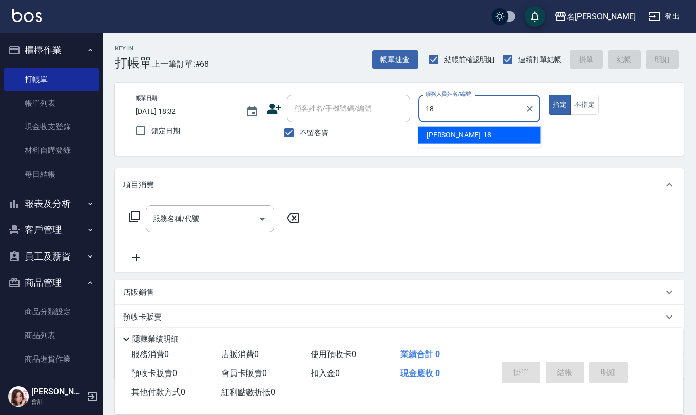
type input "吳婉如-18"
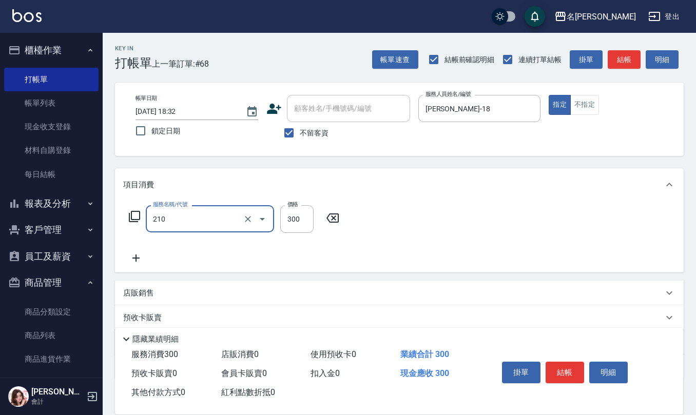
type input "歐娜洗髮精(210)"
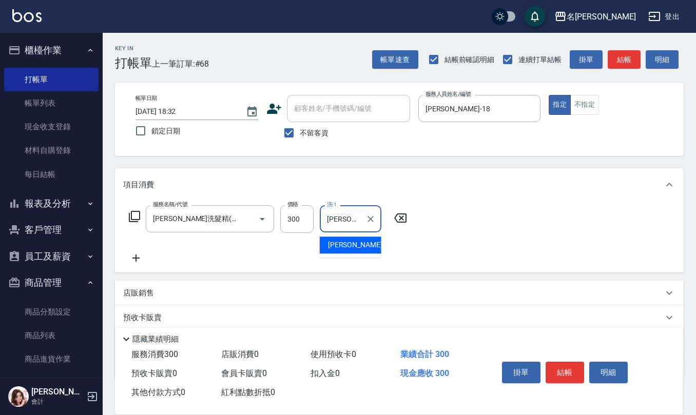
type input "吳婉如-18"
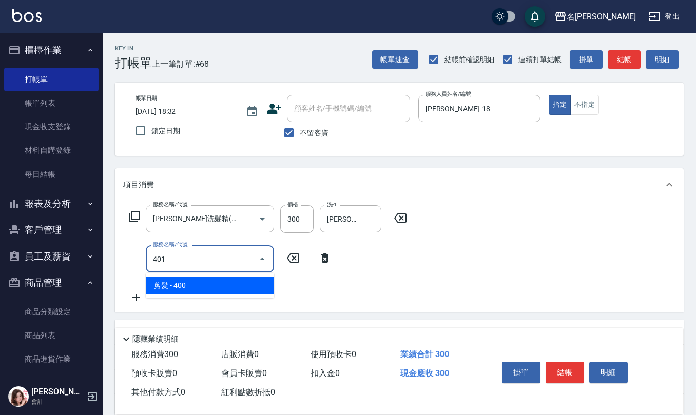
type input "剪髮(401)"
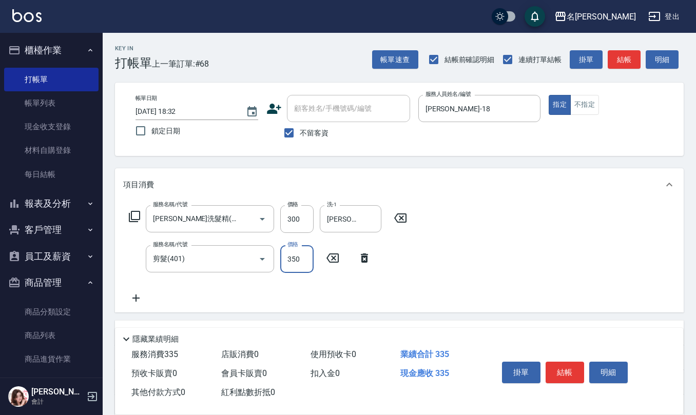
type input "350"
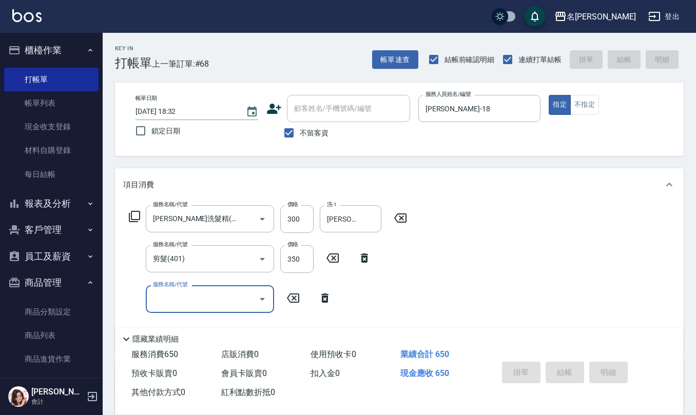
type input "2025/10/04 18:33"
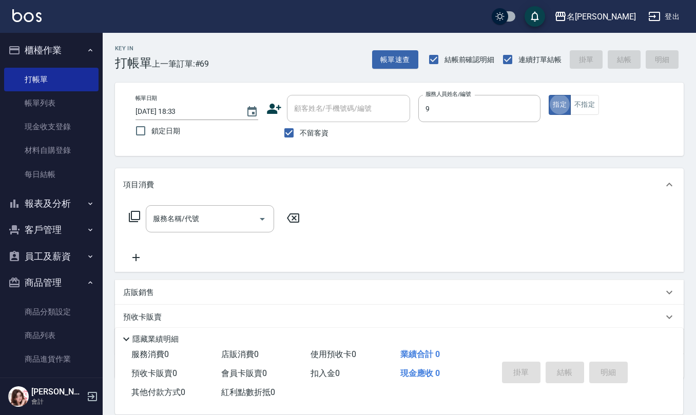
type input "江依潔-9"
click at [289, 131] on input "不留客資" at bounding box center [289, 133] width 22 height 22
checkbox input "false"
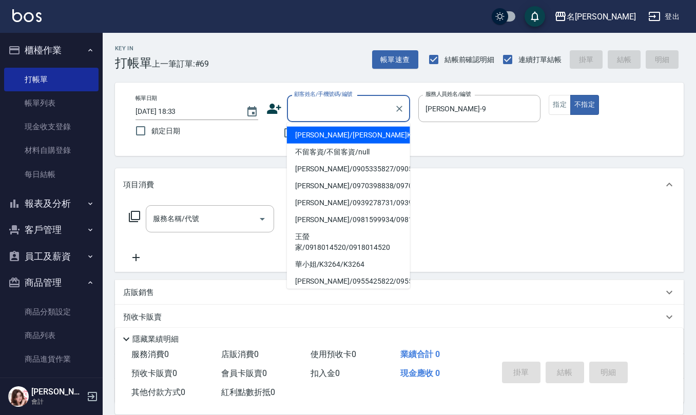
click at [306, 103] on div "顧客姓名/手機號碼/編號 顧客姓名/手機號碼/編號" at bounding box center [348, 108] width 123 height 27
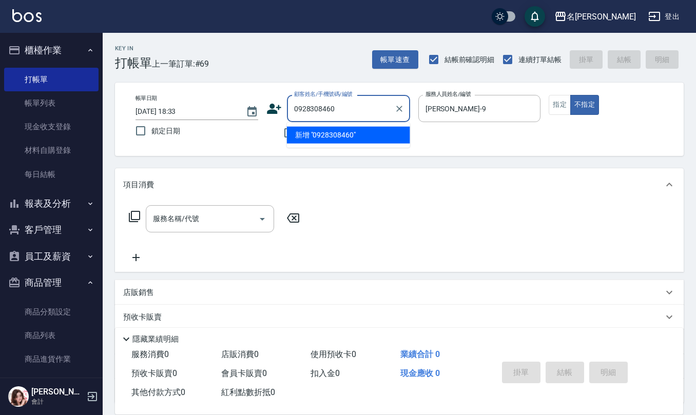
drag, startPoint x: 347, startPoint y: 101, endPoint x: 164, endPoint y: 125, distance: 184.3
click at [167, 124] on div "帳單日期 2025/10/04 18:33 鎖定日期 顧客姓名/手機號碼/編號 0928308460 顧客姓名/手機號碼/編號 不留客資 服務人員姓名/編號 …" at bounding box center [399, 119] width 544 height 49
type input "0928308460"
click at [274, 101] on icon at bounding box center [273, 108] width 15 height 15
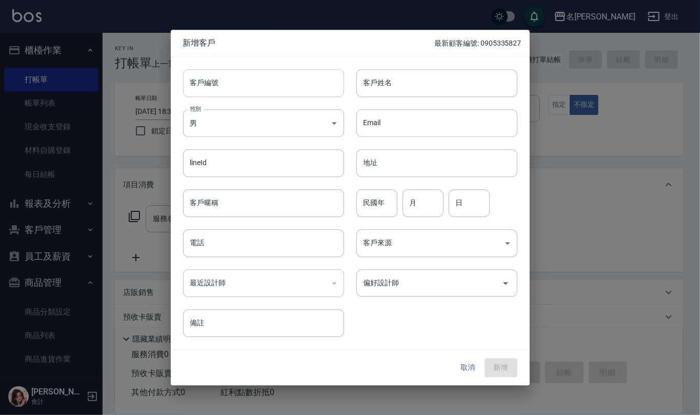
click at [274, 84] on input "客戶編號" at bounding box center [263, 83] width 161 height 28
paste input "0928308460"
type input "0928308460"
drag, startPoint x: 267, startPoint y: 243, endPoint x: 267, endPoint y: 230, distance: 12.3
click at [267, 242] on input "電話" at bounding box center [263, 243] width 161 height 28
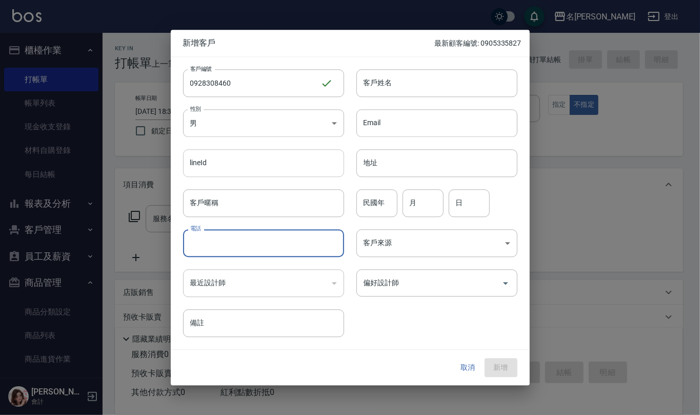
paste input "0928308460"
type input "0928308460"
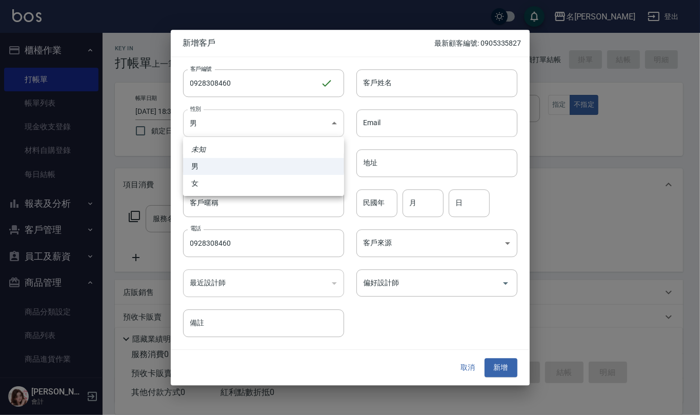
click at [311, 120] on body "名留仁二 登出 櫃檯作業 打帳單 帳單列表 現金收支登錄 材料自購登錄 每日結帳 報表及分析 報表目錄 店家區間累計表 店家日報表 互助日報表 互助月報表 互…" at bounding box center [350, 250] width 700 height 500
click at [311, 184] on li "女" at bounding box center [263, 183] width 161 height 17
type input "FEMALE"
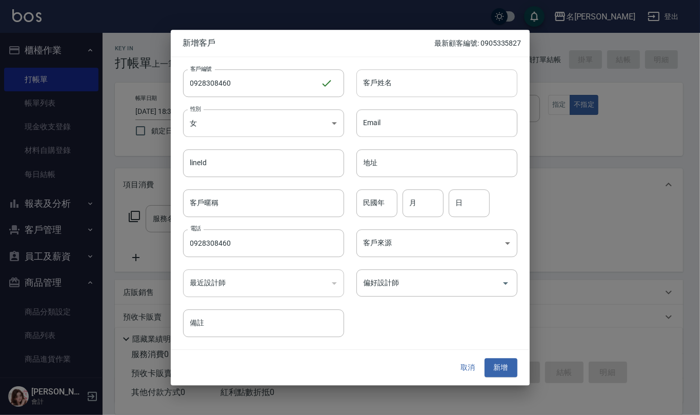
click at [415, 83] on input "客戶姓名" at bounding box center [437, 83] width 161 height 28
type input "闭"
type input "\"
type input "廖玉琪"
click at [376, 199] on input "民國年" at bounding box center [377, 203] width 41 height 28
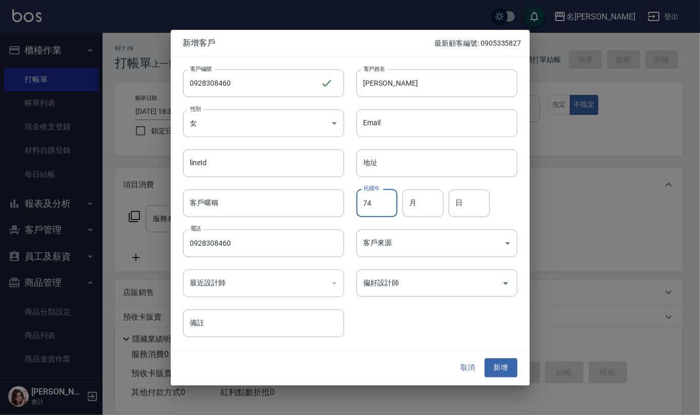
type input "74"
type input "12"
type input "23"
click at [502, 367] on button "新增" at bounding box center [501, 368] width 33 height 19
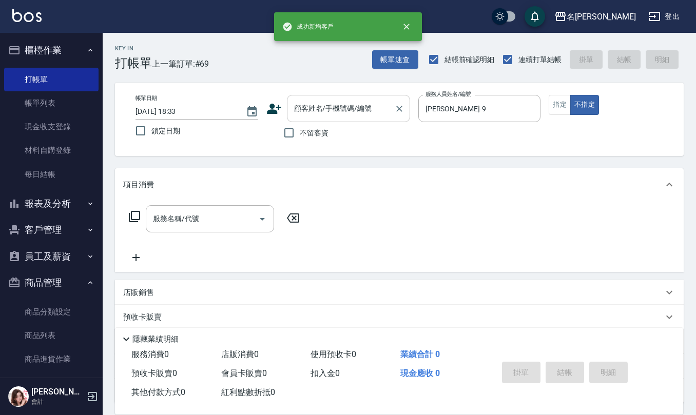
click at [333, 110] on input "顧客姓名/手機號碼/編號" at bounding box center [340, 109] width 99 height 18
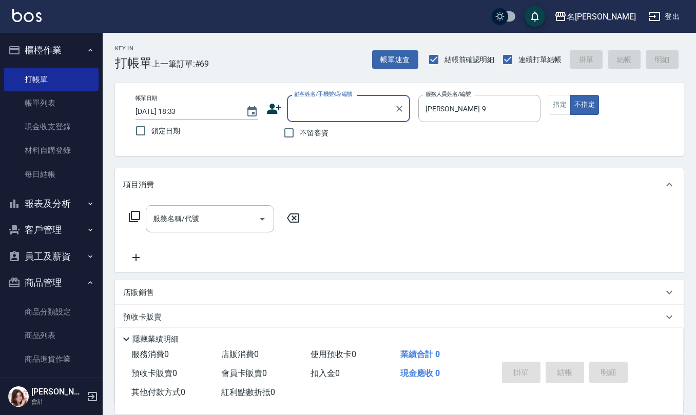
paste input "0928308460"
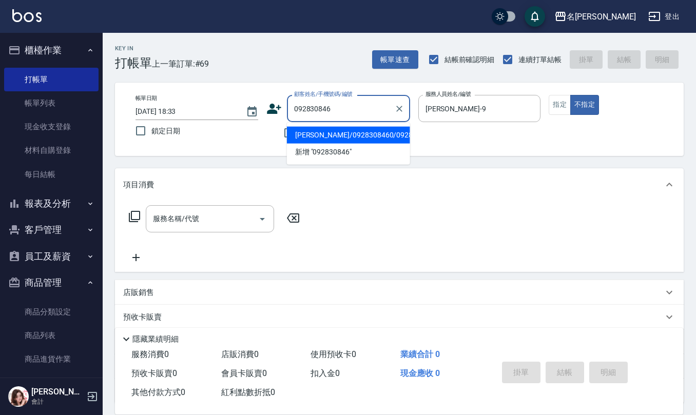
type input "廖玉琪/0928308460/0928308460"
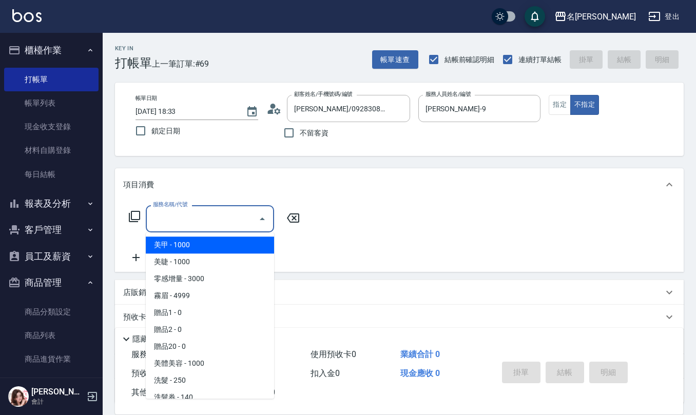
click at [218, 214] on input "服務名稱/代號" at bounding box center [202, 219] width 104 height 18
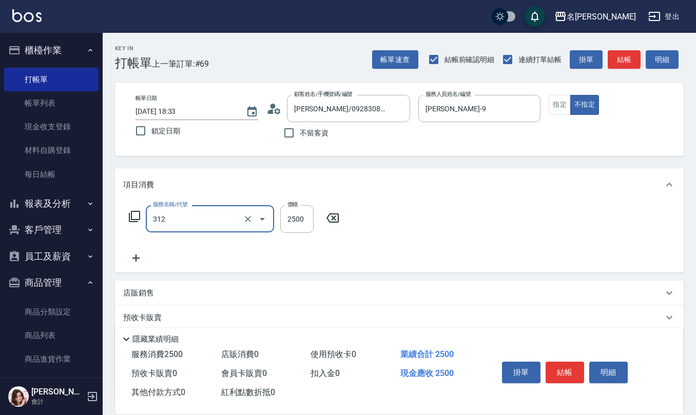
type input "有氧水離子燙2500(312)"
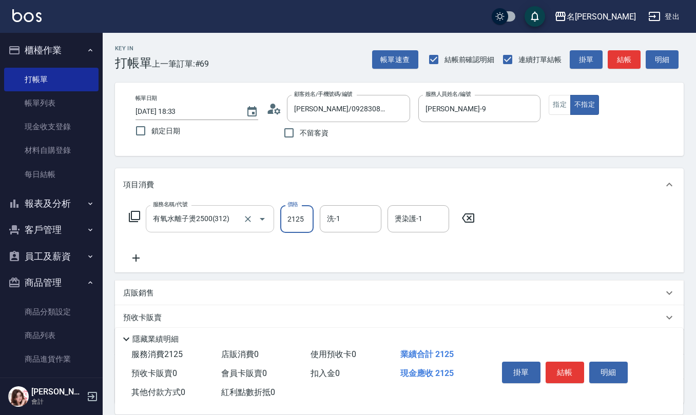
type input "2125"
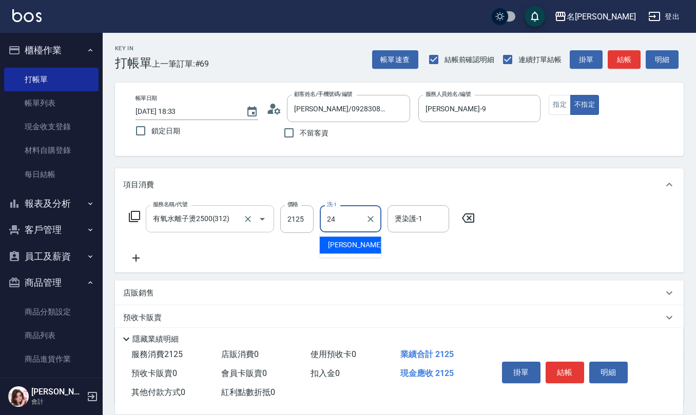
type input "蘇亭云-24"
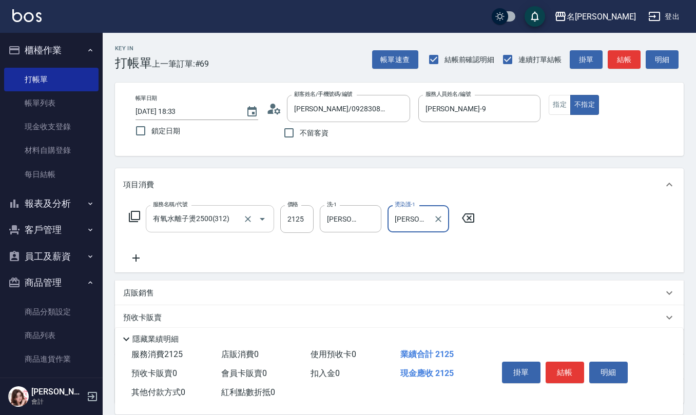
type input "蘇亭云-24"
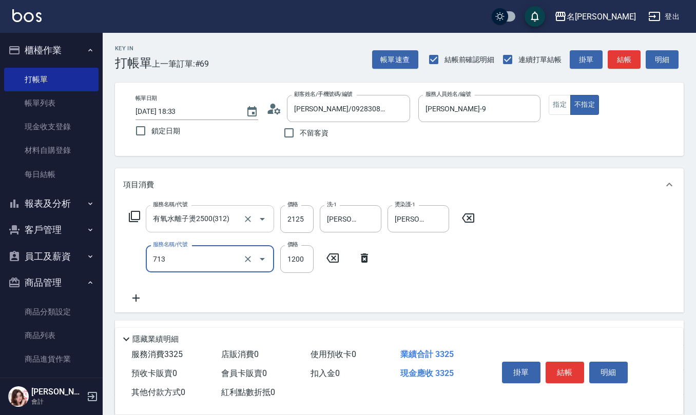
type input "水樣結構式1200(713)"
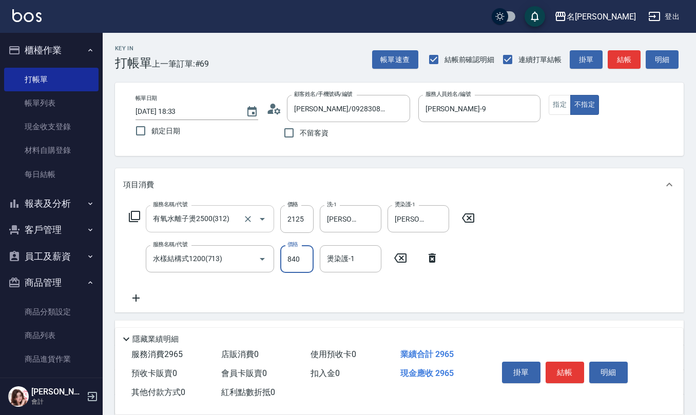
type input "840"
type input "蘇亭云-24"
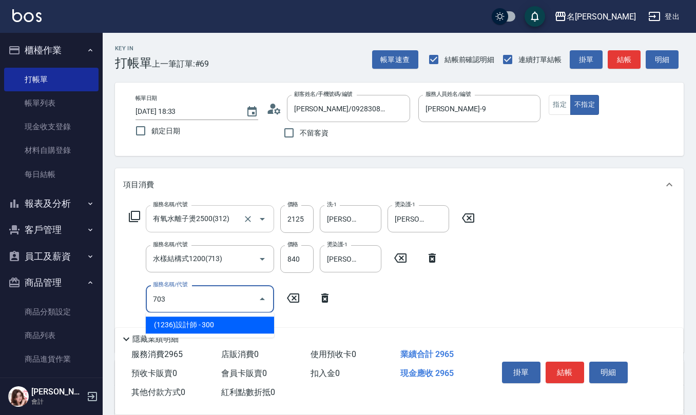
type input "(1236)設計師(703)"
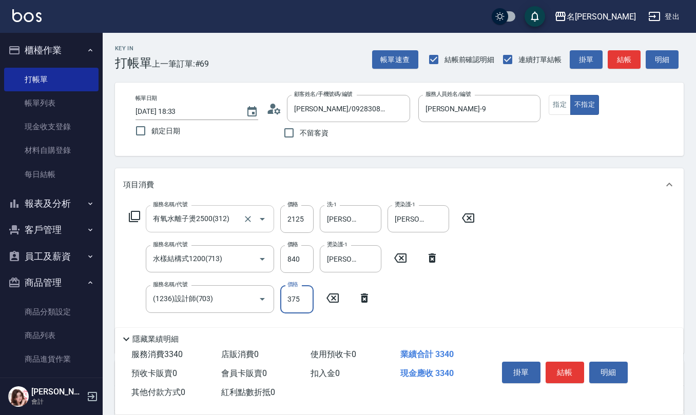
type input "375"
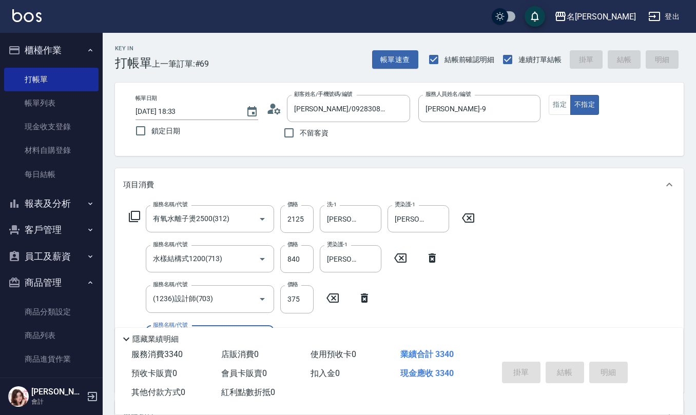
type input "2025/10/04 18:41"
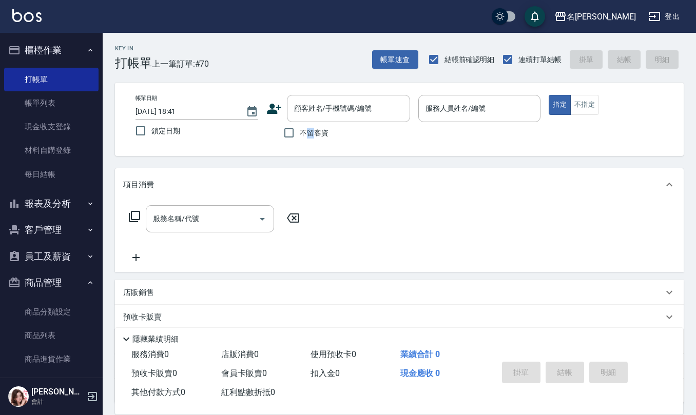
click at [308, 128] on span "不留客資" at bounding box center [314, 133] width 29 height 11
click at [285, 137] on input "不留客資" at bounding box center [289, 133] width 22 height 22
checkbox input "true"
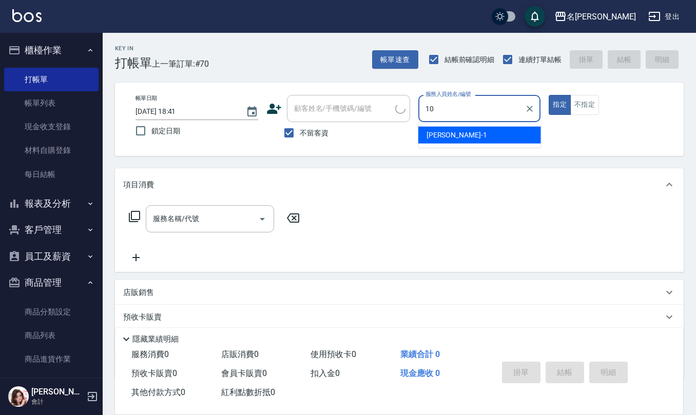
type input "胡淑雲-10"
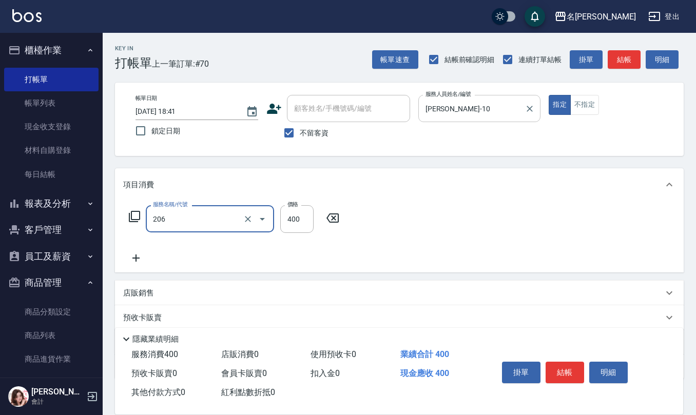
type input "健康洗(206)"
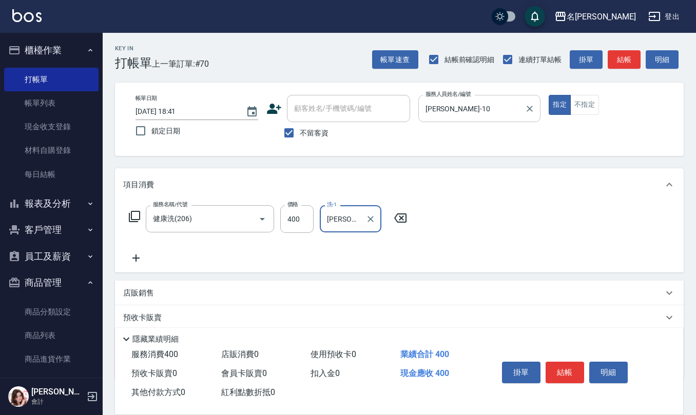
type input "葉冠佑-32"
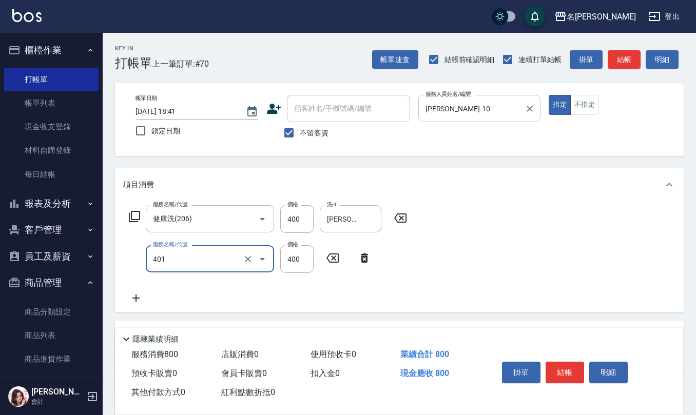
type input "剪髮(401)"
type input "200"
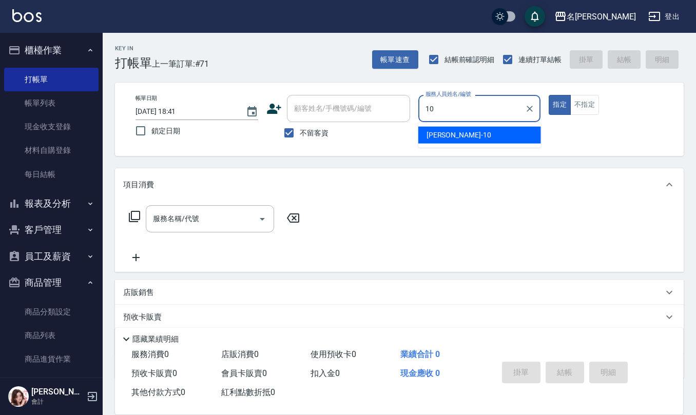
type input "胡淑雲-10"
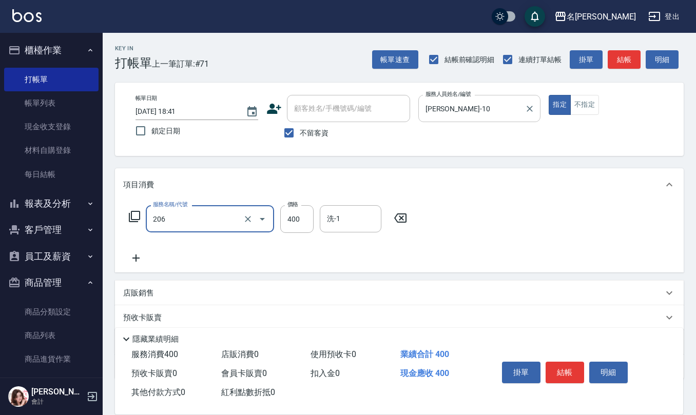
type input "健康洗(206)"
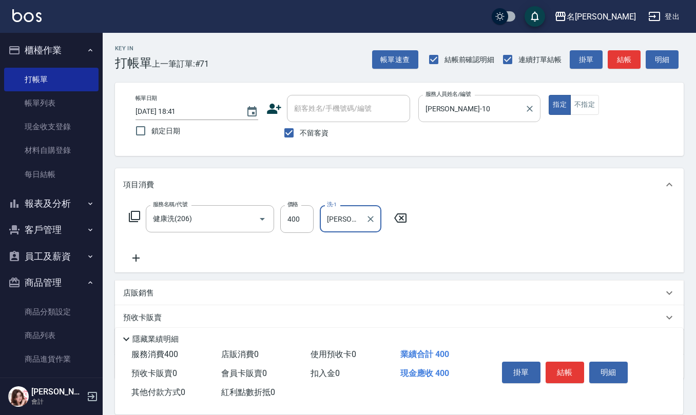
type input "陳欣妤-26"
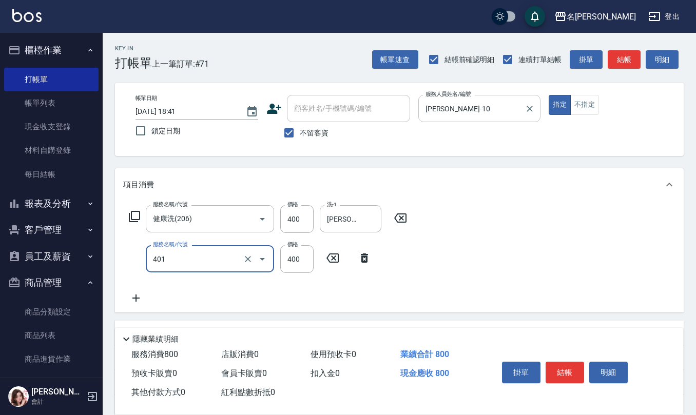
type input "剪髮(401)"
type input "200"
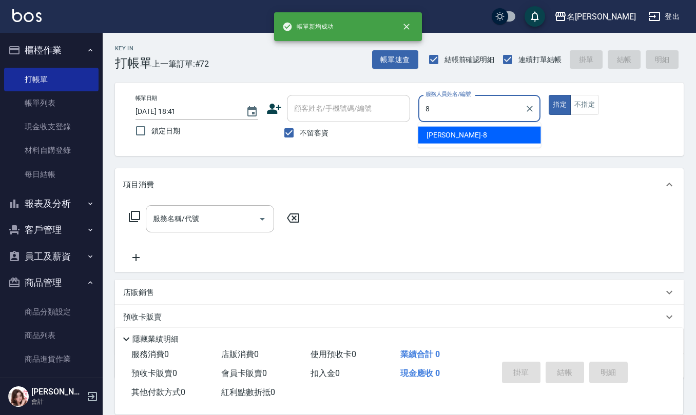
type input "楊馨嵐-8"
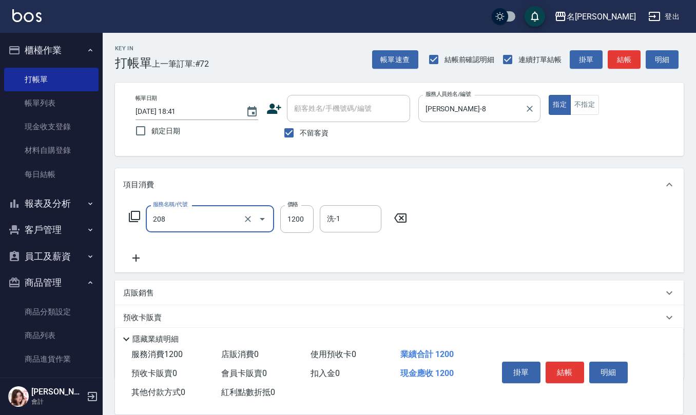
type input "深層洗(208)"
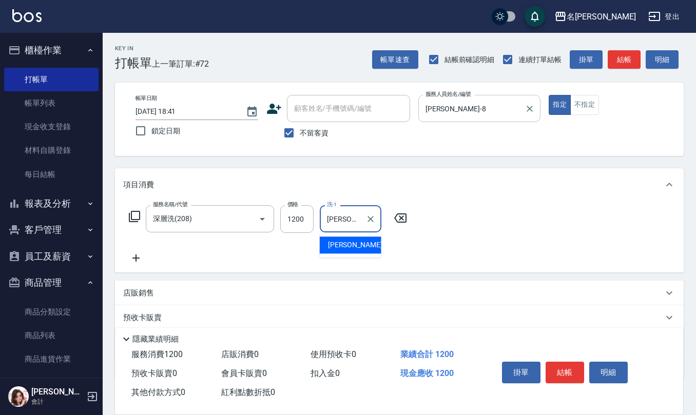
type input "陳珮君-21"
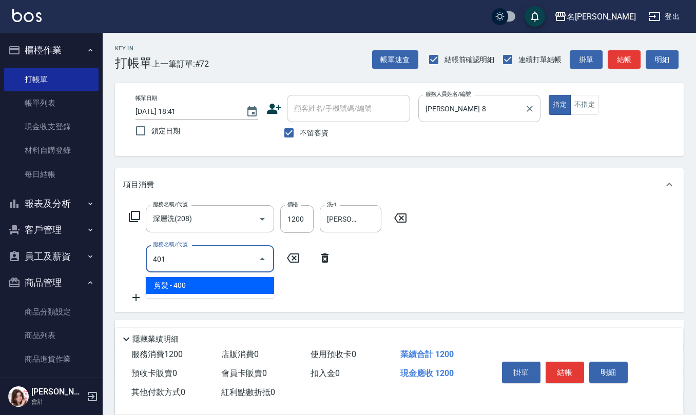
type input "剪髮(401)"
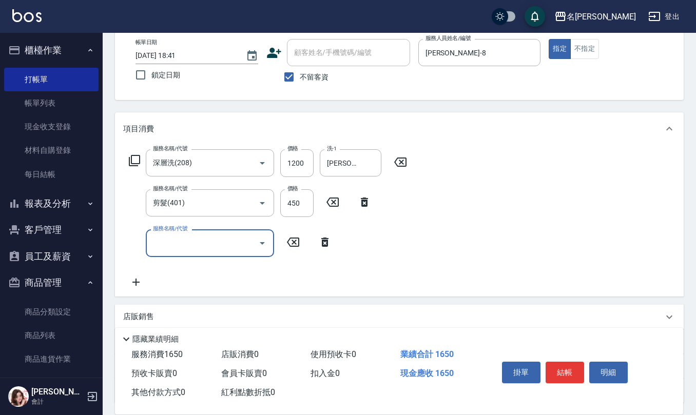
scroll to position [68, 0]
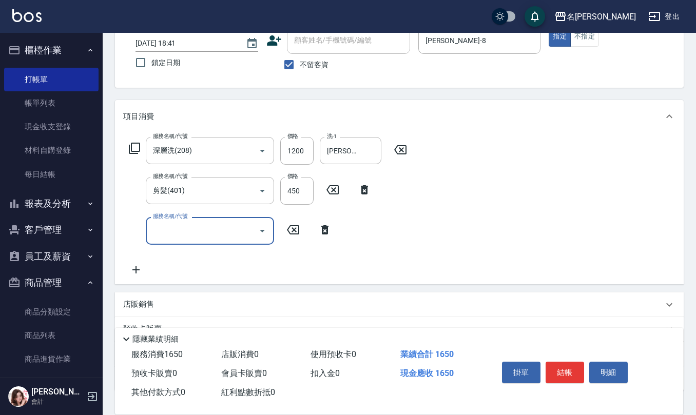
click at [164, 315] on div "店販銷售" at bounding box center [399, 305] width 569 height 25
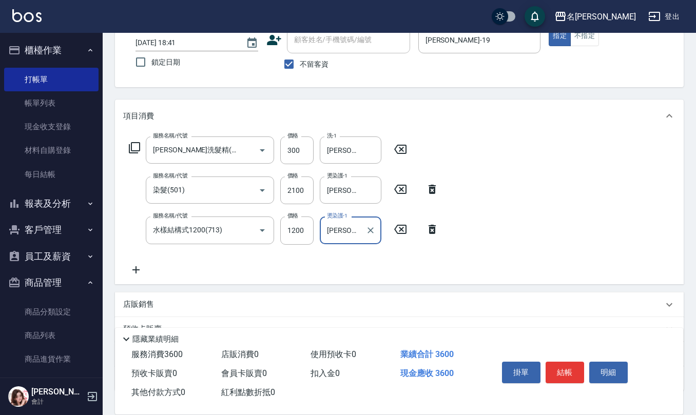
scroll to position [0, 0]
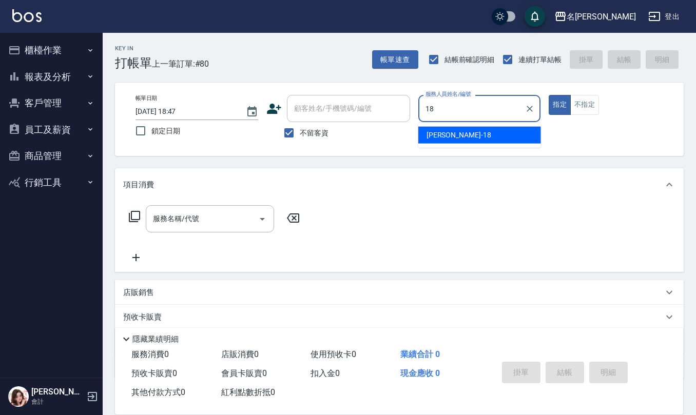
type input "[PERSON_NAME]-18"
type button "true"
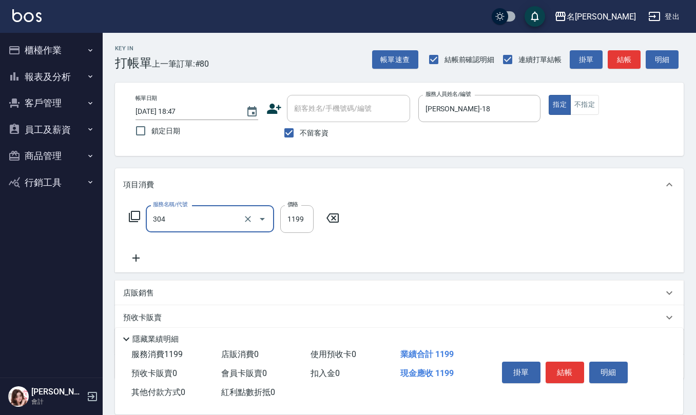
type input "離子燙(特價)(304)"
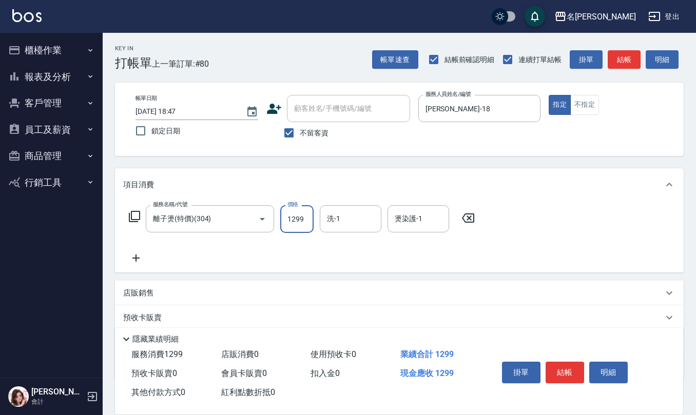
type input "1299"
type input "[PERSON_NAME]-28"
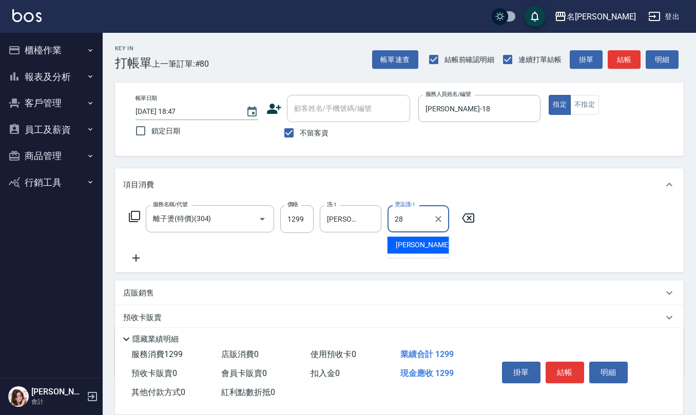
type input "[PERSON_NAME]-28"
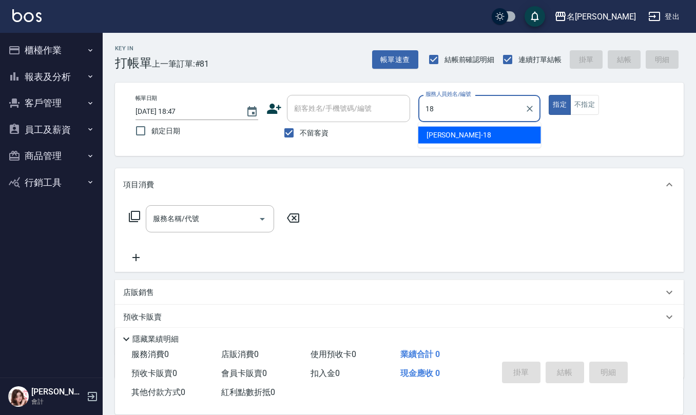
type input "[PERSON_NAME]-18"
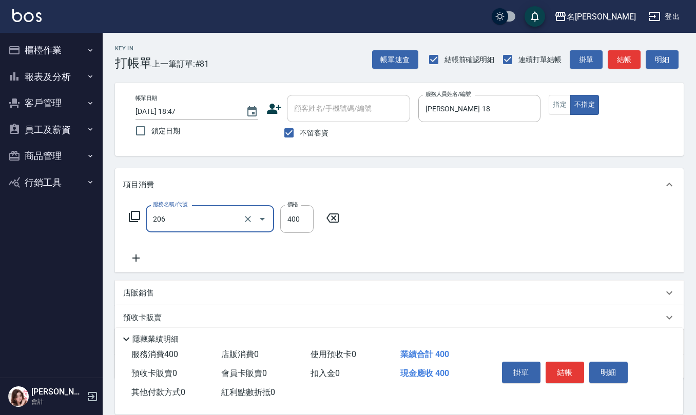
type input "健康洗(206)"
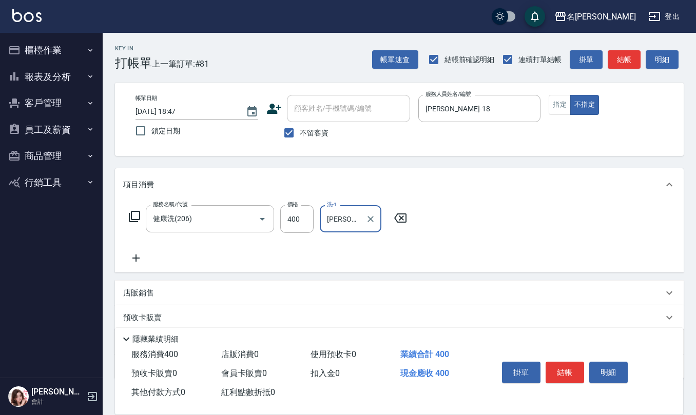
type input "[PERSON_NAME]-20"
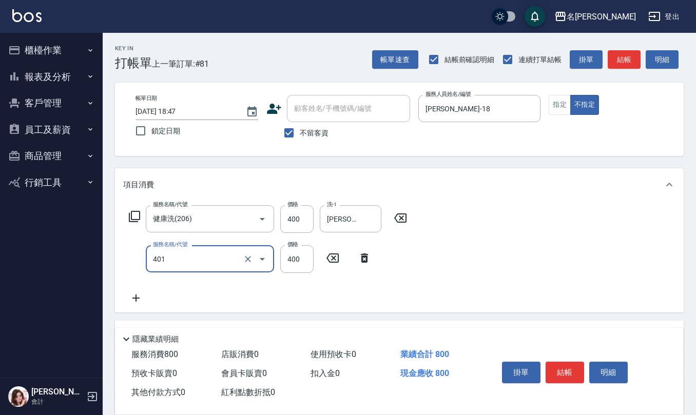
type input "剪髮(401)"
type input "150"
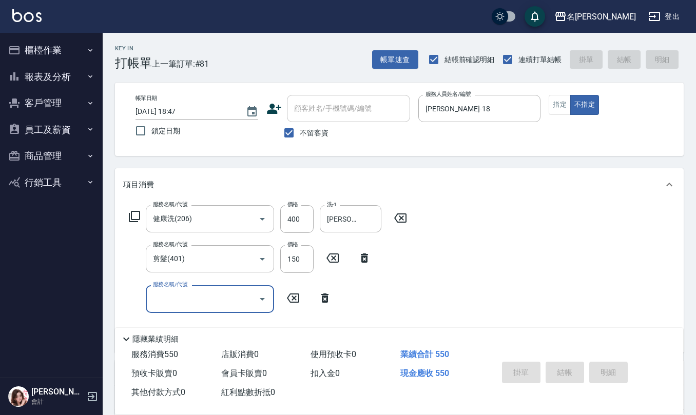
type input "[DATE] 18:48"
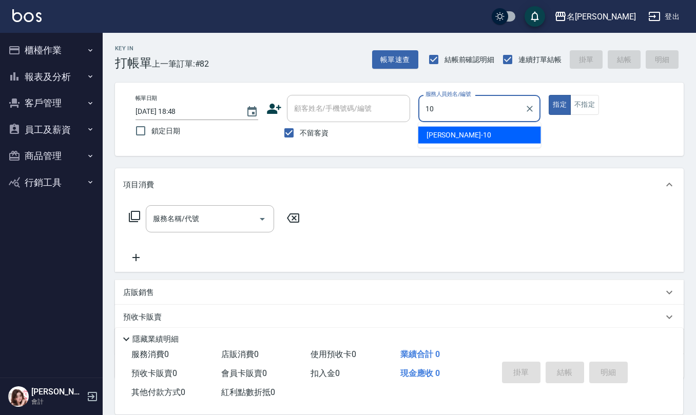
type input "[PERSON_NAME]-10"
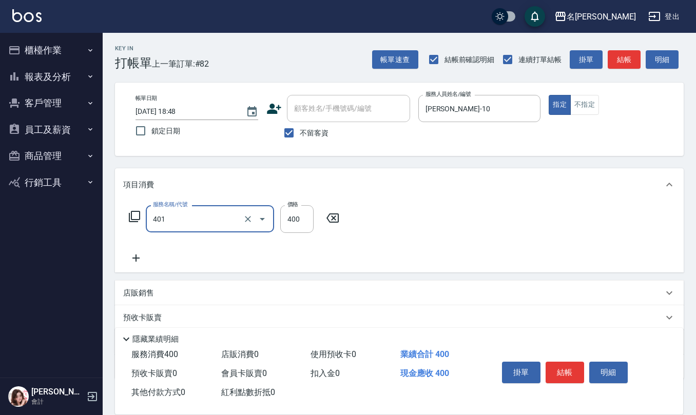
type input "剪髮(401)"
type input "360"
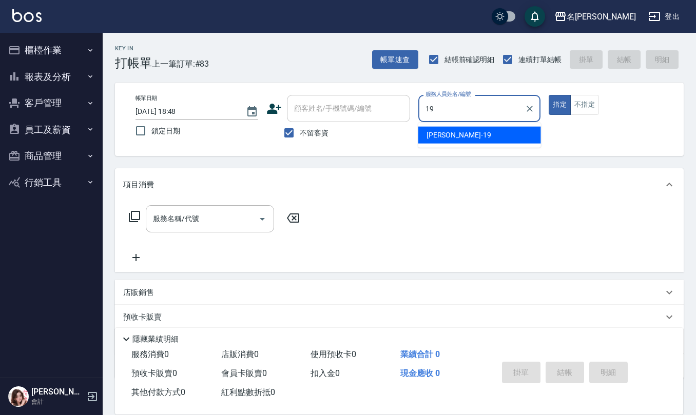
type input "[PERSON_NAME]-19"
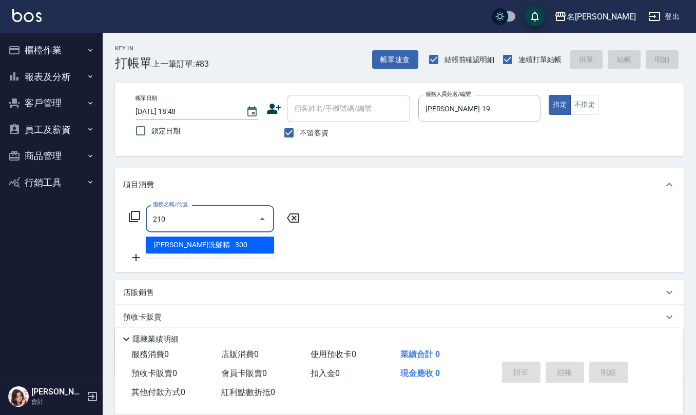
type input "[PERSON_NAME]洗髮精(210)"
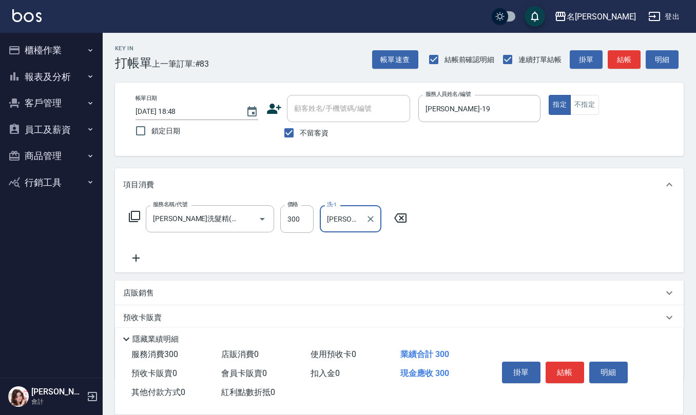
type input "[PERSON_NAME]-20"
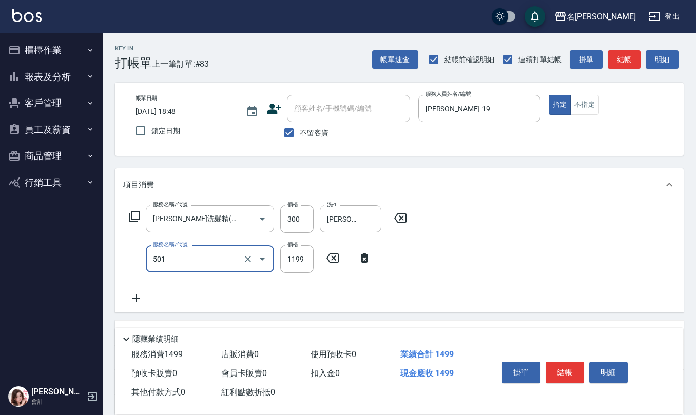
type input "染髮(501)"
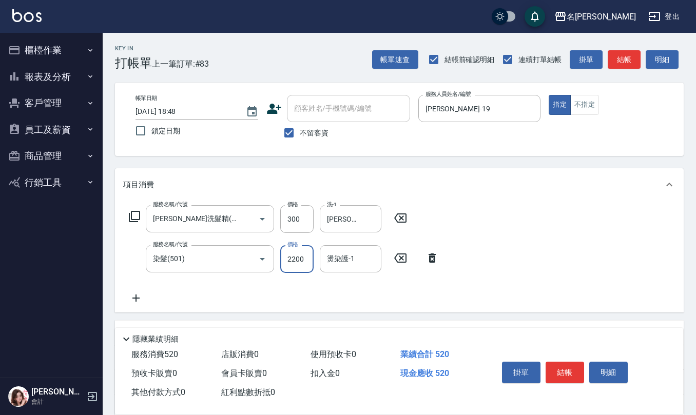
type input "2200"
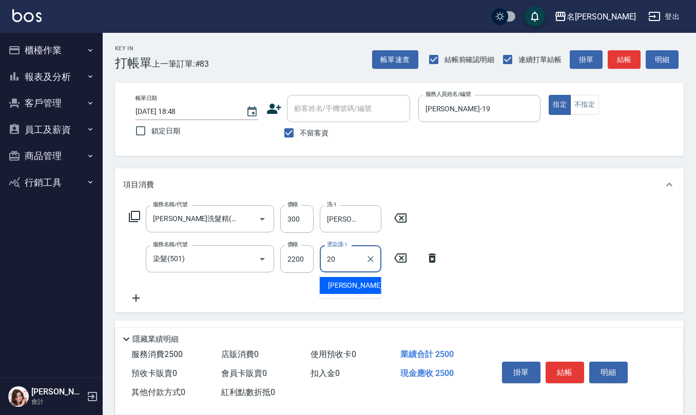
type input "[PERSON_NAME]-20"
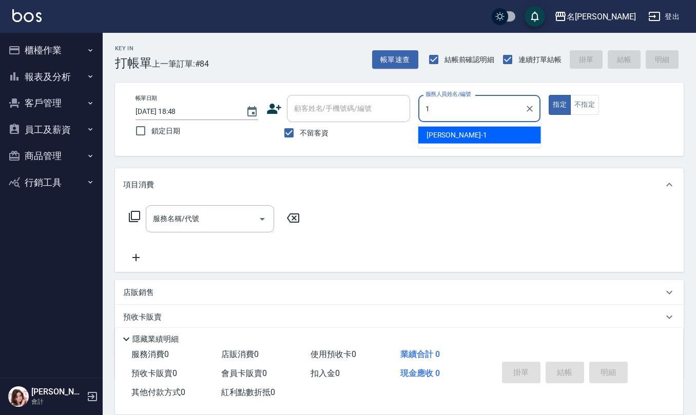
type input "[PERSON_NAME]1"
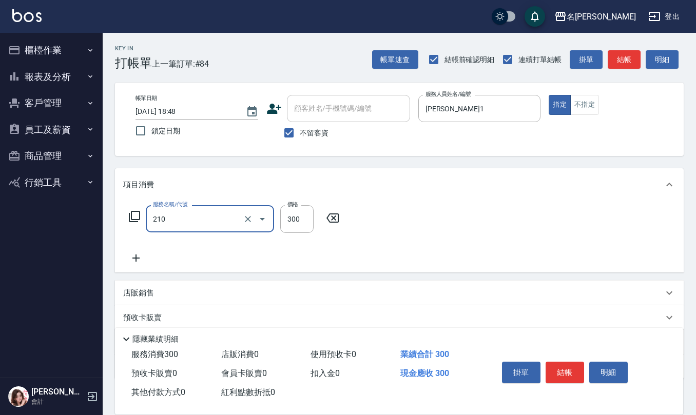
type input "[PERSON_NAME]洗髮精(210)"
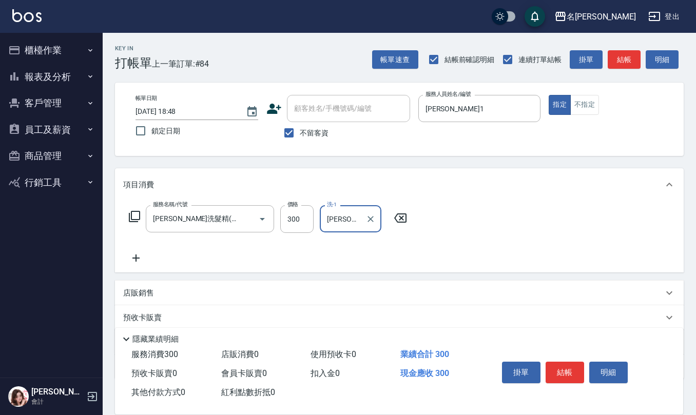
type input "[PERSON_NAME]-24"
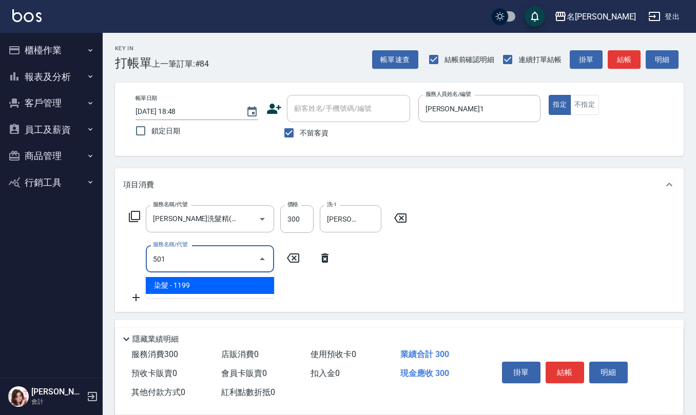
type input "染髮(501)"
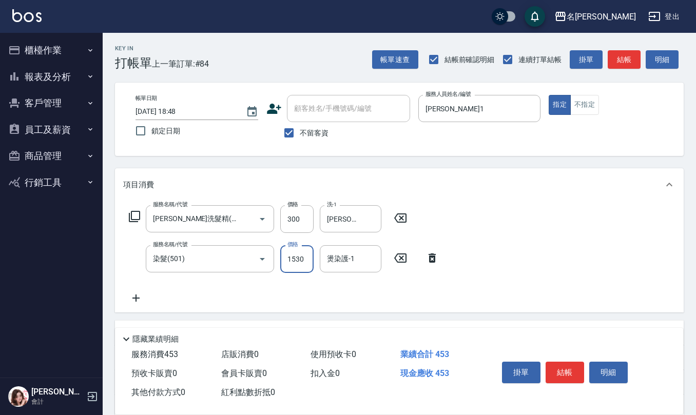
type input "1530"
type input "[PERSON_NAME]-24"
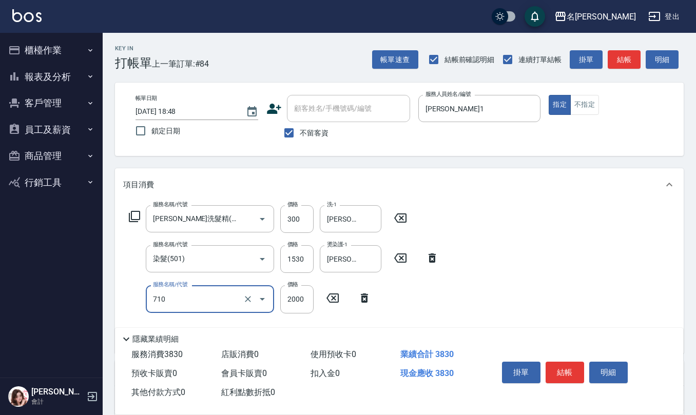
type input "髮善4段護髮2000(710)"
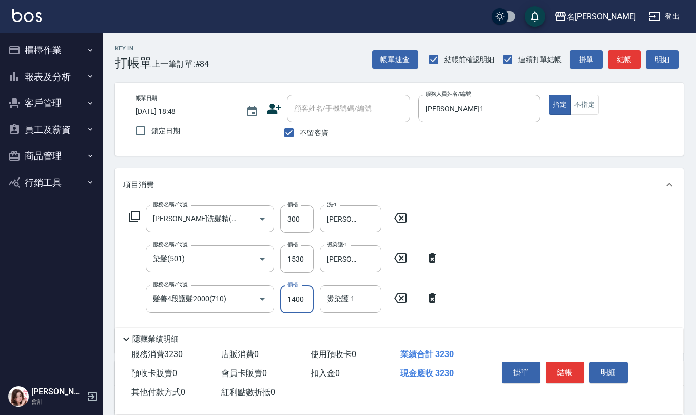
type input "1400"
type input "[PERSON_NAME]-24"
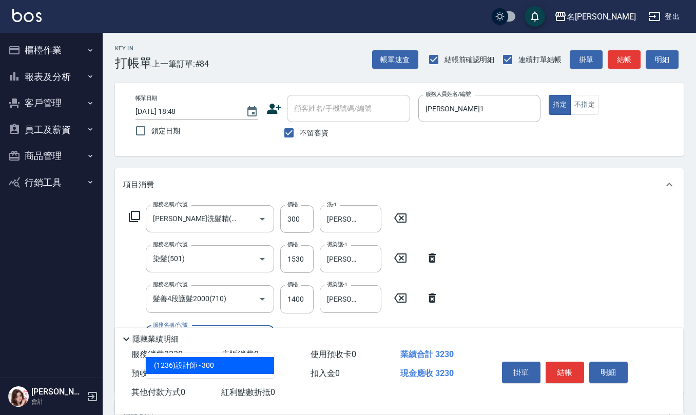
type input "(1236)設計師(703)"
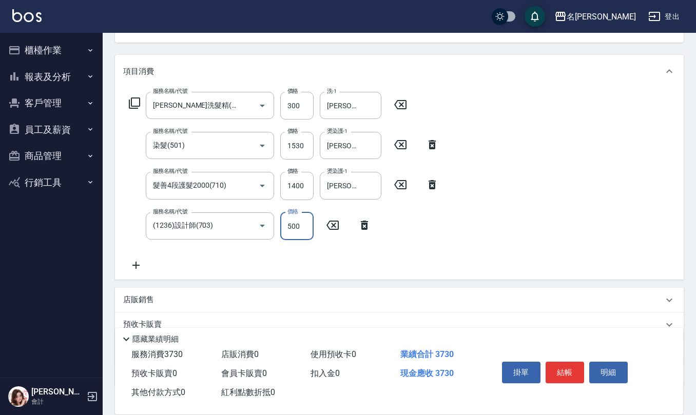
scroll to position [181, 0]
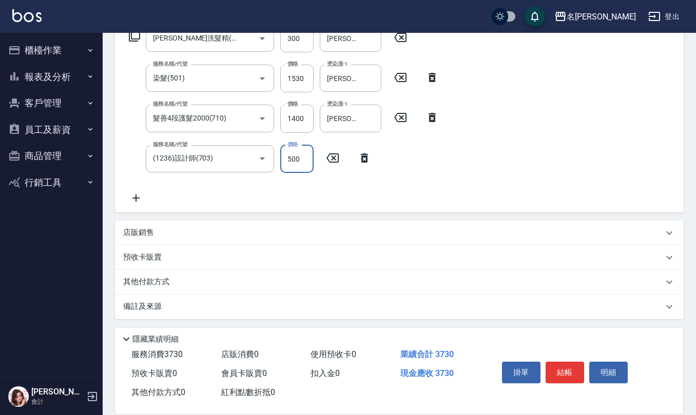
type input "500"
click at [167, 223] on div "店販銷售" at bounding box center [399, 233] width 569 height 25
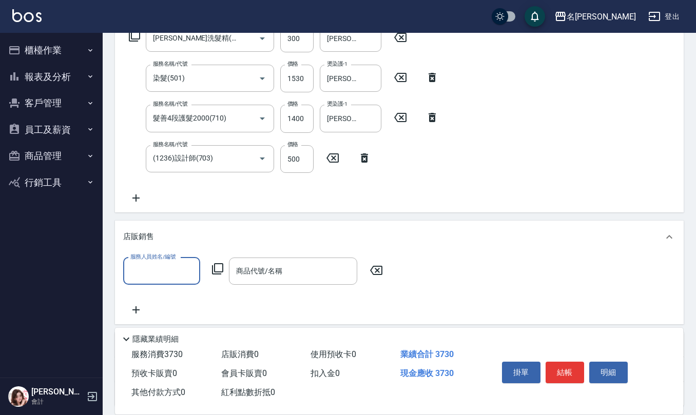
scroll to position [0, 0]
type input "[PERSON_NAME]1"
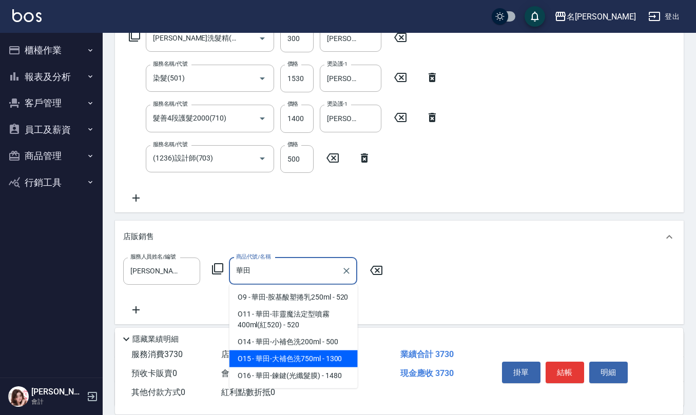
type input "華田-大補色洗750ml"
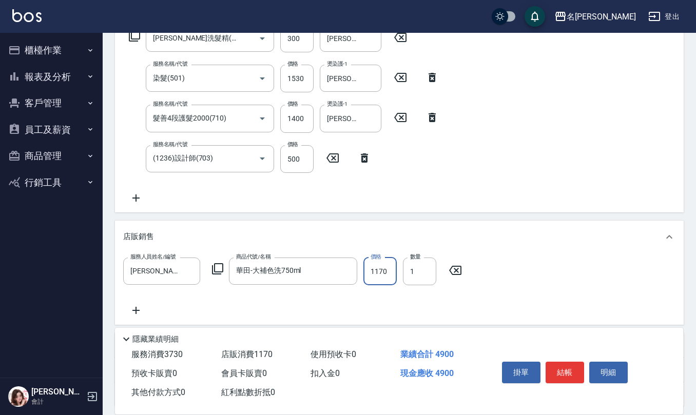
type input "1170"
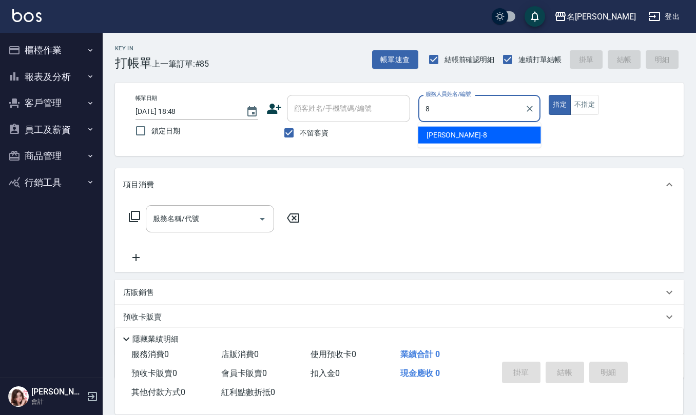
type input "[PERSON_NAME]-8"
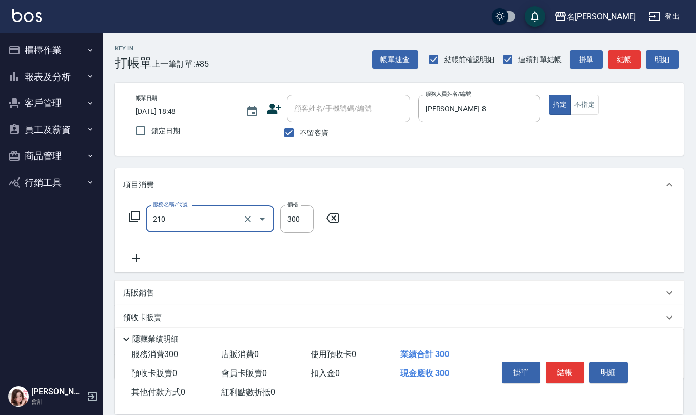
type input "[PERSON_NAME]洗髮精(210)"
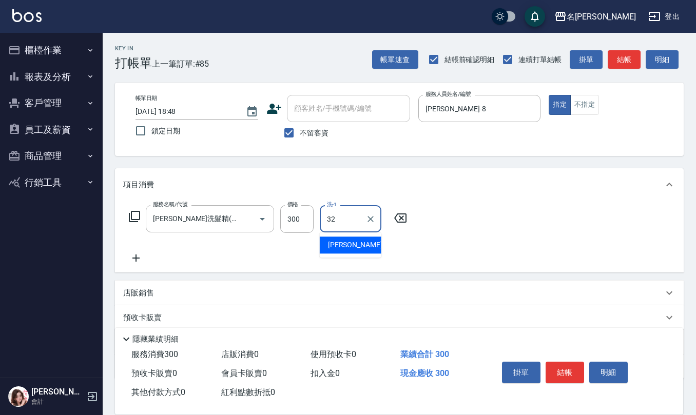
type input "[PERSON_NAME]-32"
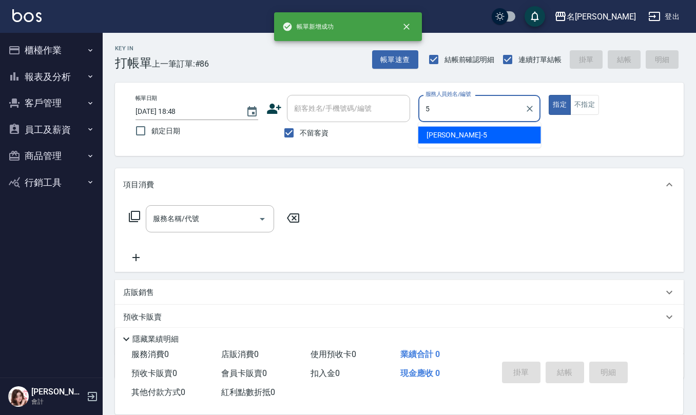
type input "[PERSON_NAME]5"
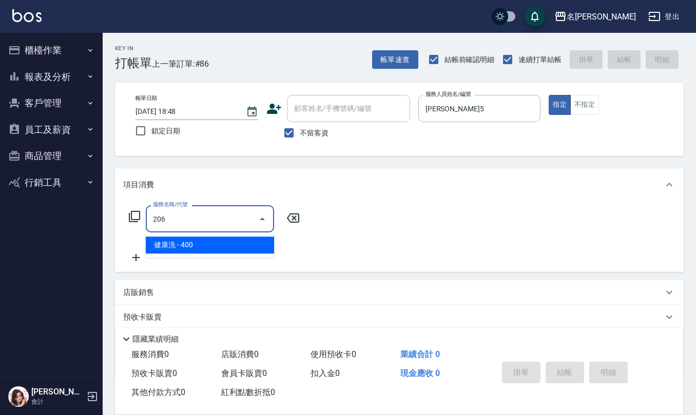
type input "健康洗(206)"
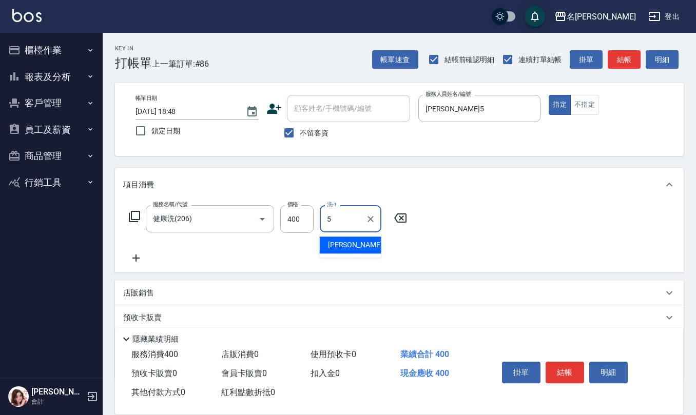
type input "[PERSON_NAME]5"
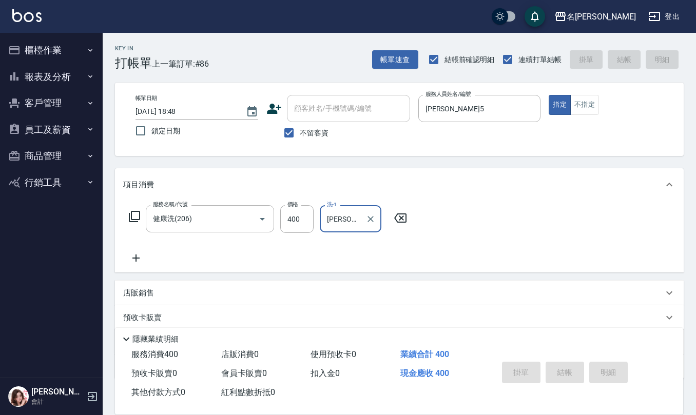
type input "[DATE] 18:49"
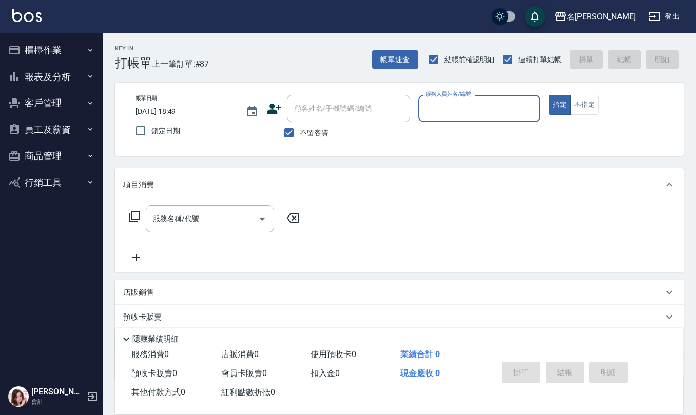
click at [43, 40] on button "櫃檯作業" at bounding box center [51, 50] width 94 height 27
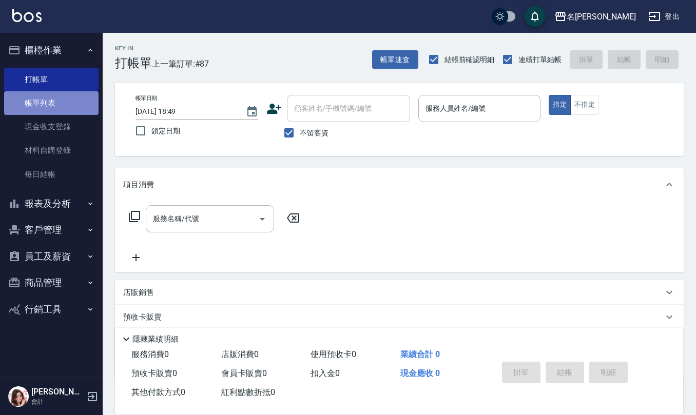
click at [52, 102] on link "帳單列表" at bounding box center [51, 103] width 94 height 24
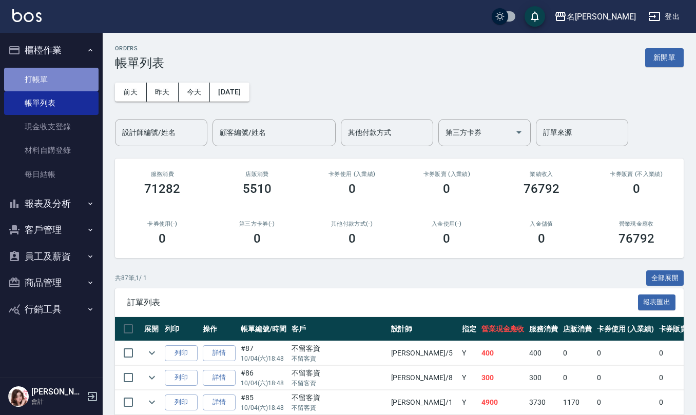
click at [73, 83] on link "打帳單" at bounding box center [51, 80] width 94 height 24
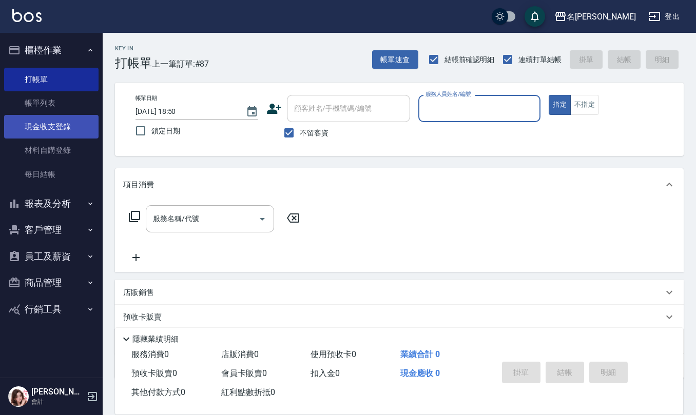
click at [44, 124] on link "現金收支登錄" at bounding box center [51, 127] width 94 height 24
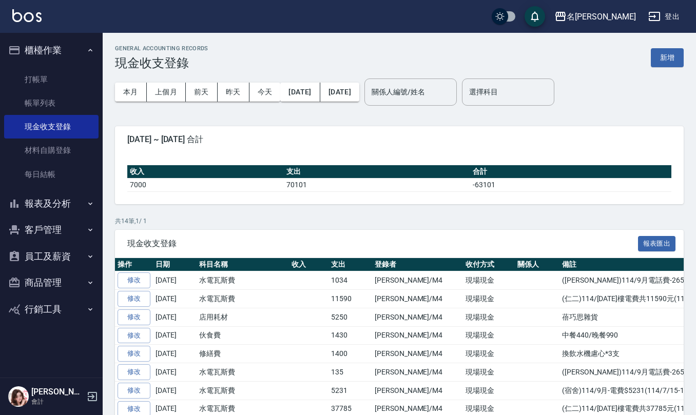
click at [666, 66] on button "新增" at bounding box center [667, 57] width 33 height 19
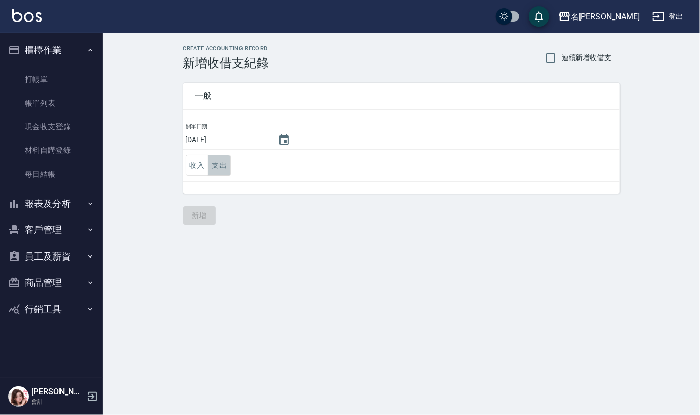
click at [210, 161] on button "支出" at bounding box center [219, 165] width 23 height 21
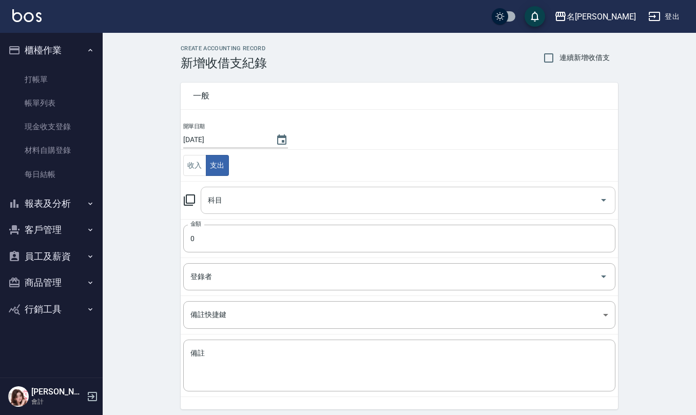
click at [220, 197] on input "科目" at bounding box center [400, 200] width 390 height 18
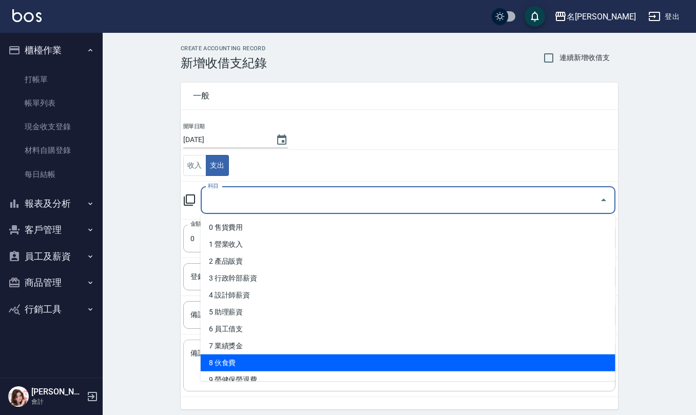
drag, startPoint x: 240, startPoint y: 364, endPoint x: 235, endPoint y: 345, distance: 19.3
click at [240, 364] on li "8 伙食費" at bounding box center [408, 363] width 415 height 17
type input "8 伙食費"
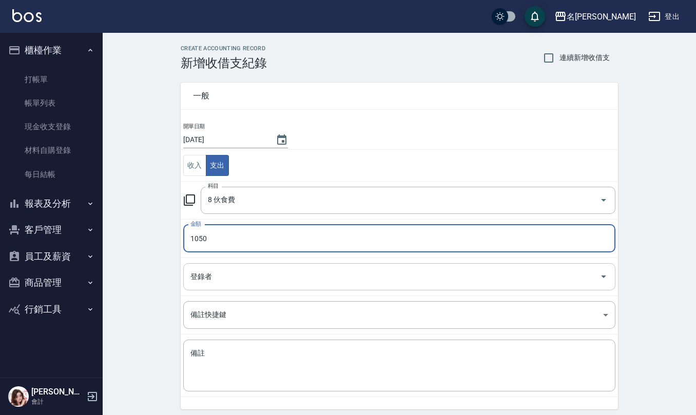
type input "1050"
click at [246, 271] on input "登錄者" at bounding box center [391, 277] width 407 height 18
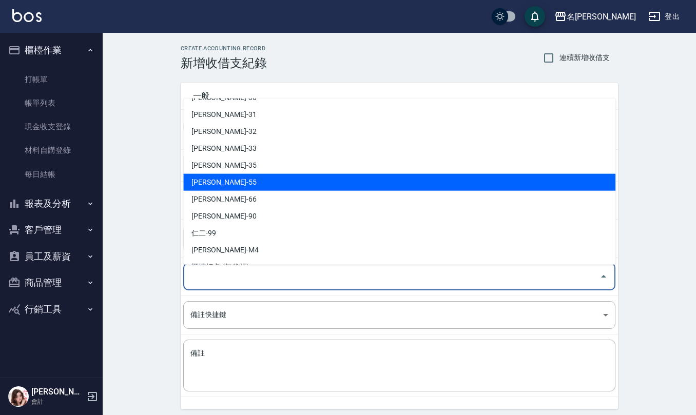
scroll to position [479, 0]
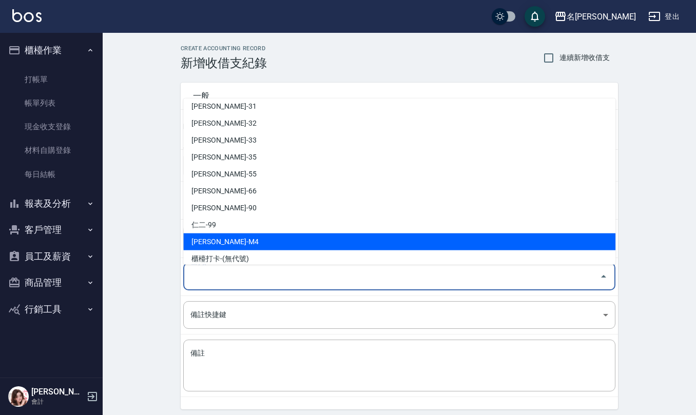
click at [263, 239] on li "陳佩俐-M4" at bounding box center [399, 241] width 432 height 17
type input "陳佩俐-M4"
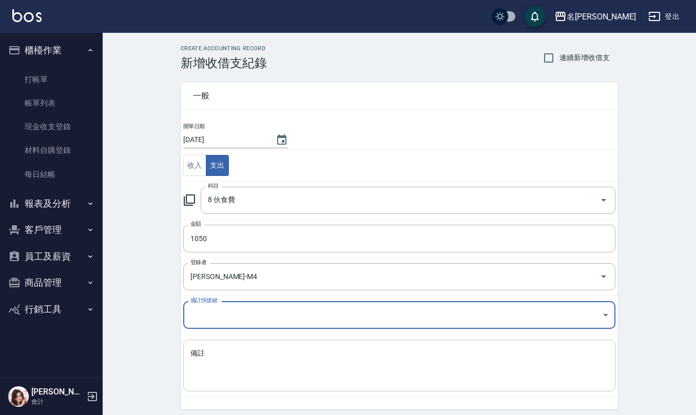
click at [241, 368] on textarea "備註" at bounding box center [399, 365] width 418 height 35
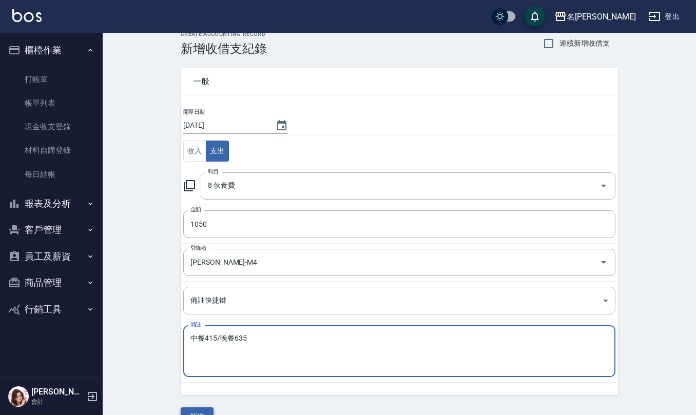
scroll to position [39, 0]
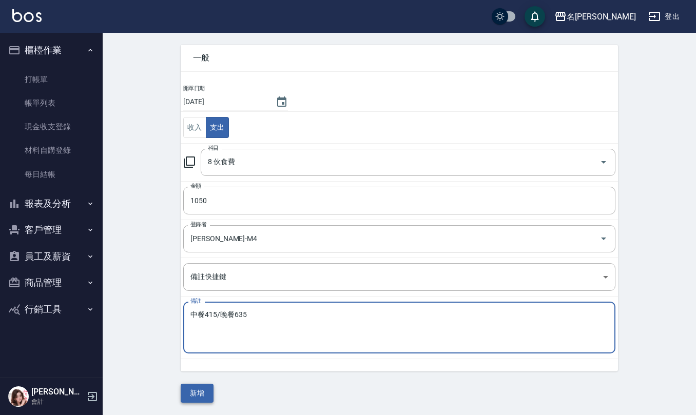
type textarea "中餐415/晚餐635"
click at [203, 390] on button "新增" at bounding box center [197, 393] width 33 height 19
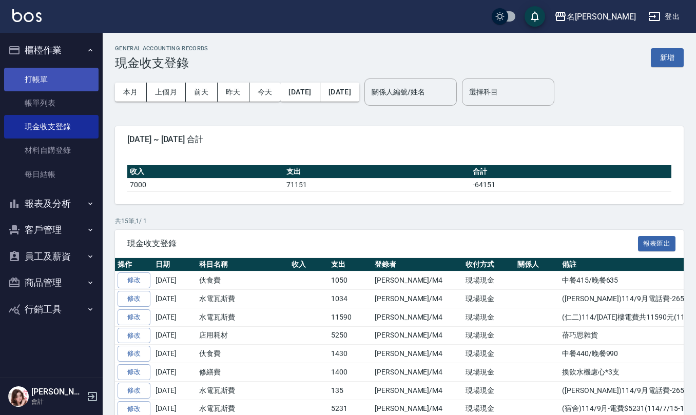
click at [34, 81] on link "打帳單" at bounding box center [51, 80] width 94 height 24
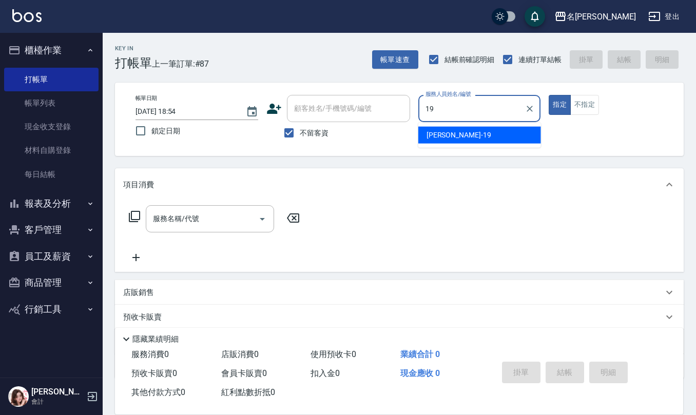
type input "林語涵-19"
type button "true"
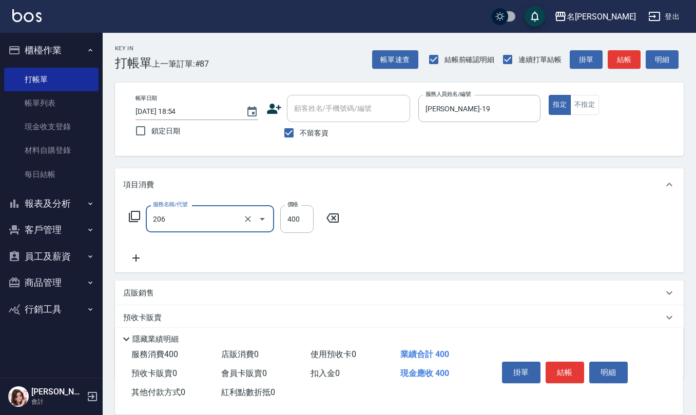
type input "健康洗(206)"
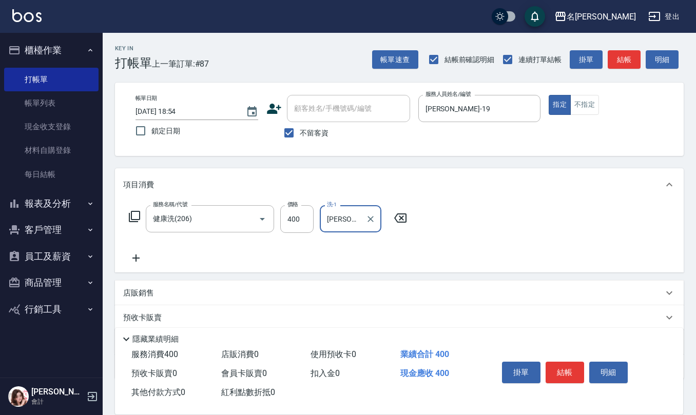
type input "葉冠佑-32"
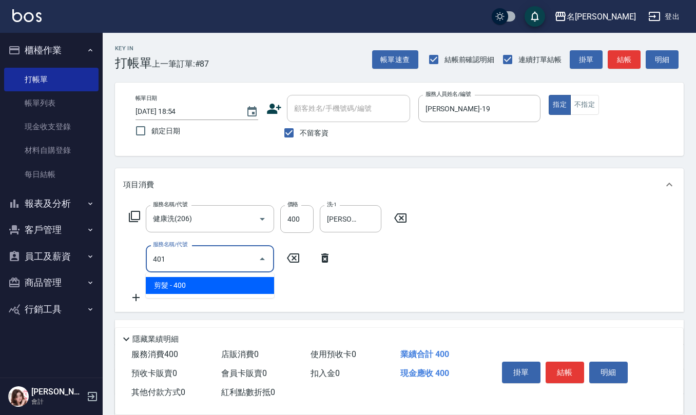
type input "剪髮(401)"
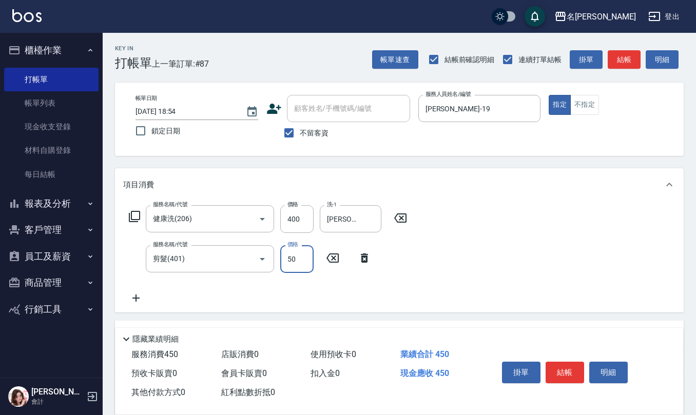
type input "500"
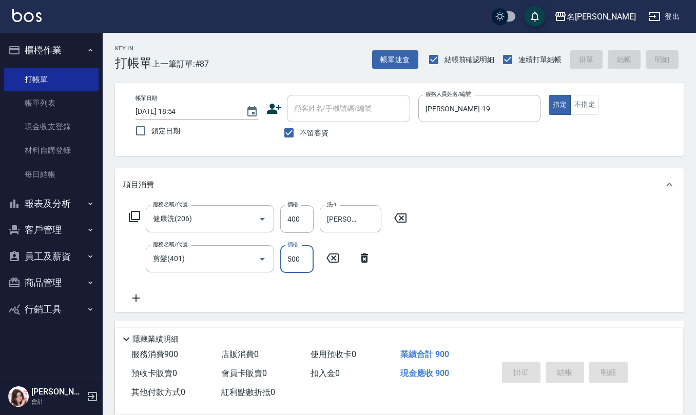
type input "2025/10/04 18:58"
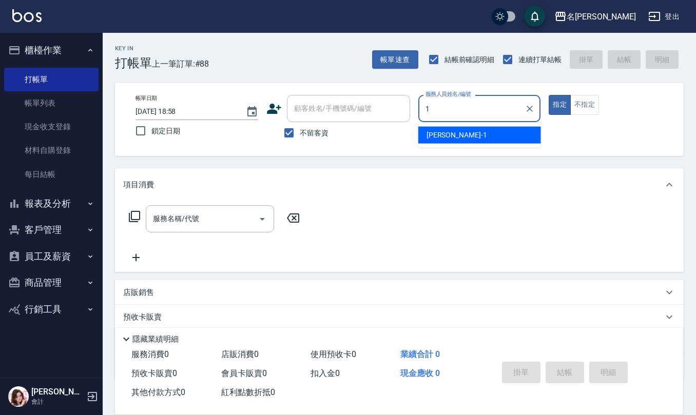
type input "蔡桂如-1"
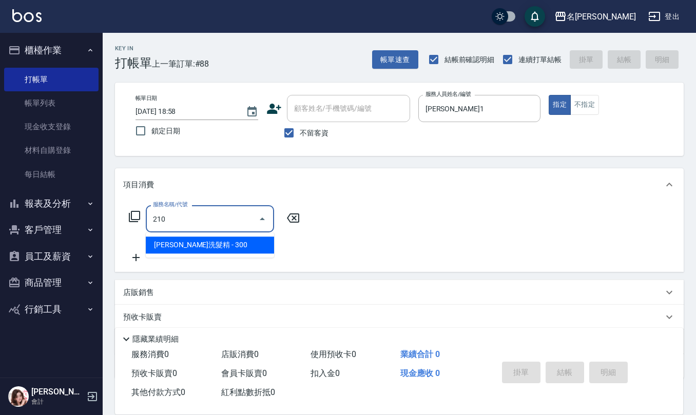
type input "歐娜洗髮精(210)"
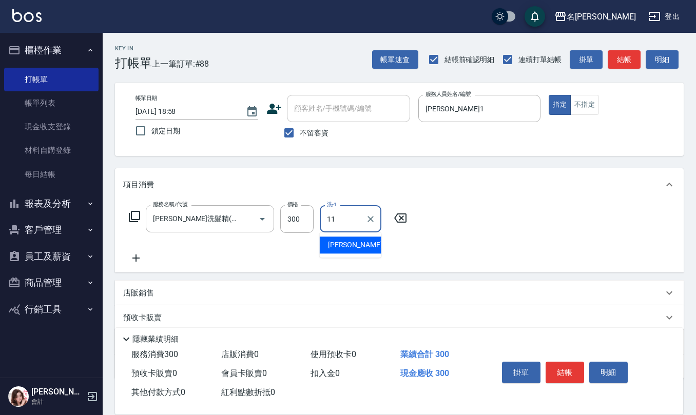
type input "詹沛橙-11"
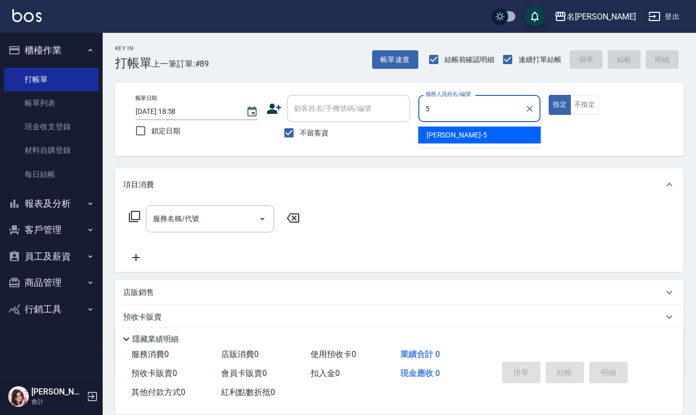
type input "趙妍妮-5"
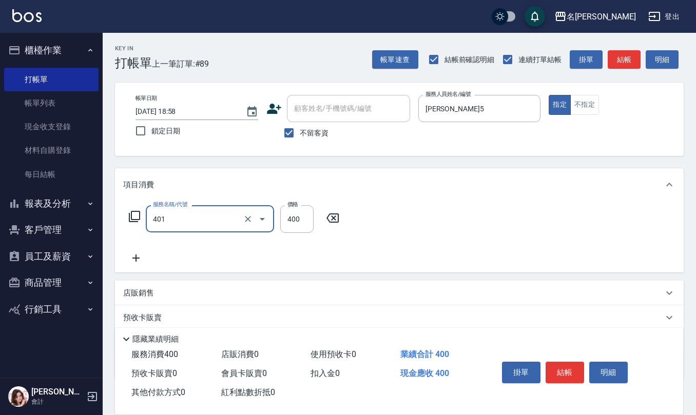
type input "剪髮(401)"
type input "250"
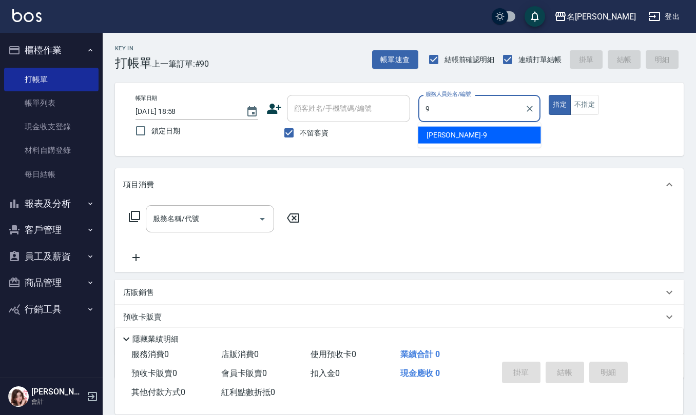
type input "江依潔-9"
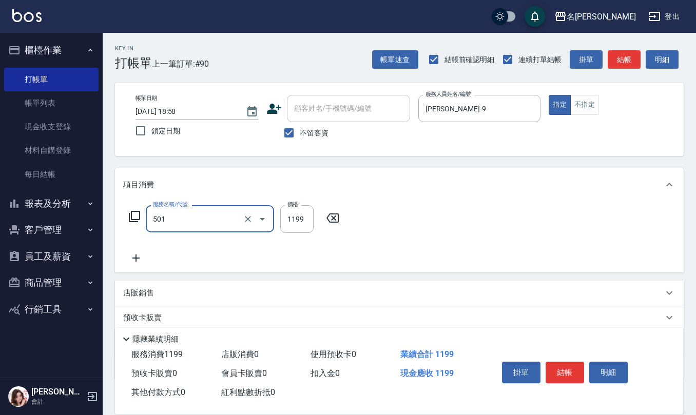
type input "染髮(501)"
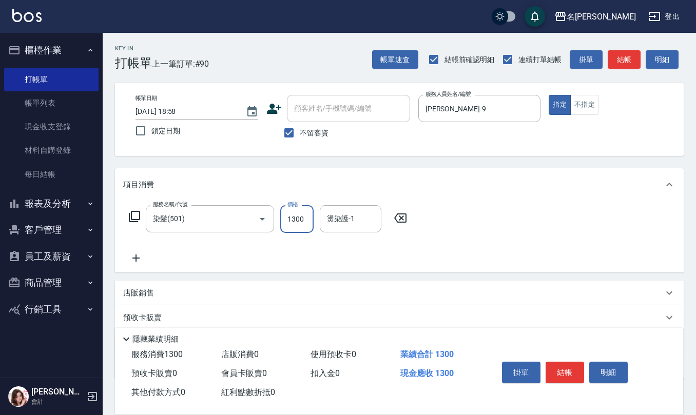
type input "1300"
type input "杜芊彤-20"
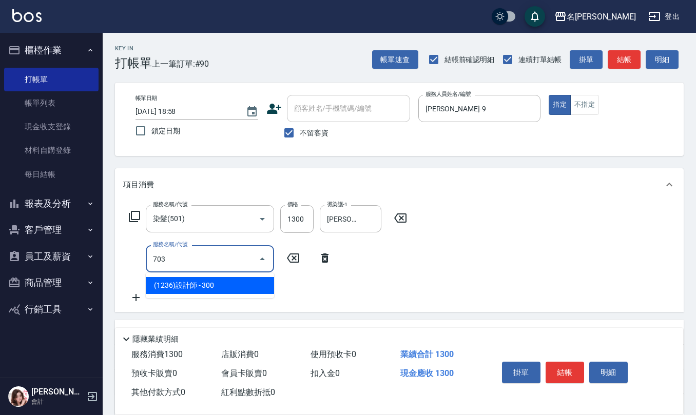
type input "(1236)設計師(703)"
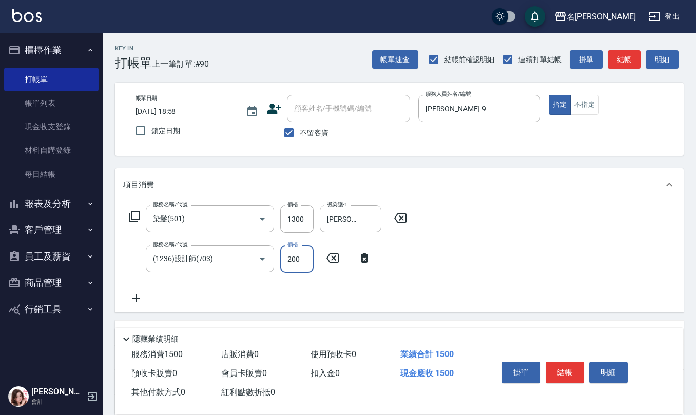
type input "200"
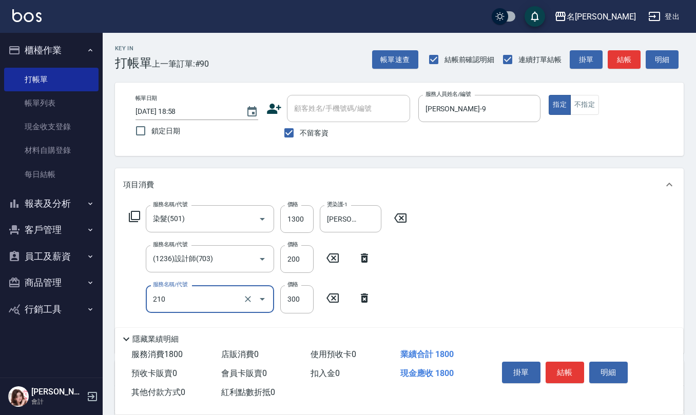
type input "歐娜洗髮精(210)"
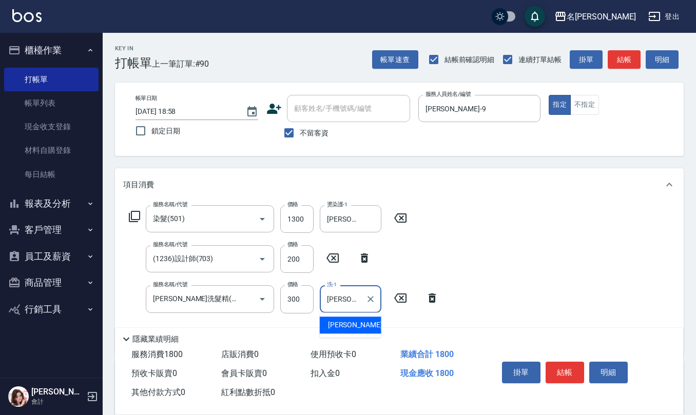
type input "杜芊彤-20"
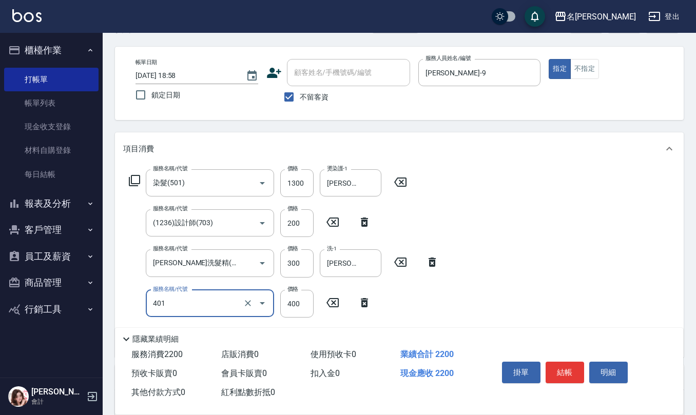
scroll to position [68, 0]
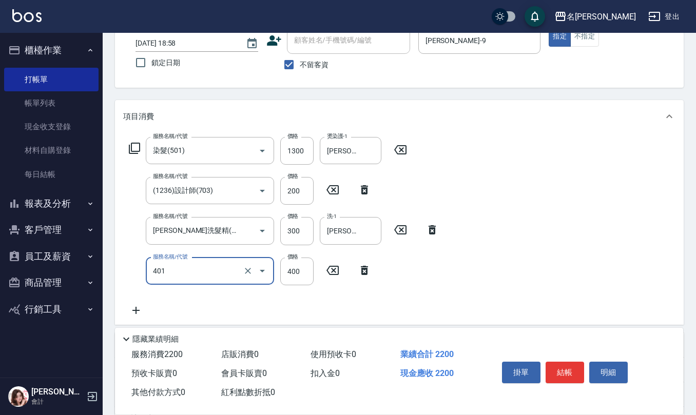
type input "剪髮(401)"
type input "300"
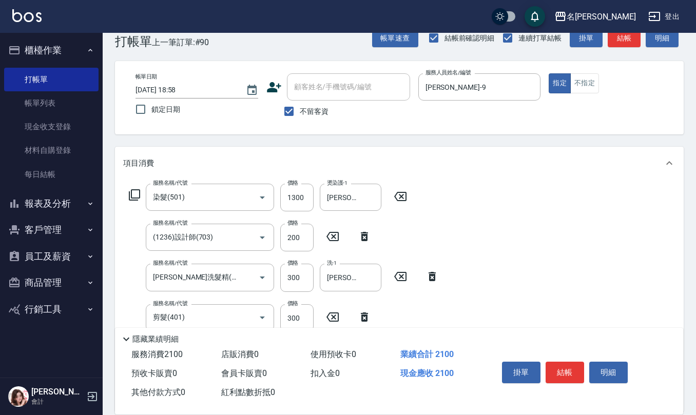
scroll to position [0, 0]
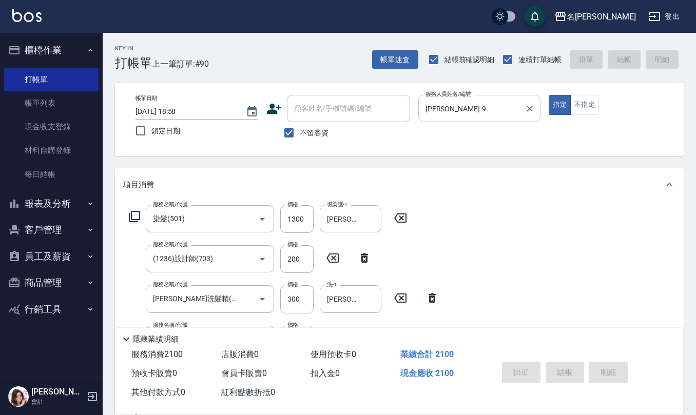
type input "2025/10/04 19:08"
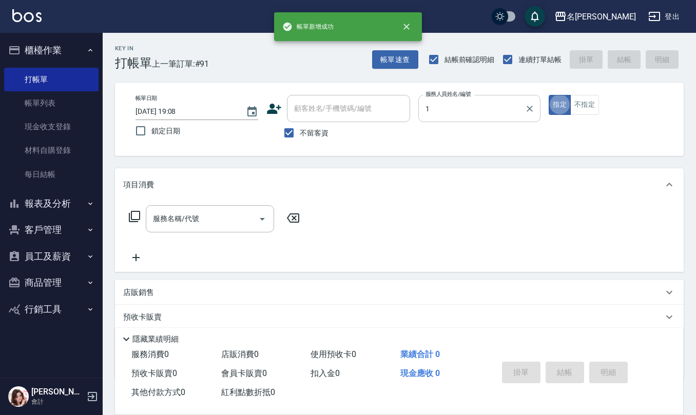
type input "蔡桂如-1"
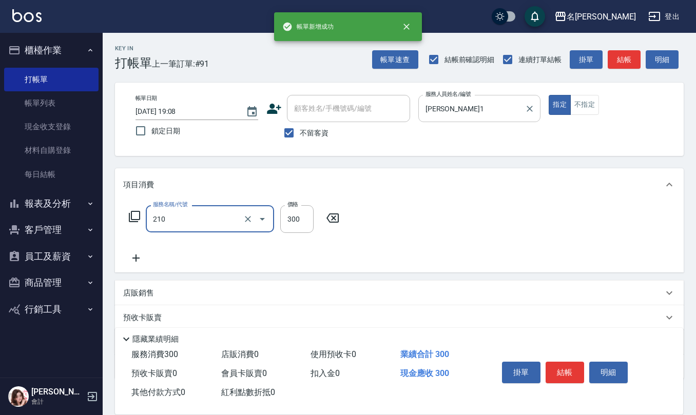
type input "歐娜洗髮精(210)"
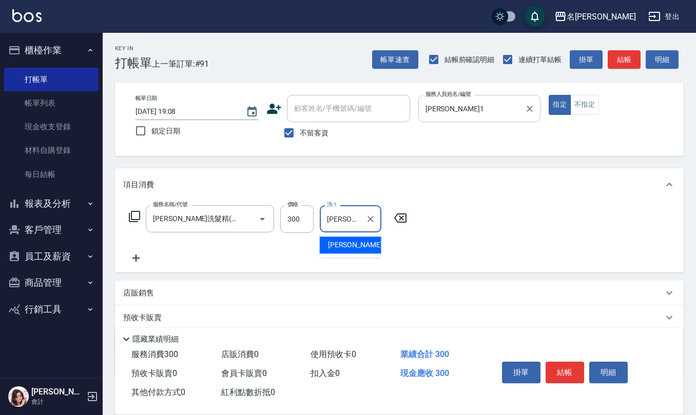
type input "蘇亭云-24"
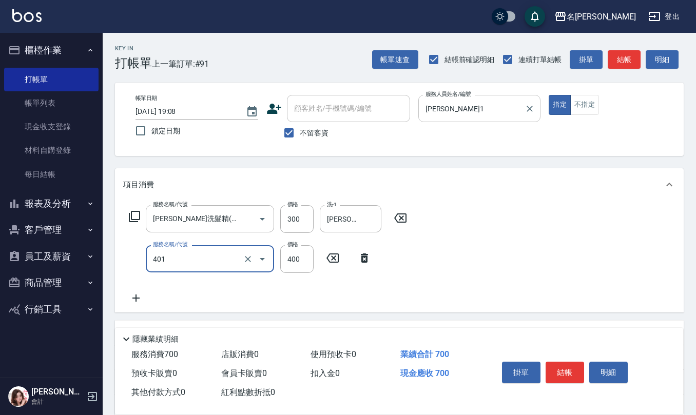
type input "剪髮(401)"
type input "405"
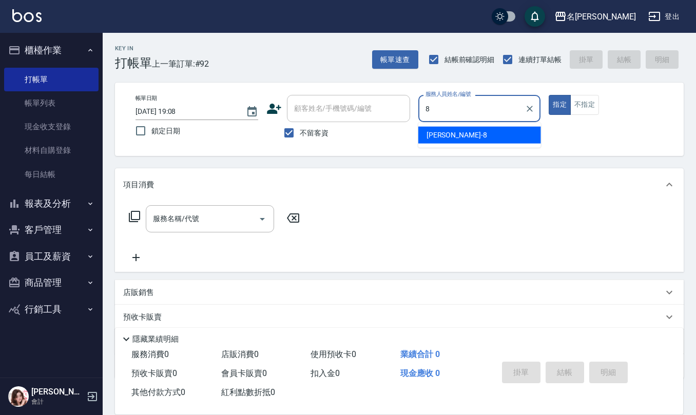
type input "楊馨嵐-8"
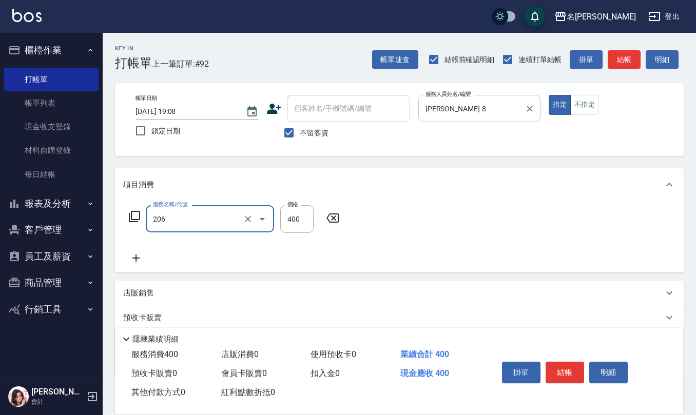
type input "健康洗(206)"
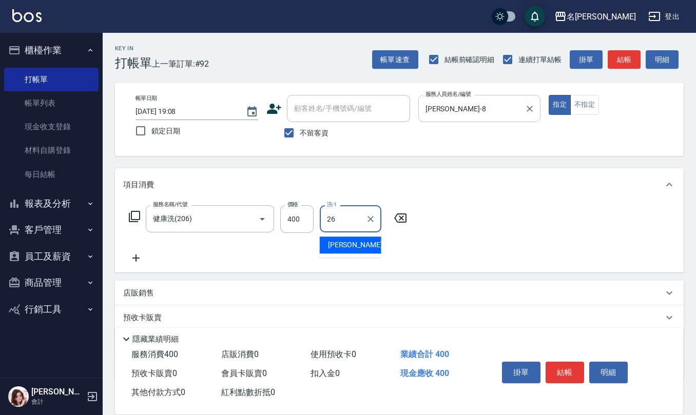
type input "陳欣妤-26"
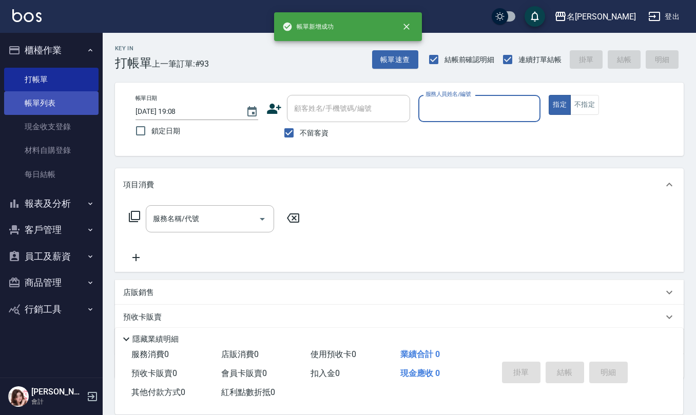
drag, startPoint x: 63, startPoint y: 111, endPoint x: 54, endPoint y: 107, distance: 9.4
click at [63, 111] on link "帳單列表" at bounding box center [51, 103] width 94 height 24
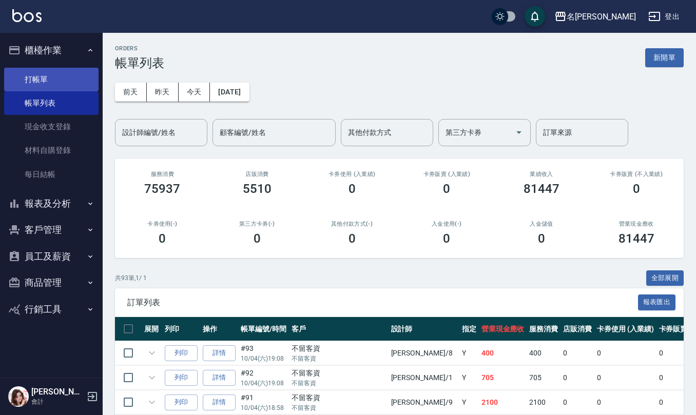
click at [64, 84] on link "打帳單" at bounding box center [51, 80] width 94 height 24
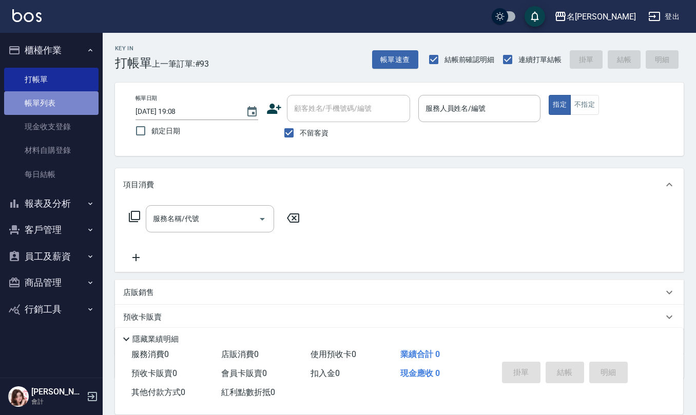
click at [64, 93] on link "帳單列表" at bounding box center [51, 103] width 94 height 24
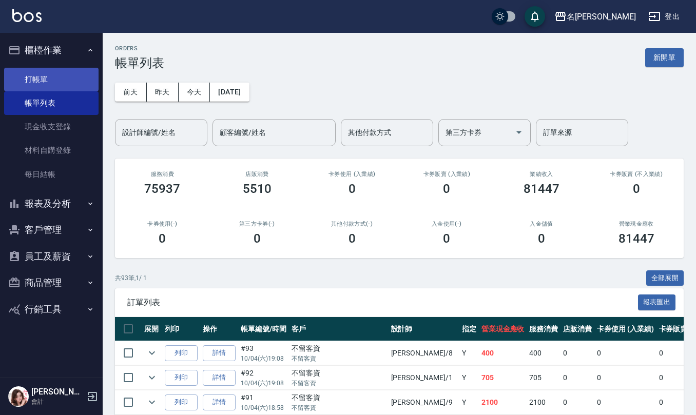
click at [60, 86] on link "打帳單" at bounding box center [51, 80] width 94 height 24
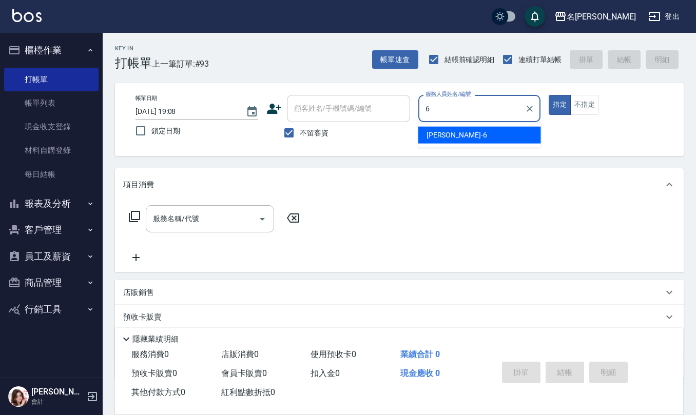
type input "吳淑文-6"
type button "true"
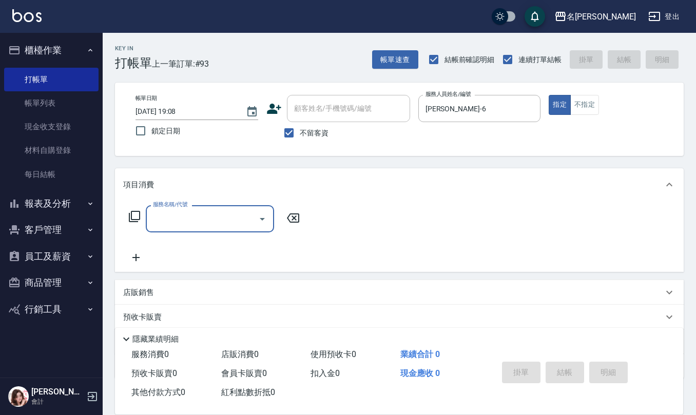
type input "7"
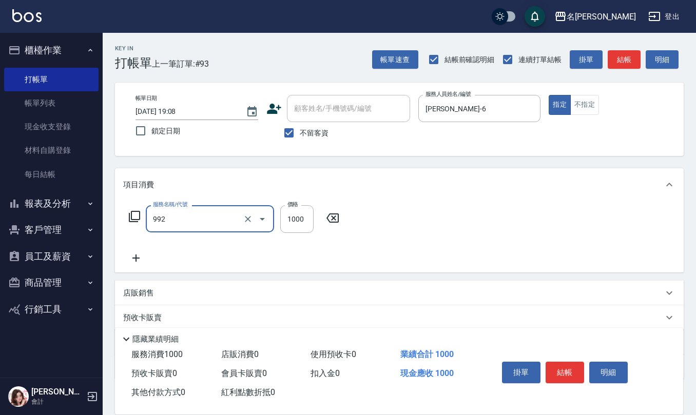
type input "接髮(992)"
type input "4000"
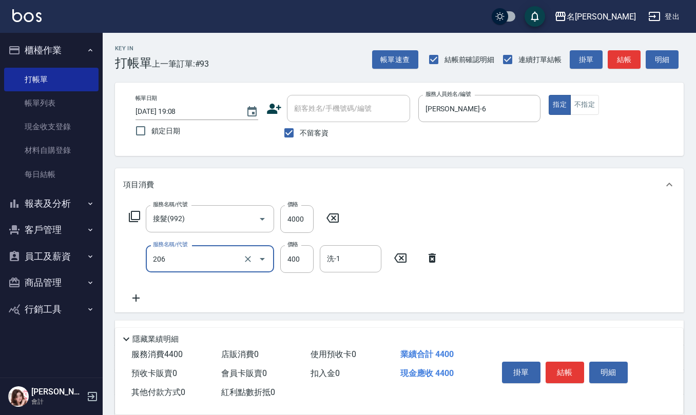
type input "健康洗(206)"
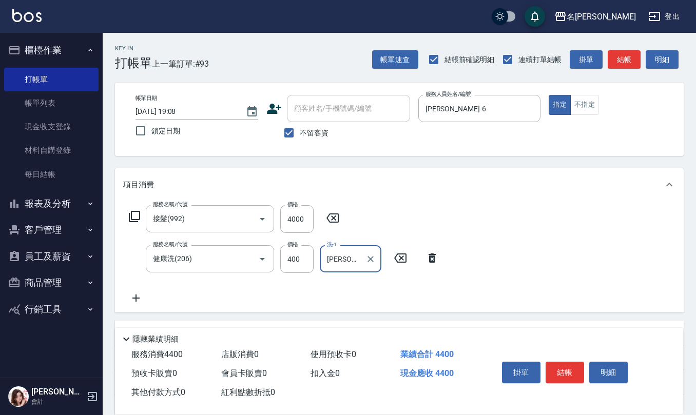
type input "陳欣妤-26"
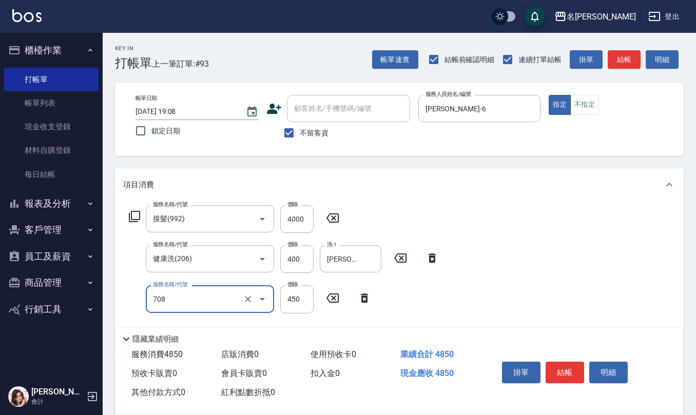
type input "松島舞鶴450(708)"
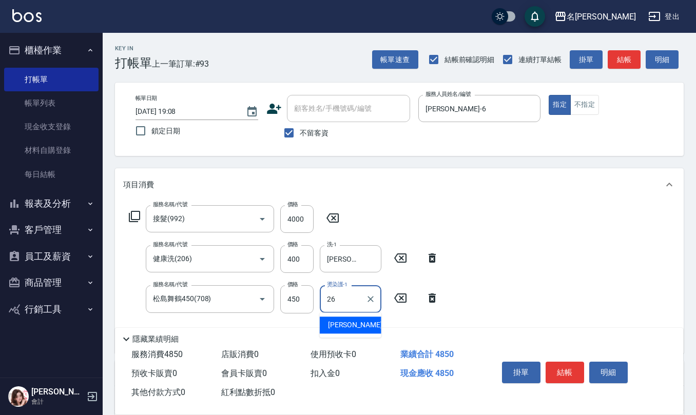
type input "陳欣妤-26"
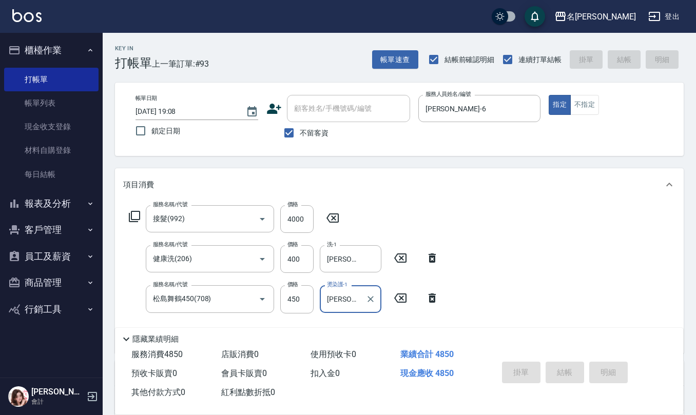
type input "2025/10/04 19:39"
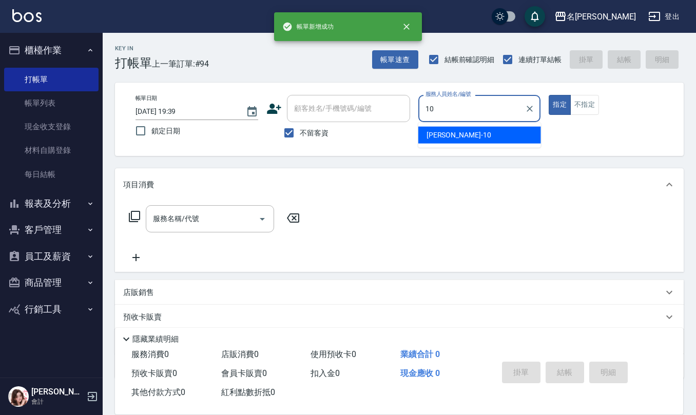
type input "胡淑雲-10"
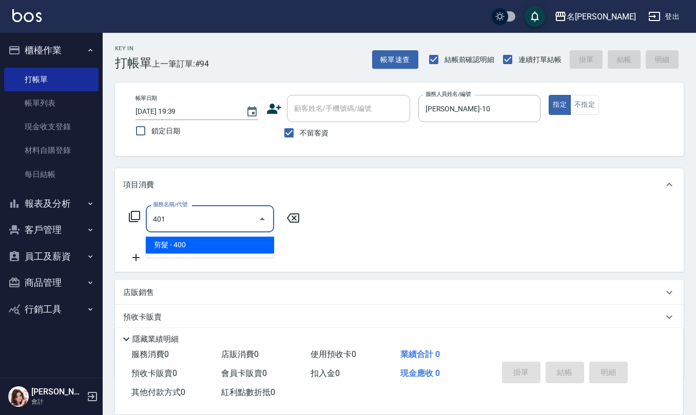
type input "剪髮(401)"
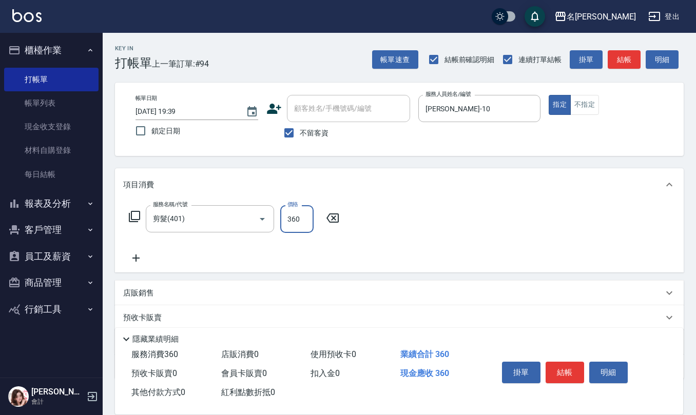
type input "360"
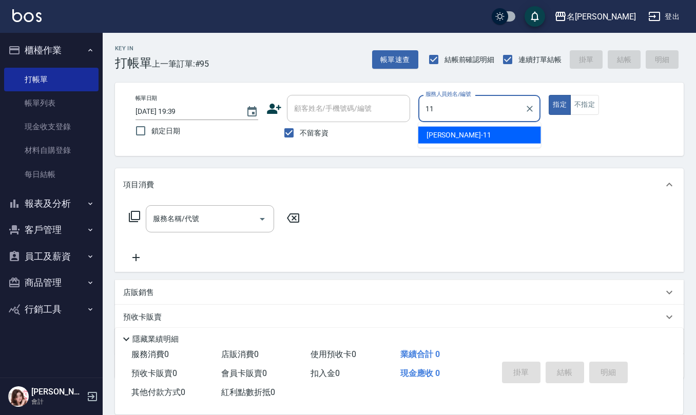
type input "詹沛橙-11"
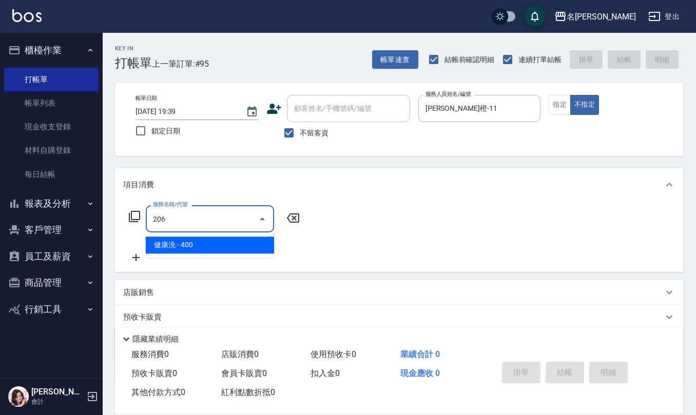
type input "健康洗(206)"
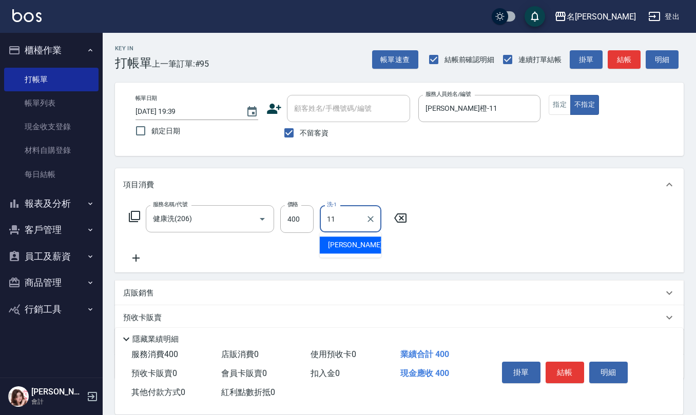
type input "詹沛橙-11"
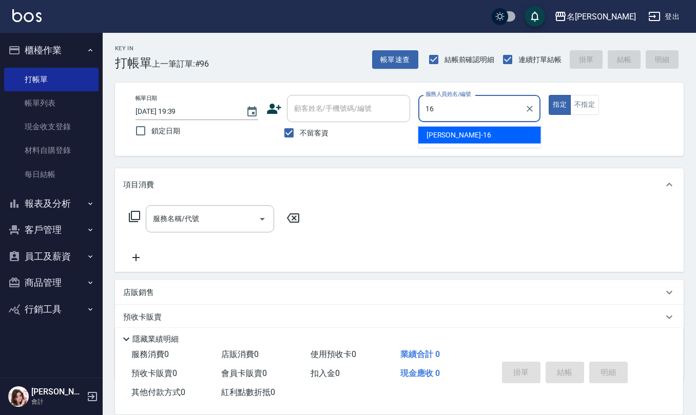
type input "趙恬誼-16"
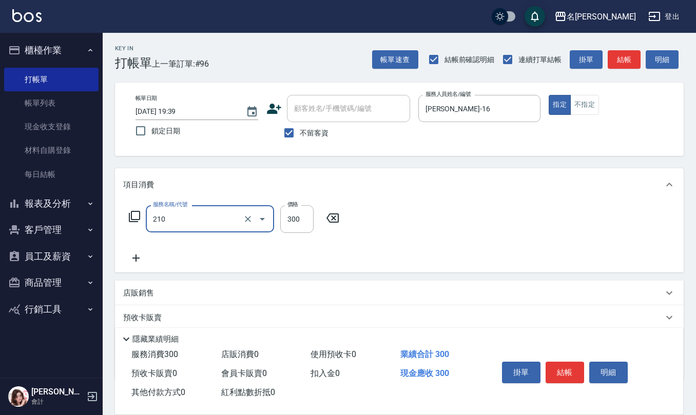
type input "歐娜洗髮精(210)"
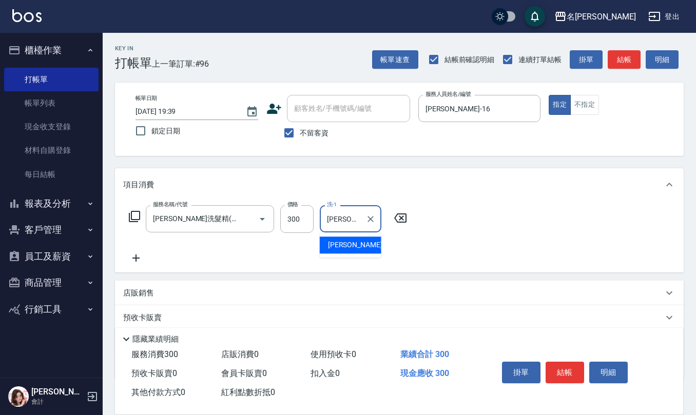
type input "趙妍妮-5"
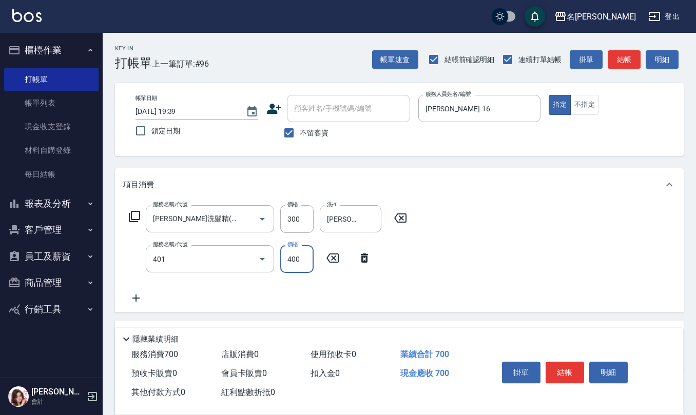
type input "剪髮(401)"
type input "400"
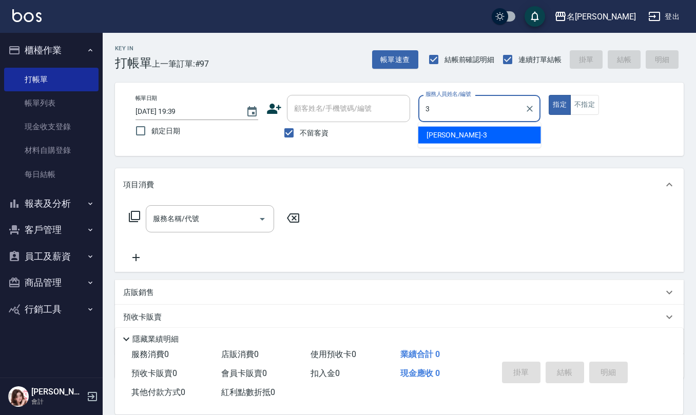
type input "陳旅玨-3"
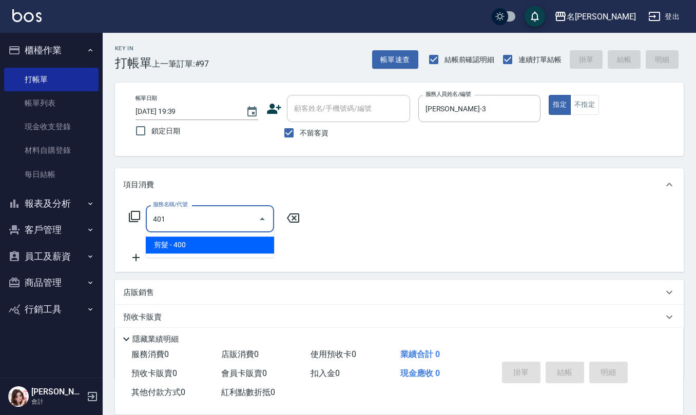
type input "剪髮(401)"
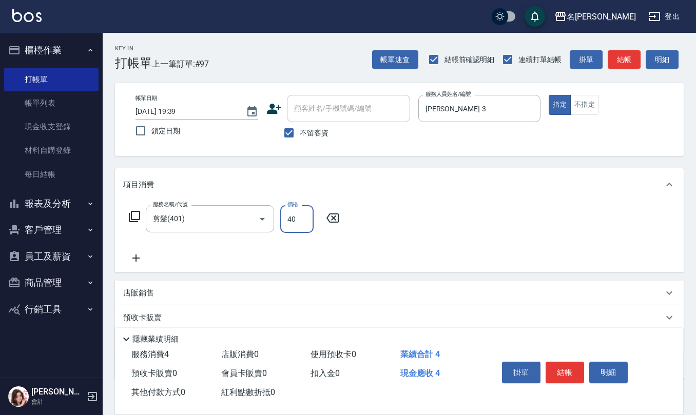
type input "400"
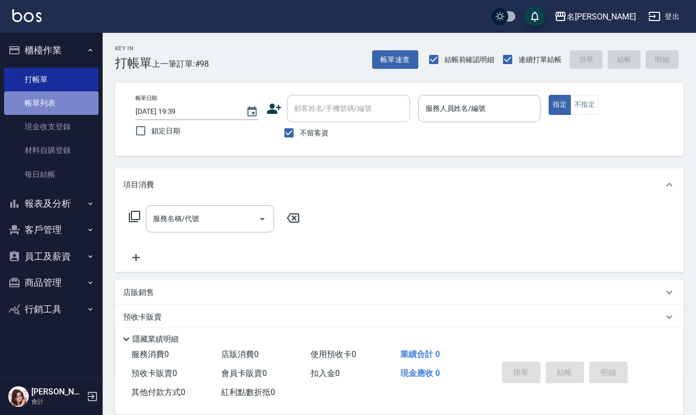
click at [60, 108] on link "帳單列表" at bounding box center [51, 103] width 94 height 24
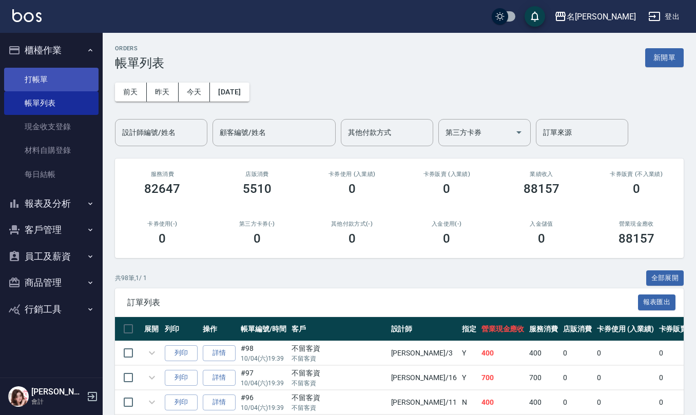
click at [61, 79] on link "打帳單" at bounding box center [51, 80] width 94 height 24
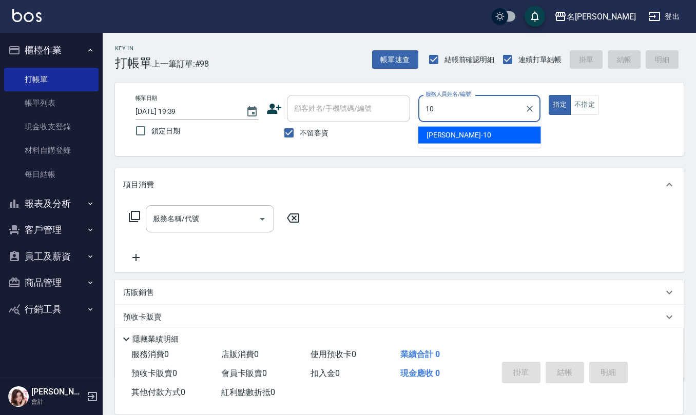
type input "胡淑雲-10"
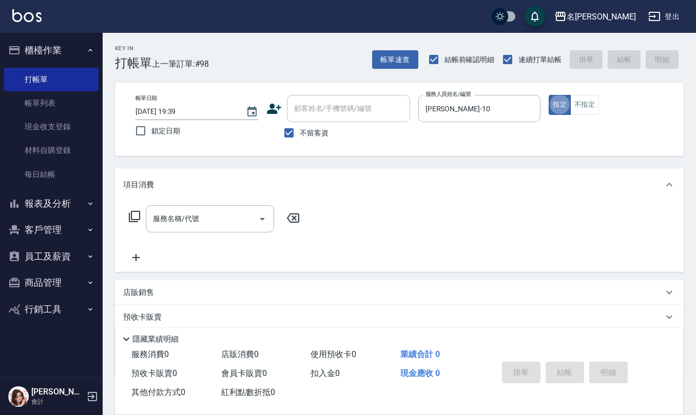
type button "true"
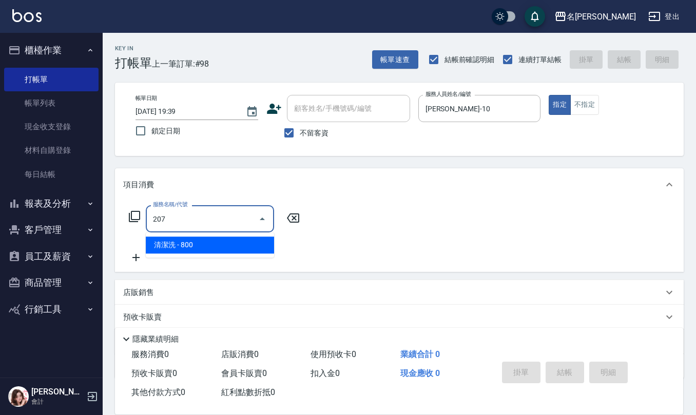
type input "清潔洗(207)"
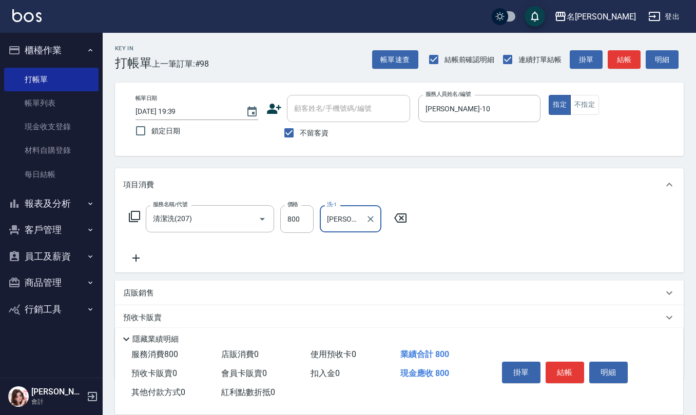
type input "陳珮君-21"
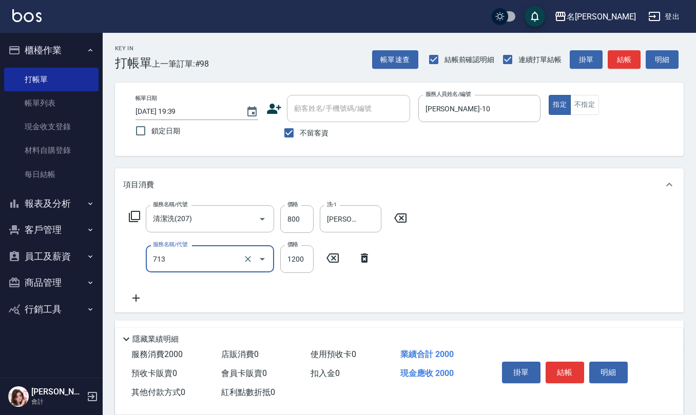
type input "水樣結構式1200(713)"
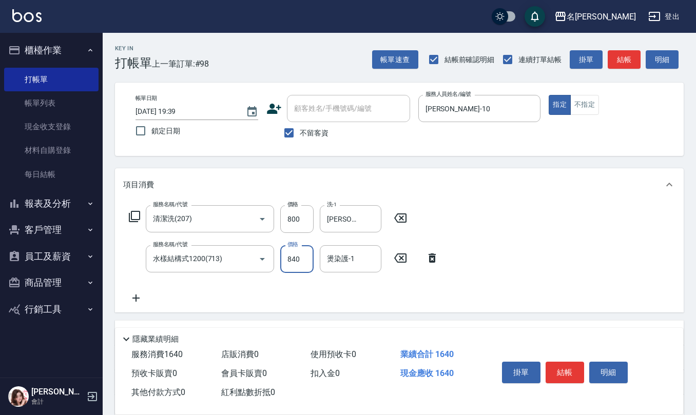
type input "840"
type input "陳珮君-21"
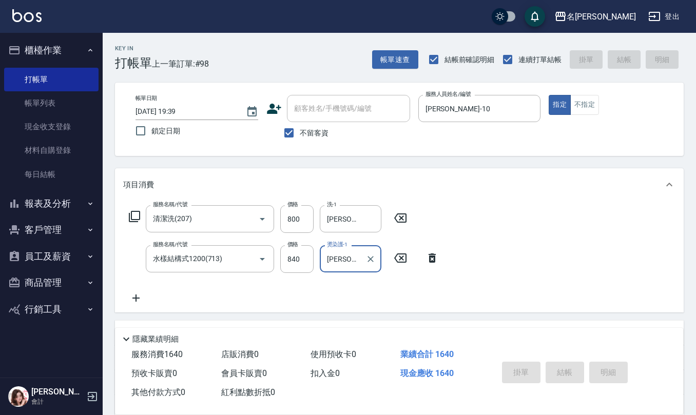
type input "2025/10/04 19:51"
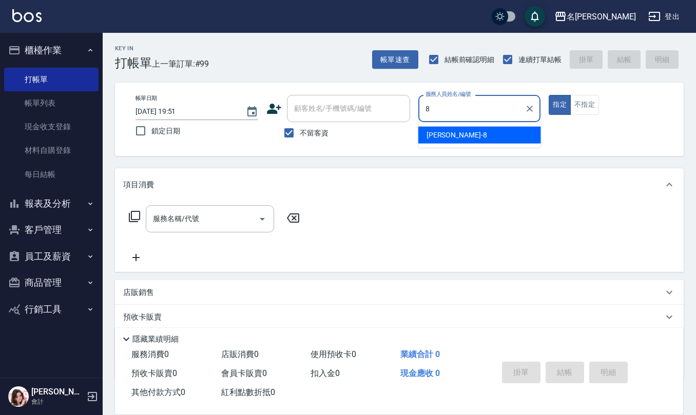
type input "楊馨嵐-8"
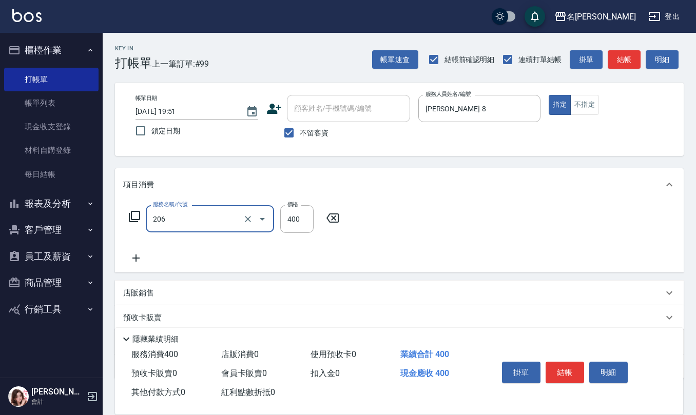
type input "健康洗(206)"
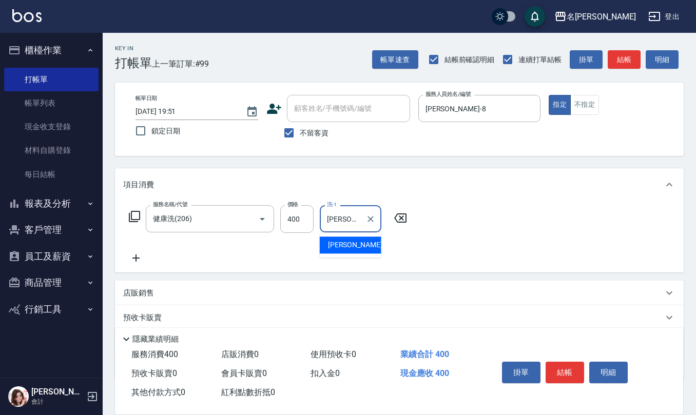
type input "趙妍妮-5"
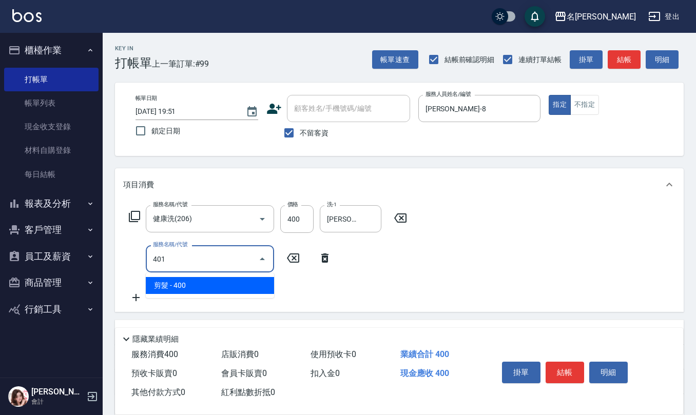
type input "剪髮(401)"
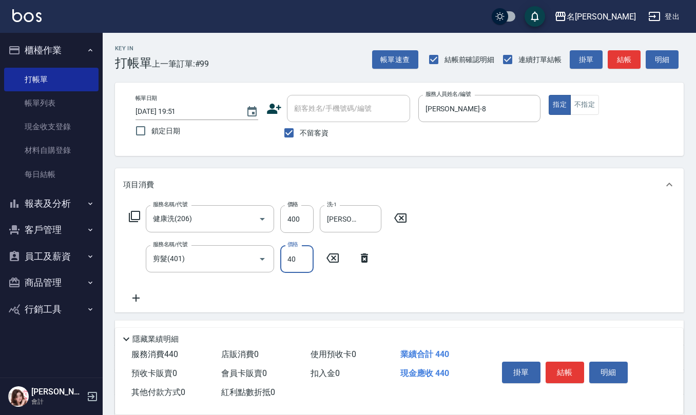
type input "400"
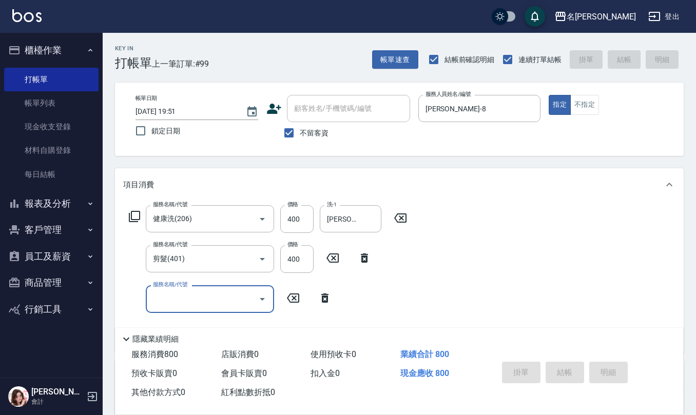
type input "2025/10/04 19:52"
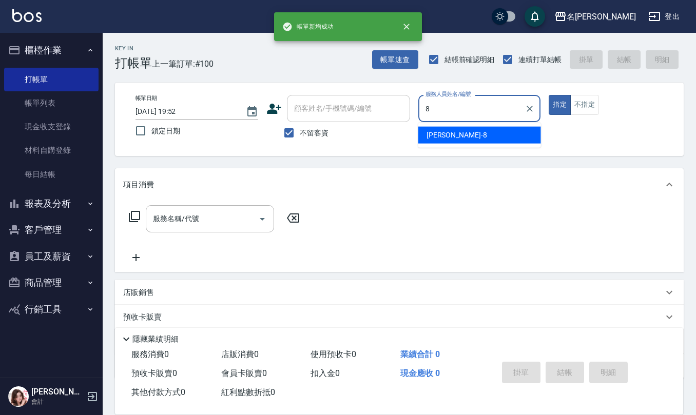
type input "楊馨嵐-8"
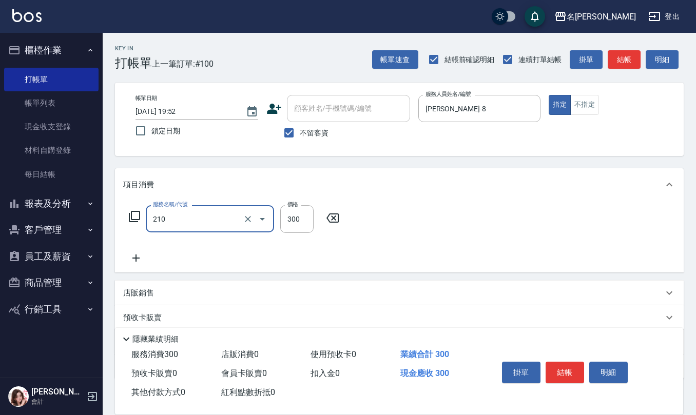
type input "歐娜洗髮精(210)"
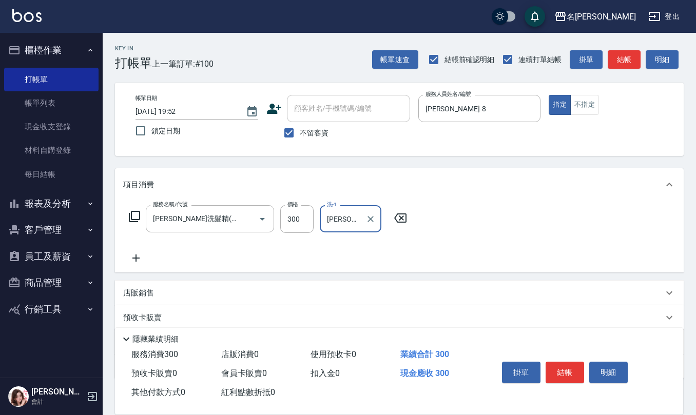
type input "陳柏暽-28"
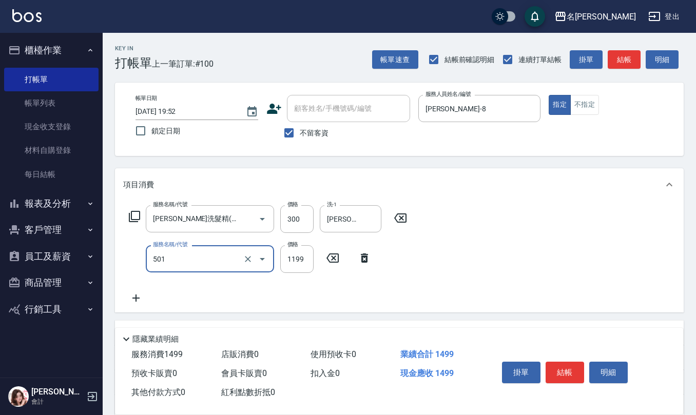
type input "染髮(501)"
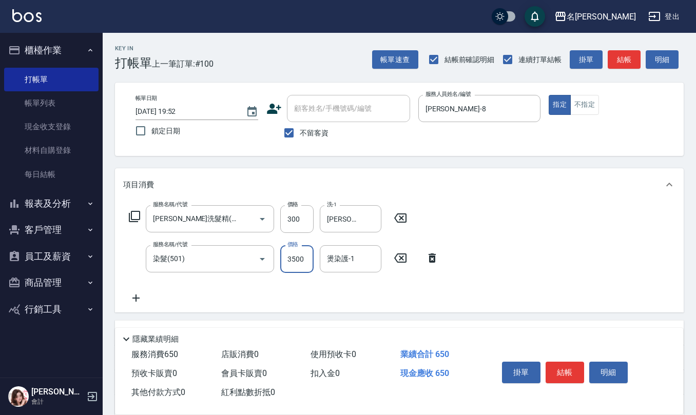
type input "3500"
type input "陳柏暽-28"
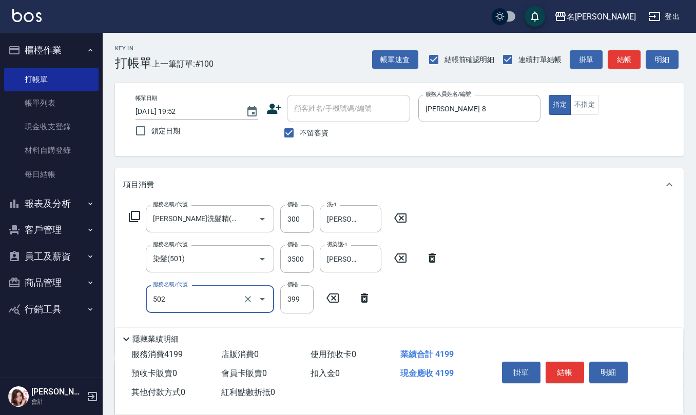
type input "挑染5束399(502)"
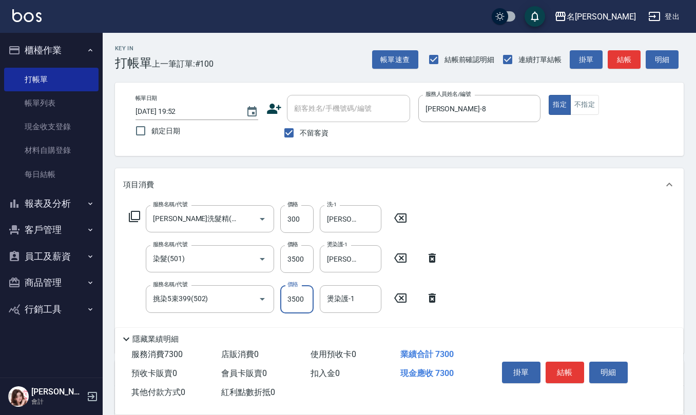
type input "3500"
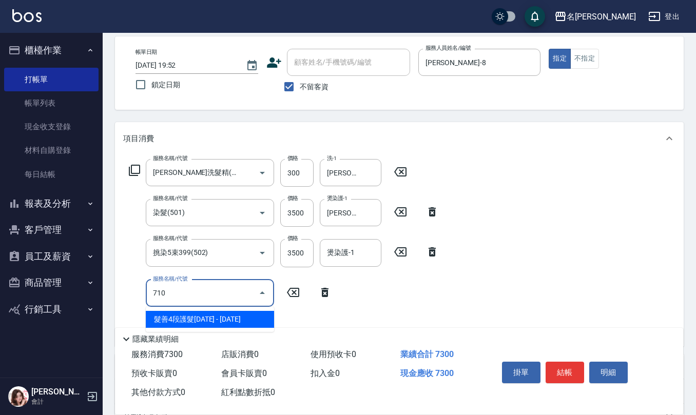
scroll to position [68, 0]
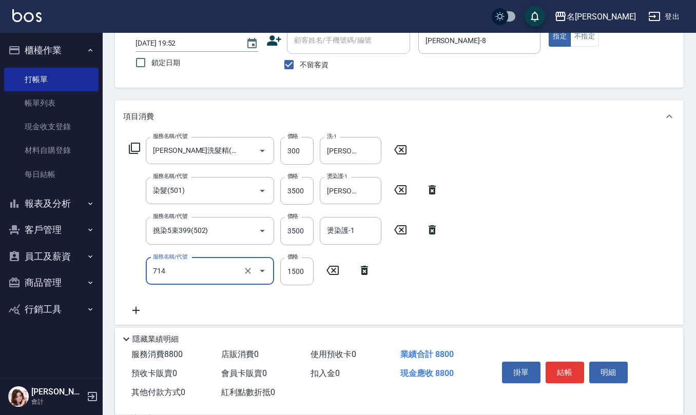
type input "馬丁尼消光護髮1500(714)"
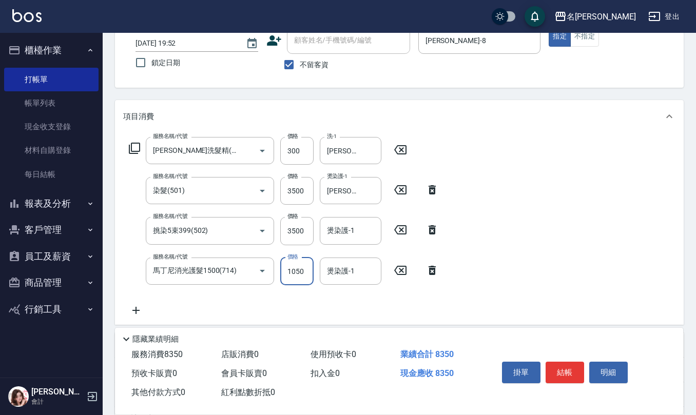
type input "1050"
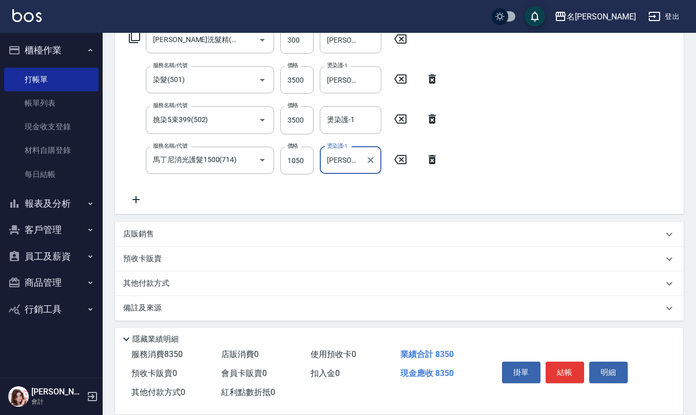
scroll to position [181, 0]
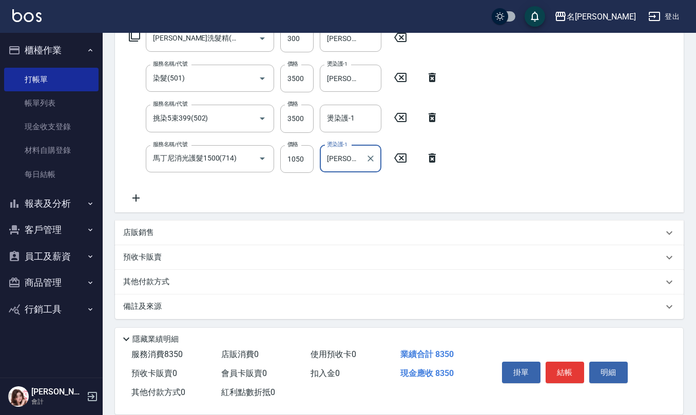
type input "陳柏暽-28"
drag, startPoint x: 209, startPoint y: 231, endPoint x: 204, endPoint y: 225, distance: 8.0
click at [209, 231] on div "店販銷售" at bounding box center [393, 232] width 540 height 11
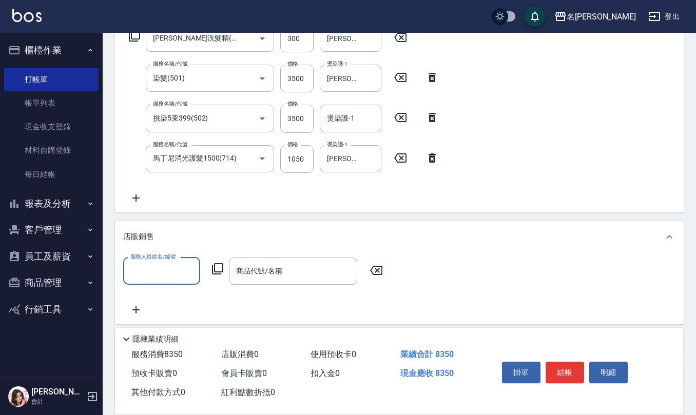
scroll to position [1, 0]
type input "楊馨嵐-8"
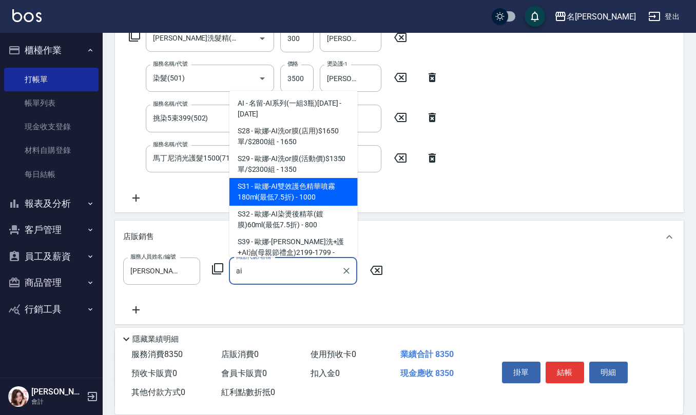
type input "歐娜-AI雙效護色精華噴霧180ml(最低7.5折)"
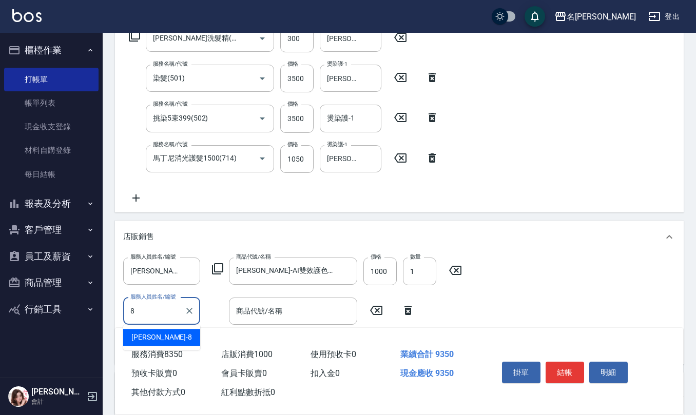
type input "楊馨嵐-8"
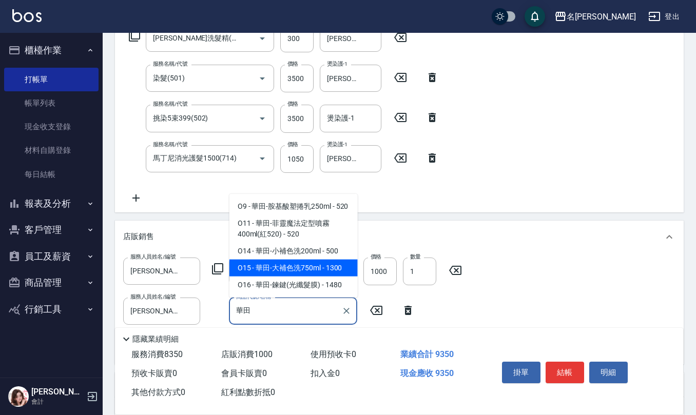
type input "華田-大補色洗750ml"
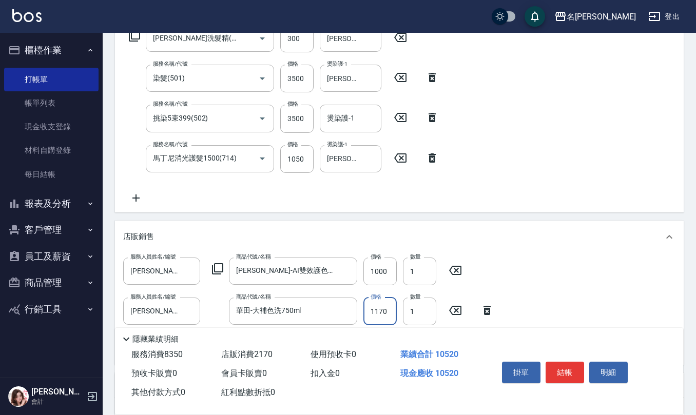
type input "1170"
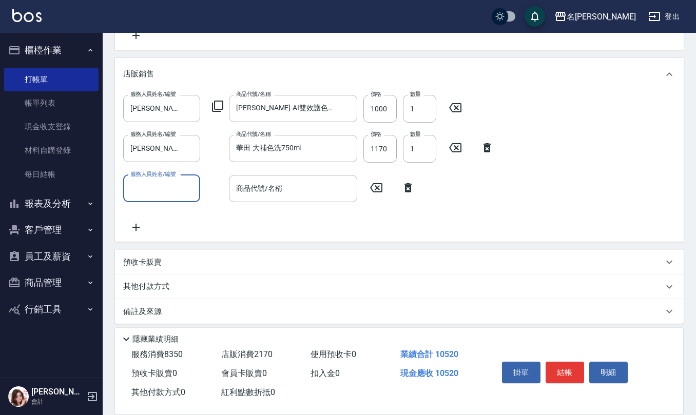
scroll to position [348, 0]
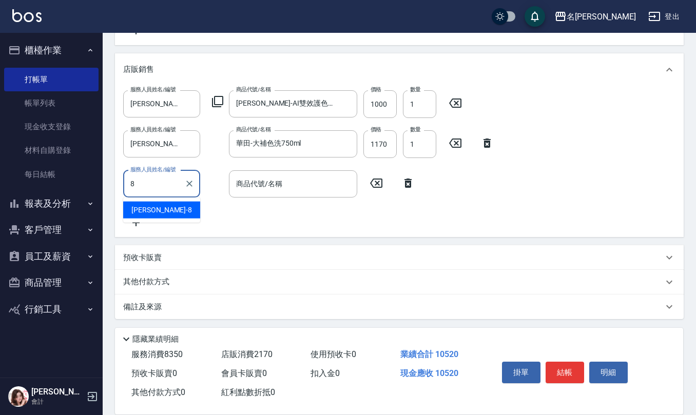
type input "楊馨嵐-8"
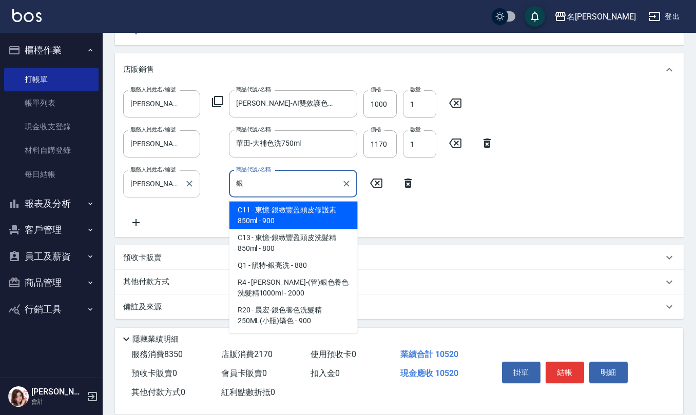
type input "東憶-銀緻豐盈頭皮修護素850ml"
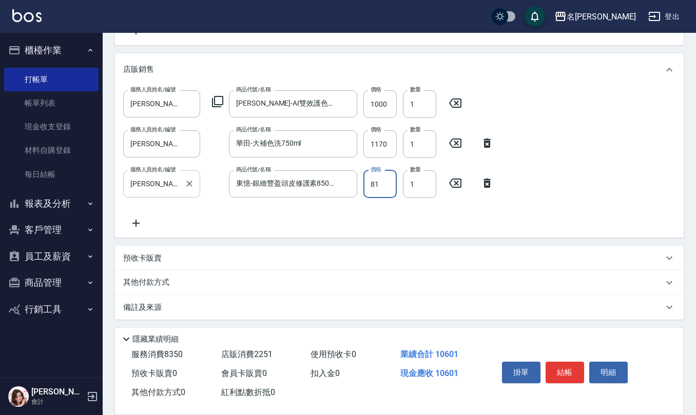
type input "810"
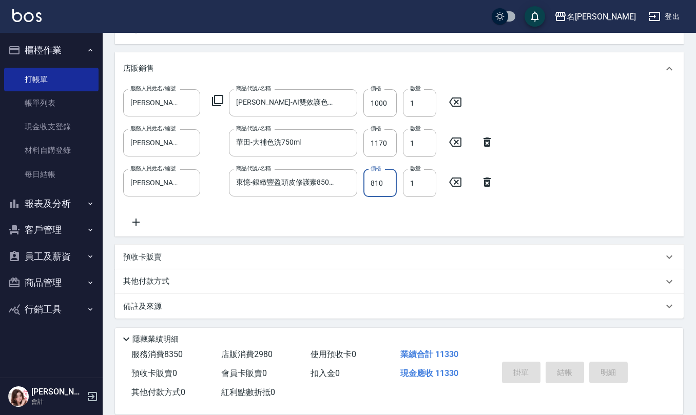
type input "2025/10/04 19:53"
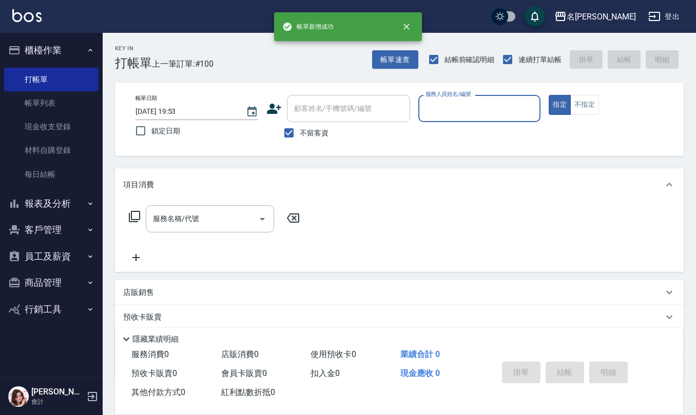
scroll to position [0, 0]
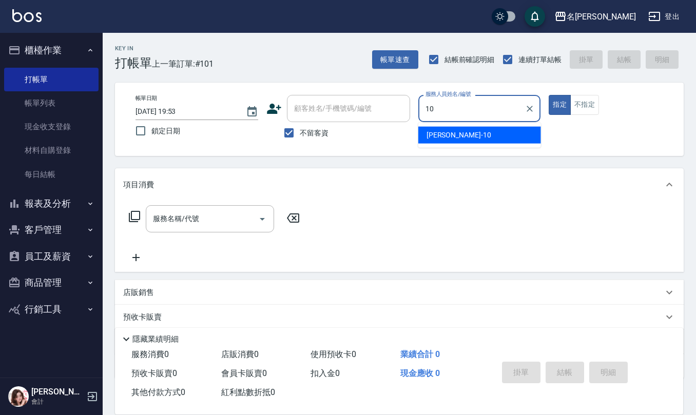
type input "胡淑雲-10"
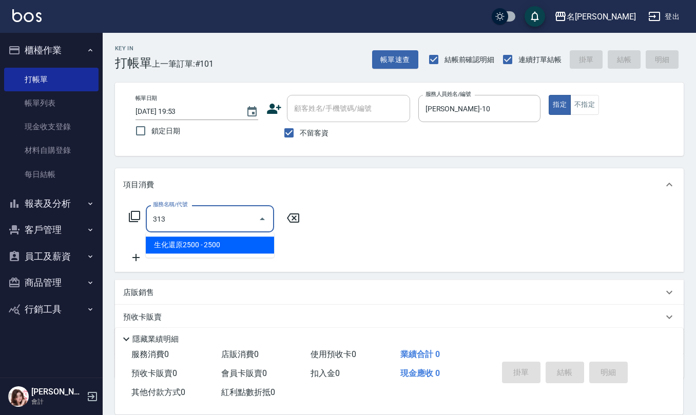
type input "生化還原2500(313)"
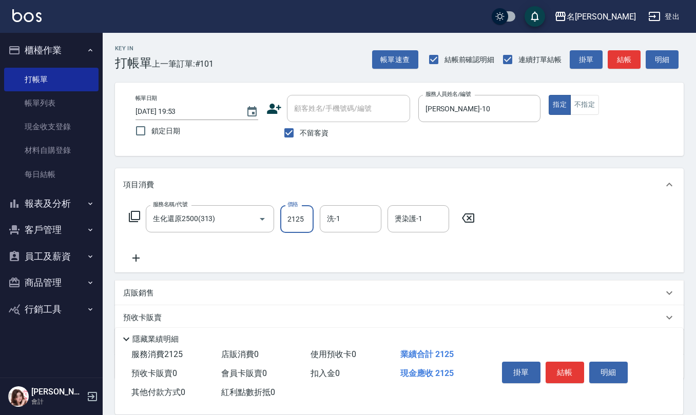
type input "2125"
type input "陳欣妤-26"
click at [291, 128] on input "不留客資" at bounding box center [289, 133] width 22 height 22
checkbox input "false"
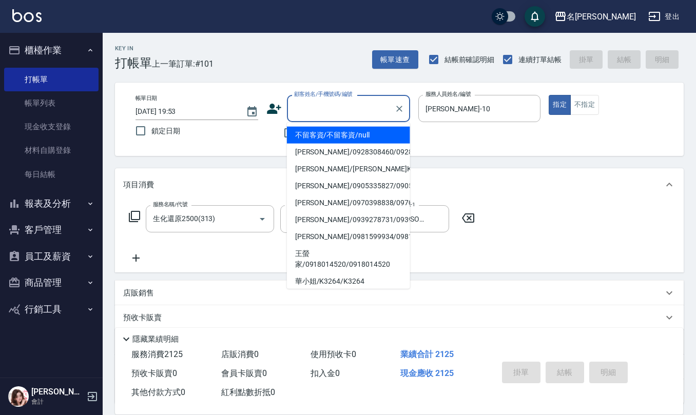
click at [316, 112] on input "顧客姓名/手機號碼/編號" at bounding box center [340, 109] width 99 height 18
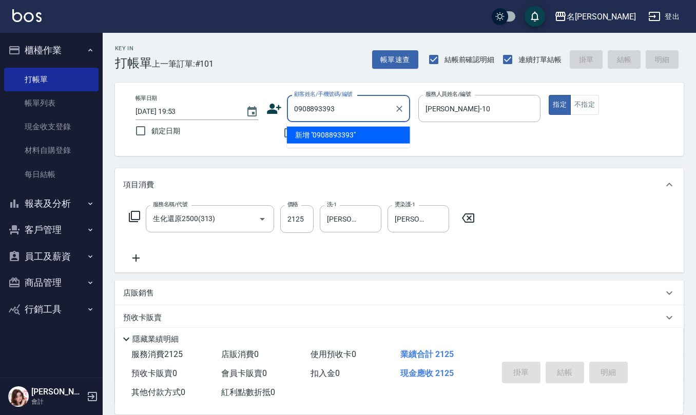
drag, startPoint x: 357, startPoint y: 103, endPoint x: 128, endPoint y: 104, distance: 228.9
click at [160, 101] on div "帳單日期 2025/10/04 19:53 鎖定日期 顧客姓名/手機號碼/編號 0908893393 顧客姓名/手機號碼/編號 不留客資 服務人員姓名/編號 …" at bounding box center [399, 119] width 544 height 49
type input "0908893393"
click at [269, 105] on icon at bounding box center [273, 108] width 15 height 15
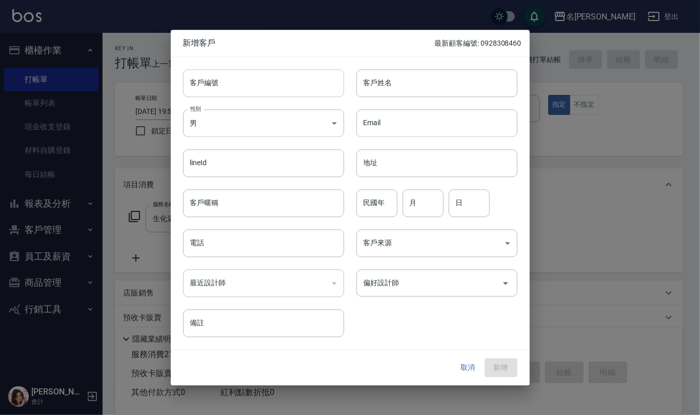
click at [280, 72] on input "客戶編號" at bounding box center [263, 83] width 161 height 28
paste input "0908893393"
type input "0908893393"
click at [264, 235] on input "電話" at bounding box center [263, 243] width 161 height 28
paste input "0908893393"
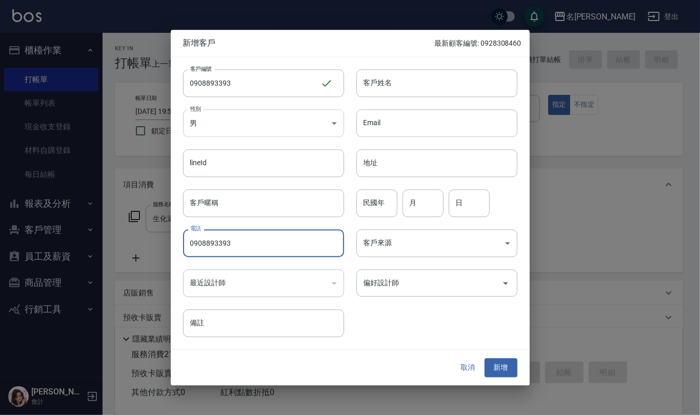
type input "0908893393"
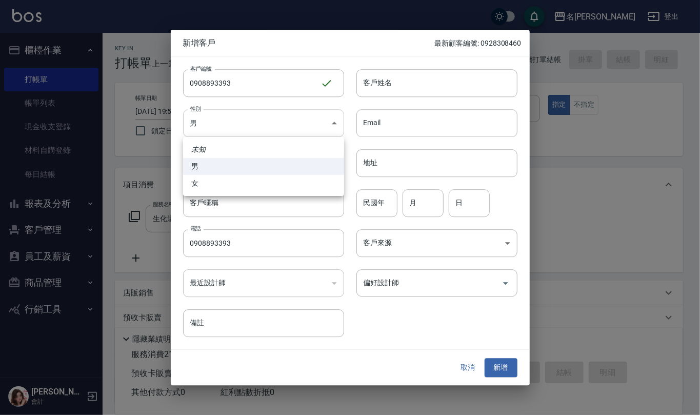
click at [285, 130] on body "名留仁二 登出 櫃檯作業 打帳單 帳單列表 現金收支登錄 材料自購登錄 每日結帳 報表及分析 報表目錄 店家區間累計表 店家日報表 互助日報表 互助月報表 互…" at bounding box center [350, 250] width 700 height 500
click at [290, 163] on li "男" at bounding box center [263, 166] width 161 height 17
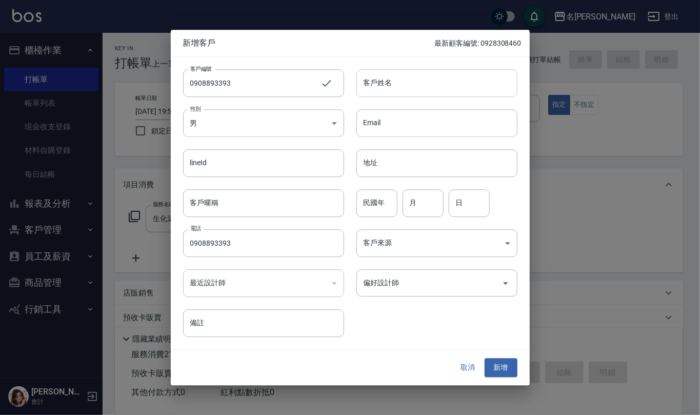
click at [412, 72] on input "客戶姓名" at bounding box center [437, 83] width 161 height 28
type input "馬融"
click at [380, 207] on input "民國年" at bounding box center [377, 203] width 41 height 28
type input "95"
click at [419, 203] on input "9" at bounding box center [423, 203] width 41 height 28
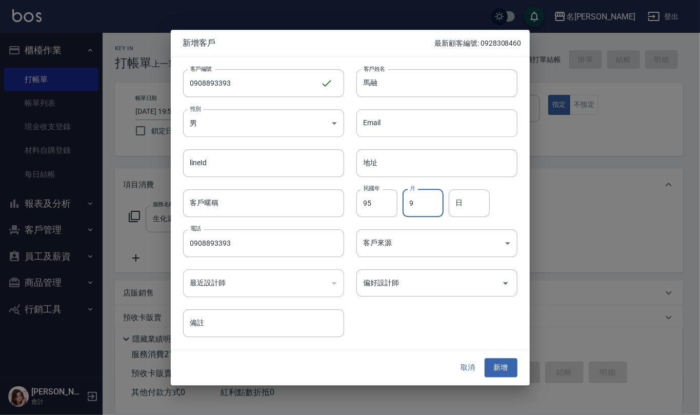
click at [405, 204] on input "9" at bounding box center [423, 203] width 41 height 28
type input "5"
type input "31"
click at [510, 364] on button "新增" at bounding box center [501, 368] width 33 height 19
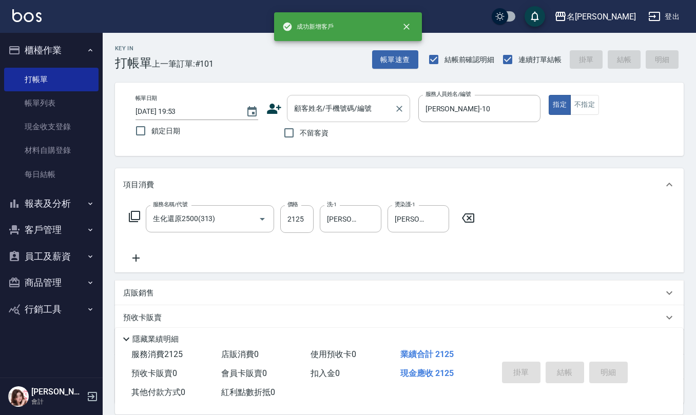
click at [321, 108] on input "顧客姓名/手機號碼/編號" at bounding box center [340, 109] width 99 height 18
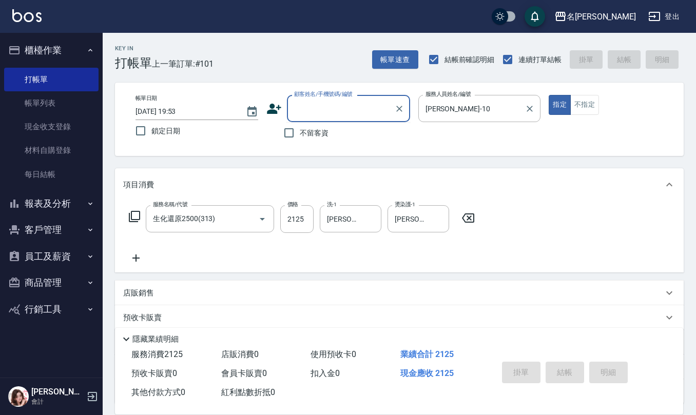
paste input "0908893393"
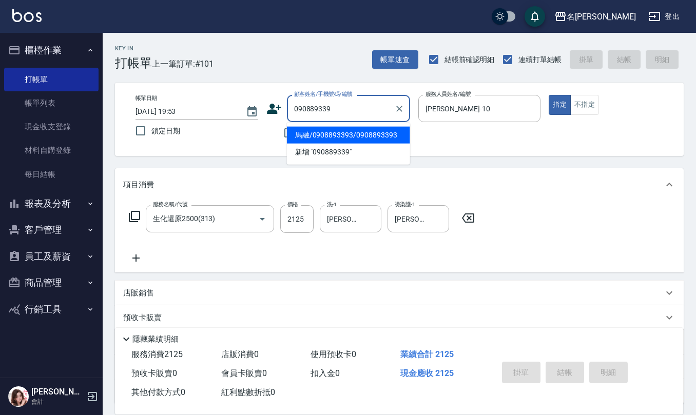
type input "馬融/0908893393/0908893393"
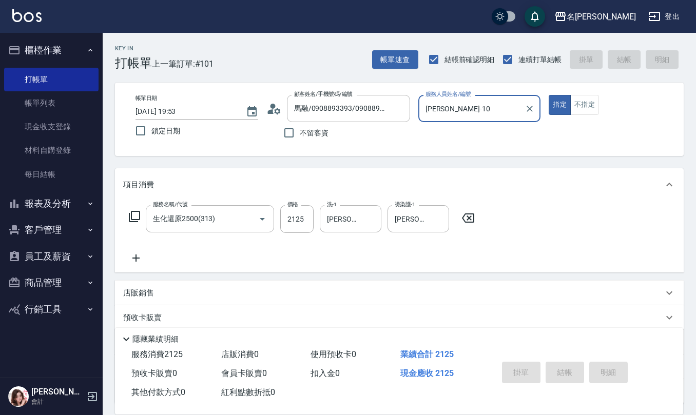
type input "2025/10/04 19:55"
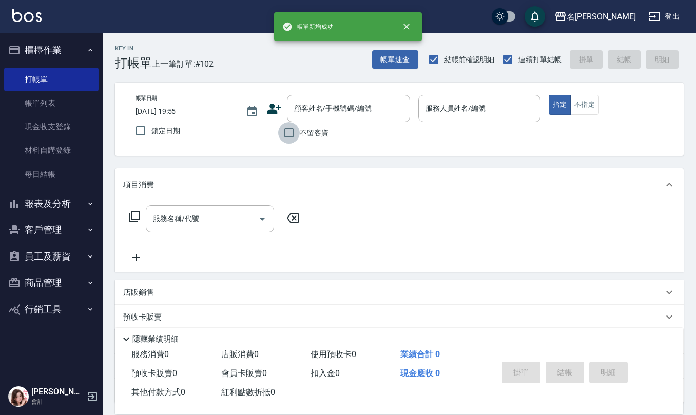
click at [295, 130] on input "不留客資" at bounding box center [289, 133] width 22 height 22
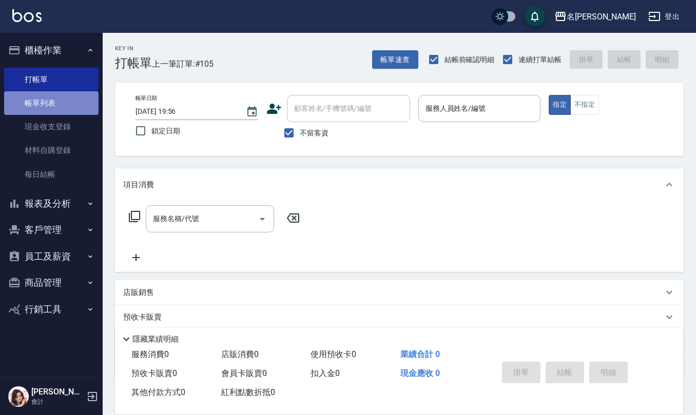
click at [60, 105] on link "帳單列表" at bounding box center [51, 103] width 94 height 24
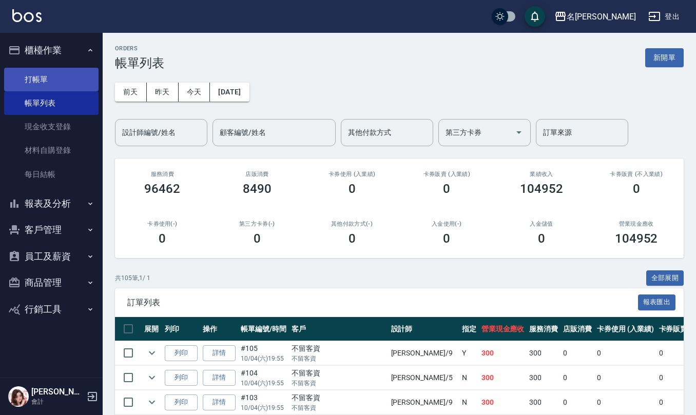
click at [41, 70] on link "打帳單" at bounding box center [51, 80] width 94 height 24
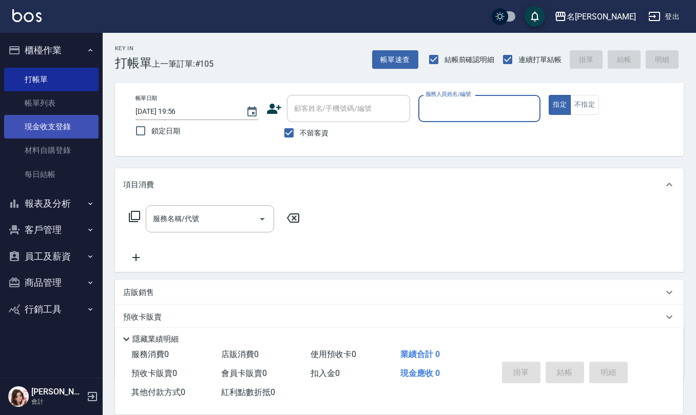
click at [54, 117] on link "現金收支登錄" at bounding box center [51, 127] width 94 height 24
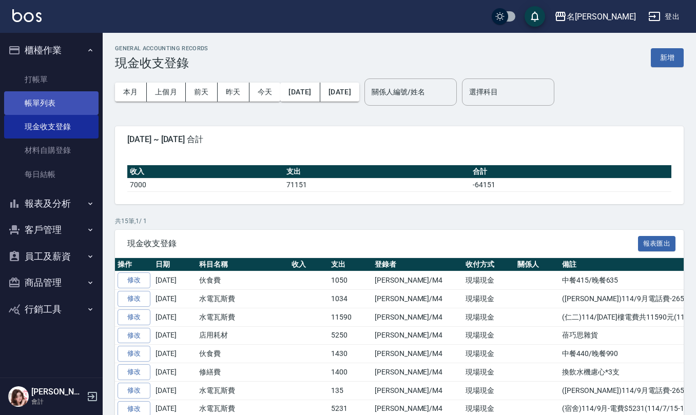
click at [60, 104] on link "帳單列表" at bounding box center [51, 103] width 94 height 24
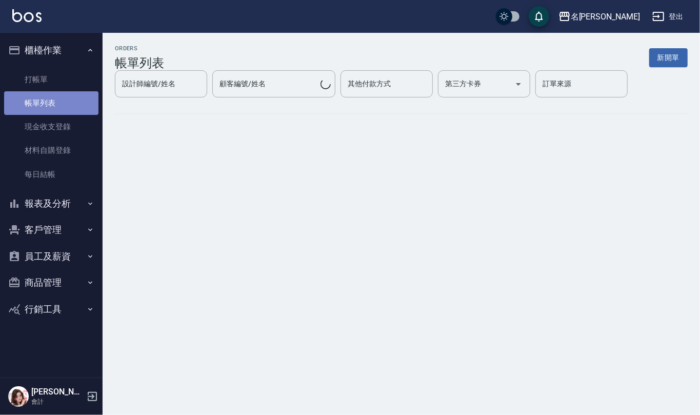
click at [53, 99] on link "帳單列表" at bounding box center [51, 103] width 94 height 24
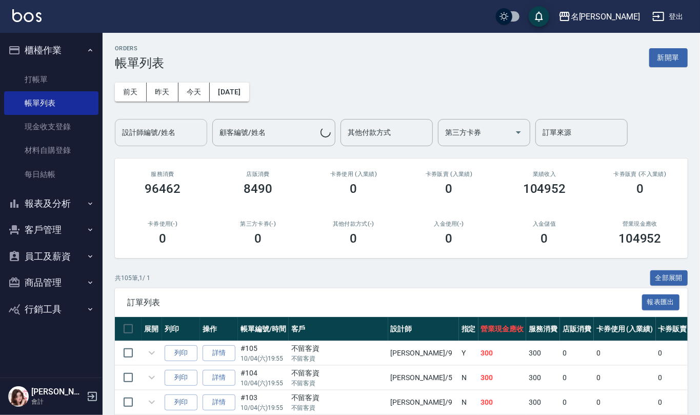
click at [173, 127] on div "設計師編號/姓名 設計師編號/姓名" at bounding box center [161, 132] width 92 height 27
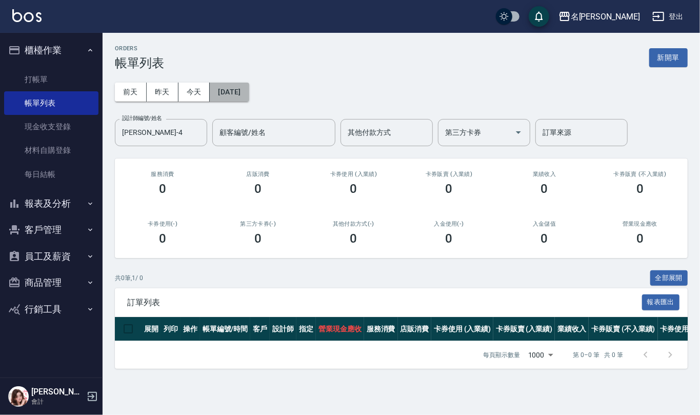
click at [239, 89] on button "[DATE]" at bounding box center [229, 92] width 39 height 19
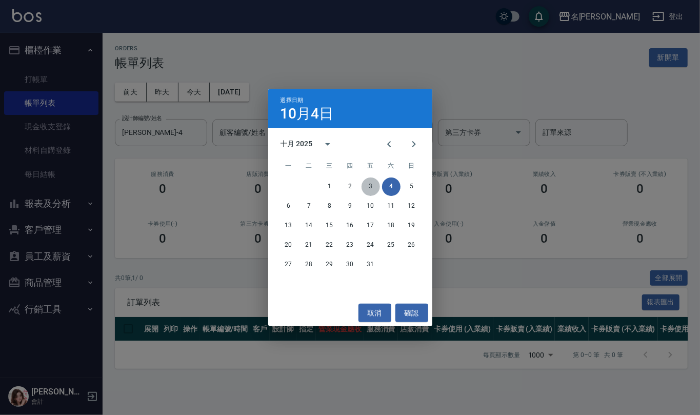
click at [375, 187] on button "3" at bounding box center [371, 187] width 18 height 18
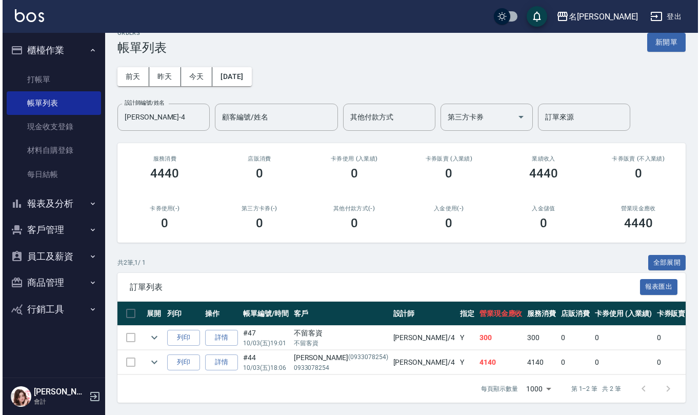
scroll to position [27, 0]
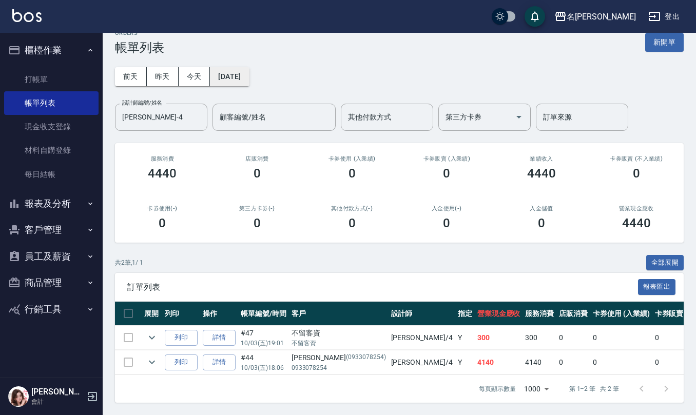
click at [249, 67] on button "[DATE]" at bounding box center [229, 76] width 39 height 19
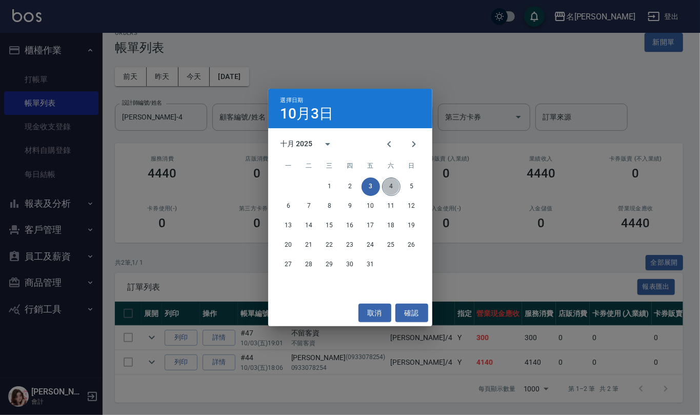
click at [386, 189] on button "4" at bounding box center [391, 187] width 18 height 18
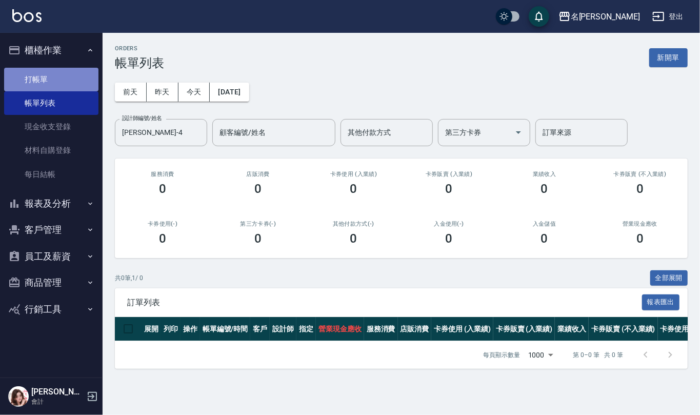
click at [42, 69] on link "打帳單" at bounding box center [51, 80] width 94 height 24
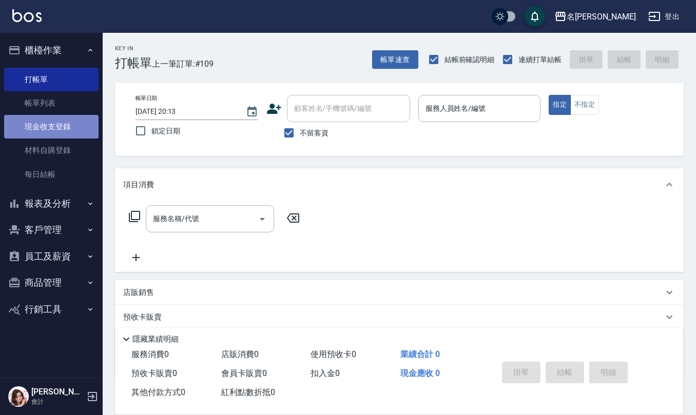
click at [35, 128] on link "現金收支登錄" at bounding box center [51, 127] width 94 height 24
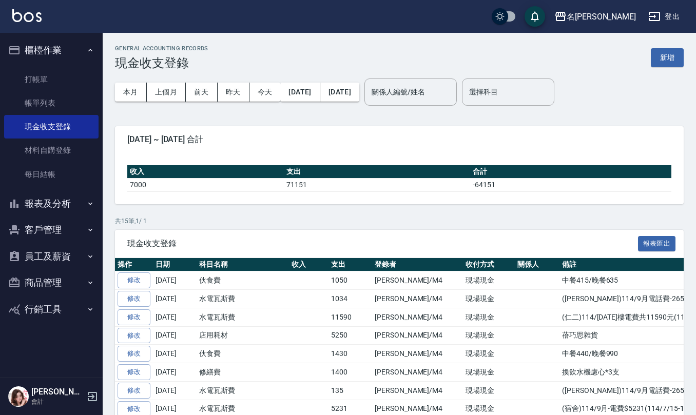
click at [50, 202] on button "報表及分析" at bounding box center [51, 203] width 94 height 27
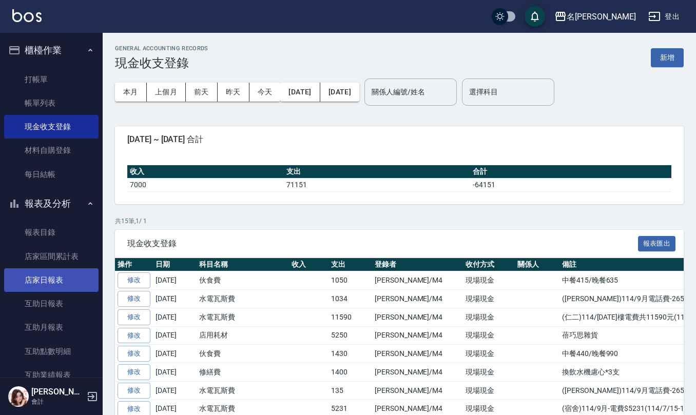
click at [57, 274] on link "店家日報表" at bounding box center [51, 280] width 94 height 24
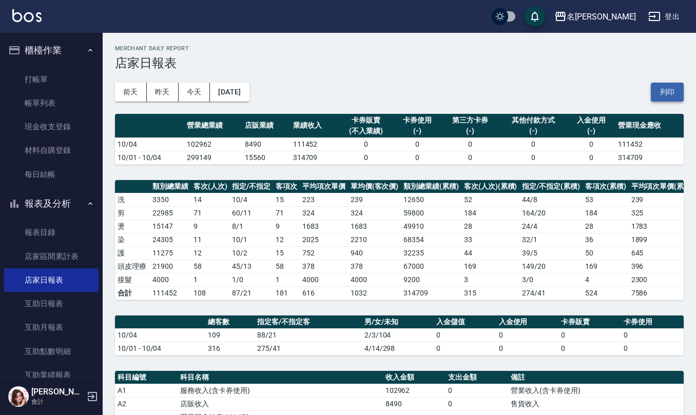
click at [671, 93] on button "列印" at bounding box center [667, 92] width 33 height 19
click at [58, 294] on link "互助日報表" at bounding box center [51, 304] width 94 height 24
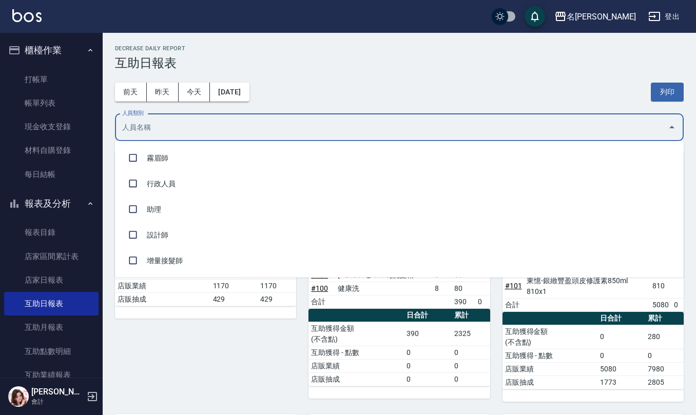
click at [315, 126] on input "人員類別" at bounding box center [392, 128] width 544 height 18
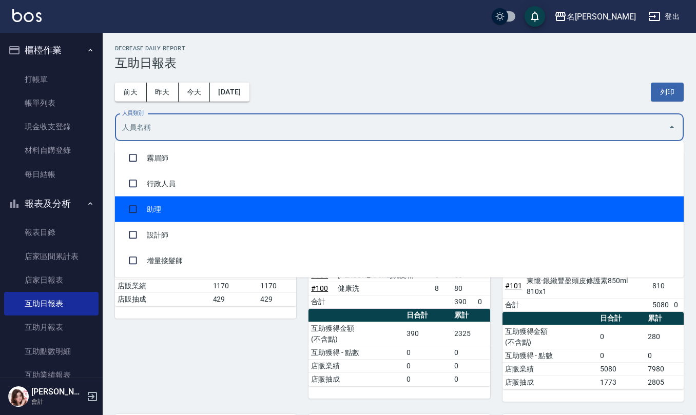
click at [244, 210] on li "助理" at bounding box center [399, 210] width 569 height 26
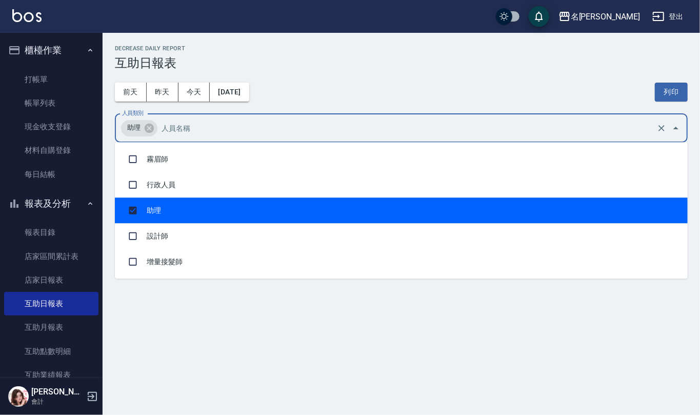
click at [394, 81] on div "前天 昨天 今天 2025/10/04 列印" at bounding box center [401, 92] width 573 height 44
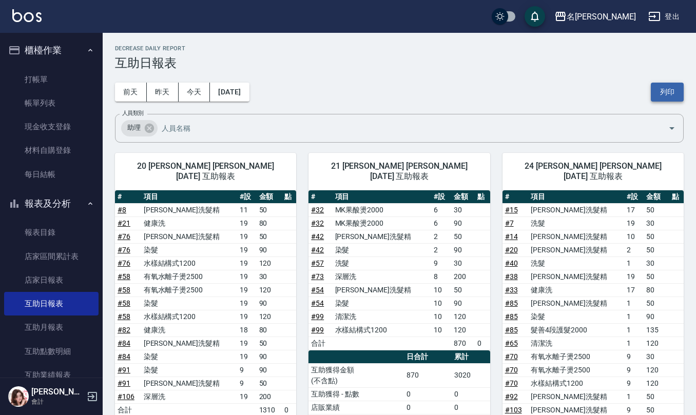
click at [658, 89] on button "列印" at bounding box center [667, 92] width 33 height 19
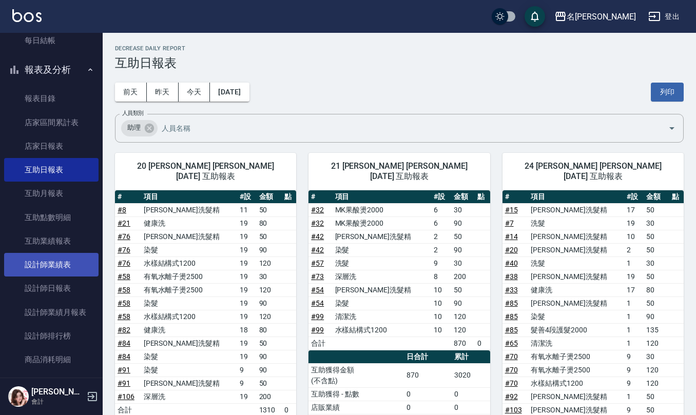
scroll to position [137, 0]
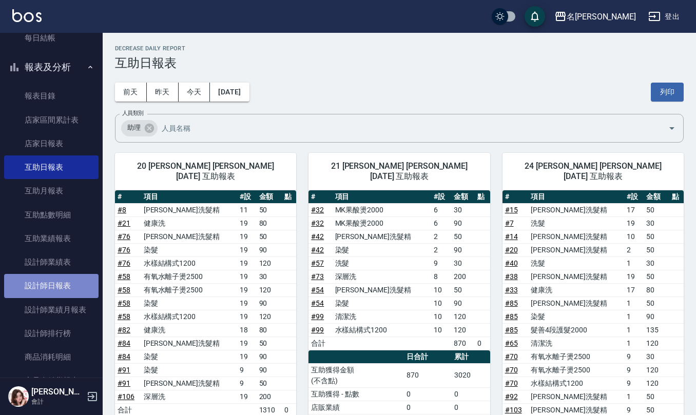
click at [53, 284] on link "設計師日報表" at bounding box center [51, 286] width 94 height 24
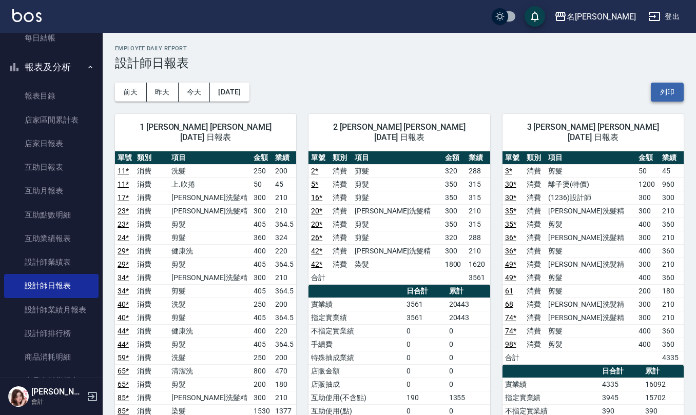
click at [675, 83] on button "列印" at bounding box center [667, 92] width 33 height 19
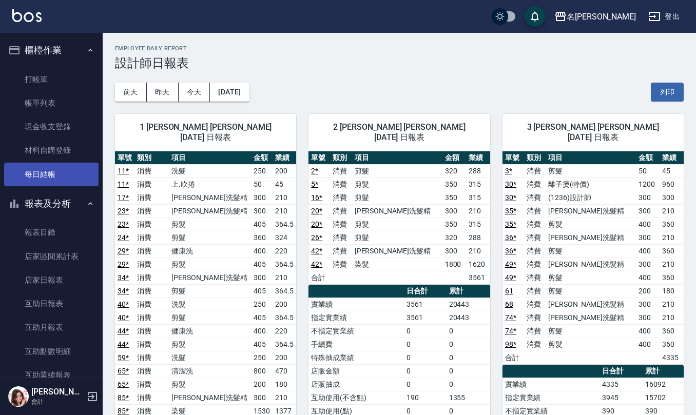
drag, startPoint x: 40, startPoint y: 161, endPoint x: 46, endPoint y: 168, distance: 9.5
click at [41, 161] on link "材料自購登錄" at bounding box center [51, 151] width 94 height 24
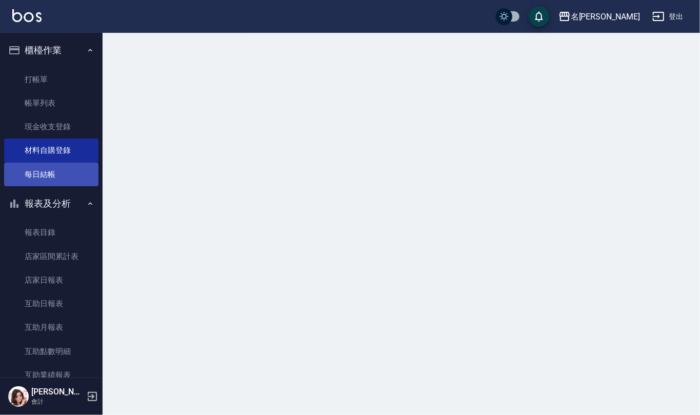
click at [48, 173] on link "每日結帳" at bounding box center [51, 175] width 94 height 24
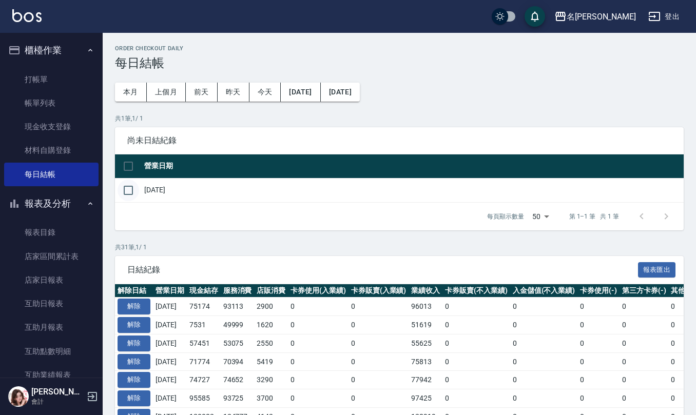
click at [123, 191] on input "checkbox" at bounding box center [129, 191] width 22 height 22
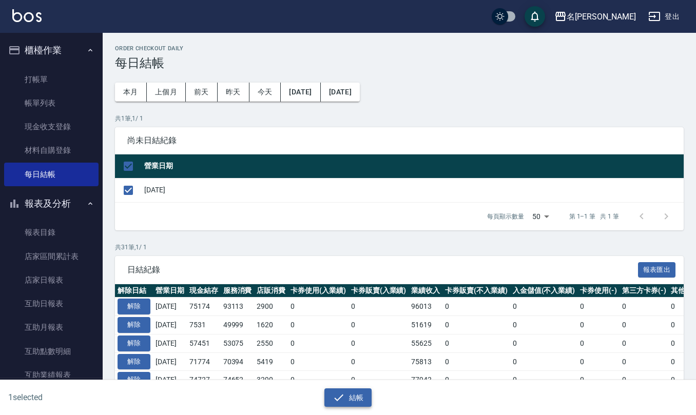
click at [362, 397] on button "結帳" at bounding box center [348, 397] width 48 height 19
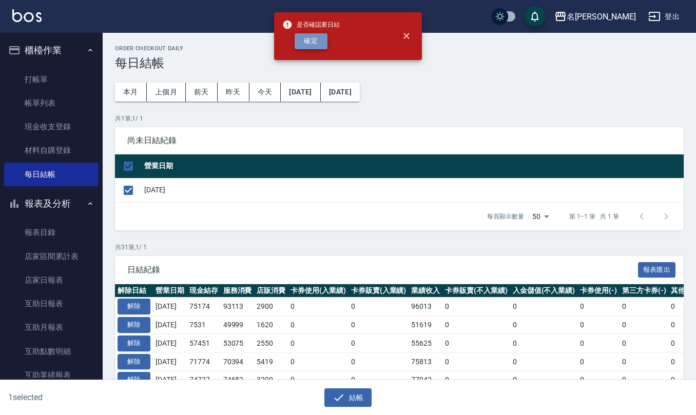
click at [311, 40] on button "確定" at bounding box center [311, 41] width 33 height 16
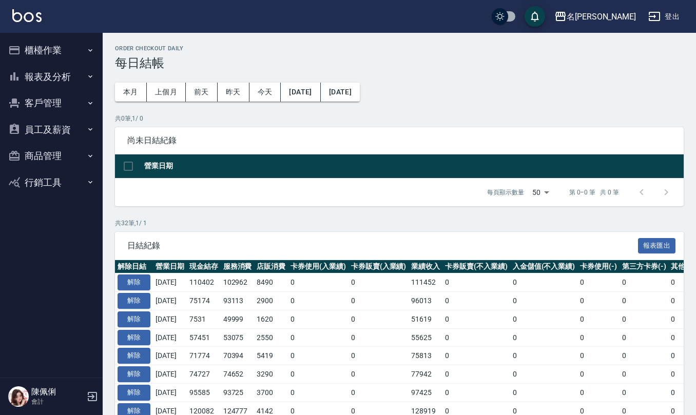
click at [26, 45] on button "櫃檯作業" at bounding box center [51, 50] width 94 height 27
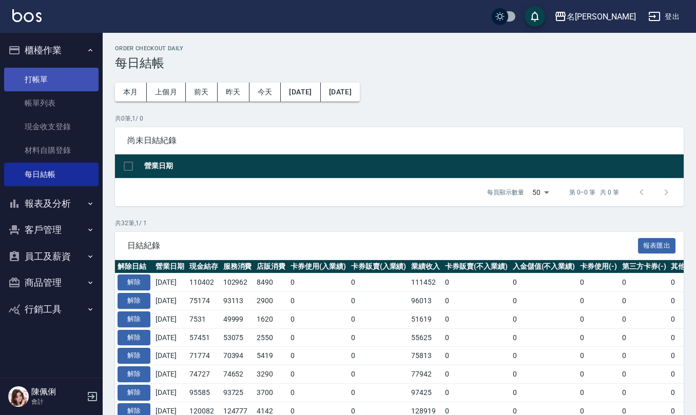
click at [60, 79] on link "打帳單" at bounding box center [51, 80] width 94 height 24
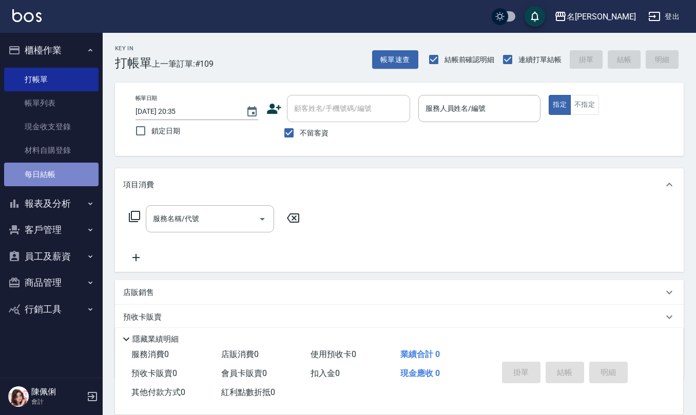
click at [59, 172] on link "每日結帳" at bounding box center [51, 175] width 94 height 24
